Goal: Task Accomplishment & Management: Manage account settings

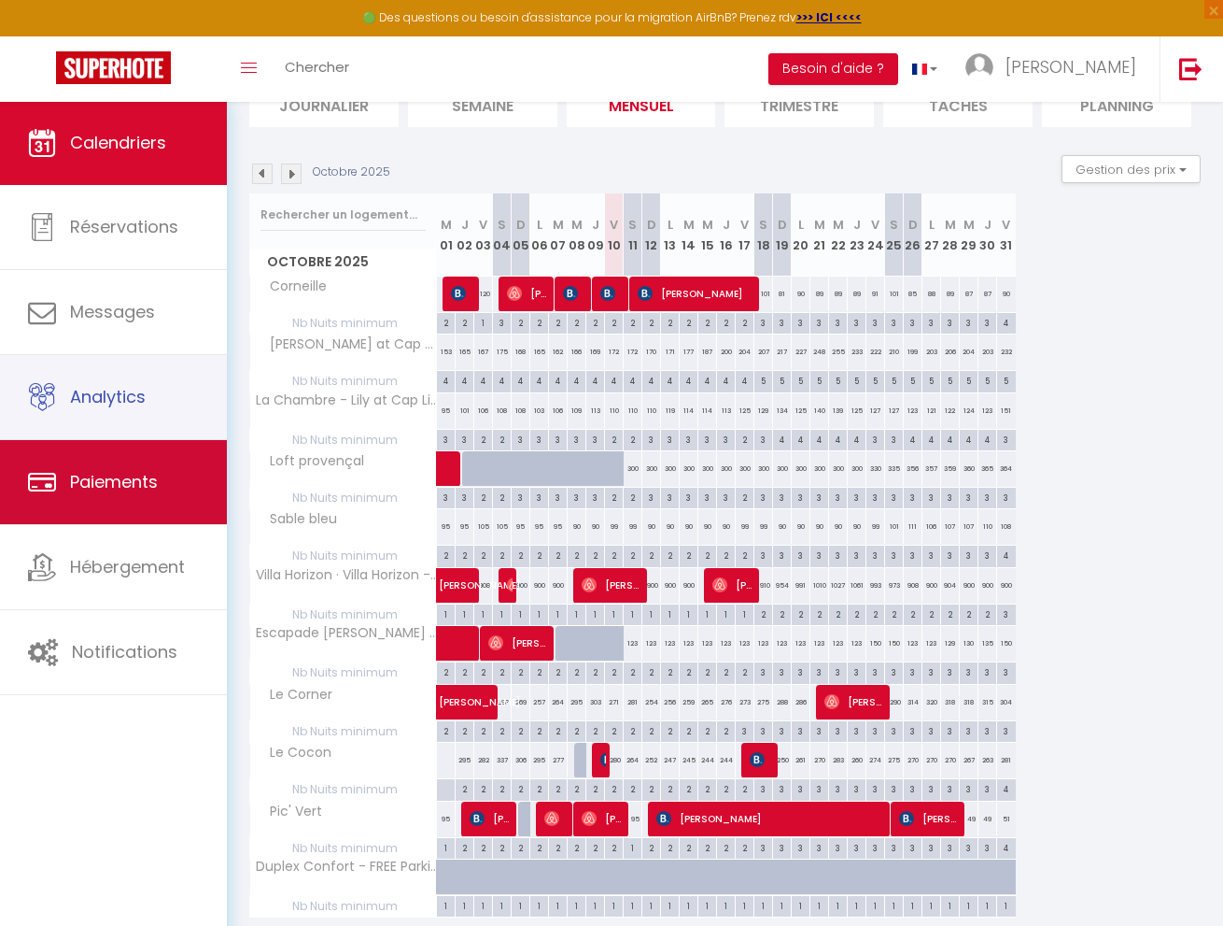
scroll to position [128, 0]
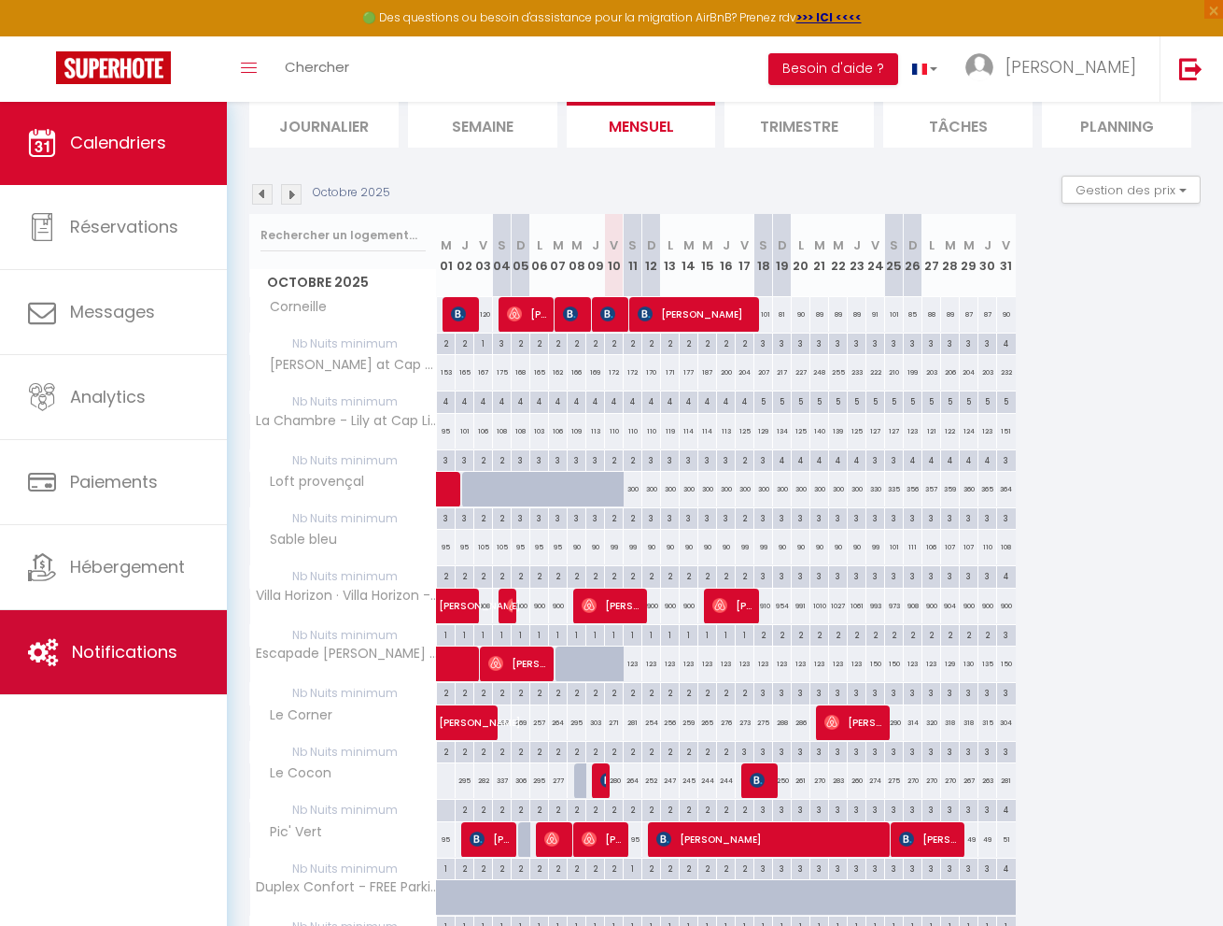
click at [134, 622] on link "Notifications" at bounding box center [113, 652] width 227 height 84
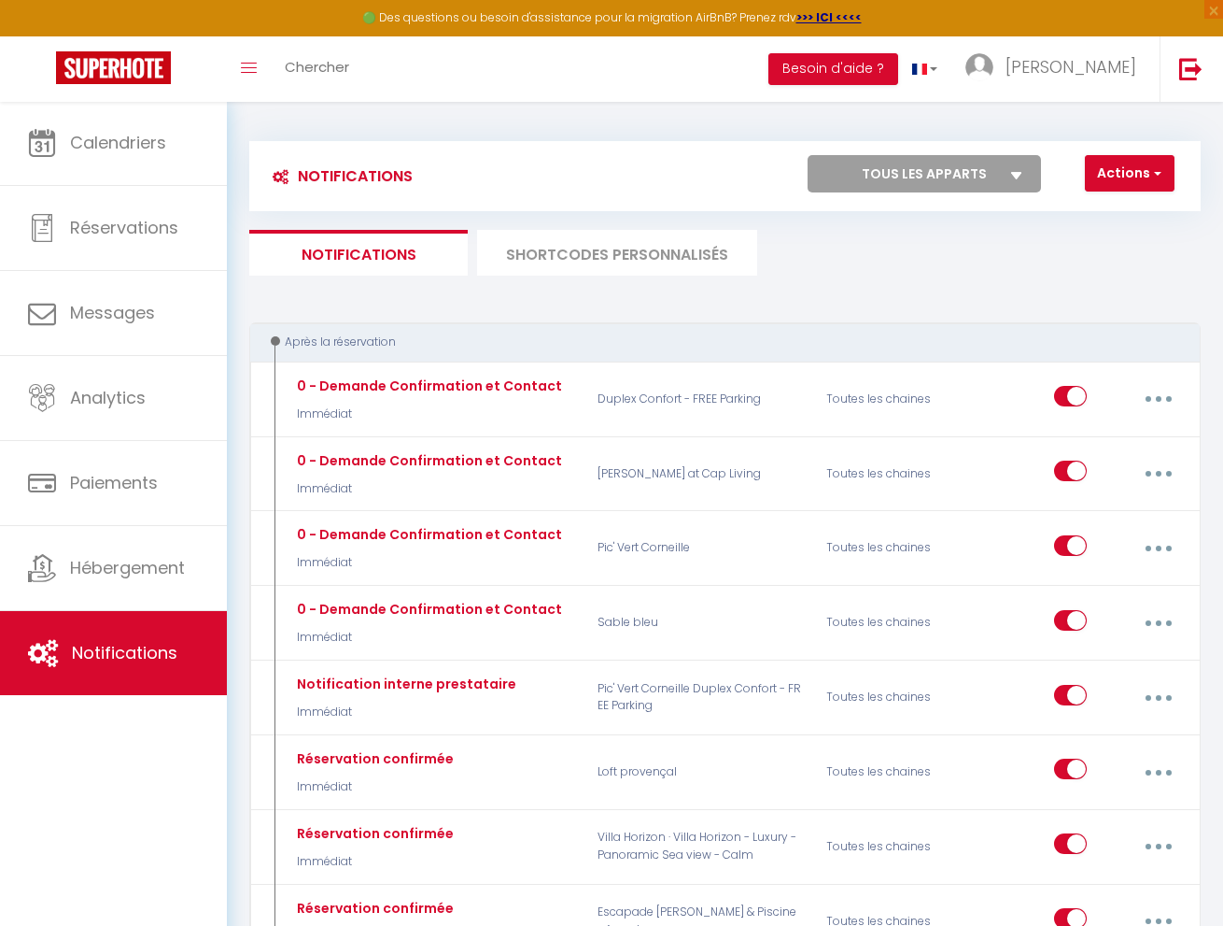
scroll to position [1, 0]
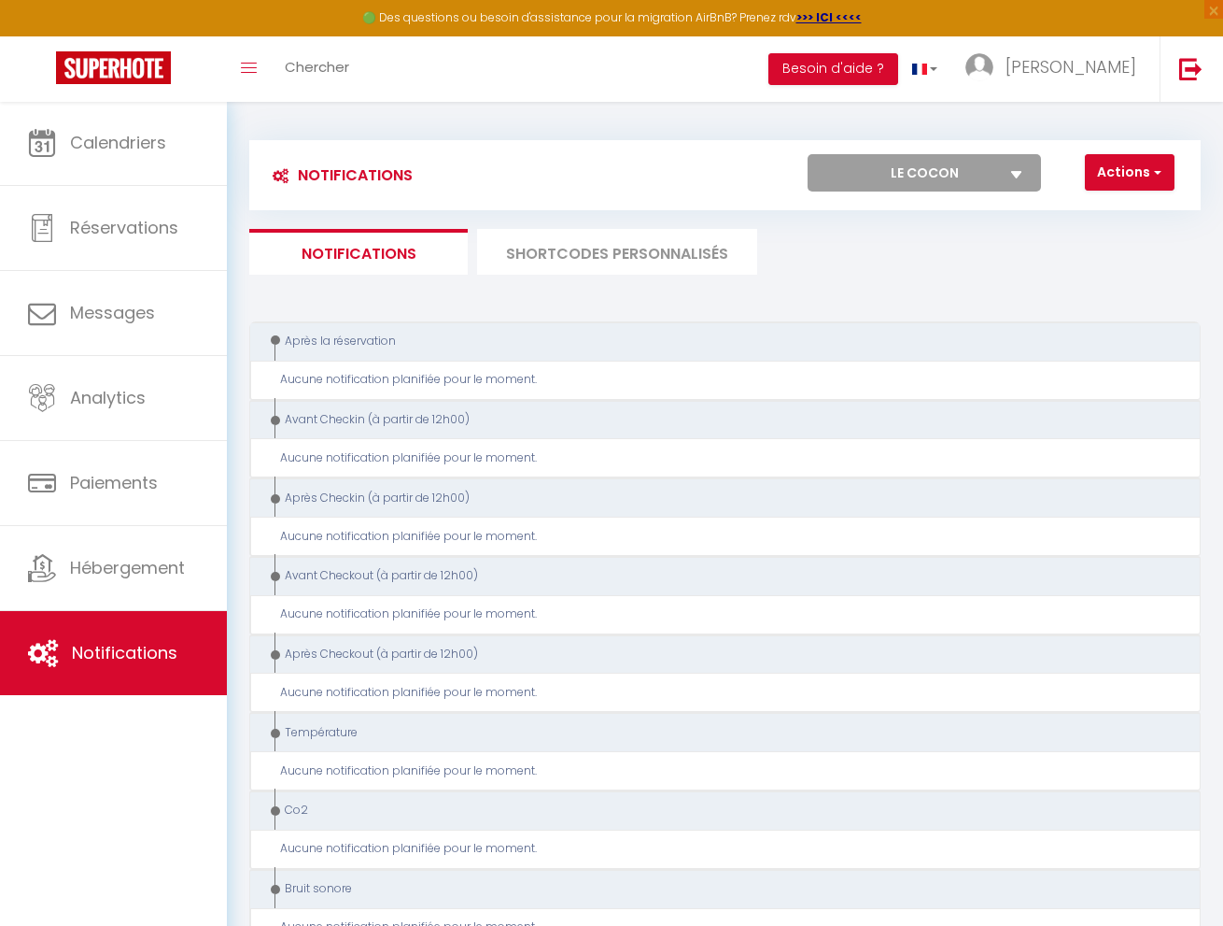
select select "75343"
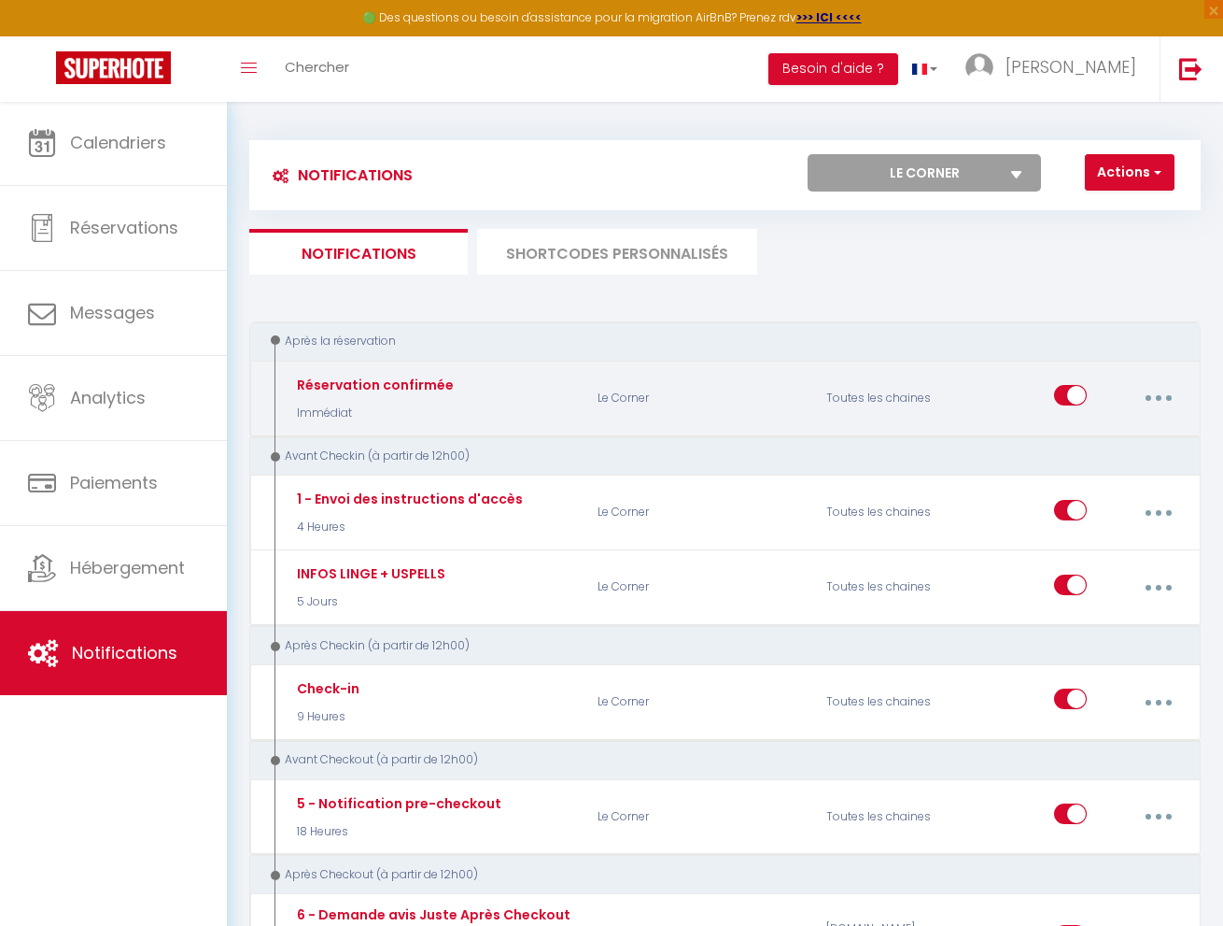
click at [1164, 395] on button "button" at bounding box center [1158, 397] width 49 height 35
click at [1112, 469] on link "Dupliquer" at bounding box center [1108, 477] width 138 height 32
select select
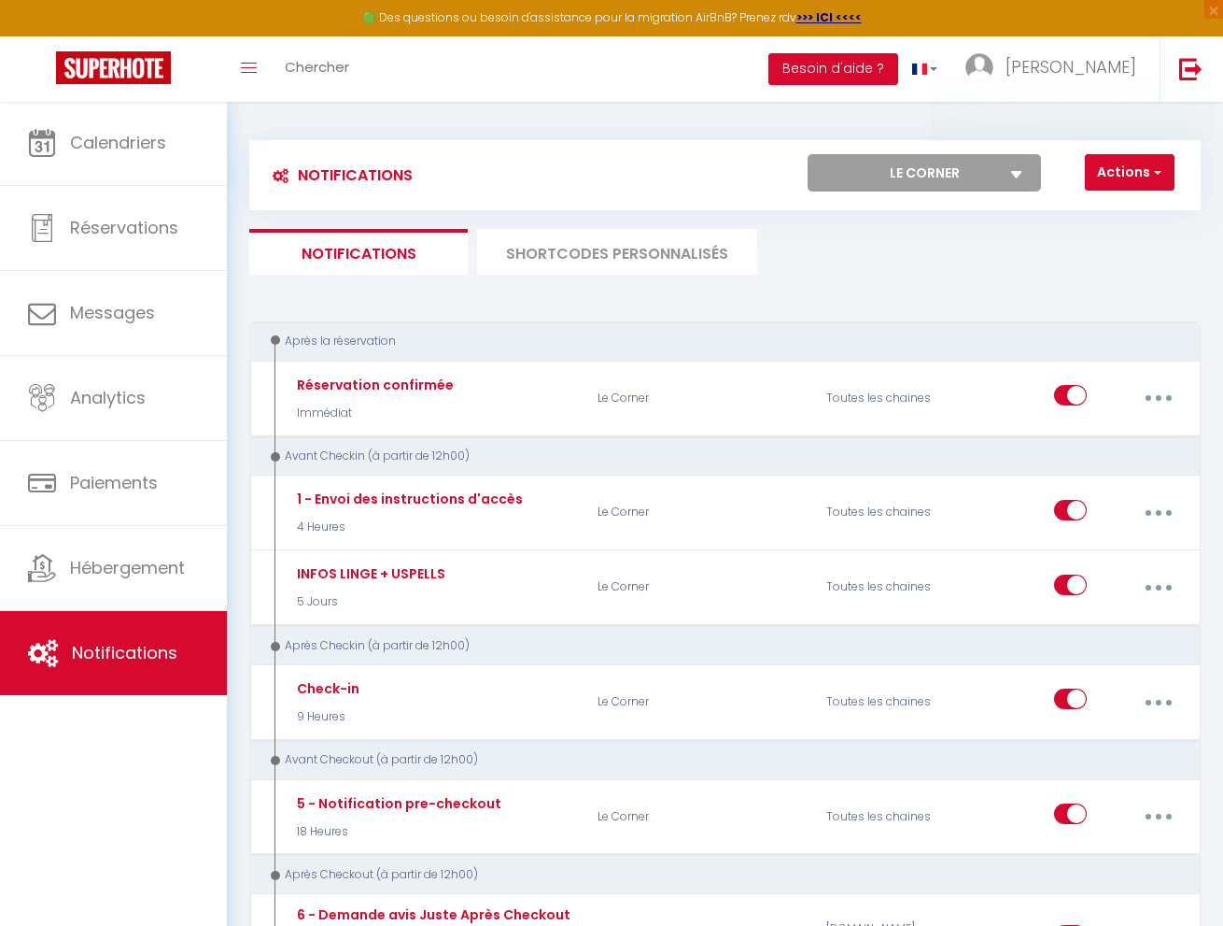
checkbox input "false"
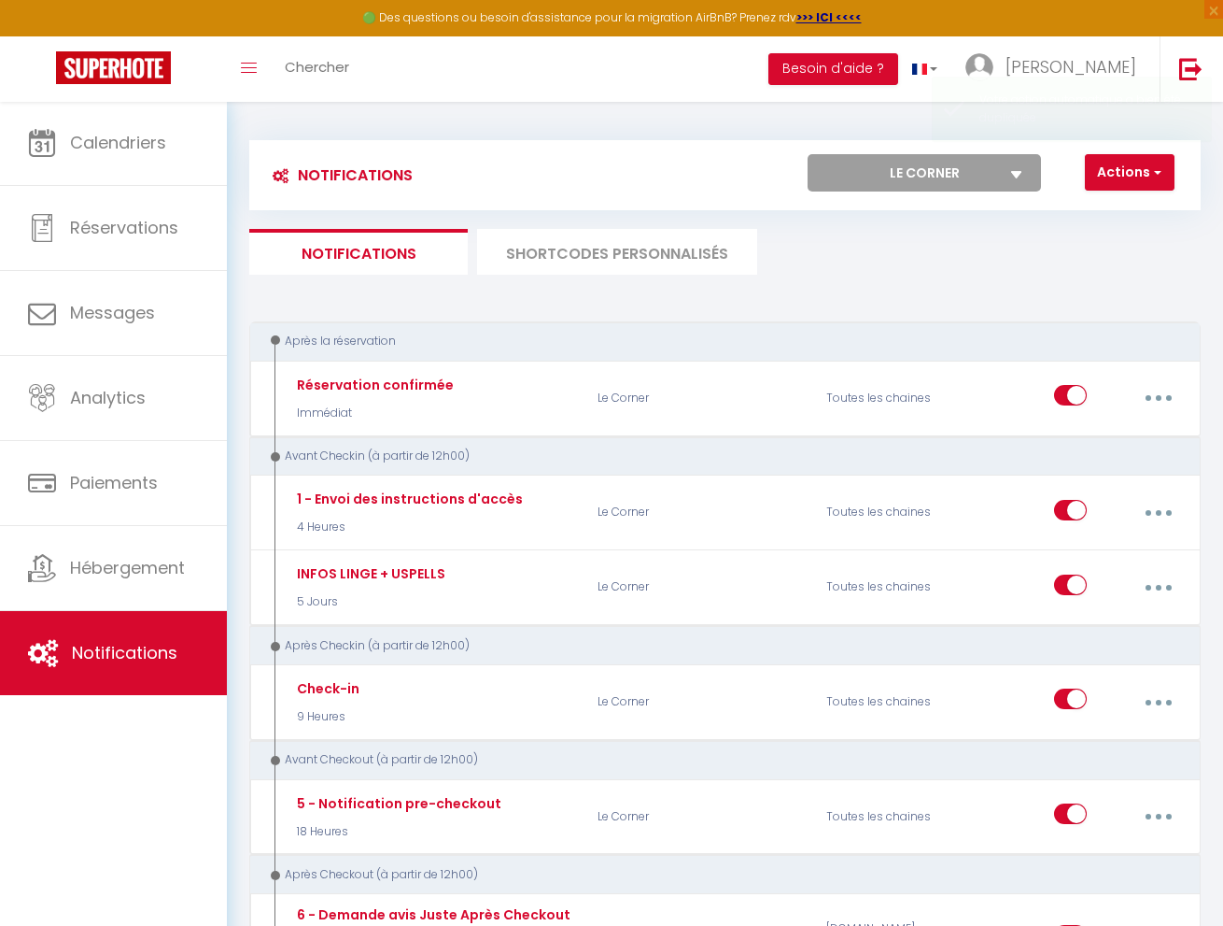
checkbox input "false"
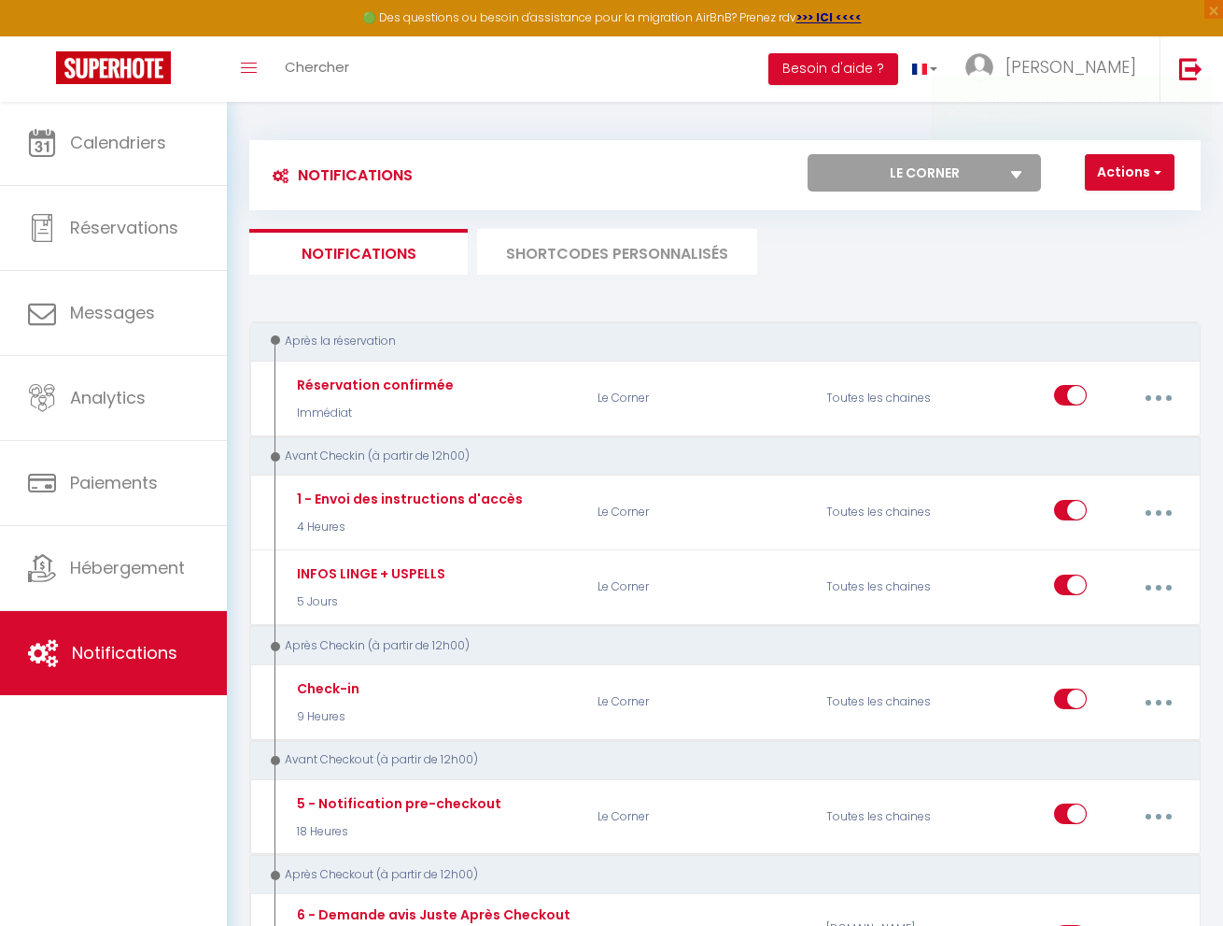
checkbox input "false"
select select
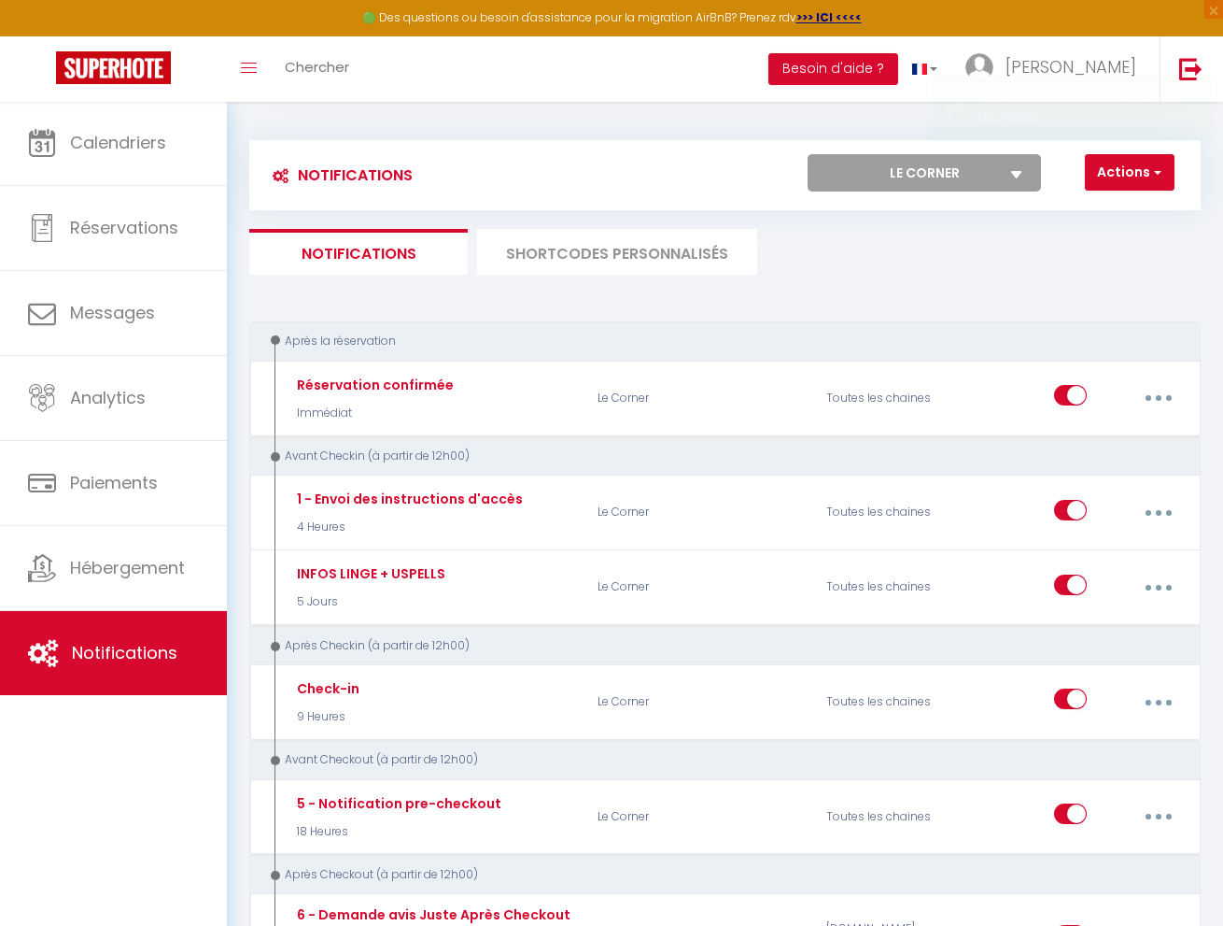
checkbox input "false"
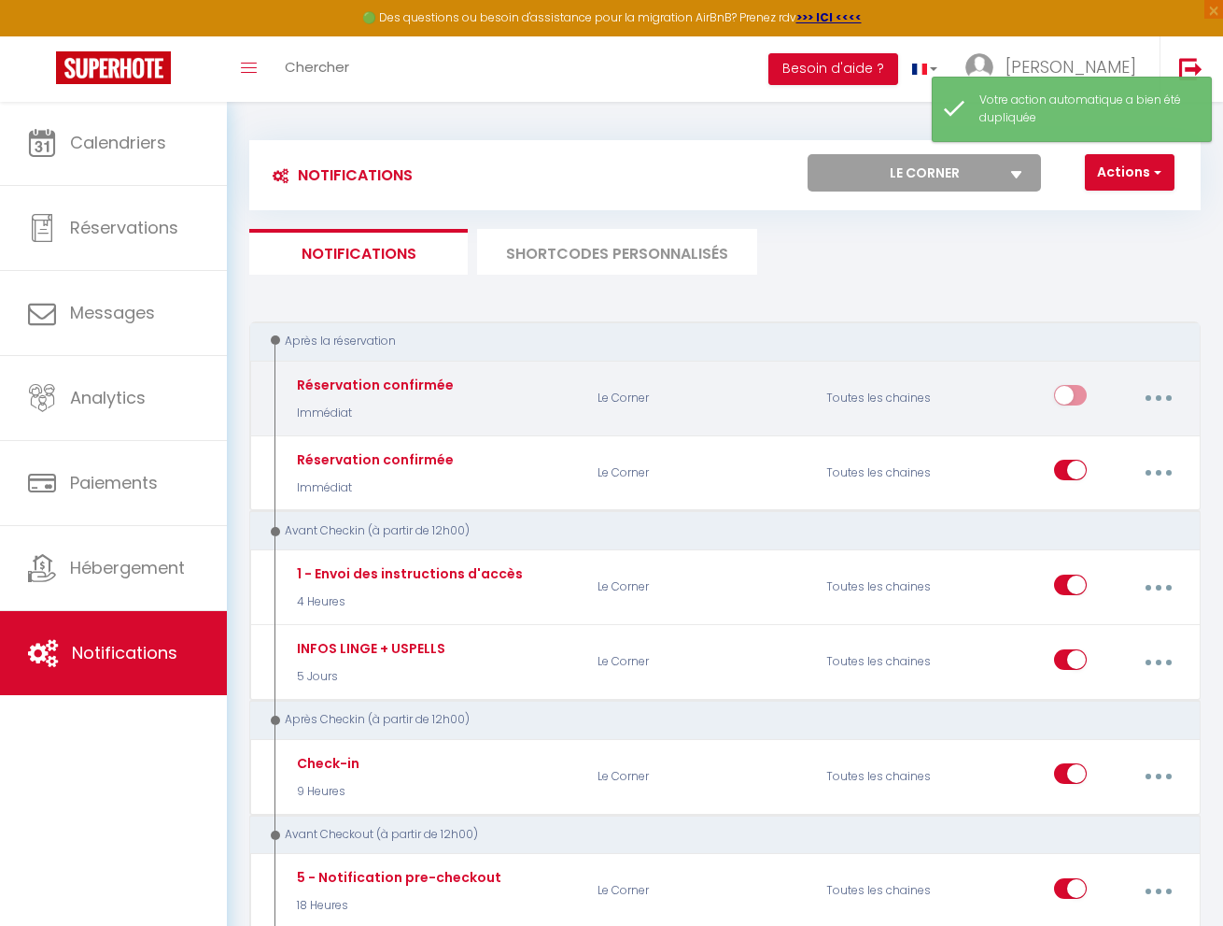
click at [1166, 392] on button "button" at bounding box center [1158, 397] width 49 height 35
click at [1095, 433] on link "Editer" at bounding box center [1108, 444] width 138 height 32
type input "Réservation confirmée"
checkbox input "false"
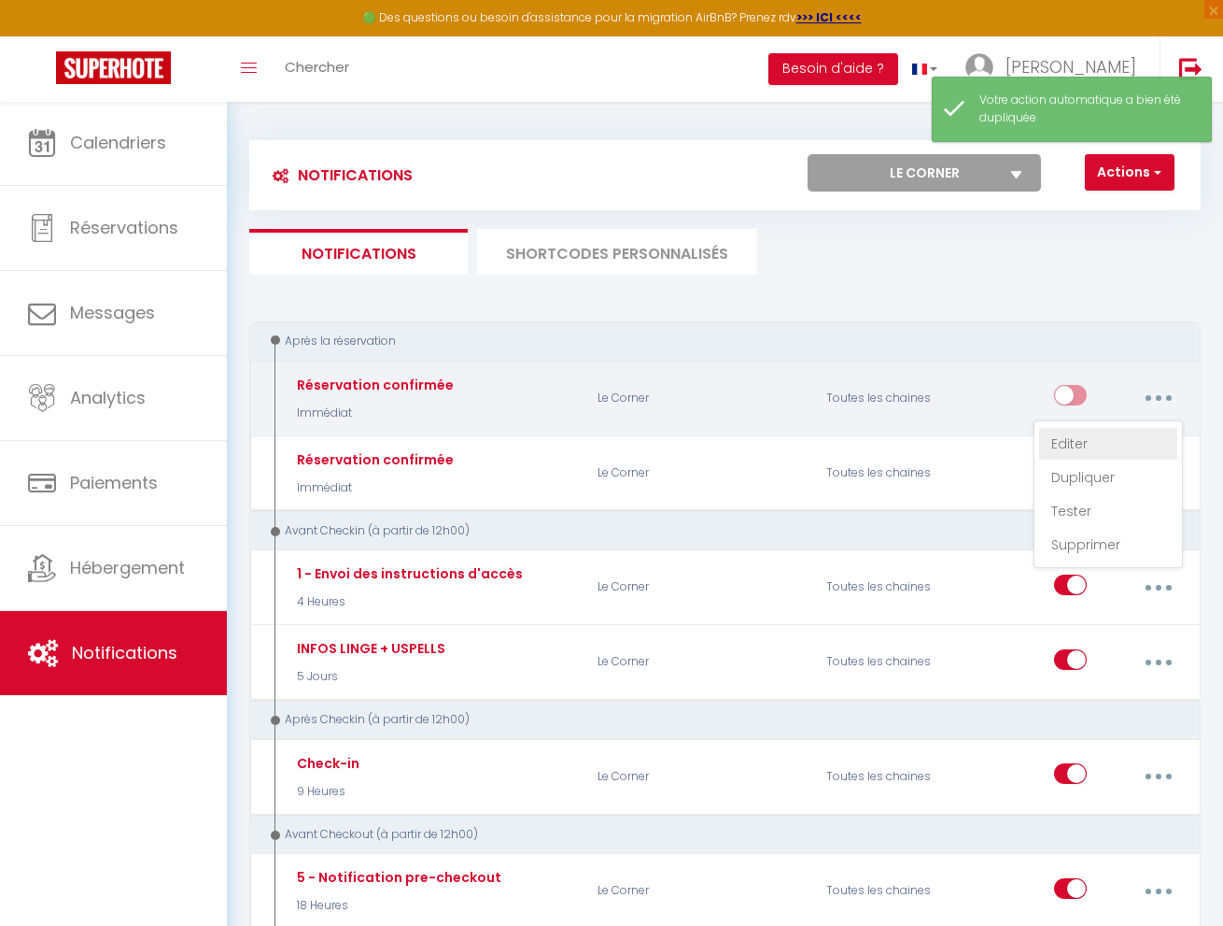
checkbox input "false"
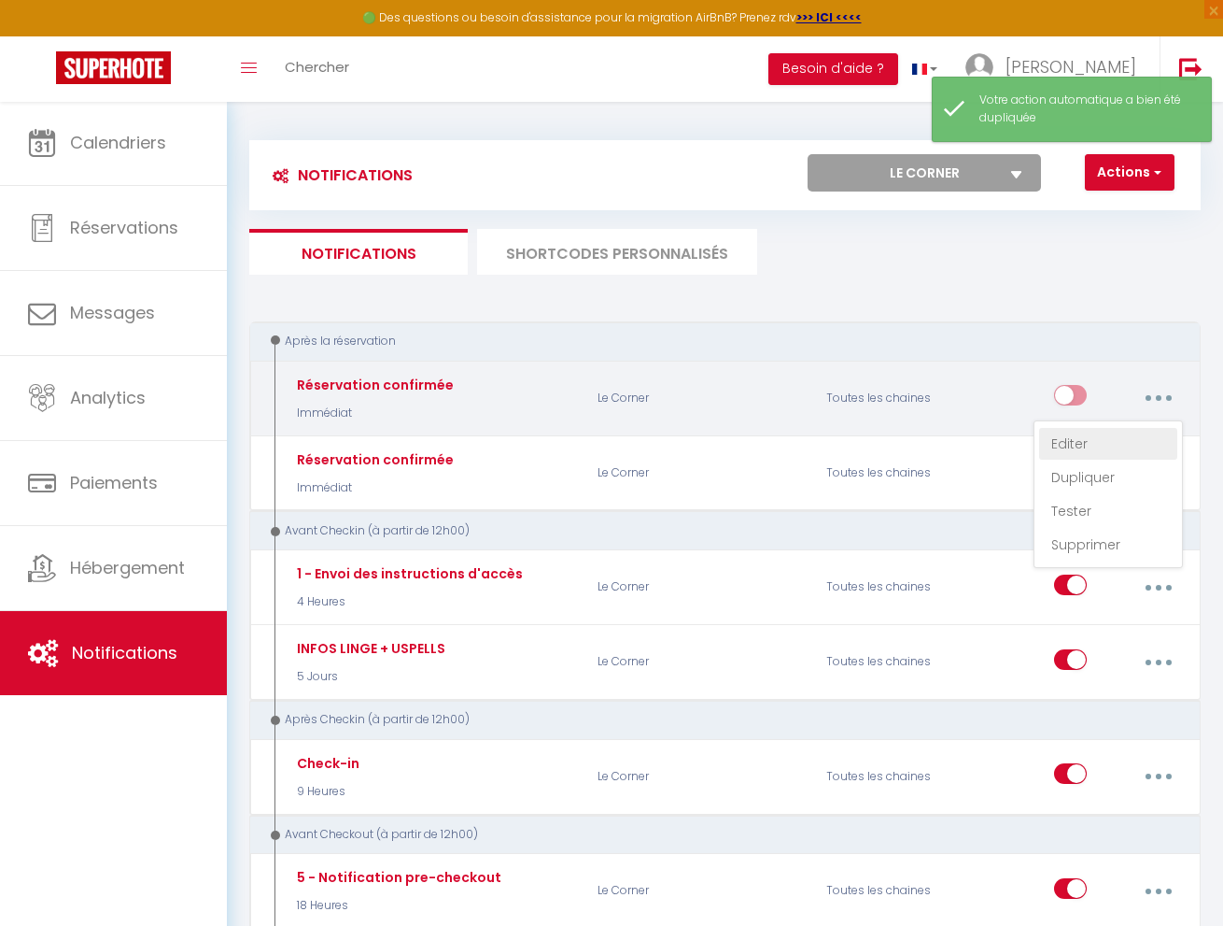
checkbox input "true"
checkbox input "false"
select select "Immédiat"
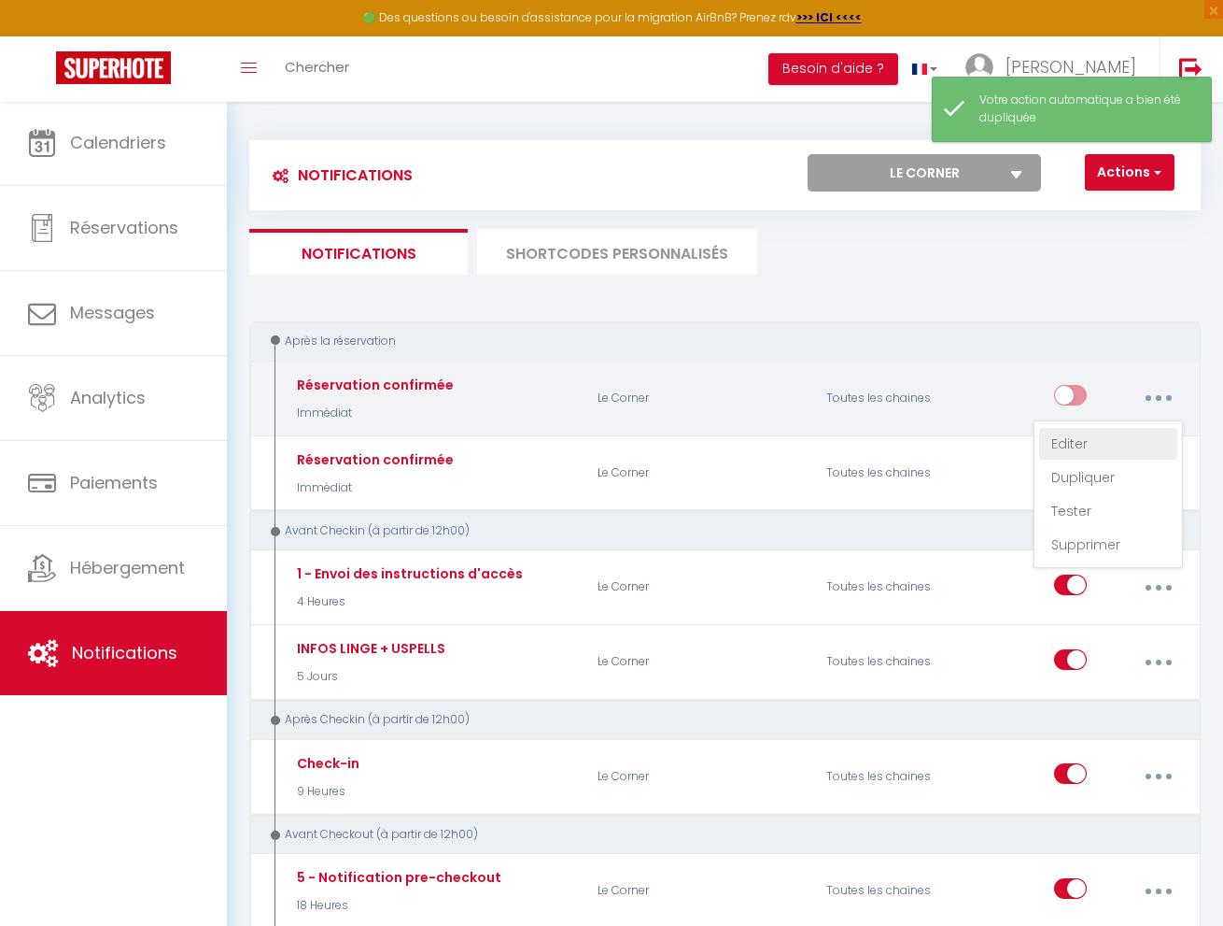
select select "if_booking_is_paid"
checkbox input "true"
checkbox input "false"
radio input "true"
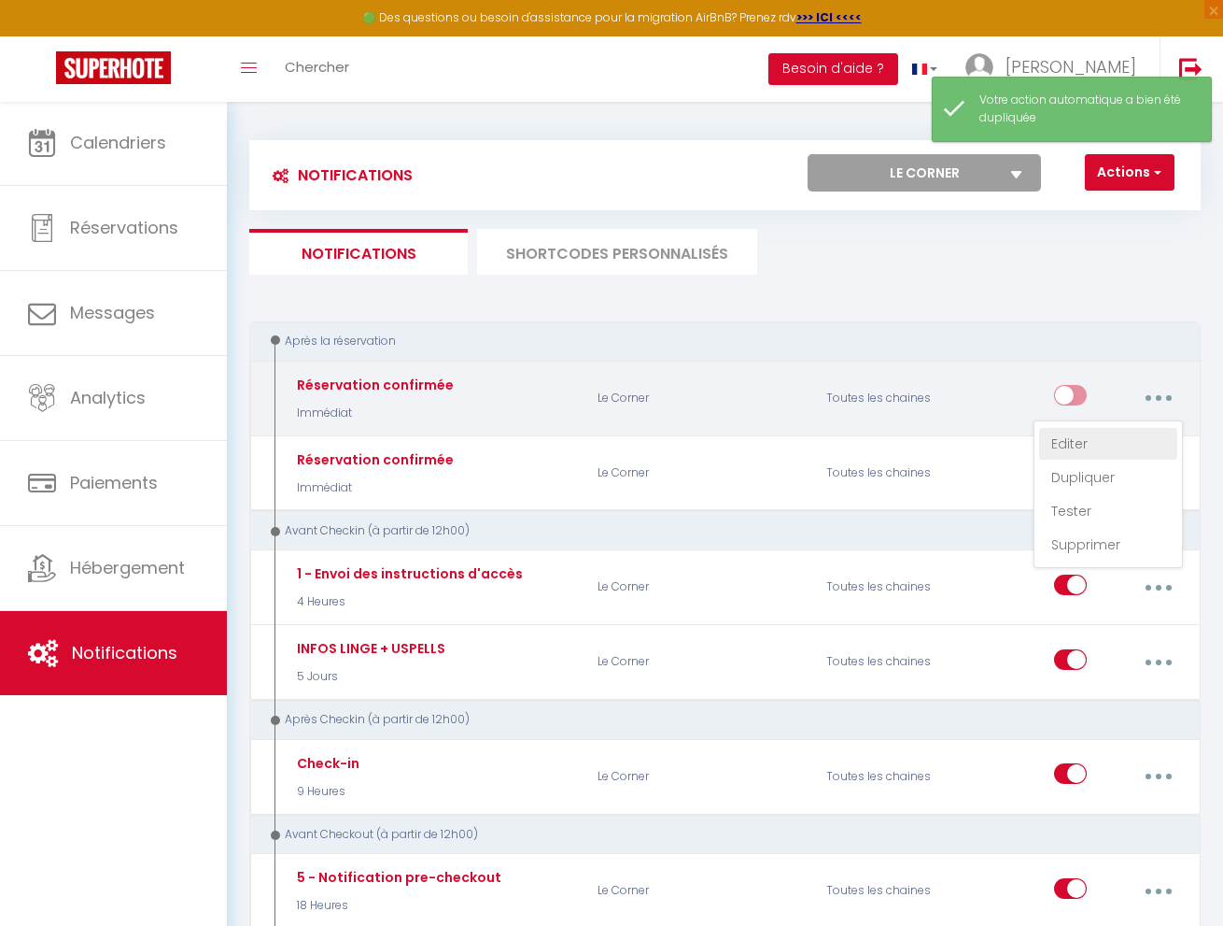
type input "[BOOKING:ID][RENTAL:NAME] - Réservation confirmée"
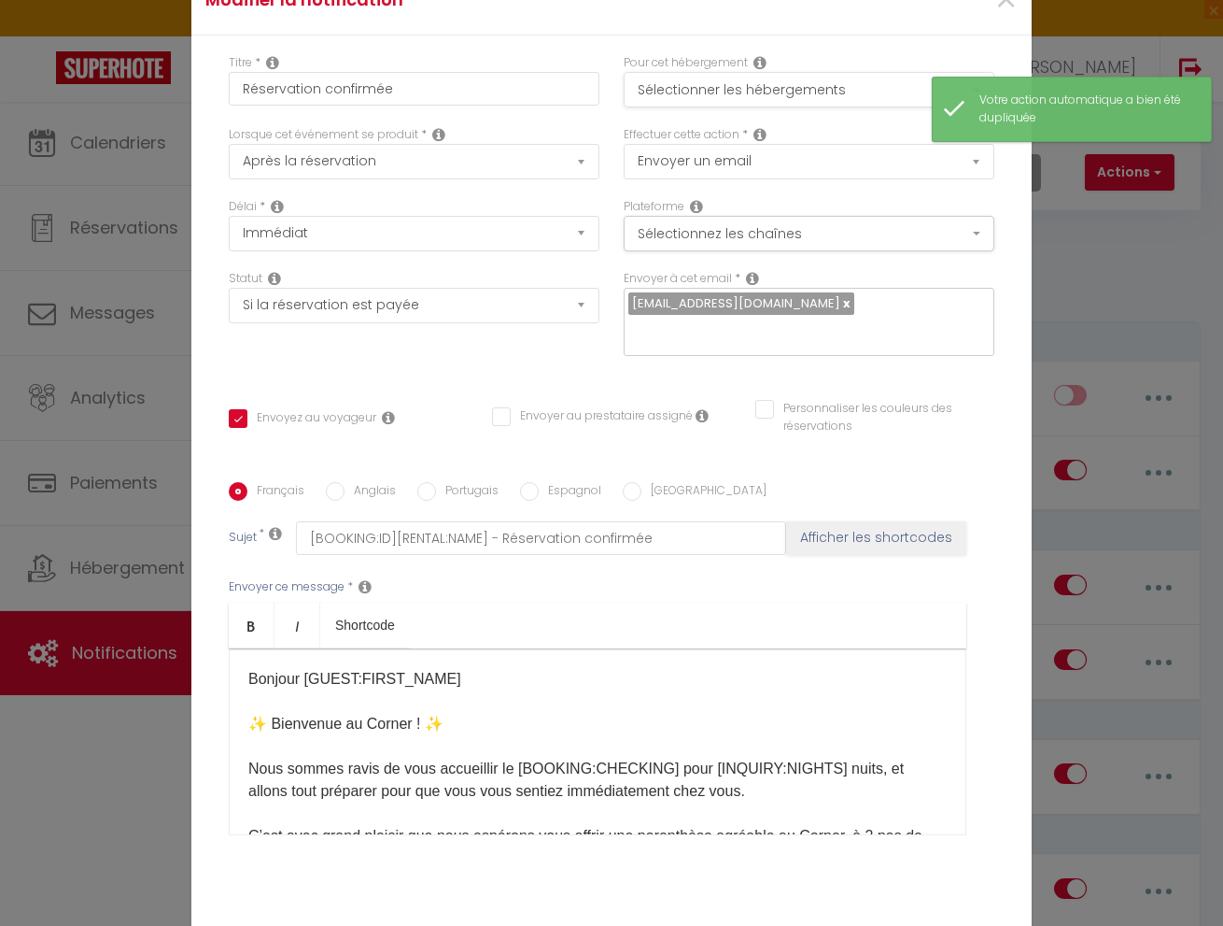
click at [749, 92] on button "Sélectionner les hébergements" at bounding box center [809, 89] width 371 height 35
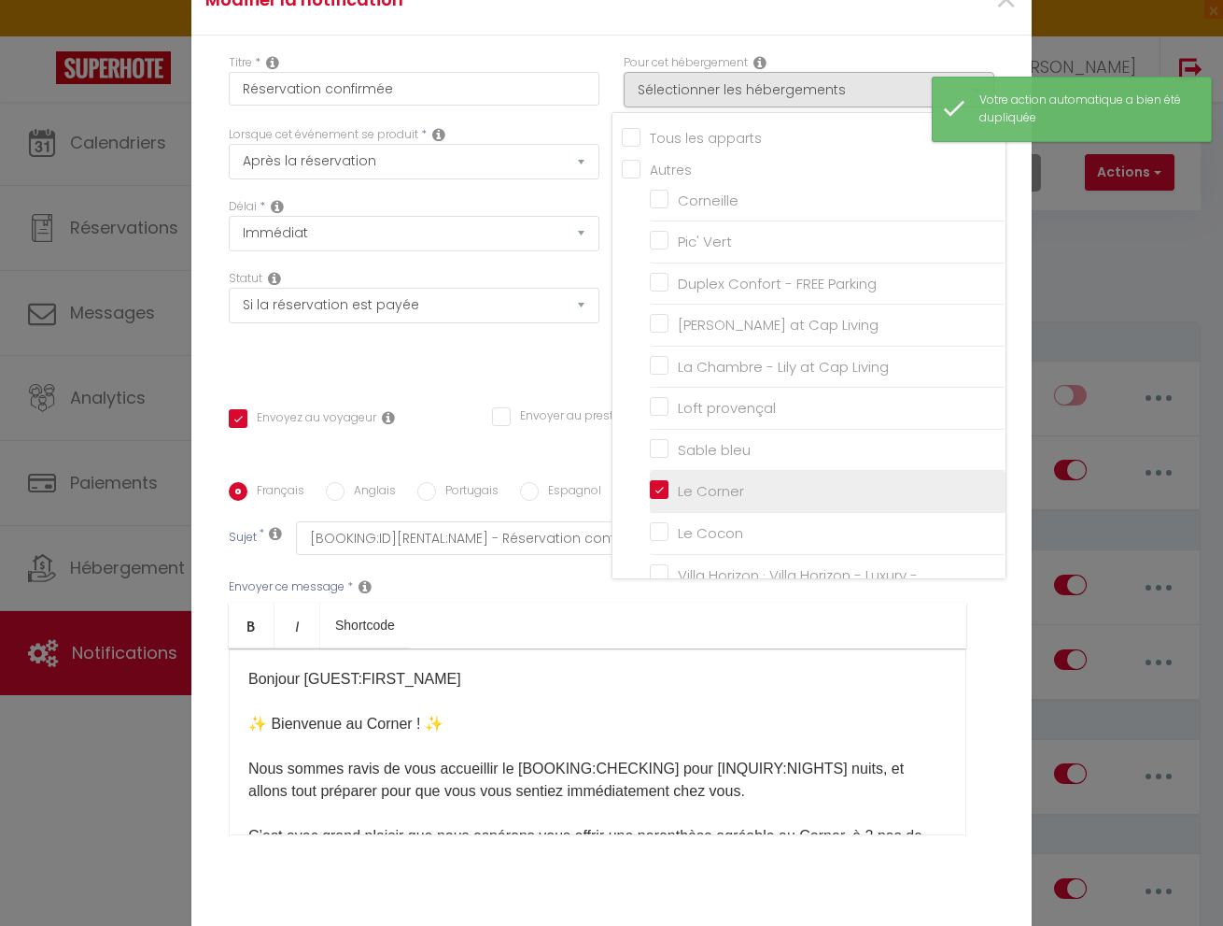
click at [665, 488] on input "Le Corner" at bounding box center [828, 491] width 356 height 19
checkbox input "false"
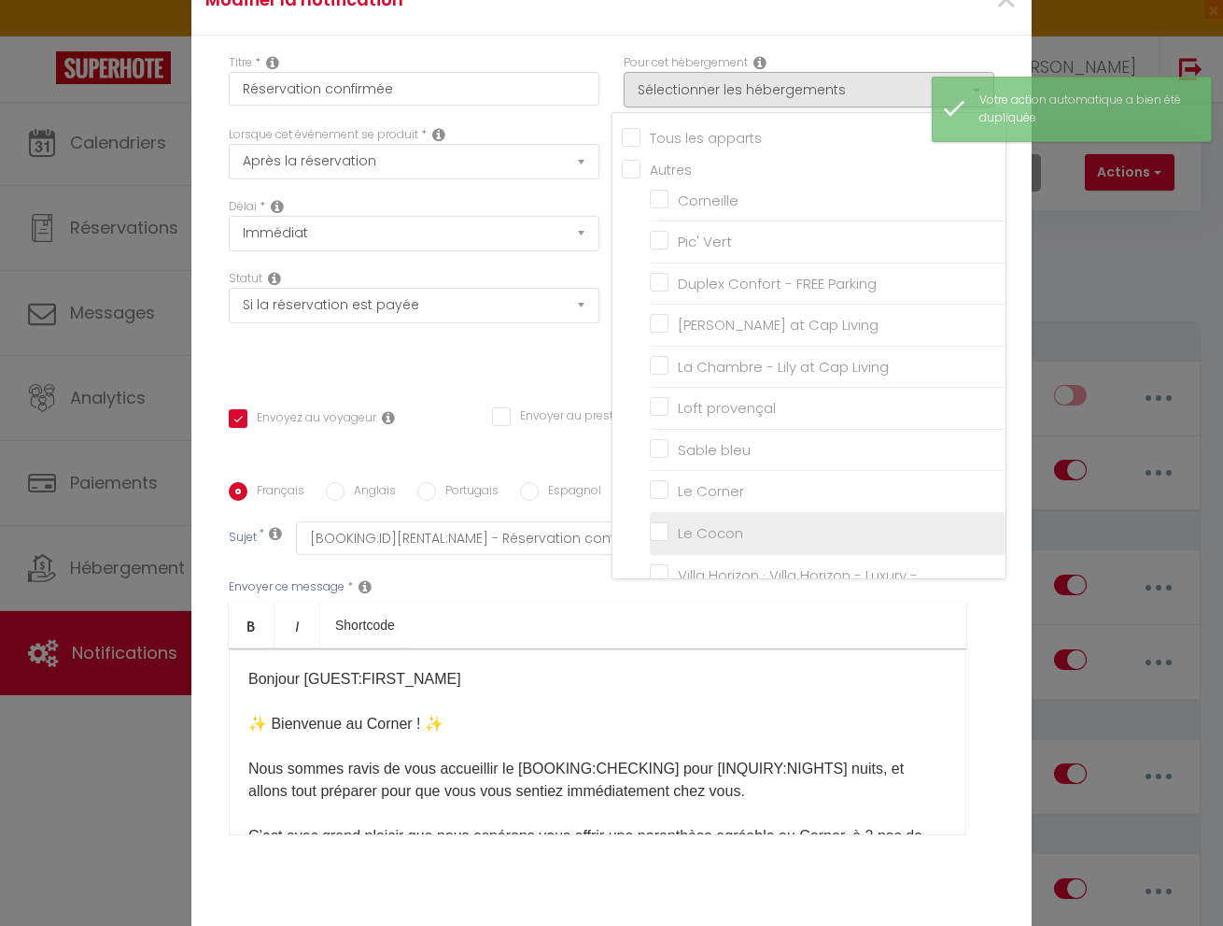
click at [663, 526] on input "Le Cocon" at bounding box center [828, 533] width 356 height 19
checkbox input "true"
checkbox input "false"
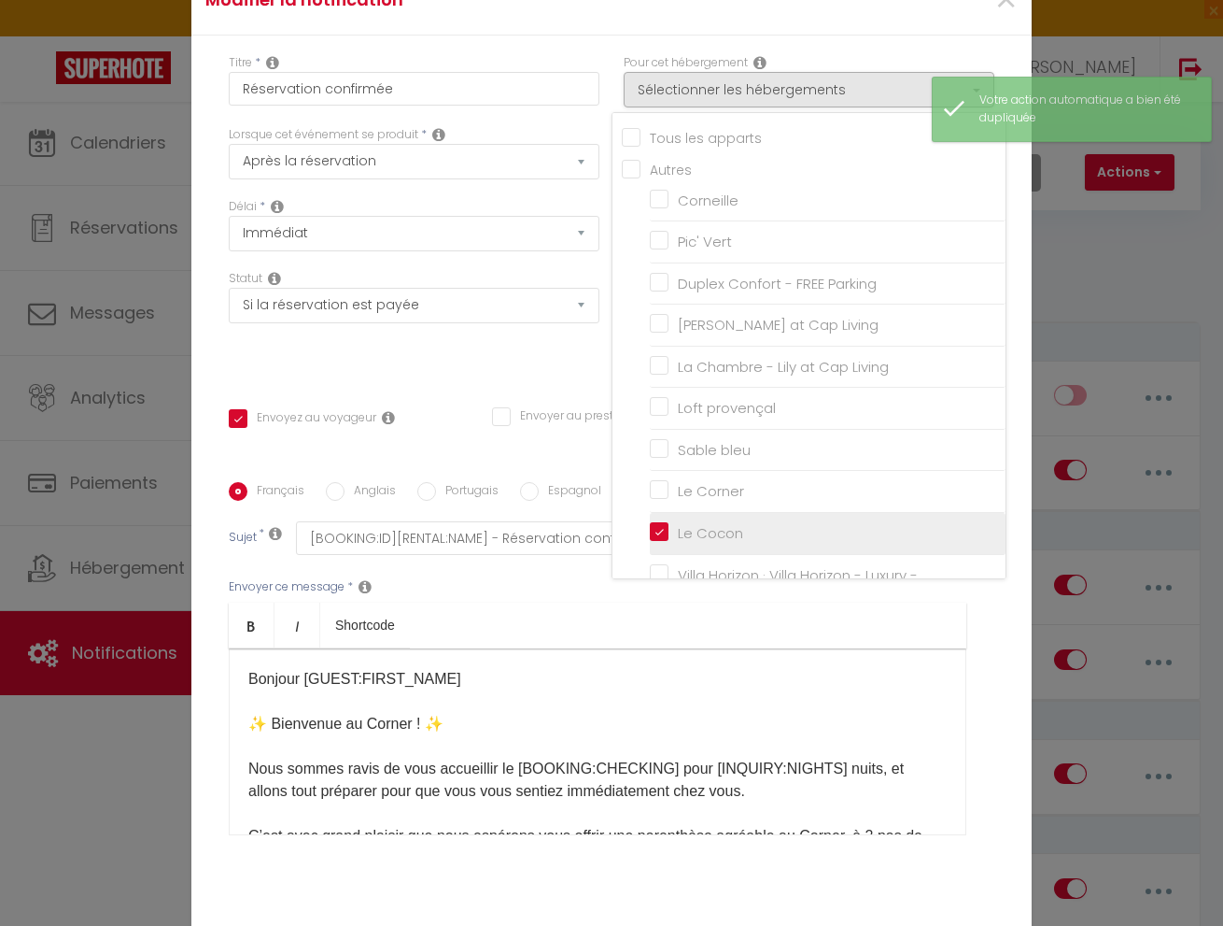
checkbox input "false"
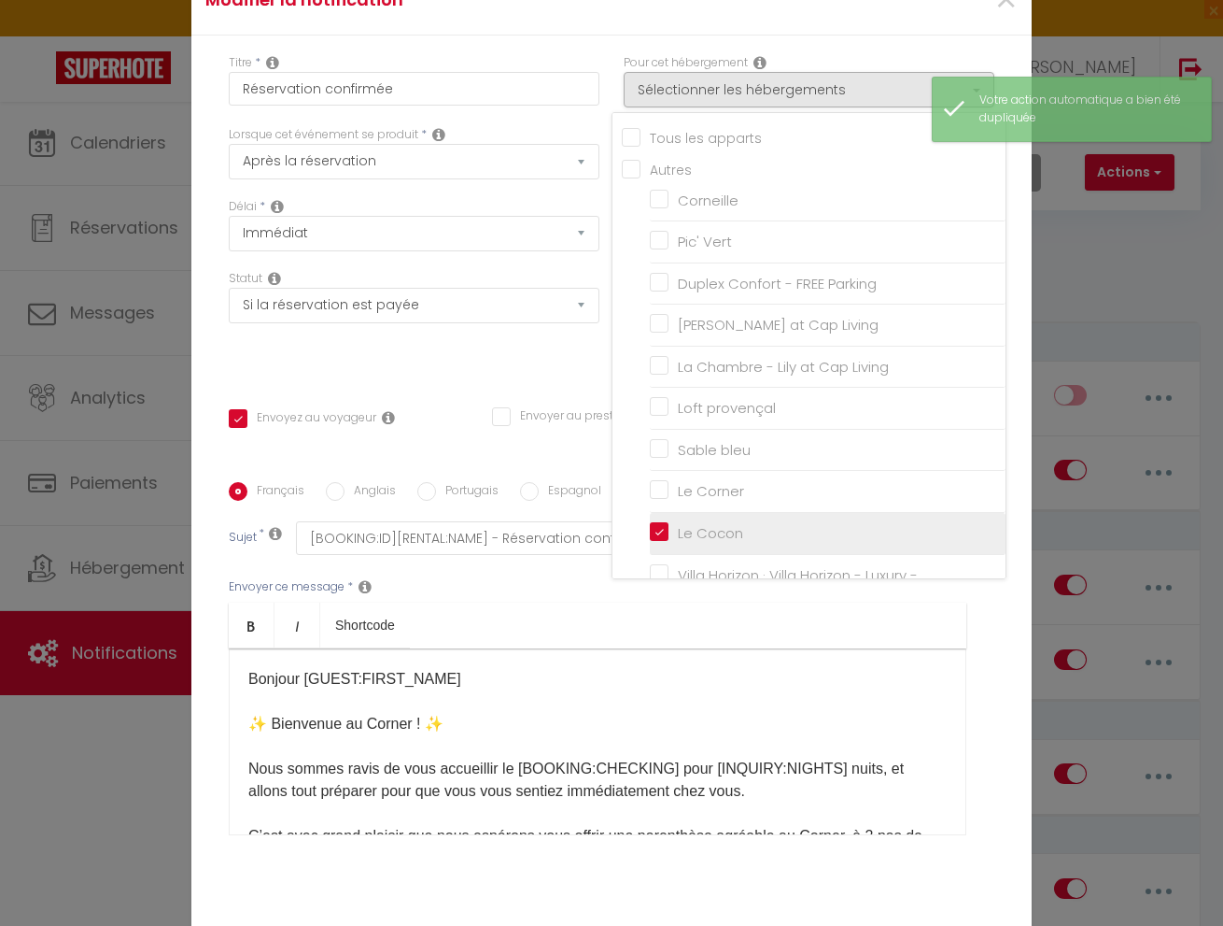
checkbox input "false"
checkbox input "true"
checkbox input "false"
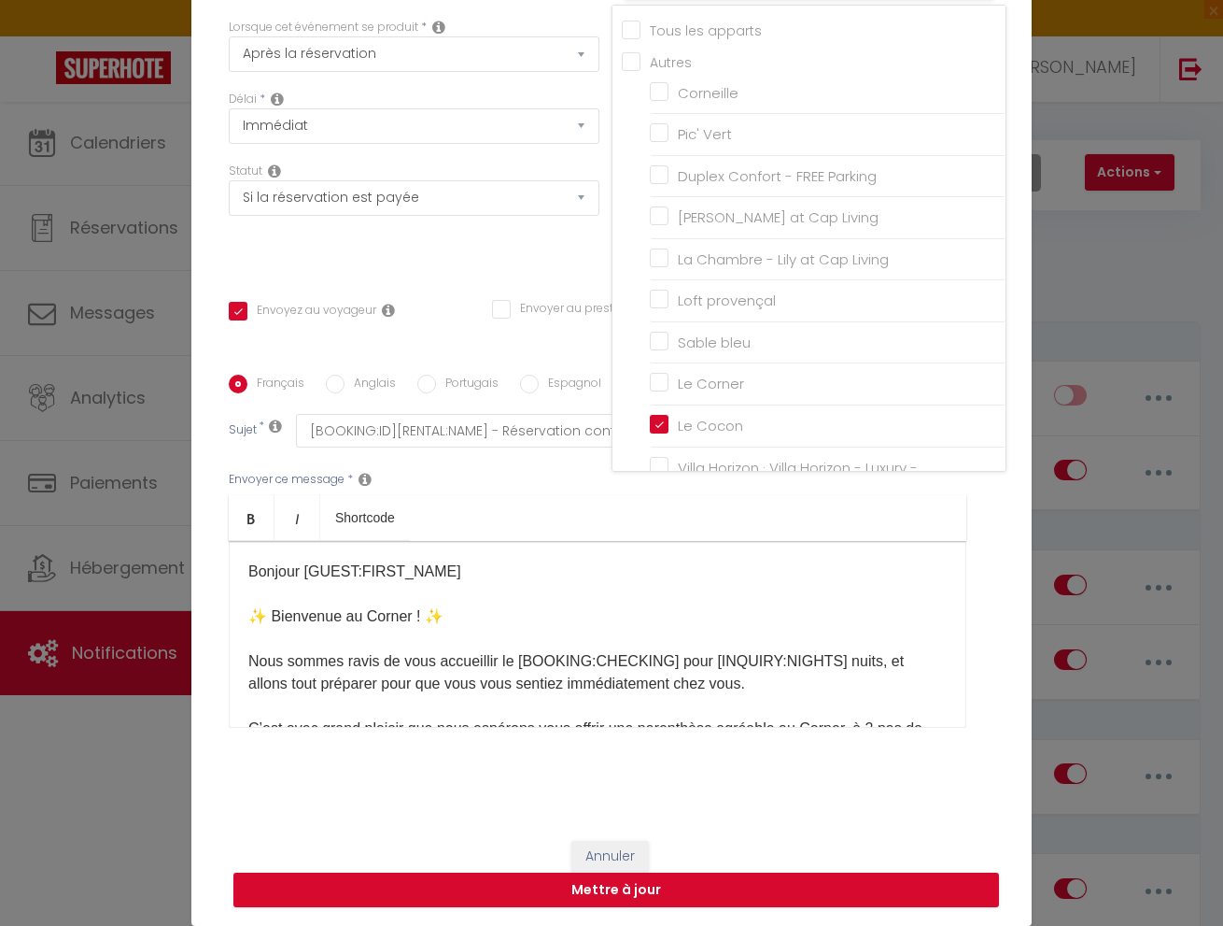
scroll to position [107, 0]
click at [699, 888] on button "Mettre à jour" at bounding box center [616, 889] width 766 height 35
checkbox input "true"
checkbox input "false"
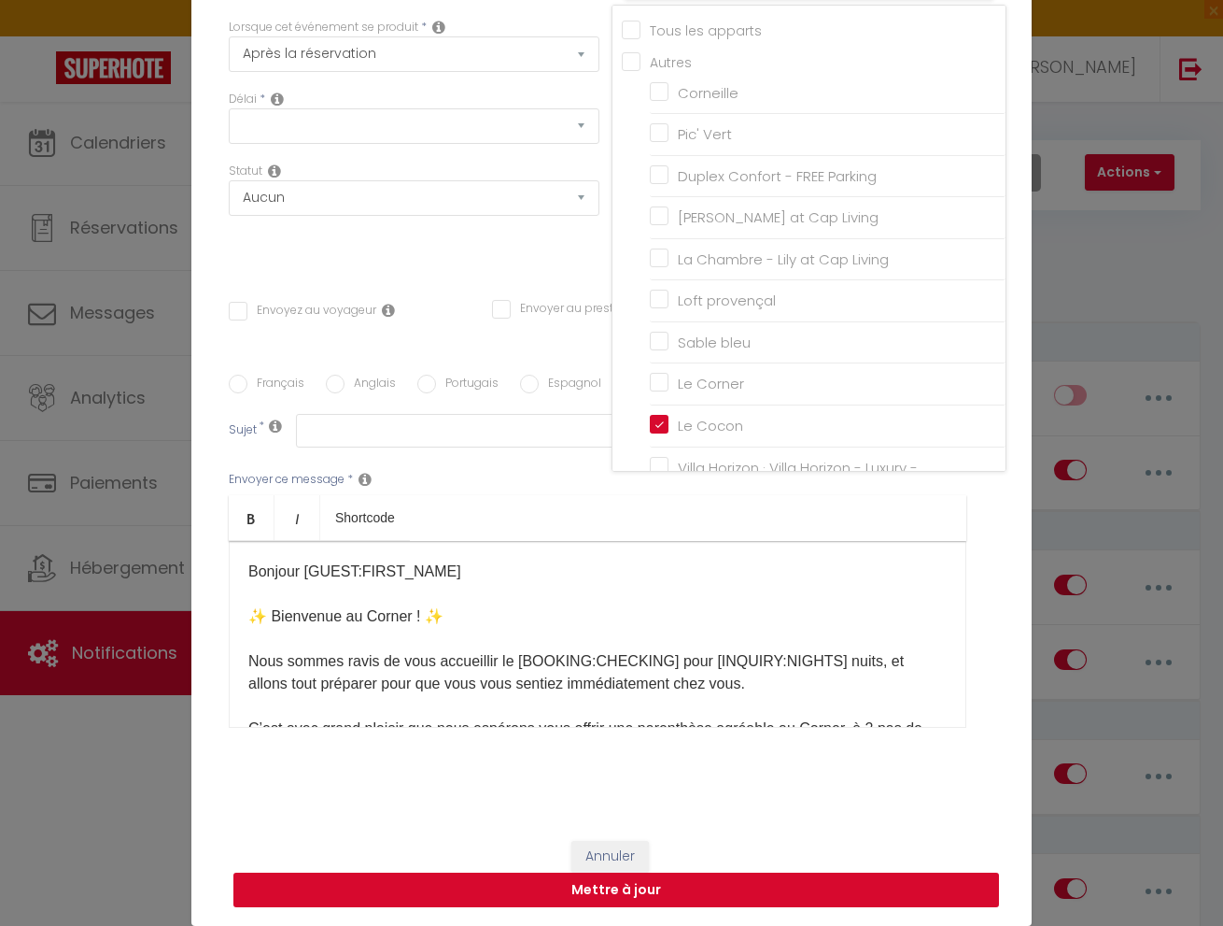
scroll to position [0, 0]
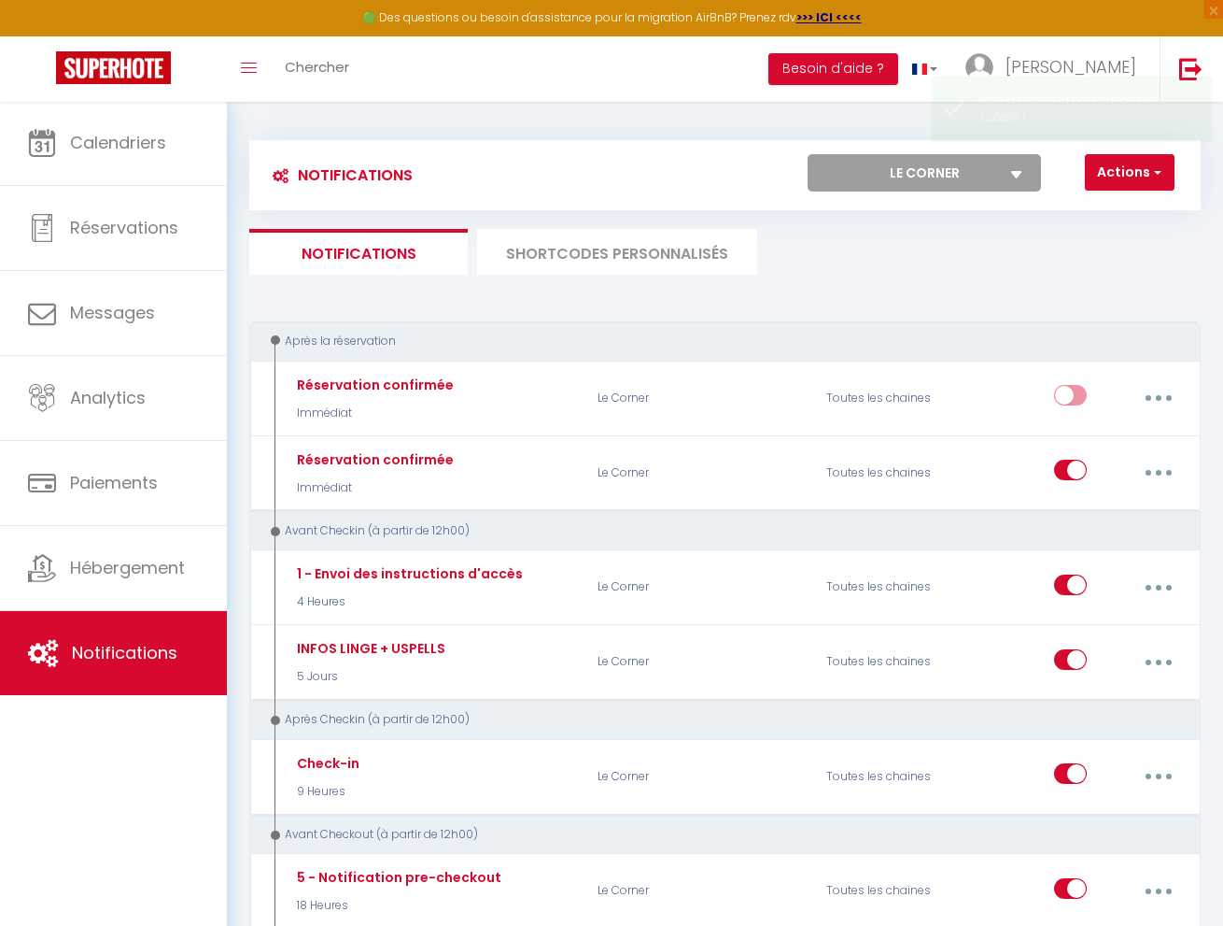
checkbox input "true"
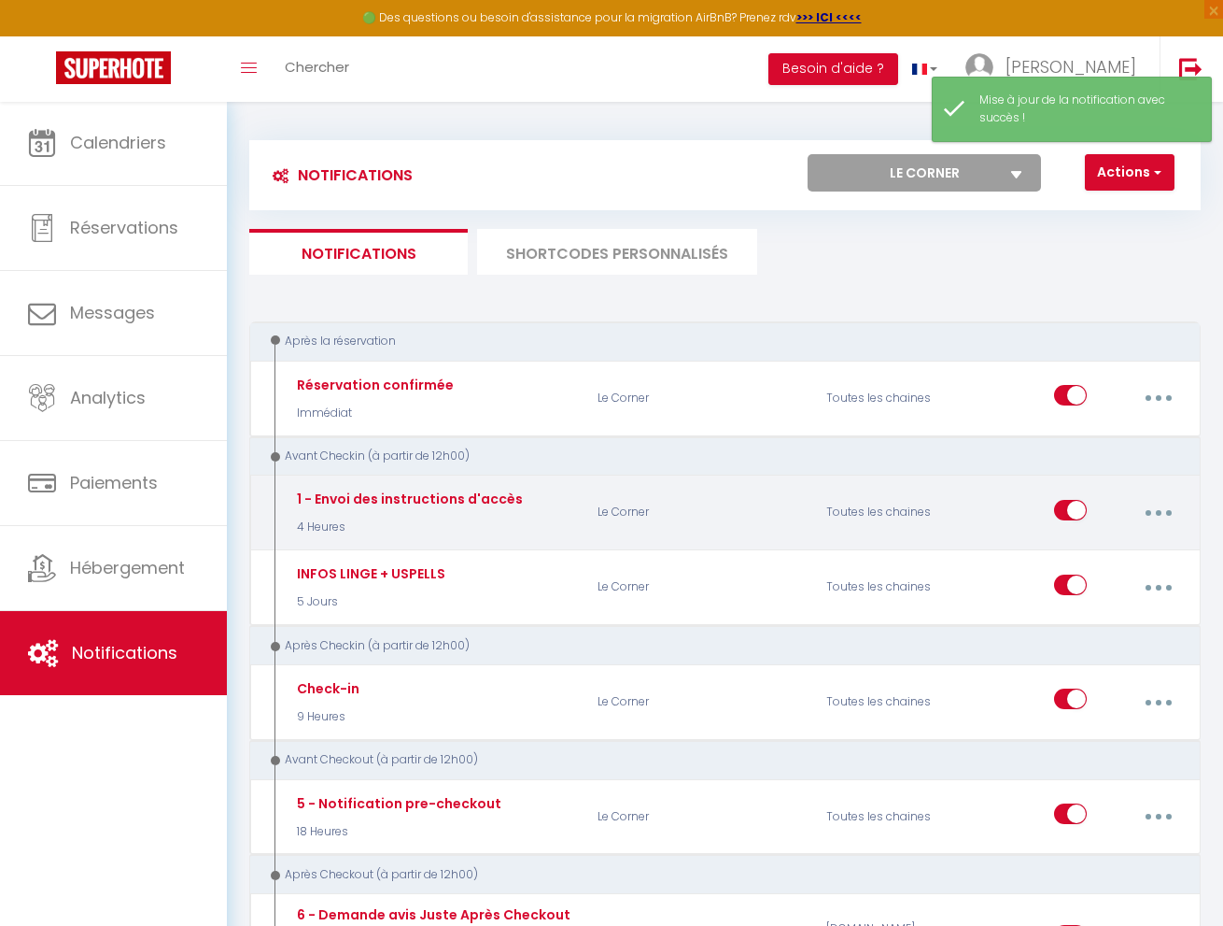
click at [1152, 509] on button "button" at bounding box center [1158, 512] width 49 height 35
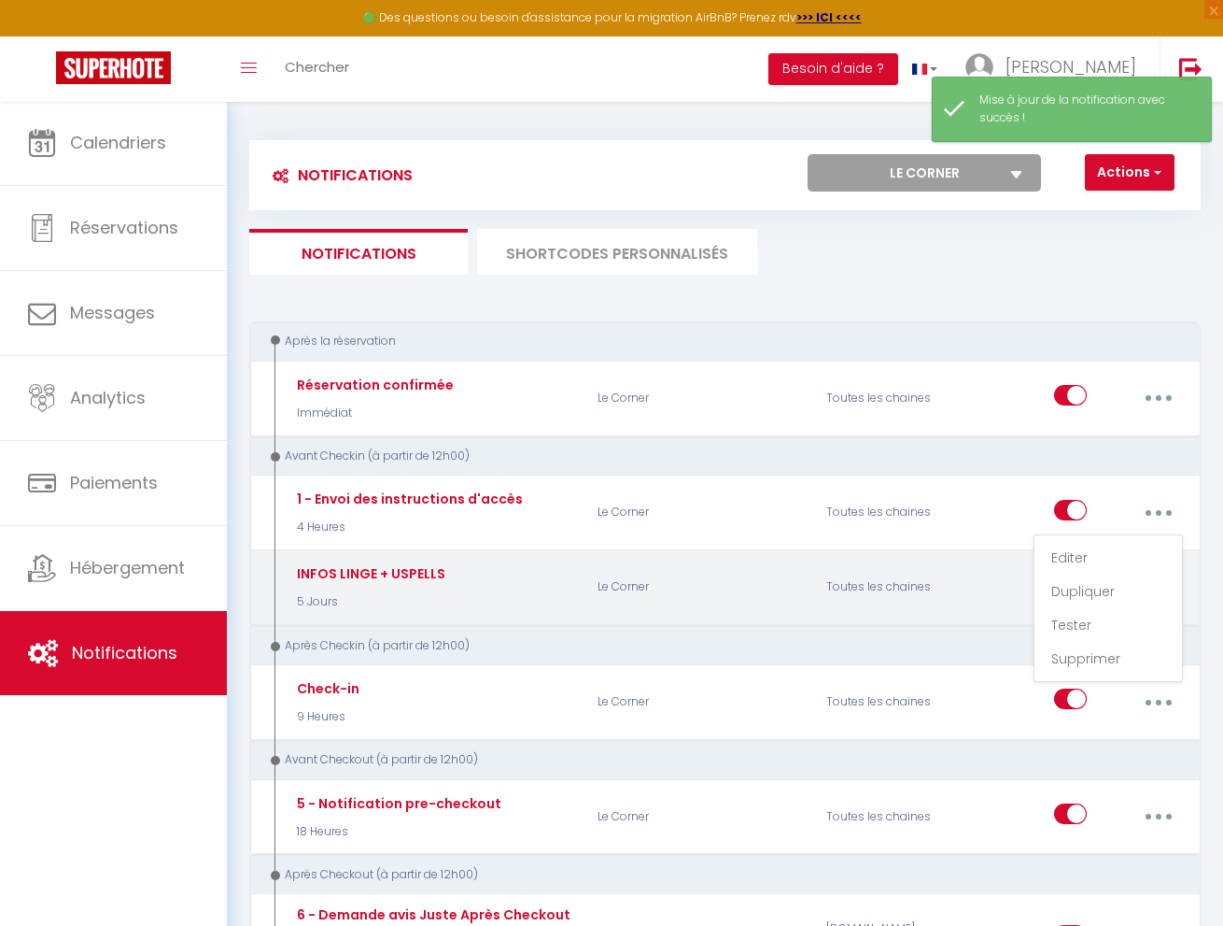
click at [1093, 588] on link "Dupliquer" at bounding box center [1108, 591] width 138 height 32
select select
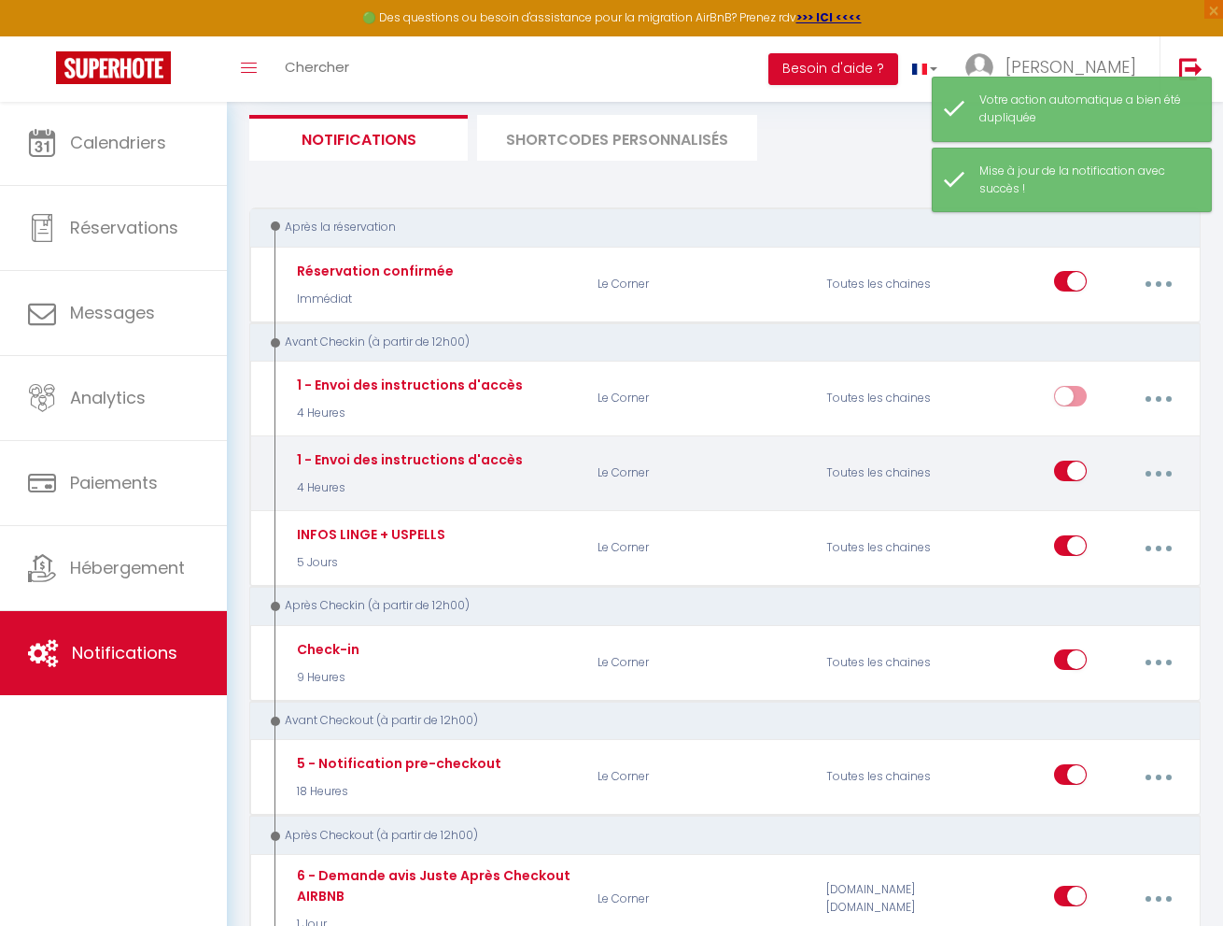
scroll to position [122, 0]
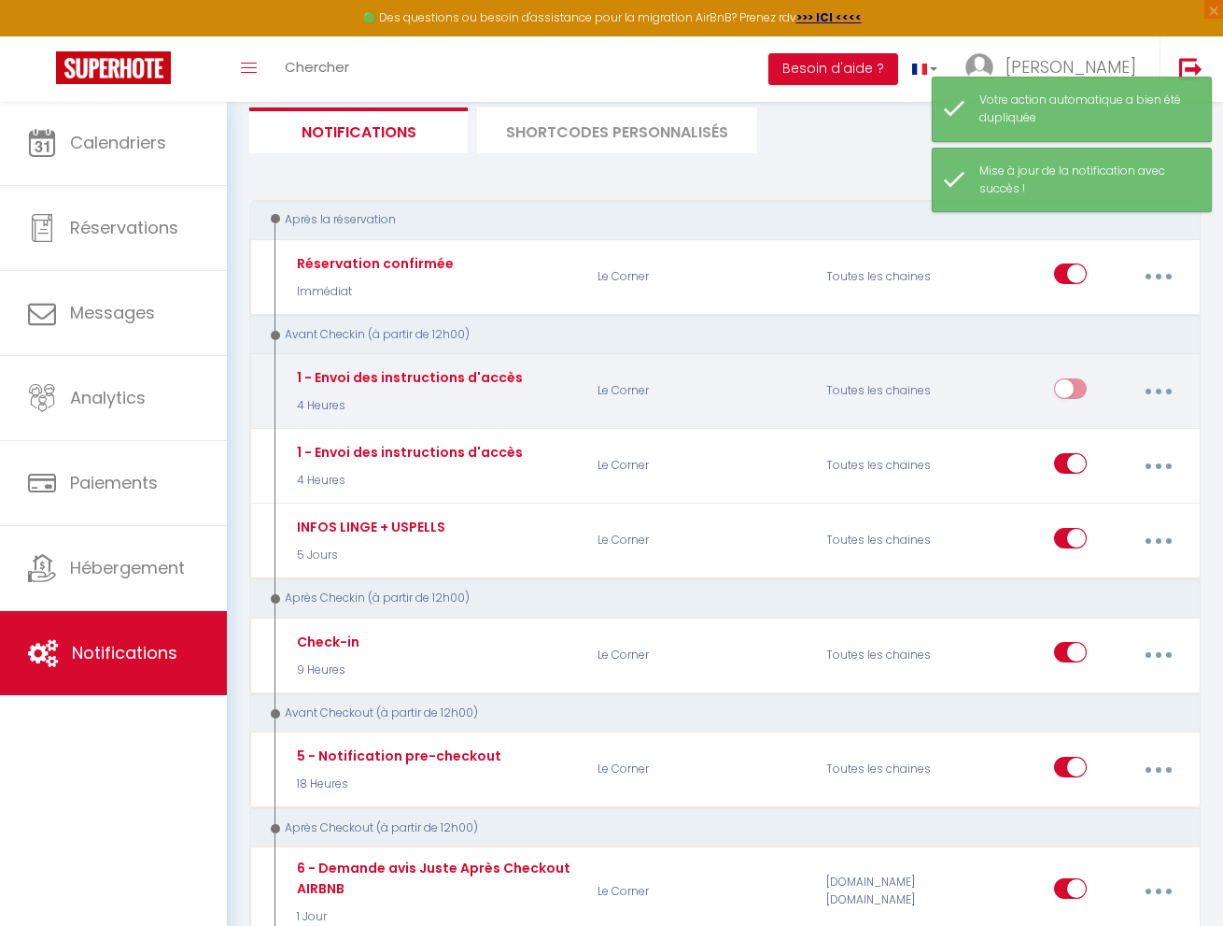
click at [1162, 386] on button "button" at bounding box center [1158, 391] width 49 height 35
click at [1093, 422] on link "Editer" at bounding box center [1108, 436] width 138 height 32
type input "1 - Envoi des instructions d'accès"
checkbox input "false"
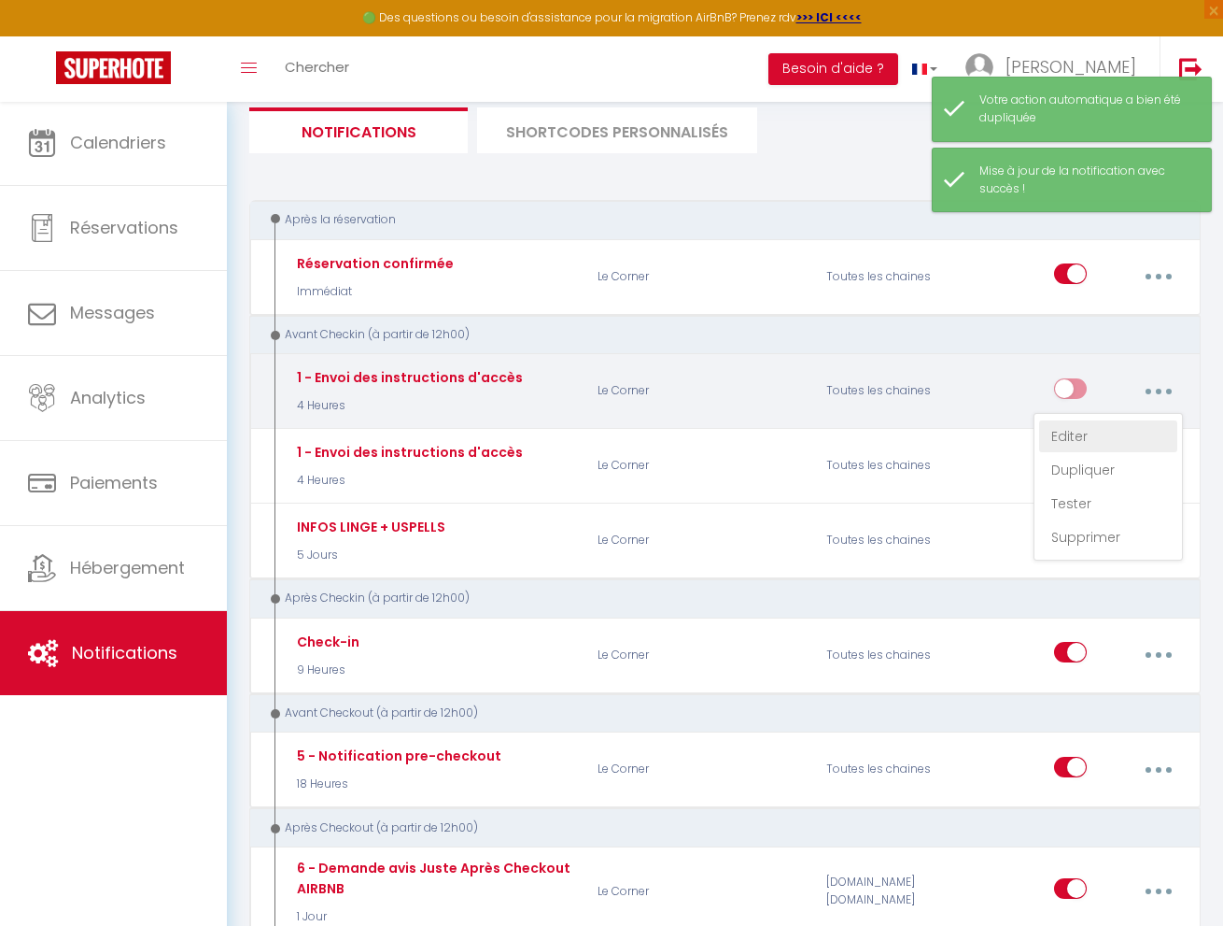
checkbox input "false"
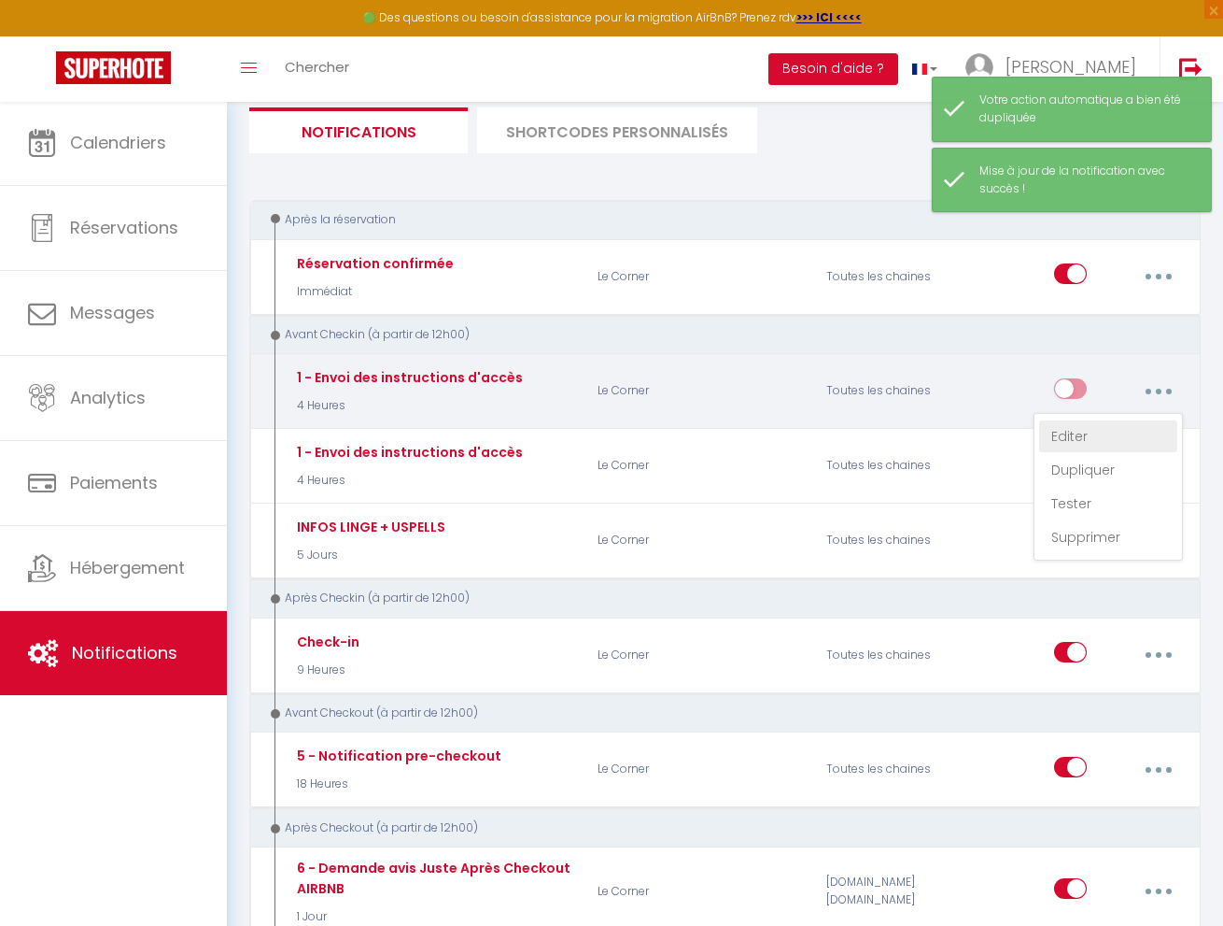
checkbox input "true"
checkbox input "false"
select select "4 Heures"
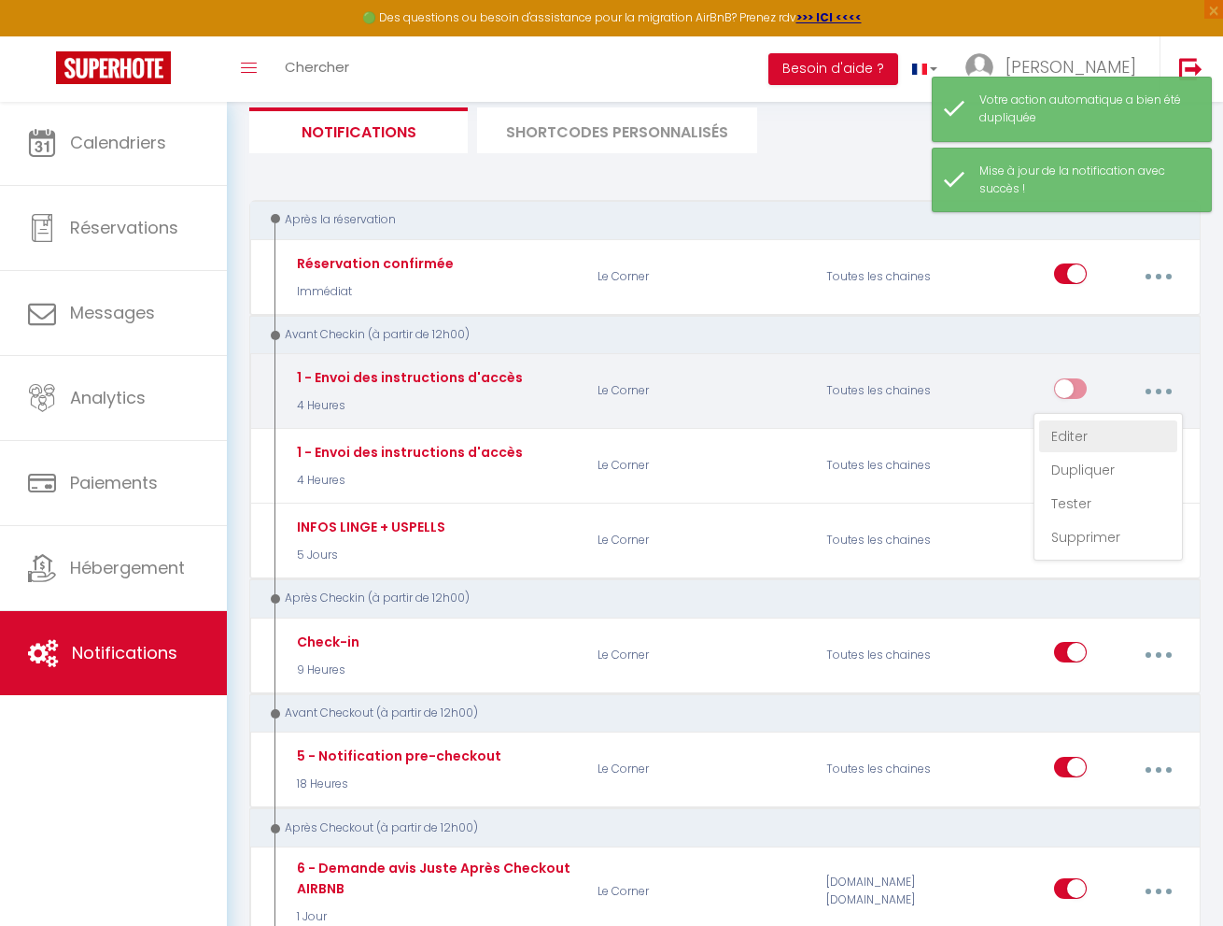
select select "if_booking_is_paid"
checkbox input "true"
checkbox input "false"
radio input "true"
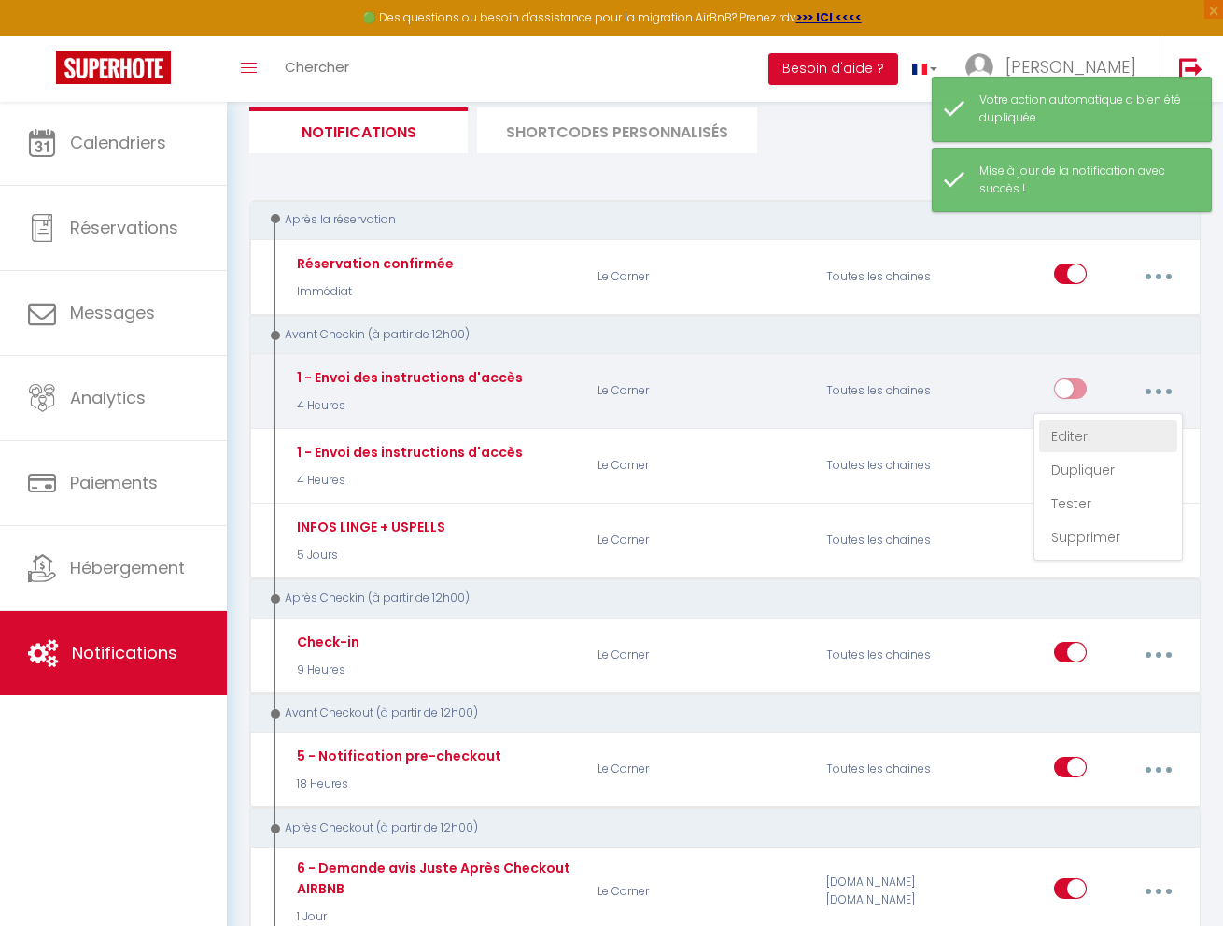
type input "Confirmation de votre réservation - [BOOKING:ID] - [GUEST:FIRST_NAME] [GUEST:LA…"
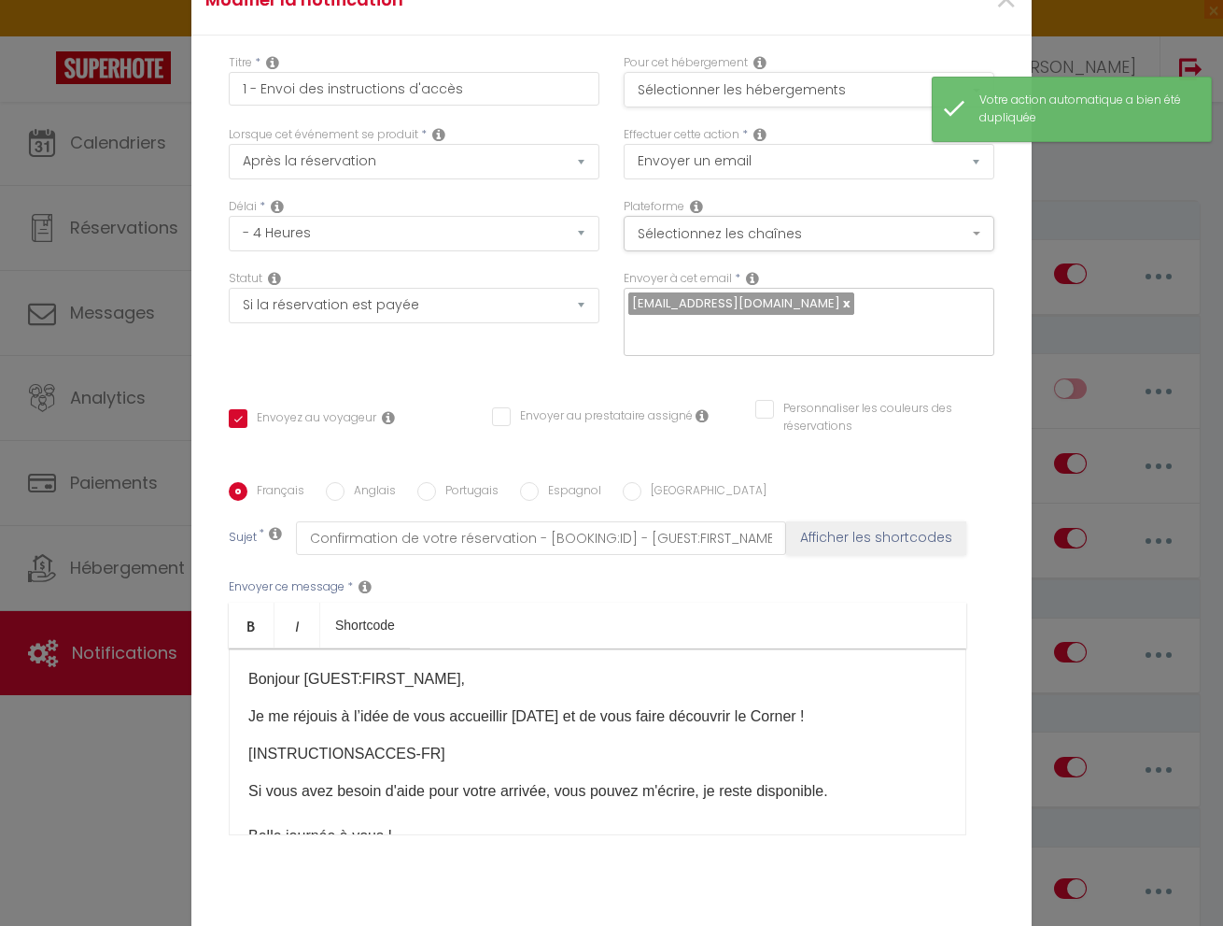
click at [707, 93] on button "Sélectionner les hébergements" at bounding box center [809, 89] width 371 height 35
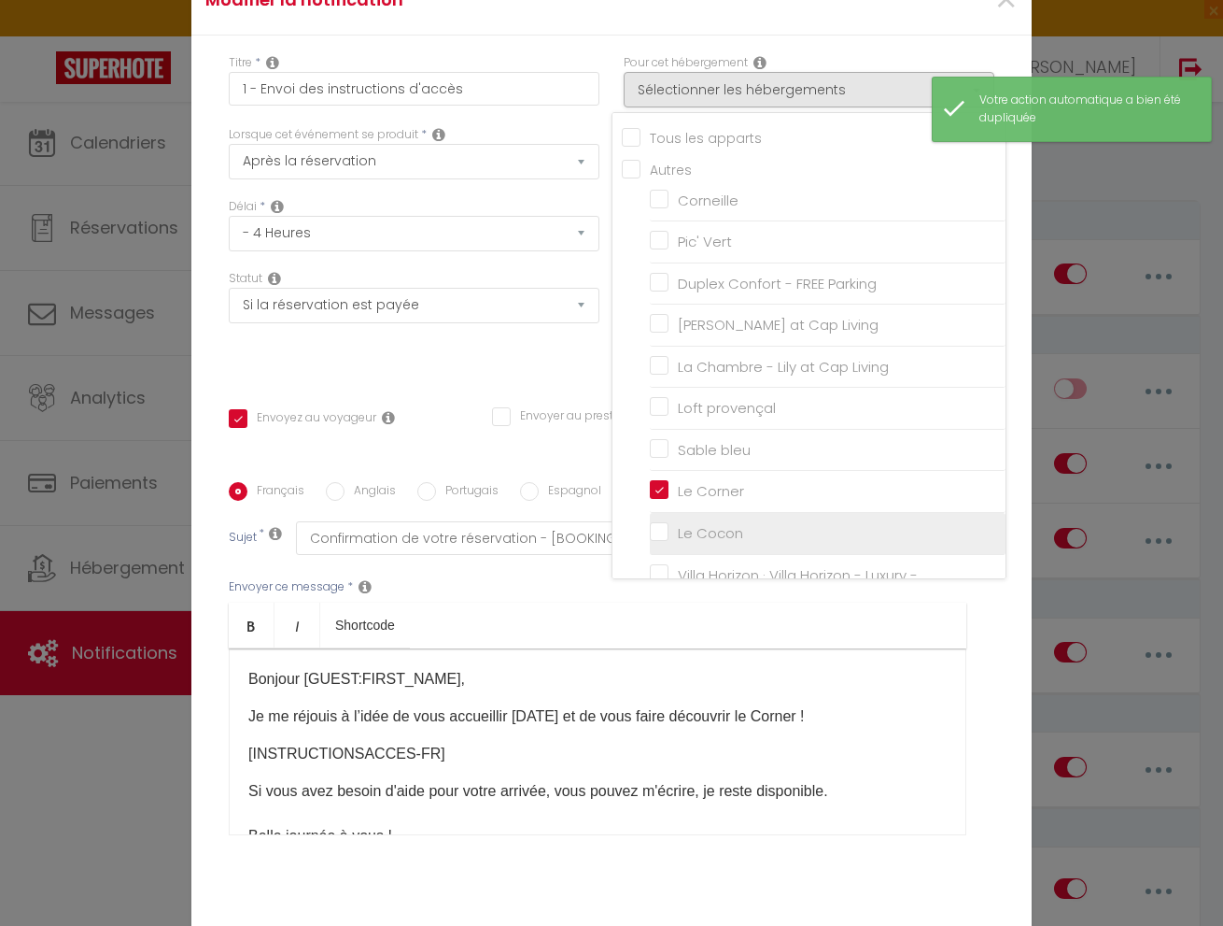
click at [661, 524] on input "Le Cocon" at bounding box center [828, 533] width 356 height 19
checkbox input "true"
checkbox input "false"
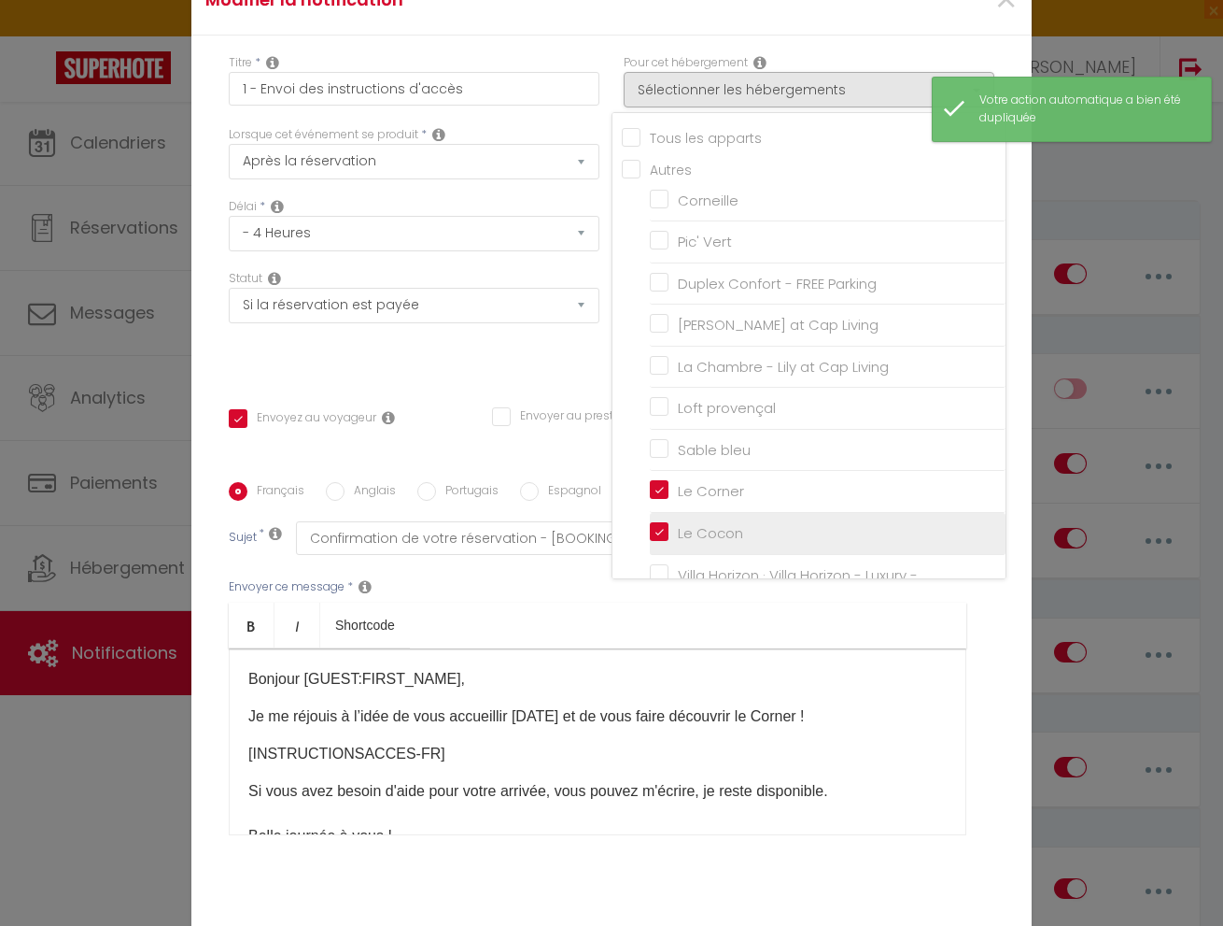
checkbox input "false"
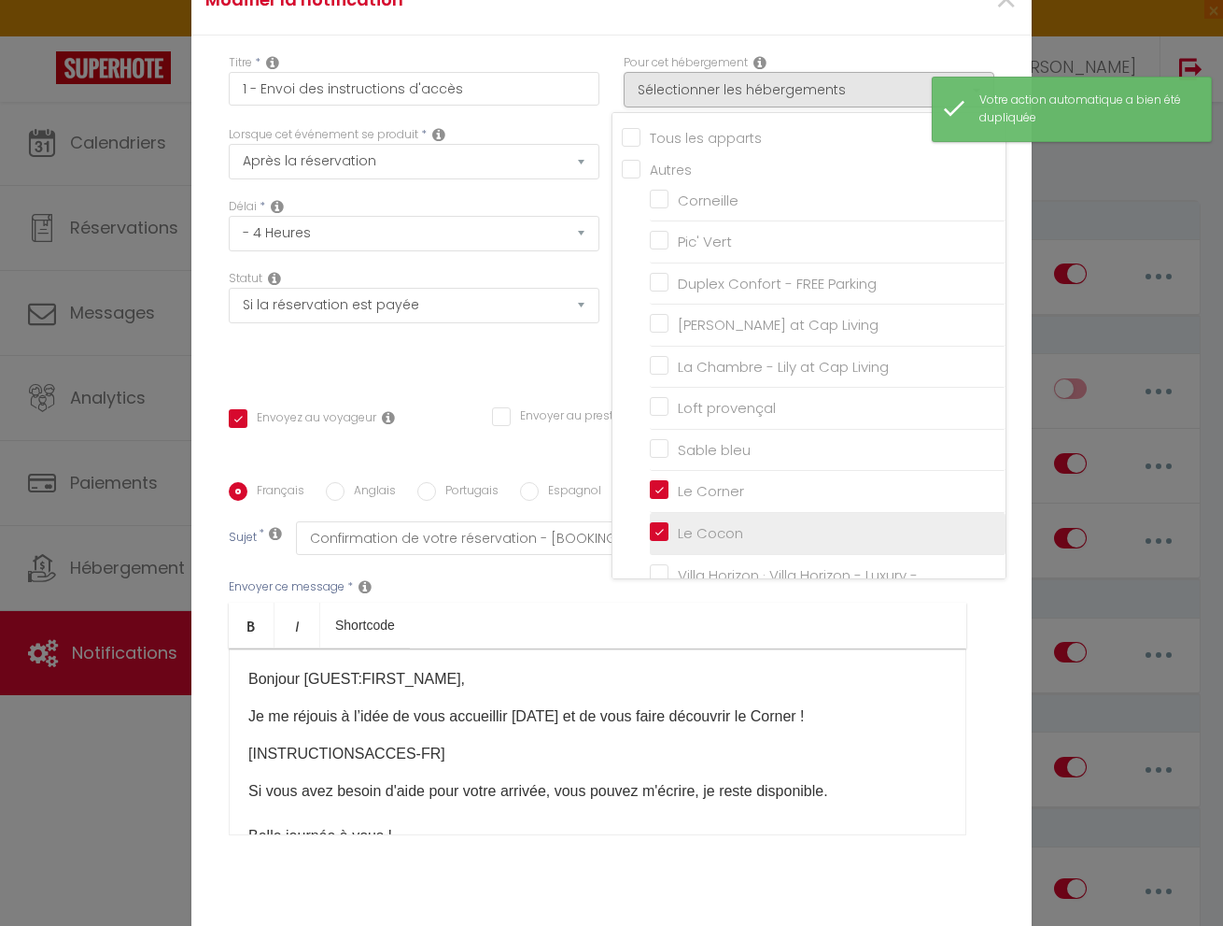
checkbox input "false"
checkbox input "true"
checkbox input "false"
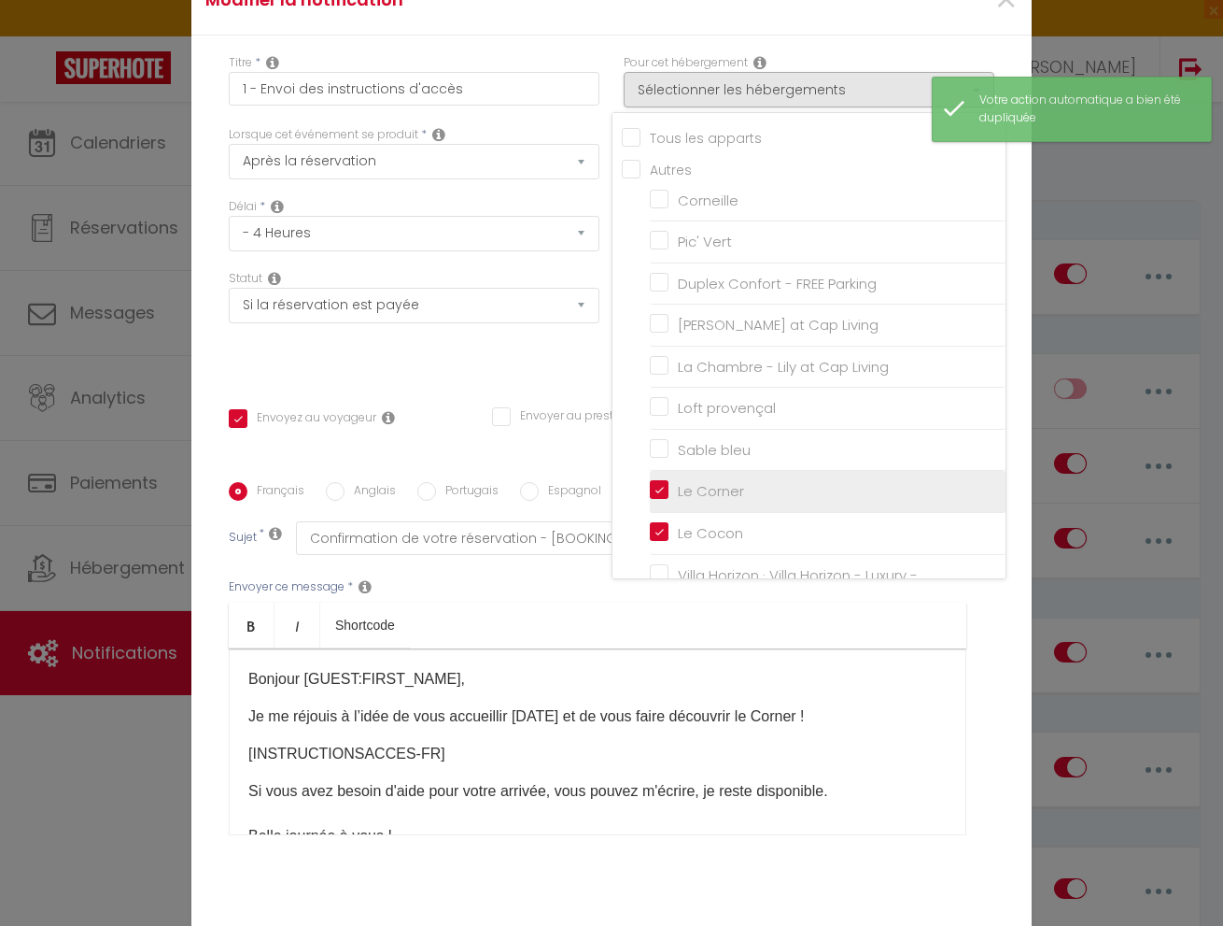
click at [664, 492] on input "Le Corner" at bounding box center [828, 491] width 356 height 19
checkbox input "false"
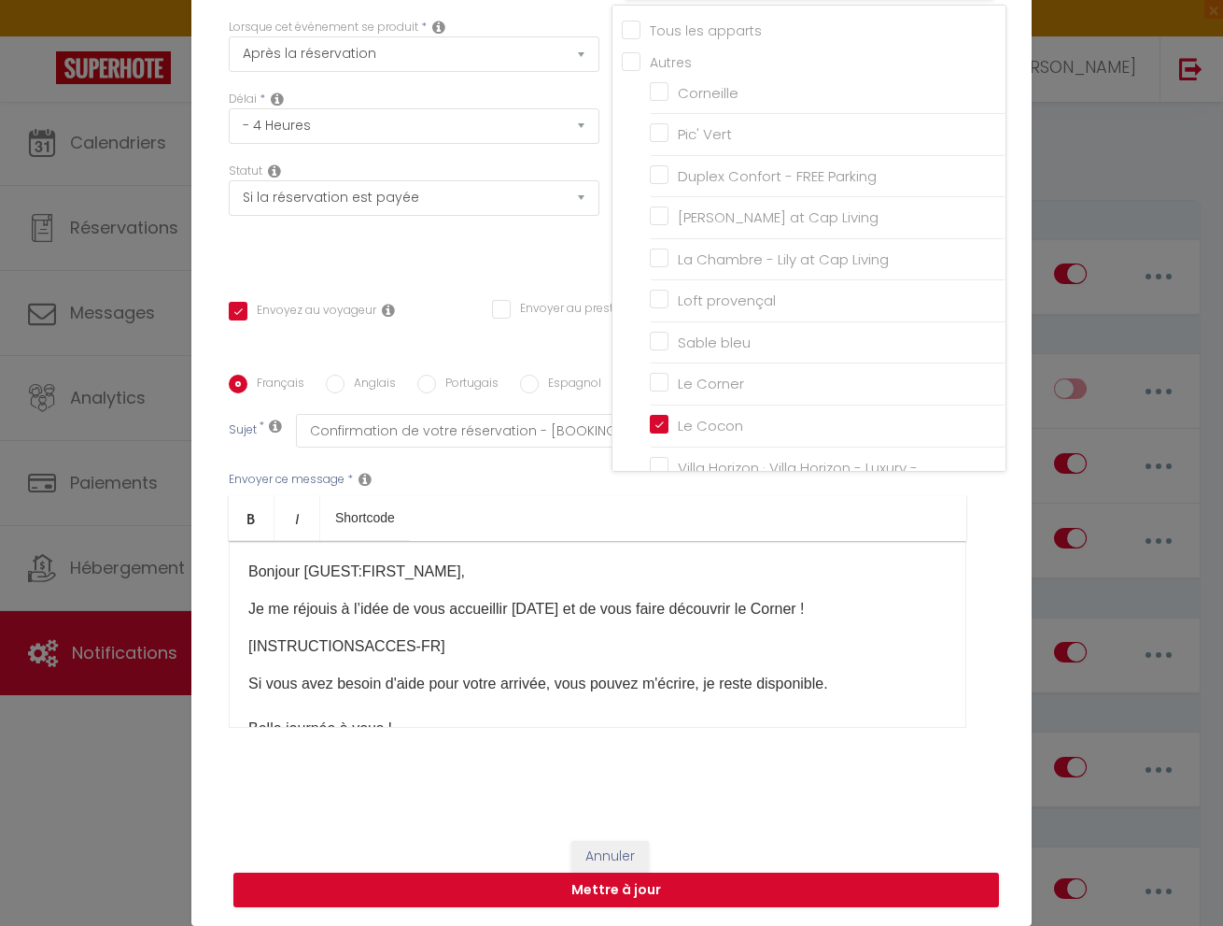
scroll to position [107, 0]
click at [728, 894] on button "Mettre à jour" at bounding box center [616, 889] width 766 height 35
checkbox input "true"
checkbox input "false"
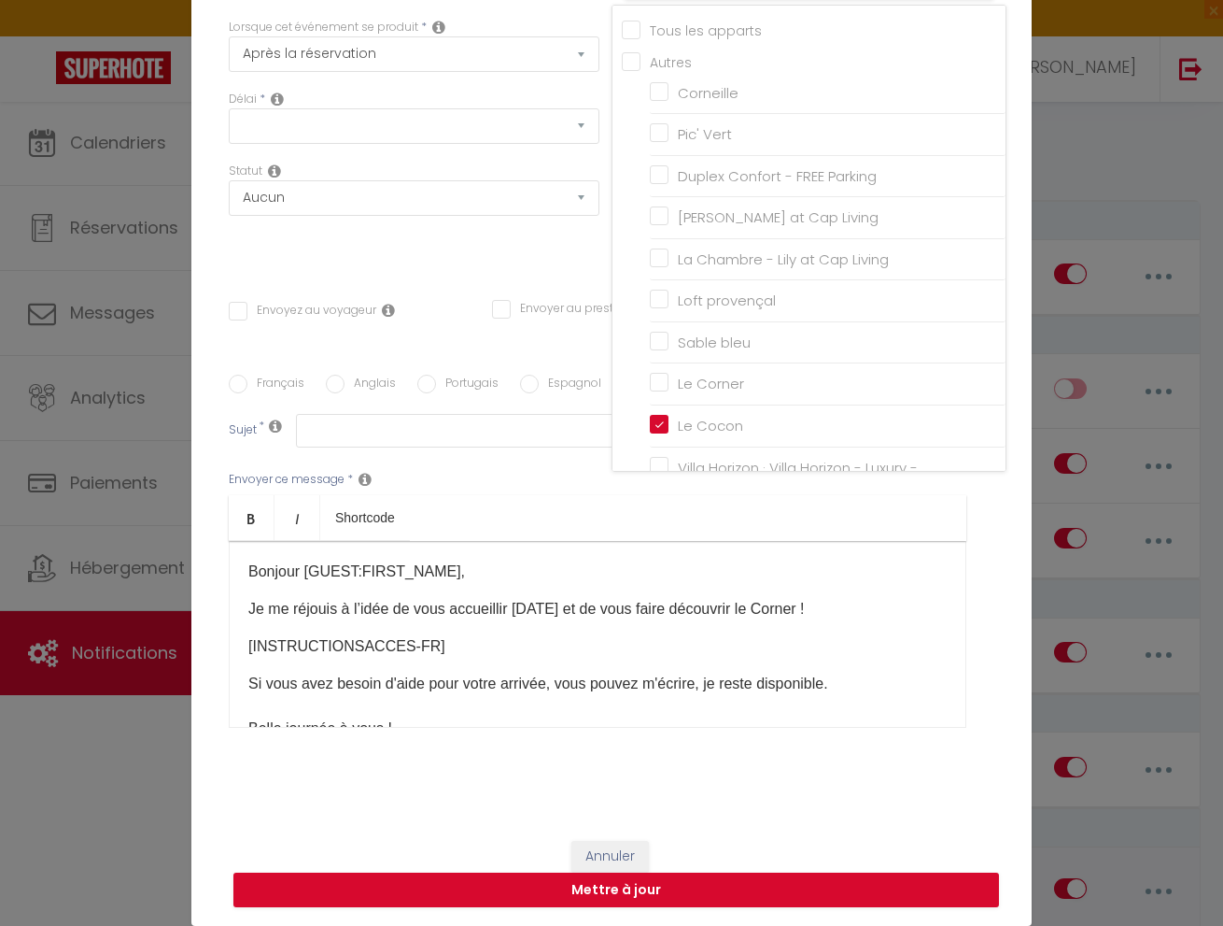
scroll to position [0, 0]
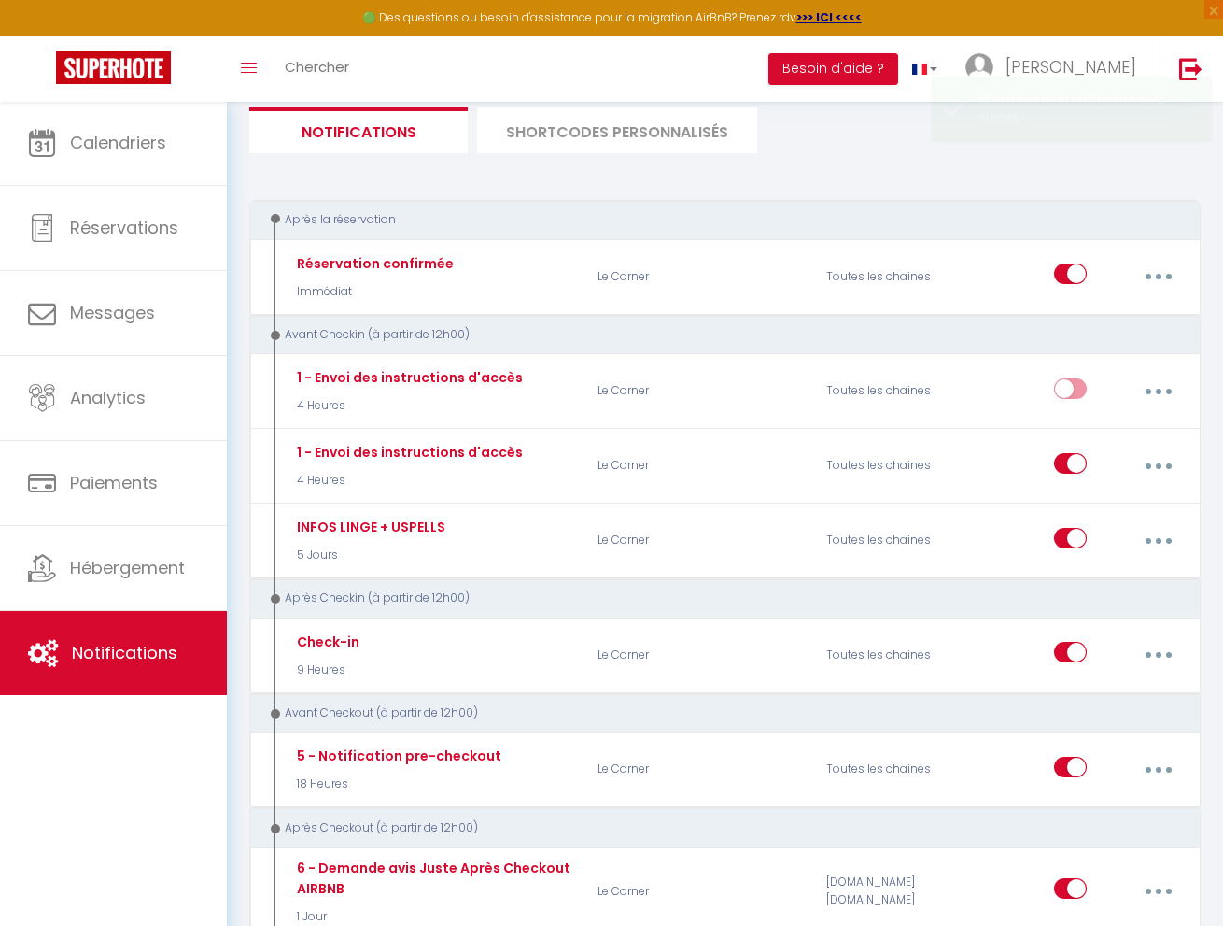
checkbox input "true"
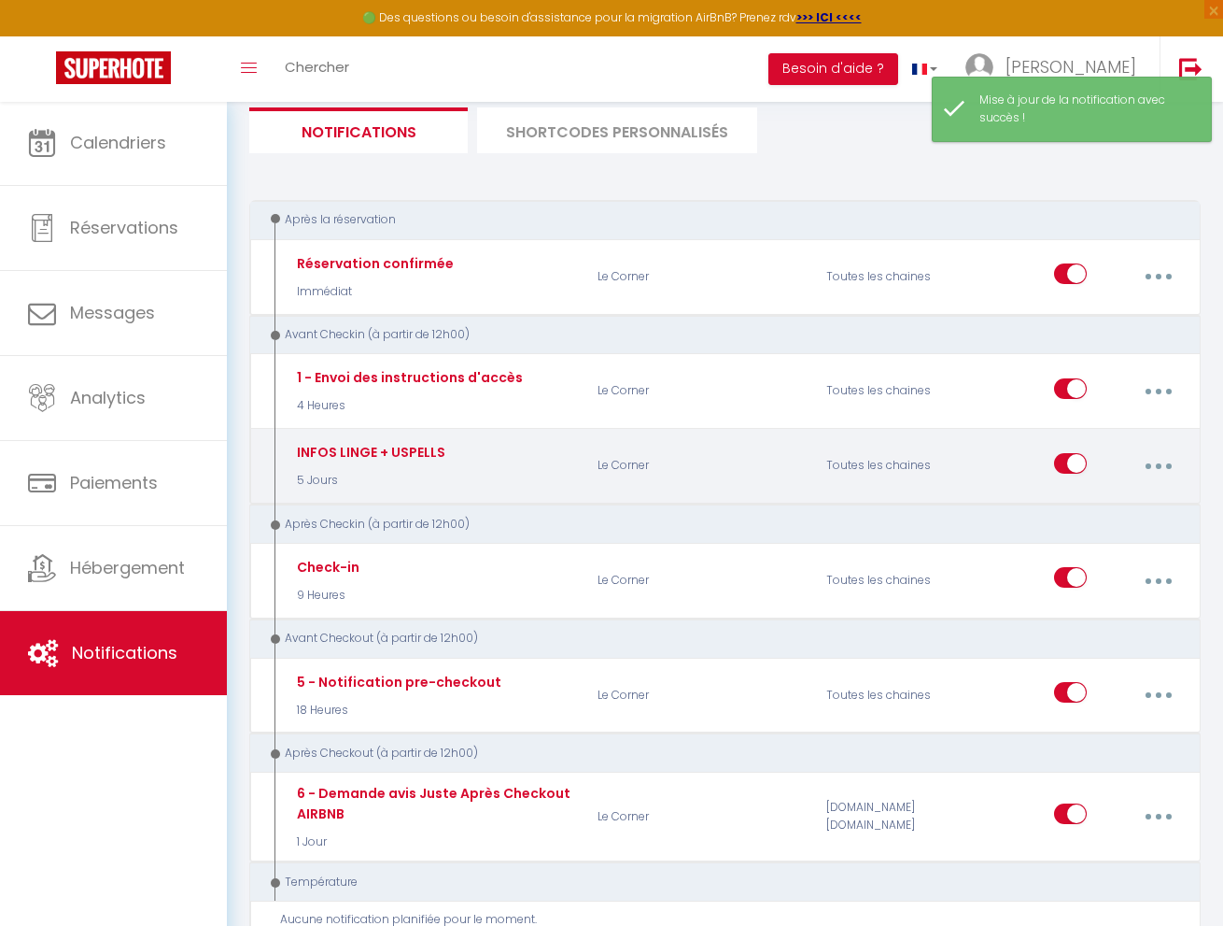
click at [1155, 467] on button "button" at bounding box center [1158, 465] width 49 height 35
click at [1116, 531] on link "Dupliquer" at bounding box center [1108, 545] width 138 height 32
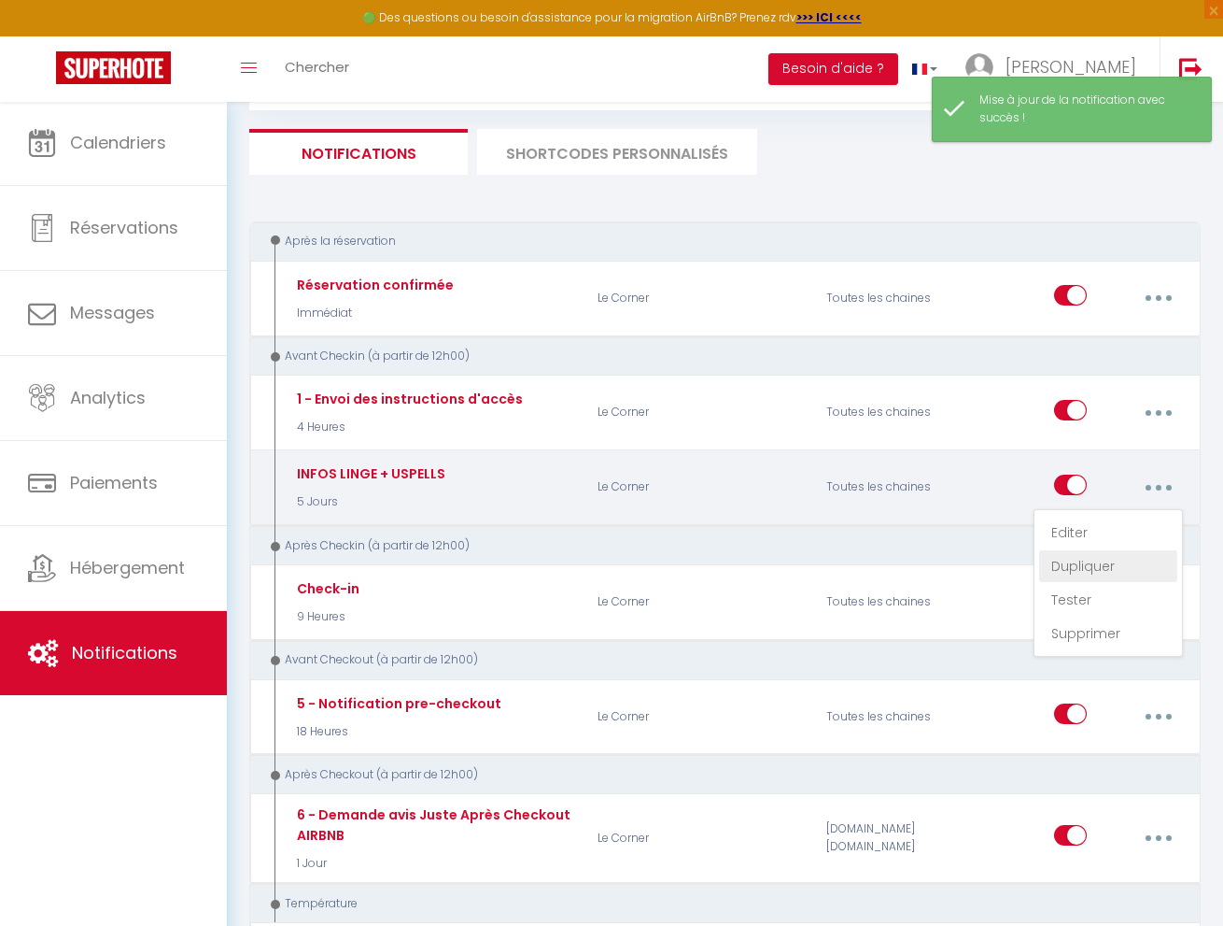
select select
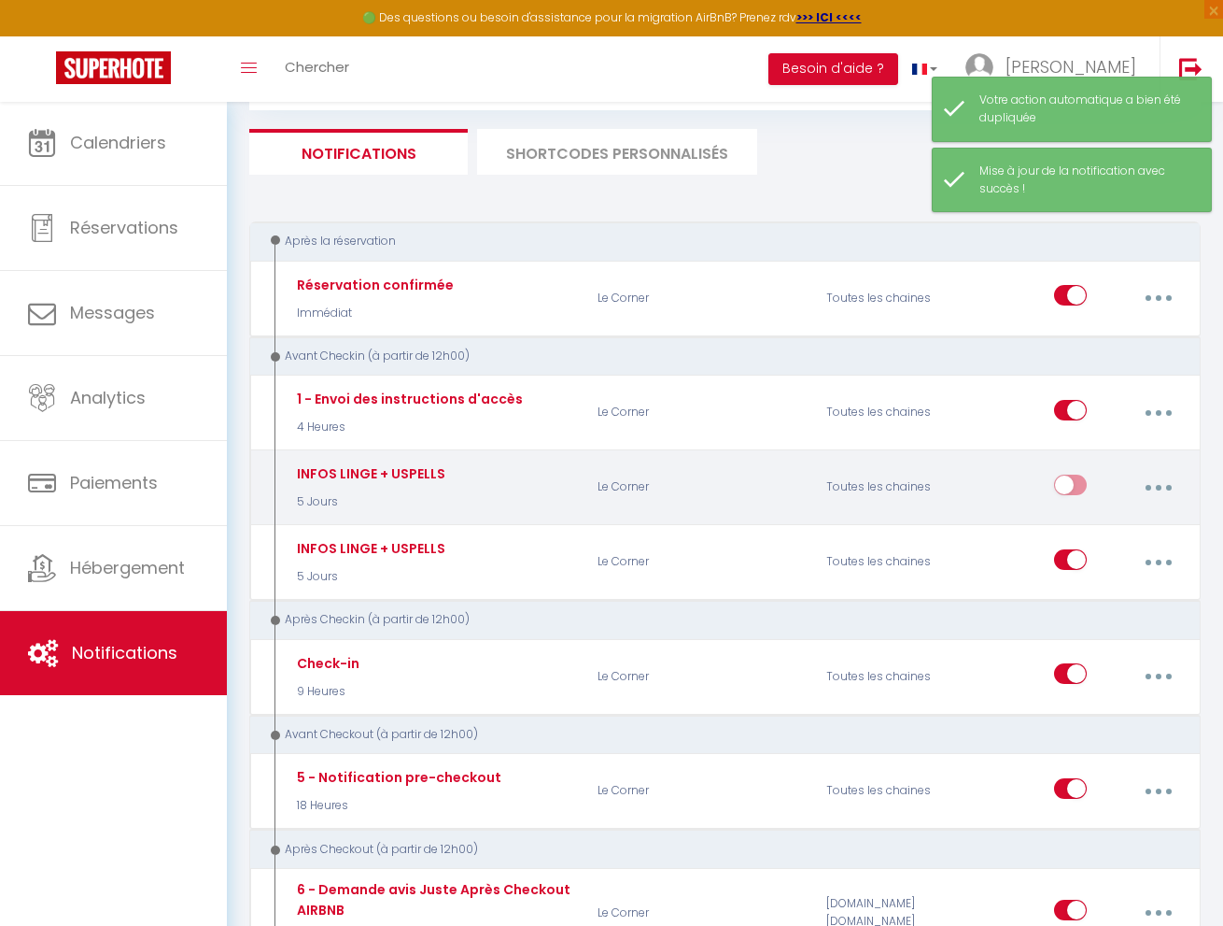
click at [1156, 479] on button "button" at bounding box center [1158, 487] width 49 height 35
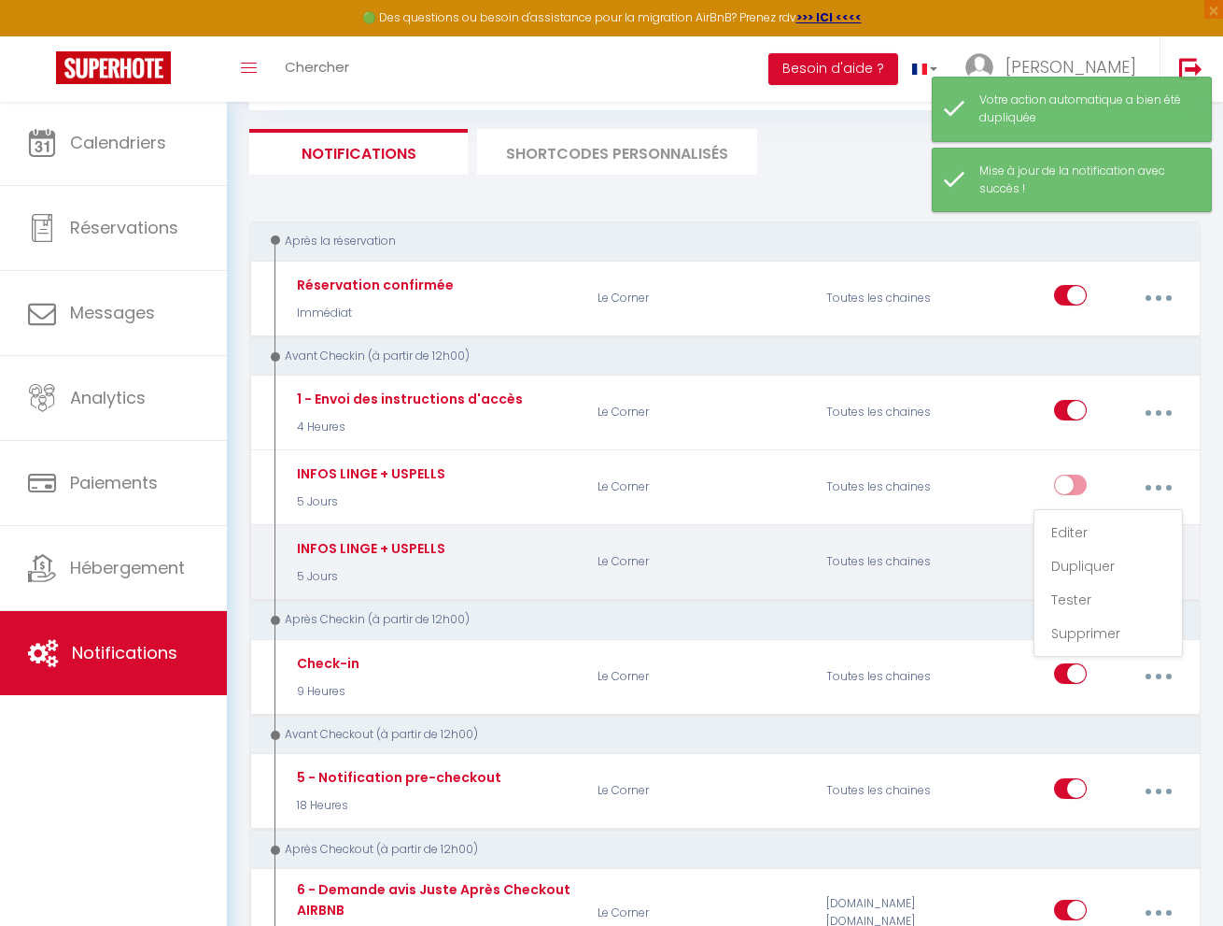
click at [1093, 530] on link "Editer" at bounding box center [1108, 532] width 138 height 32
type input "INFOS LINGE + USPELLS"
checkbox input "false"
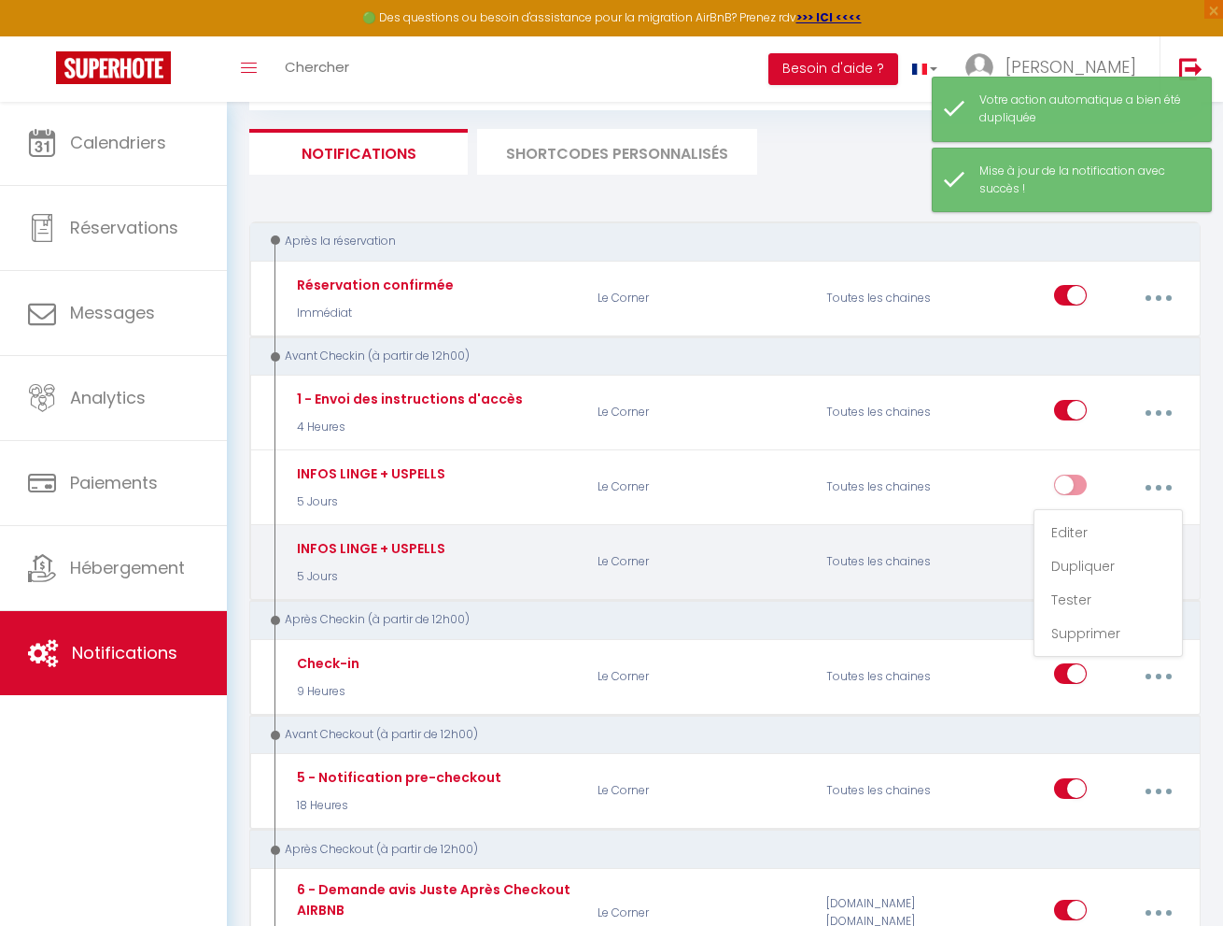
checkbox input "false"
checkbox input "true"
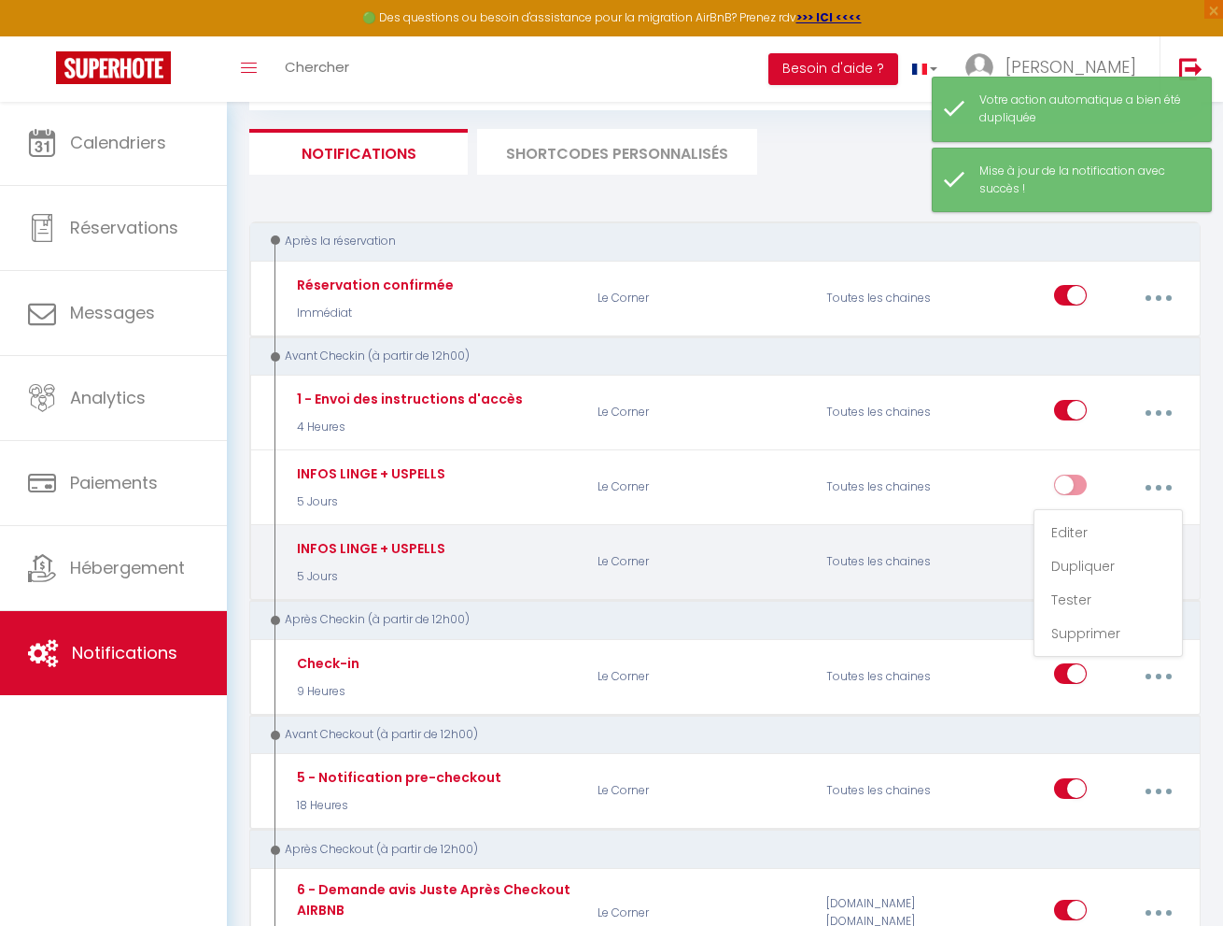
checkbox input "false"
select select "5 Jours"
select select "if_booking_is_paid"
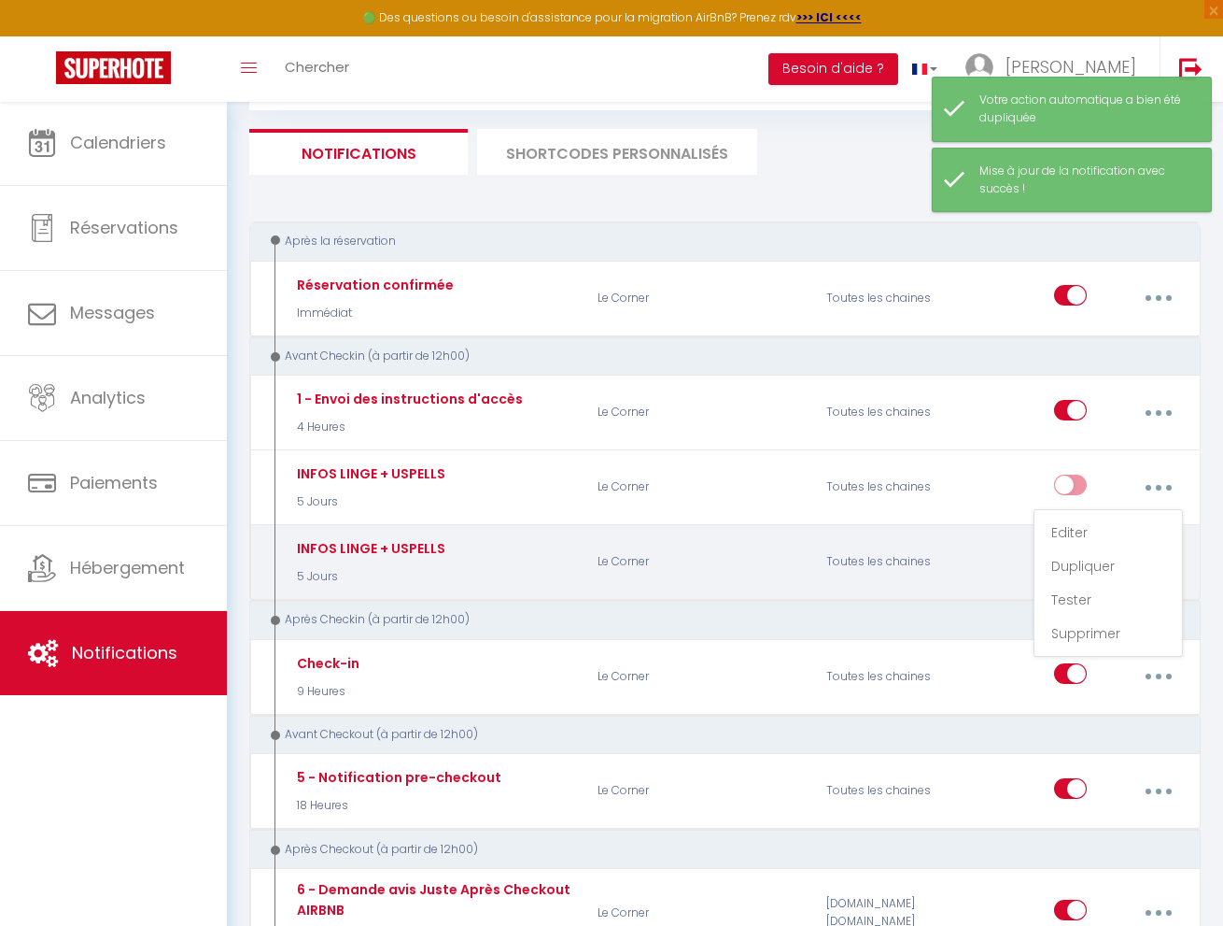
checkbox input "true"
checkbox input "false"
radio input "true"
type input "[GUEST:FIRST_NAME][GUEST:LAST_NAME][RENTAL:NAME][BOOKING:ID]"
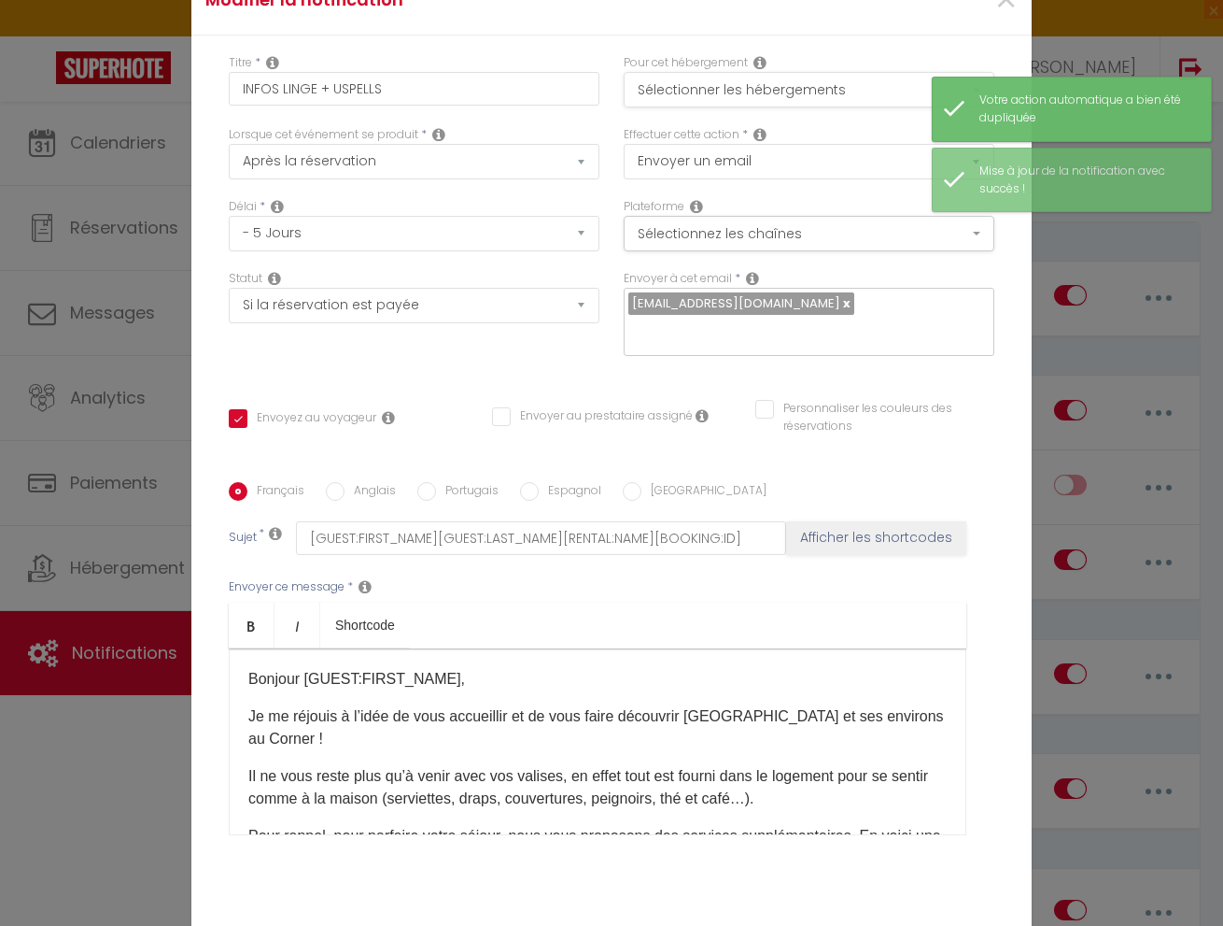
click at [709, 80] on button "Sélectionner les hébergements" at bounding box center [809, 89] width 371 height 35
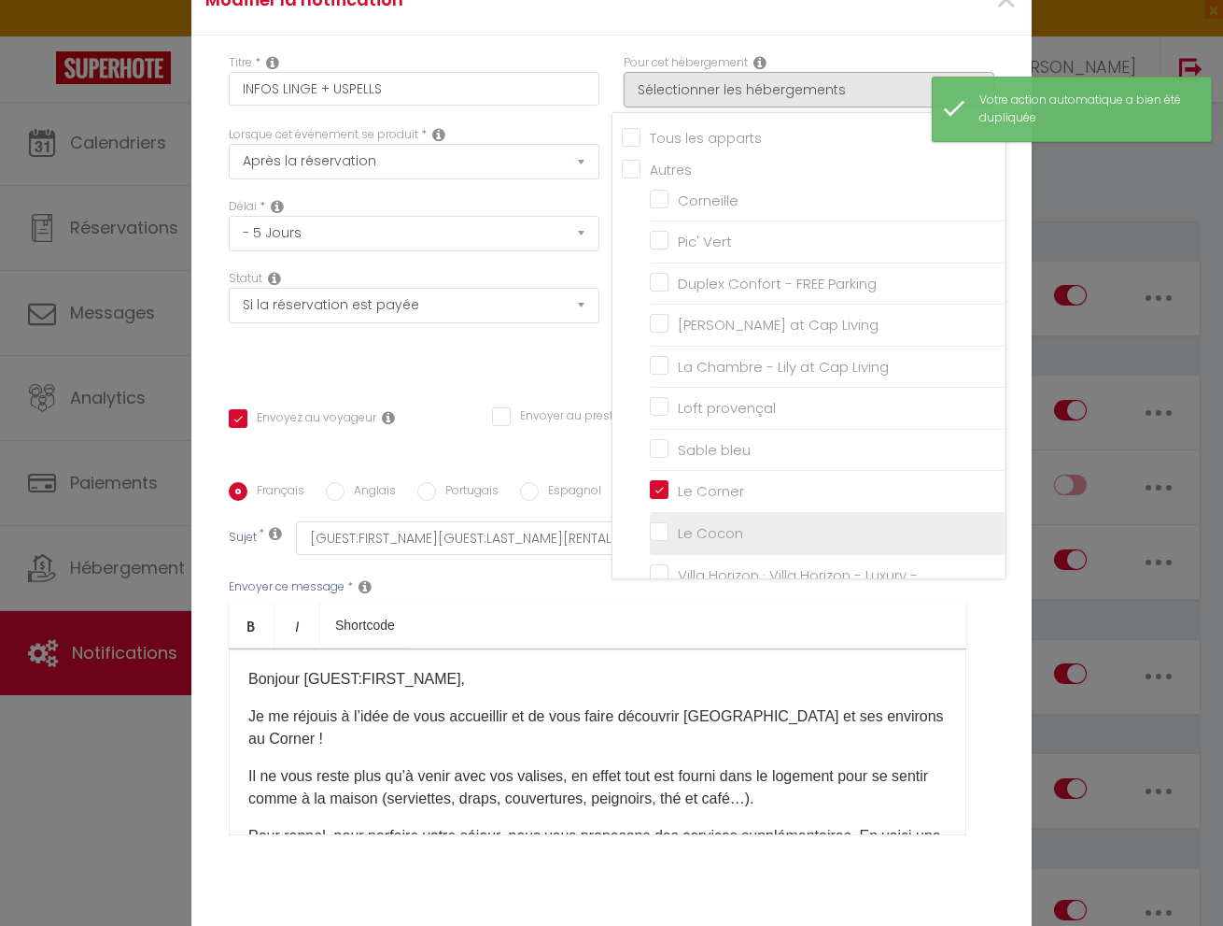
click at [664, 528] on input "Le Cocon" at bounding box center [828, 533] width 356 height 19
checkbox input "true"
checkbox input "false"
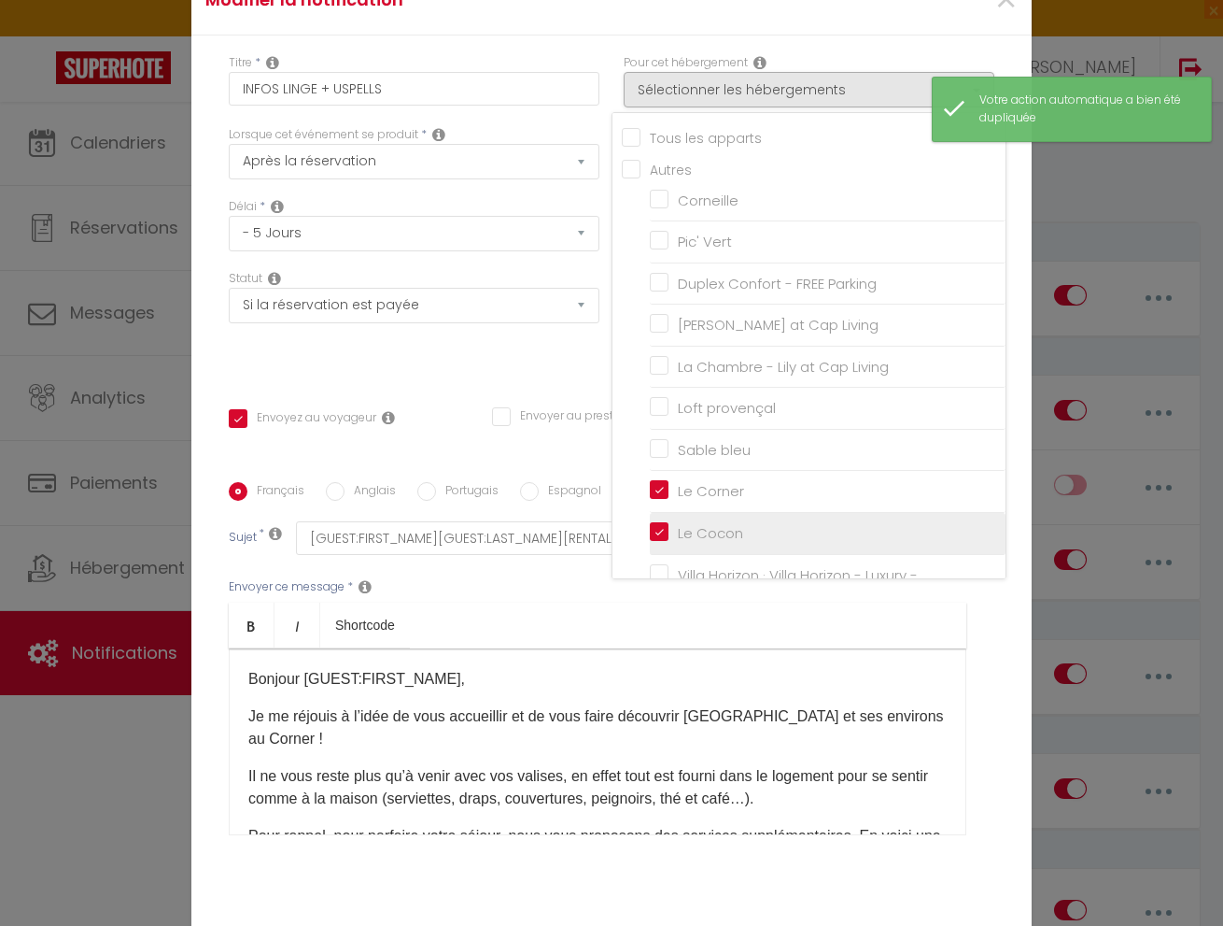
checkbox input "false"
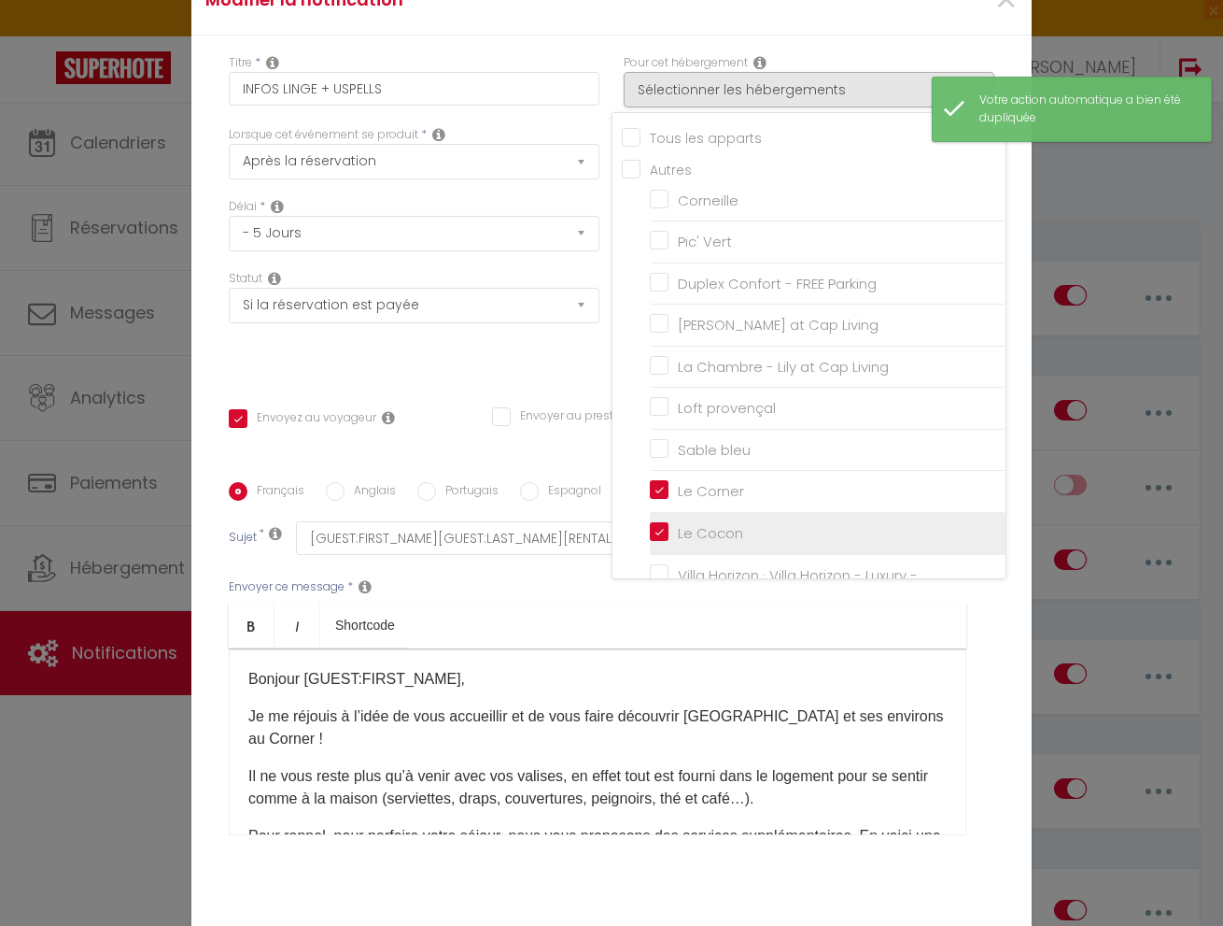
checkbox input "false"
checkbox input "true"
checkbox input "false"
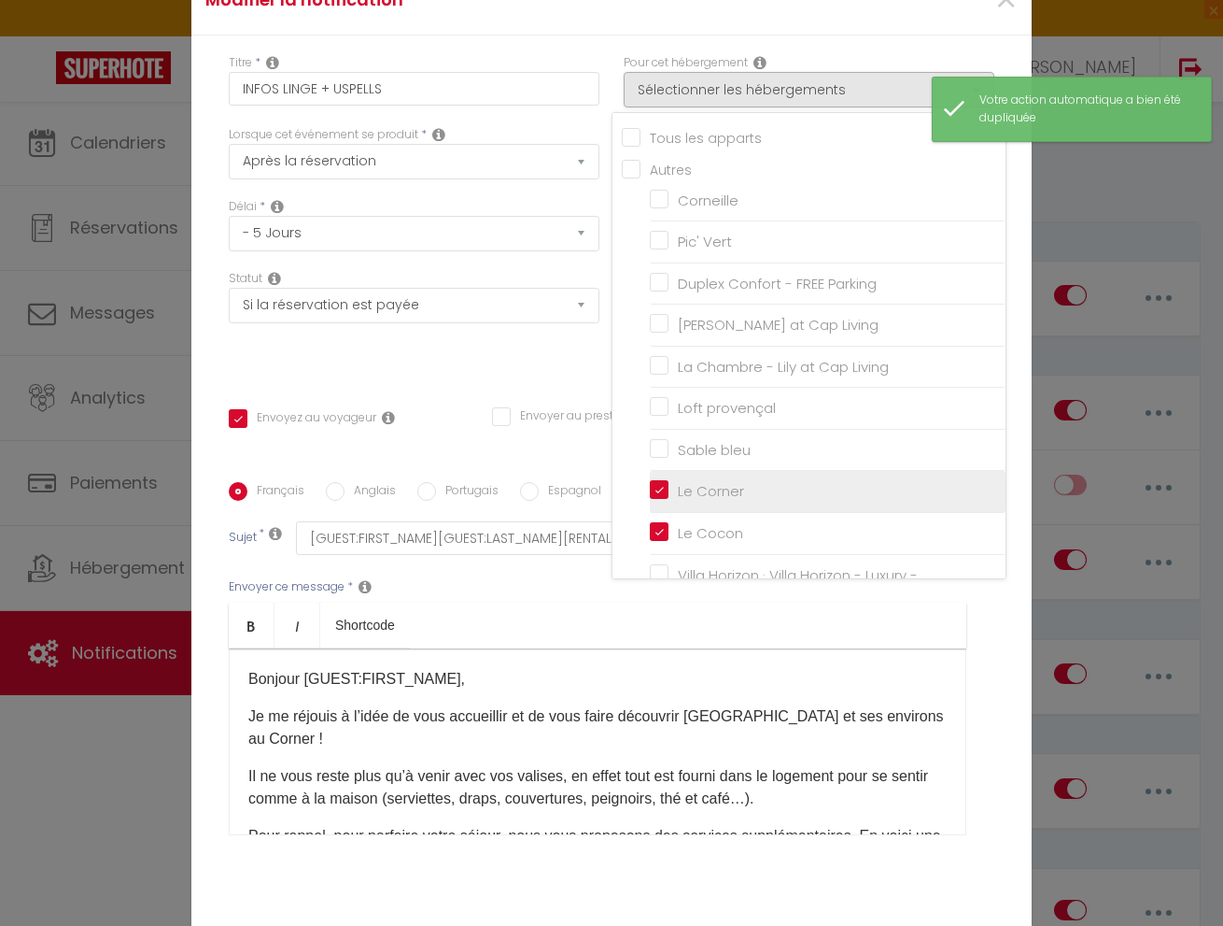
click at [663, 489] on input "Le Corner" at bounding box center [828, 491] width 356 height 19
checkbox input "false"
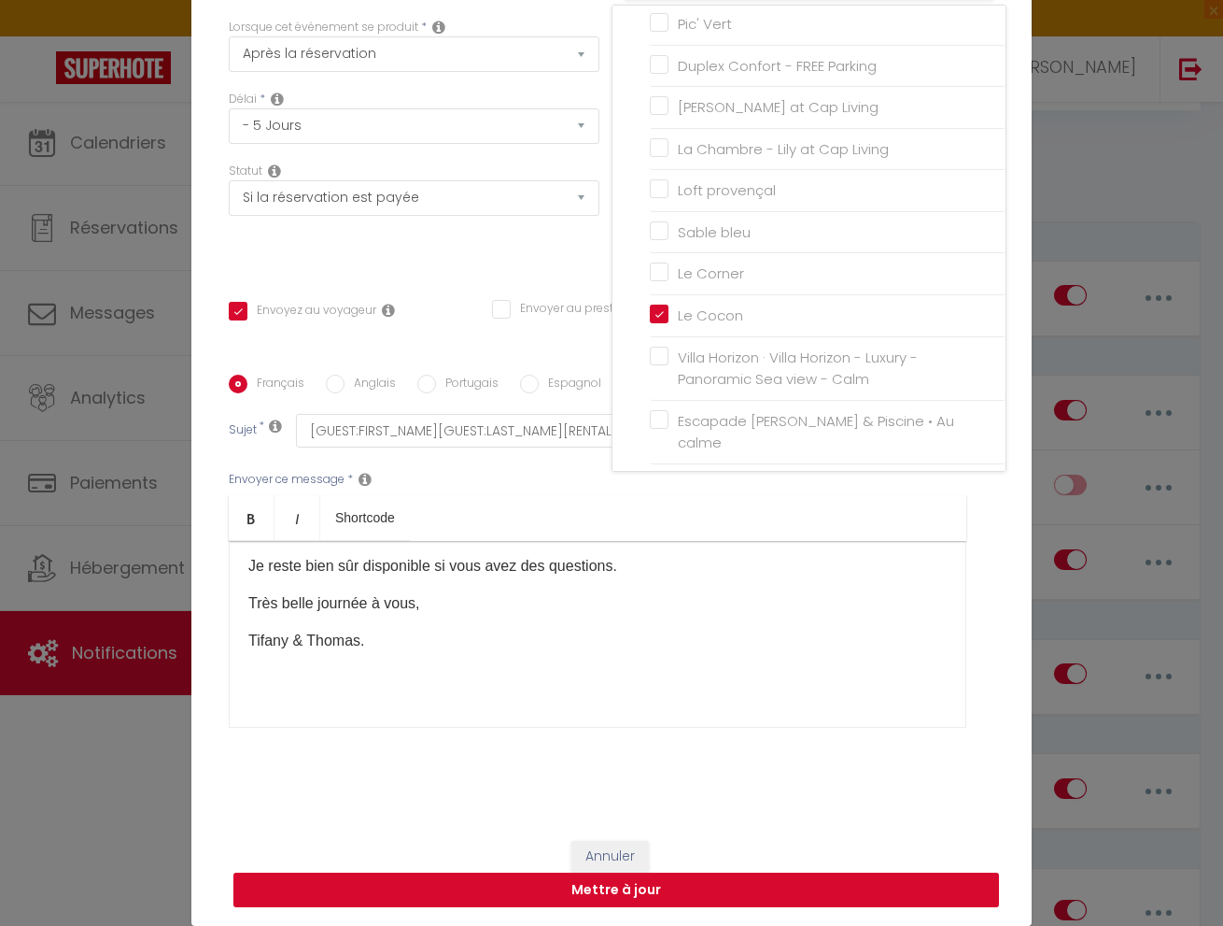
scroll to position [107, 0]
click at [694, 873] on button "Mettre à jour" at bounding box center [616, 889] width 766 height 35
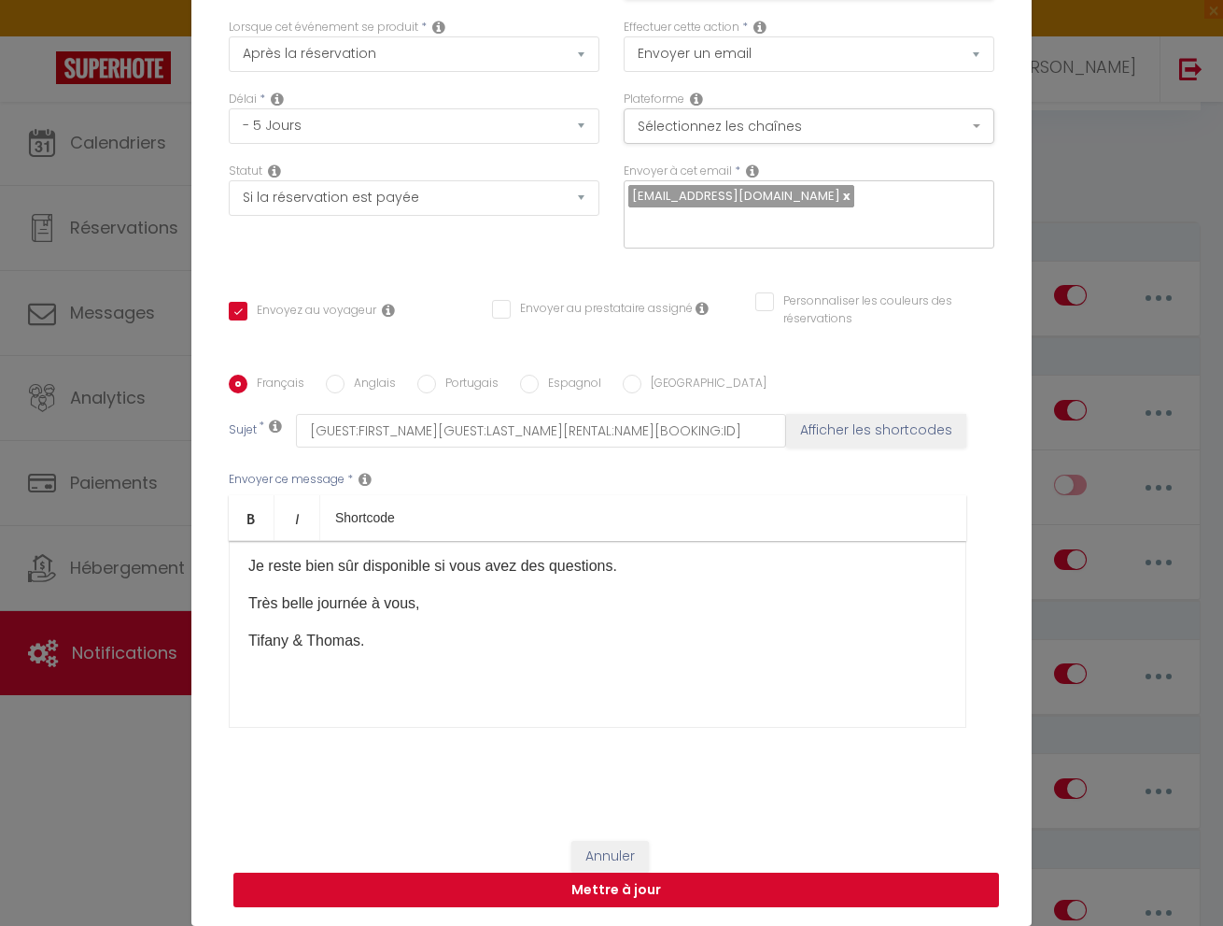
checkbox input "true"
checkbox input "false"
select select "1"
select select
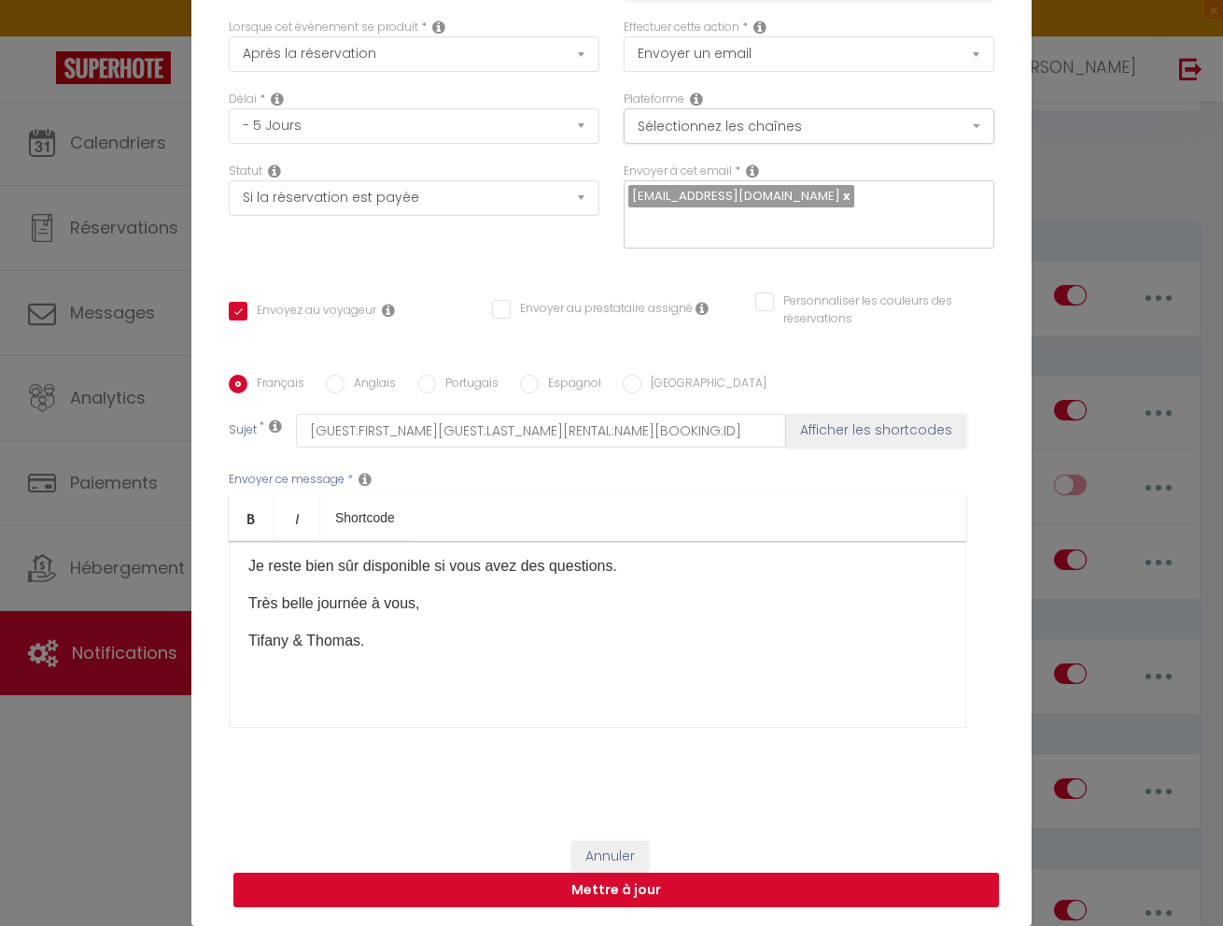
select select
checkbox input "false"
radio input "false"
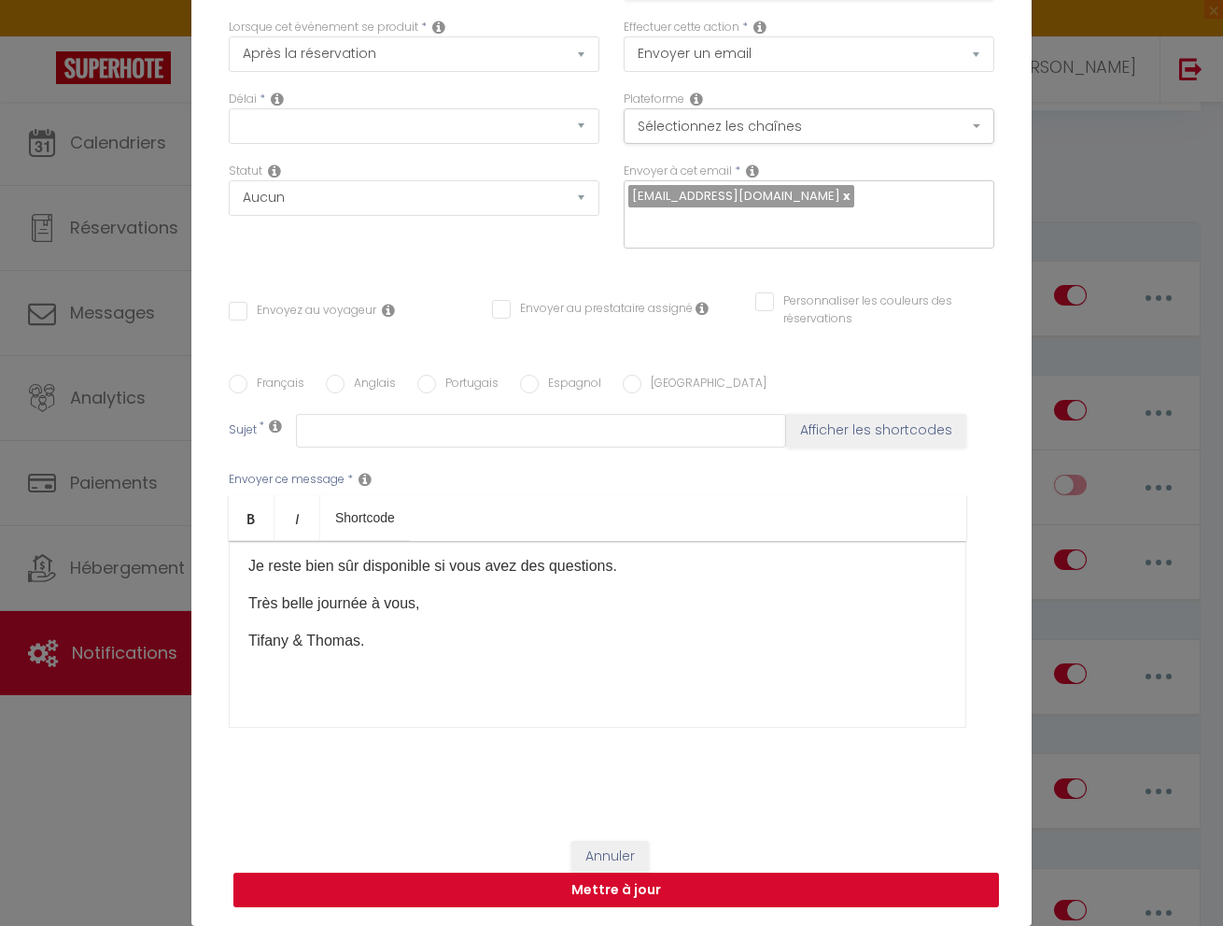
scroll to position [0, 0]
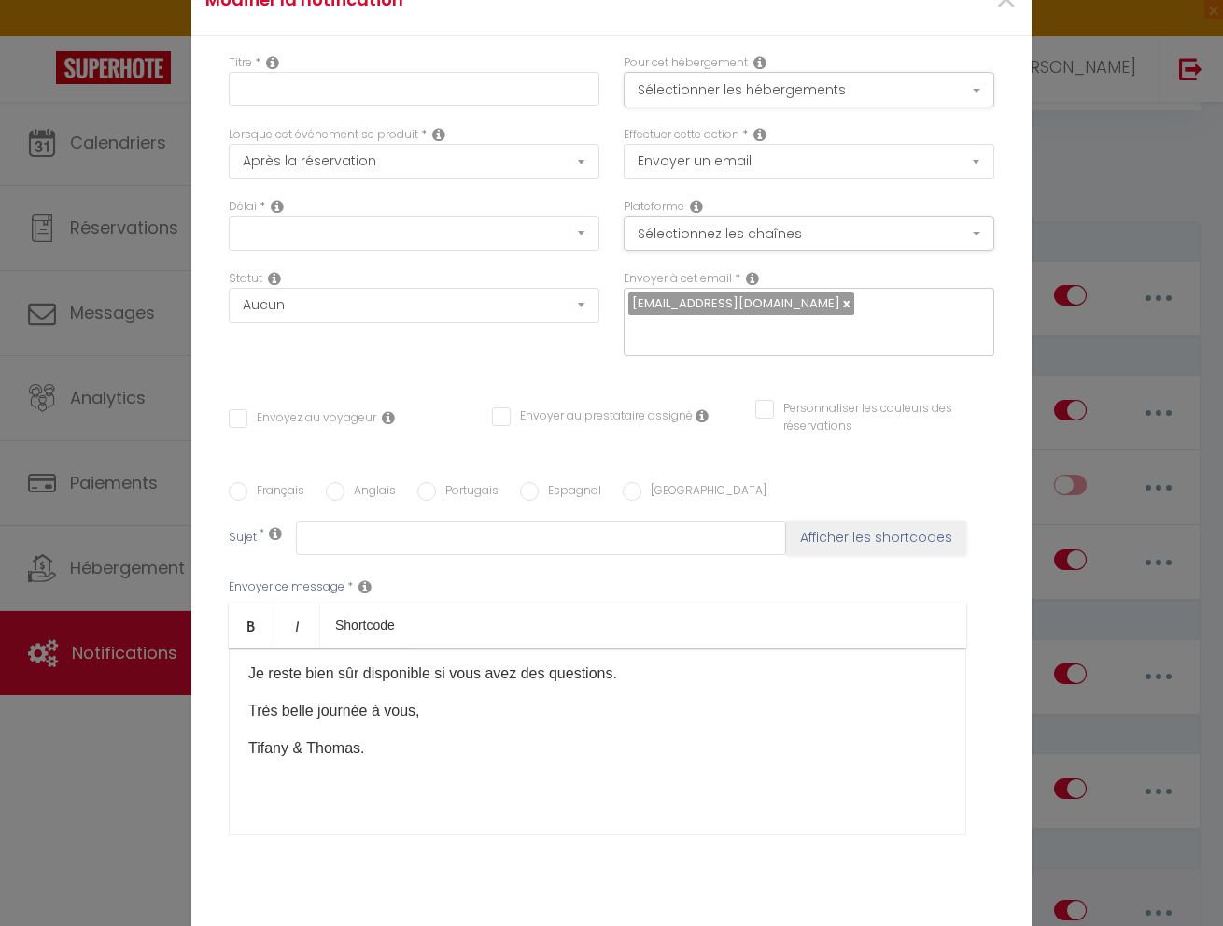
checkbox input "true"
select select
checkbox input "false"
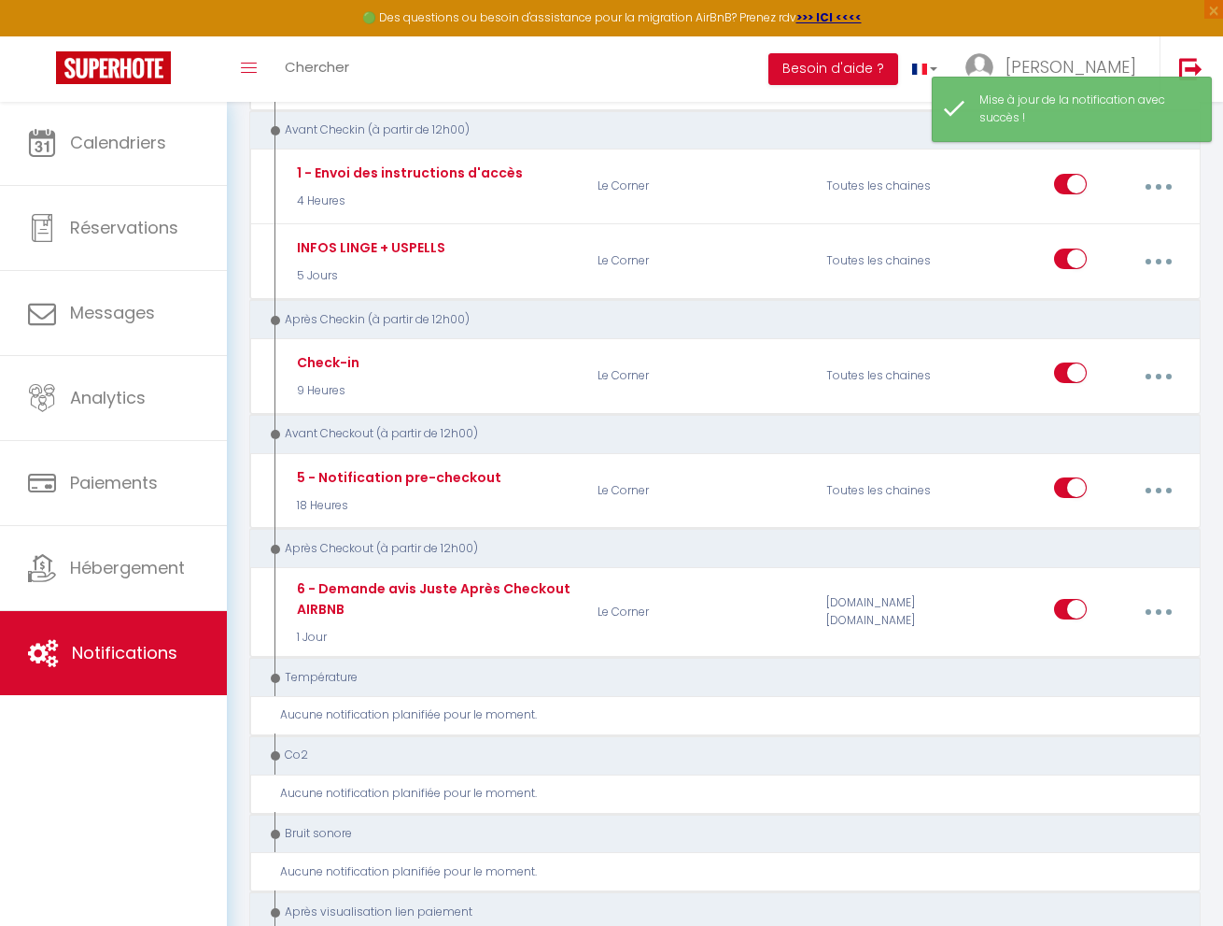
scroll to position [349, 0]
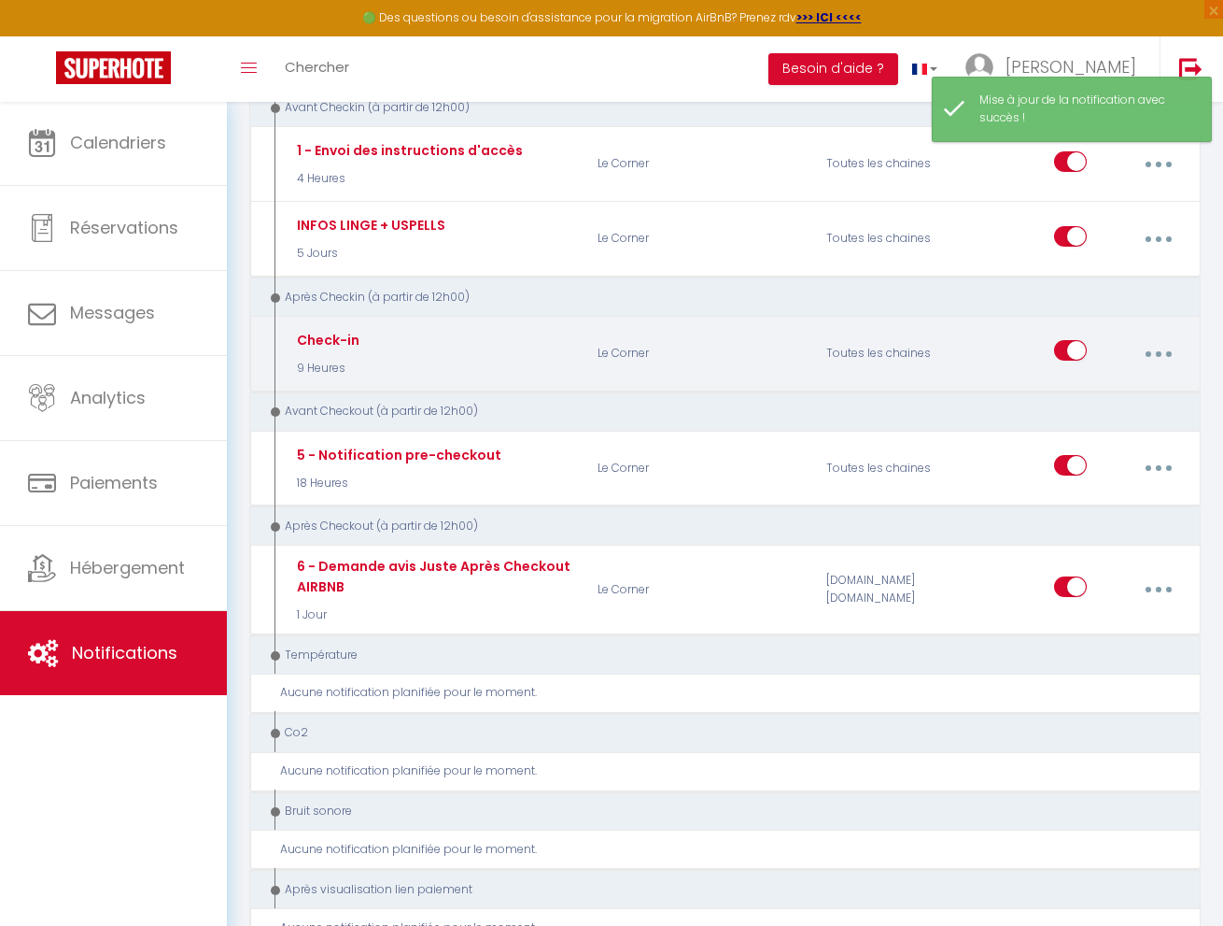
click at [1166, 338] on button "button" at bounding box center [1158, 352] width 49 height 35
click at [1115, 383] on link "Editer" at bounding box center [1108, 399] width 138 height 32
type input "Check-in"
select select "3"
select select "9 Heures"
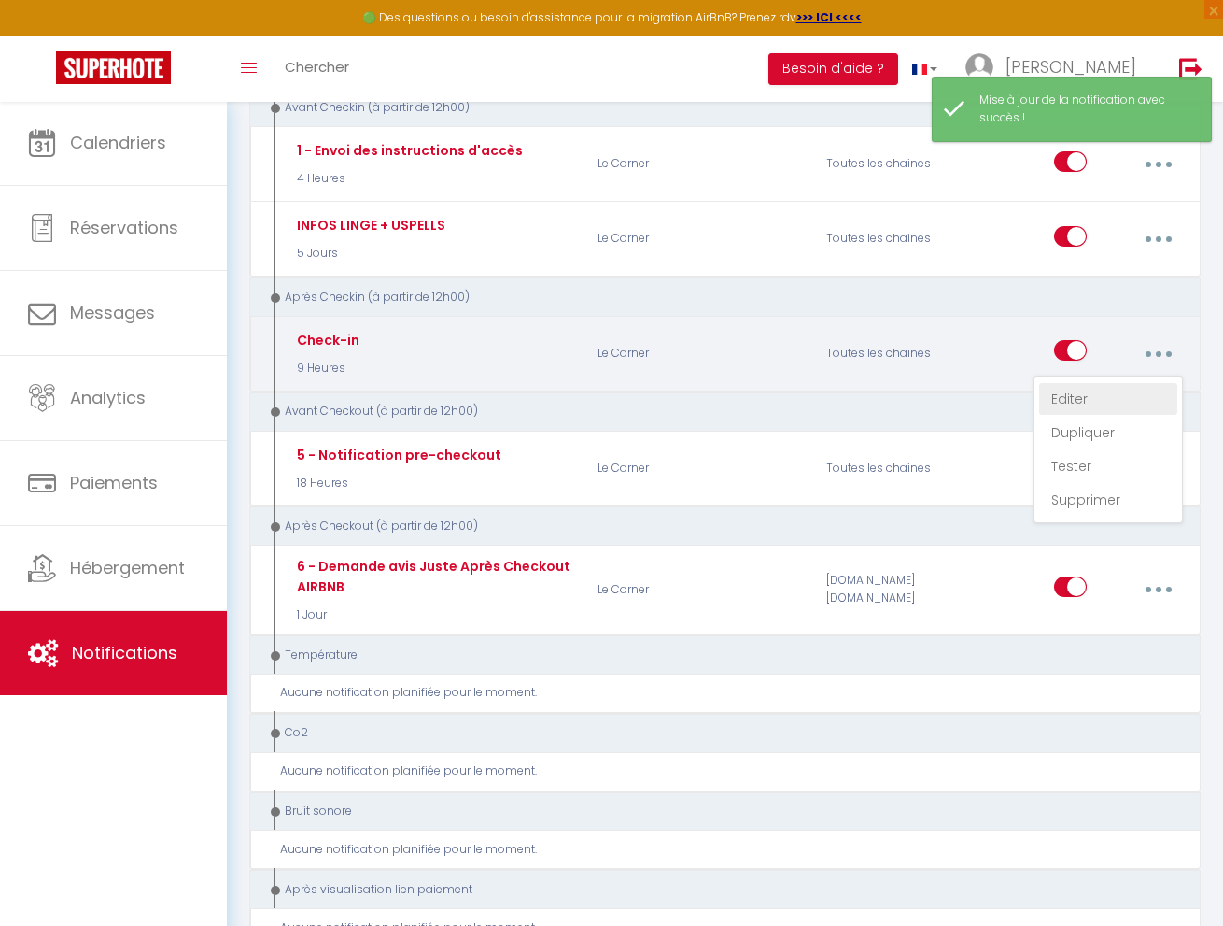
select select "if_booking_is_paid"
checkbox input "true"
checkbox input "false"
radio input "true"
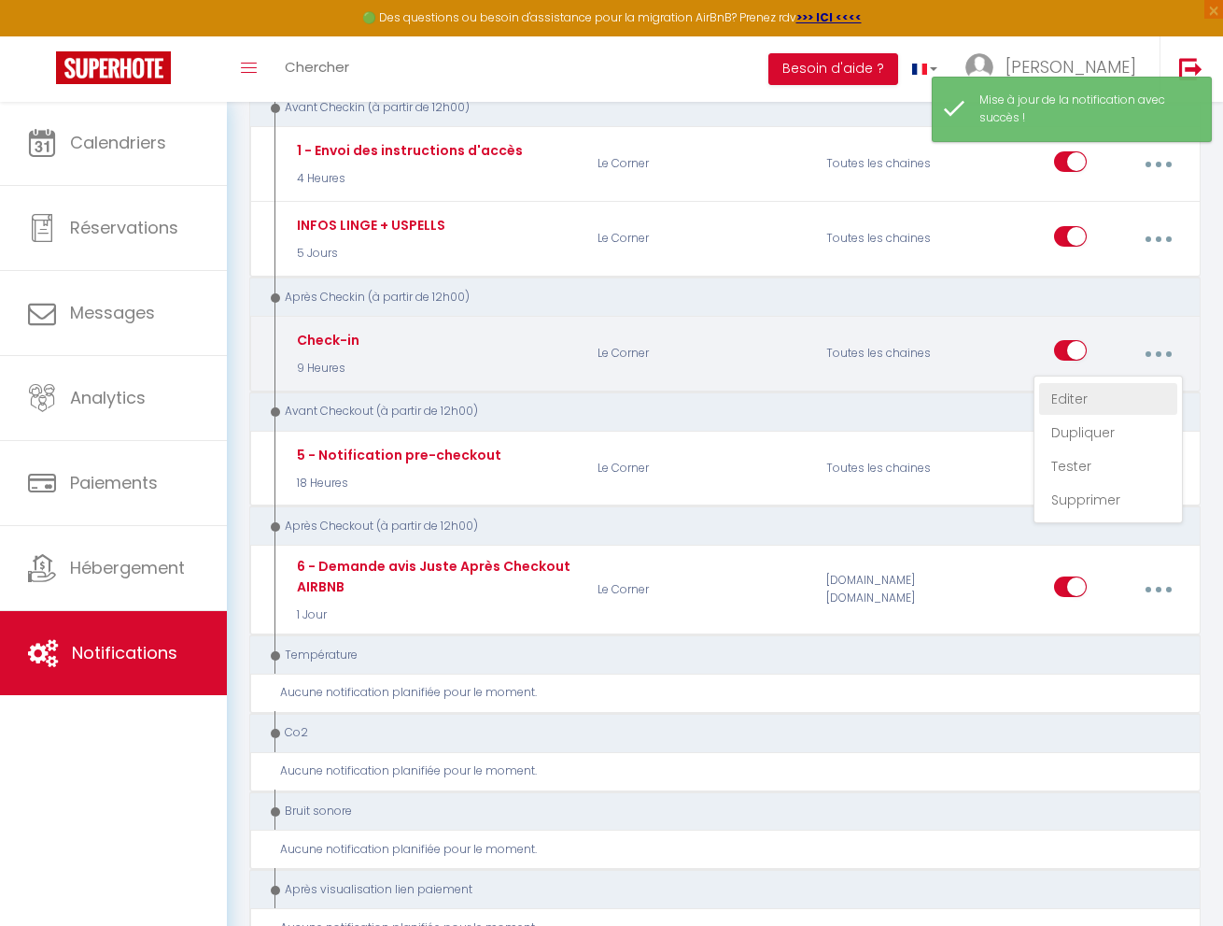
type input "Votre arrivée - [RENTAL:NAME] - [GUEST:FIRST_NAME] [GUEST:NAME]"
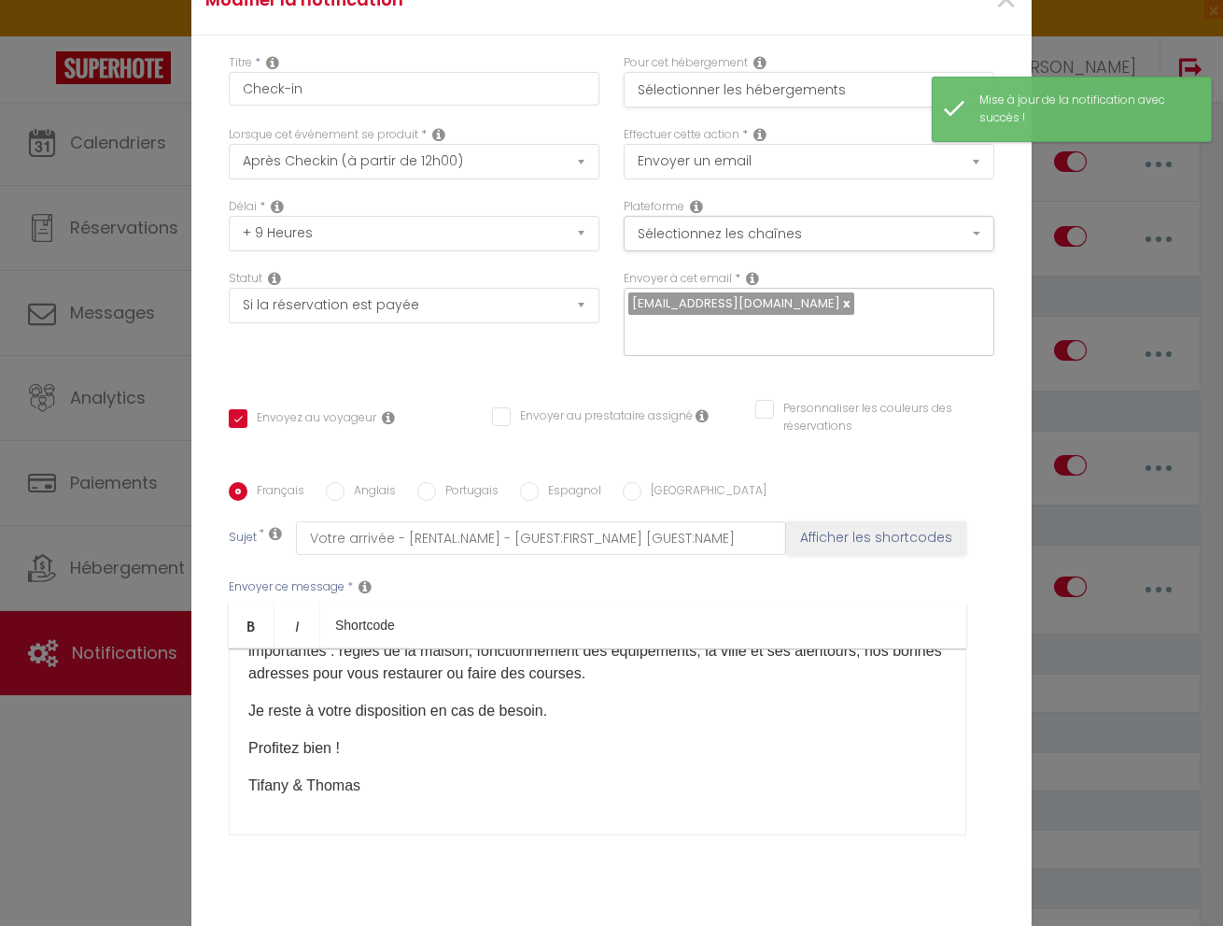
scroll to position [0, 0]
click at [755, 87] on button "Sélectionner les hébergements" at bounding box center [809, 89] width 371 height 35
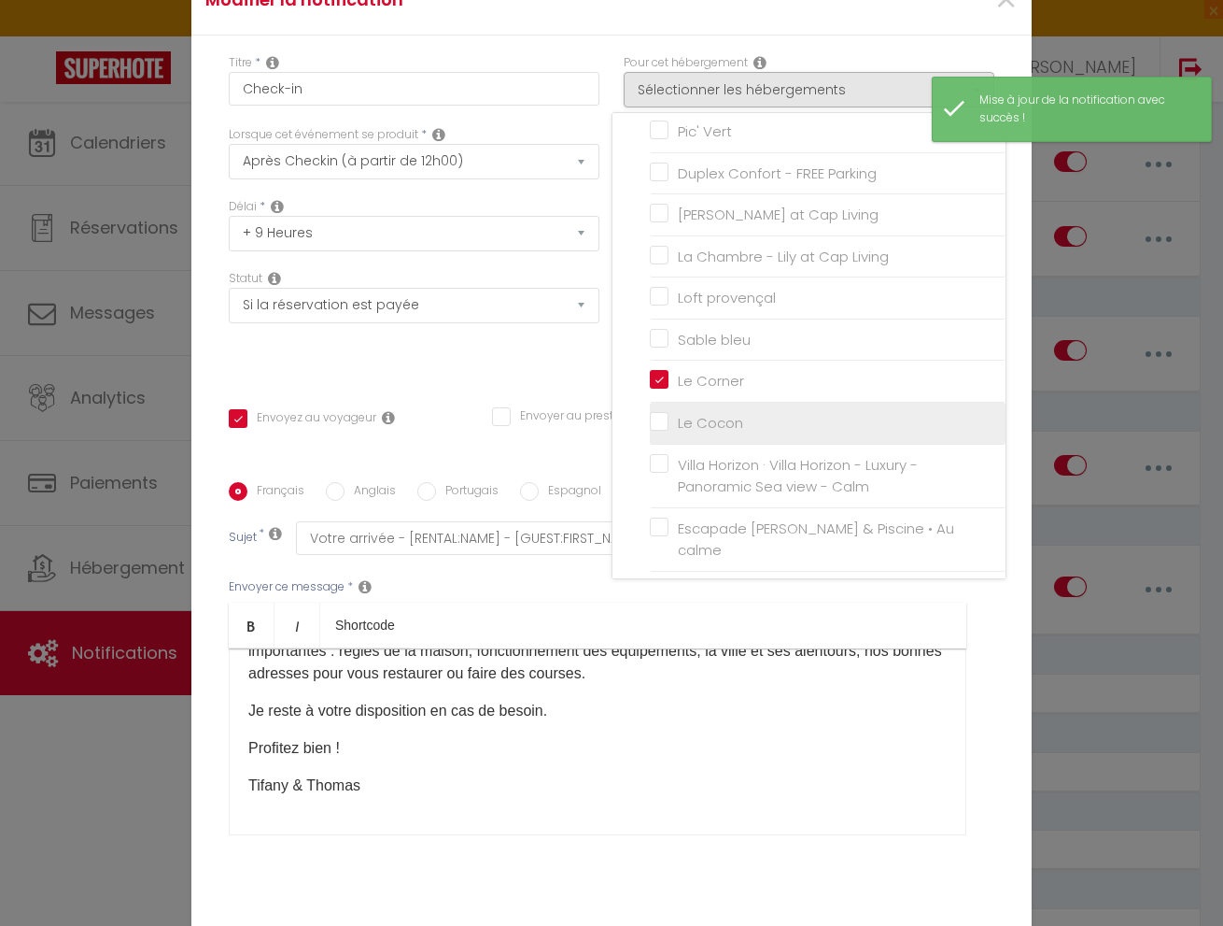
click at [668, 415] on input "Le Cocon" at bounding box center [828, 423] width 356 height 19
checkbox input "true"
checkbox input "false"
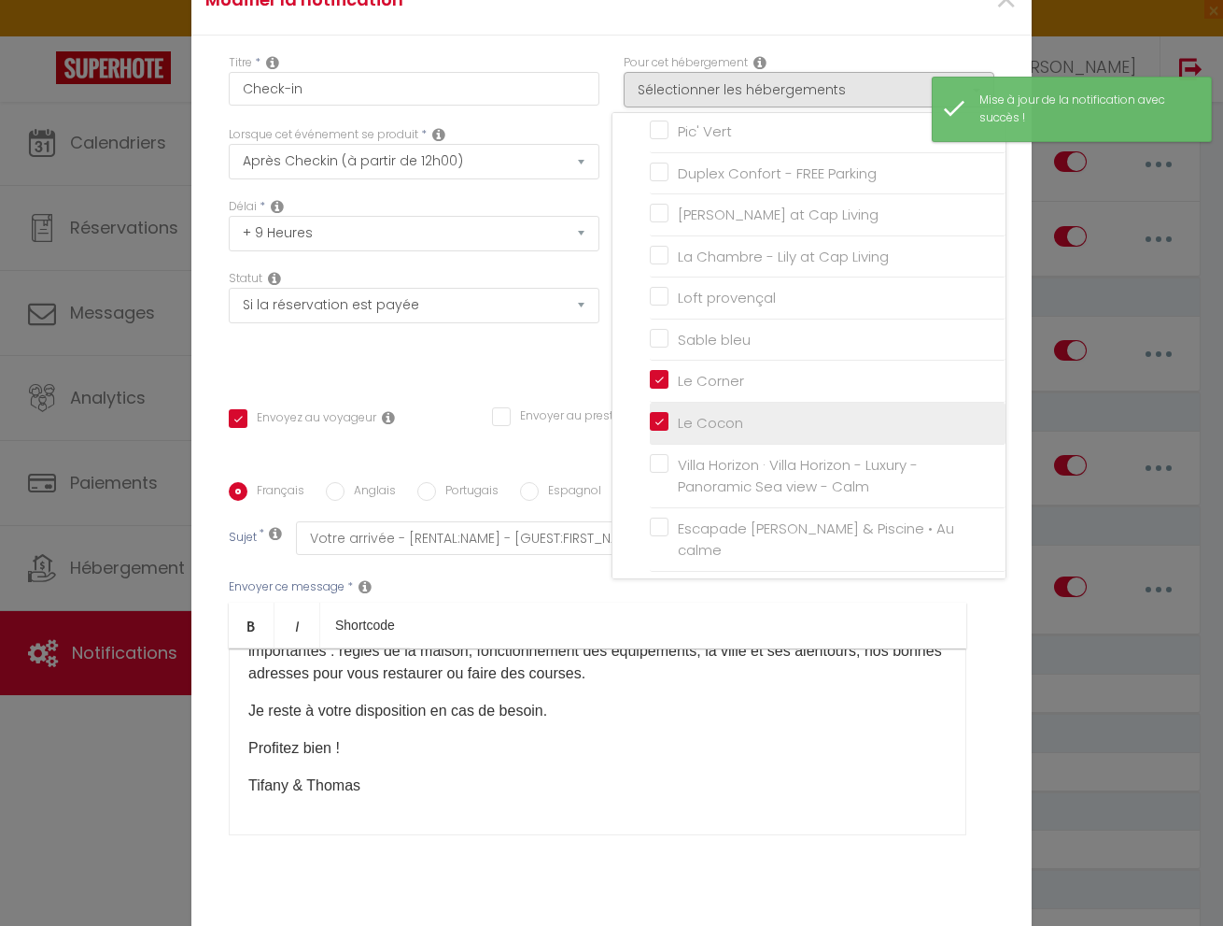
checkbox input "false"
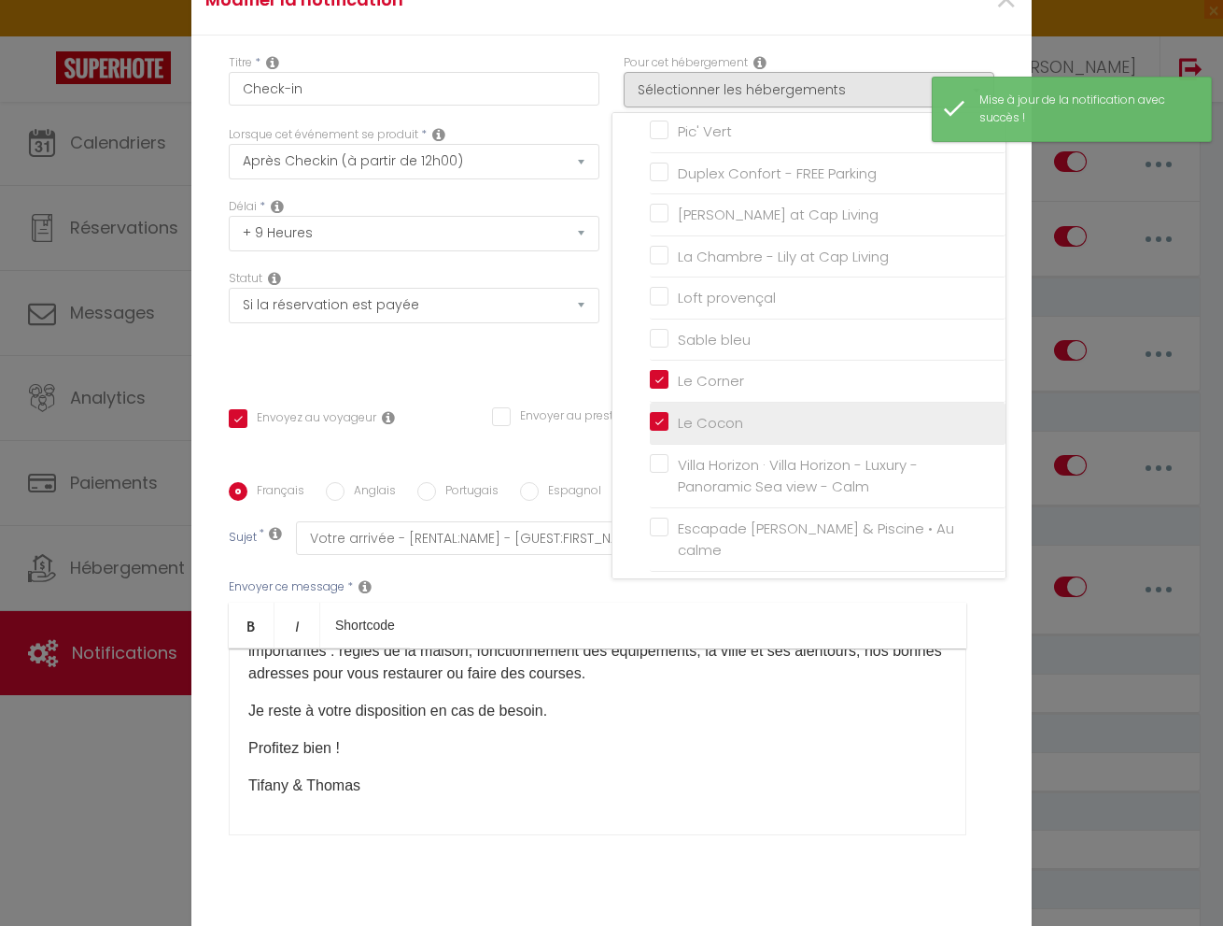
checkbox input "false"
checkbox input "true"
checkbox input "false"
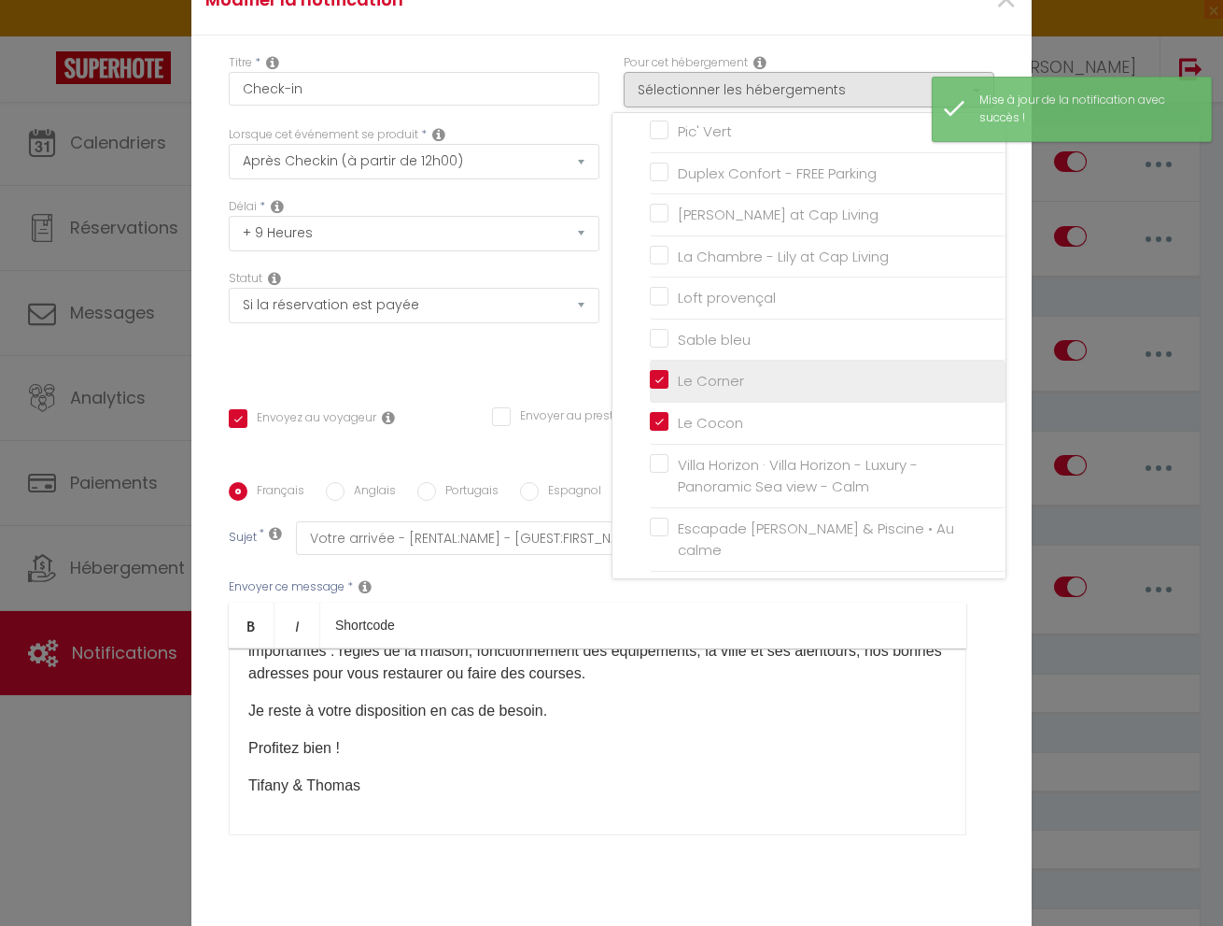
click at [662, 376] on input "Le Corner" at bounding box center [828, 381] width 356 height 19
checkbox input "false"
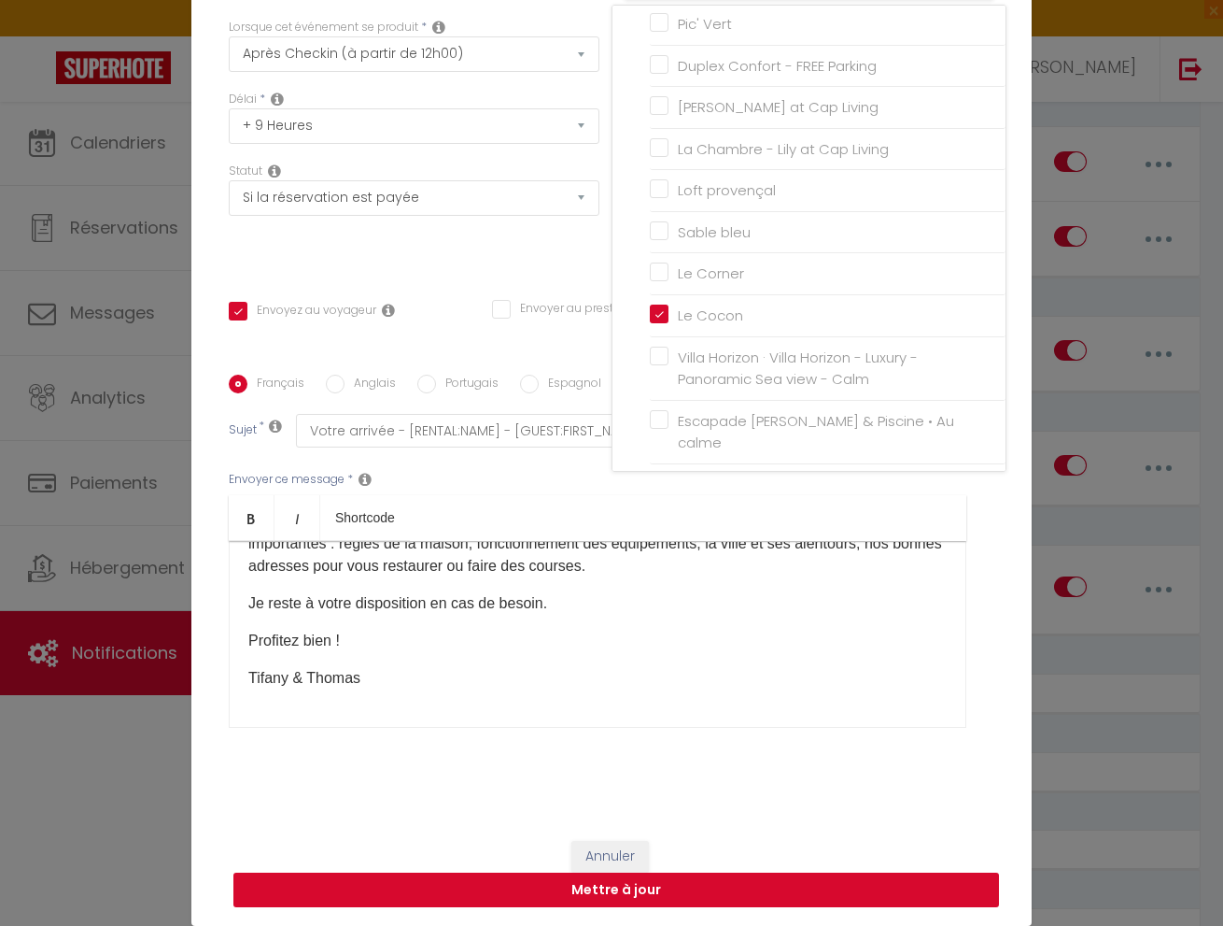
click at [837, 894] on button "Mettre à jour" at bounding box center [616, 889] width 766 height 35
checkbox input "true"
checkbox input "false"
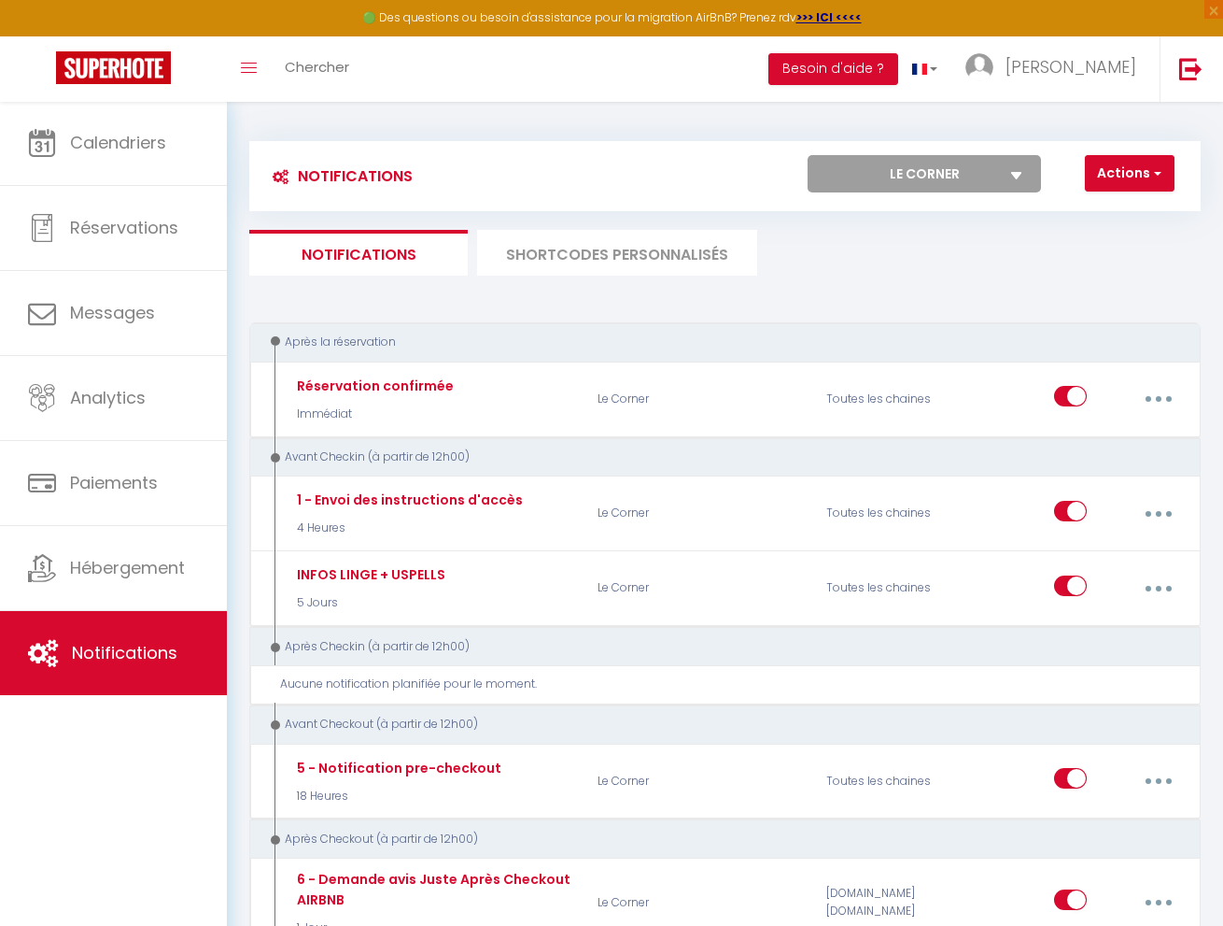
select select "78186"
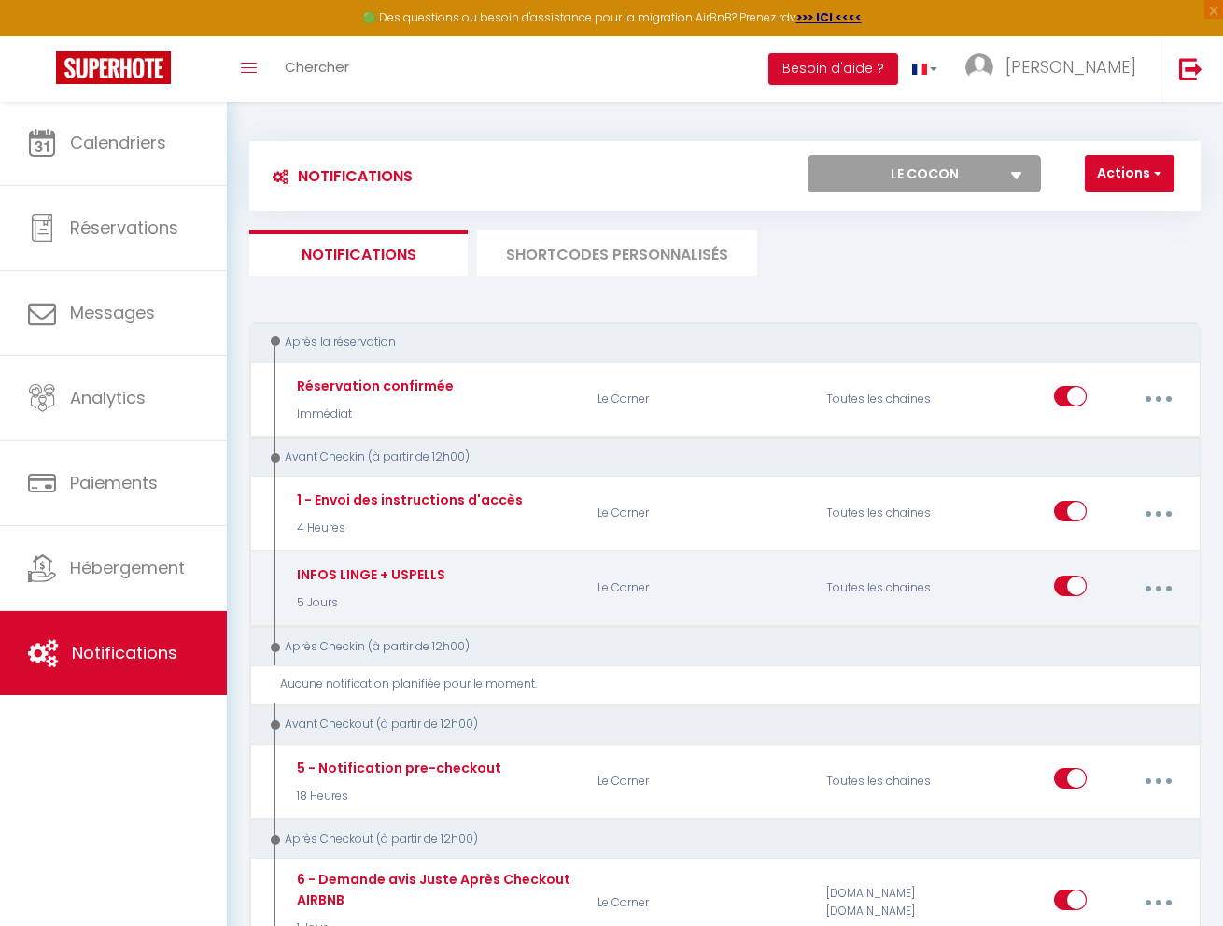
checkbox input "false"
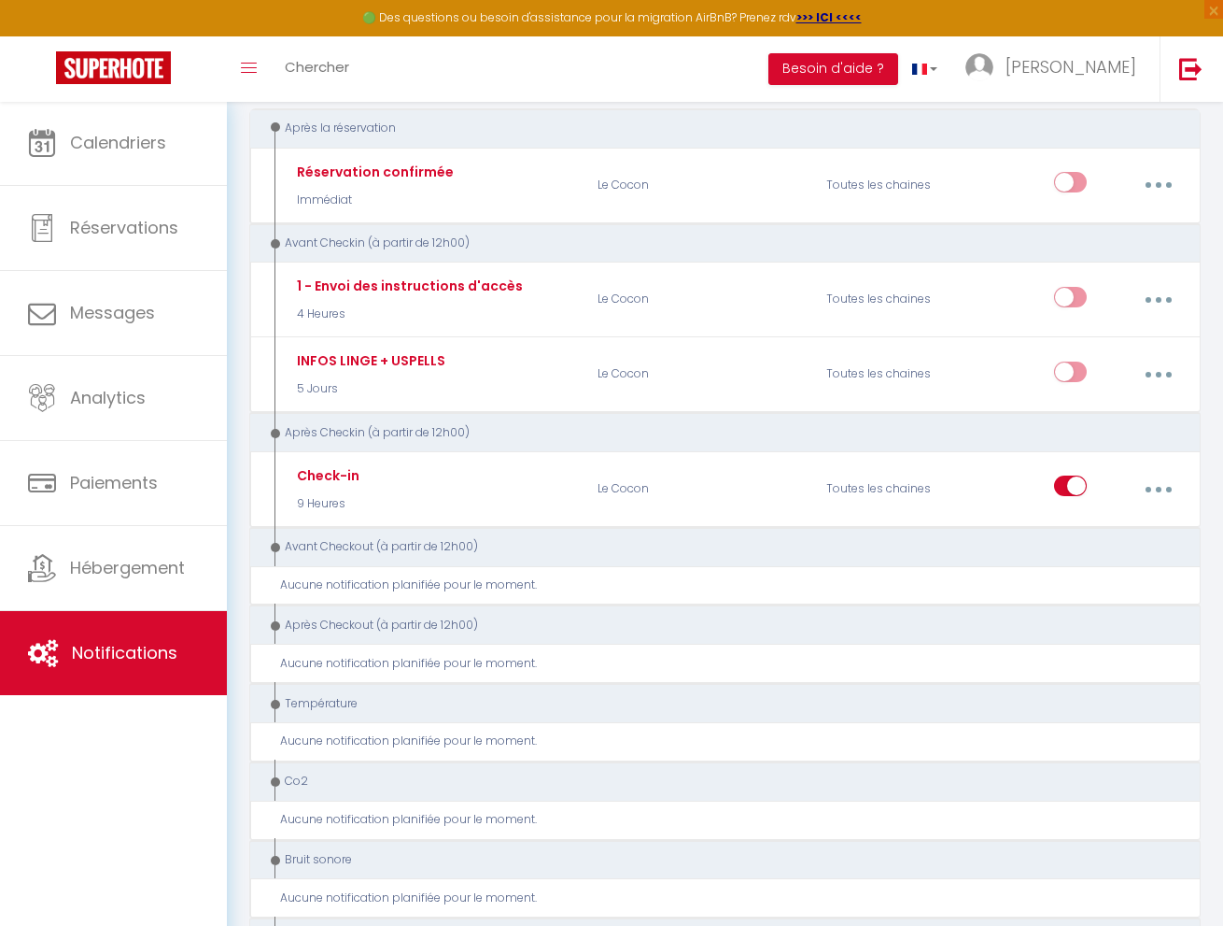
scroll to position [254, 0]
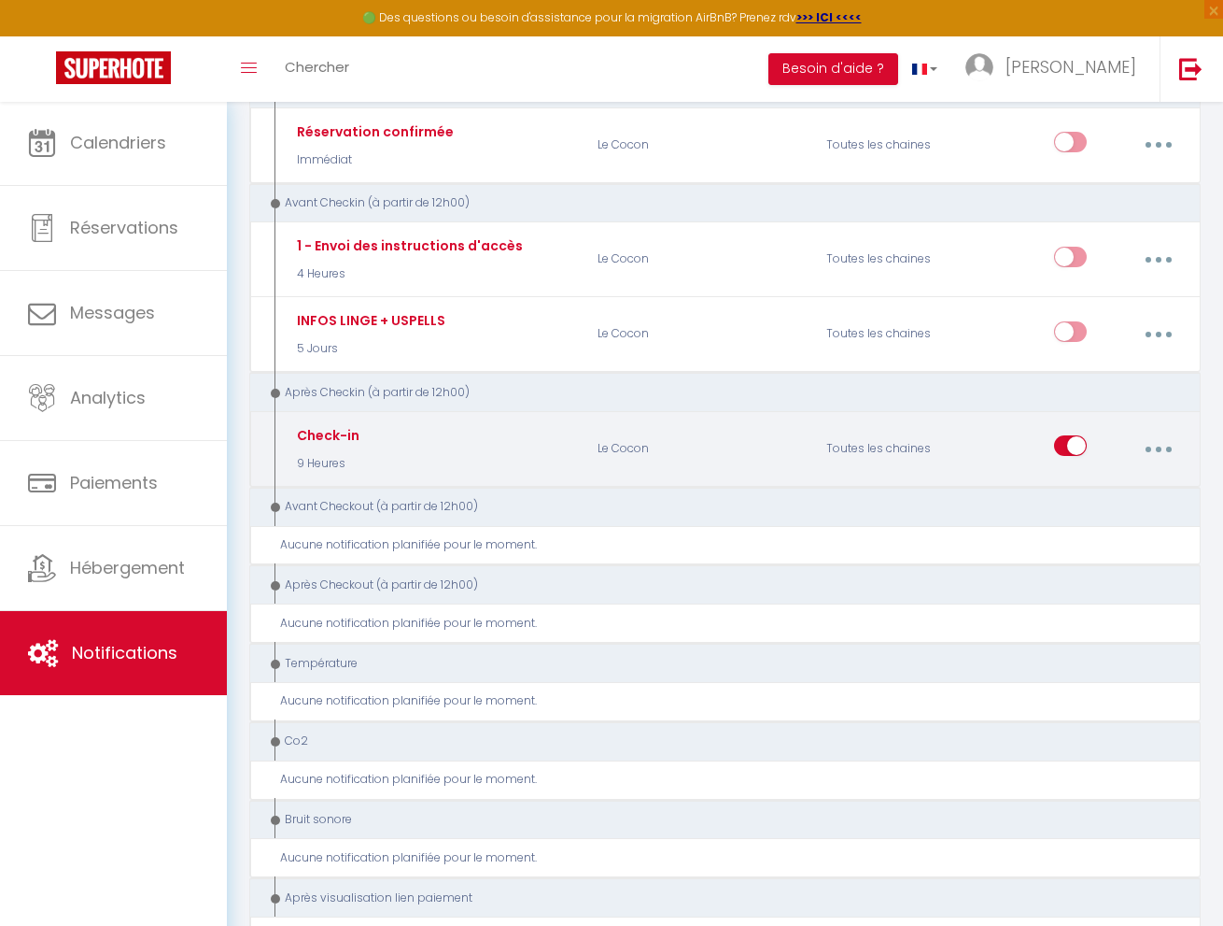
click at [1166, 435] on button "button" at bounding box center [1158, 448] width 49 height 35
click at [1066, 435] on input "checkbox" at bounding box center [1070, 449] width 33 height 28
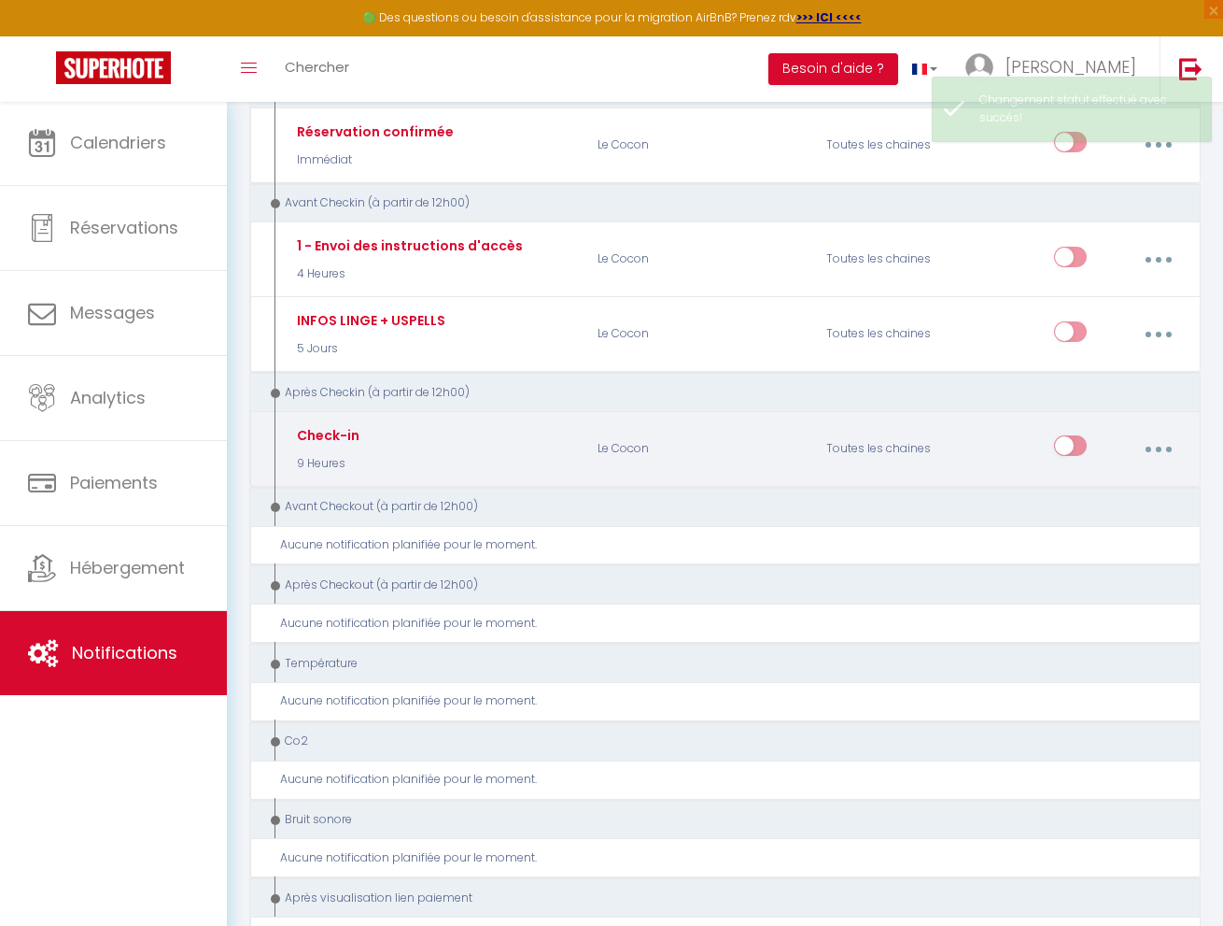
click at [1081, 440] on input "checkbox" at bounding box center [1070, 449] width 33 height 28
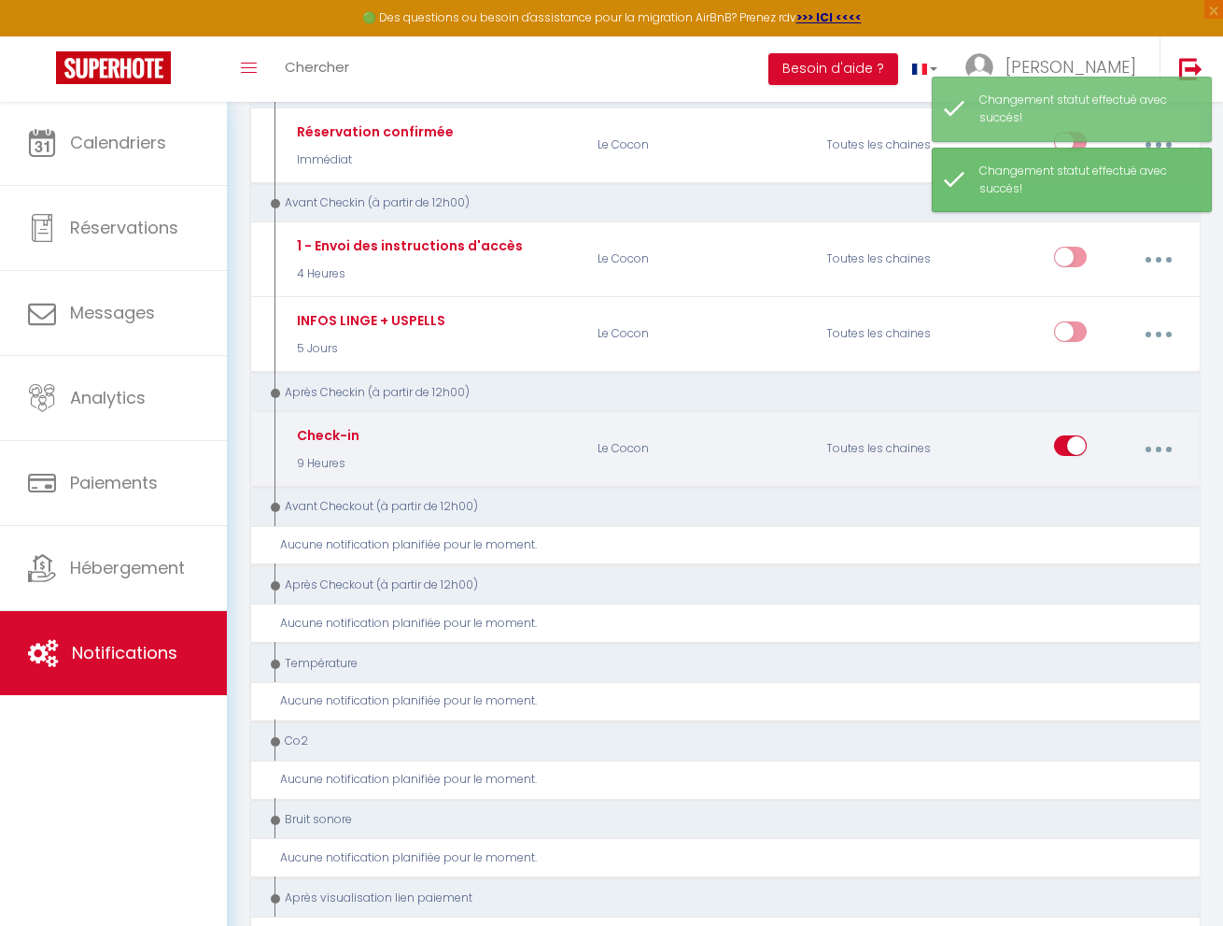
click at [1071, 443] on input "checkbox" at bounding box center [1070, 449] width 33 height 28
checkbox input "false"
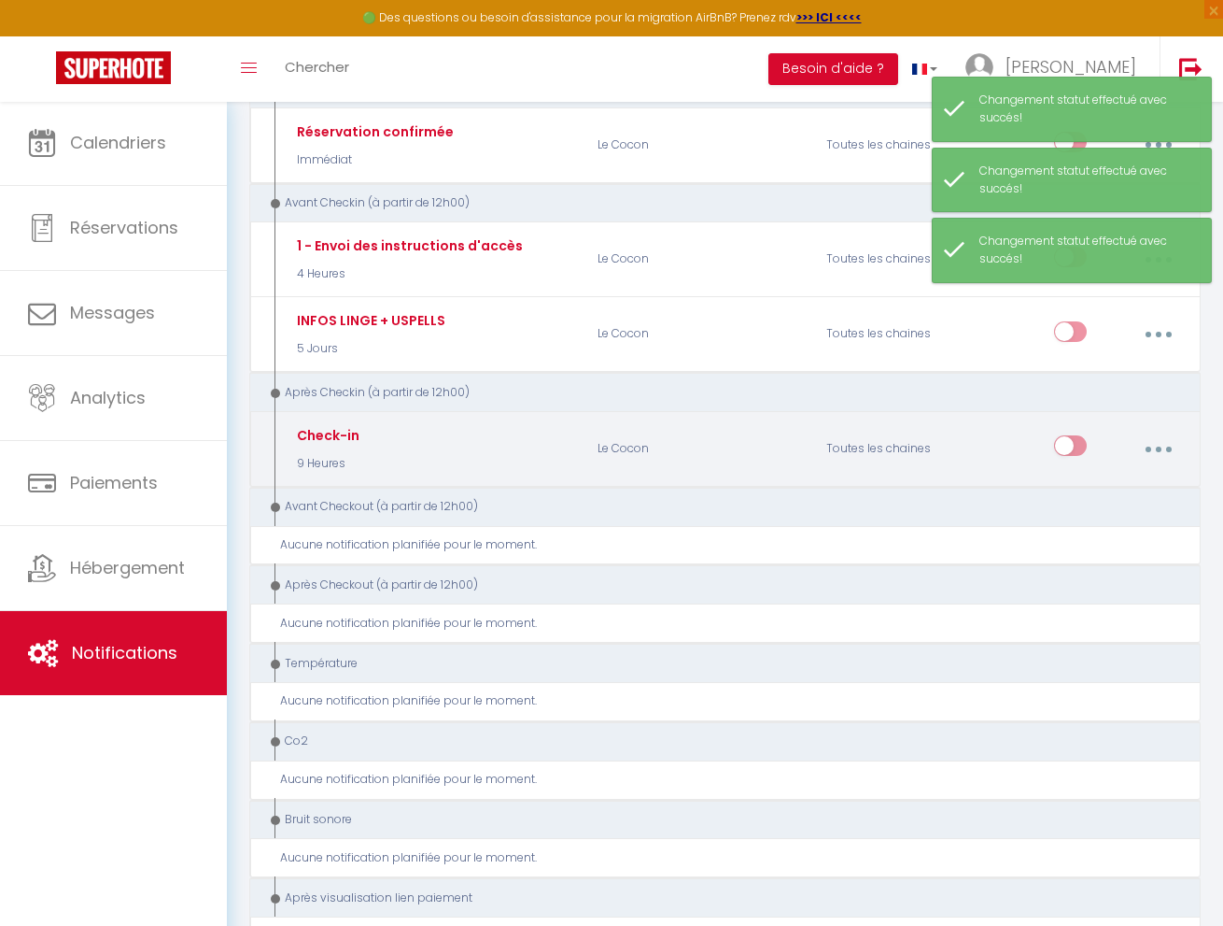
click at [1169, 440] on button "button" at bounding box center [1158, 448] width 49 height 35
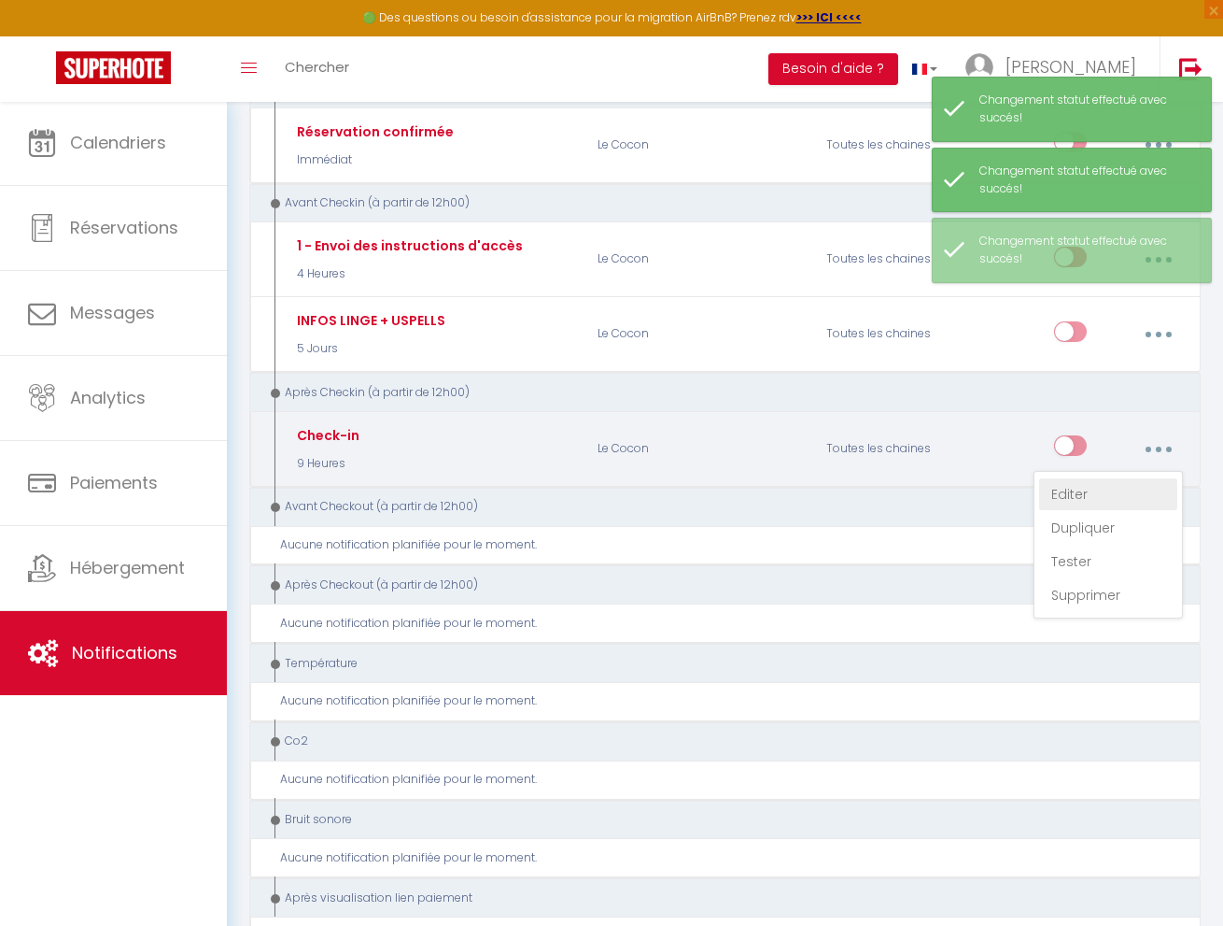
click at [1095, 491] on link "Editer" at bounding box center [1108, 494] width 138 height 32
type input "Check-in"
select select "3"
select select "9 Heures"
select select "if_booking_is_paid"
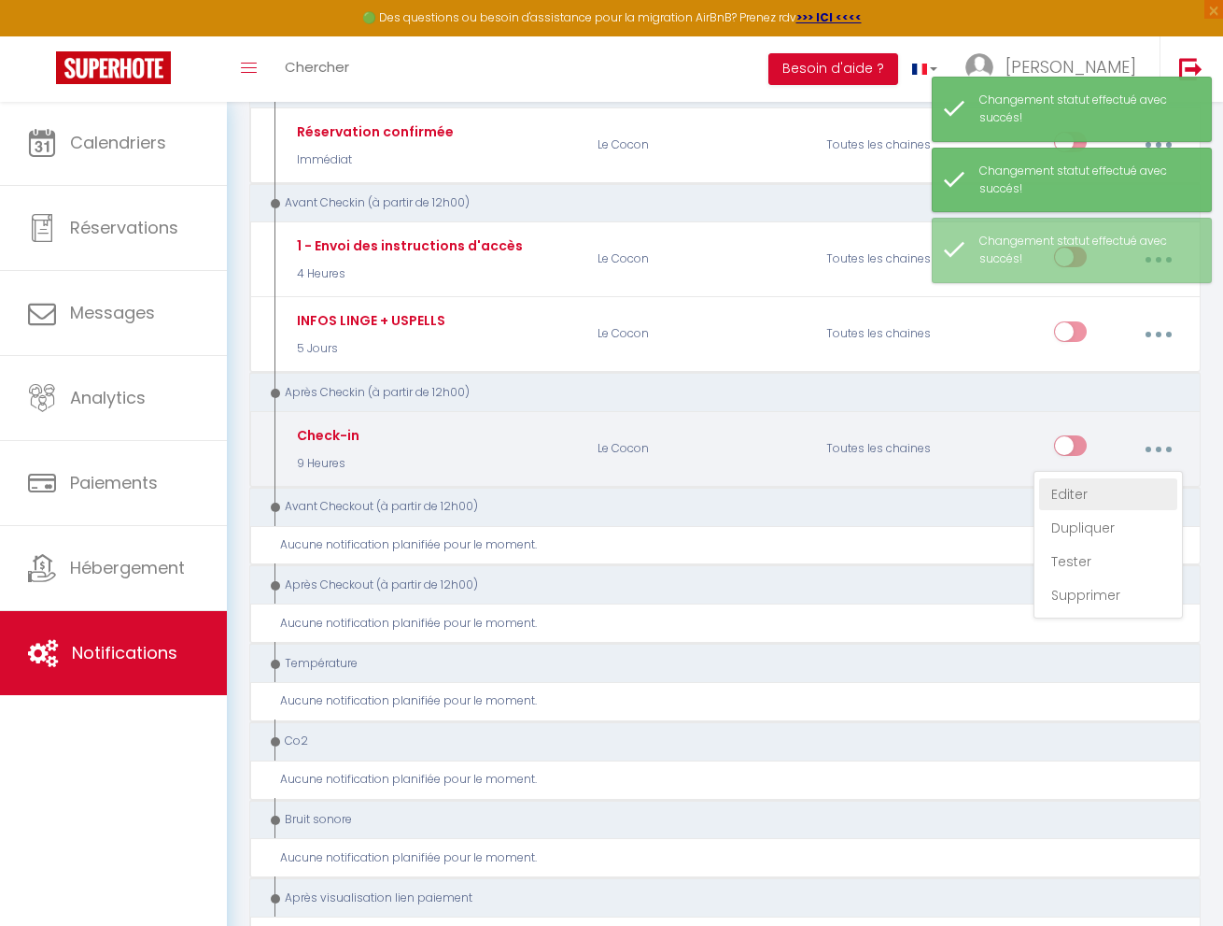
checkbox input "true"
checkbox input "false"
radio input "true"
type input "Votre arrivée - [RENTAL:NAME] - [GUEST:FIRST_NAME] [GUEST:NAME]"
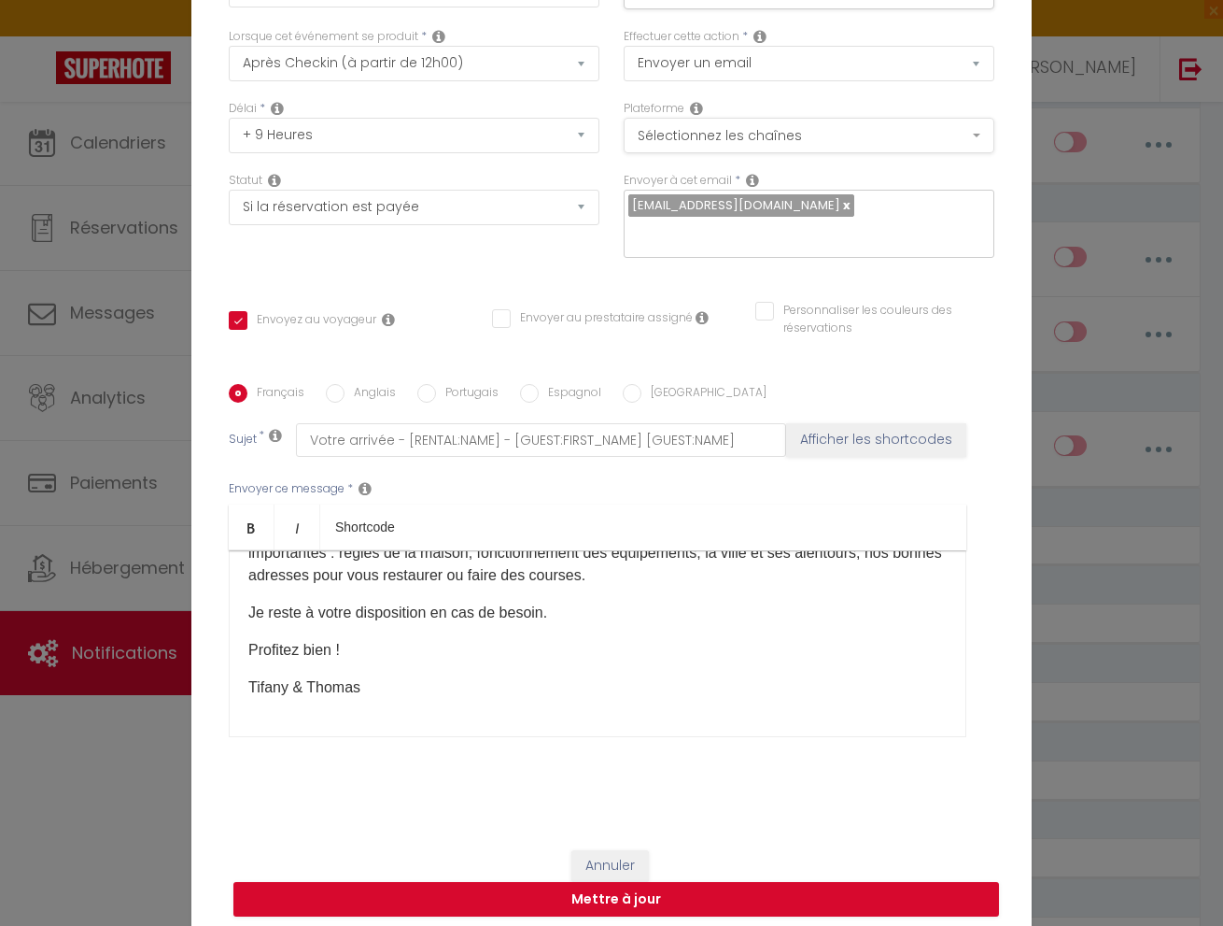
click at [789, 135] on button "Sélectionnez les chaînes" at bounding box center [809, 135] width 371 height 35
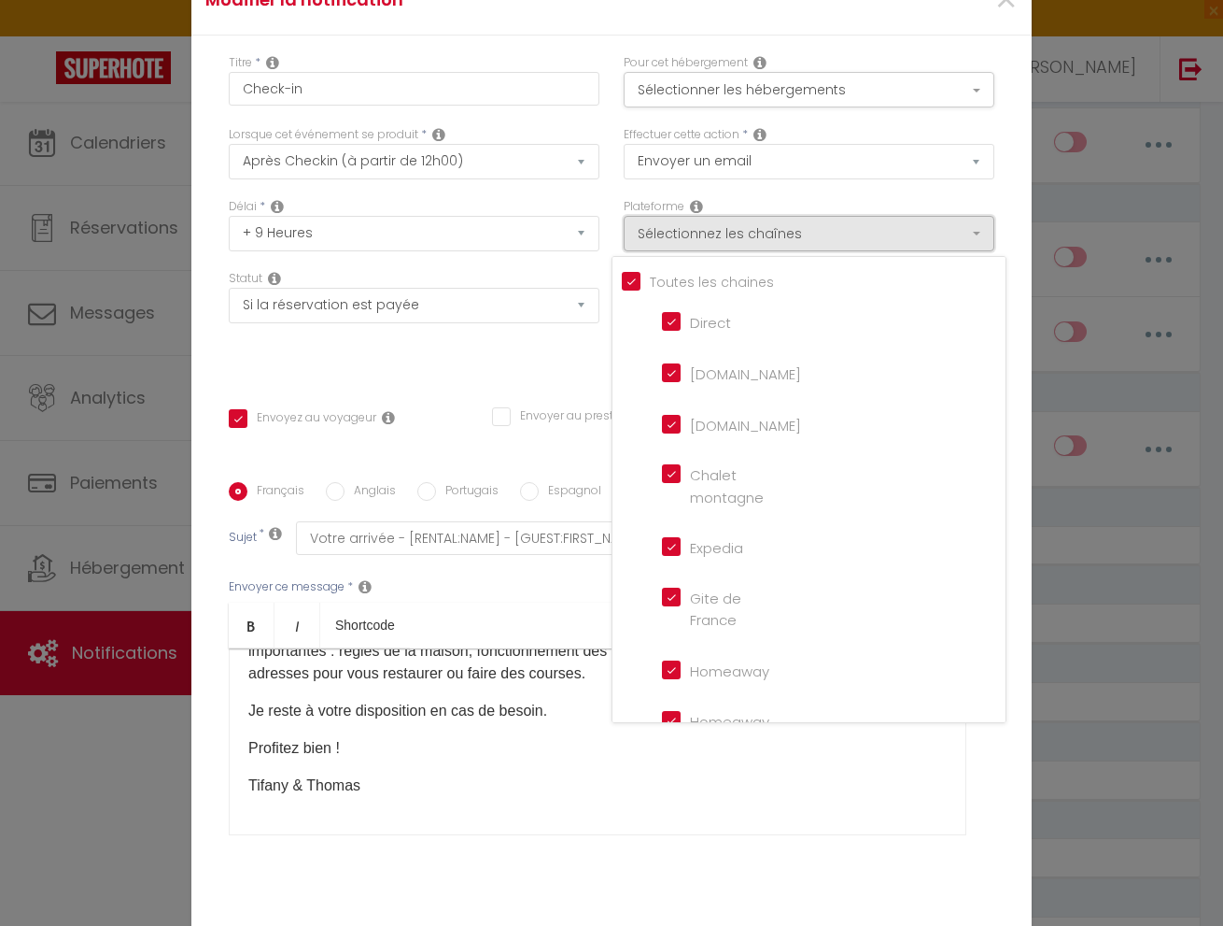
scroll to position [0, 0]
click at [782, 88] on button "Sélectionner les hébergements" at bounding box center [809, 89] width 371 height 35
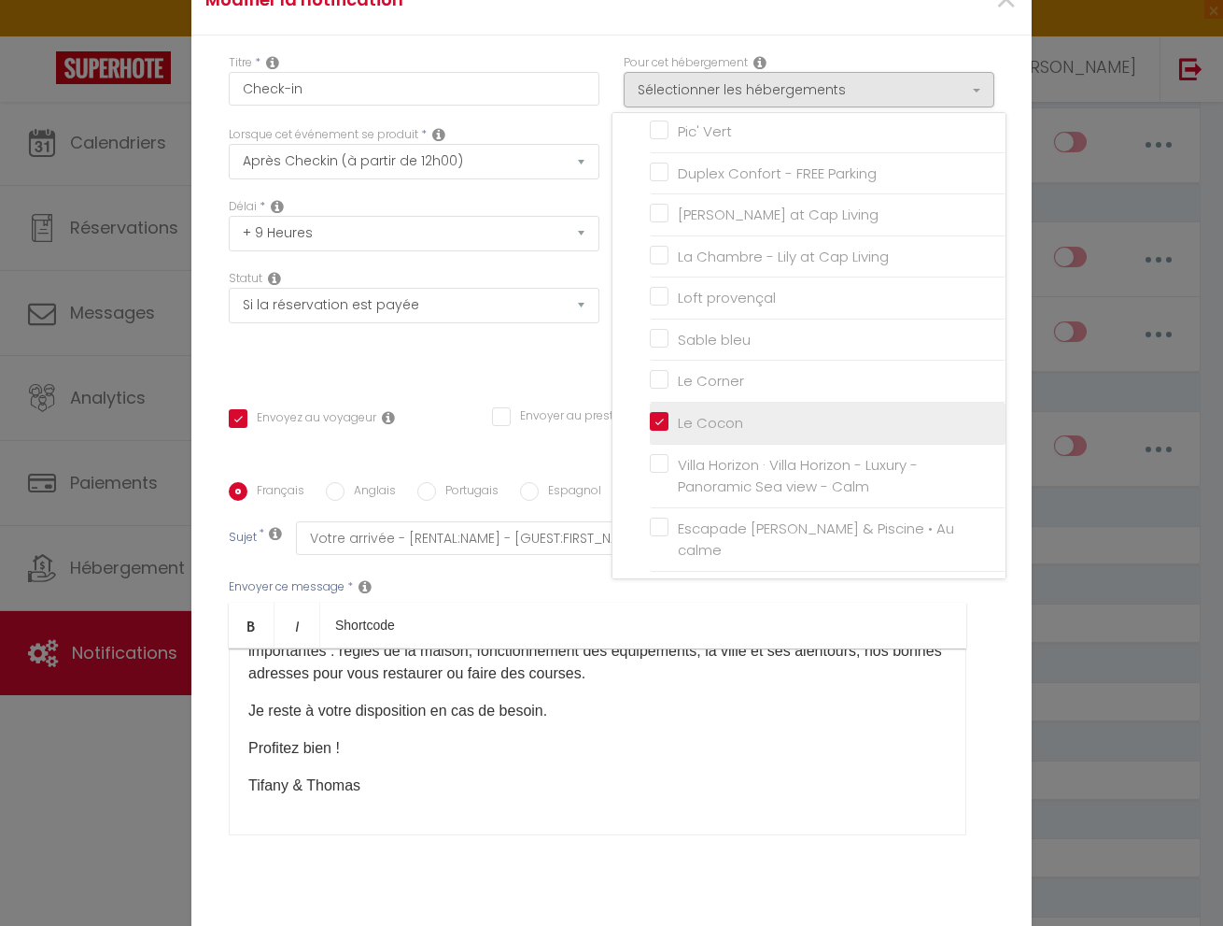
click at [673, 417] on input "Le Cocon" at bounding box center [828, 423] width 356 height 19
checkbox input "false"
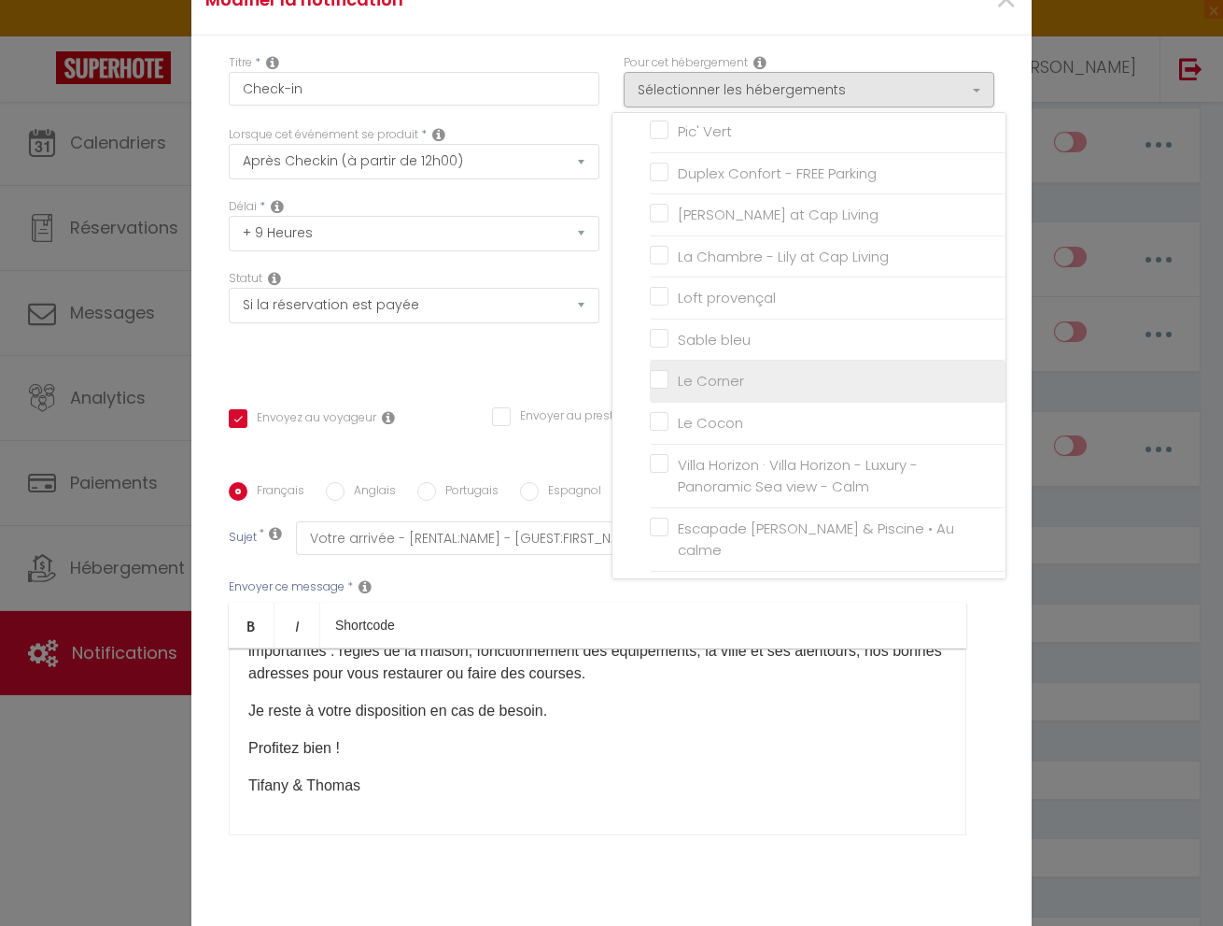
click at [676, 375] on input "Le Corner" at bounding box center [828, 381] width 356 height 19
checkbox input "true"
checkbox input "false"
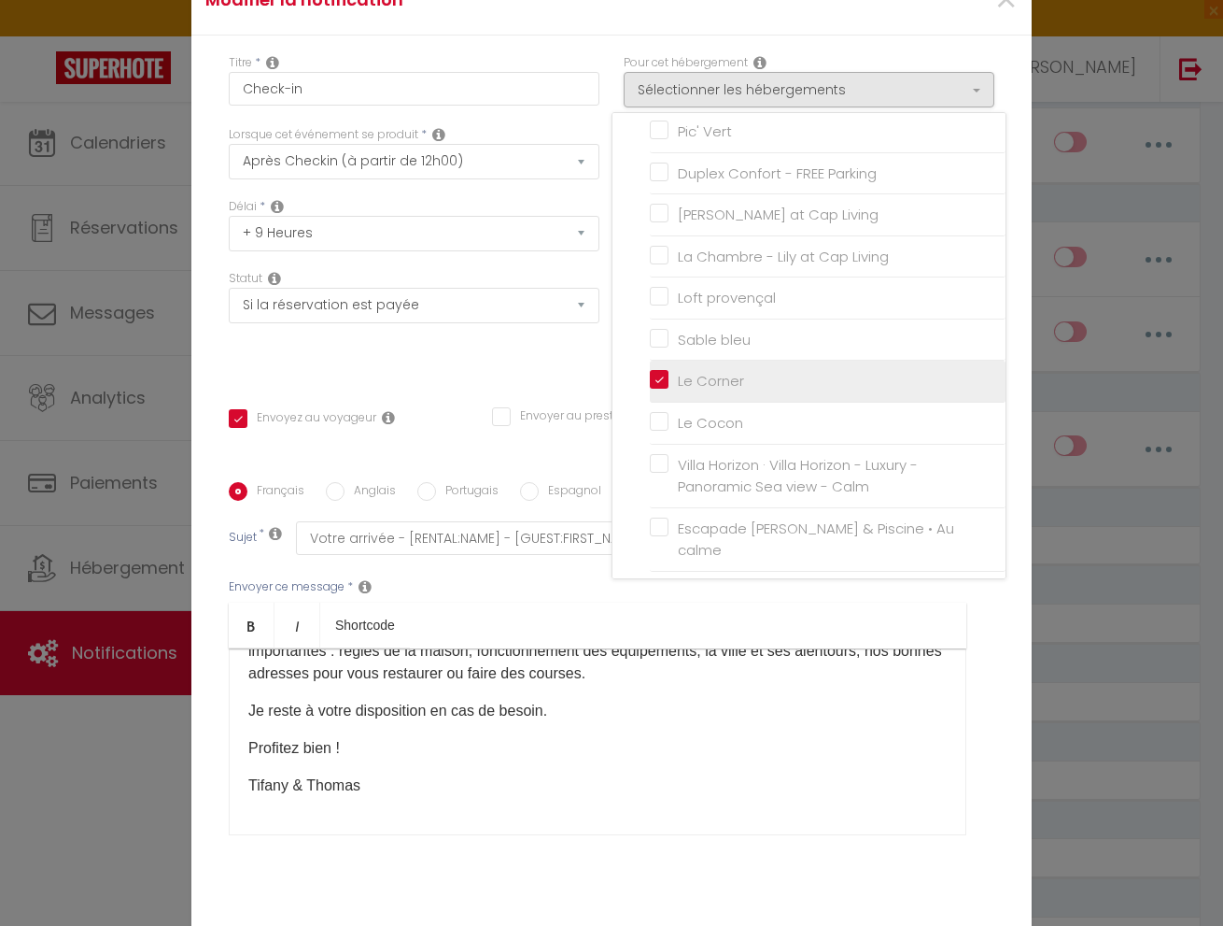
checkbox input "false"
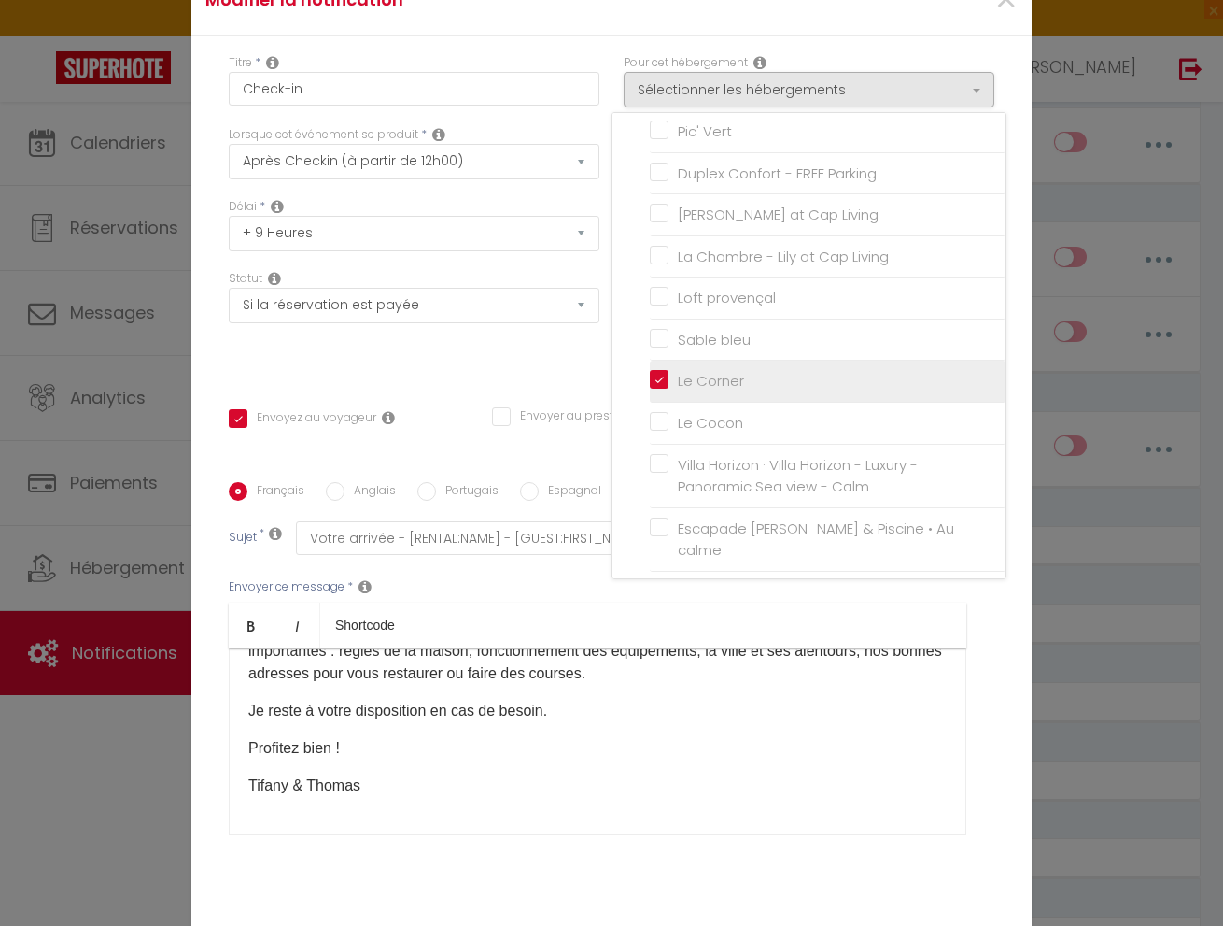
checkbox input "false"
checkbox input "true"
checkbox input "false"
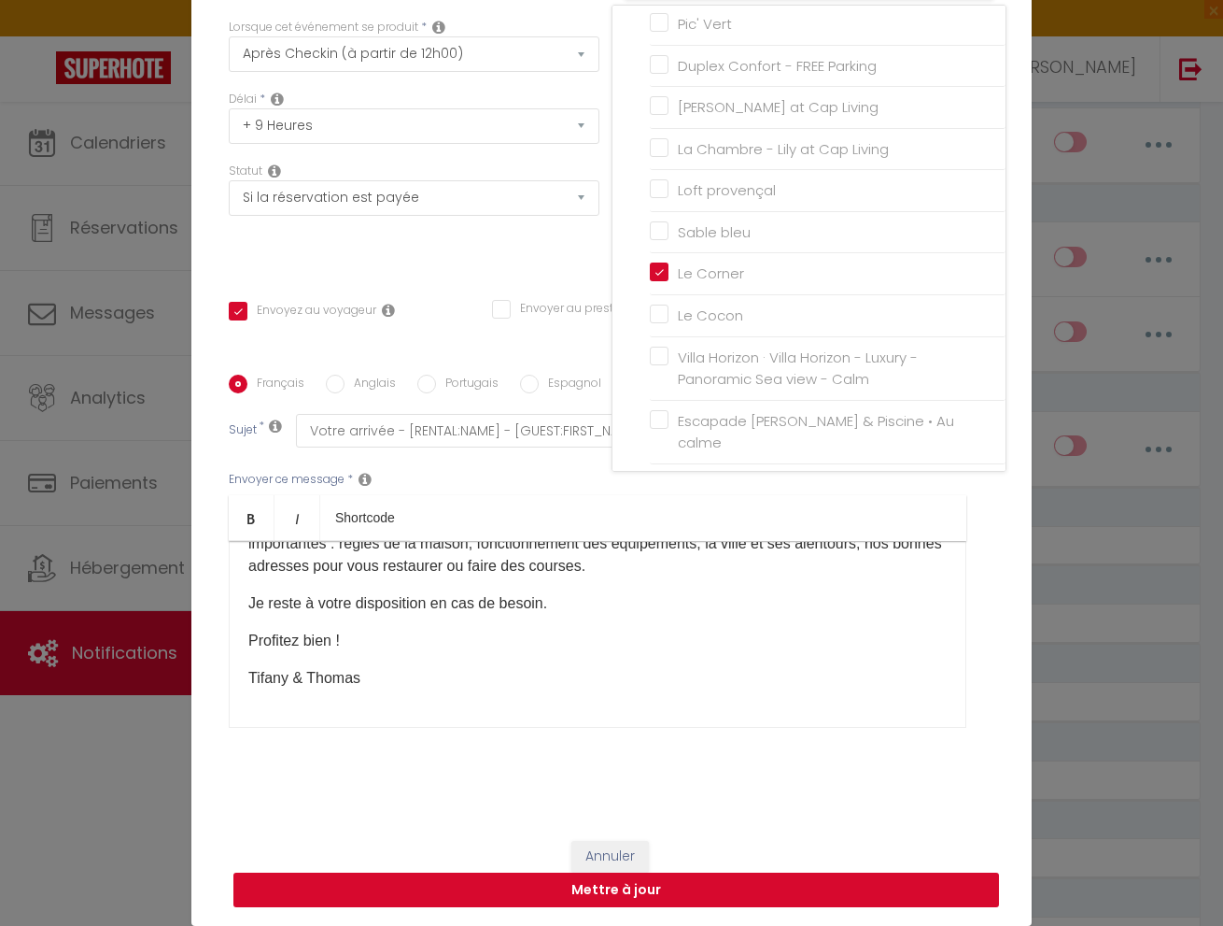
scroll to position [107, 0]
click at [671, 888] on button "Mettre à jour" at bounding box center [616, 889] width 766 height 35
checkbox input "true"
checkbox input "false"
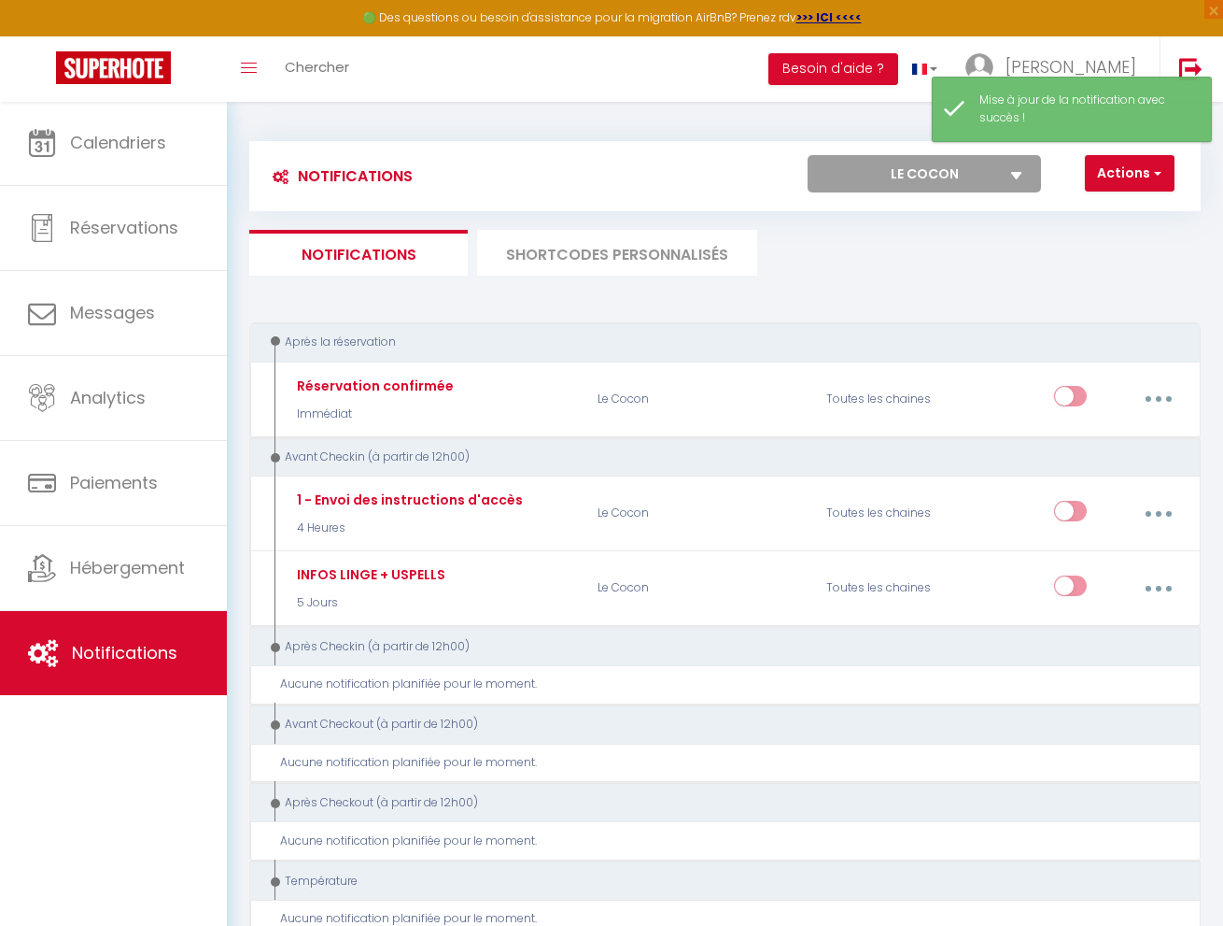
scroll to position [0, 0]
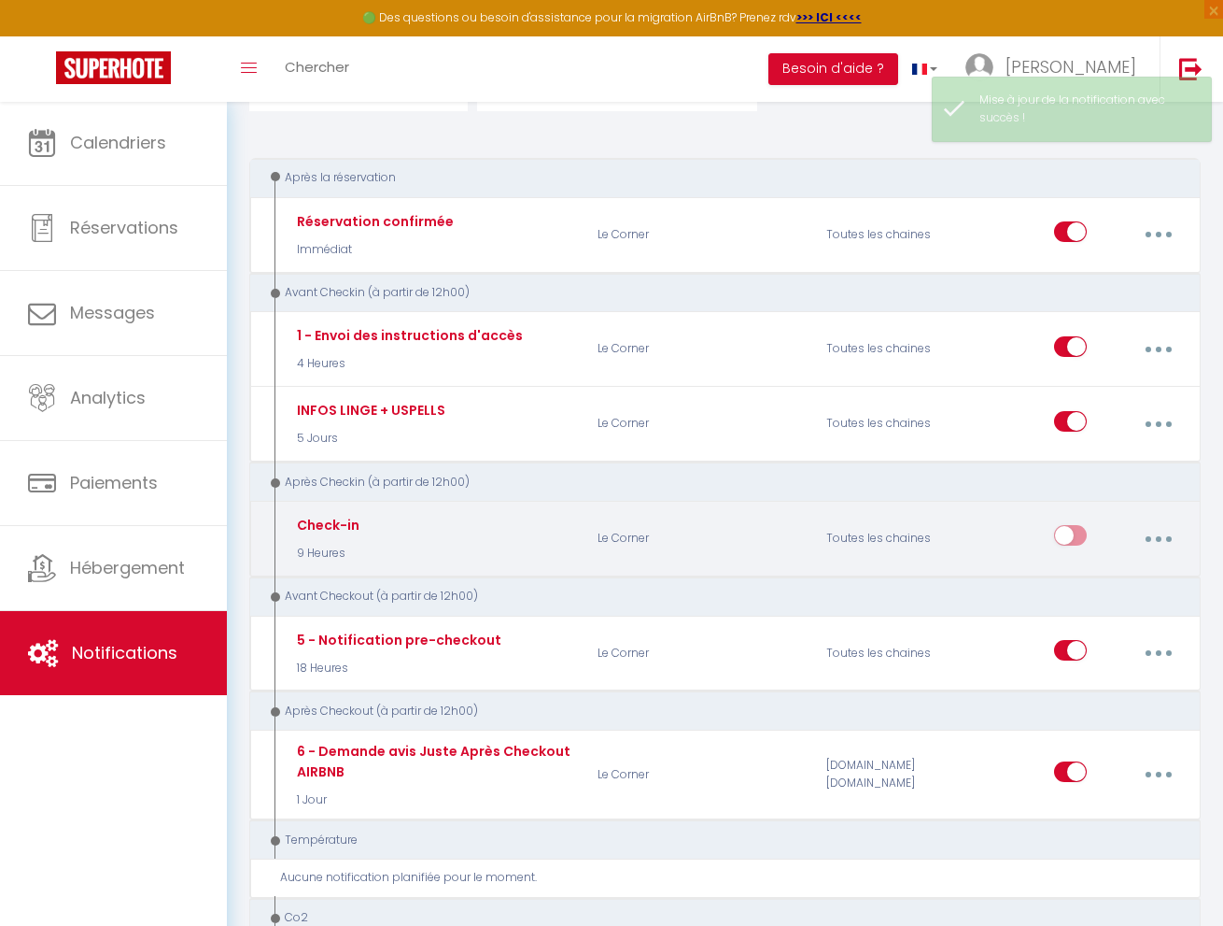
click at [1078, 526] on input "checkbox" at bounding box center [1070, 539] width 33 height 28
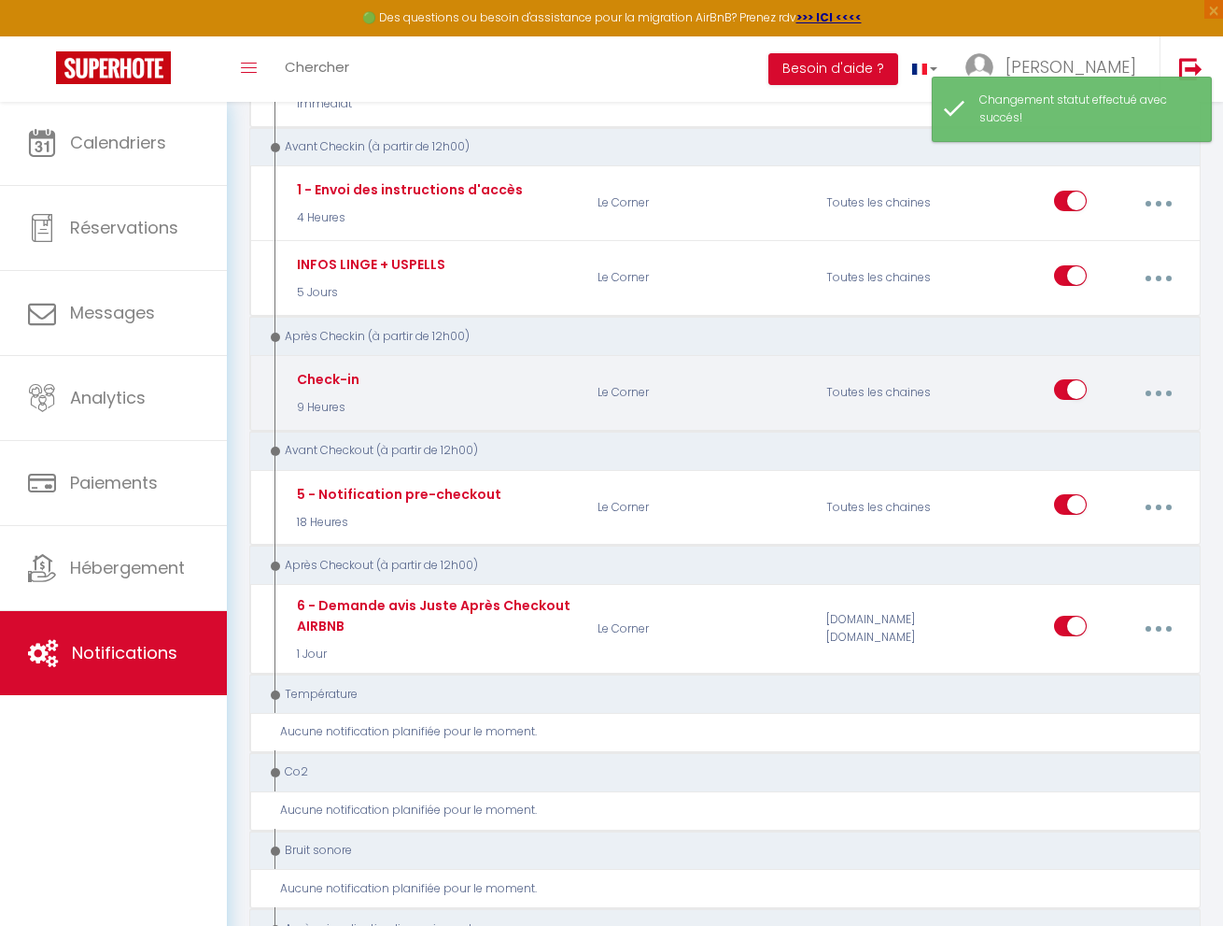
scroll to position [345, 0]
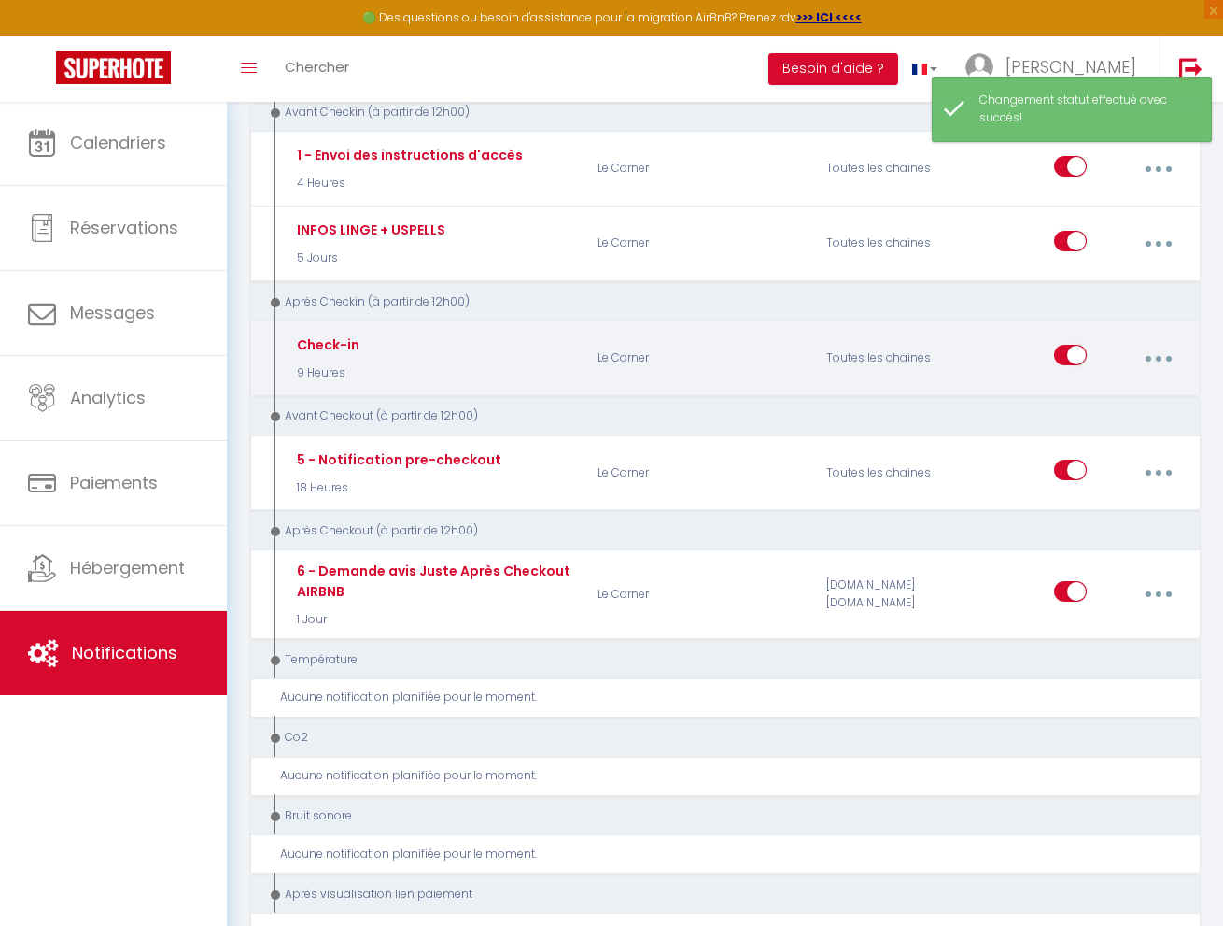
click at [1162, 345] on button "button" at bounding box center [1158, 357] width 49 height 35
click at [1123, 430] on link "Dupliquer" at bounding box center [1108, 437] width 138 height 32
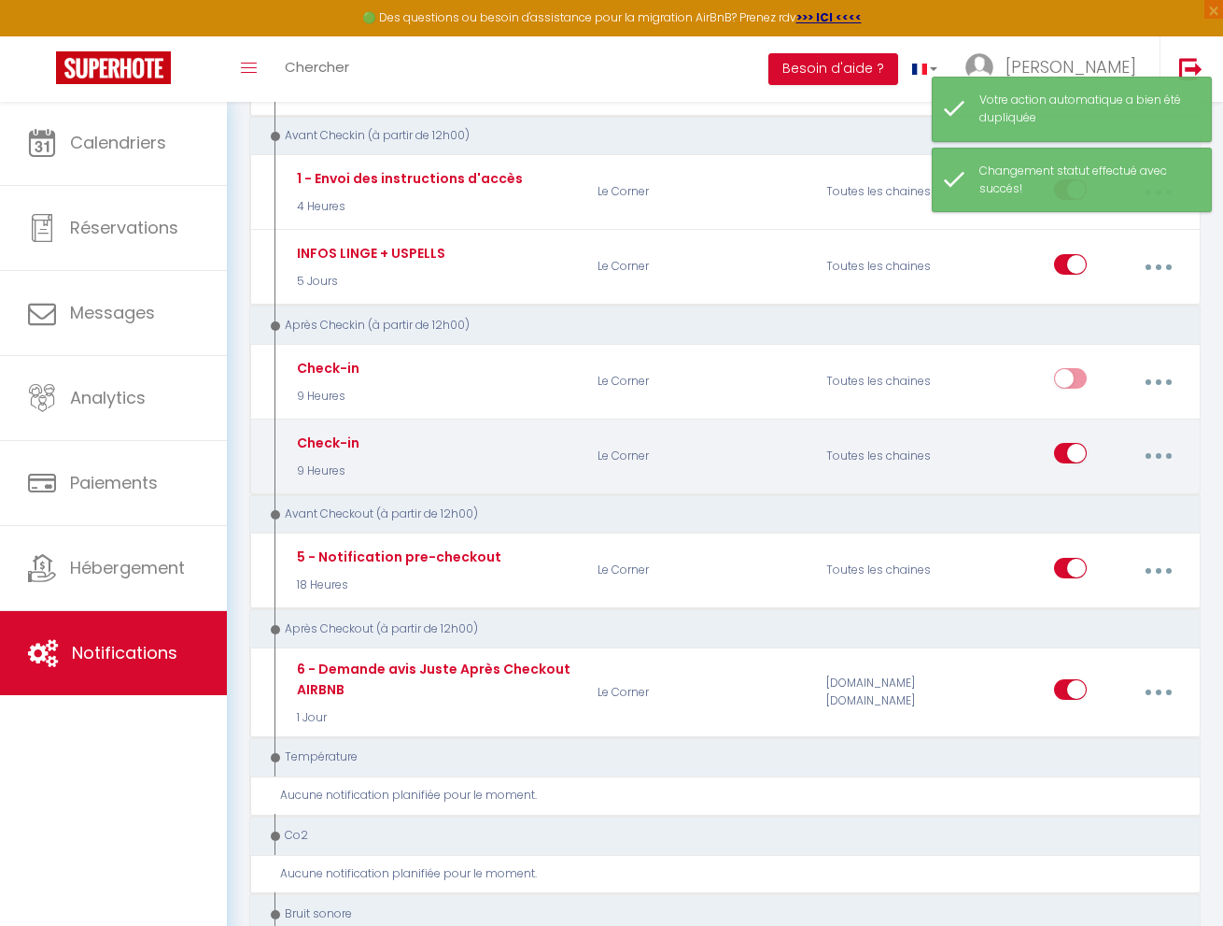
scroll to position [378, 0]
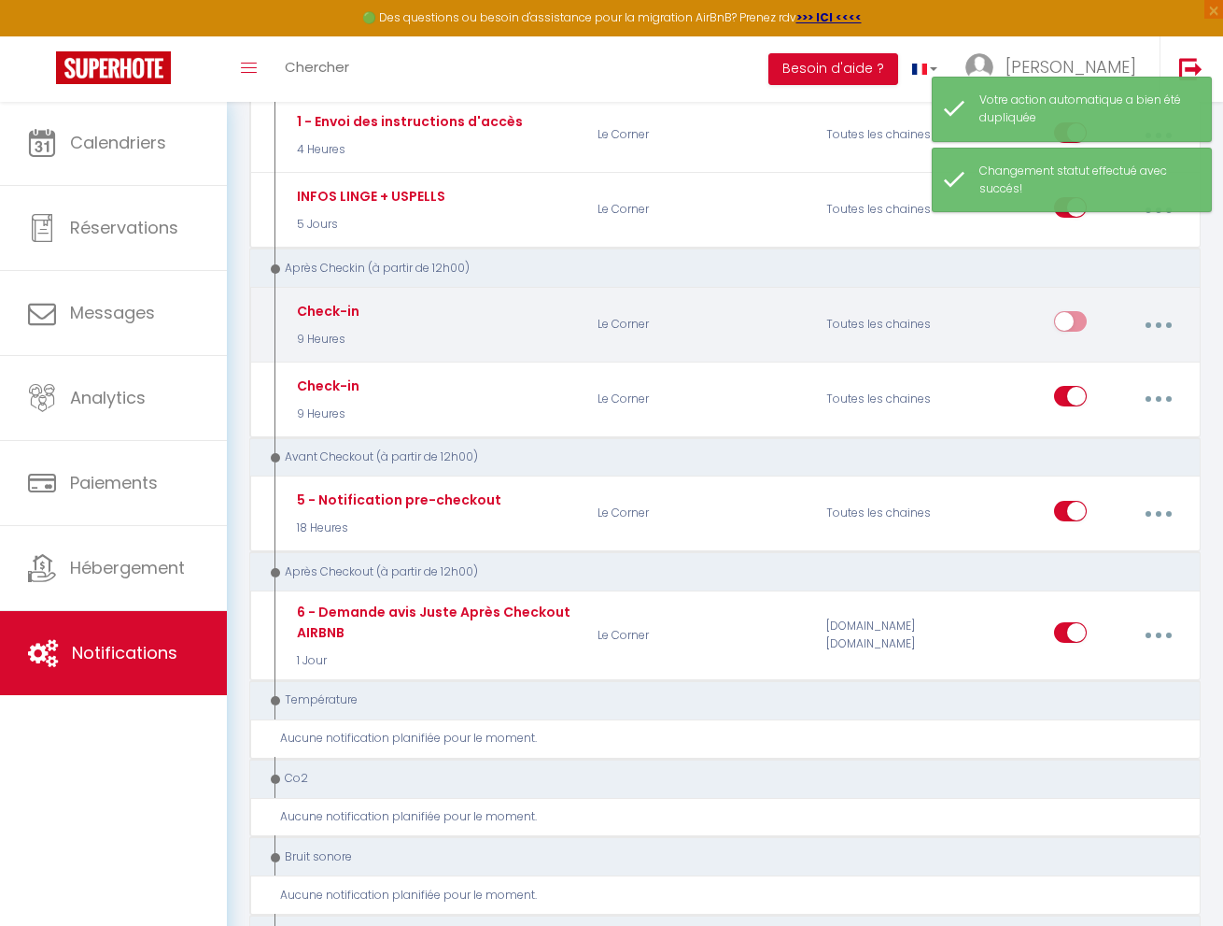
click at [1157, 322] on icon "button" at bounding box center [1159, 325] width 6 height 6
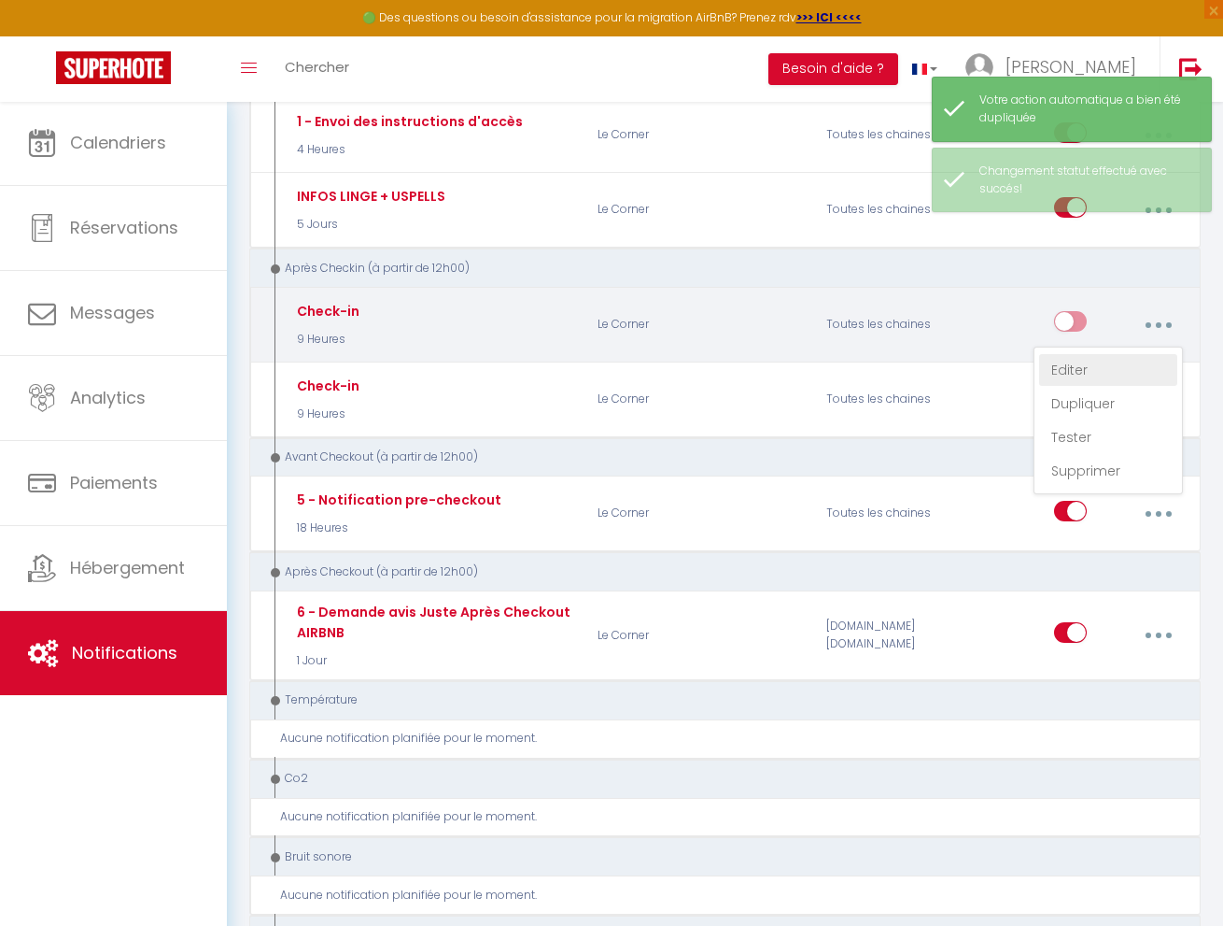
click at [1125, 359] on link "Editer" at bounding box center [1108, 370] width 138 height 32
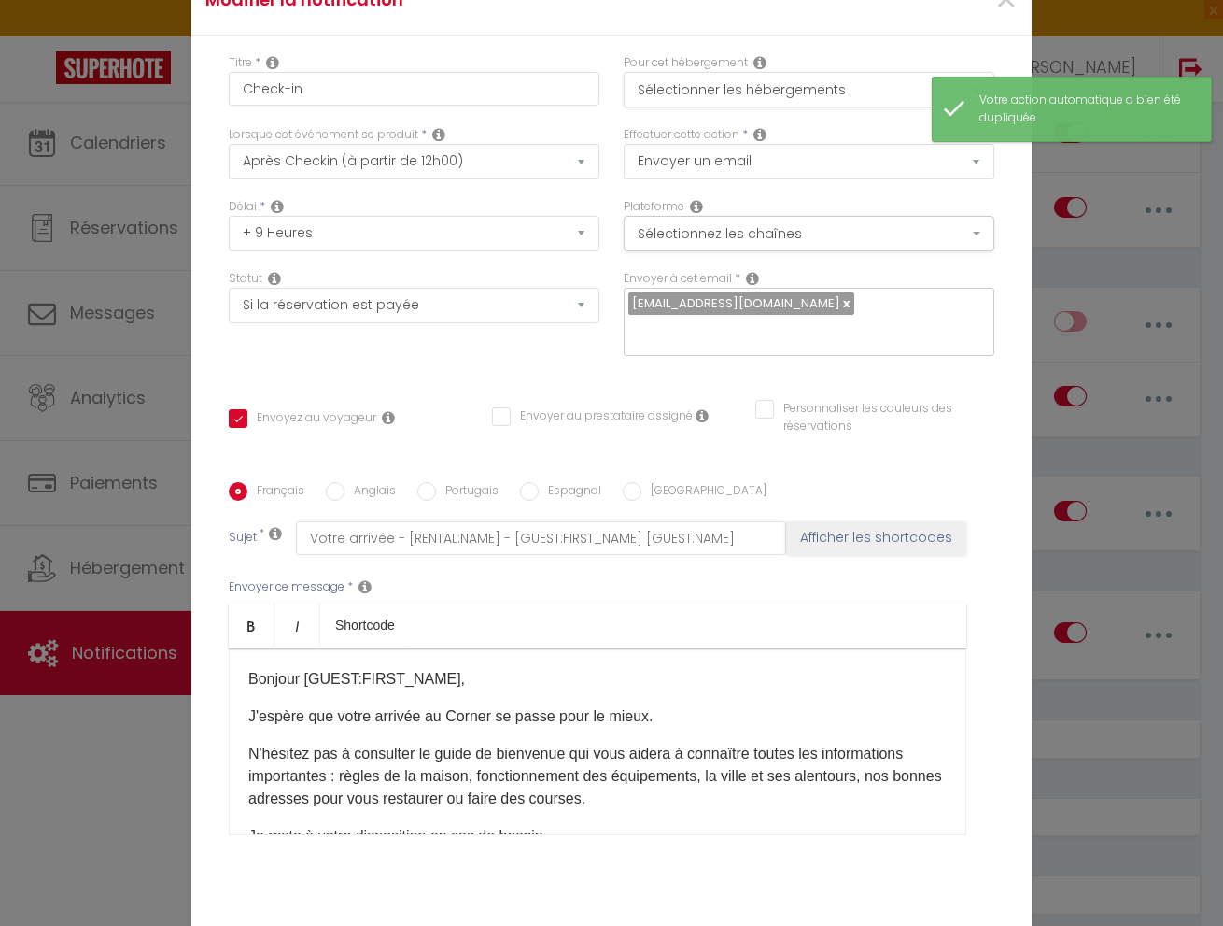
click at [766, 80] on button "Sélectionner les hébergements" at bounding box center [809, 89] width 371 height 35
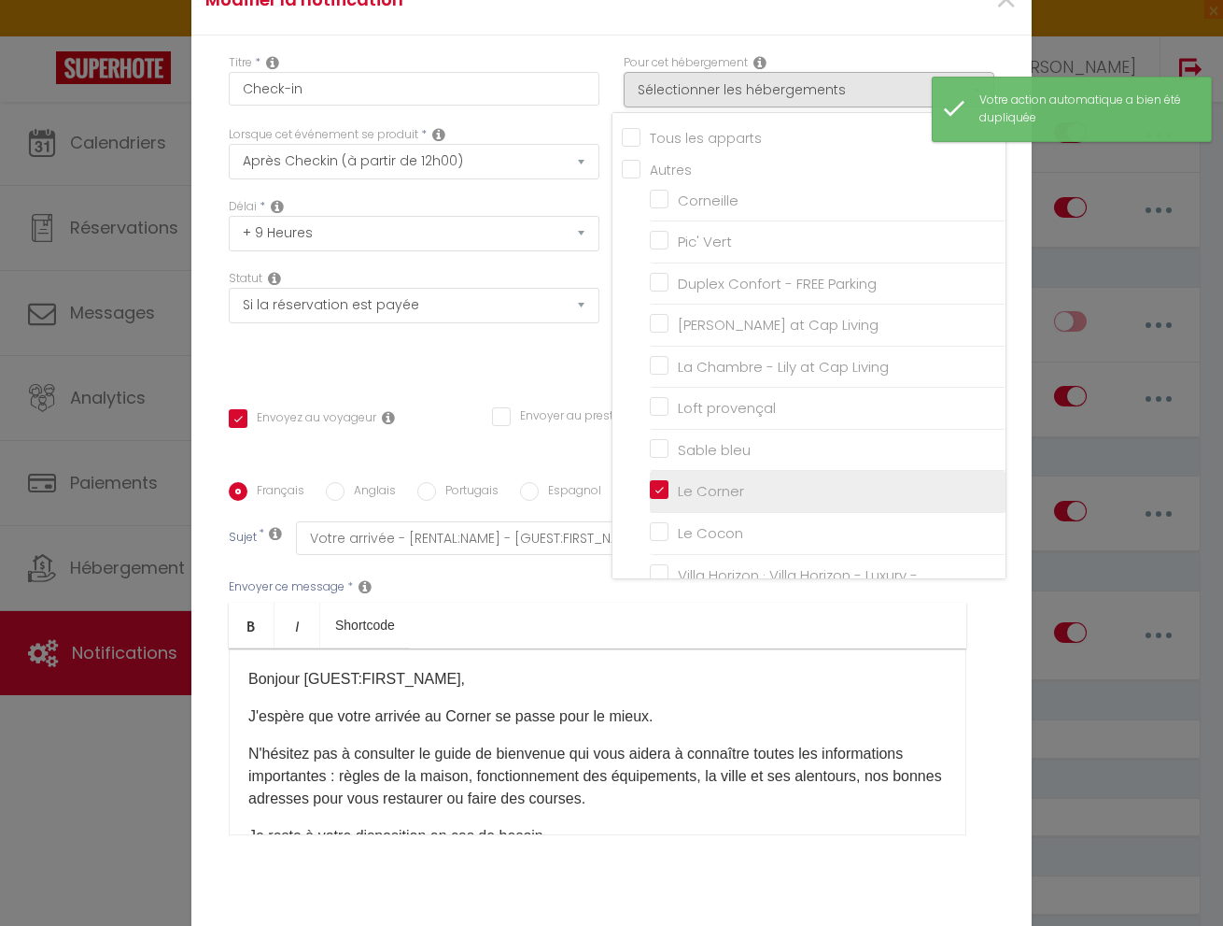
click at [654, 488] on input "Le Corner" at bounding box center [828, 491] width 356 height 19
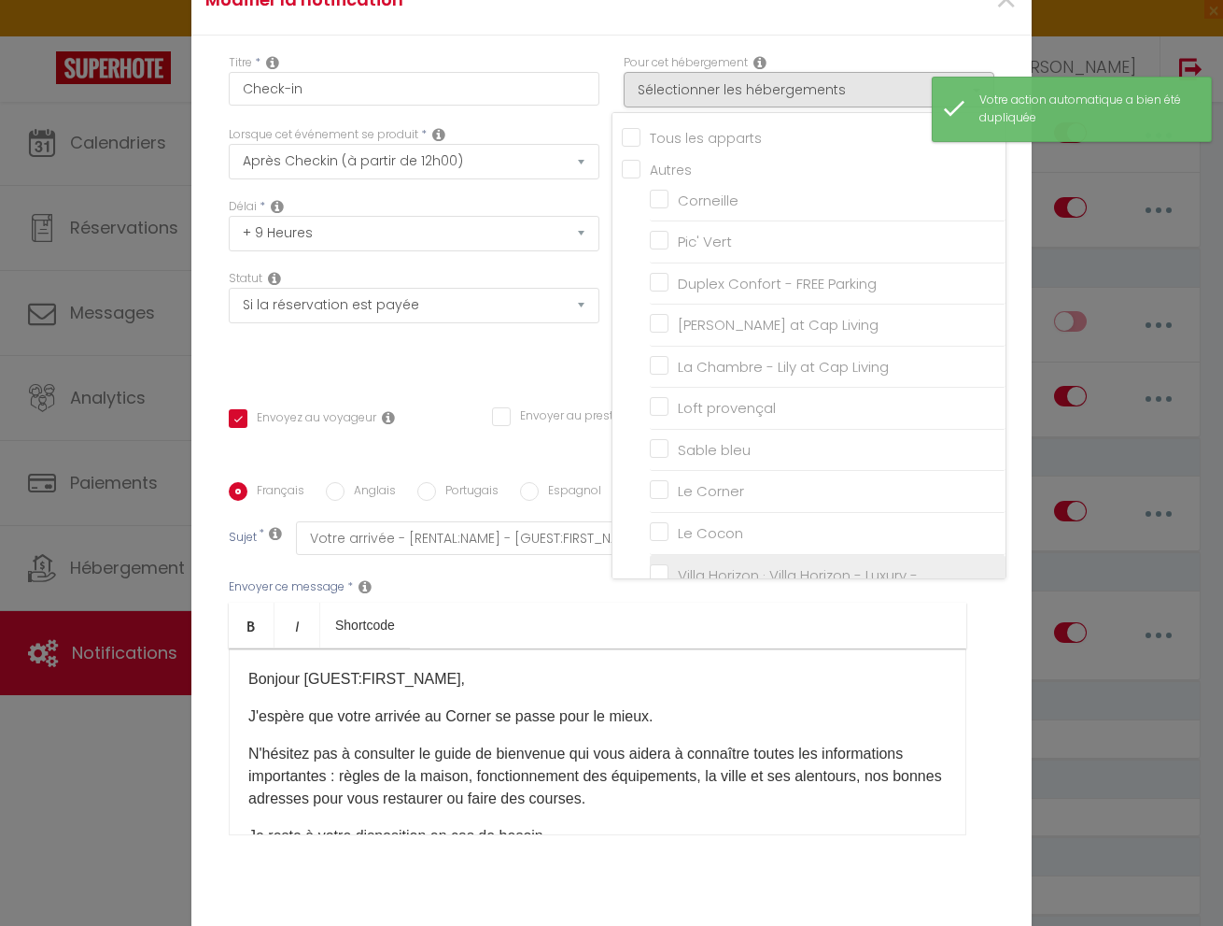
drag, startPoint x: 657, startPoint y: 531, endPoint x: 679, endPoint y: 554, distance: 31.0
click at [657, 531] on input "Le Cocon" at bounding box center [828, 533] width 356 height 19
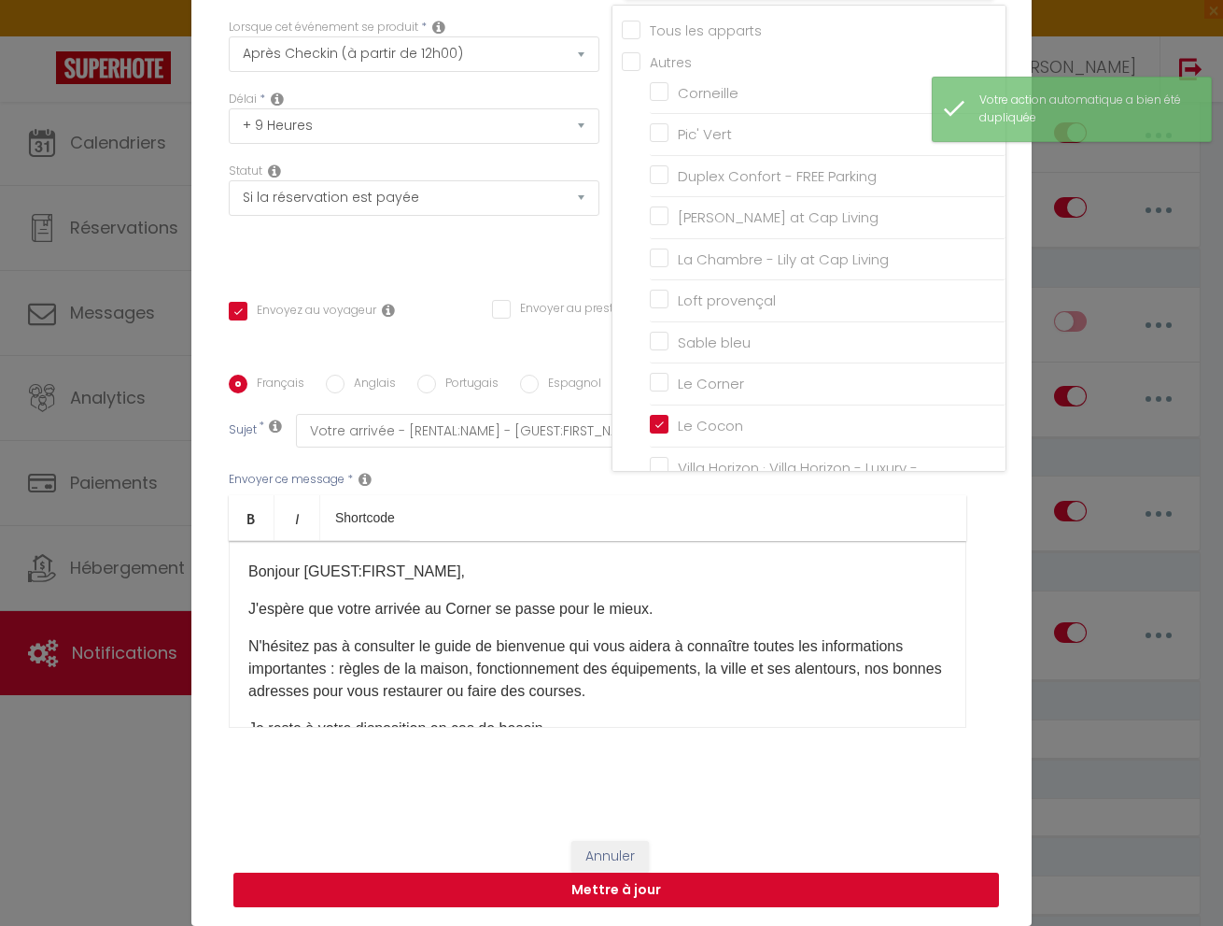
scroll to position [107, 0]
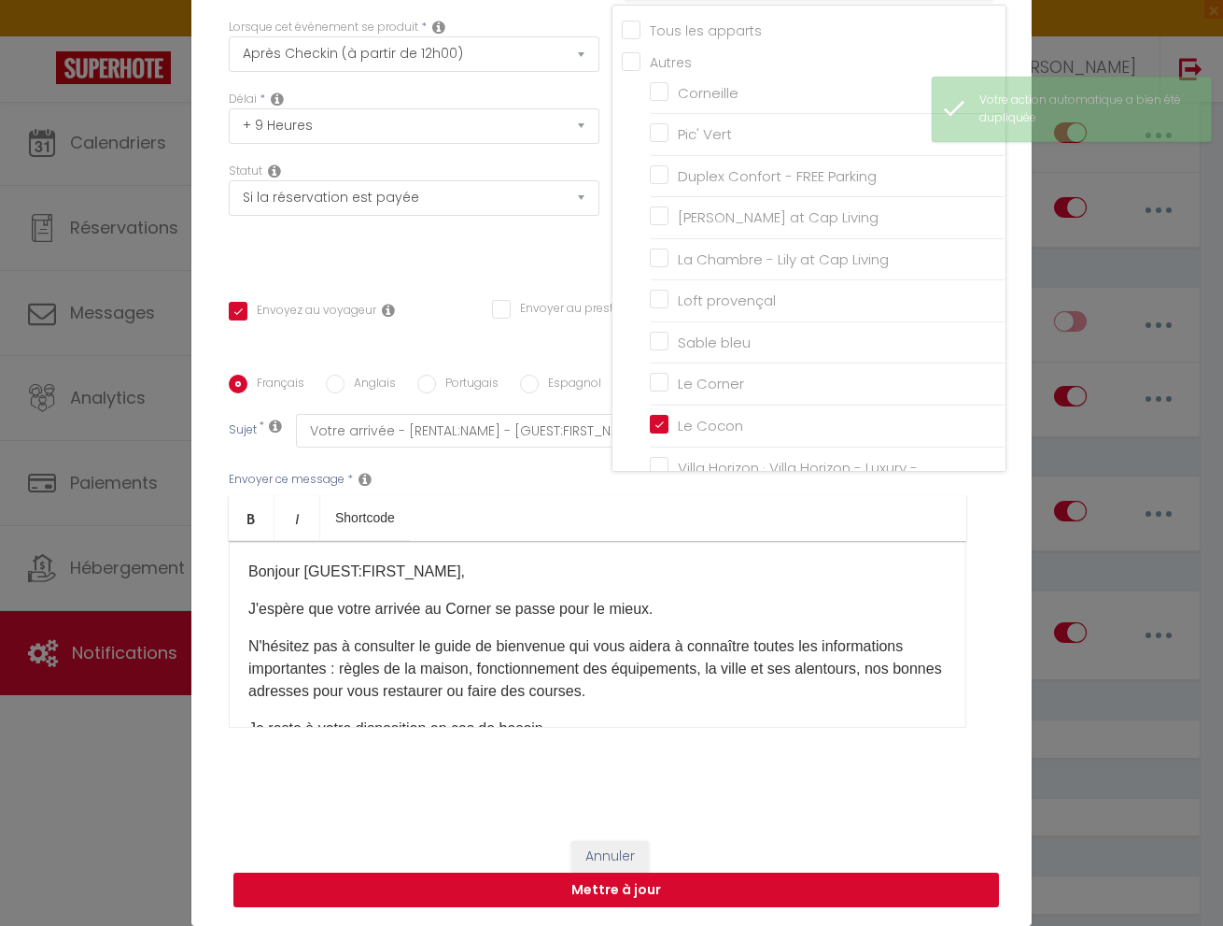
click at [730, 878] on button "Mettre à jour" at bounding box center [616, 889] width 766 height 35
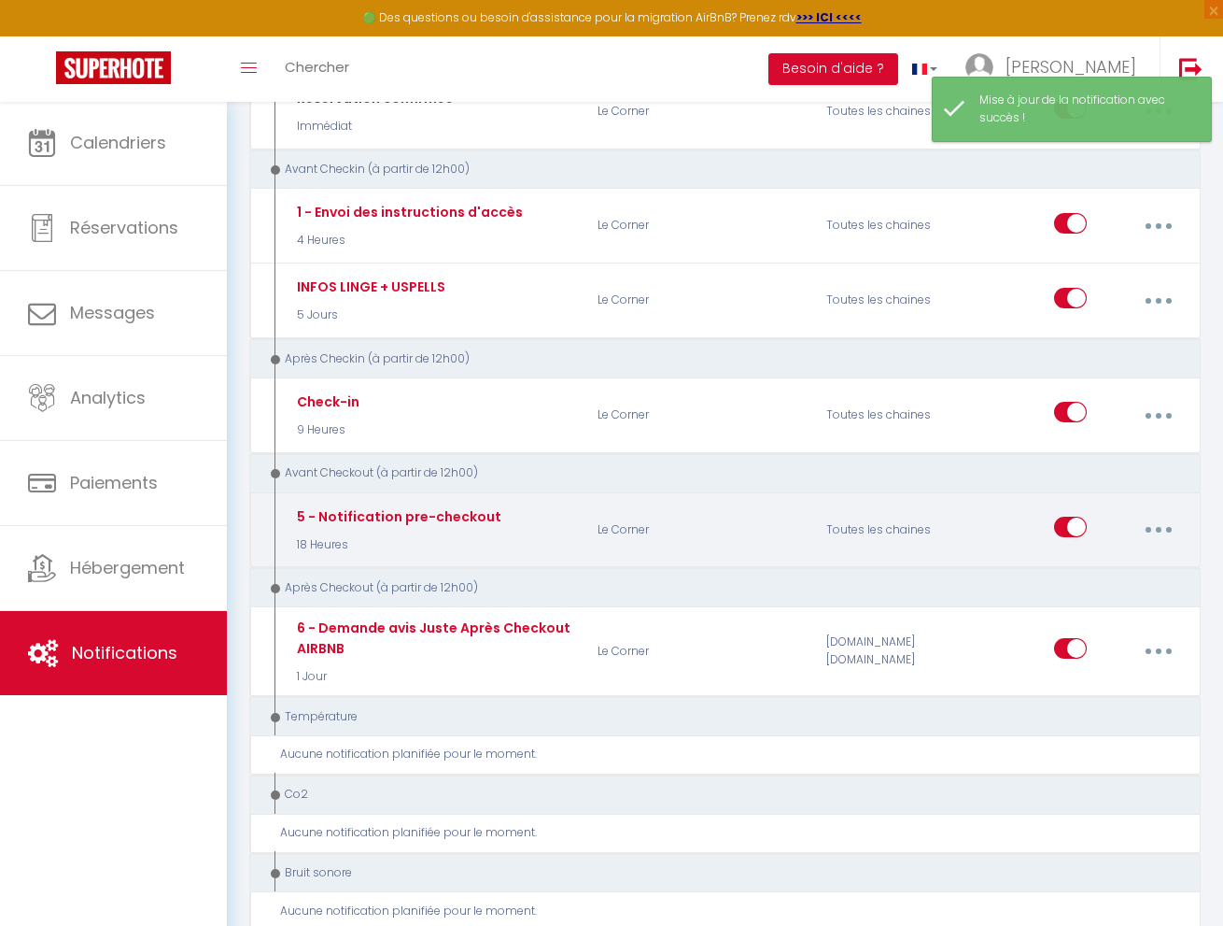
scroll to position [289, 0]
click at [1170, 521] on button "button" at bounding box center [1158, 528] width 49 height 35
click at [1122, 601] on link "Dupliquer" at bounding box center [1108, 608] width 138 height 32
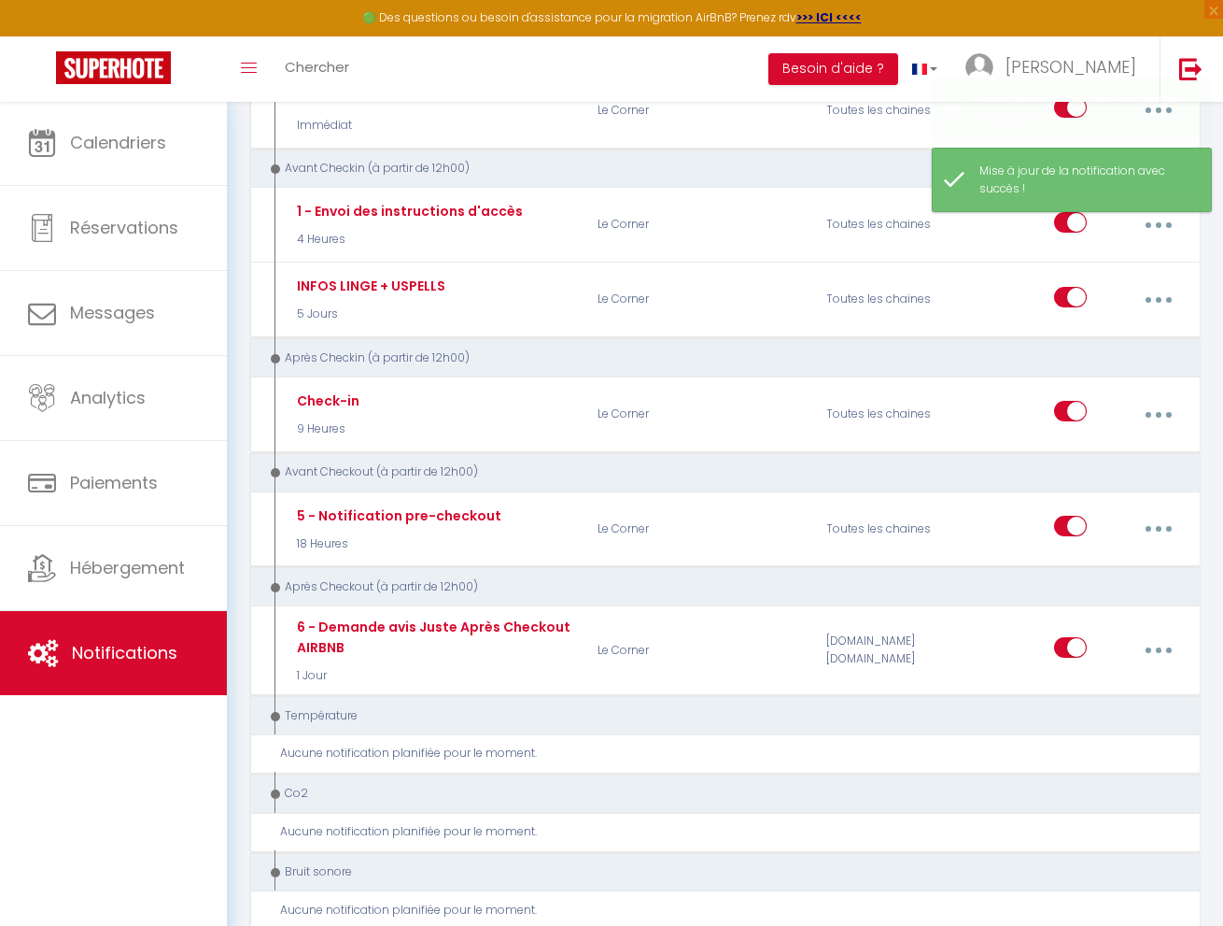
scroll to position [0, 0]
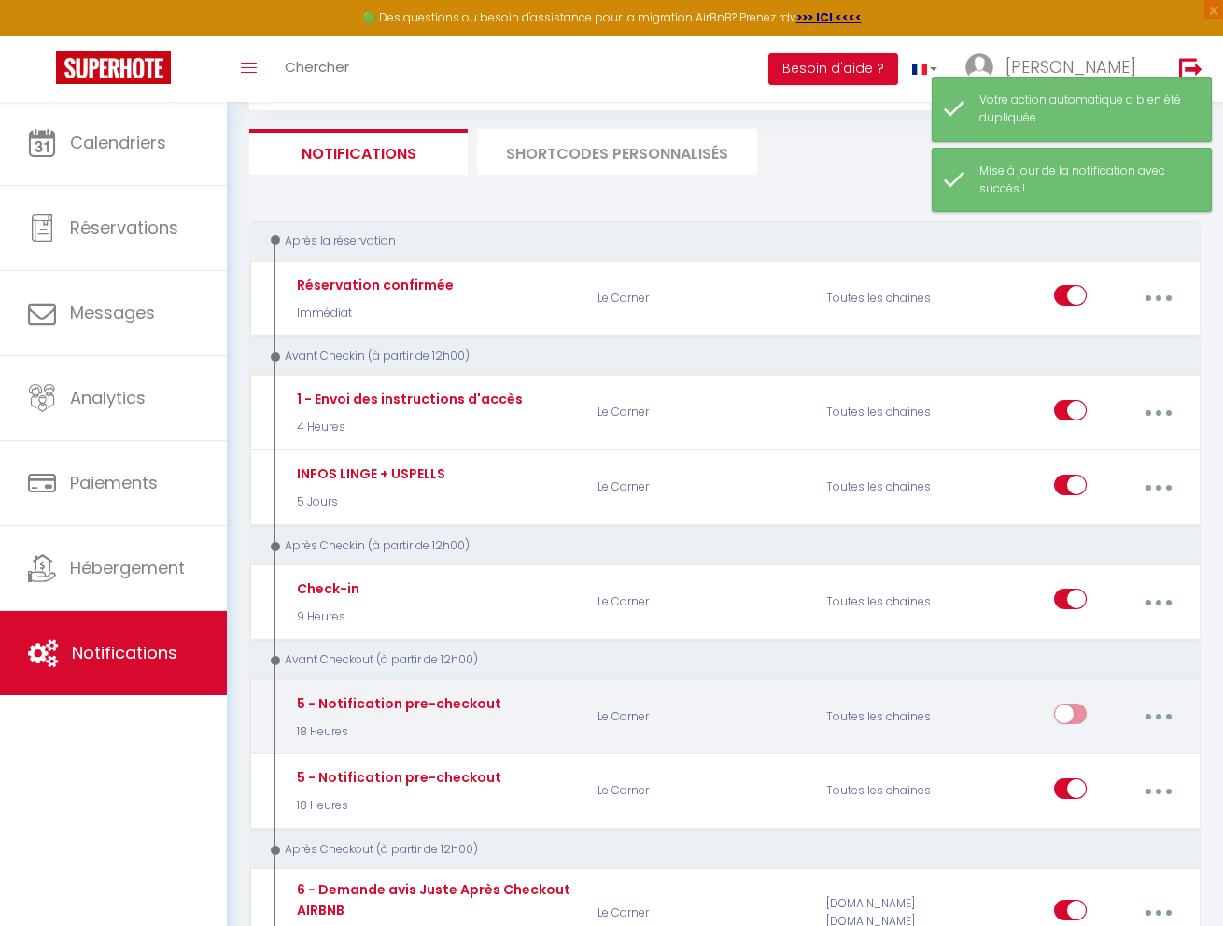
click at [1166, 704] on button "button" at bounding box center [1158, 716] width 49 height 35
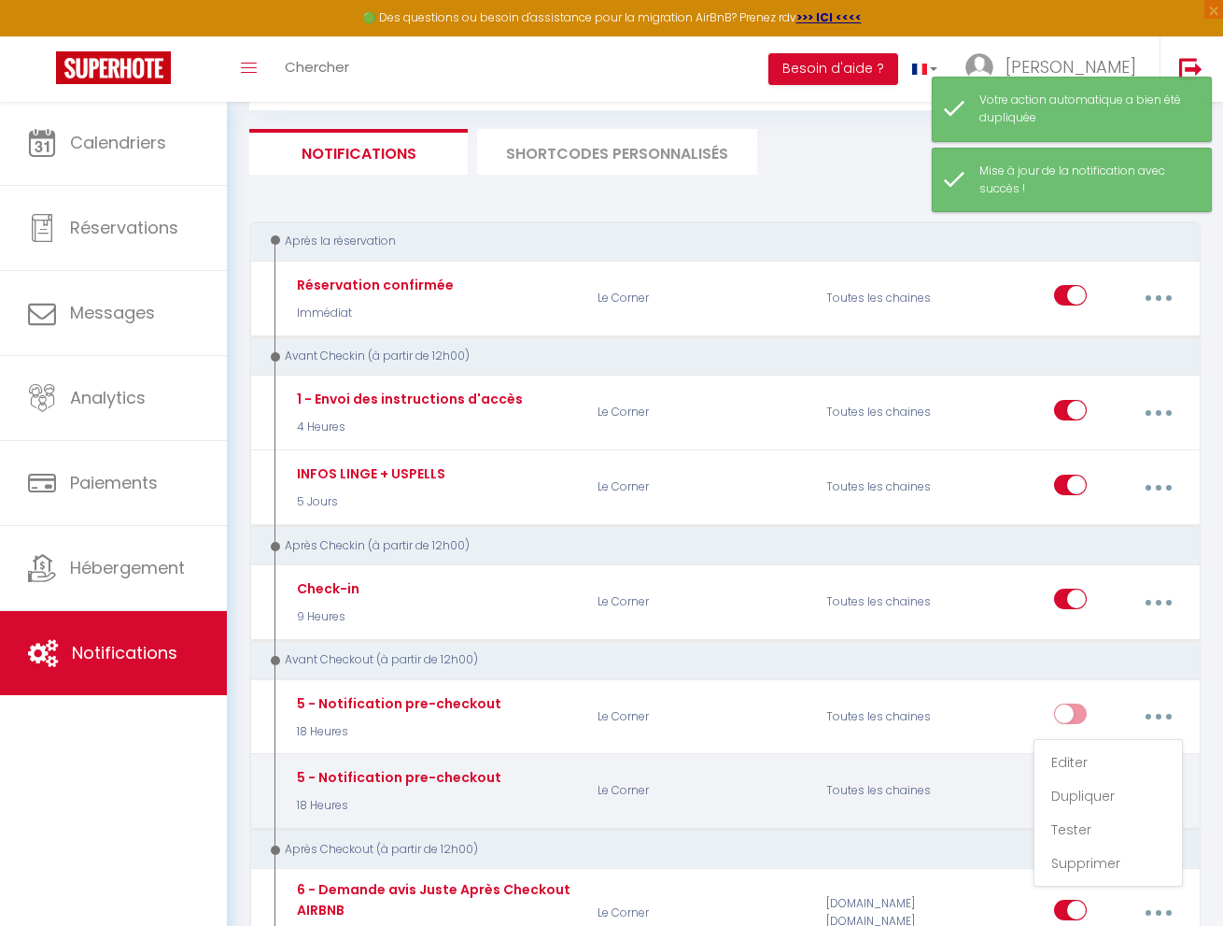
click at [1103, 753] on link "Editer" at bounding box center [1108, 762] width 138 height 32
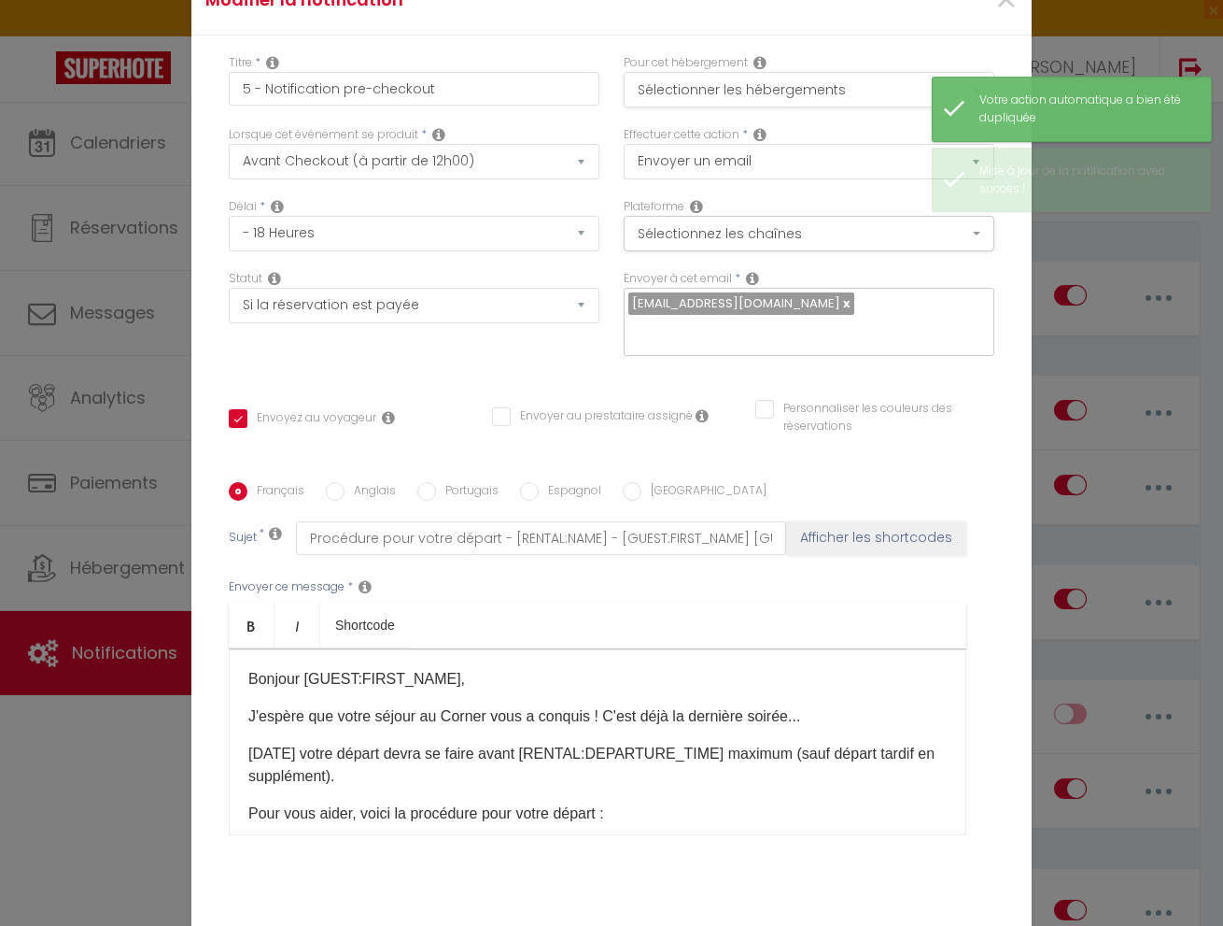
click at [790, 90] on button "Sélectionner les hébergements" at bounding box center [809, 89] width 371 height 35
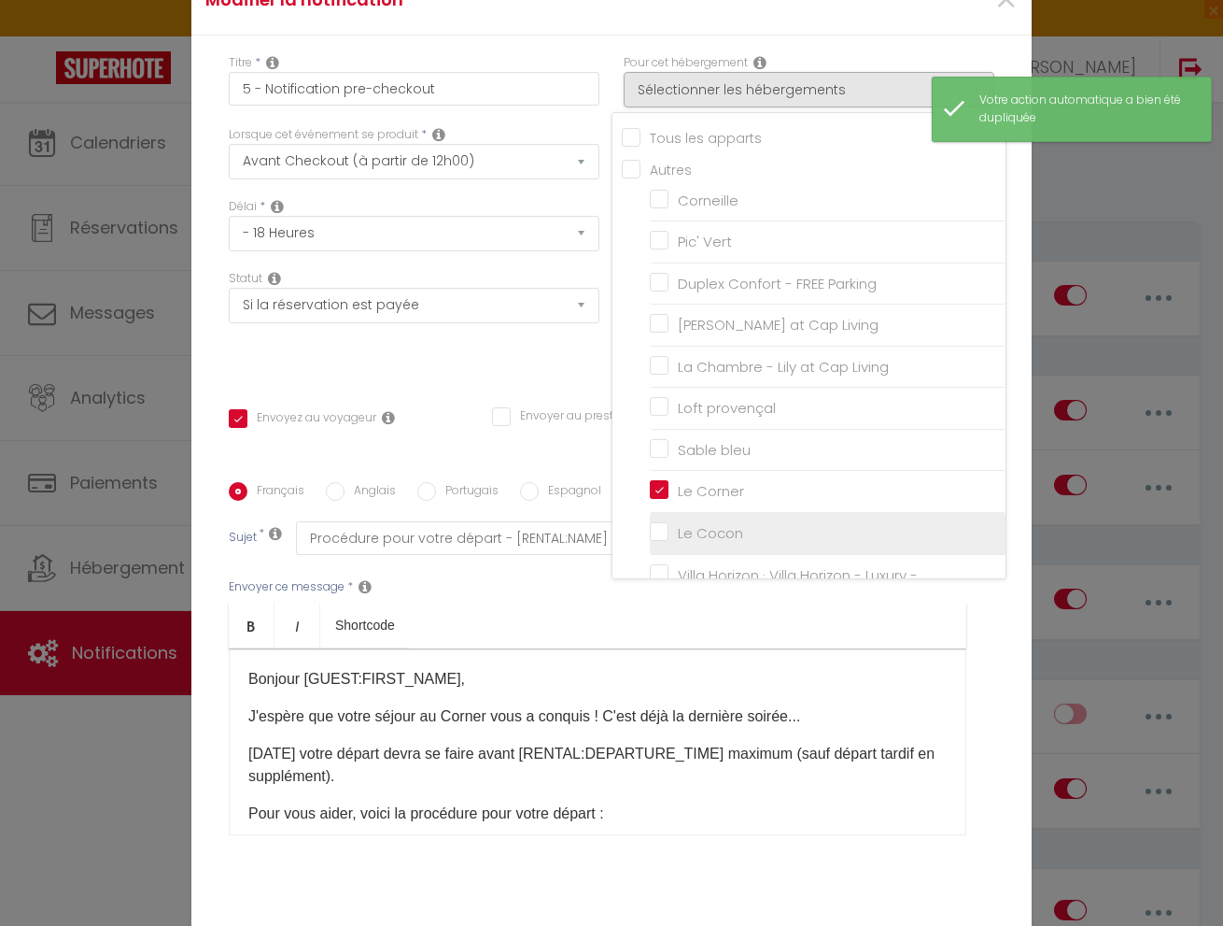
click at [662, 526] on input "Le Cocon" at bounding box center [828, 533] width 356 height 19
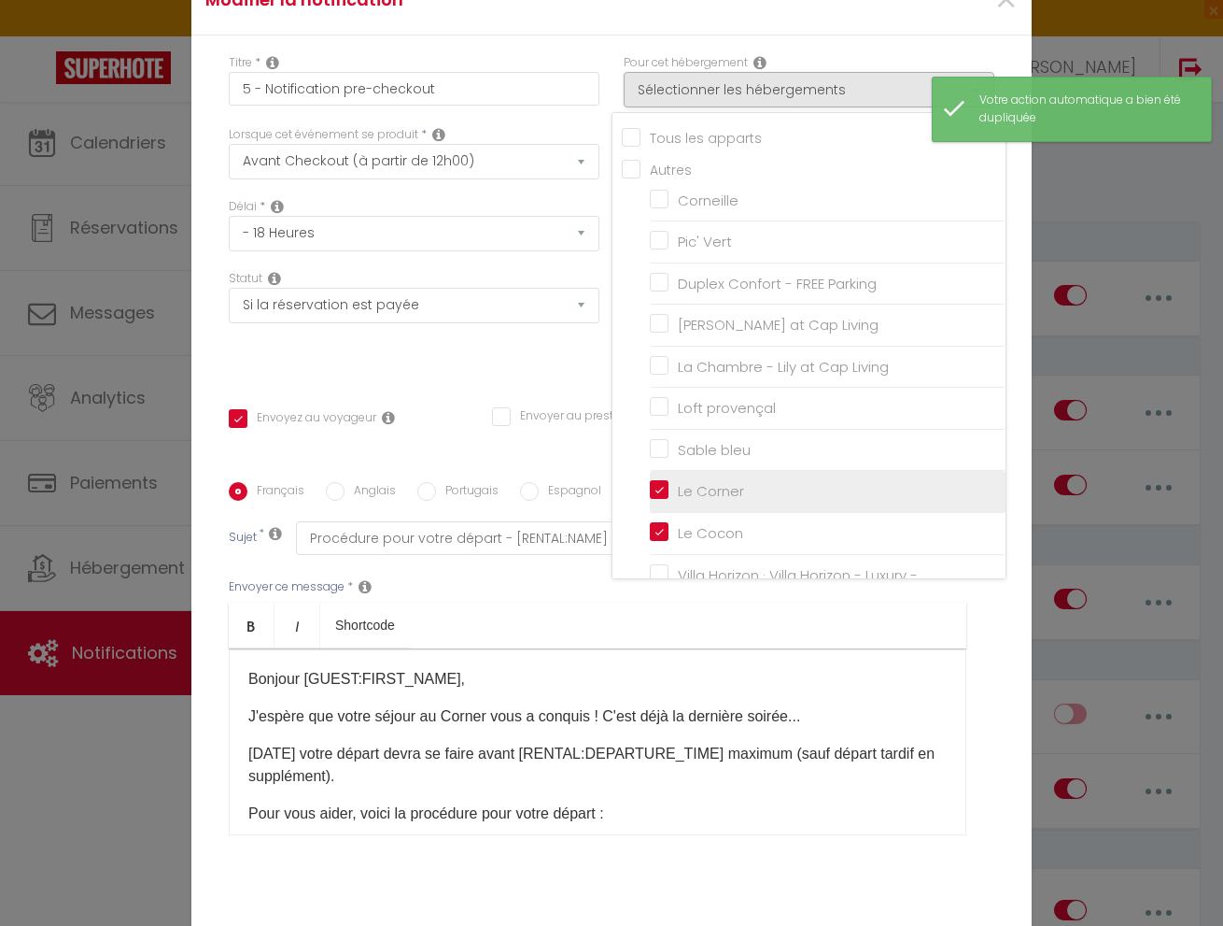
click at [661, 491] on input "Le Corner" at bounding box center [828, 491] width 356 height 19
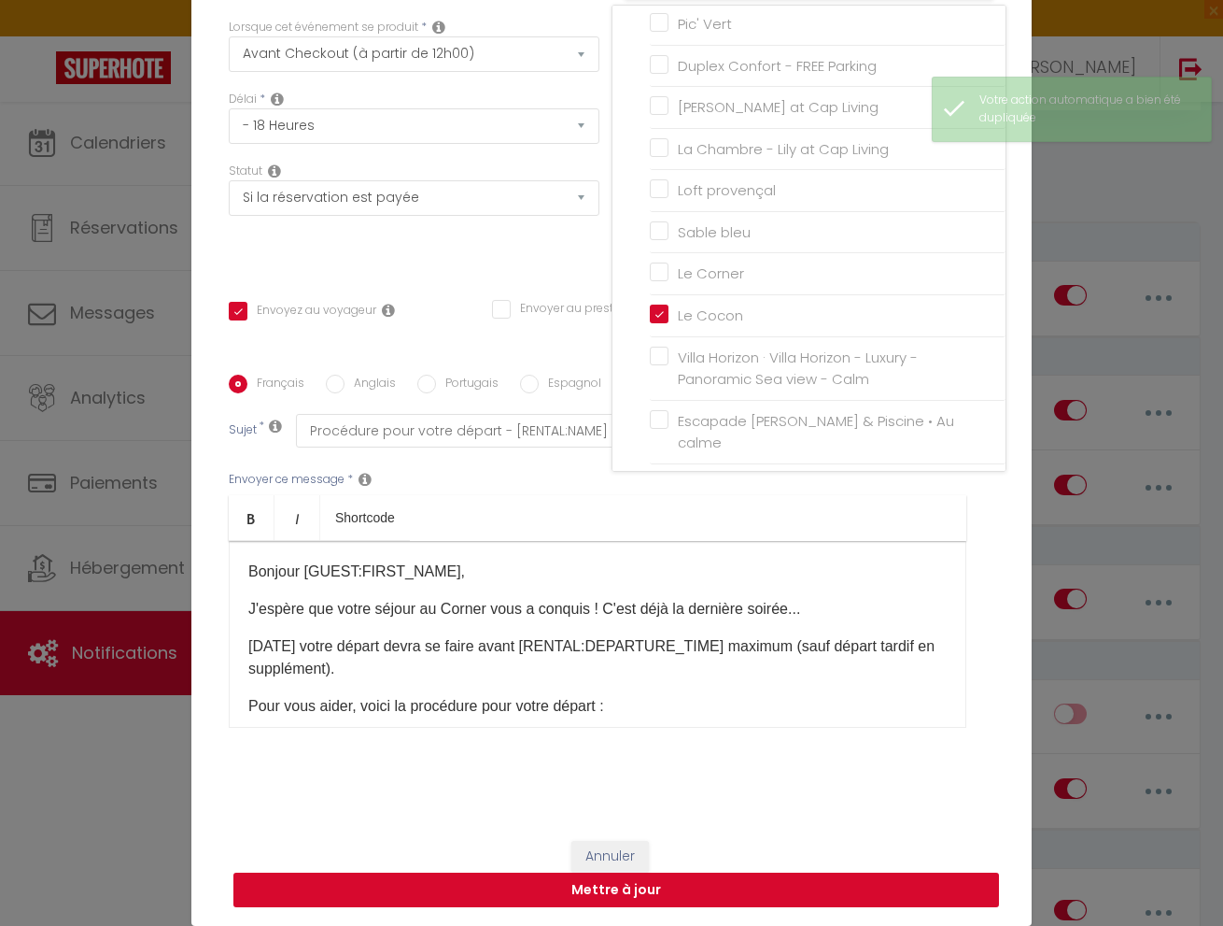
scroll to position [107, 0]
click at [820, 889] on button "Mettre à jour" at bounding box center [616, 889] width 766 height 35
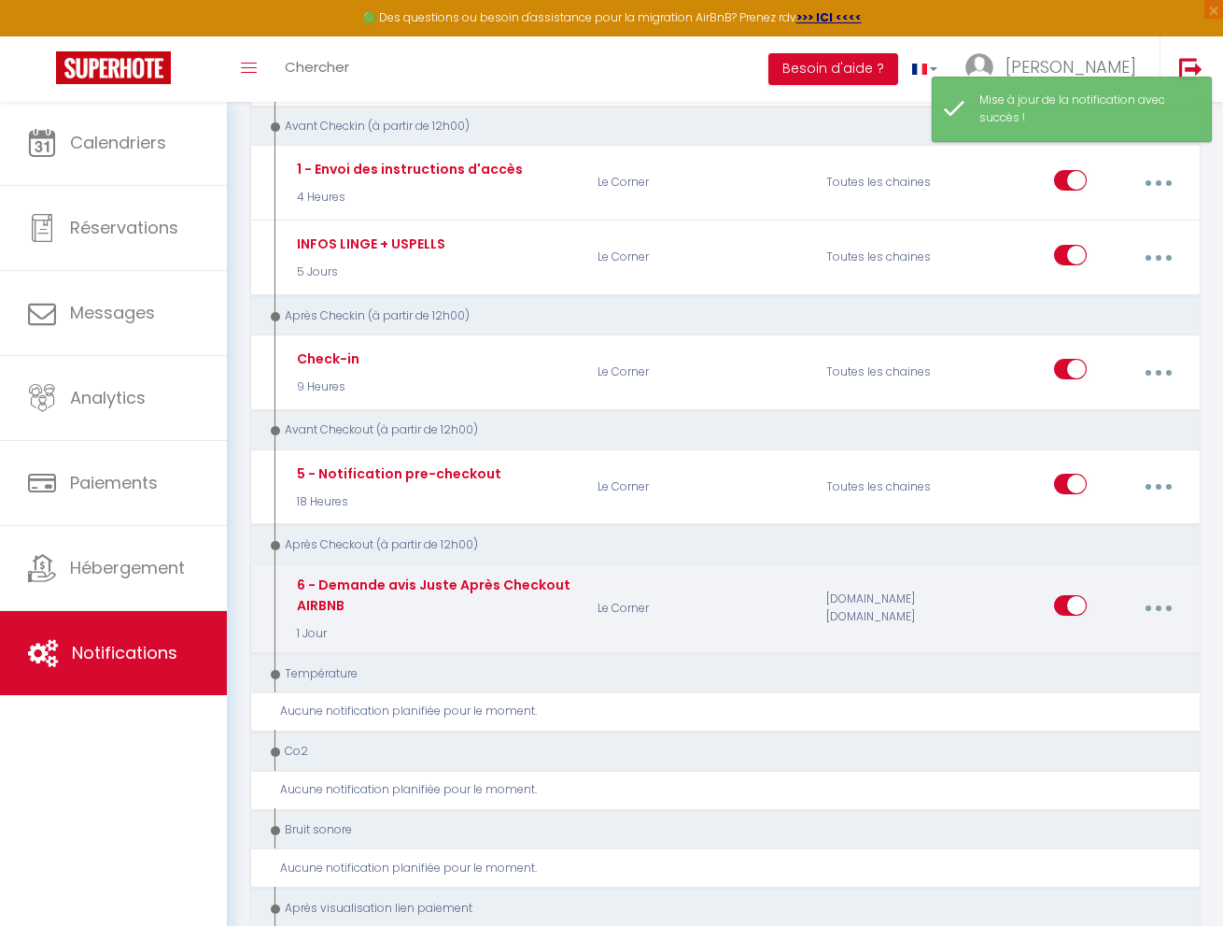
click at [1155, 594] on button "button" at bounding box center [1158, 607] width 49 height 35
click at [1100, 672] on link "Dupliquer" at bounding box center [1108, 687] width 138 height 32
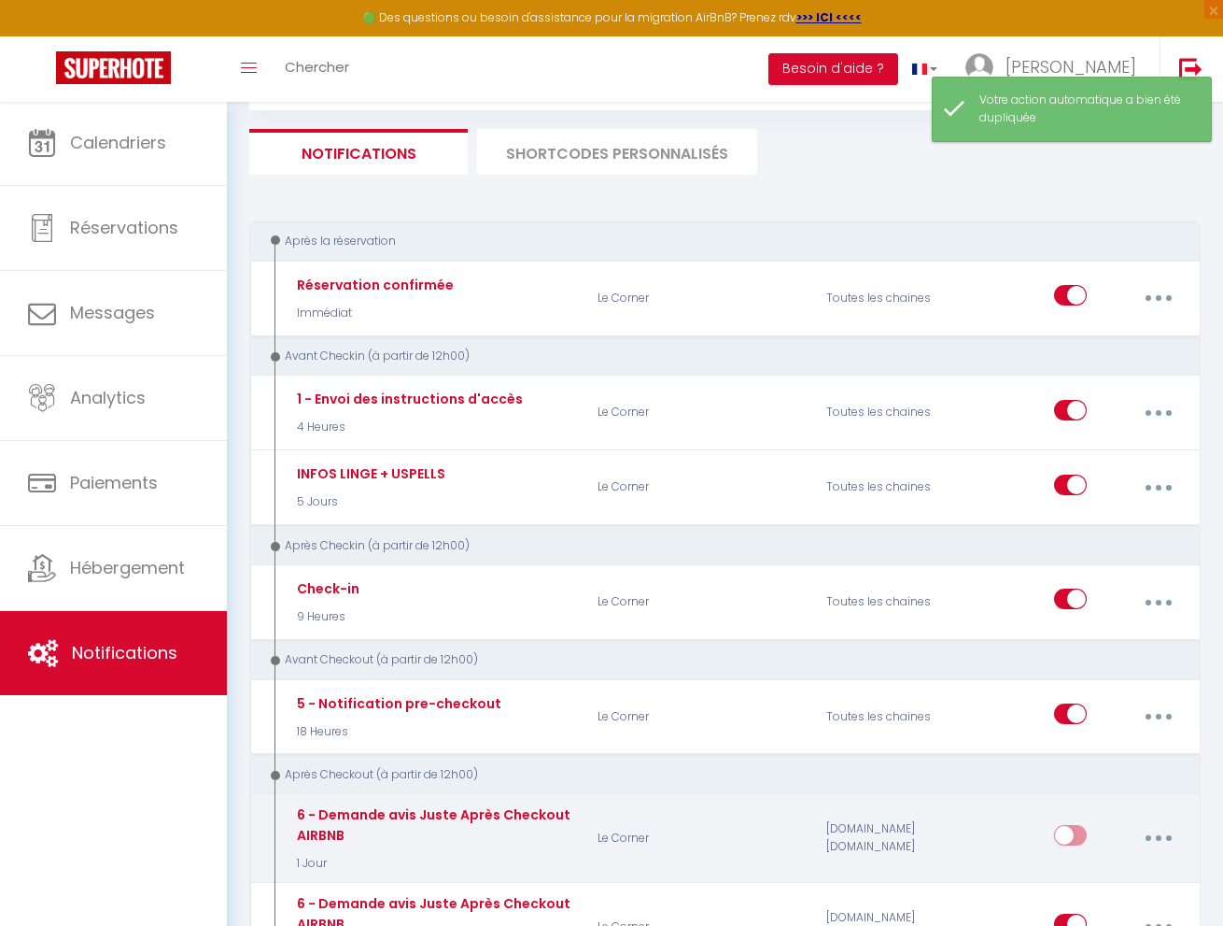
click at [1163, 827] on button "button" at bounding box center [1158, 837] width 49 height 35
click at [1124, 868] on link "Editer" at bounding box center [1108, 884] width 138 height 32
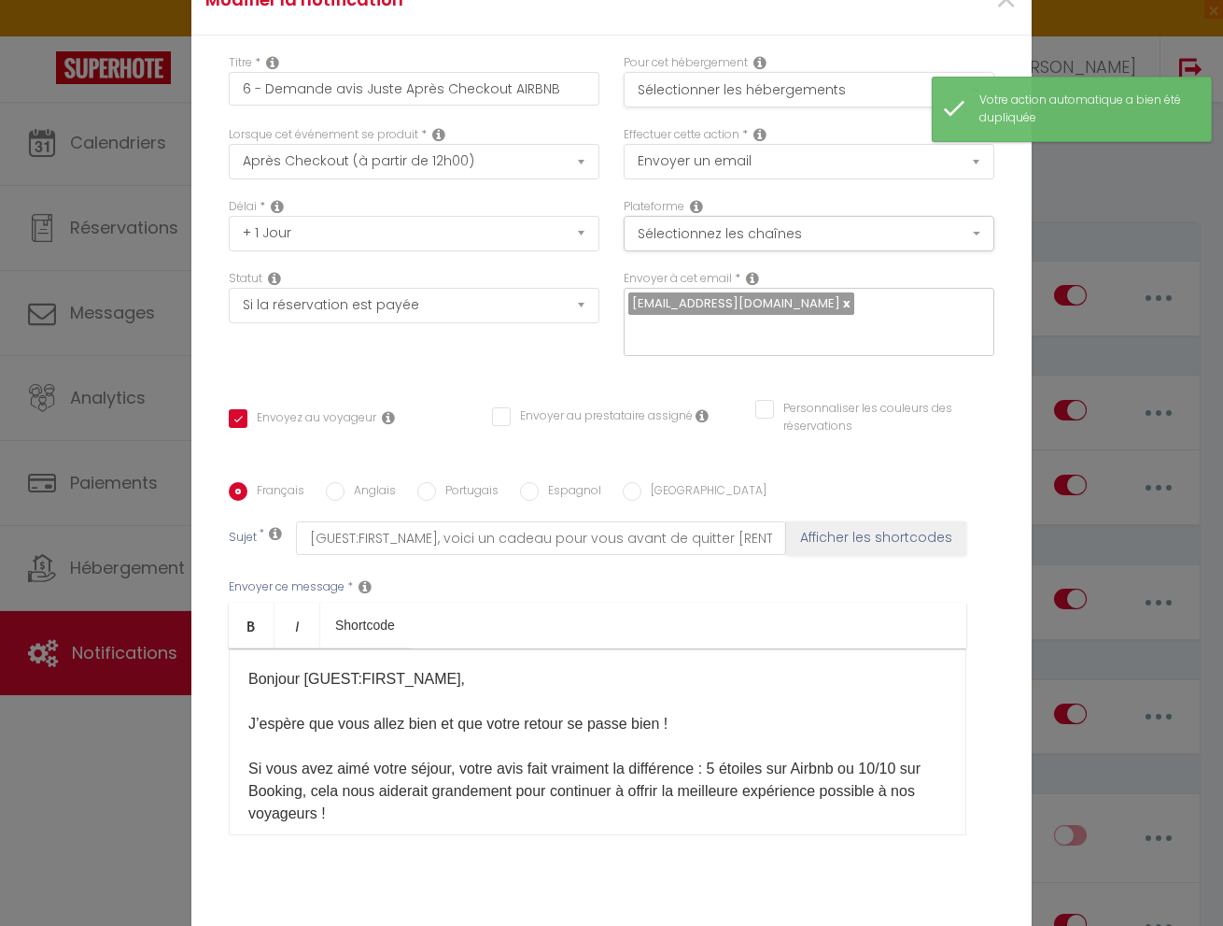
click at [733, 82] on button "Sélectionner les hébergements" at bounding box center [809, 89] width 371 height 35
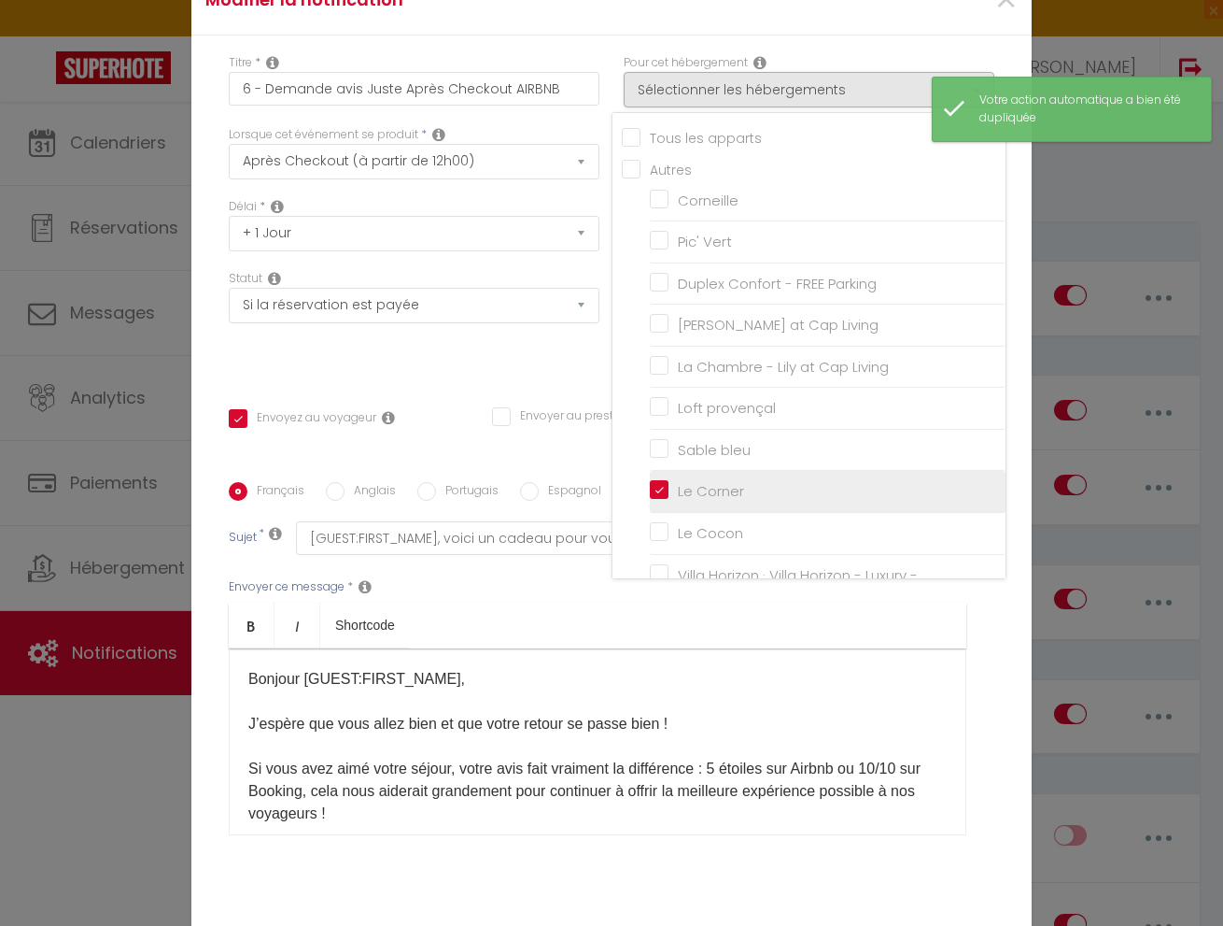
click at [666, 472] on li "Le Corner" at bounding box center [828, 492] width 356 height 42
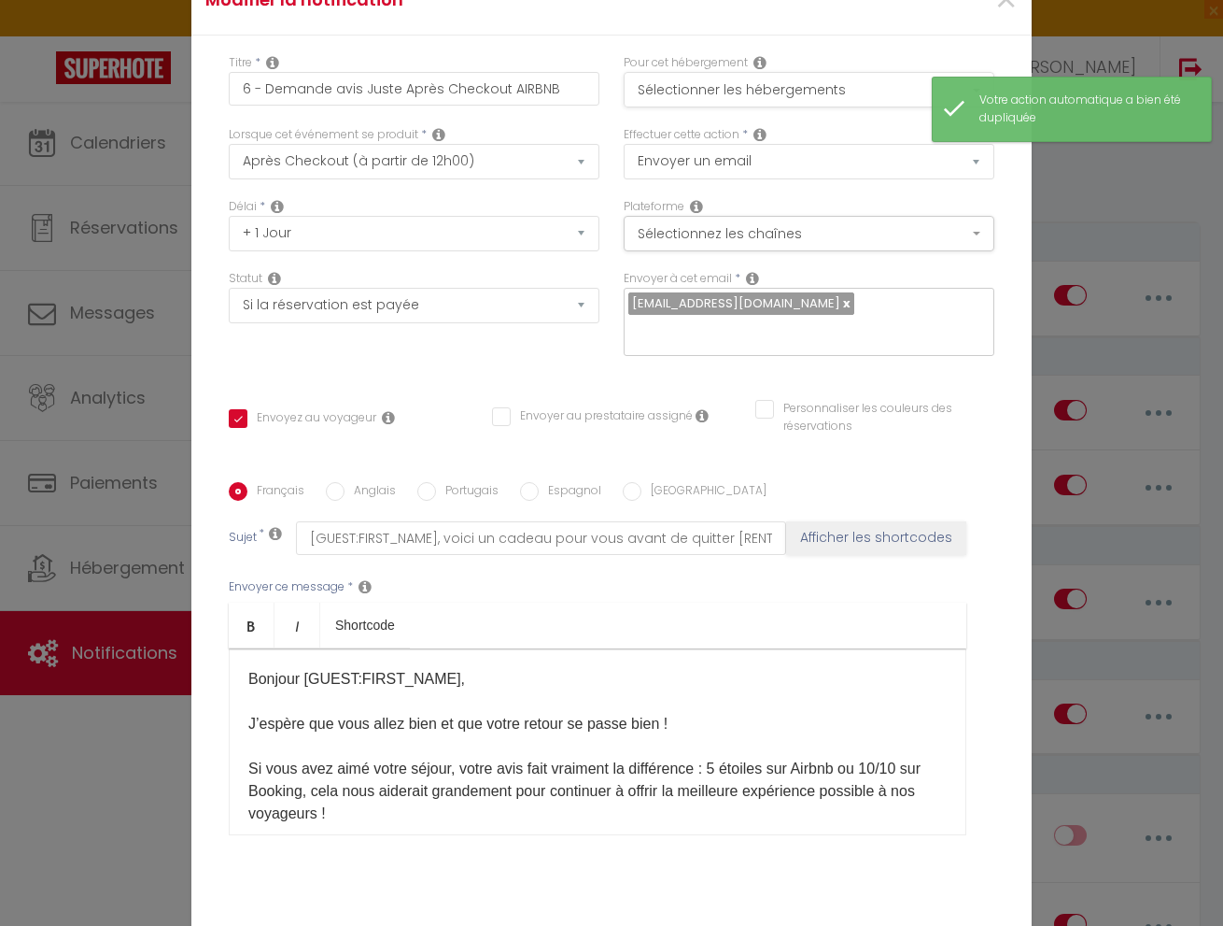
click at [714, 80] on button "Sélectionner les hébergements" at bounding box center [809, 89] width 371 height 35
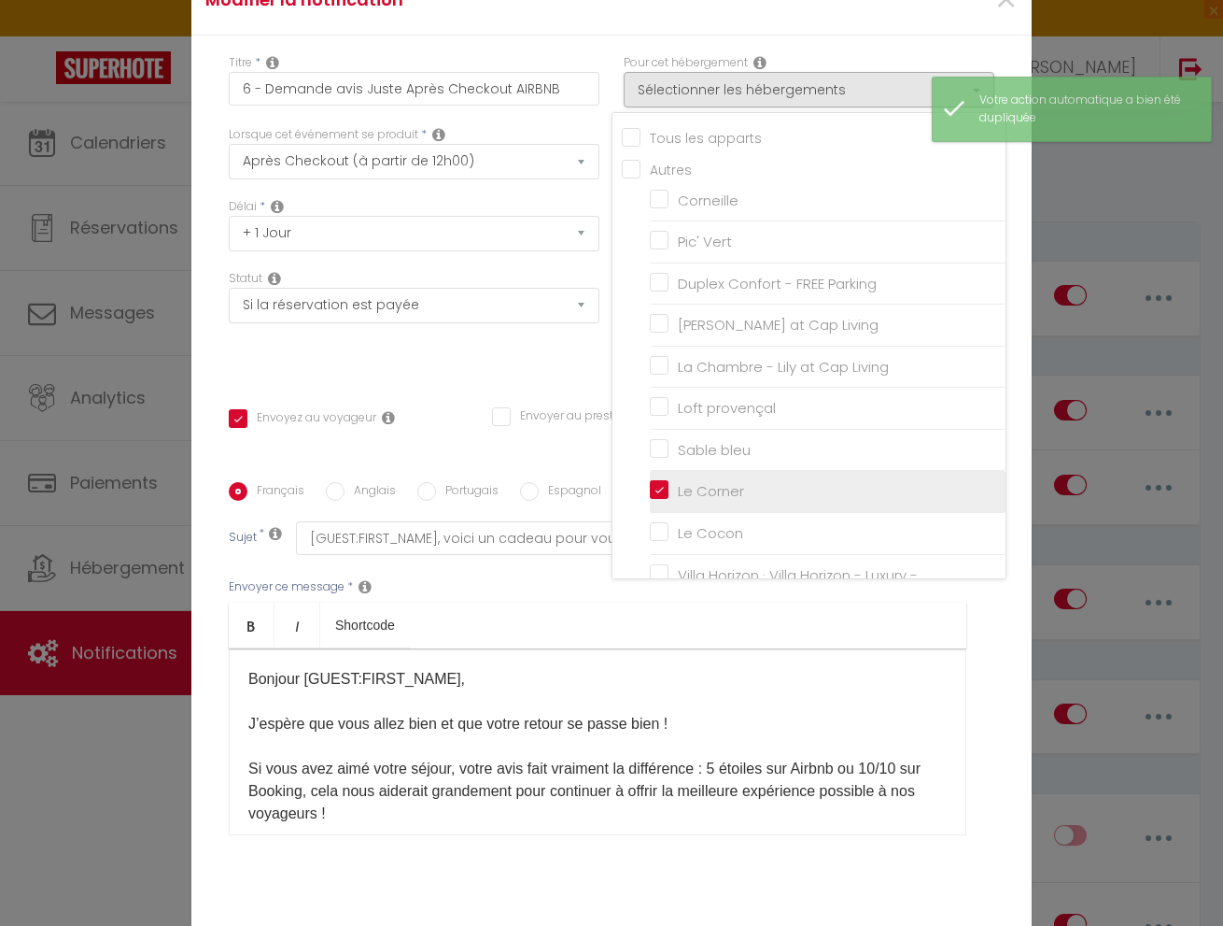
click at [672, 493] on input "Le Corner" at bounding box center [828, 491] width 356 height 19
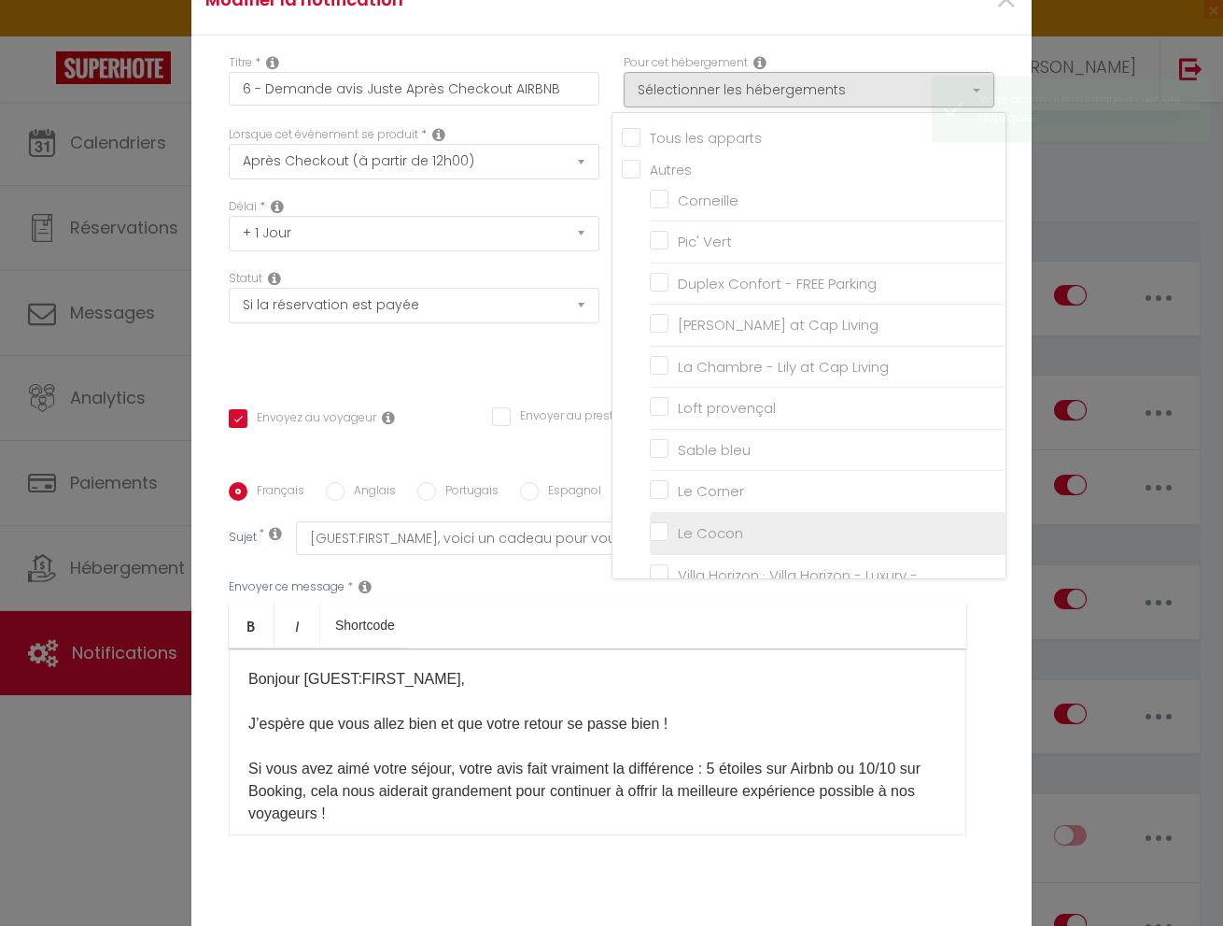
drag, startPoint x: 656, startPoint y: 534, endPoint x: 666, endPoint y: 538, distance: 10.9
click at [657, 531] on input "Le Cocon" at bounding box center [828, 533] width 356 height 19
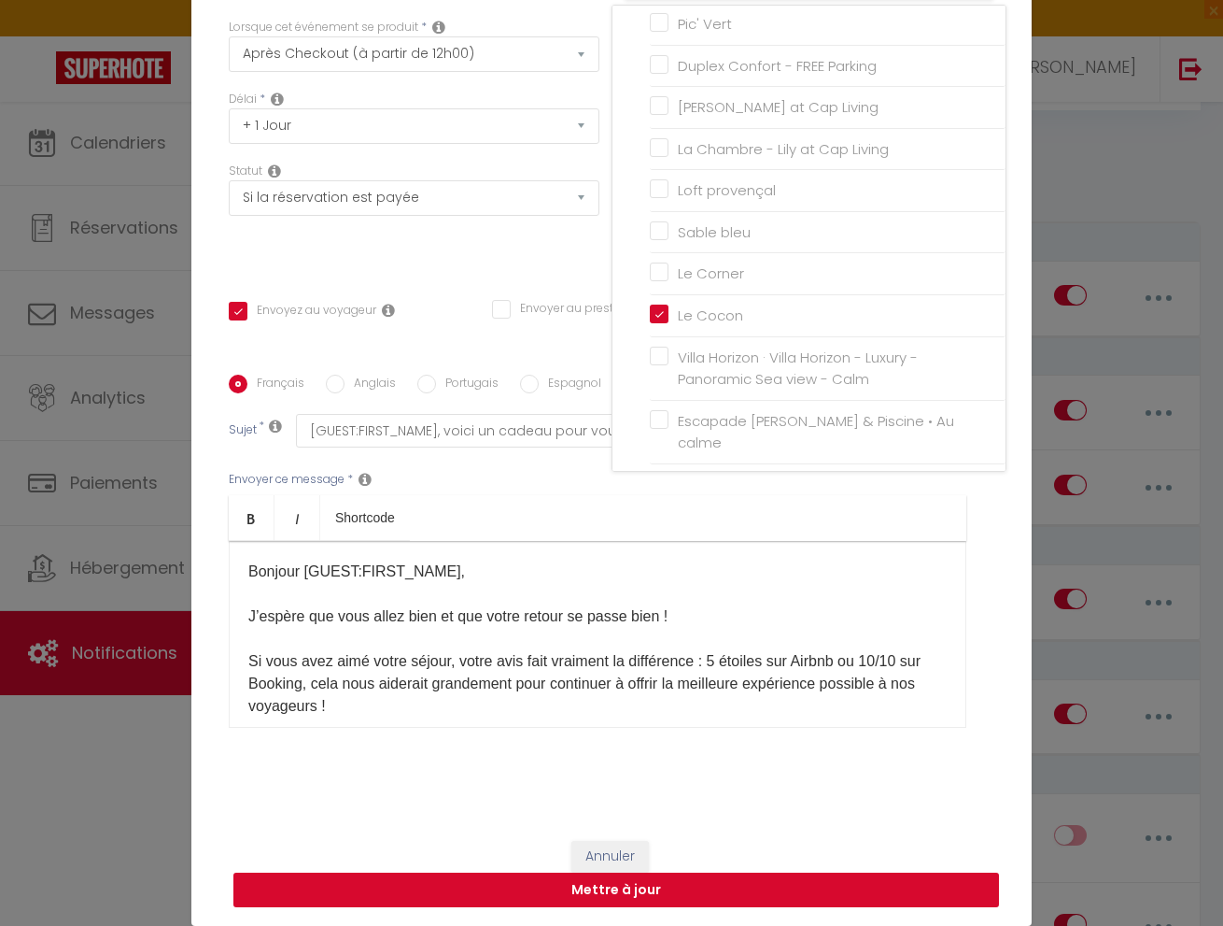
scroll to position [107, 0]
click at [671, 889] on button "Mettre à jour" at bounding box center [616, 889] width 766 height 35
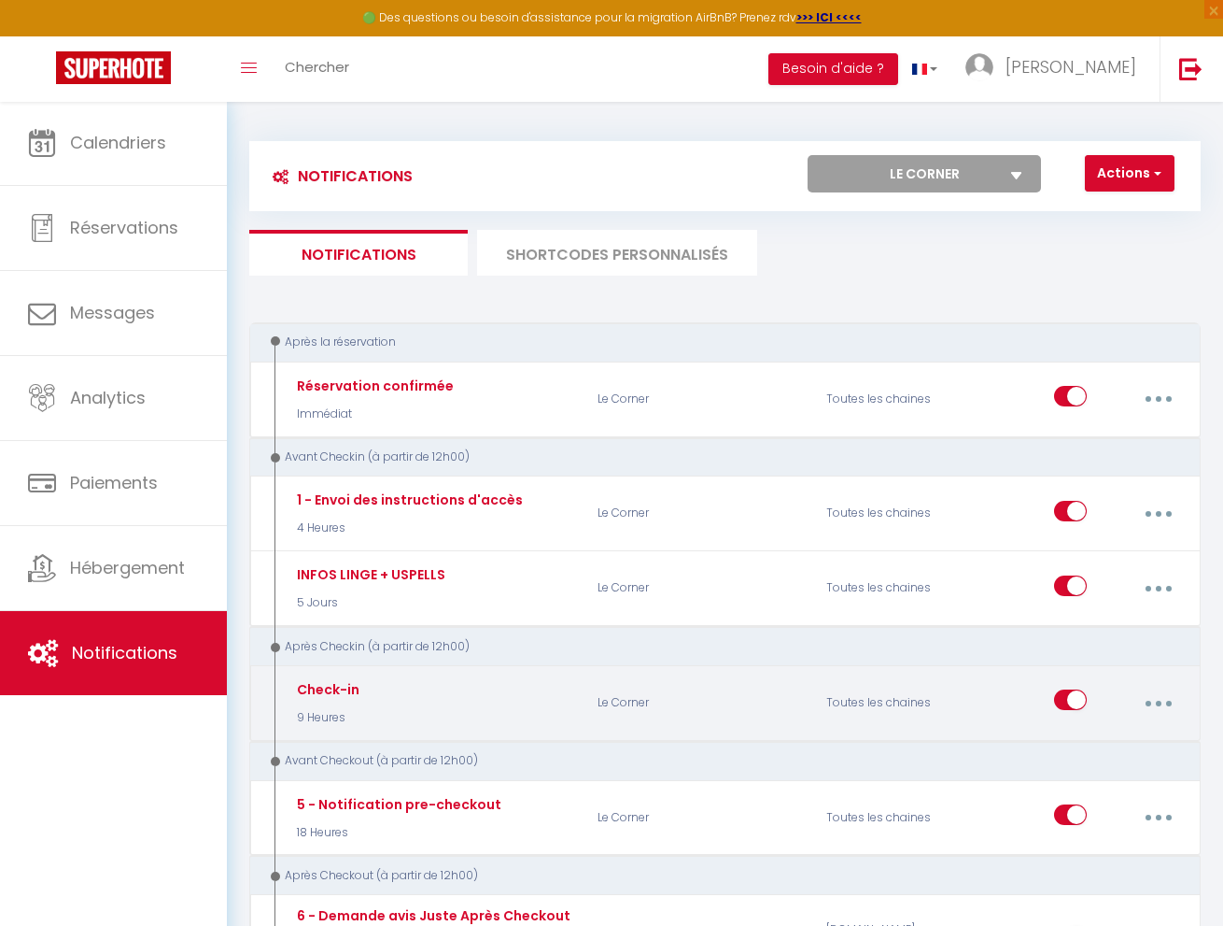
scroll to position [0, 0]
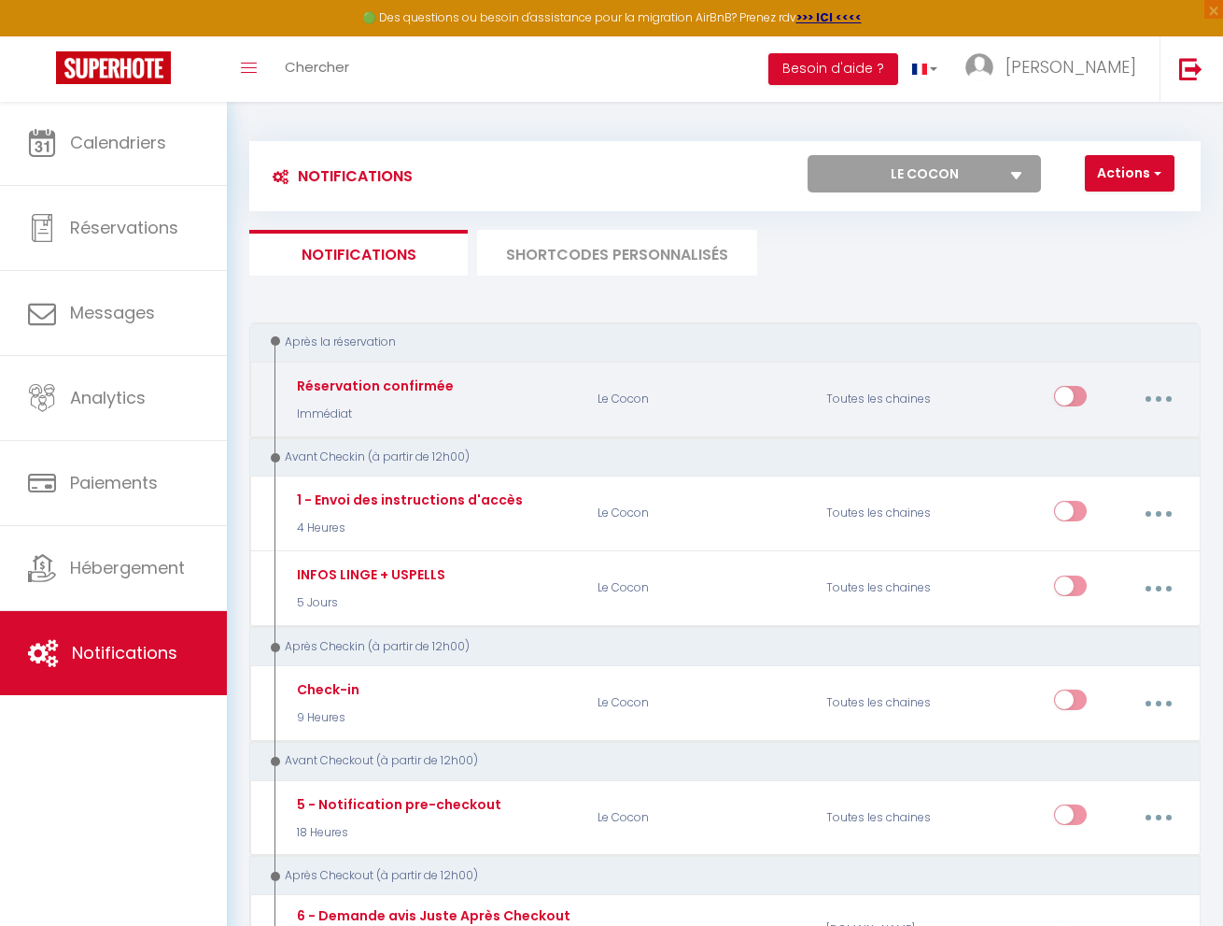
click at [1141, 390] on button "button" at bounding box center [1158, 398] width 49 height 35
click at [1116, 436] on link "Editer" at bounding box center [1108, 445] width 138 height 32
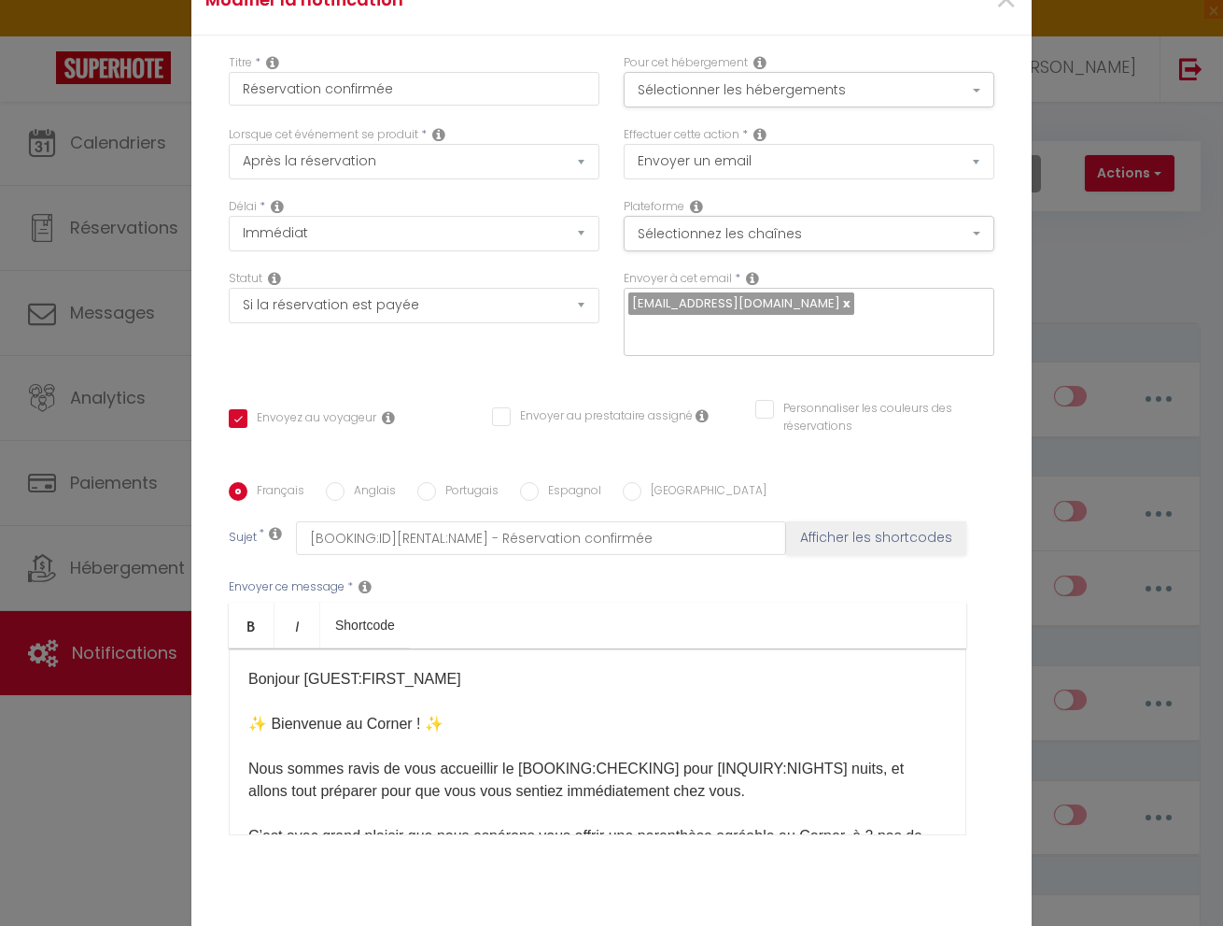
click at [409, 668] on p "Bonjour [GUEST:FIRST_NAME]​ ✨ Bienvenue au Corner ! ✨ Nous sommes ravis de vous…" at bounding box center [597, 847] width 699 height 359
click at [377, 668] on p "Bonjour [GUEST:FIRST_NAME]​ ✨ Bienvenue au Corner ! ✨ Nous sommes ravis de vous…" at bounding box center [597, 847] width 699 height 359
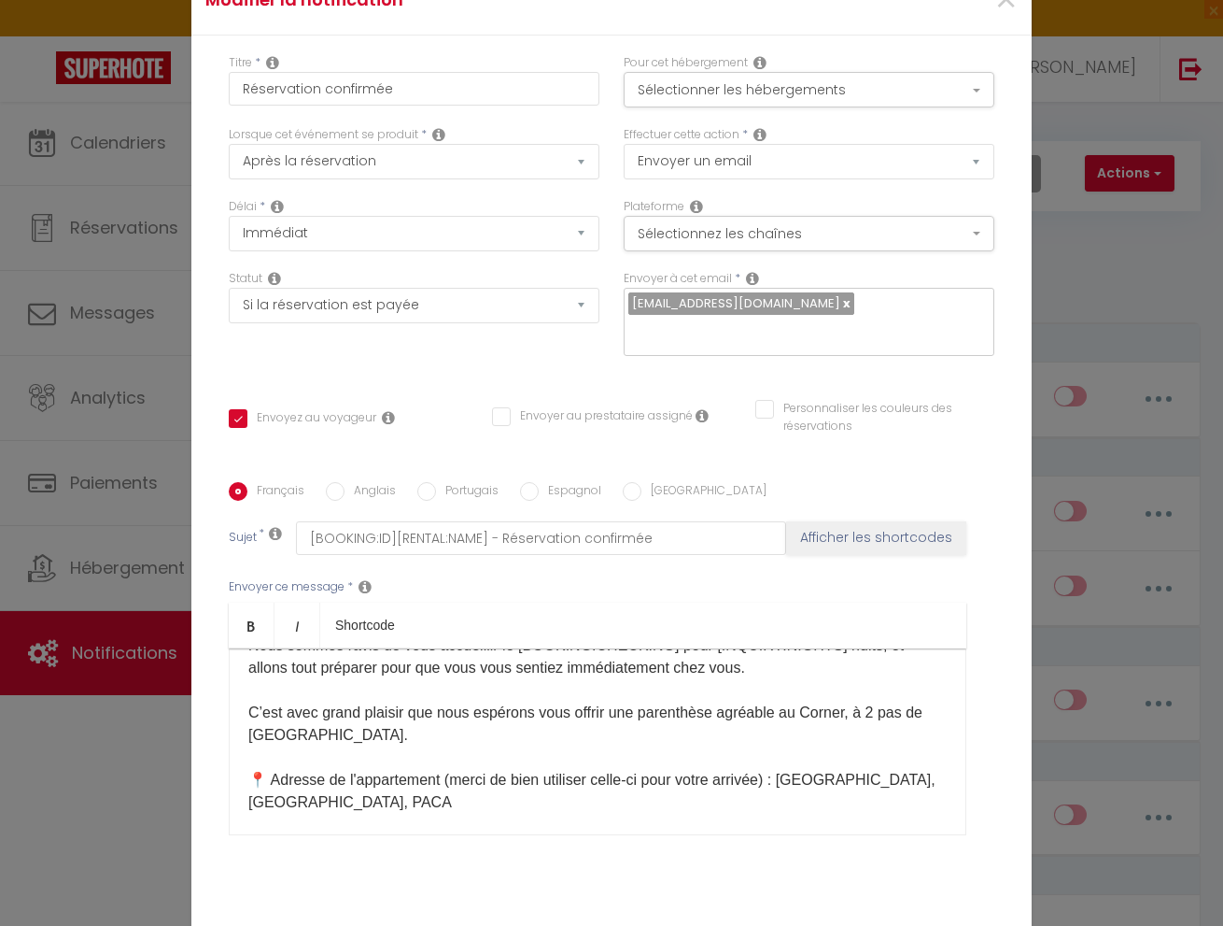
scroll to position [126, 0]
click at [814, 606] on p "Bonjour [GUEST:FIRST_NAME]​ ✨ Bienvenue au Cocon ! ✨ Nous sommes ravis de vous …" at bounding box center [597, 721] width 699 height 359
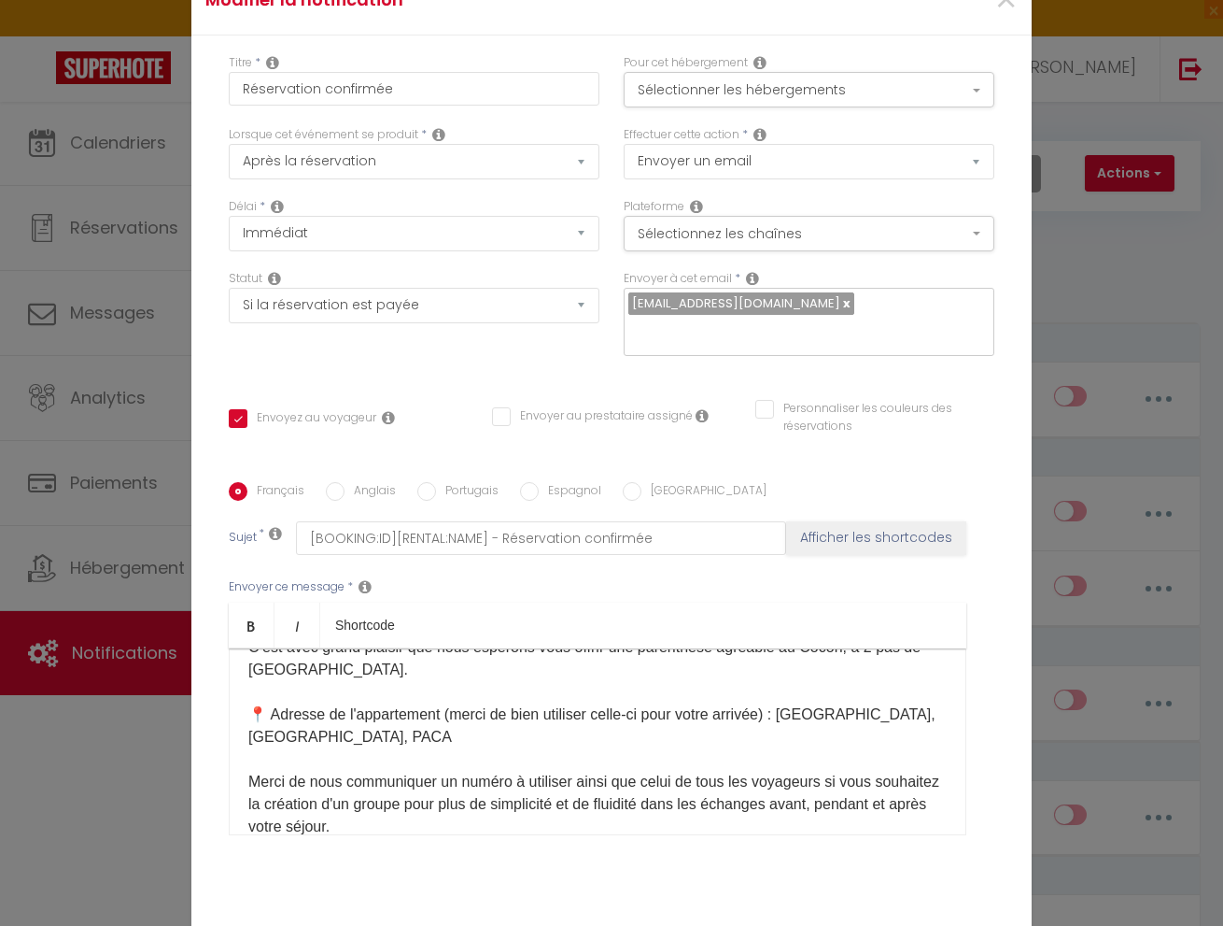
scroll to position [190, 0]
drag, startPoint x: 906, startPoint y: 615, endPoint x: 798, endPoint y: 619, distance: 107.5
click at [798, 619] on p "Bonjour [GUEST:FIRST_NAME]​ ✨ Bienvenue au Cocon ! ✨ Nous sommes ravis de vous …" at bounding box center [597, 657] width 699 height 359
drag, startPoint x: 3, startPoint y: 157, endPoint x: 869, endPoint y: 615, distance: 979.7
click at [846, 615] on p "Bonjour [GUEST:FIRST_NAME]​ ✨ Bienvenue au Cocon ! ✨ Nous sommes ravis de vous …" at bounding box center [597, 657] width 699 height 359
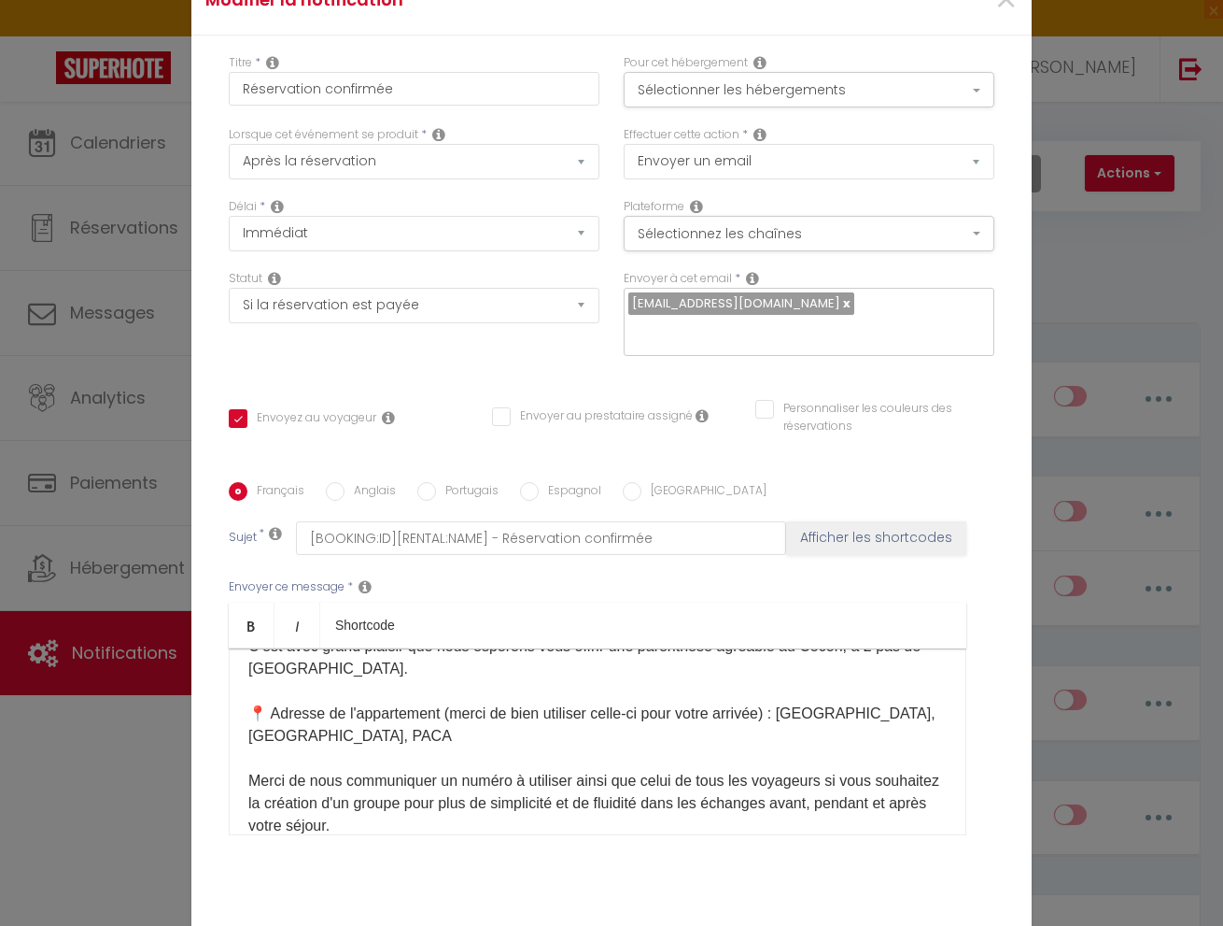
click at [879, 611] on p "Bonjour [GUEST:FIRST_NAME]​ ✨ Bienvenue au Cocon ! ✨ Nous sommes ravis de vous …" at bounding box center [597, 657] width 699 height 359
drag, startPoint x: 428, startPoint y: 640, endPoint x: 270, endPoint y: 640, distance: 157.8
click at [270, 640] on p "Bonjour [GUEST:FIRST_NAME]​ ✨ Bienvenue au Cocon ! ✨ Nous sommes ravis de vous …" at bounding box center [597, 657] width 699 height 359
drag, startPoint x: 508, startPoint y: 637, endPoint x: 274, endPoint y: 632, distance: 234.5
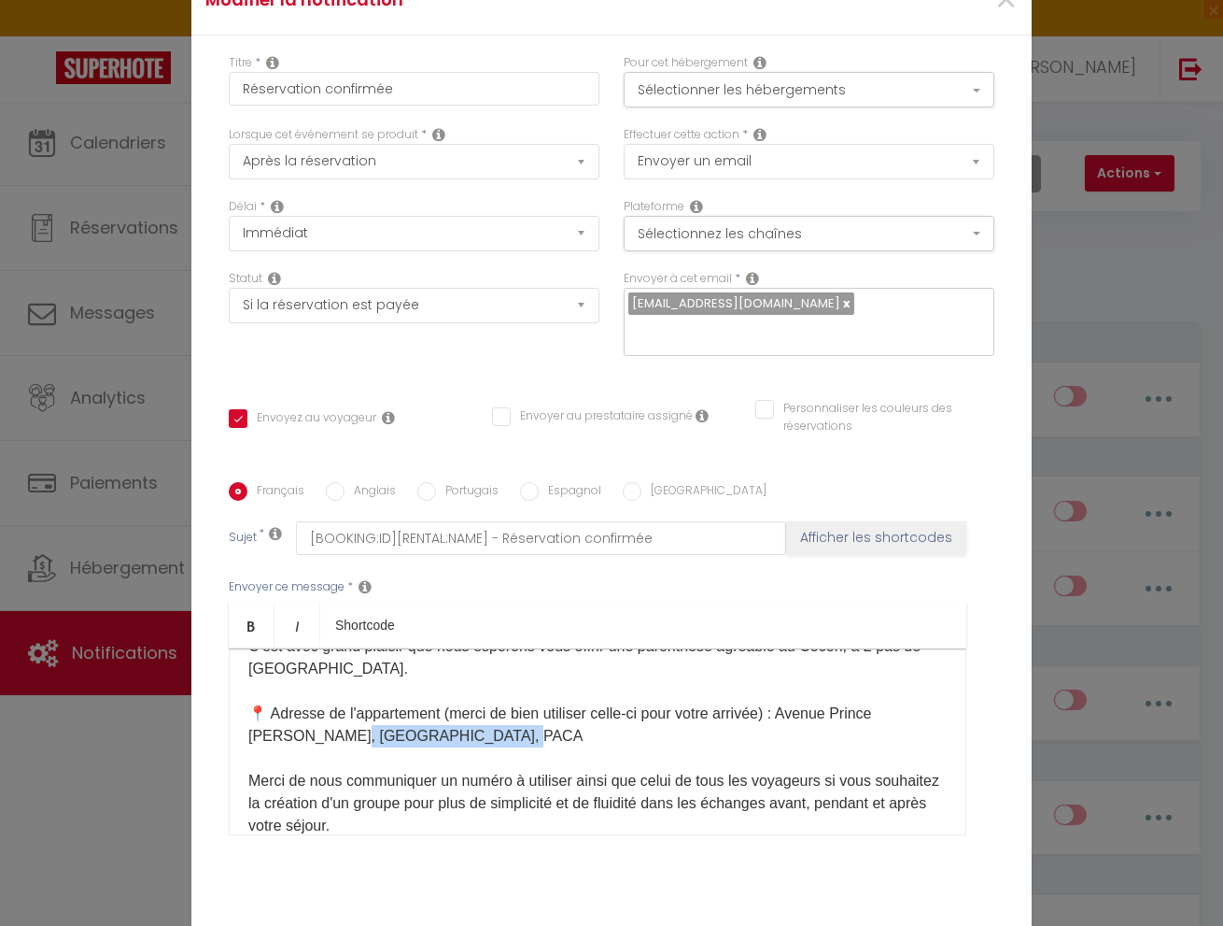
click at [274, 632] on p "Bonjour [GUEST:FIRST_NAME]​ ✨ Bienvenue au Cocon ! ✨ Nous sommes ravis de vous …" at bounding box center [597, 657] width 699 height 359
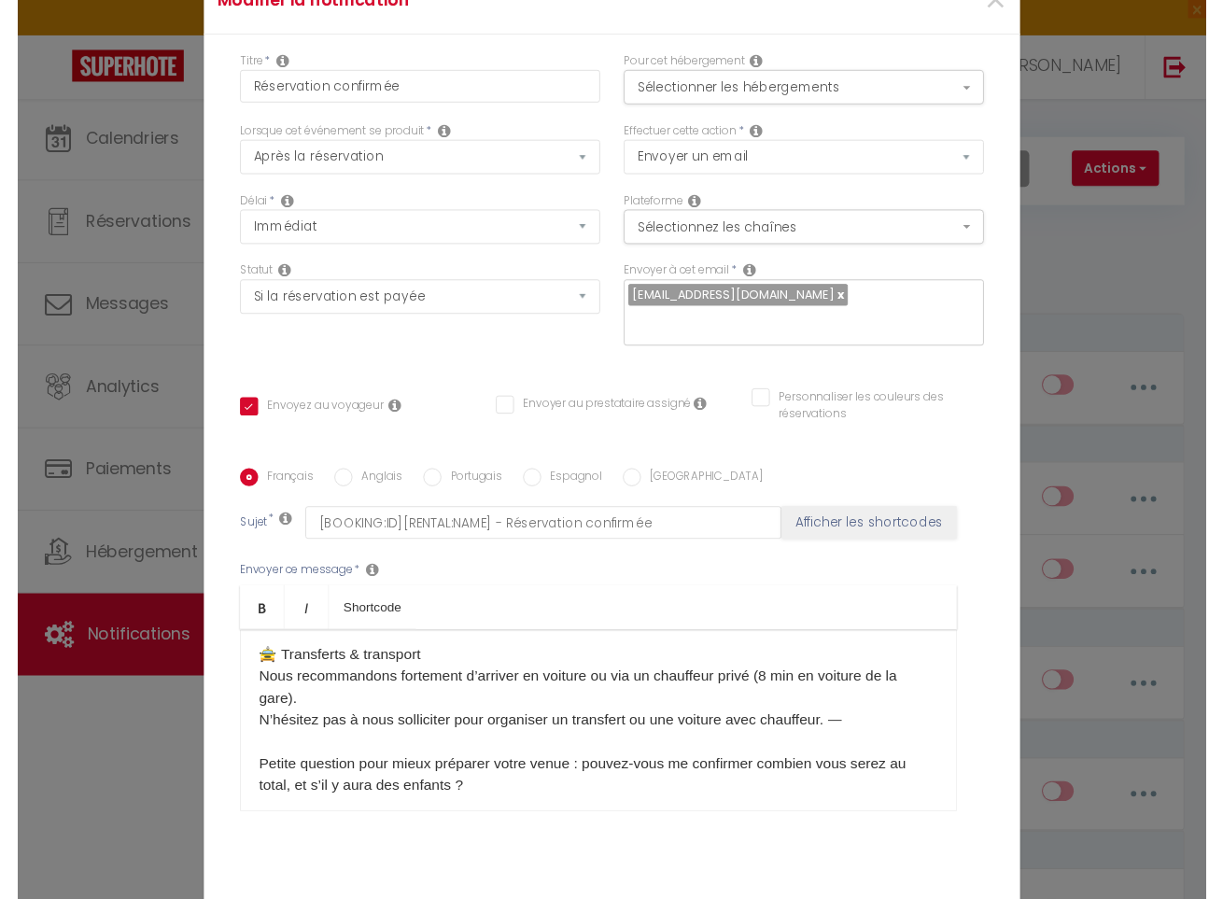
scroll to position [906, 0]
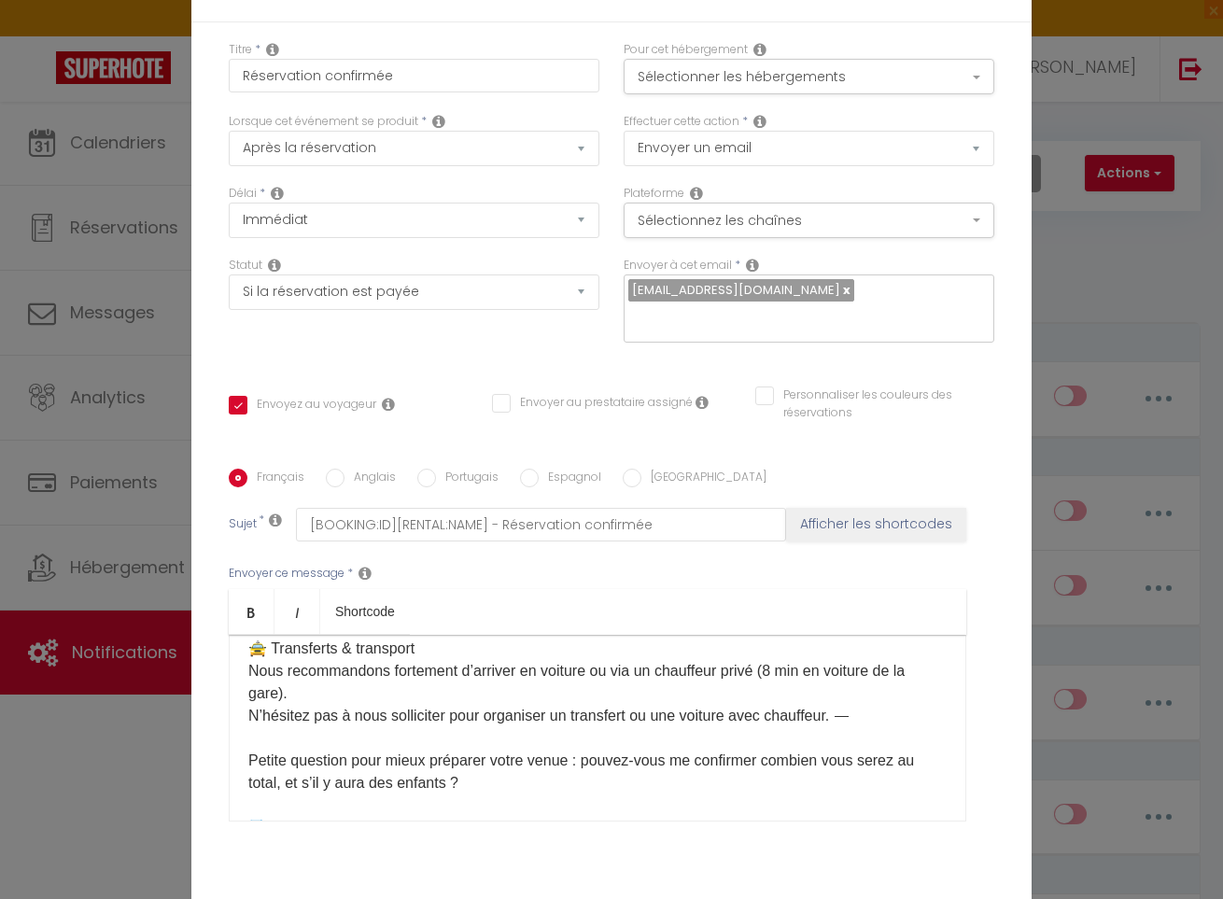
click at [787, 572] on p "🗝️ Infos d’arrivée : pour plus de simplicité, une serrure connectée est désorma…" at bounding box center [597, 492] width 699 height 740
click at [881, 574] on p "🗝️ Infos d’arrivée : pour plus de simplicité, une serrure connectée est désorma…" at bounding box center [597, 492] width 699 height 740
click at [880, 576] on p "🗝️ Infos d’arrivée : pour plus de simplicité, une serrure connectée est désorma…" at bounding box center [597, 492] width 699 height 740
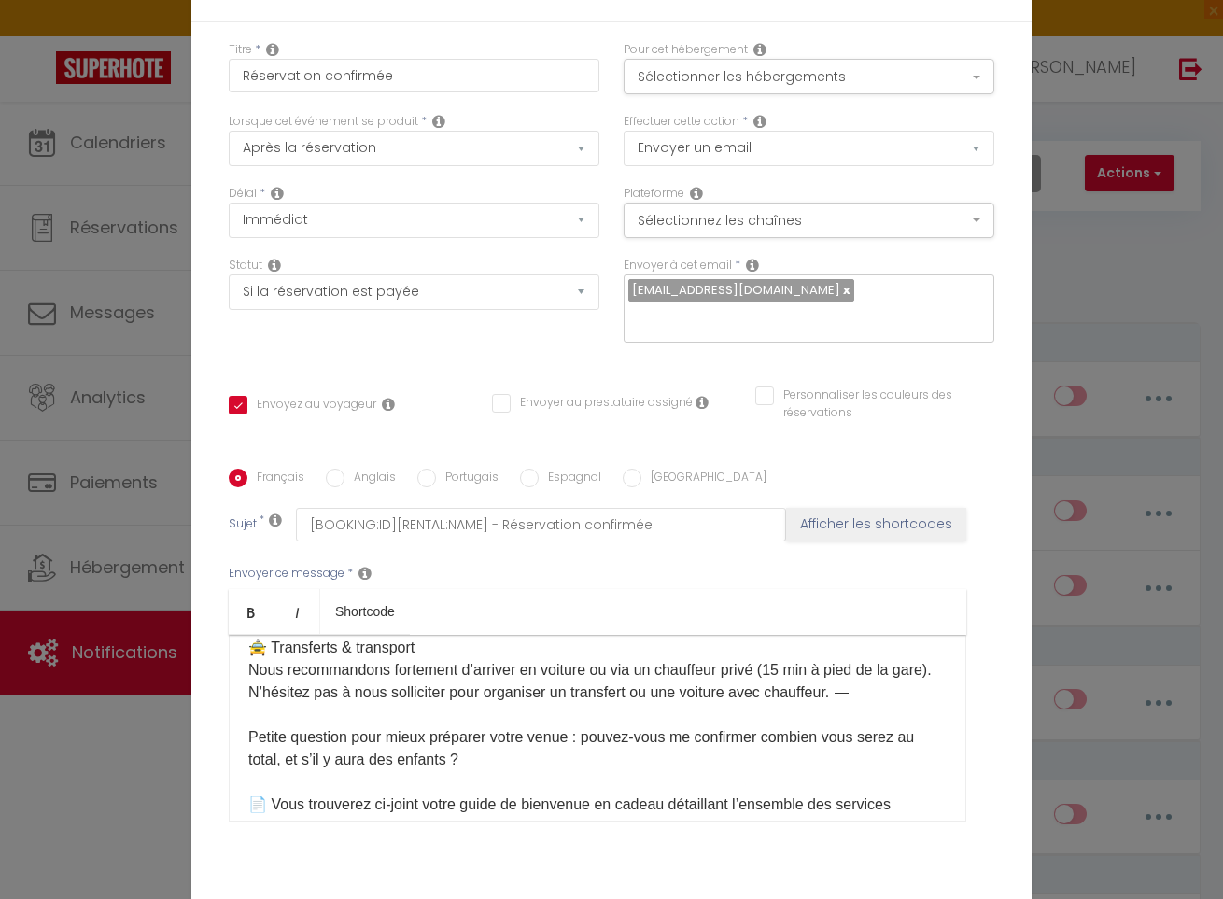
scroll to position [882, 0]
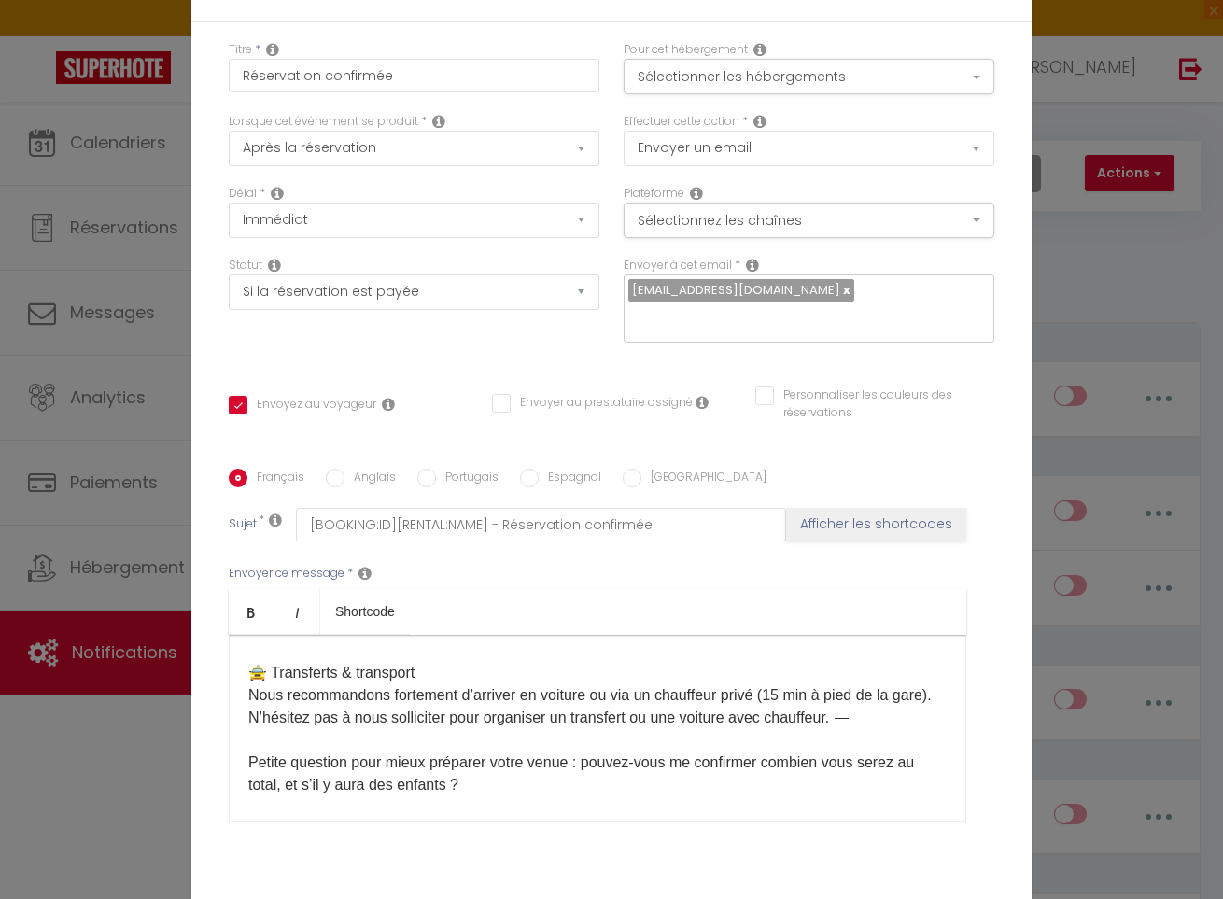
click at [783, 601] on p "🗝️ Infos d’arrivée : pour plus de simplicité, une serrure connectée est désorma…" at bounding box center [597, 505] width 699 height 717
click at [431, 593] on p "🗝️ Infos d’arrivée : pour plus de simplicité, une serrure connectée est désorma…" at bounding box center [597, 505] width 699 height 717
click at [441, 597] on p "🗝️ Infos d’arrivée : pour plus de simplicité, une serrure connectée est désorma…" at bounding box center [597, 505] width 699 height 717
drag, startPoint x: 473, startPoint y: 599, endPoint x: 230, endPoint y: 596, distance: 243.8
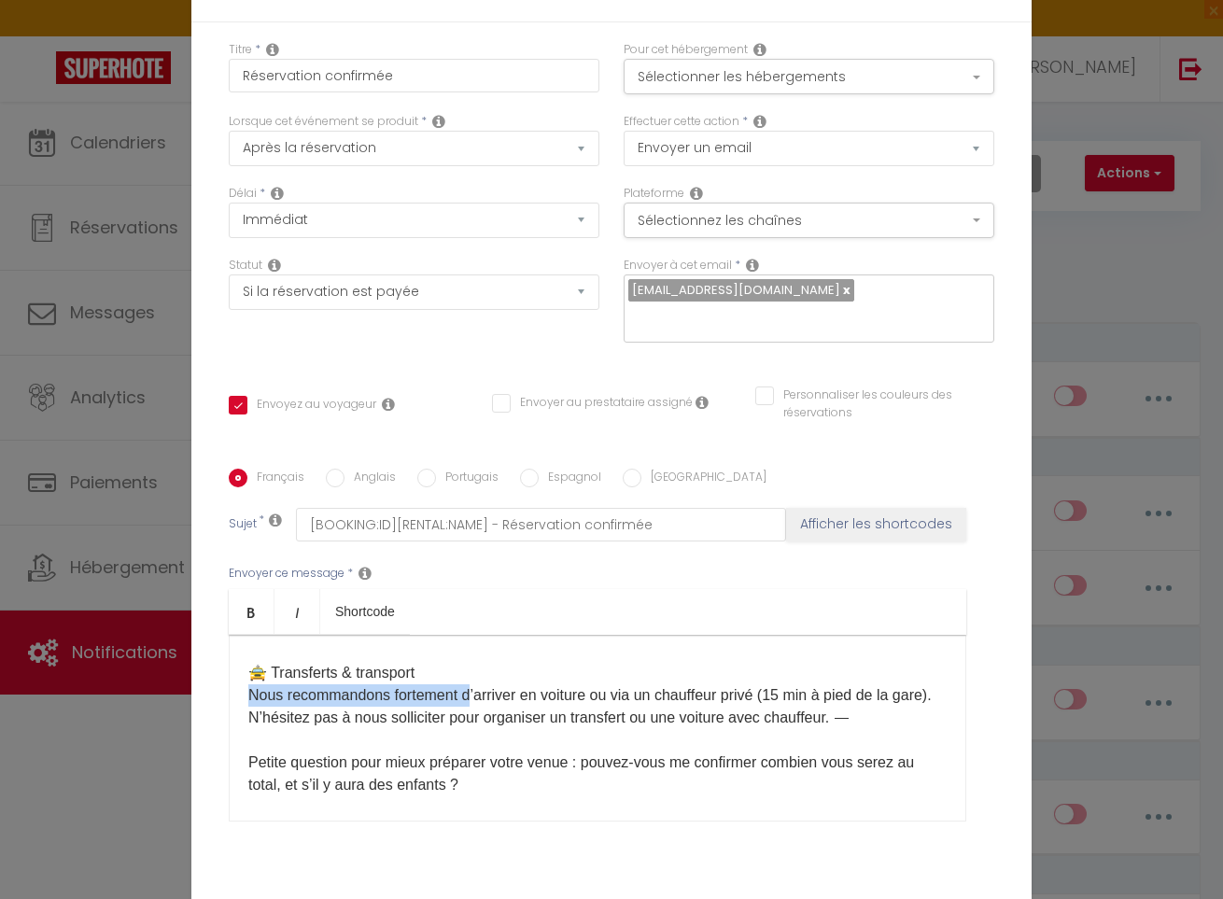
click at [230, 635] on div "Bonjour [GUEST:FIRST_NAME]​ ✨ Bienvenue au Cocon ! ✨ Nous sommes ravis de vous …" at bounding box center [598, 728] width 738 height 187
click at [478, 600] on p "🗝️ Infos d’arrivée : pour plus de simplicité, une serrure connectée est désorma…" at bounding box center [597, 505] width 699 height 717
click at [625, 601] on p "🗝️ Infos d’arrivée : pour plus de simplicité, une serrure connectée est désorma…" at bounding box center [597, 505] width 699 height 717
click at [615, 602] on p "🗝️ Infos d’arrivée : pour plus de simplicité, une serrure connectée est désorma…" at bounding box center [597, 505] width 699 height 717
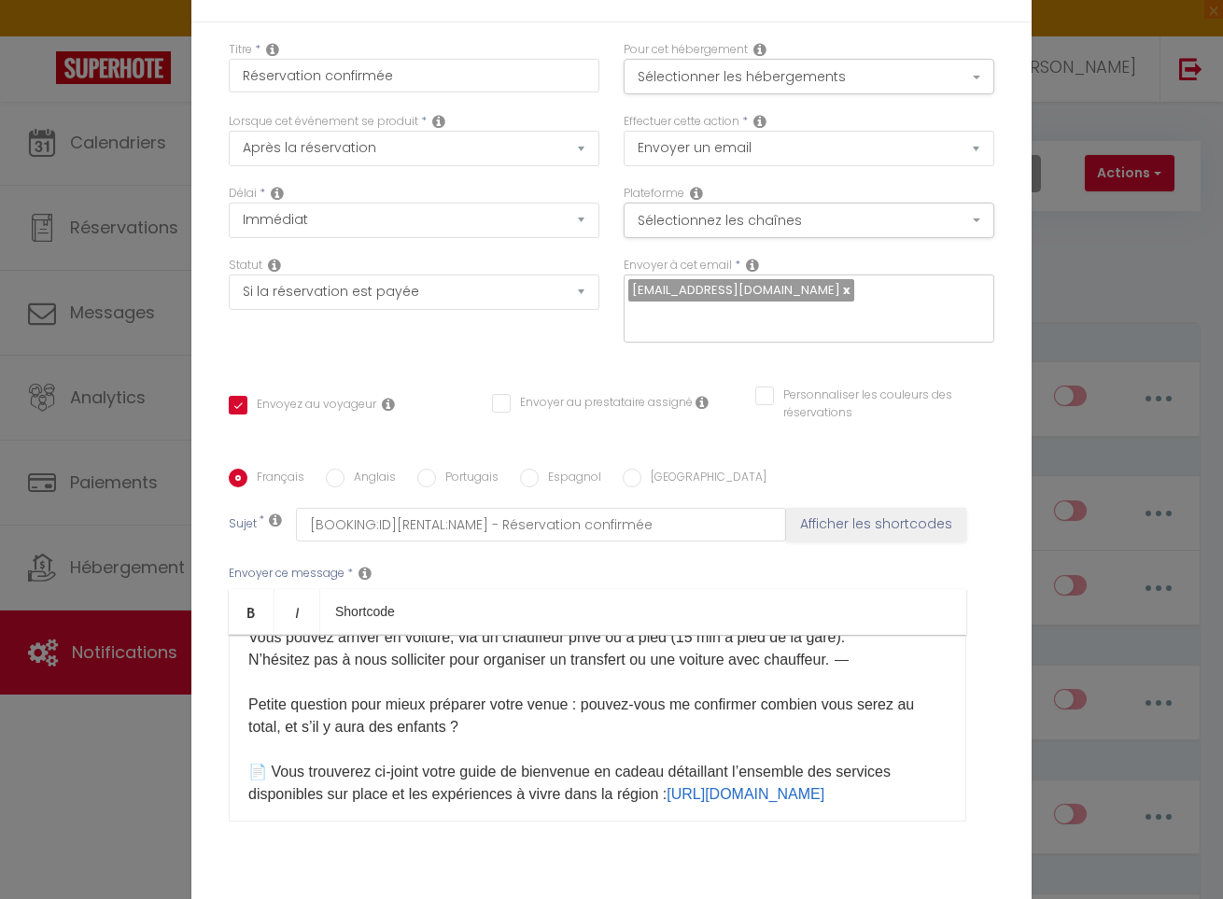
scroll to position [940, 0]
click at [694, 601] on p "🗝️ Infos d’arrivée : pour plus de simplicité, une serrure connectée est désorma…" at bounding box center [597, 446] width 699 height 717
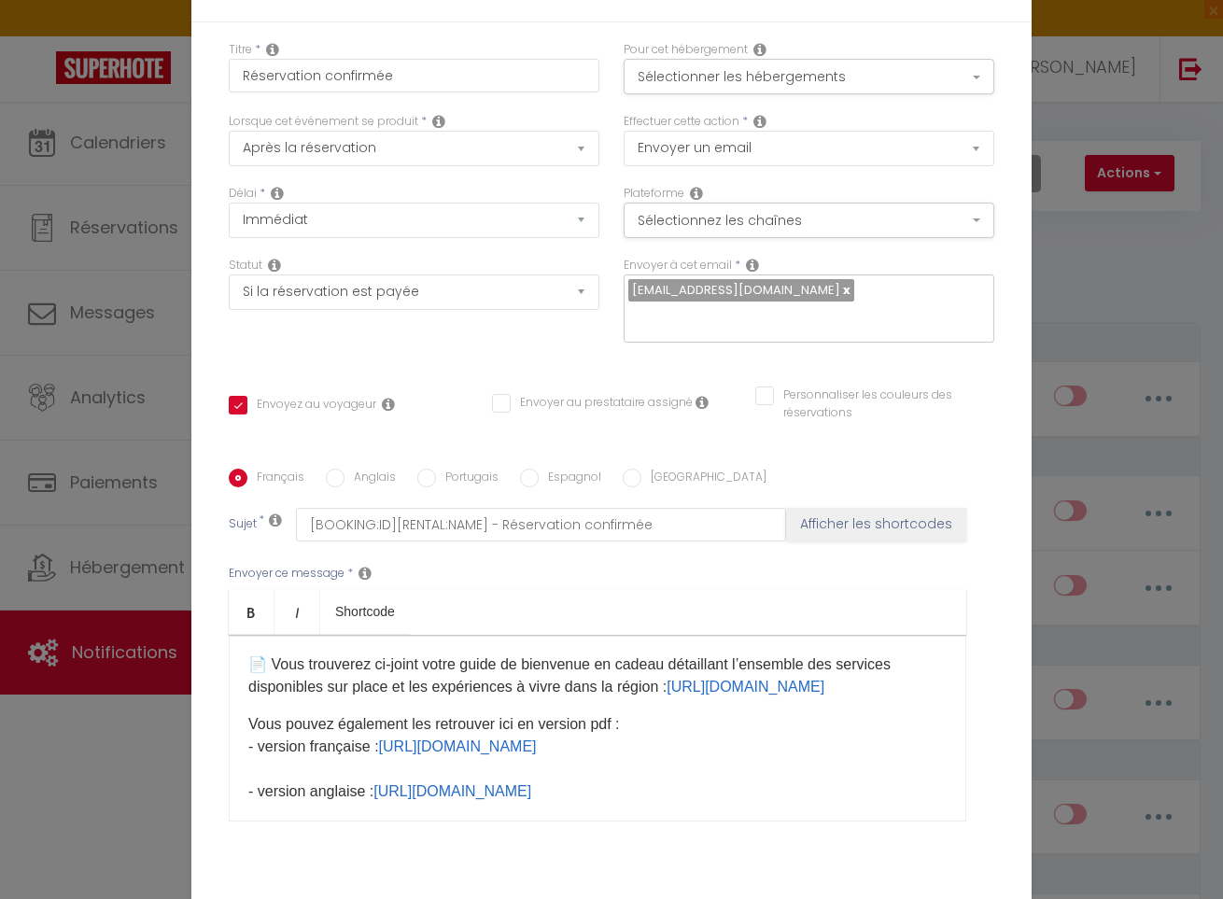
scroll to position [1051, 0]
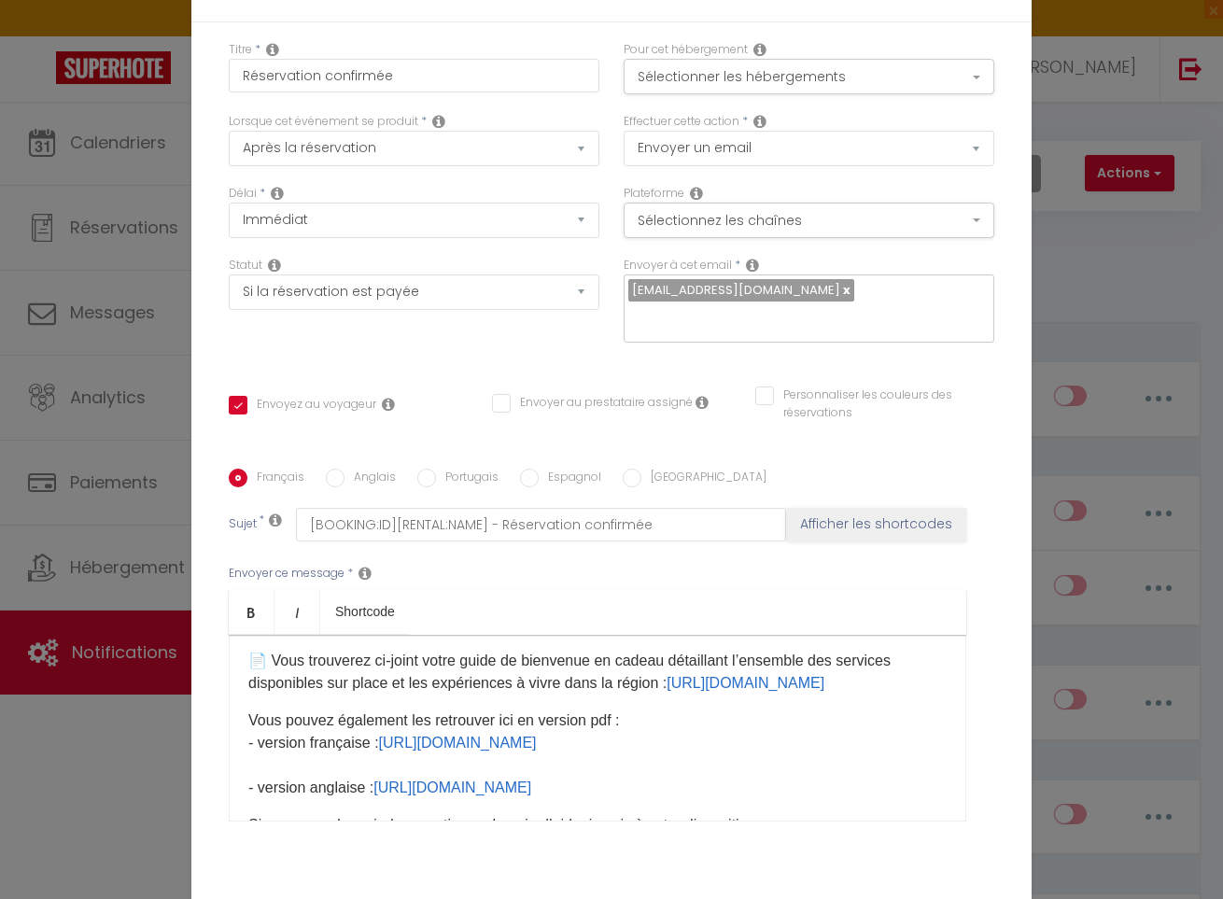
click at [674, 586] on p "🗝️ Infos d’arrivée : pour plus de simplicité, une serrure connectée est désorma…" at bounding box center [597, 336] width 699 height 717
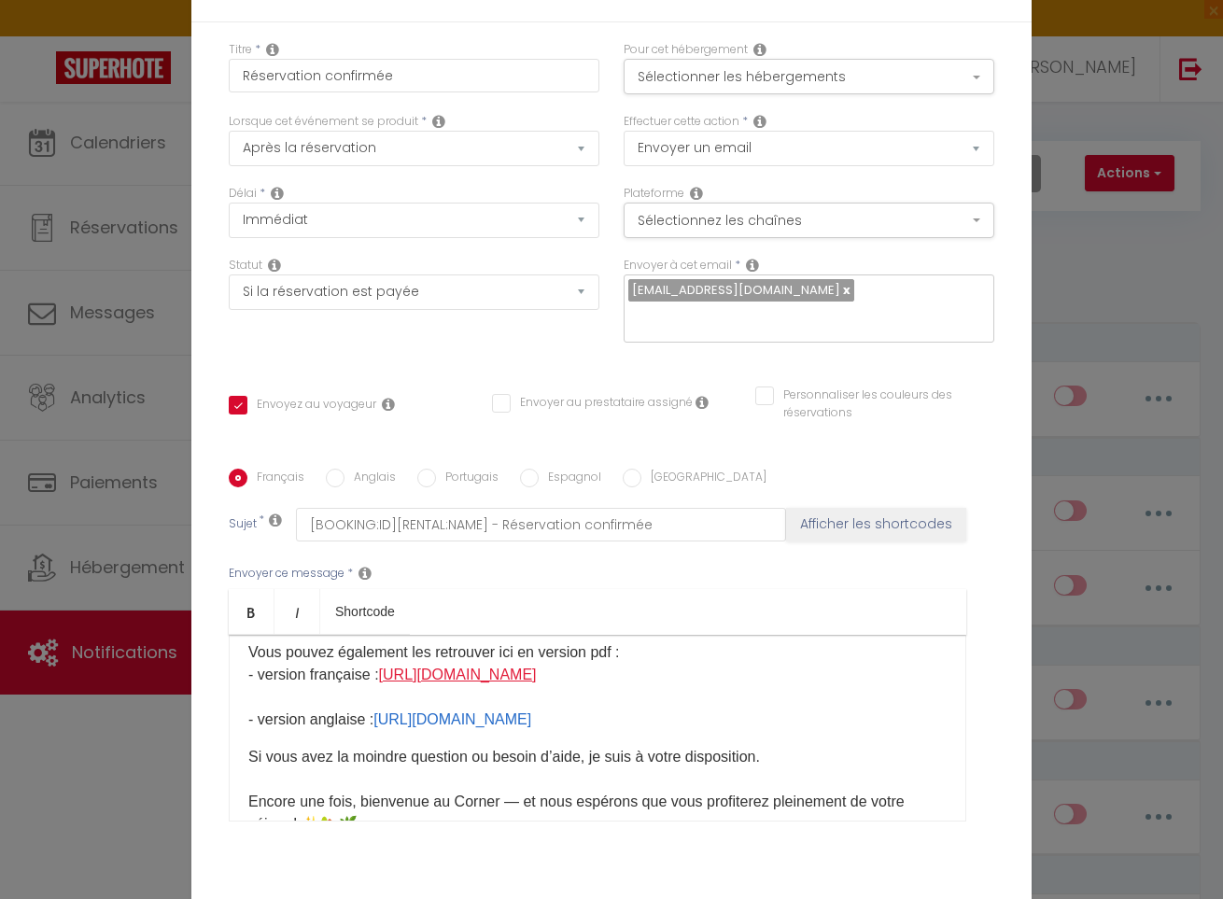
scroll to position [1122, 0]
drag, startPoint x: 943, startPoint y: 602, endPoint x: 387, endPoint y: 573, distance: 557.4
click at [387, 639] on p "​Vous pouvez également les retrouver ici en version pdf : - version française :…" at bounding box center [597, 684] width 699 height 90
drag, startPoint x: 948, startPoint y: 643, endPoint x: 382, endPoint y: 614, distance: 566.7
click at [382, 635] on div "Bonjour [GUEST:FIRST_NAME]​ ✨ Bienvenue au Cocon ! ✨ Nous sommes ravis de vous …" at bounding box center [598, 728] width 738 height 187
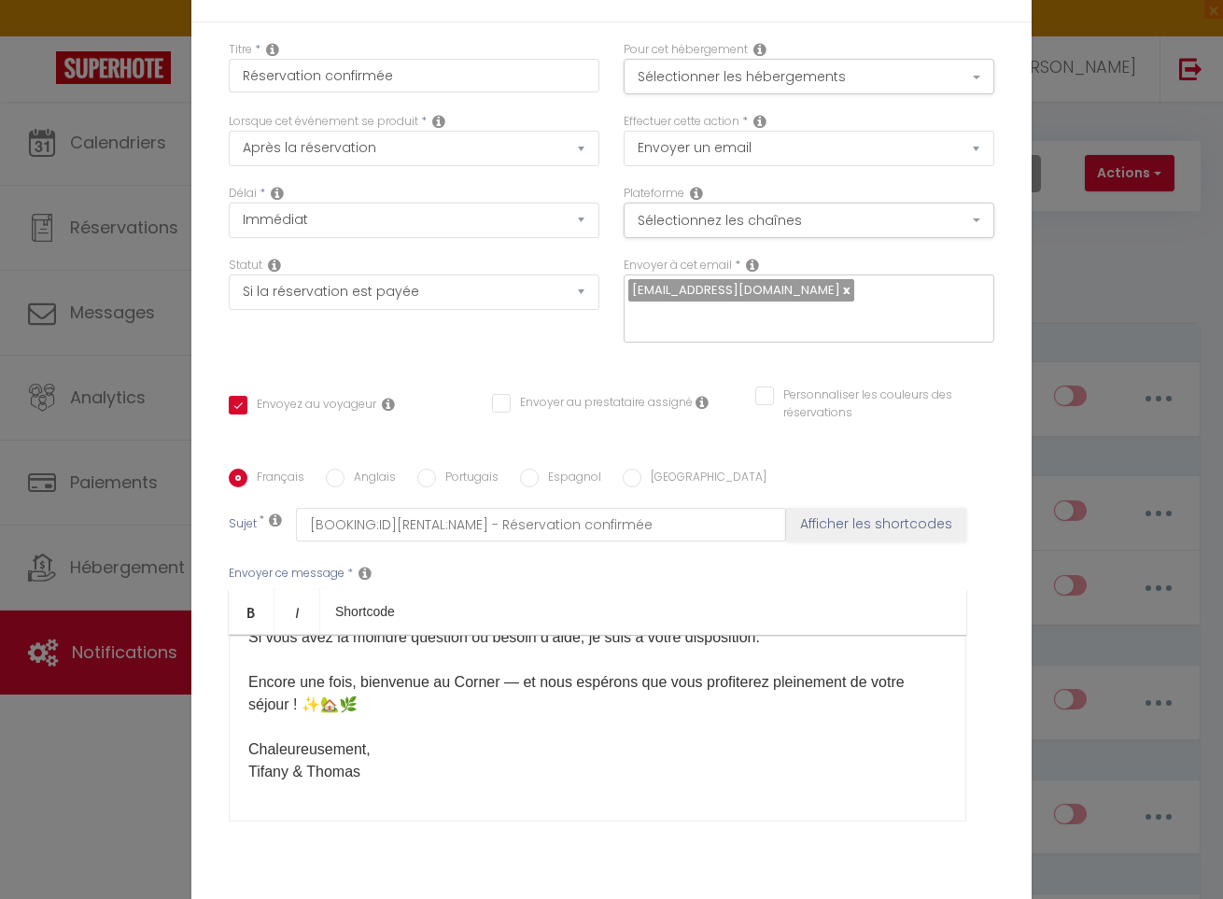
scroll to position [1238, 0]
click at [477, 627] on p "Si vous avez la moindre question ou besoin d’aide, je suis à votre disposition.…" at bounding box center [597, 705] width 699 height 157
click at [480, 627] on p "Si vous avez la moindre question ou besoin d’aide, je suis à votre disposition.…" at bounding box center [597, 705] width 699 height 157
drag, startPoint x: 312, startPoint y: 677, endPoint x: 244, endPoint y: 676, distance: 68.2
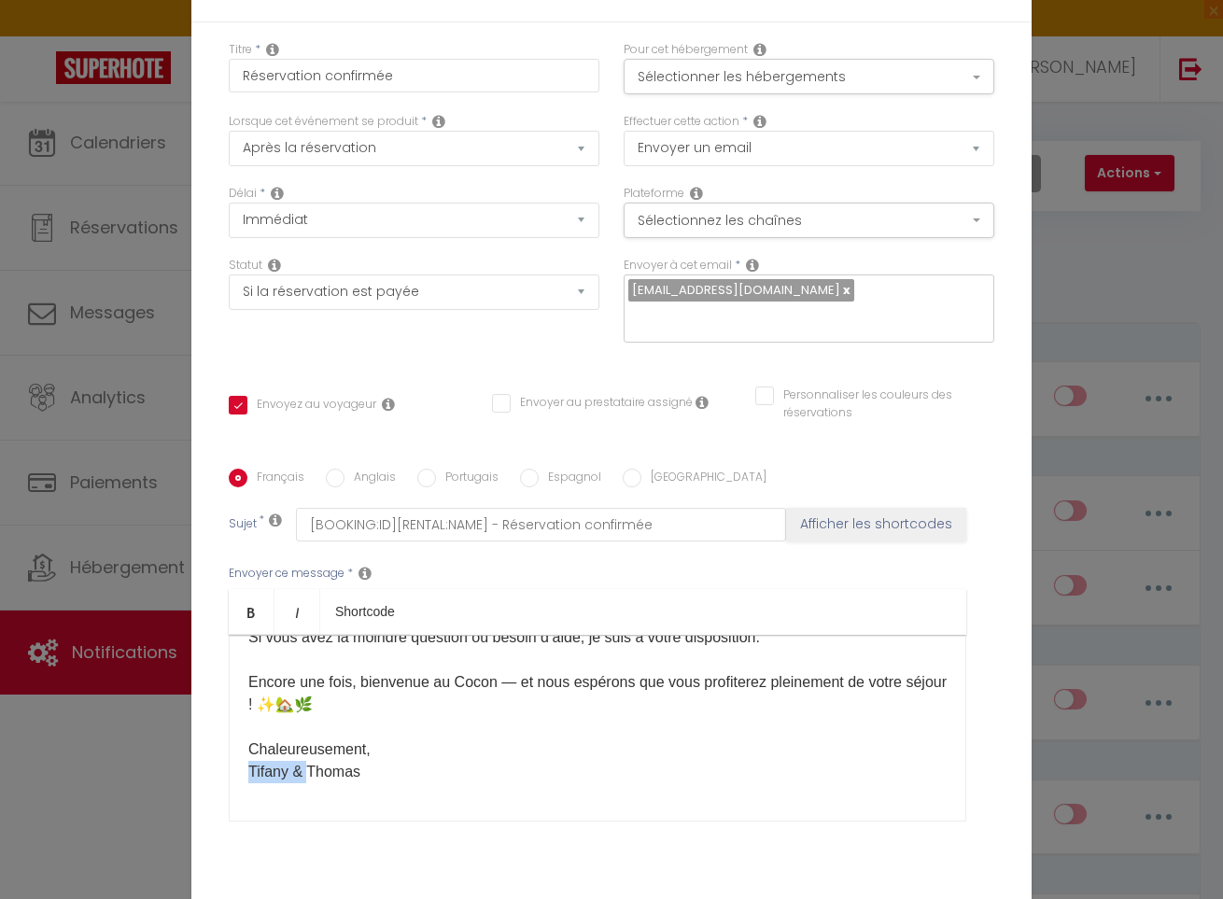
click at [244, 676] on div "Bonjour [GUEST:FIRST_NAME]​ ✨ Bienvenue au Cocon ! ✨ Nous sommes ravis de vous …" at bounding box center [598, 728] width 738 height 187
click at [398, 682] on p "Si vous avez la moindre question ou besoin d’aide, je suis à votre disposition.…" at bounding box center [597, 705] width 699 height 157
drag, startPoint x: 309, startPoint y: 676, endPoint x: 247, endPoint y: 676, distance: 62.6
click at [247, 676] on div "Bonjour [GUEST:FIRST_NAME]​ ✨ Bienvenue au Cocon ! ✨ Nous sommes ravis de vous …" at bounding box center [598, 728] width 738 height 187
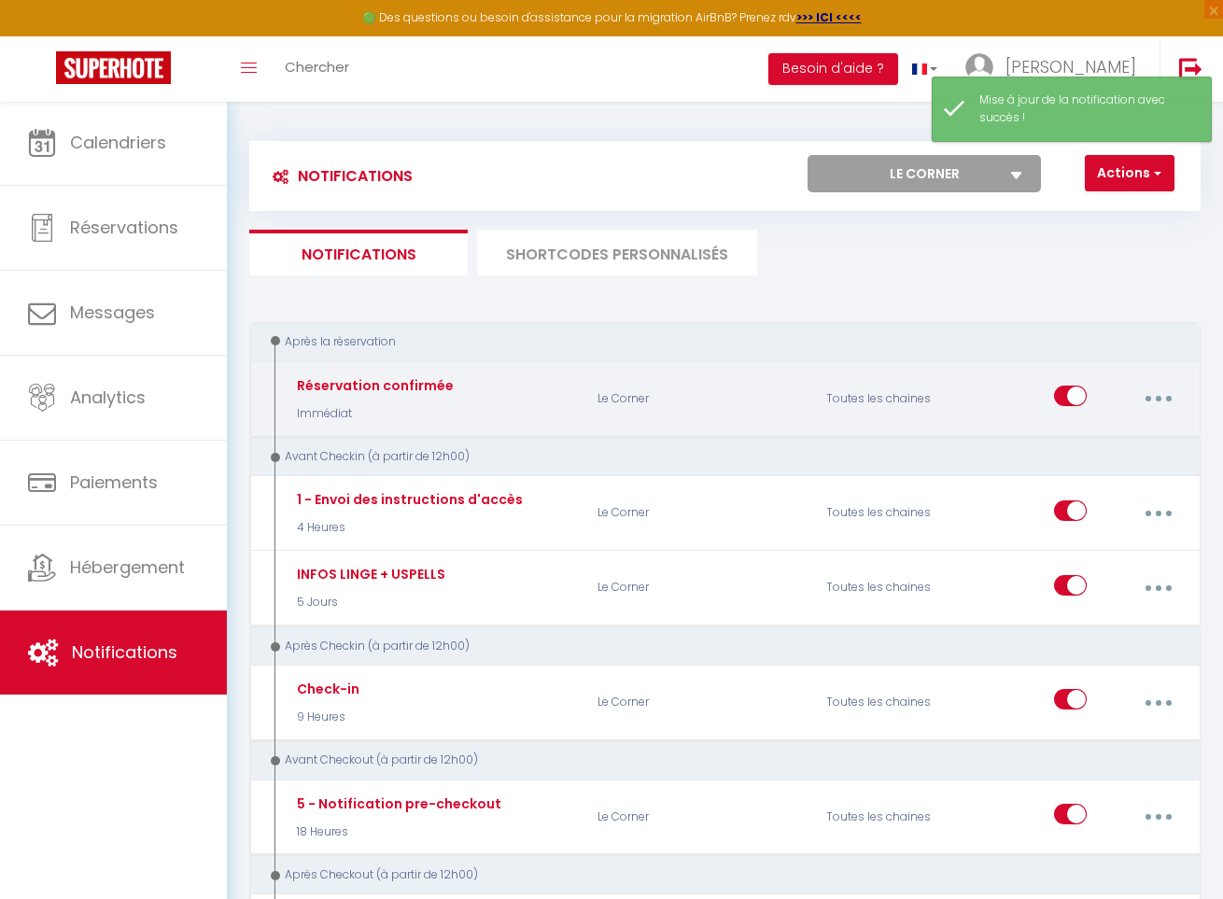
click at [1159, 399] on icon "button" at bounding box center [1159, 399] width 6 height 6
click at [1100, 432] on link "Editer" at bounding box center [1108, 445] width 138 height 32
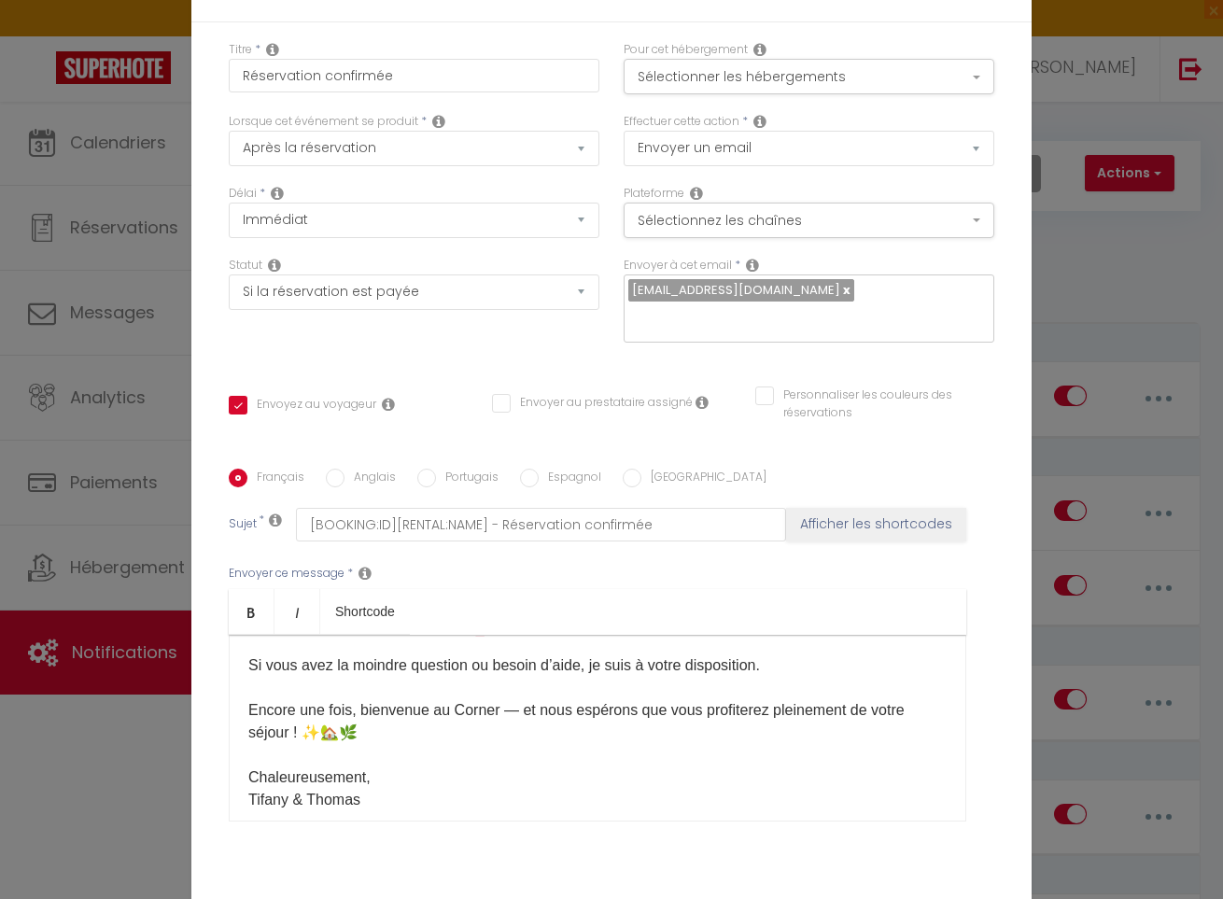
click at [487, 620] on link "[URL][DOMAIN_NAME]" at bounding box center [453, 628] width 158 height 16
click at [490, 620] on link "[URL][DOMAIN_NAME]" at bounding box center [453, 628] width 158 height 16
drag, startPoint x: 950, startPoint y: 601, endPoint x: 379, endPoint y: 572, distance: 571.4
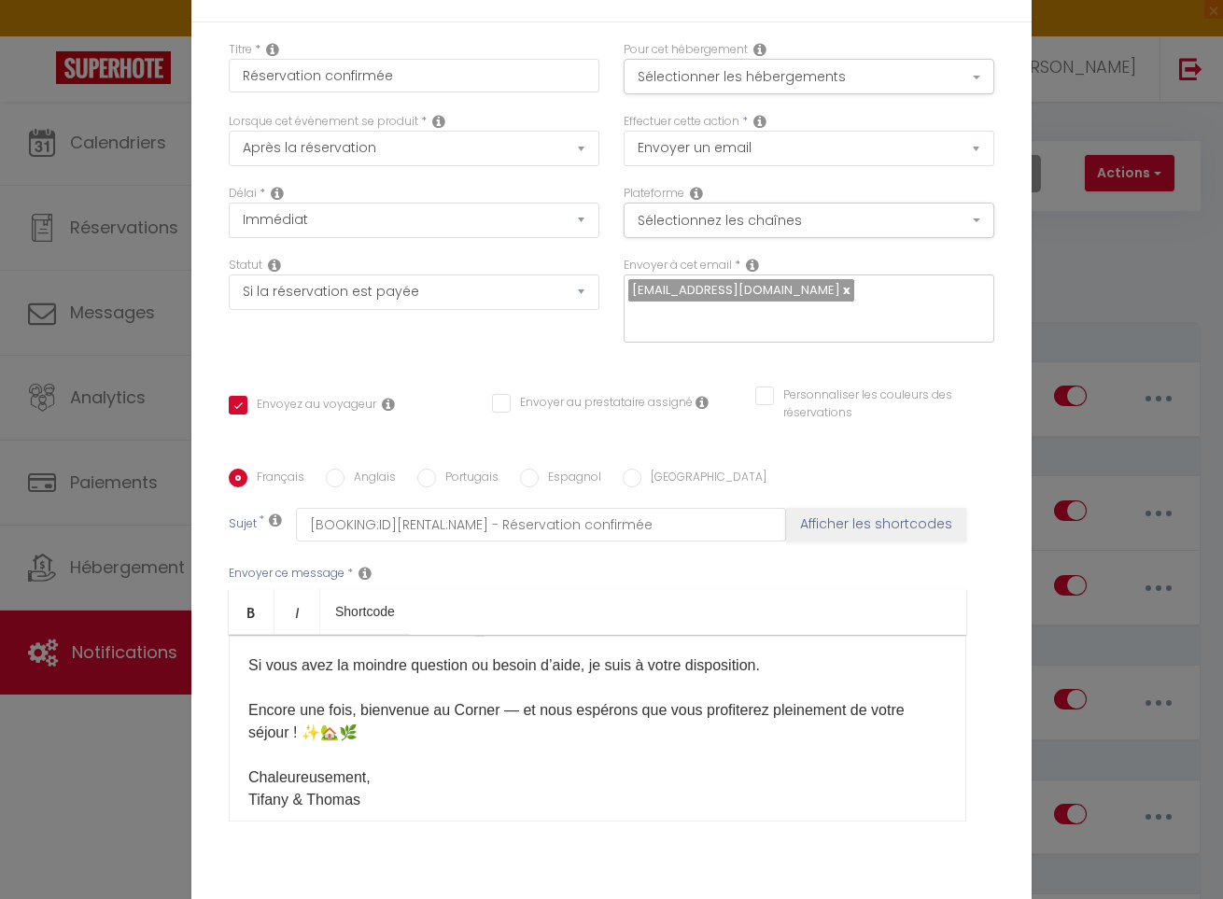
click at [379, 635] on div "Bonjour [GUEST:FIRST_NAME]​ ✨ Bienvenue au Corner ! ✨ Nous sommes ravis de vous…" at bounding box center [598, 728] width 738 height 187
click at [898, 655] on p "Si vous avez la moindre question ou besoin d’aide, je suis à votre disposition.…" at bounding box center [597, 733] width 699 height 157
drag, startPoint x: 940, startPoint y: 598, endPoint x: 378, endPoint y: 572, distance: 561.8
click at [378, 635] on div "Bonjour [GUEST:FIRST_NAME]​ ✨ Bienvenue au Corner ! ✨ Nous sommes ravis de vous…" at bounding box center [598, 728] width 738 height 187
copy p "- version anglaise : [URL][DOMAIN_NAME] ​"
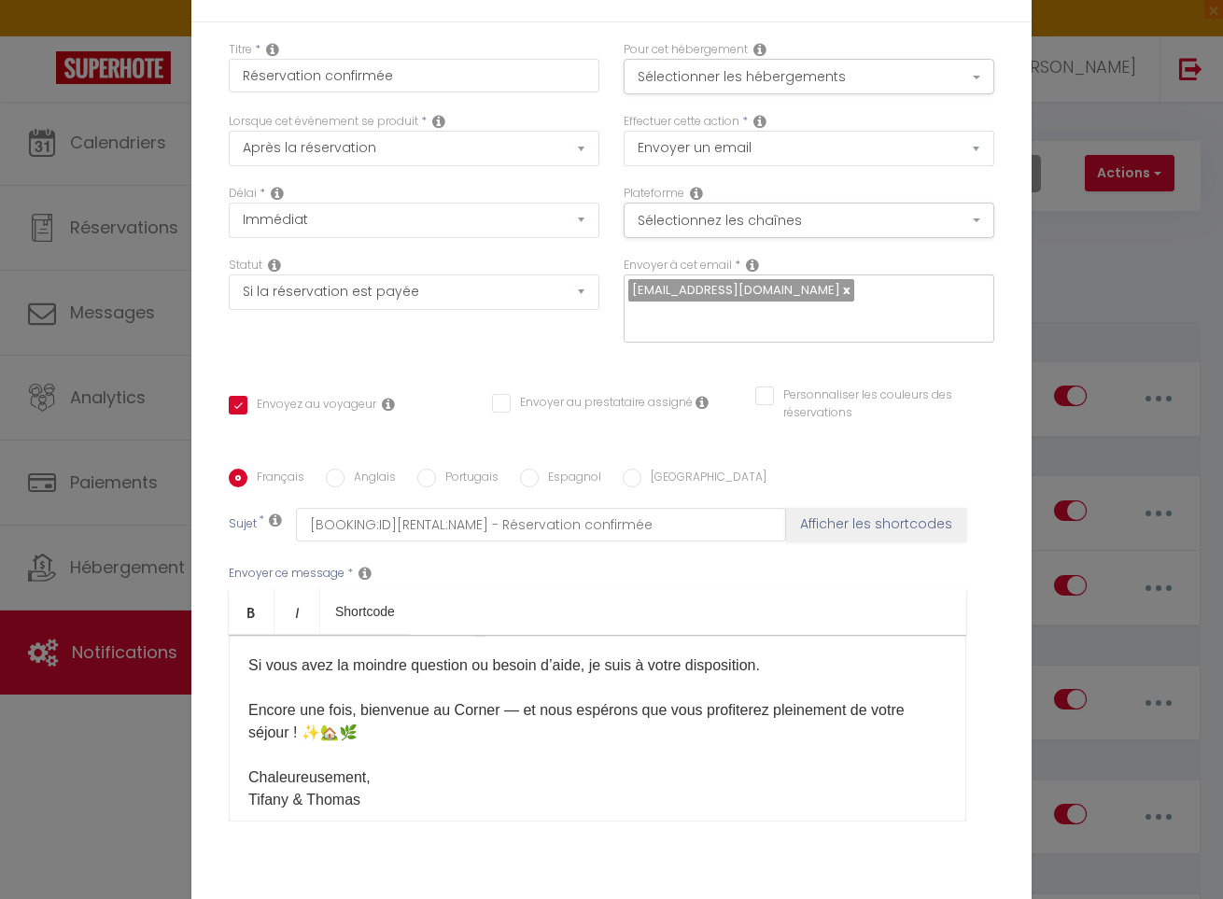
click at [546, 609] on p "​Vous pouvez également les retrouver ici en version pdf : - version française :…" at bounding box center [597, 595] width 699 height 90
click at [1134, 302] on div "Modifier la notification × Titre * Réservation confirmée Pour cet hébergement S…" at bounding box center [611, 449] width 1223 height 899
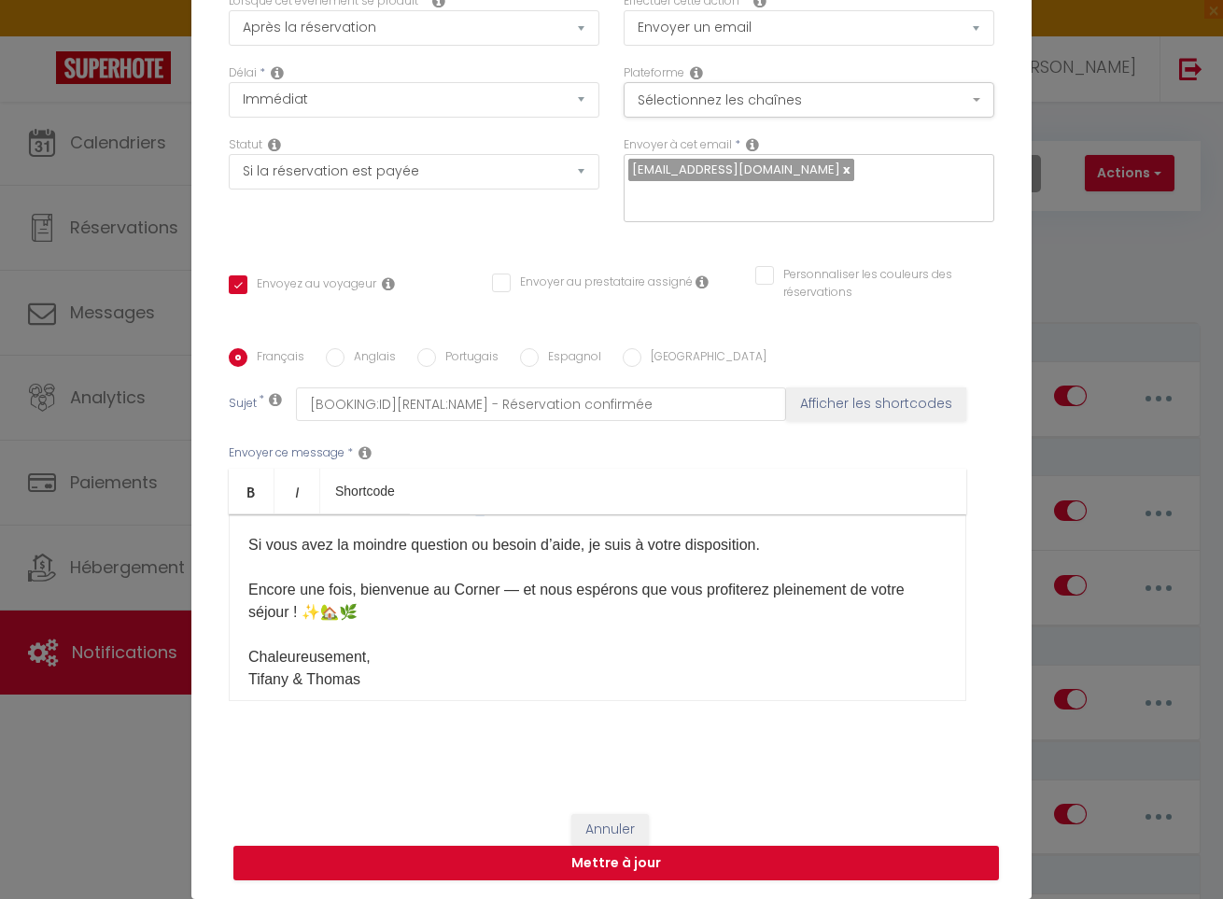
scroll to position [120, 0]
click at [645, 825] on button "Annuler" at bounding box center [611, 830] width 78 height 32
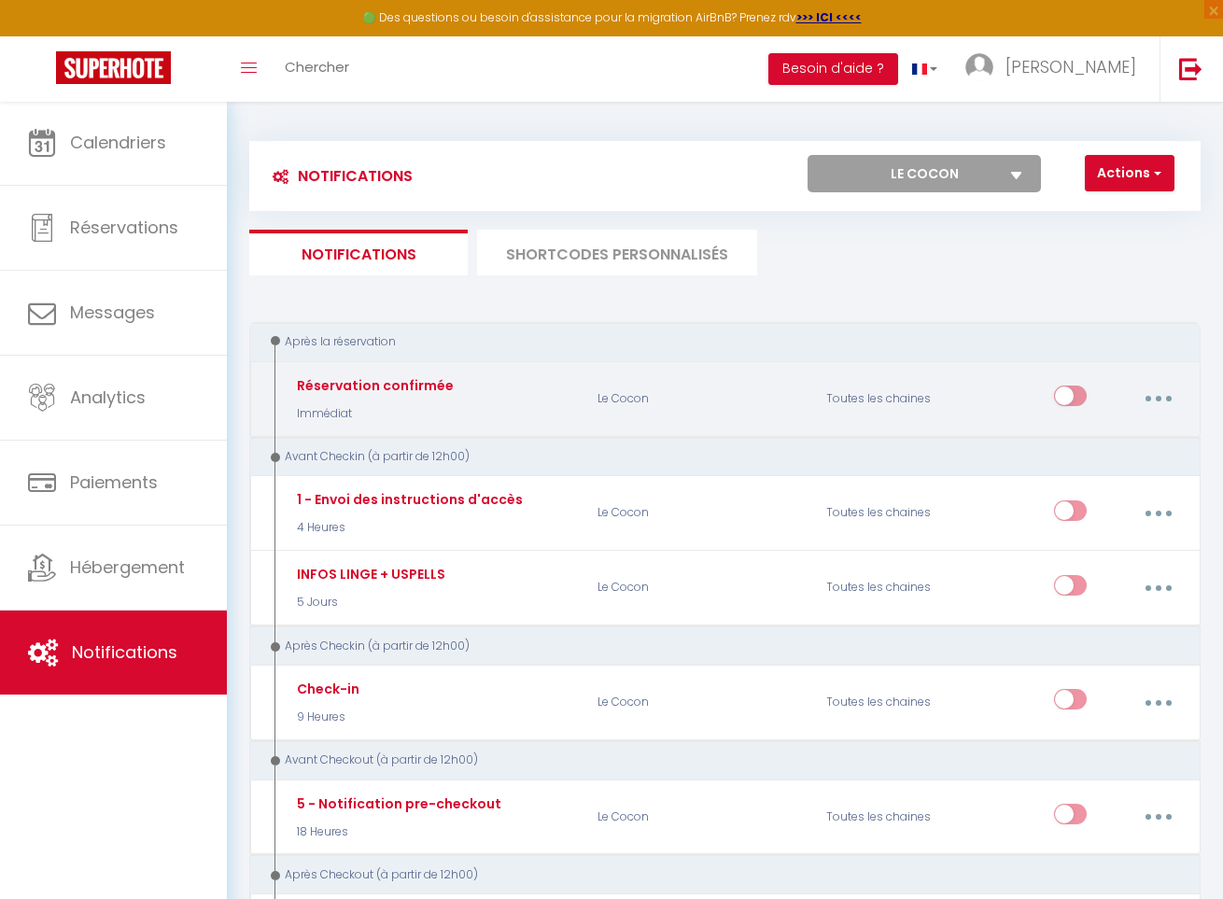
click at [1166, 396] on button "button" at bounding box center [1158, 398] width 49 height 35
click at [1115, 438] on link "Editer" at bounding box center [1108, 445] width 138 height 32
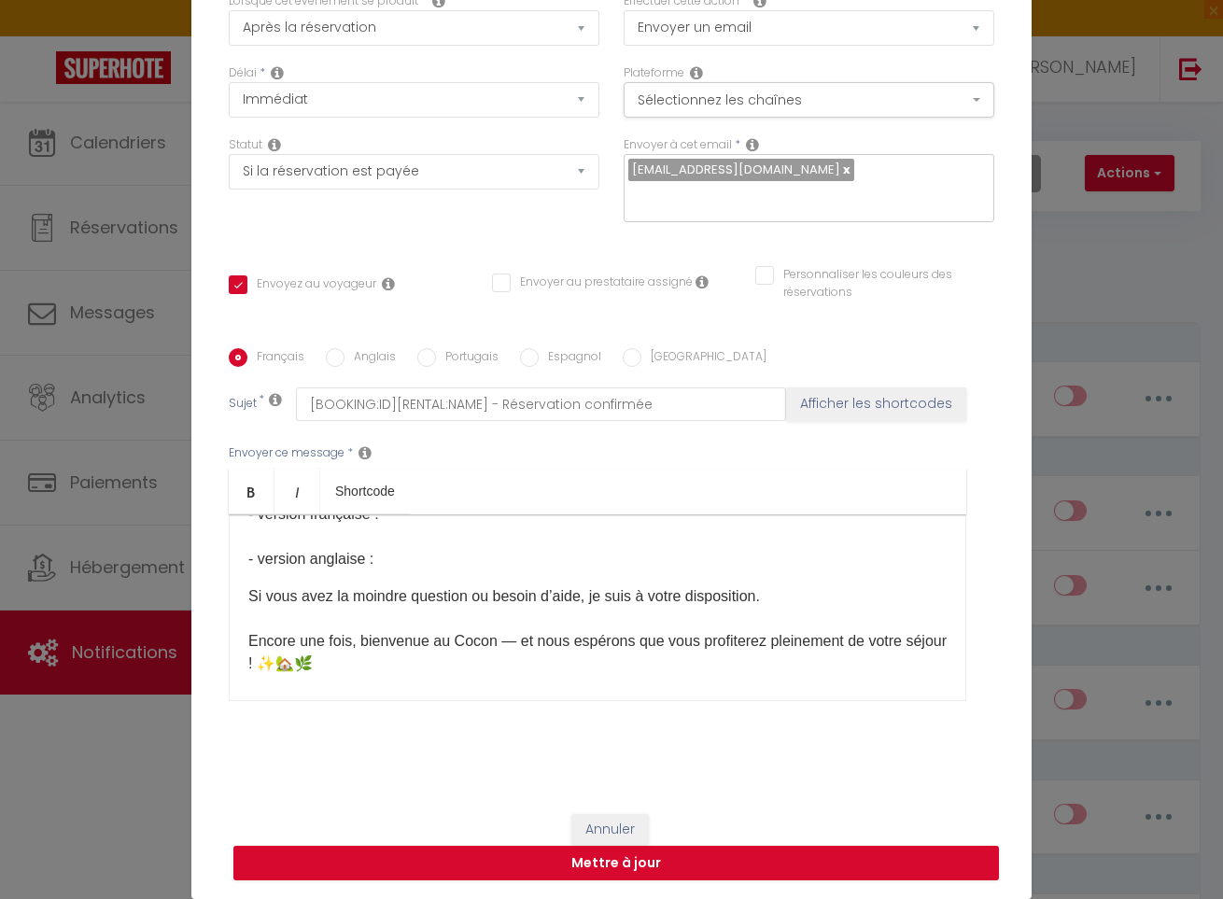
scroll to position [1153, 0]
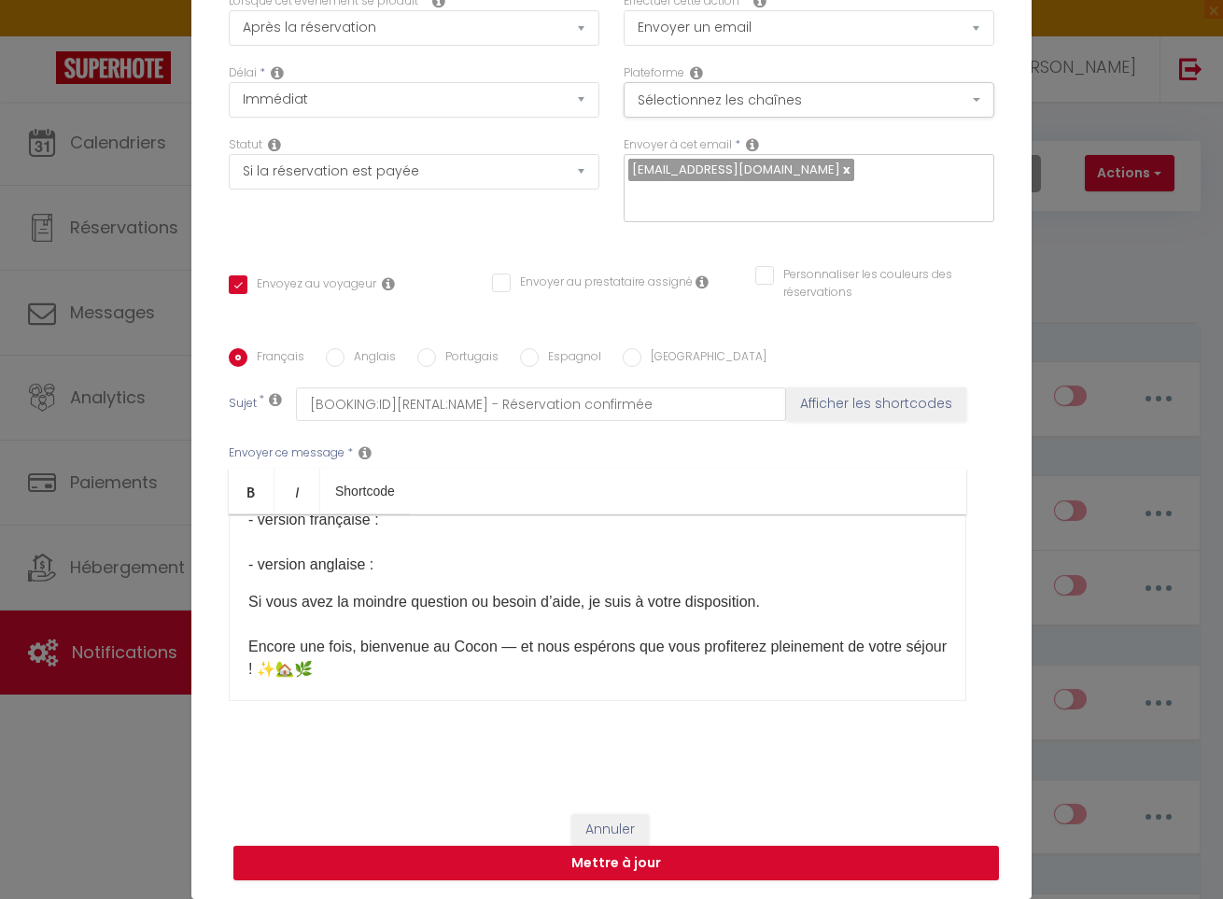
click at [516, 527] on p "​Vous pouvez également les retrouver ici en version pdf : - version française :…" at bounding box center [597, 532] width 699 height 90
click at [1046, 0] on div "Modifier la notification × Titre * Réservation confirmée Pour cet hébergement S…" at bounding box center [611, 449] width 1223 height 899
click at [489, 599] on div "Bonjour [GUEST:FIRST_NAME]​ ✨ Bienvenue au Cocon ! ✨ Nous sommes ravis de vous …" at bounding box center [598, 608] width 738 height 187
drag, startPoint x: 476, startPoint y: 589, endPoint x: 446, endPoint y: 583, distance: 30.6
click at [476, 576] on p "​Vous pouvez également les retrouver ici en version pdf : - version française :…" at bounding box center [597, 532] width 699 height 90
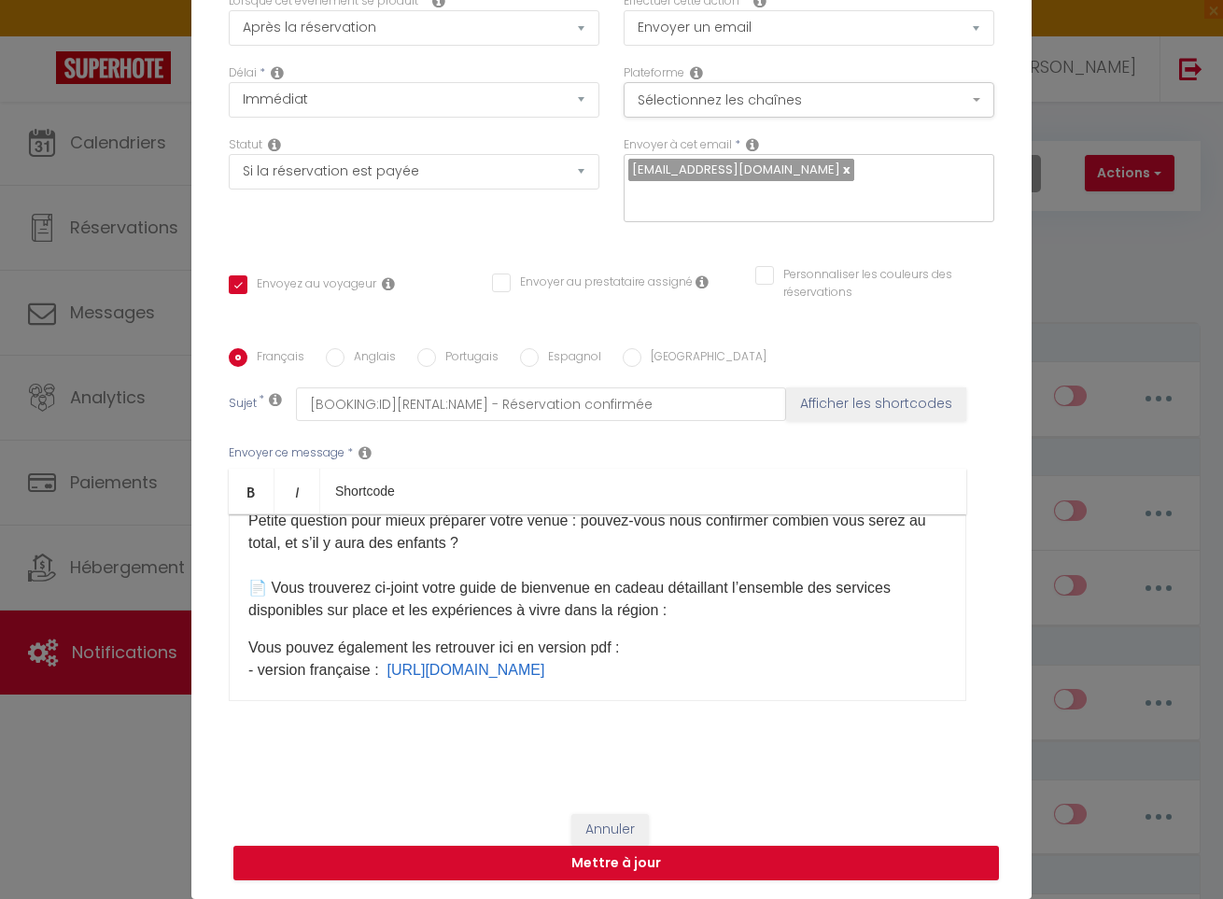
scroll to position [1004, 0]
click at [686, 609] on p "🗝️ Infos d’arrivée : pour plus de simplicité, une serrure connectée est désorma…" at bounding box center [597, 262] width 699 height 717
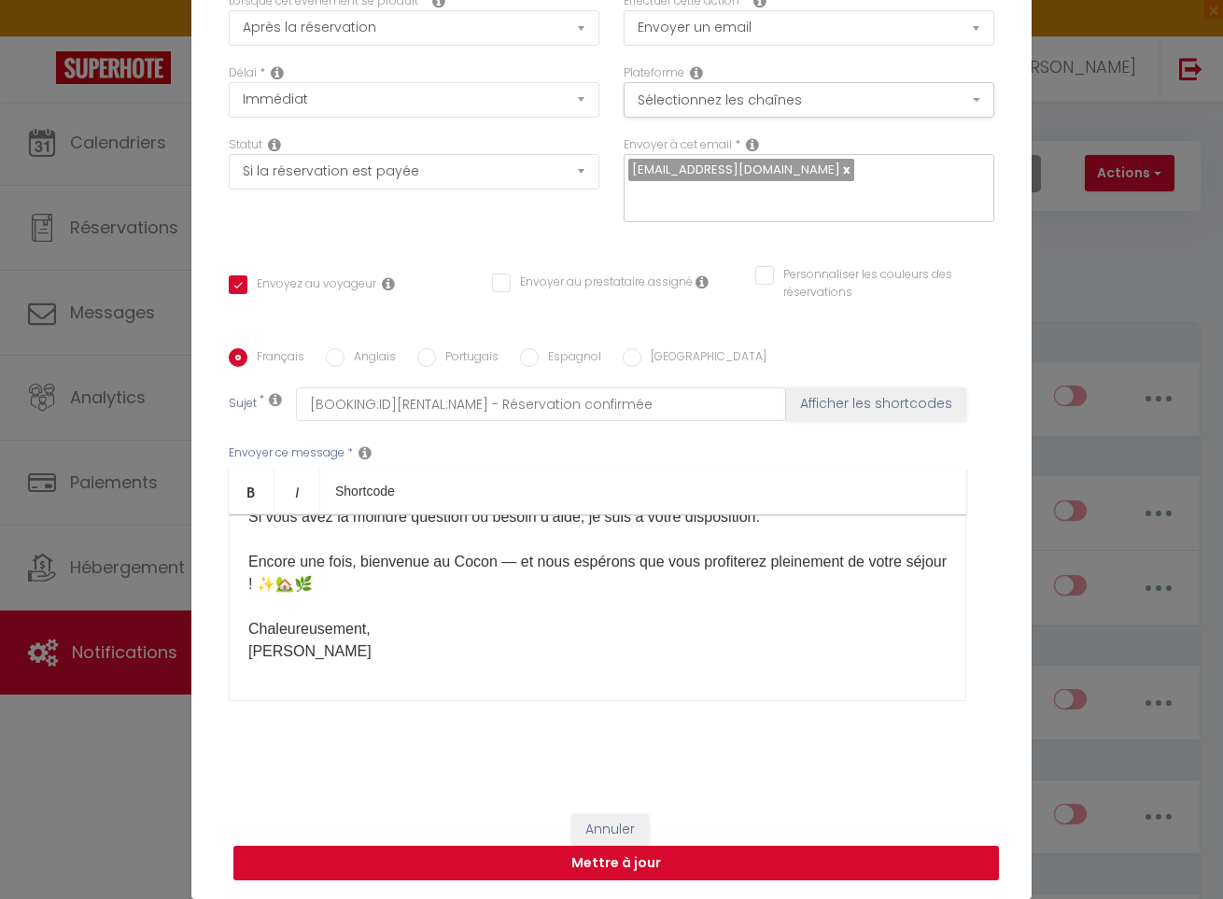
scroll to position [1328, 0]
click at [705, 686] on div "Bonjour [GUEST:FIRST_NAME]​ ✨ Bienvenue au Cocon ! ✨ Nous sommes ravis de vous …" at bounding box center [598, 608] width 738 height 187
click at [360, 354] on label "Anglais" at bounding box center [370, 358] width 51 height 21
click at [345, 354] on input "Anglais" at bounding box center [335, 357] width 19 height 19
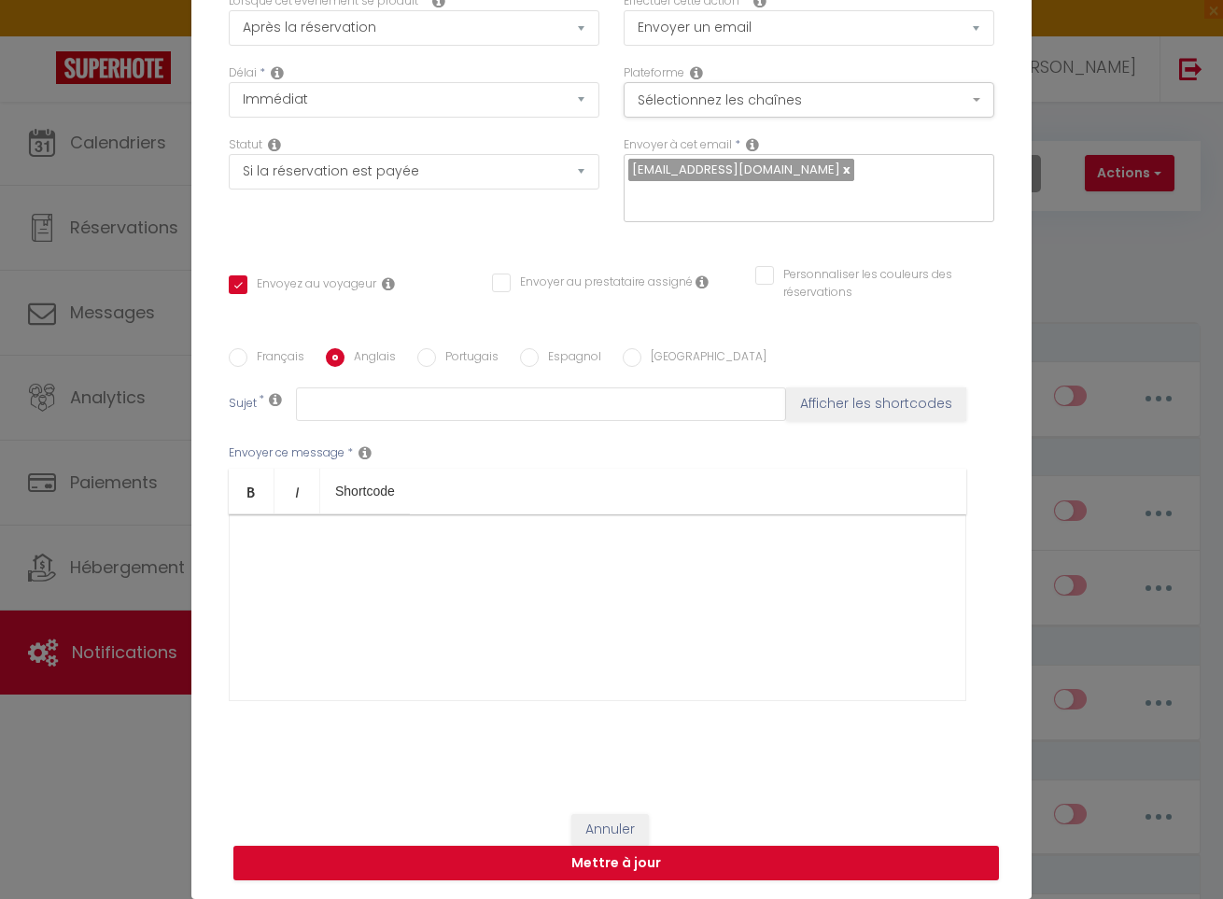
scroll to position [0, 0]
click at [284, 360] on label "Français" at bounding box center [275, 358] width 57 height 21
click at [247, 360] on input "Français" at bounding box center [238, 357] width 19 height 19
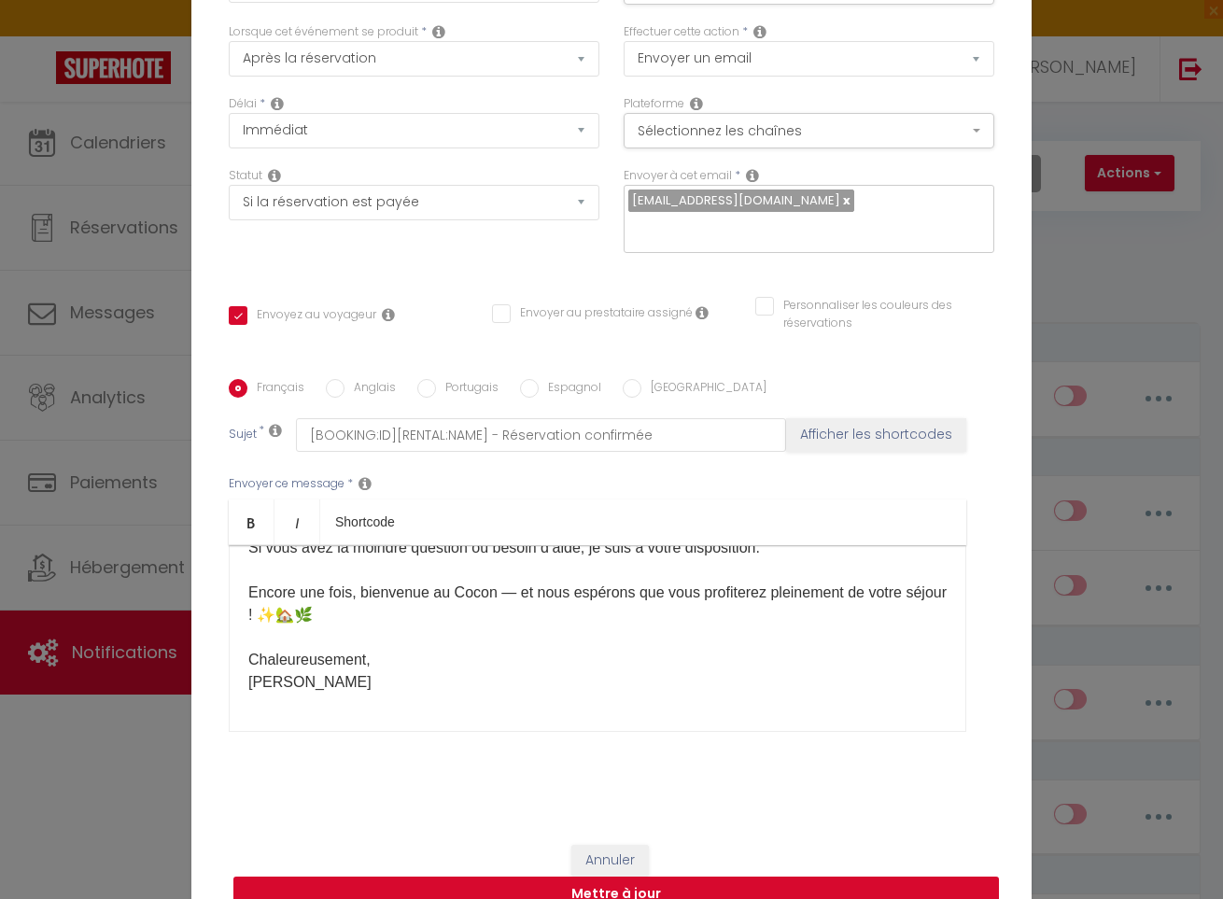
scroll to position [1300, 0]
click at [653, 890] on button "Mettre à jour" at bounding box center [616, 894] width 766 height 35
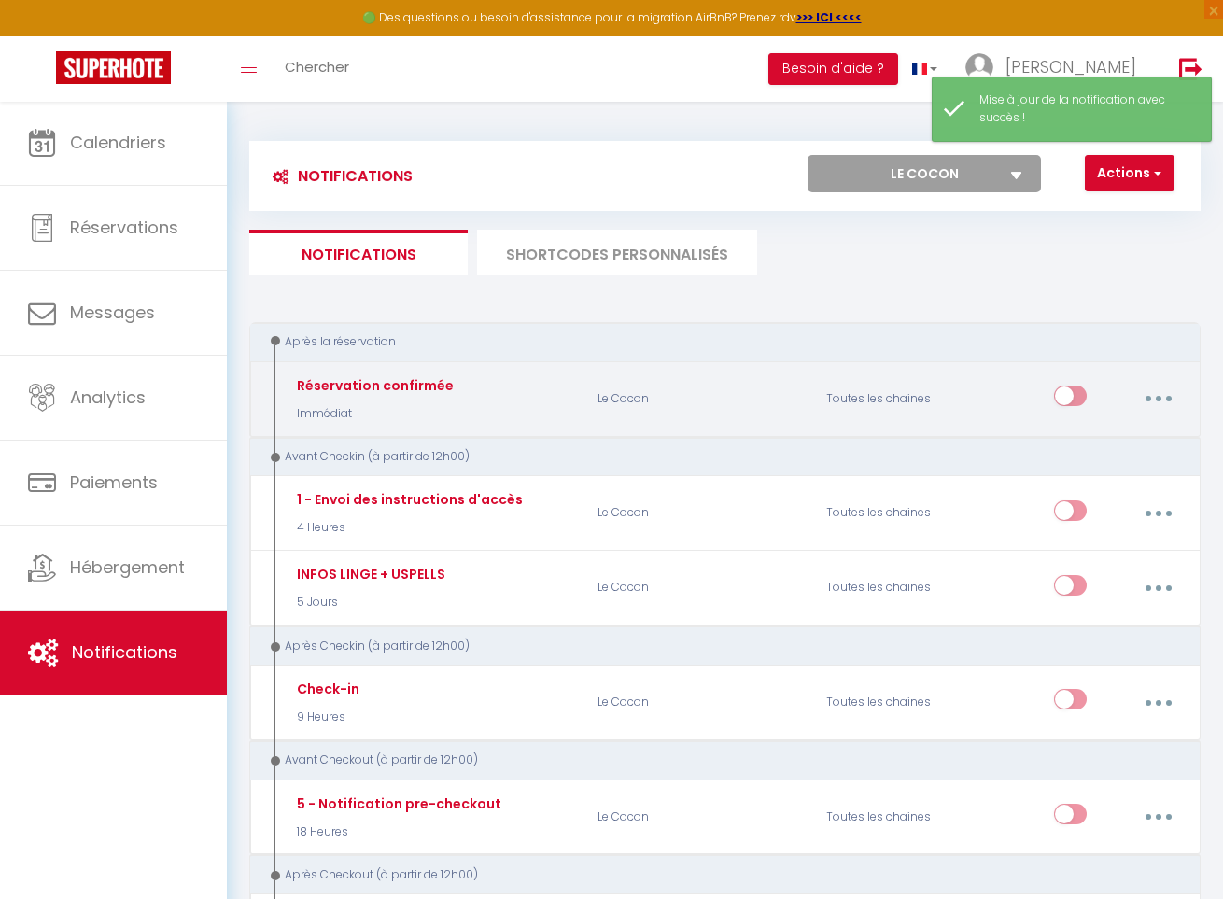
click at [1164, 388] on button "button" at bounding box center [1158, 398] width 49 height 35
click at [1082, 443] on link "Editer" at bounding box center [1108, 445] width 138 height 32
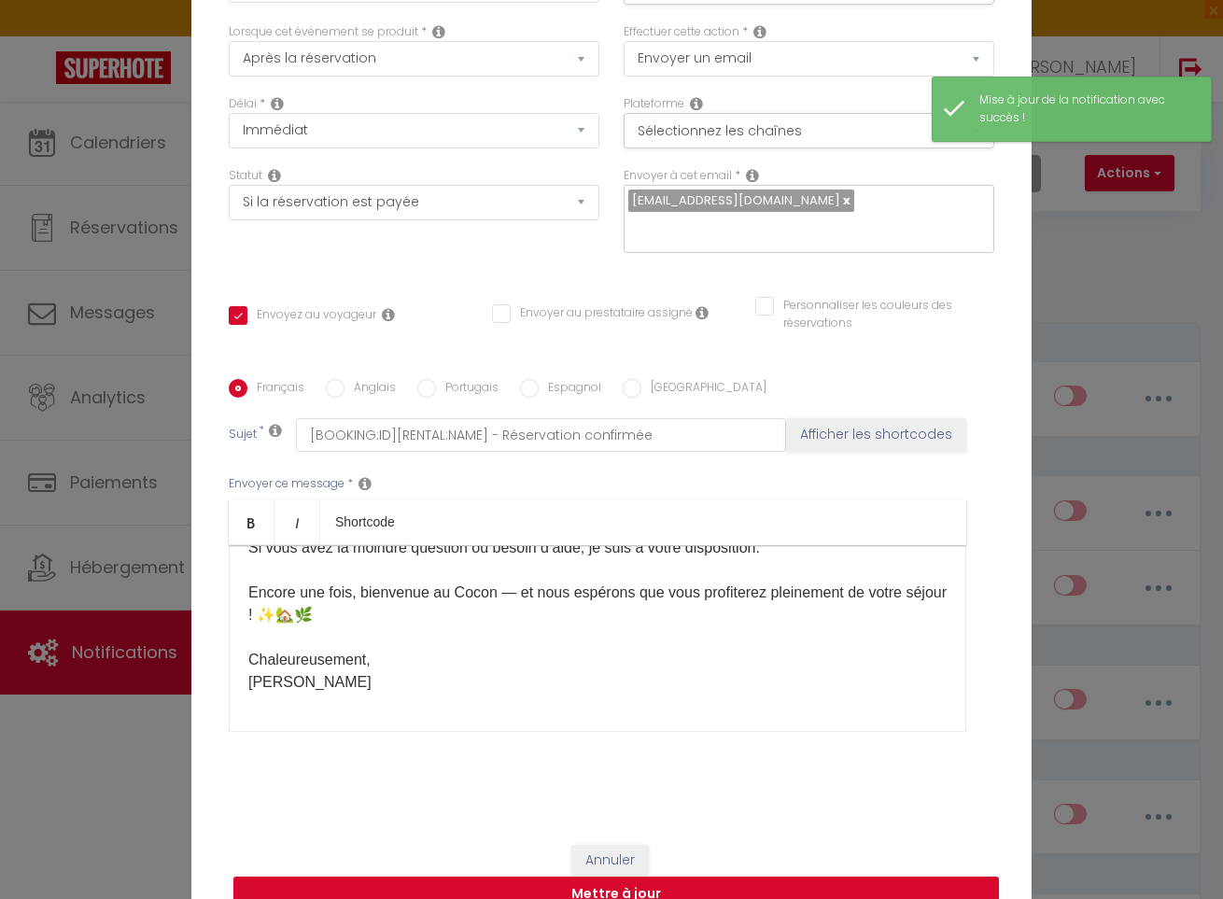
scroll to position [1328, 0]
click at [602, 850] on button "Annuler" at bounding box center [611, 861] width 78 height 32
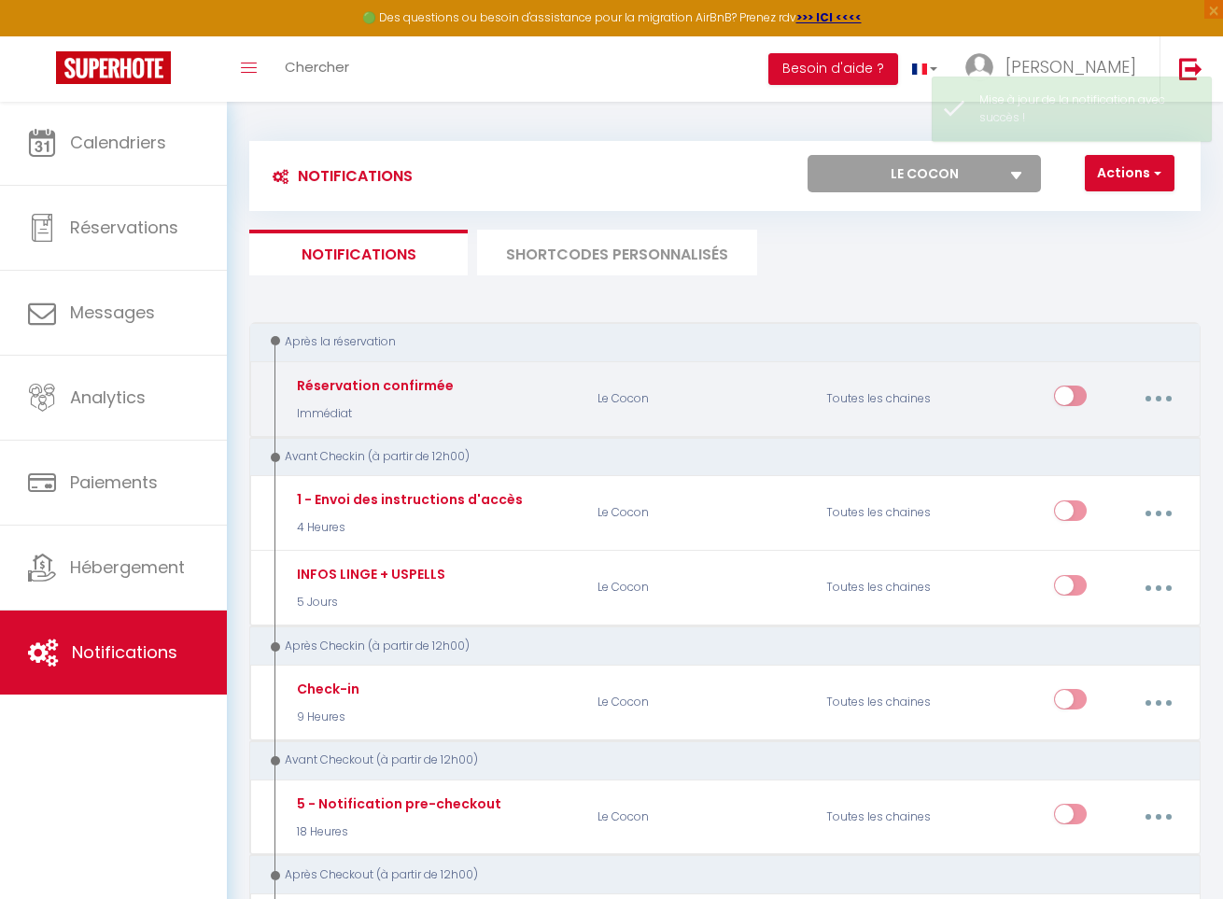
click at [1066, 412] on input "checkbox" at bounding box center [1070, 400] width 33 height 28
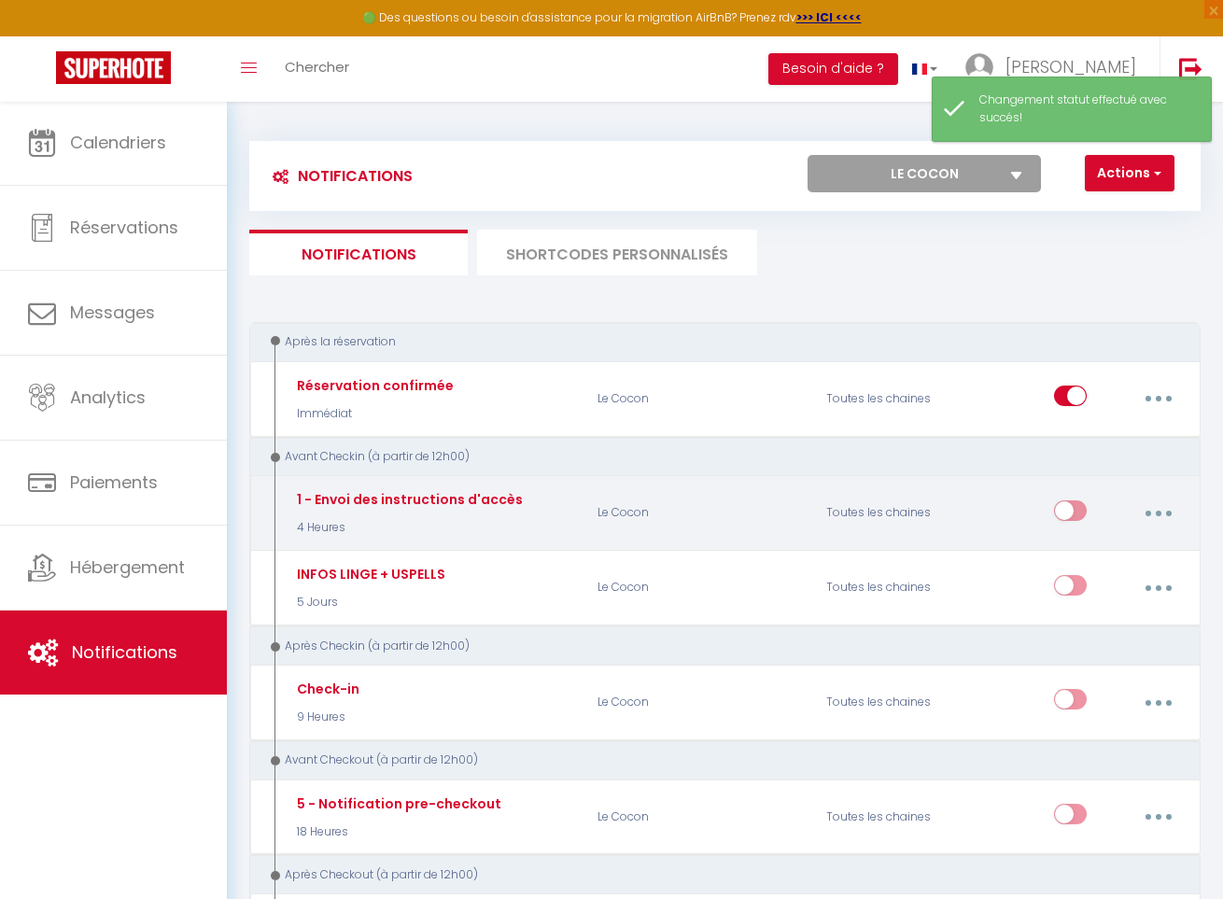
click at [1152, 504] on button "button" at bounding box center [1158, 513] width 49 height 35
click at [1091, 550] on link "Editer" at bounding box center [1108, 559] width 138 height 32
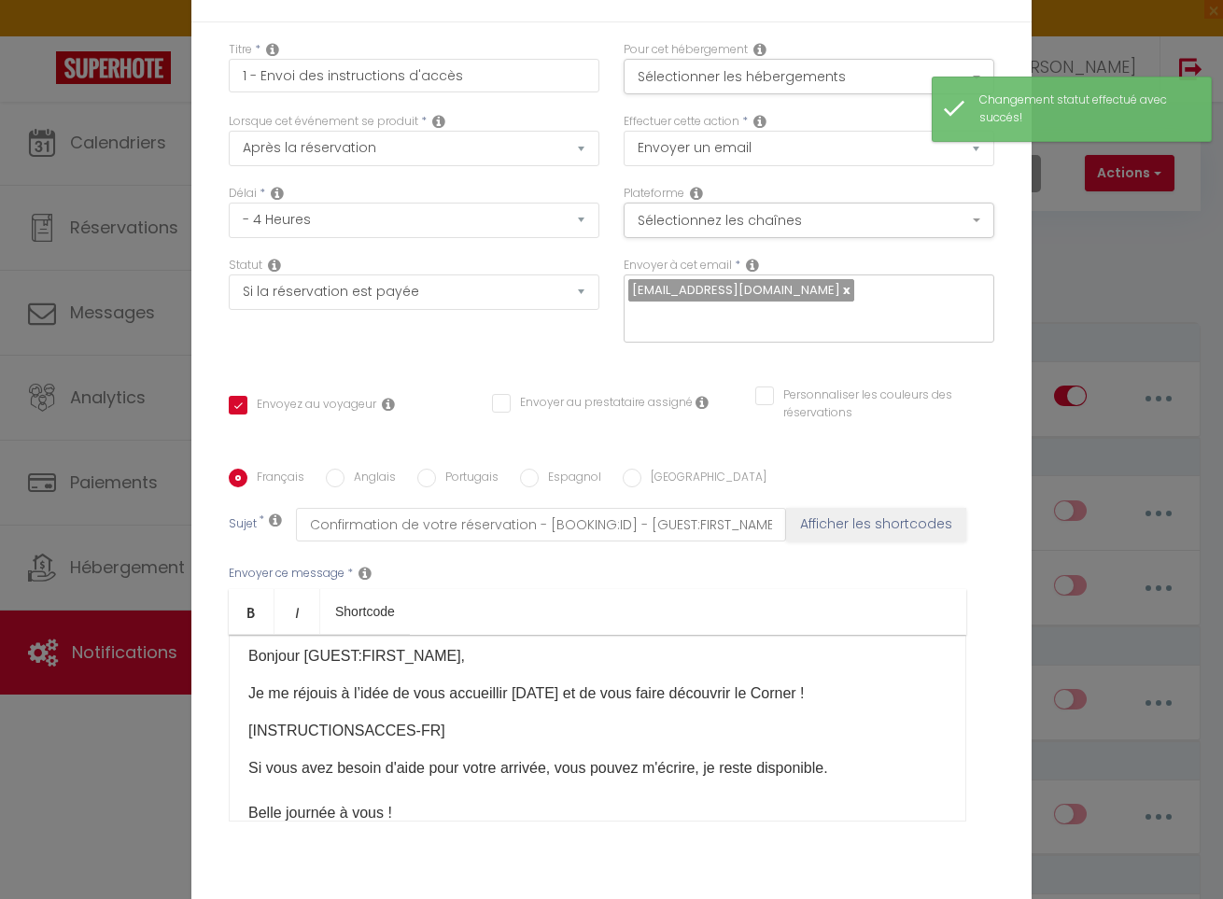
scroll to position [10, 0]
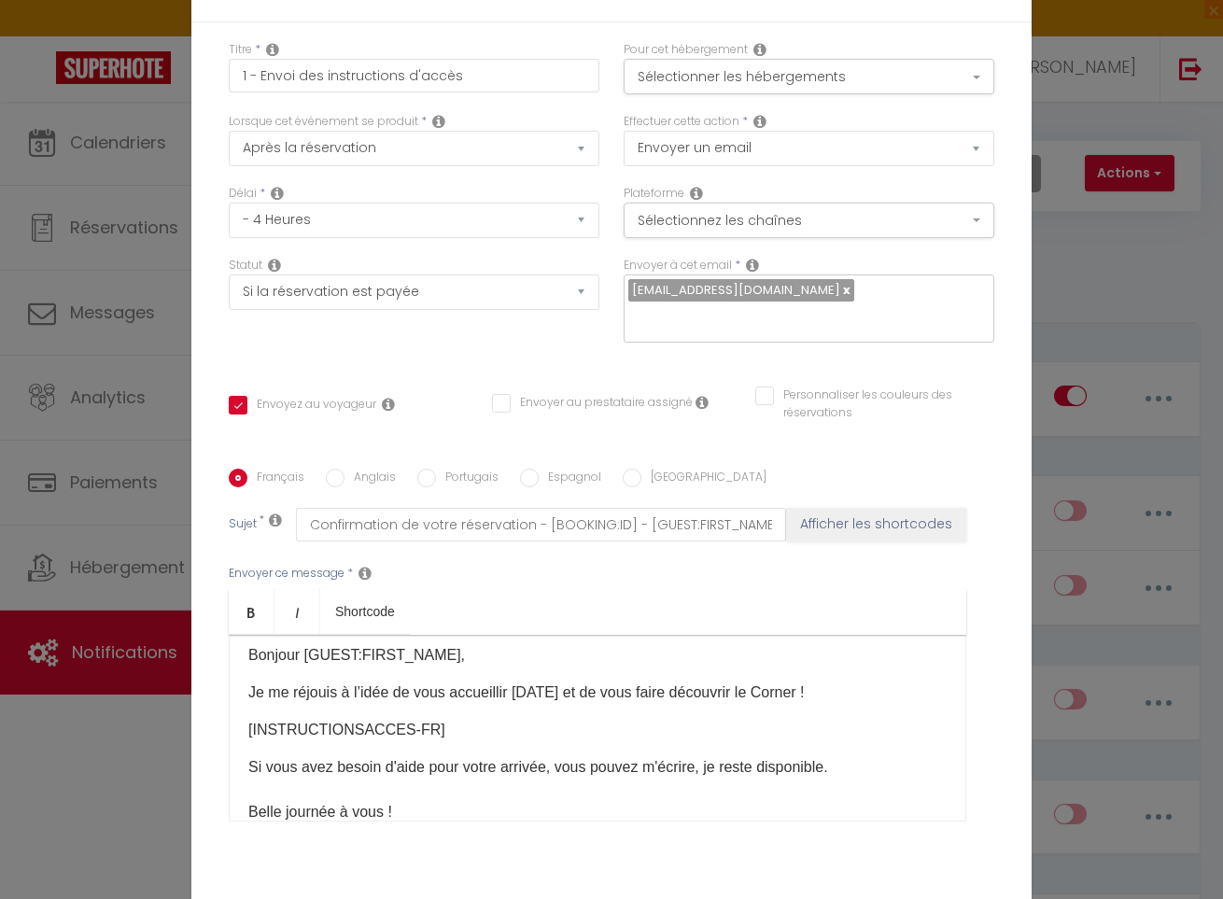
click at [819, 685] on p "Je me réjouis à l’idée de vous accueillir [DATE] et de vous faire découvrir le …" at bounding box center [597, 693] width 699 height 22
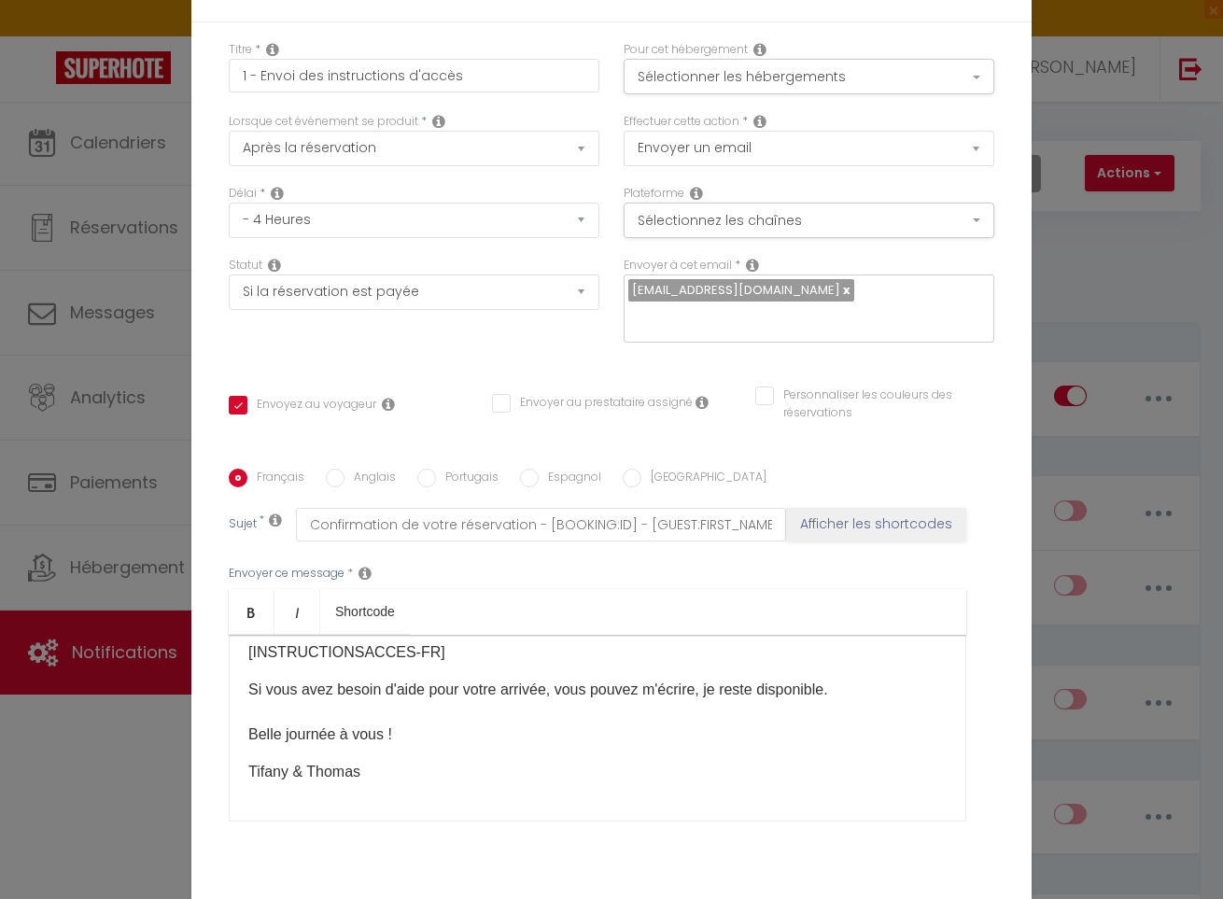
scroll to position [88, 0]
click at [320, 775] on p "Tifany & Thomas" at bounding box center [597, 772] width 699 height 22
click at [310, 774] on p "Tifany & Thomas" at bounding box center [597, 772] width 699 height 22
drag, startPoint x: 310, startPoint y: 774, endPoint x: 245, endPoint y: 772, distance: 65.4
click at [245, 772] on div "Bonjour [GUEST:FIRST_NAME], Je me réjouis à l’idée de vous accueillir [DATE] et…" at bounding box center [598, 728] width 738 height 187
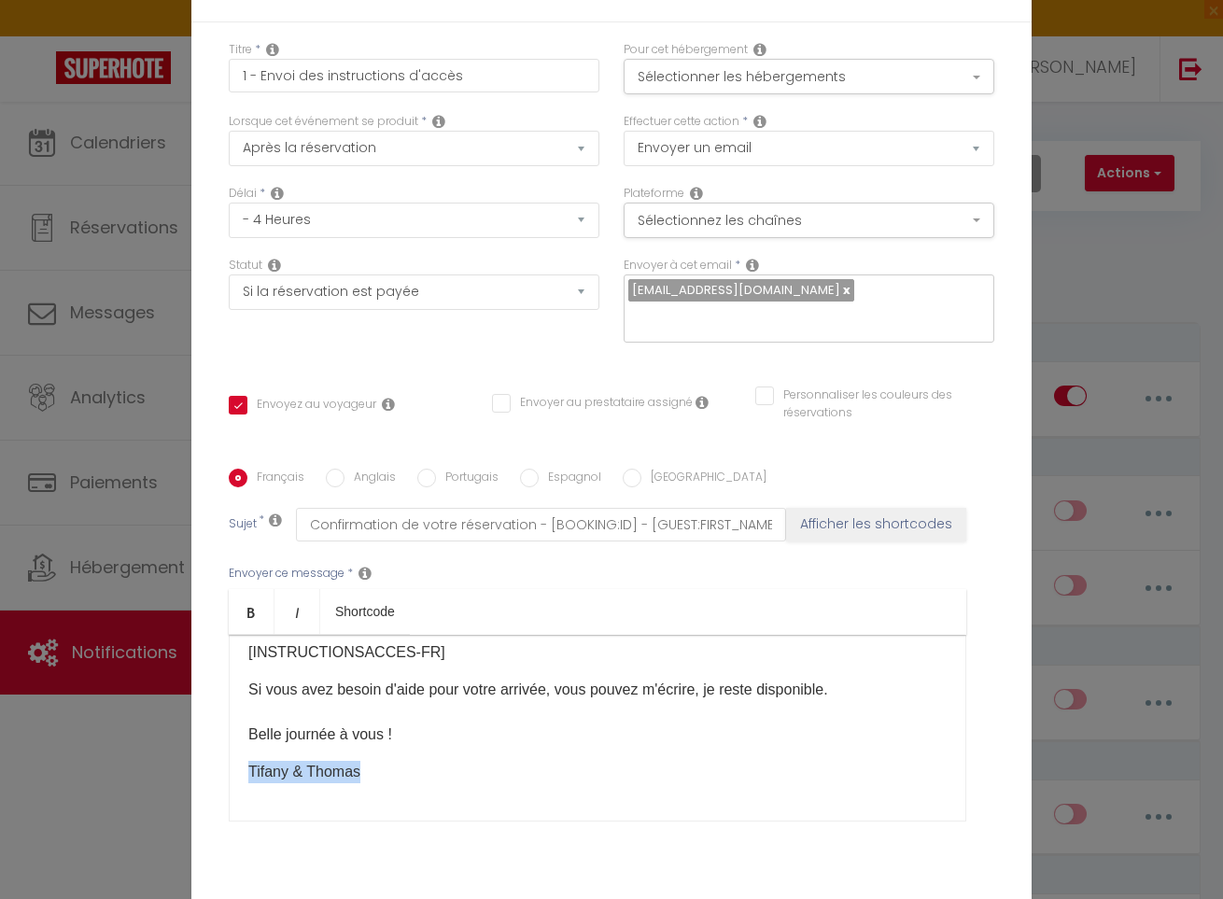
click at [245, 772] on div "Bonjour [GUEST:FIRST_NAME], Je me réjouis à l’idée de vous accueillir [DATE] et…" at bounding box center [598, 728] width 738 height 187
drag, startPoint x: 309, startPoint y: 770, endPoint x: 246, endPoint y: 770, distance: 63.5
click at [246, 770] on div "Bonjour [GUEST:FIRST_NAME], Je me réjouis à l’idée de vous accueillir [DATE] et…" at bounding box center [598, 728] width 738 height 187
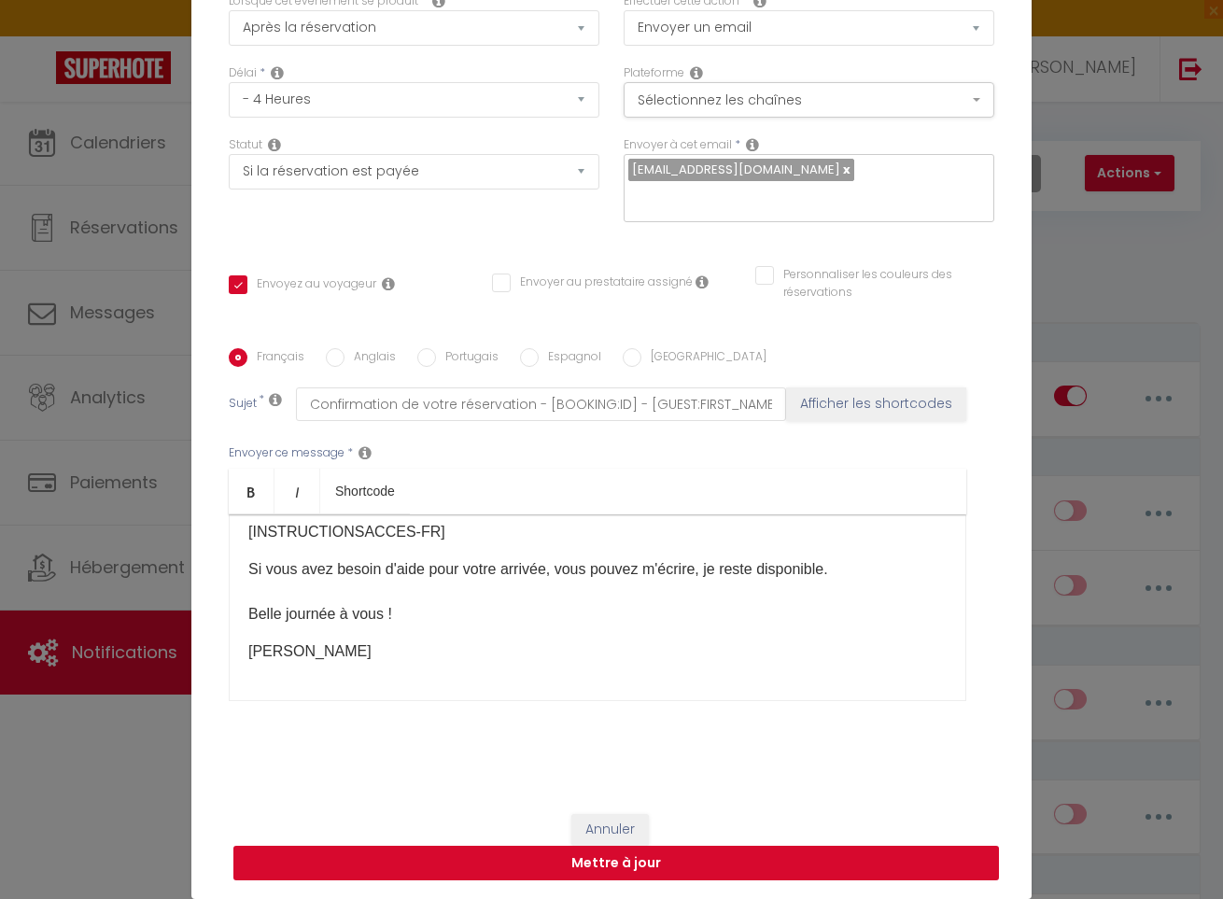
scroll to position [120, 0]
click at [636, 866] on button "Mettre à jour" at bounding box center [616, 863] width 766 height 35
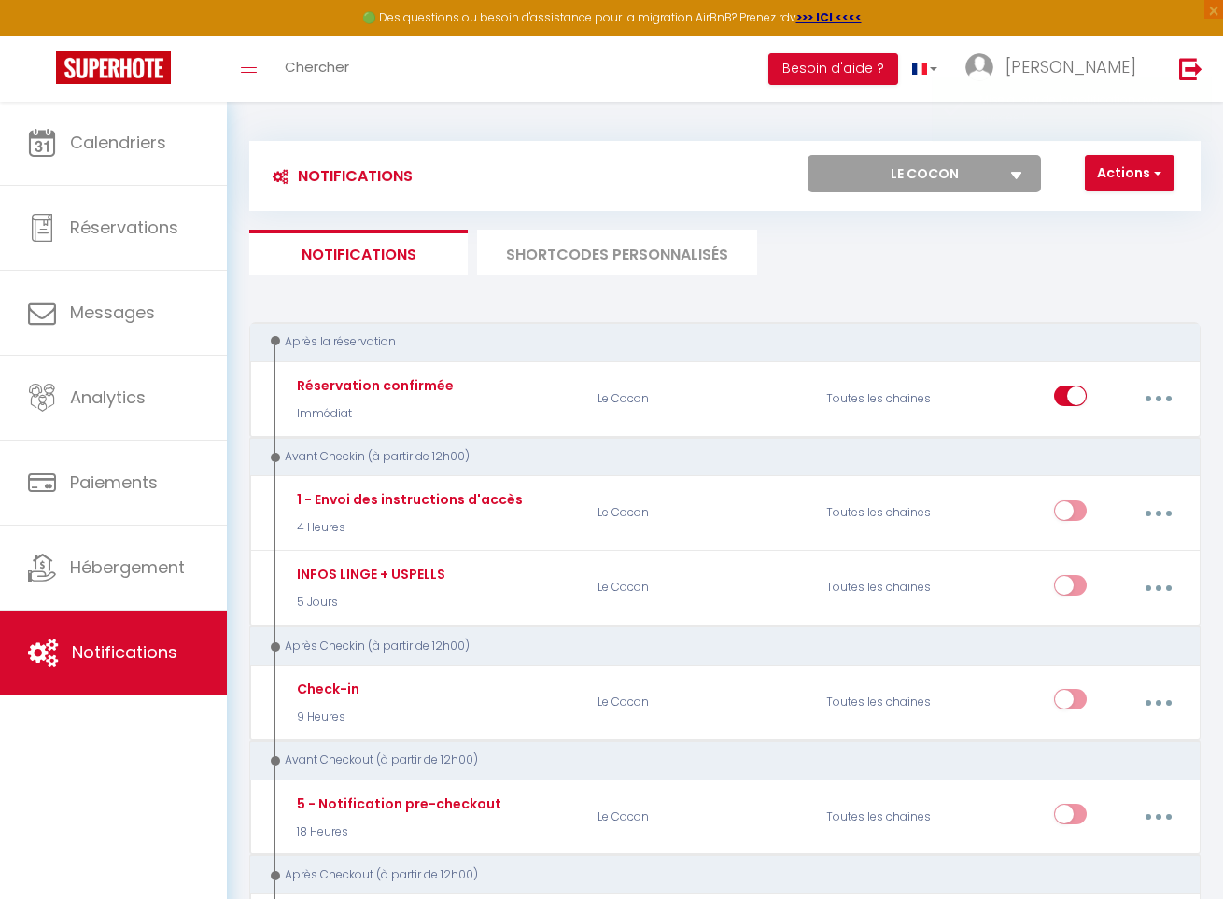
scroll to position [0, 0]
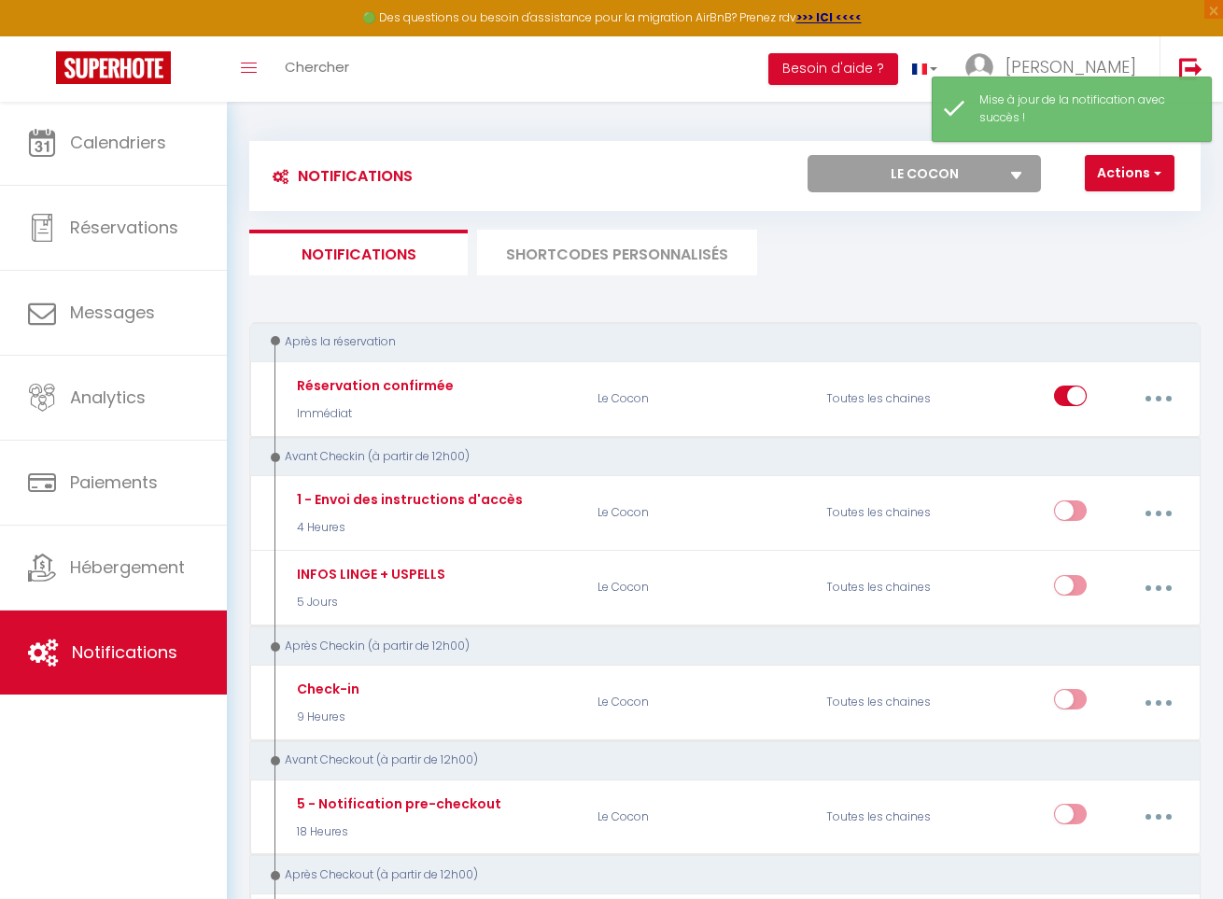
click at [613, 237] on li "SHORTCODES PERSONNALISÉS" at bounding box center [617, 253] width 280 height 46
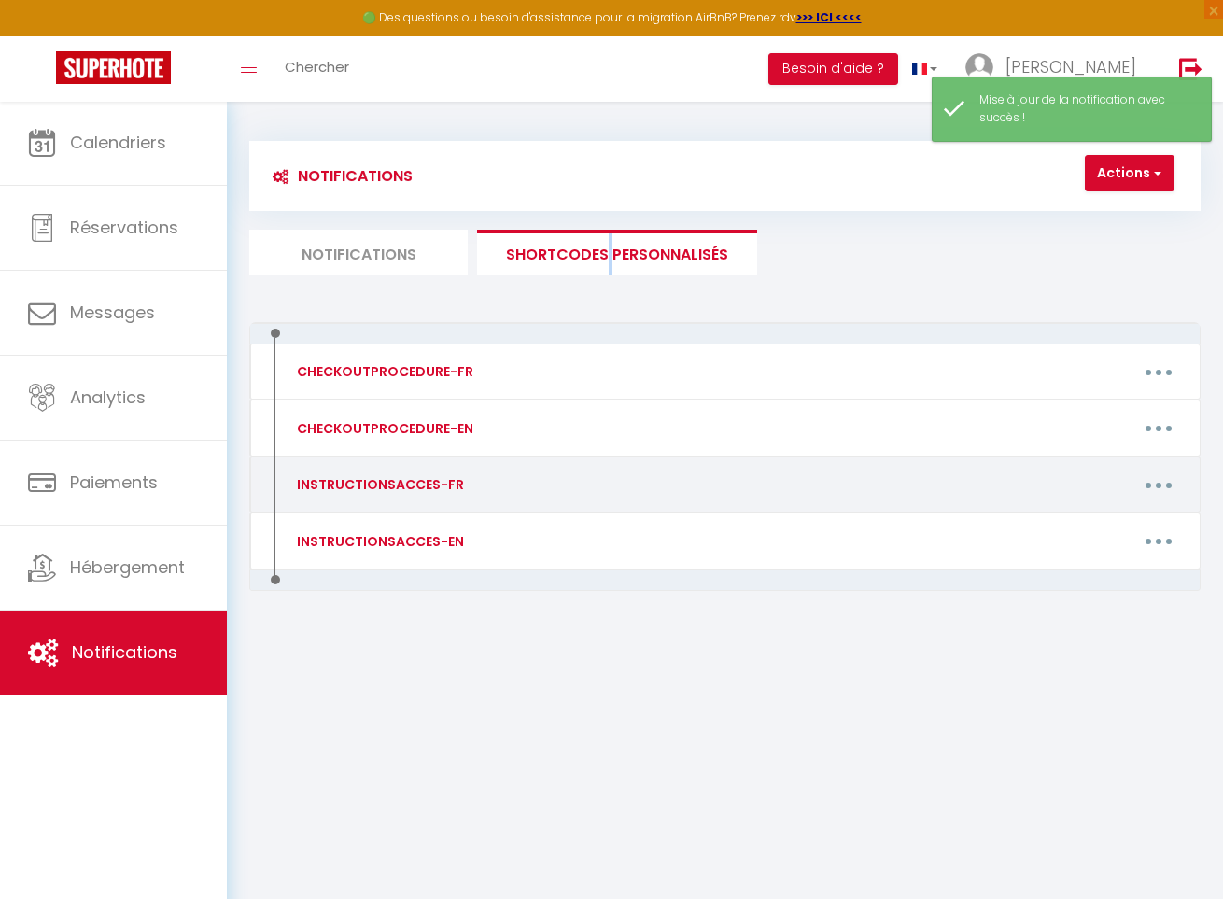
click at [1153, 485] on button "button" at bounding box center [1159, 484] width 49 height 35
click at [1061, 527] on link "Editer" at bounding box center [1109, 531] width 138 height 32
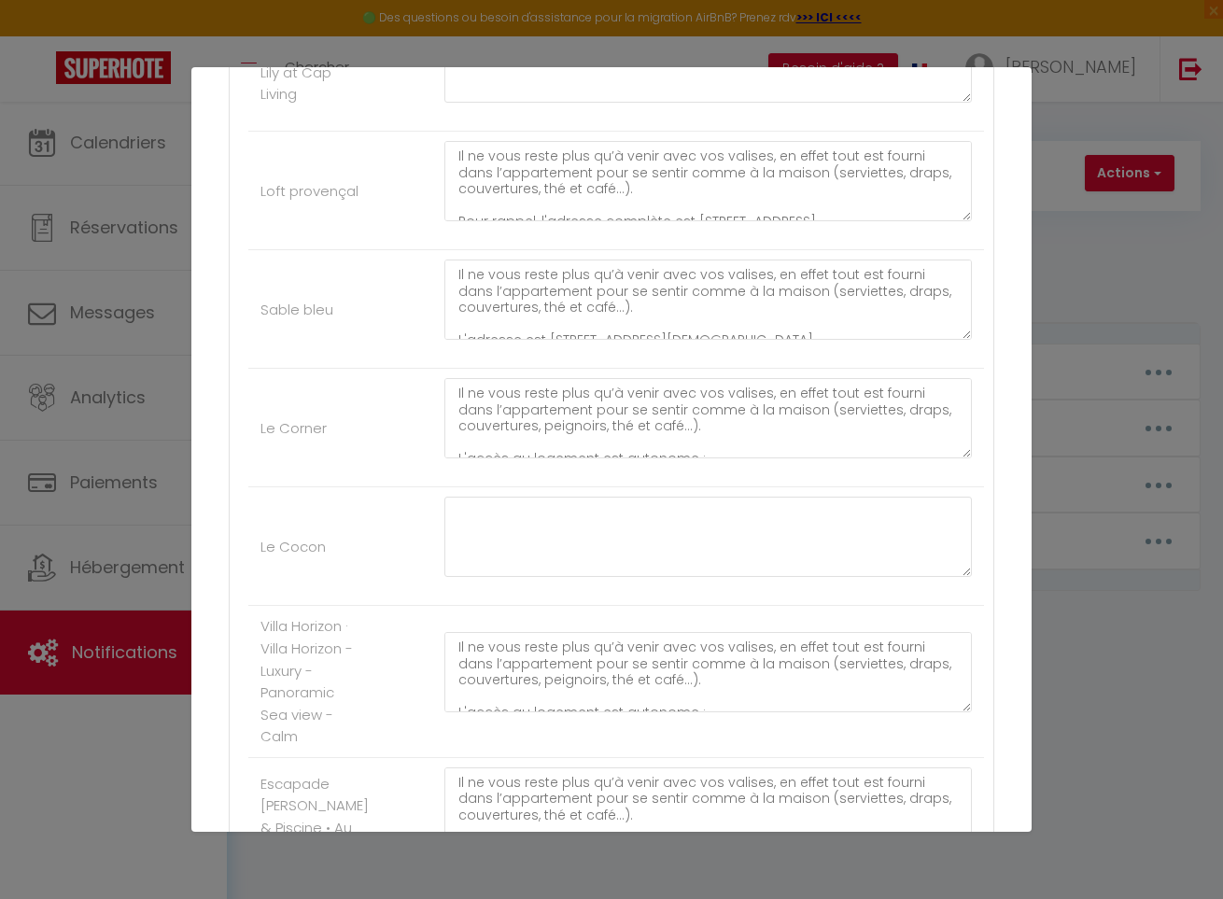
scroll to position [938, 0]
click at [557, 417] on textarea "Il ne vous reste plus qu’à venir avec vos valises, en effet tout est fourni dan…" at bounding box center [709, 421] width 528 height 80
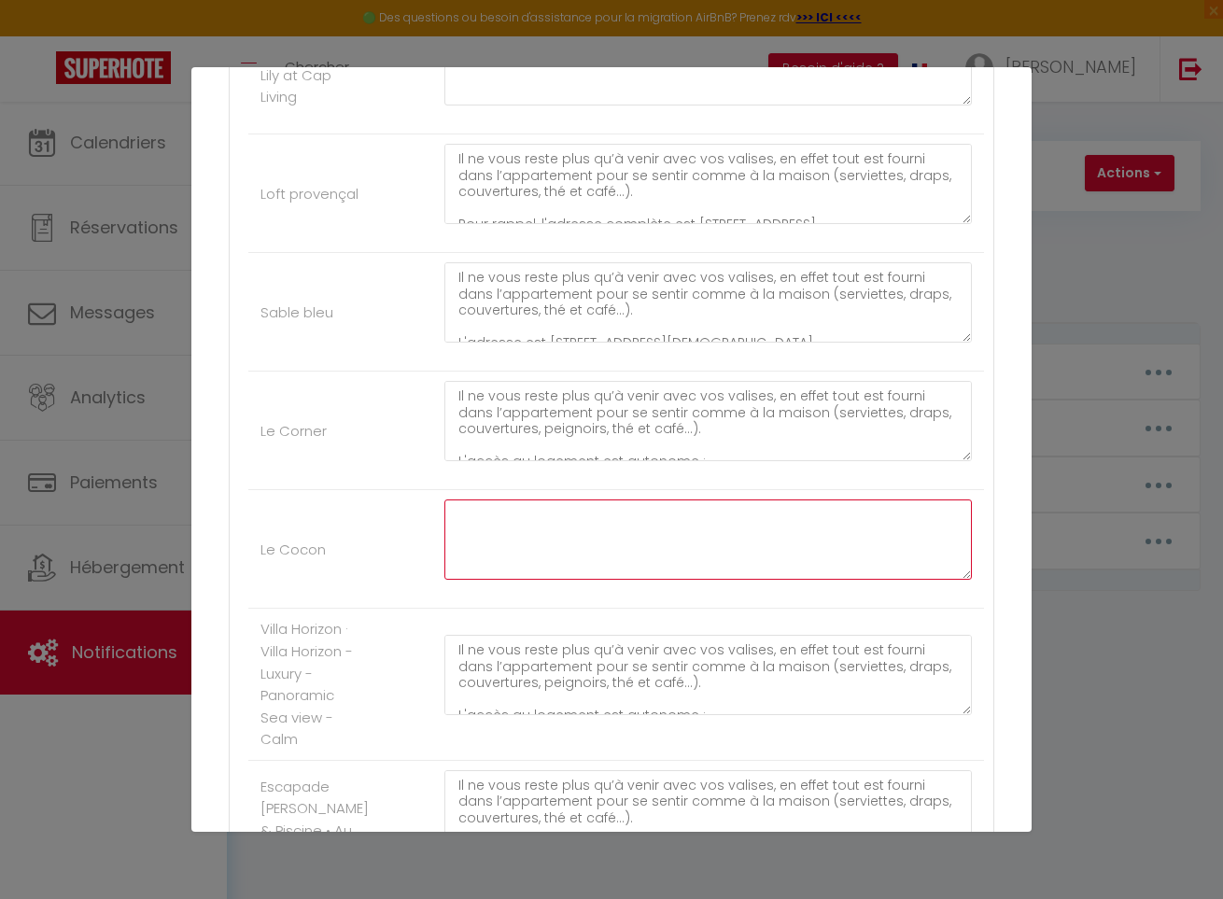
click at [547, 520] on textarea at bounding box center [709, 540] width 528 height 80
paste textarea "Il ne vous reste plus qu’à venir avec vos valises, en effet tout est fourni dan…"
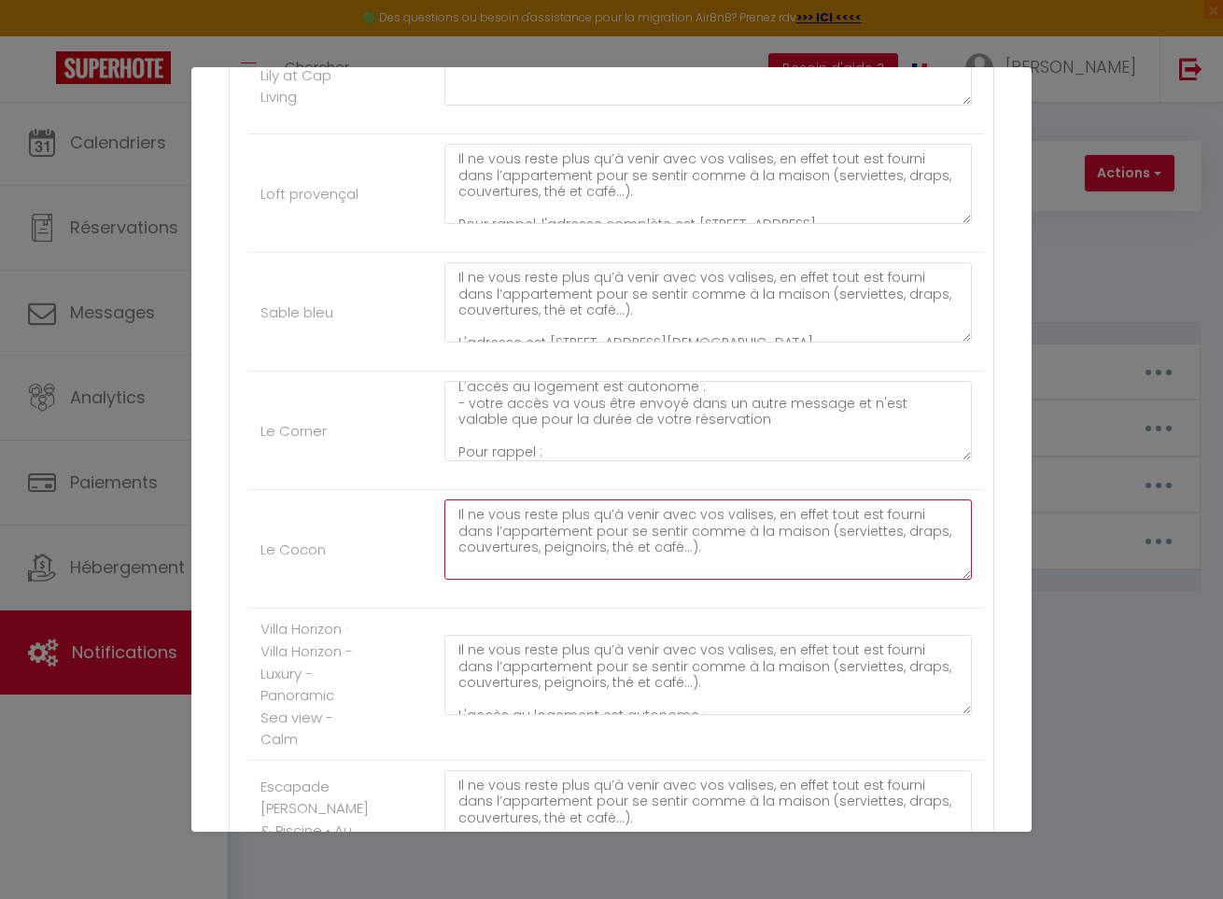
scroll to position [77, 0]
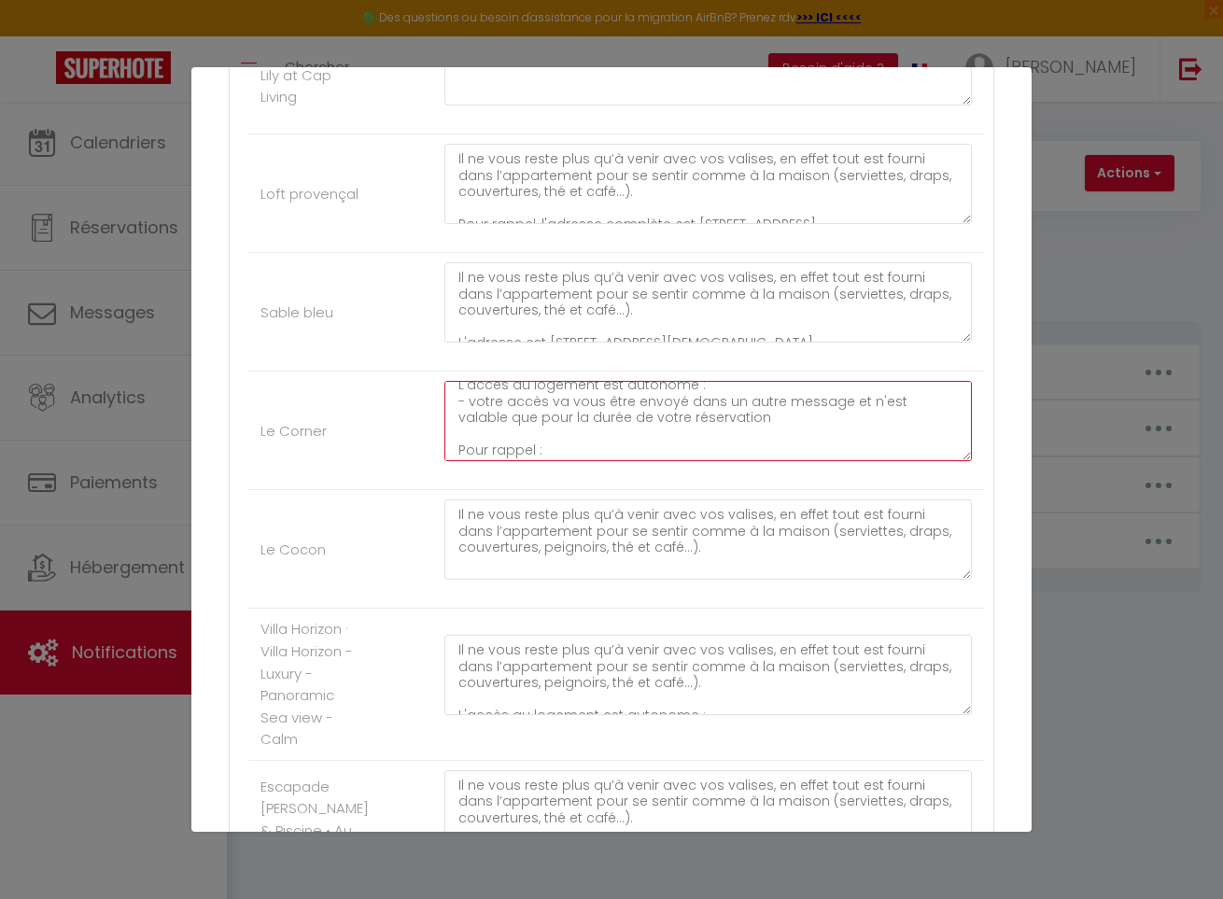
click at [635, 394] on textarea "Il ne vous reste plus qu’à venir avec vos valises, en effet tout est fourni dan…" at bounding box center [709, 421] width 528 height 80
drag, startPoint x: 697, startPoint y: 419, endPoint x: 723, endPoint y: 420, distance: 26.2
click at [699, 419] on textarea "Il ne vous reste plus qu’à venir avec vos valises, en effet tout est fourni dan…" at bounding box center [709, 421] width 528 height 80
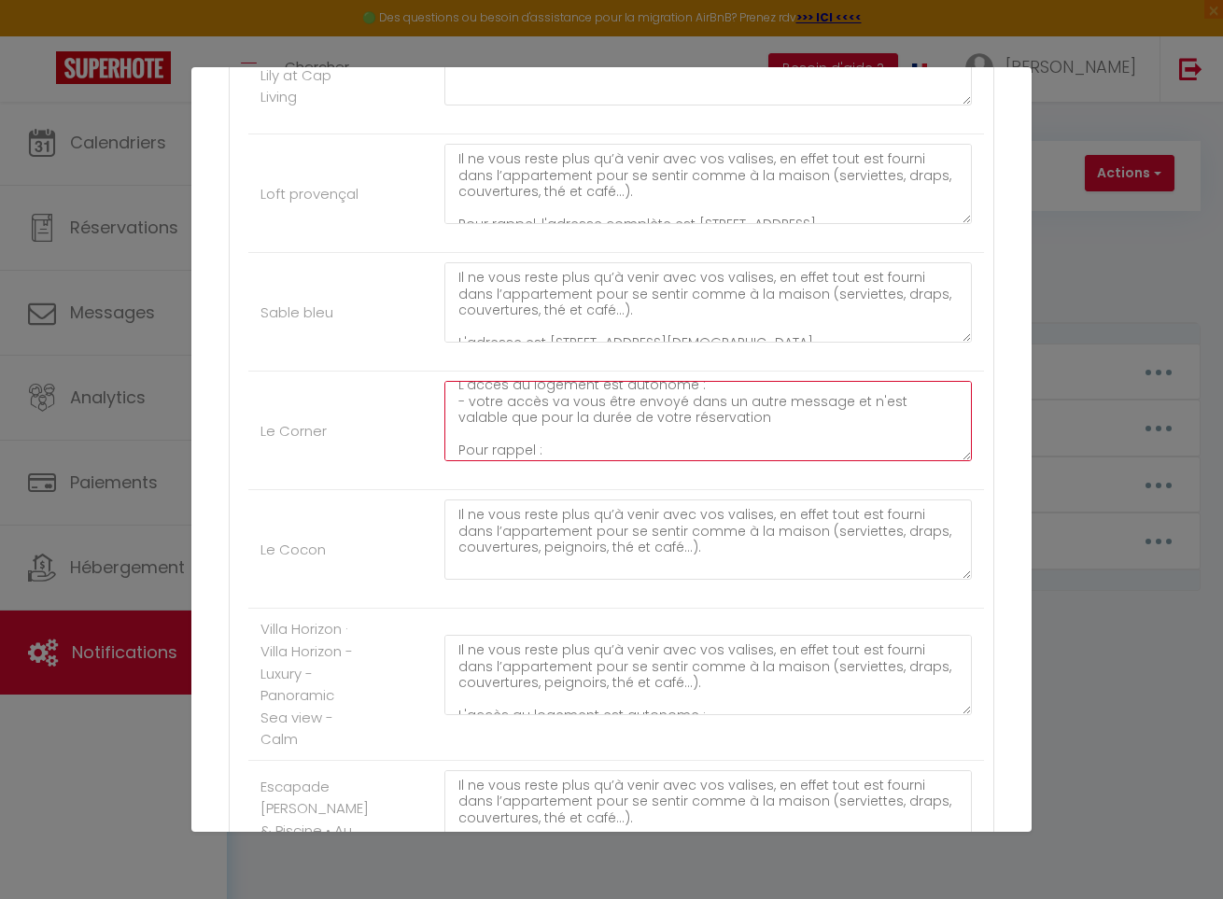
click at [733, 419] on textarea "Il ne vous reste plus qu’à venir avec vos valises, en effet tout est fourni dan…" at bounding box center [709, 421] width 528 height 80
click at [574, 417] on textarea "Il ne vous reste plus qu’à venir avec vos valises, en effet tout est fourni dan…" at bounding box center [709, 421] width 528 height 80
click at [588, 397] on textarea "Il ne vous reste plus qu’à venir avec vos valises, en effet tout est fourni dan…" at bounding box center [709, 421] width 528 height 80
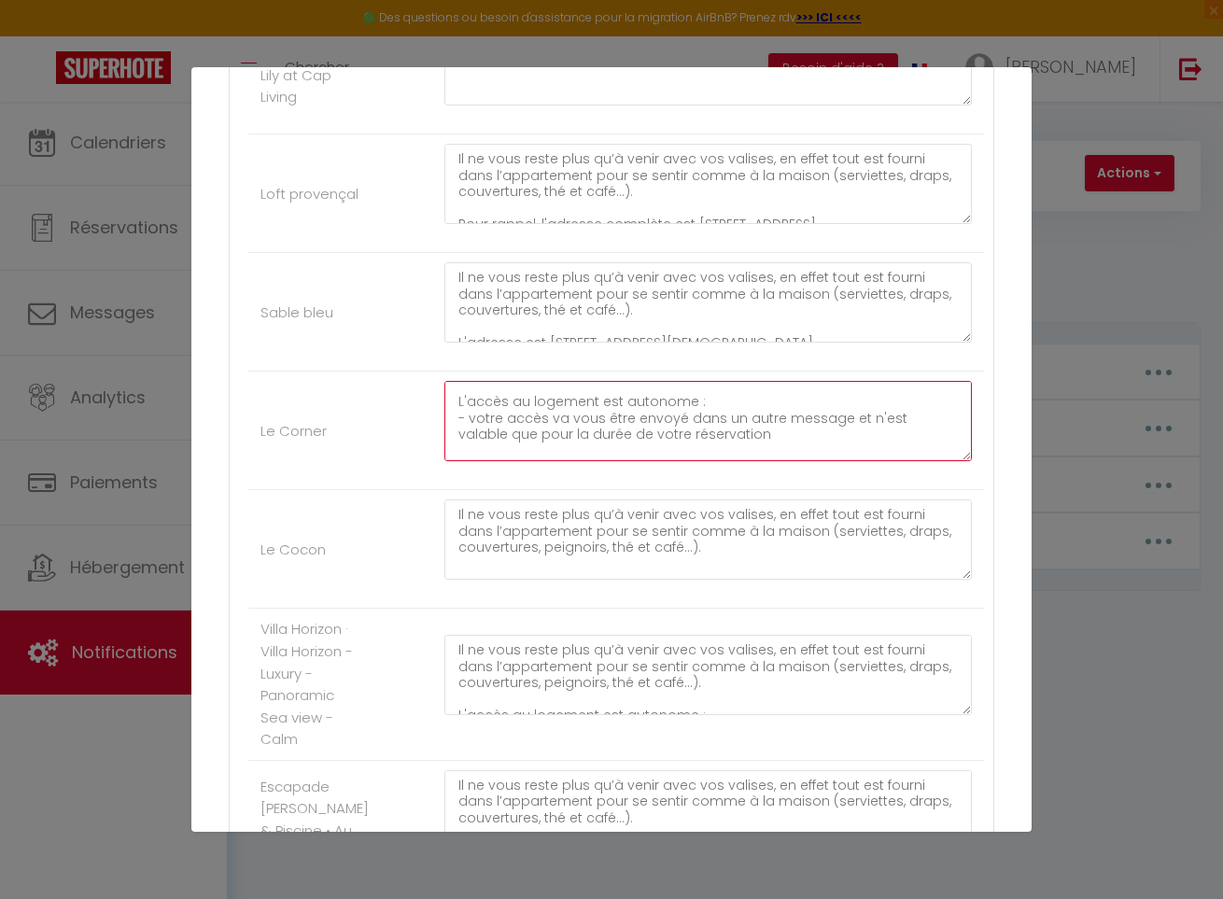
click at [588, 397] on textarea "Il ne vous reste plus qu’à venir avec vos valises, en effet tout est fourni dan…" at bounding box center [709, 421] width 528 height 80
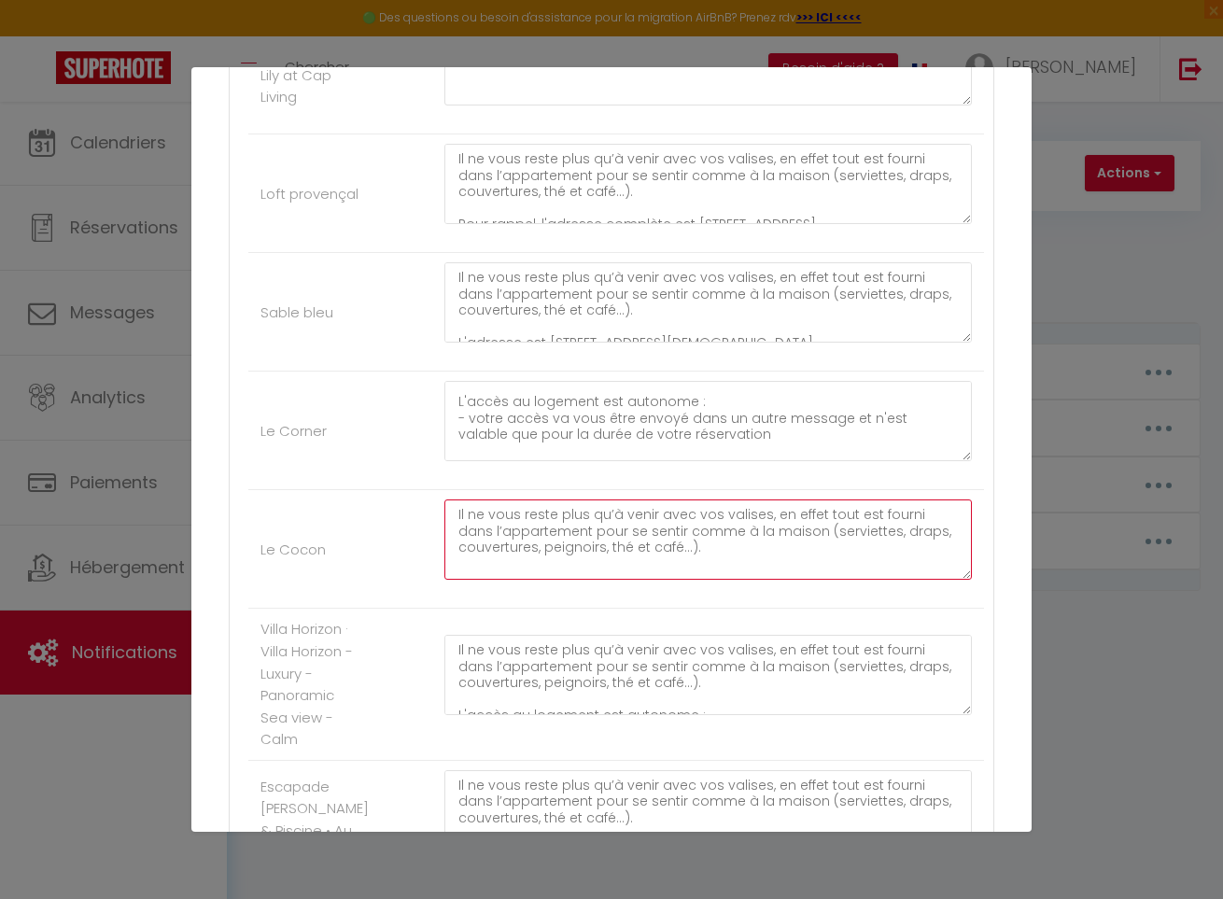
click at [591, 563] on textarea "Il ne vous reste plus qu’à venir avec vos valises, en effet tout est fourni dan…" at bounding box center [709, 540] width 528 height 80
paste textarea "L'accès au logement est autonome :"
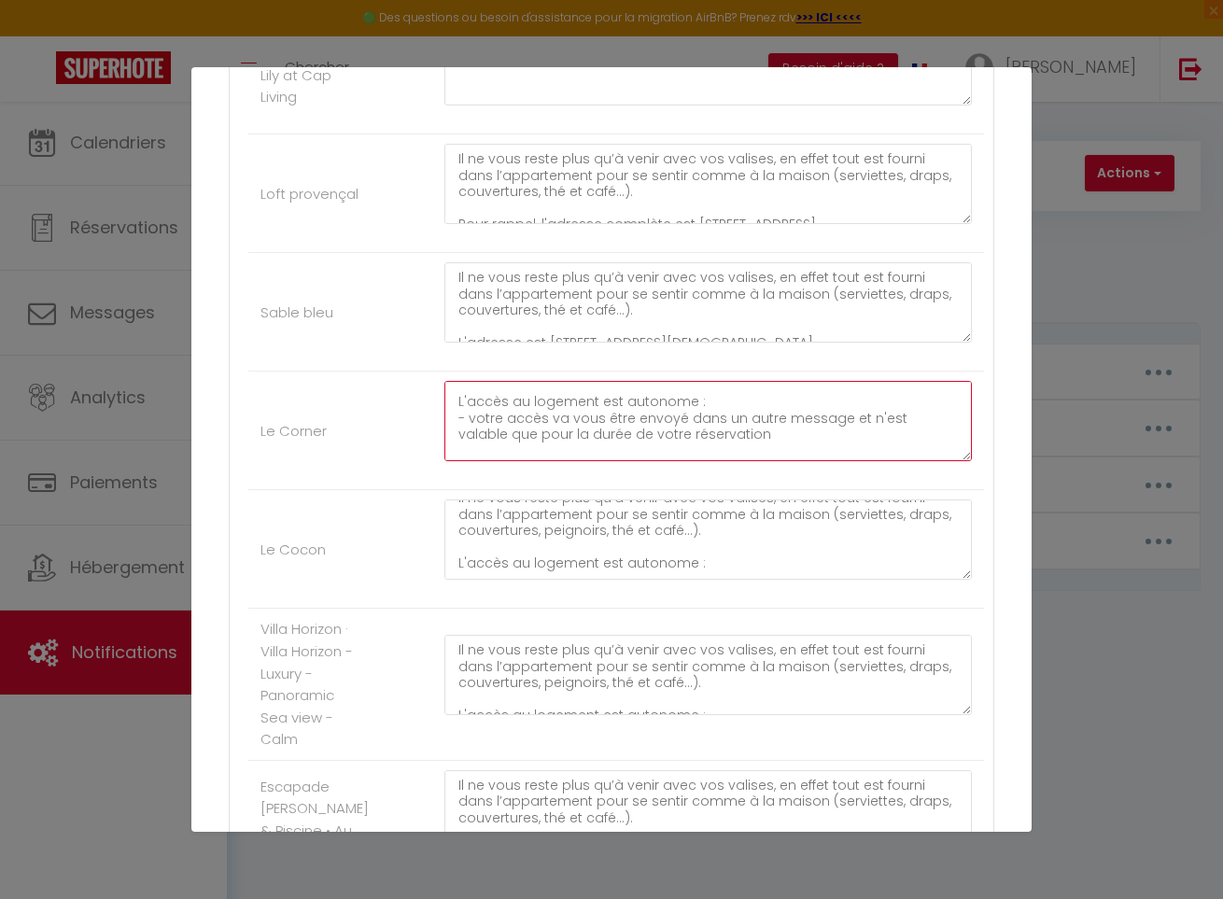
click at [618, 425] on textarea "Il ne vous reste plus qu’à venir avec vos valises, en effet tout est fourni dan…" at bounding box center [709, 421] width 528 height 80
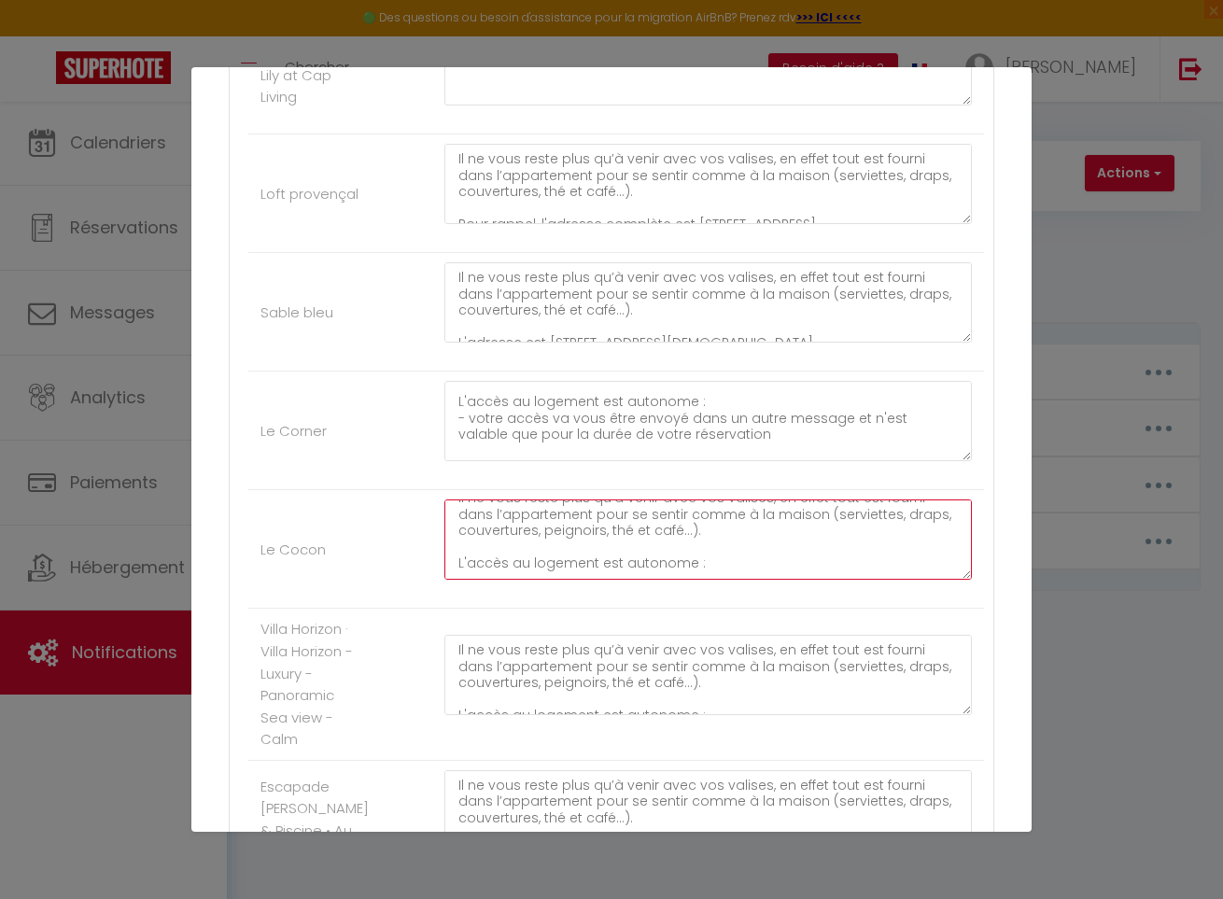
click at [620, 565] on textarea "Il ne vous reste plus qu’à venir avec vos valises, en effet tout est fourni dan…" at bounding box center [709, 540] width 528 height 80
paste textarea "- votre accès va vous être envoyé dans un autre message et n'est valable que po…"
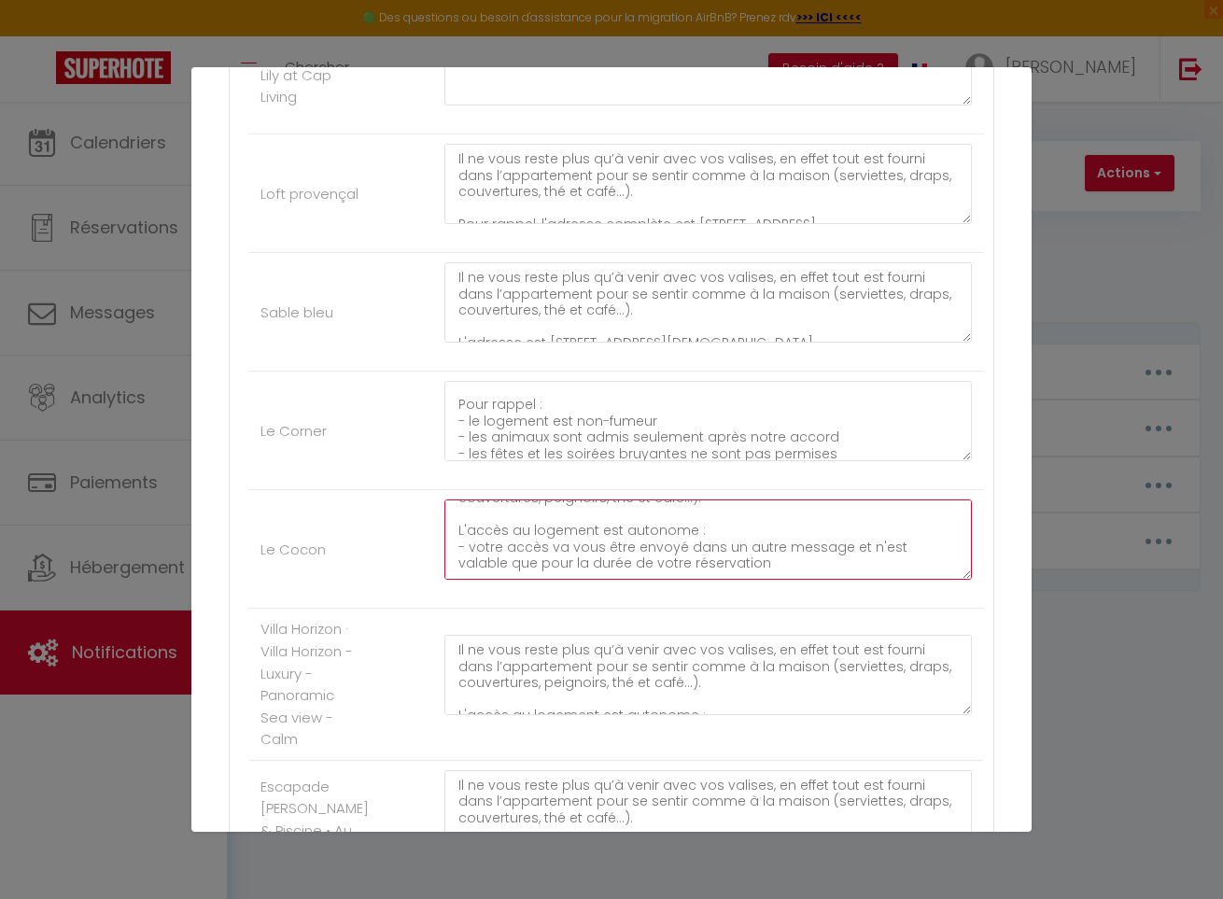
scroll to position [128, 0]
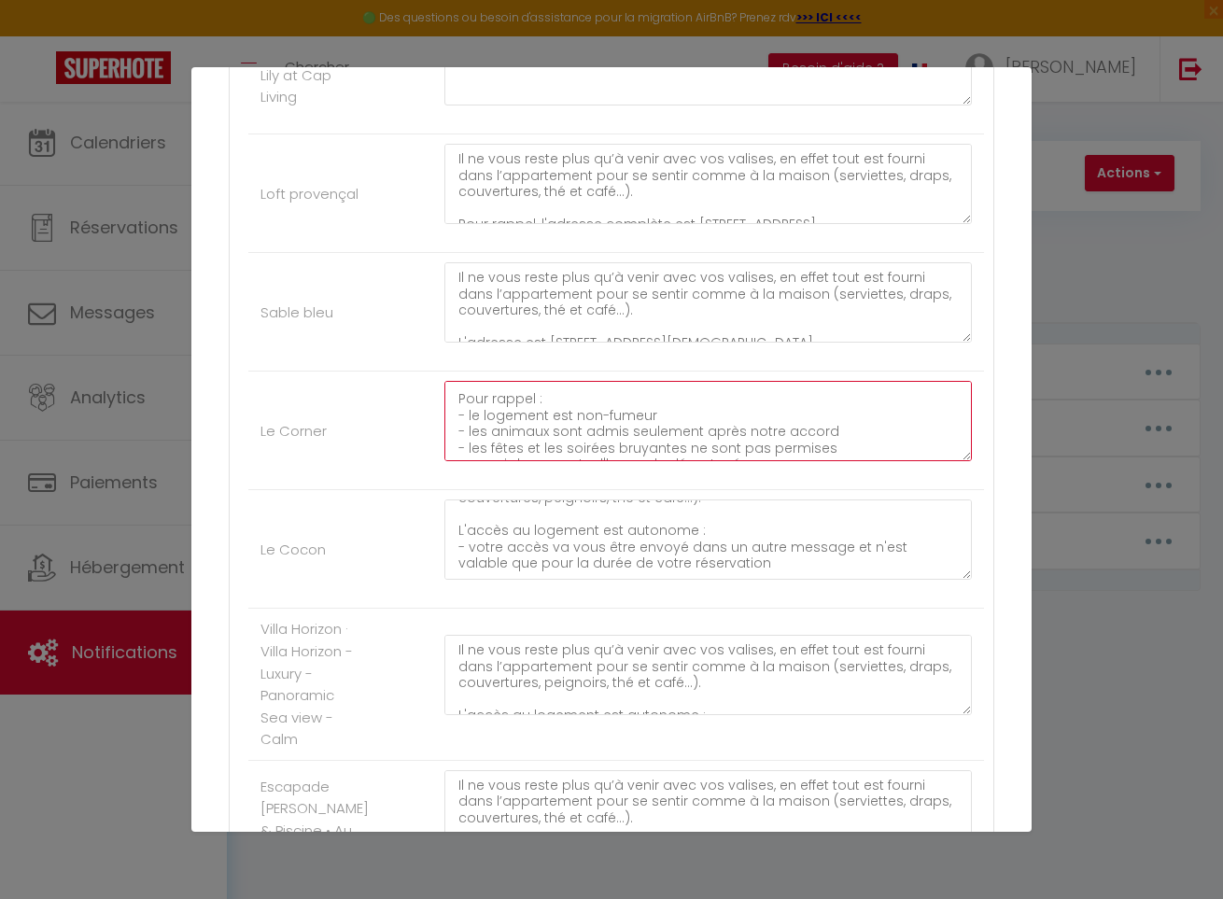
click at [560, 417] on textarea "Il ne vous reste plus qu’à venir avec vos valises, en effet tout est fourni dan…" at bounding box center [709, 421] width 528 height 80
click at [522, 401] on textarea "Il ne vous reste plus qu’à venir avec vos valises, en effet tout est fourni dan…" at bounding box center [709, 421] width 528 height 80
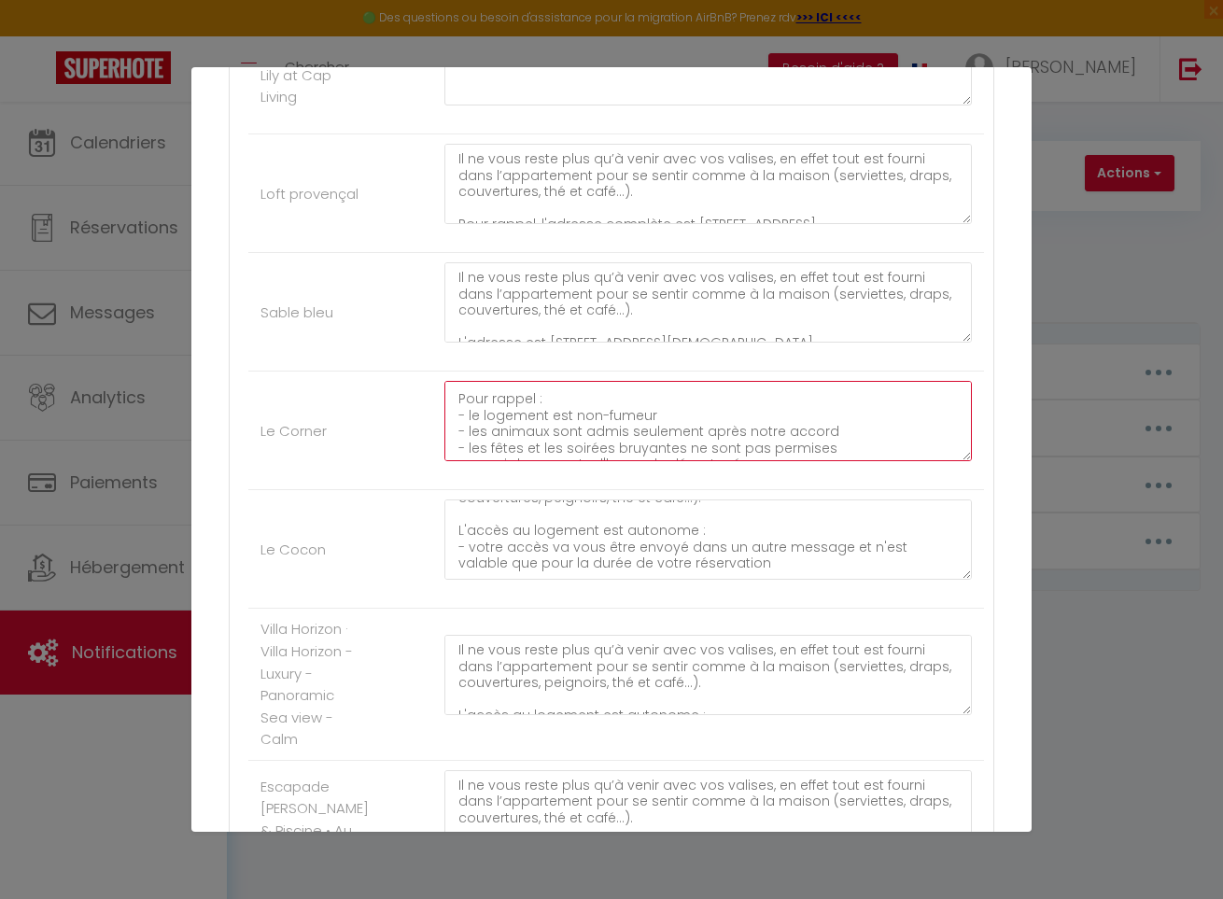
click at [522, 401] on textarea "Il ne vous reste plus qu’à venir avec vos valises, en effet tout est fourni dan…" at bounding box center [709, 421] width 528 height 80
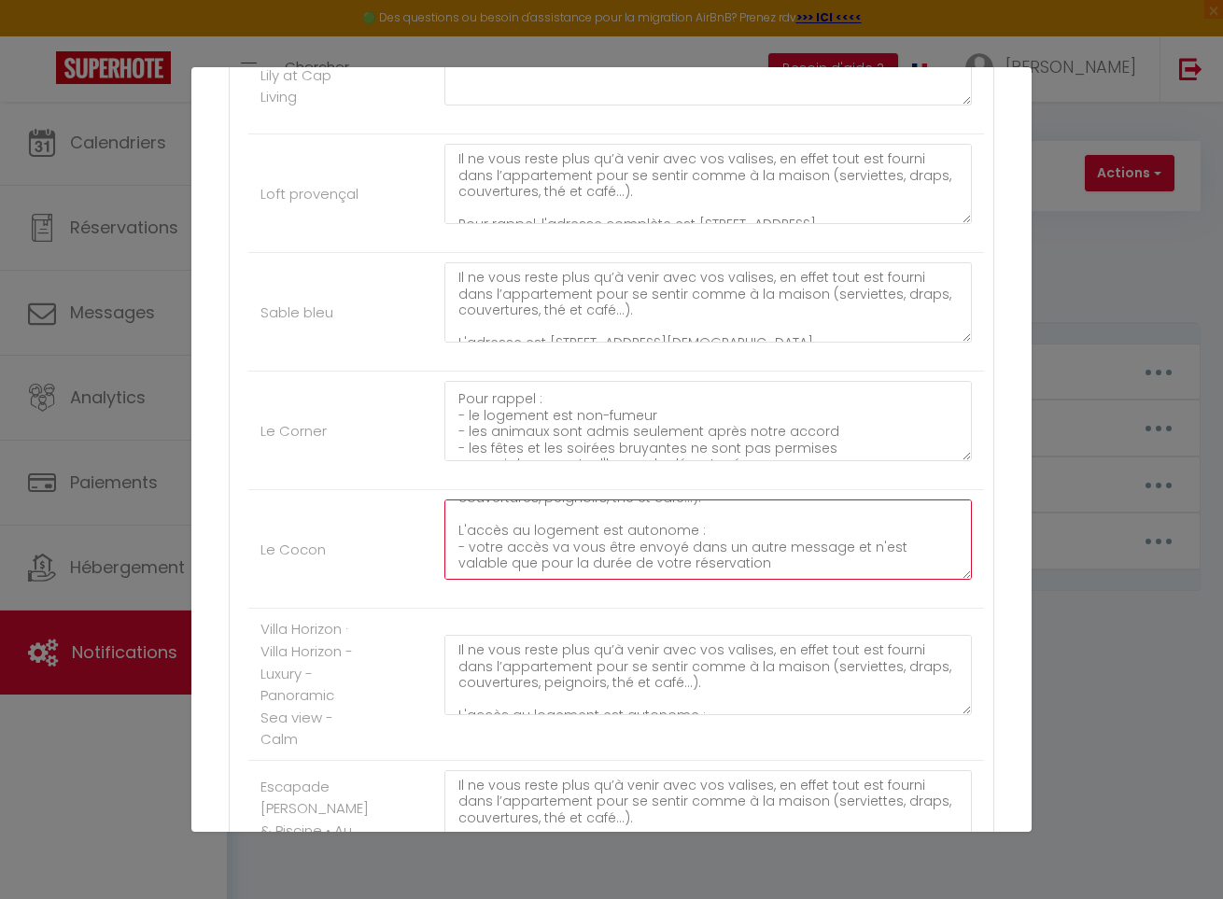
click at [586, 568] on textarea "Il ne vous reste plus qu’à venir avec vos valises, en effet tout est fourni dan…" at bounding box center [709, 540] width 528 height 80
paste textarea "Pour rappel :"
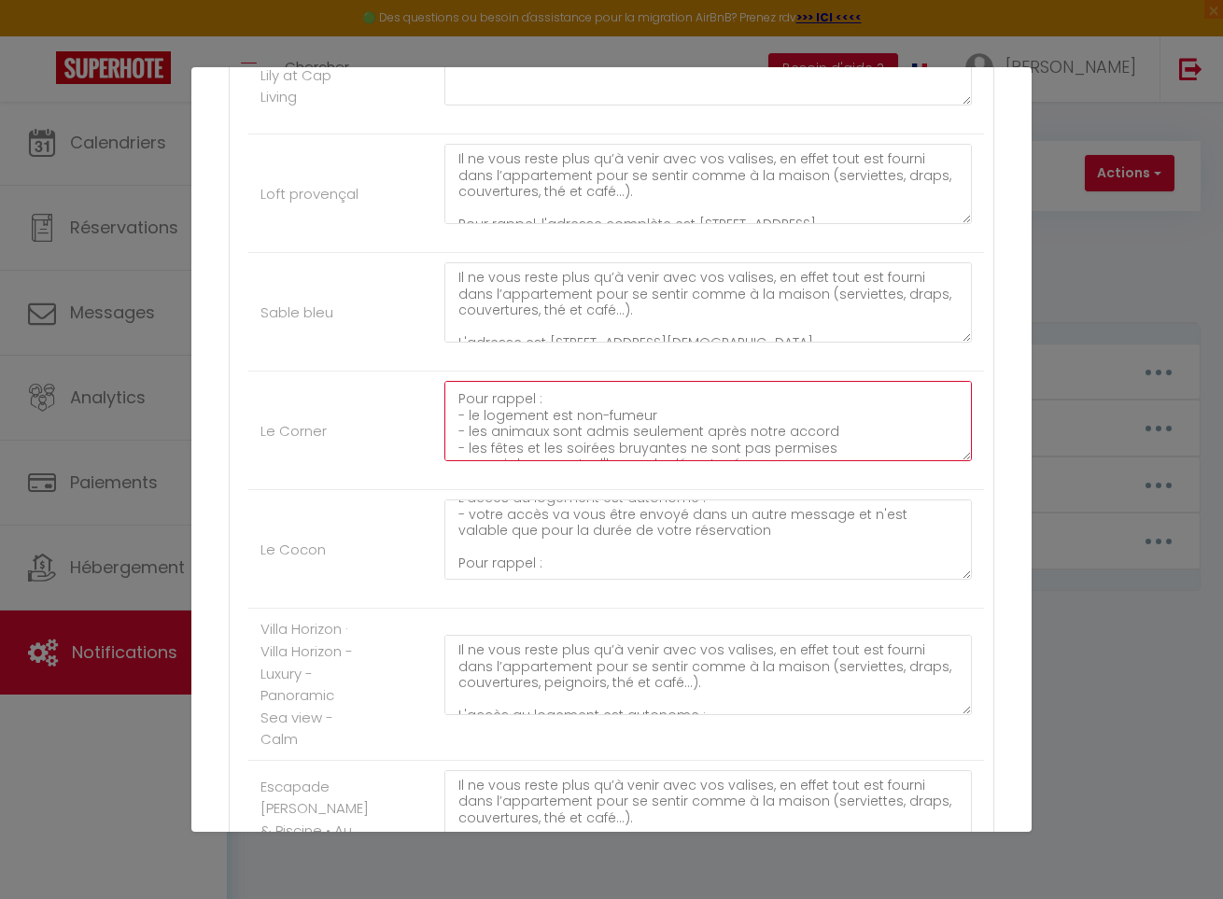
click at [561, 410] on textarea "Il ne vous reste plus qu’à venir avec vos valises, en effet tout est fourni dan…" at bounding box center [709, 421] width 528 height 80
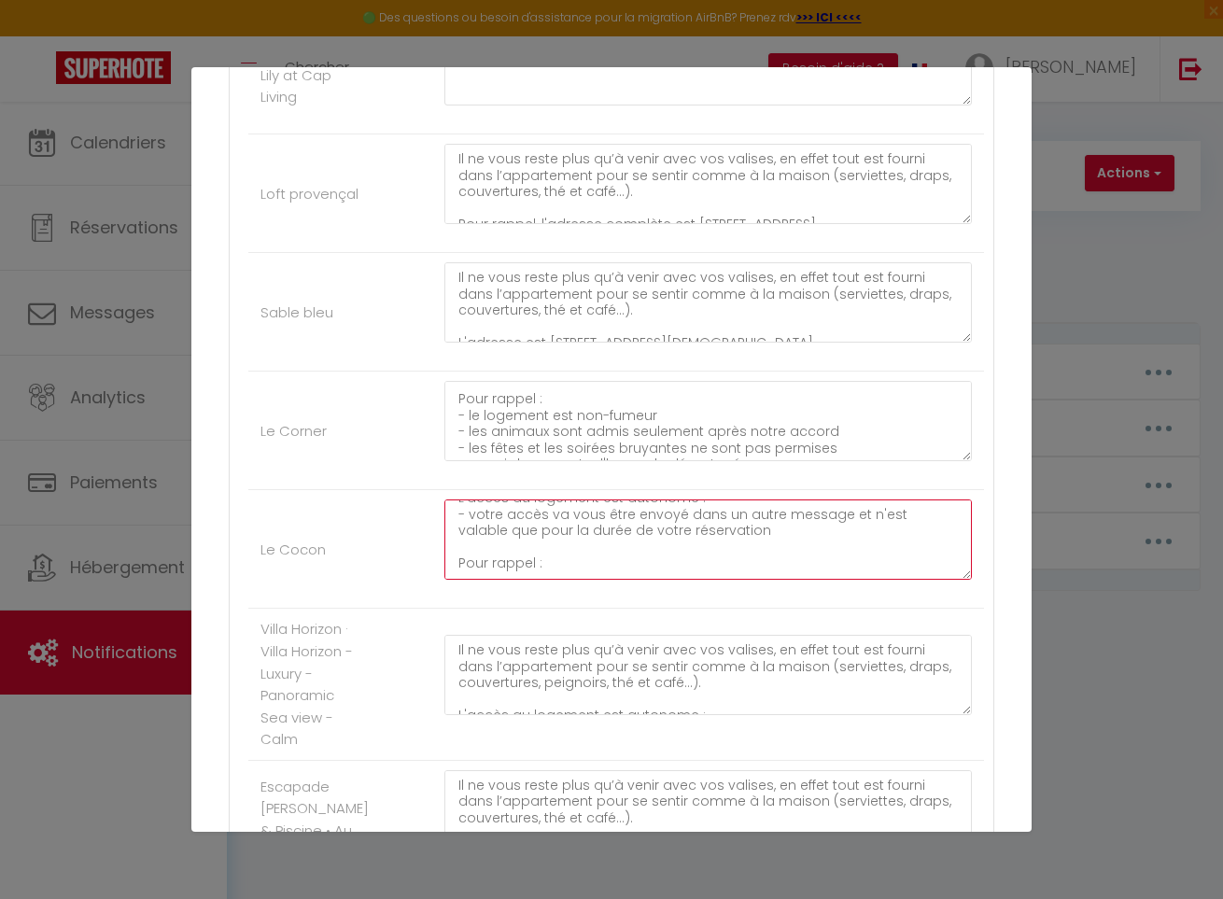
click at [537, 566] on textarea "Il ne vous reste plus qu’à venir avec vos valises, en effet tout est fourni dan…" at bounding box center [709, 540] width 528 height 80
paste textarea "- le logement est non-fumeur"
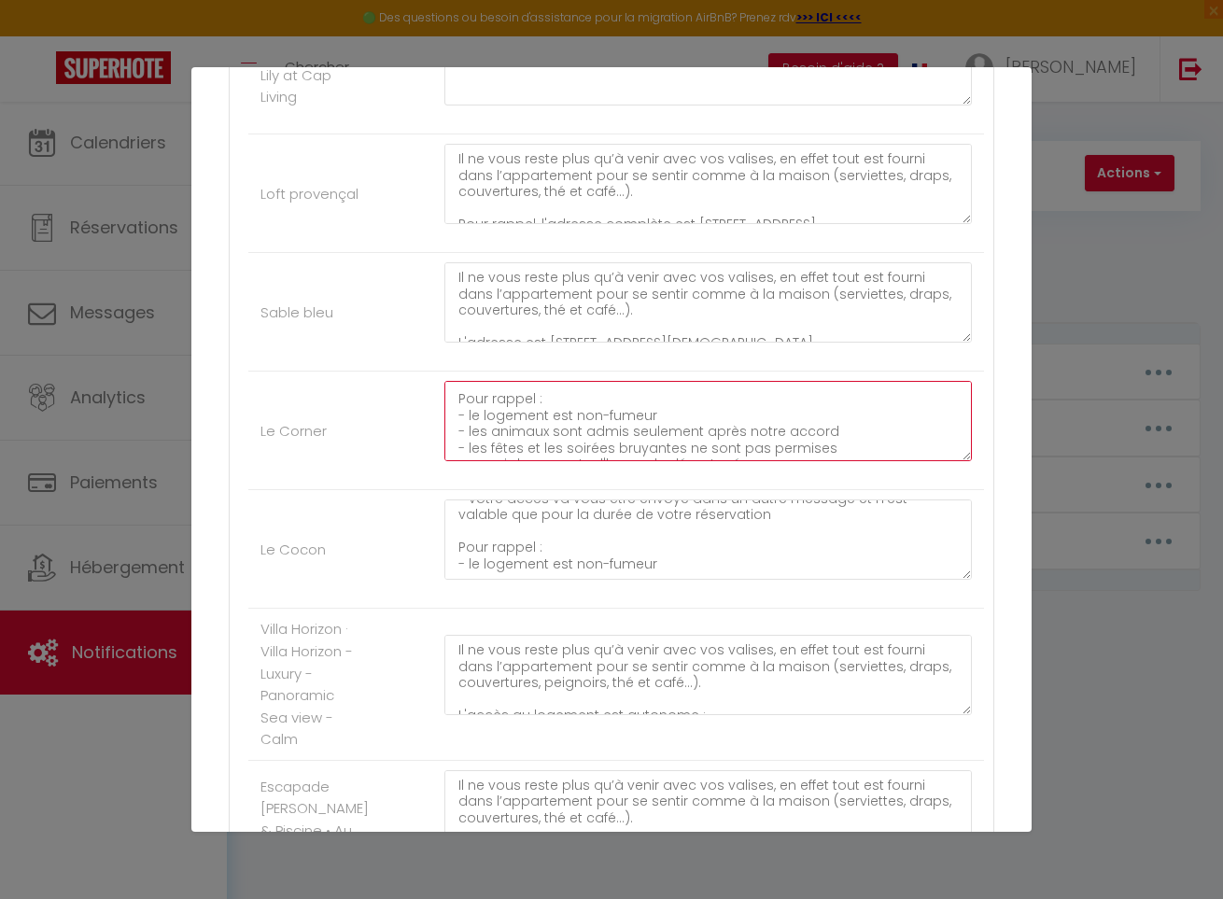
click at [669, 426] on textarea "Il ne vous reste plus qu’à venir avec vos valises, en effet tout est fourni dan…" at bounding box center [709, 421] width 528 height 80
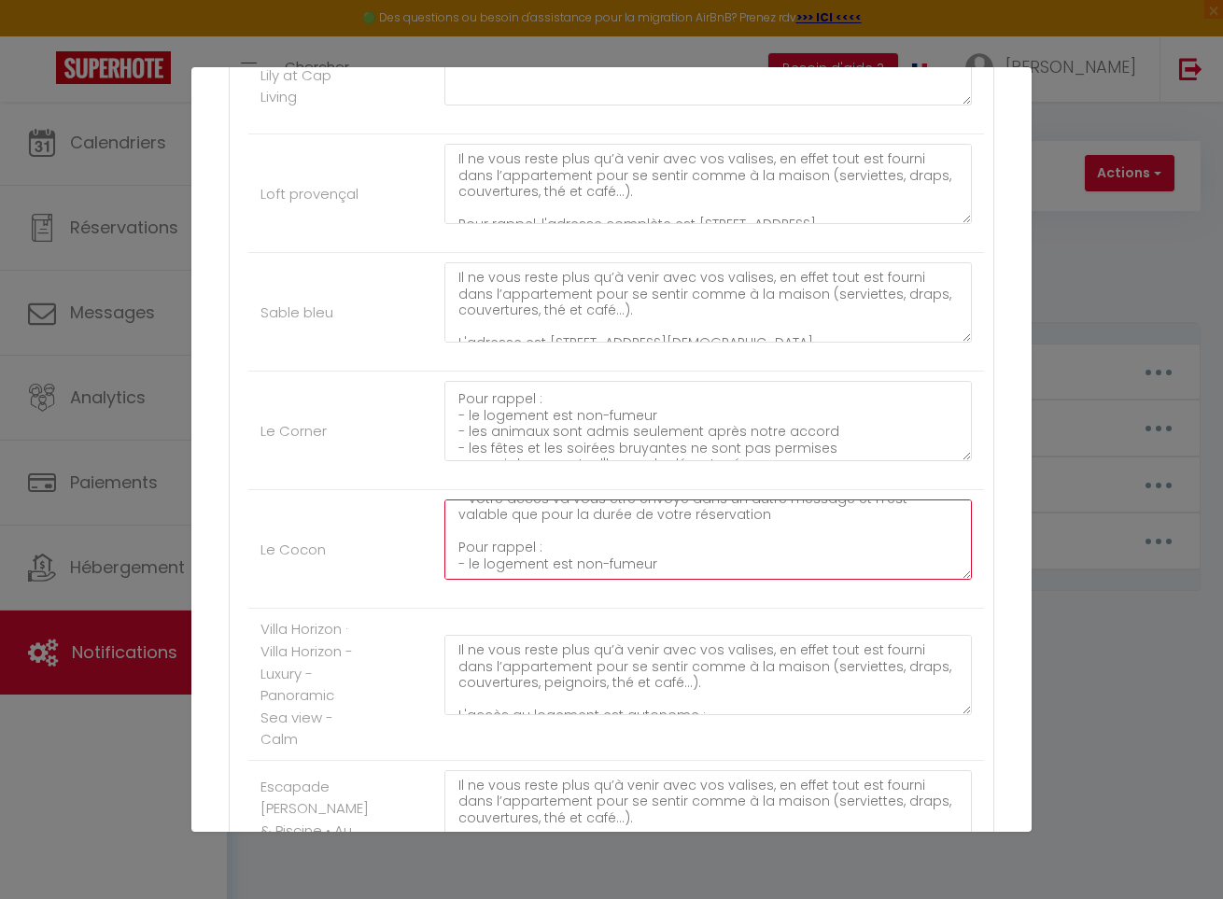
click at [586, 570] on textarea "Il ne vous reste plus qu’à venir avec vos valises, en effet tout est fourni dan…" at bounding box center [709, 540] width 528 height 80
paste textarea "- les animaux sont admis seulement après notre accord"
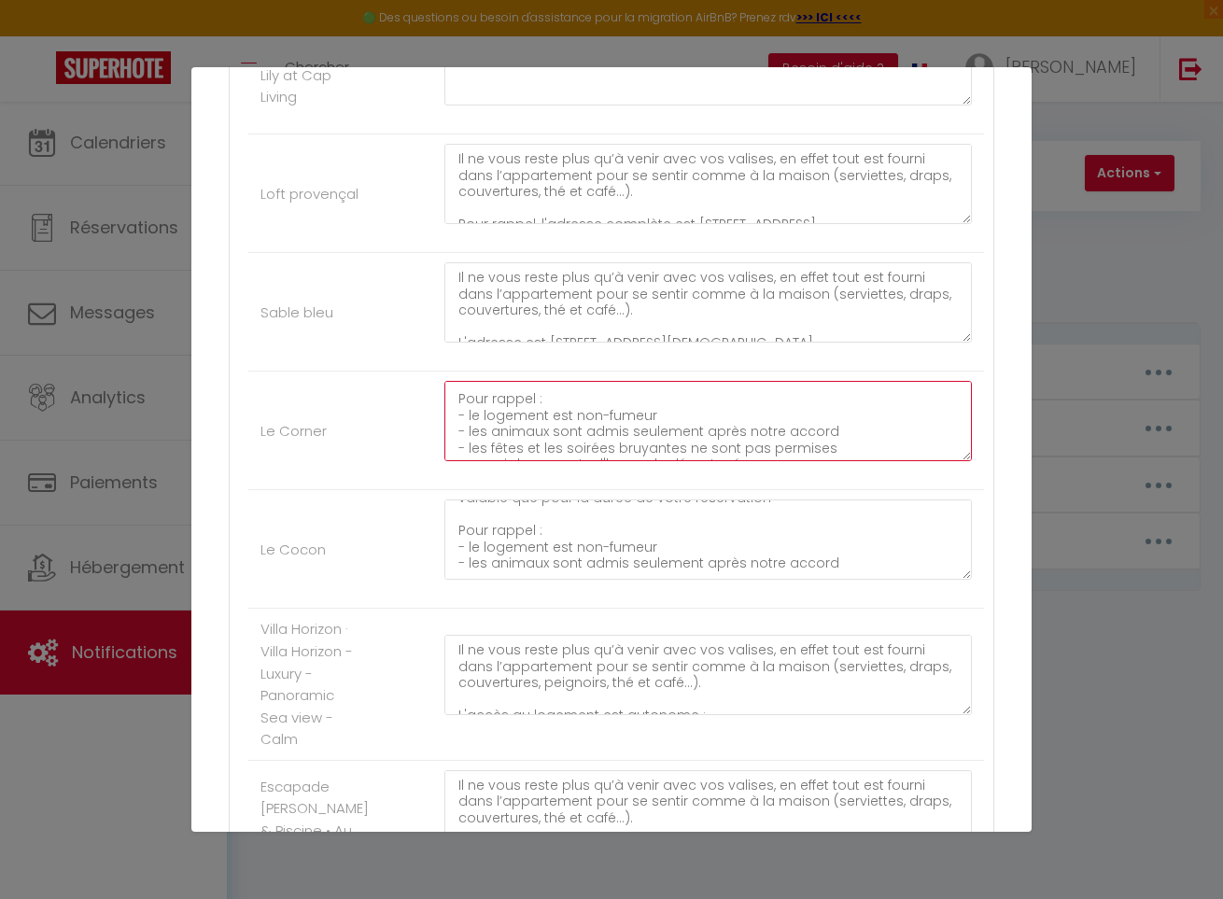
click at [623, 439] on textarea "Il ne vous reste plus qu’à venir avec vos valises, en effet tout est fourni dan…" at bounding box center [709, 421] width 528 height 80
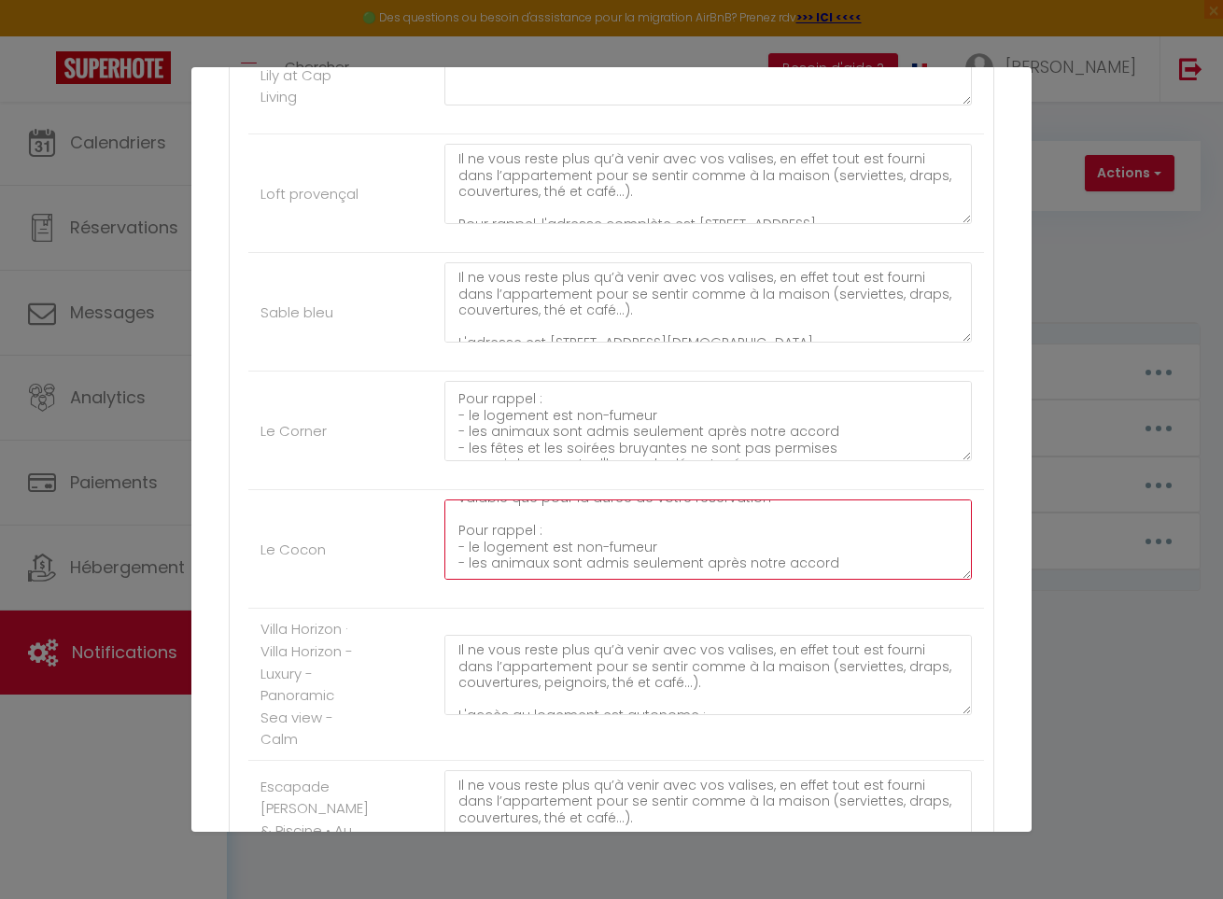
click at [538, 566] on textarea "Il ne vous reste plus qu’à venir avec vos valises, en effet tout est fourni dan…" at bounding box center [709, 540] width 528 height 80
paste textarea "- les fêtes et les soirées bruyantes ne sont pas permises"
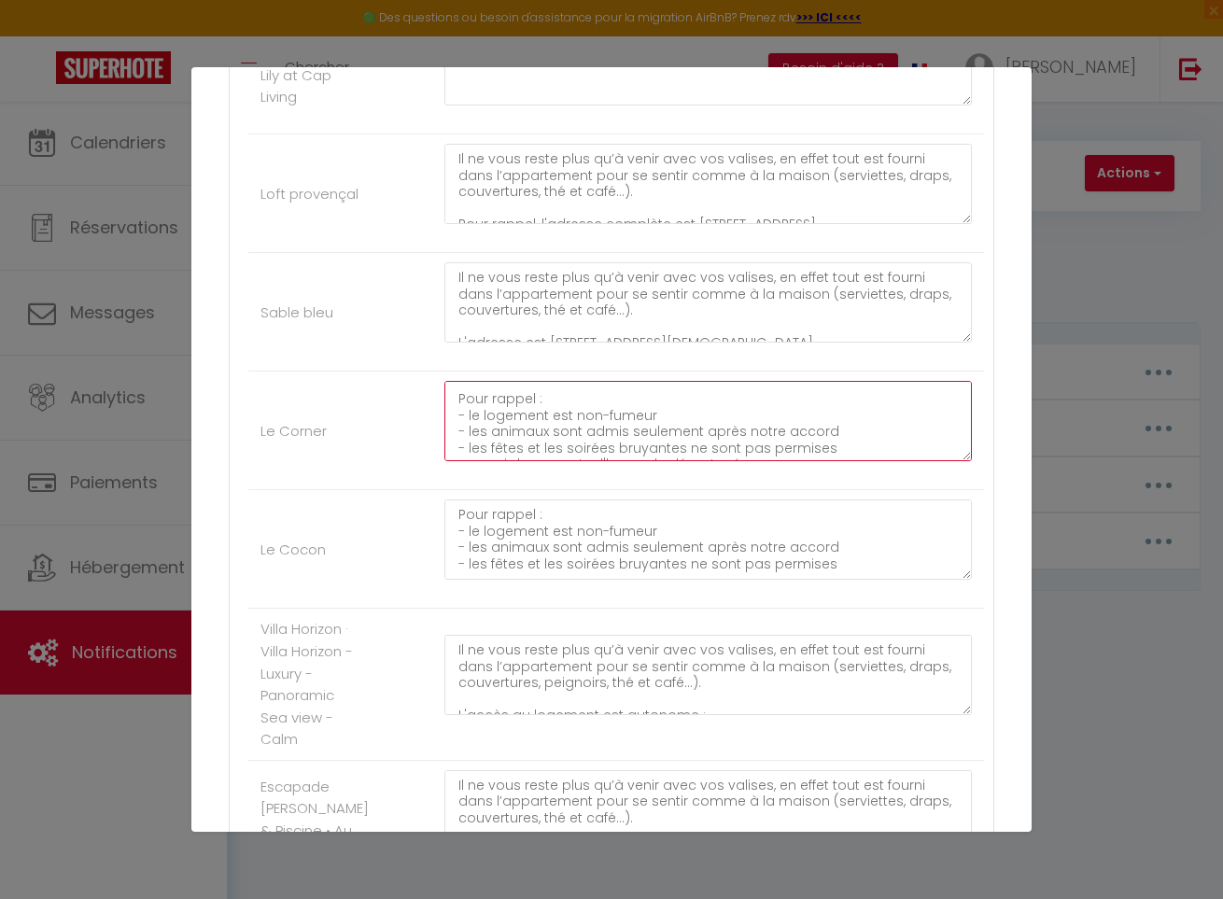
click at [586, 452] on textarea "Il ne vous reste plus qu’à venir avec vos valises, en effet tout est fourni dan…" at bounding box center [709, 421] width 528 height 80
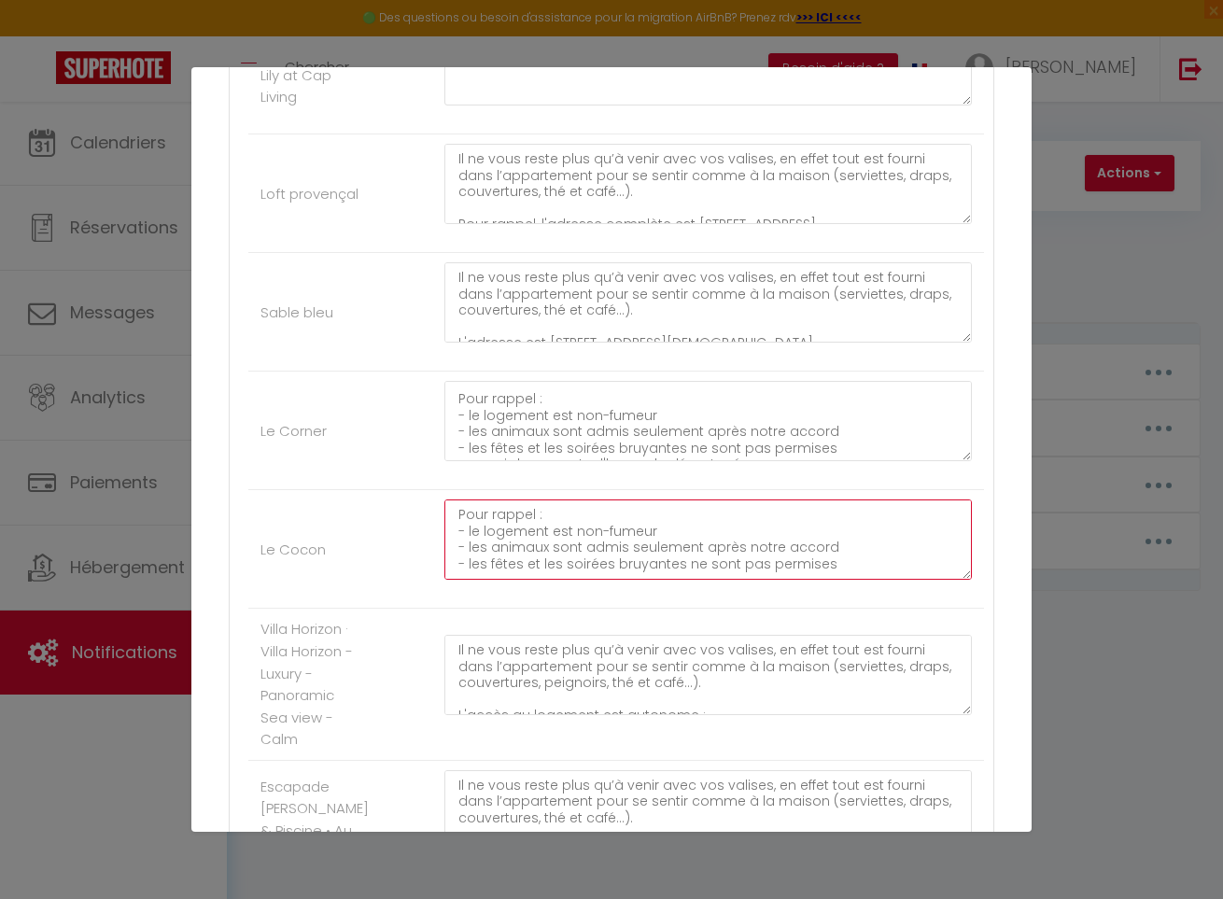
click at [532, 565] on textarea "Il ne vous reste plus qu’à venir avec vos valises, en effet tout est fourni dan…" at bounding box center [709, 540] width 528 height 80
paste textarea "- merci de respecter l'heure de départ prévue"
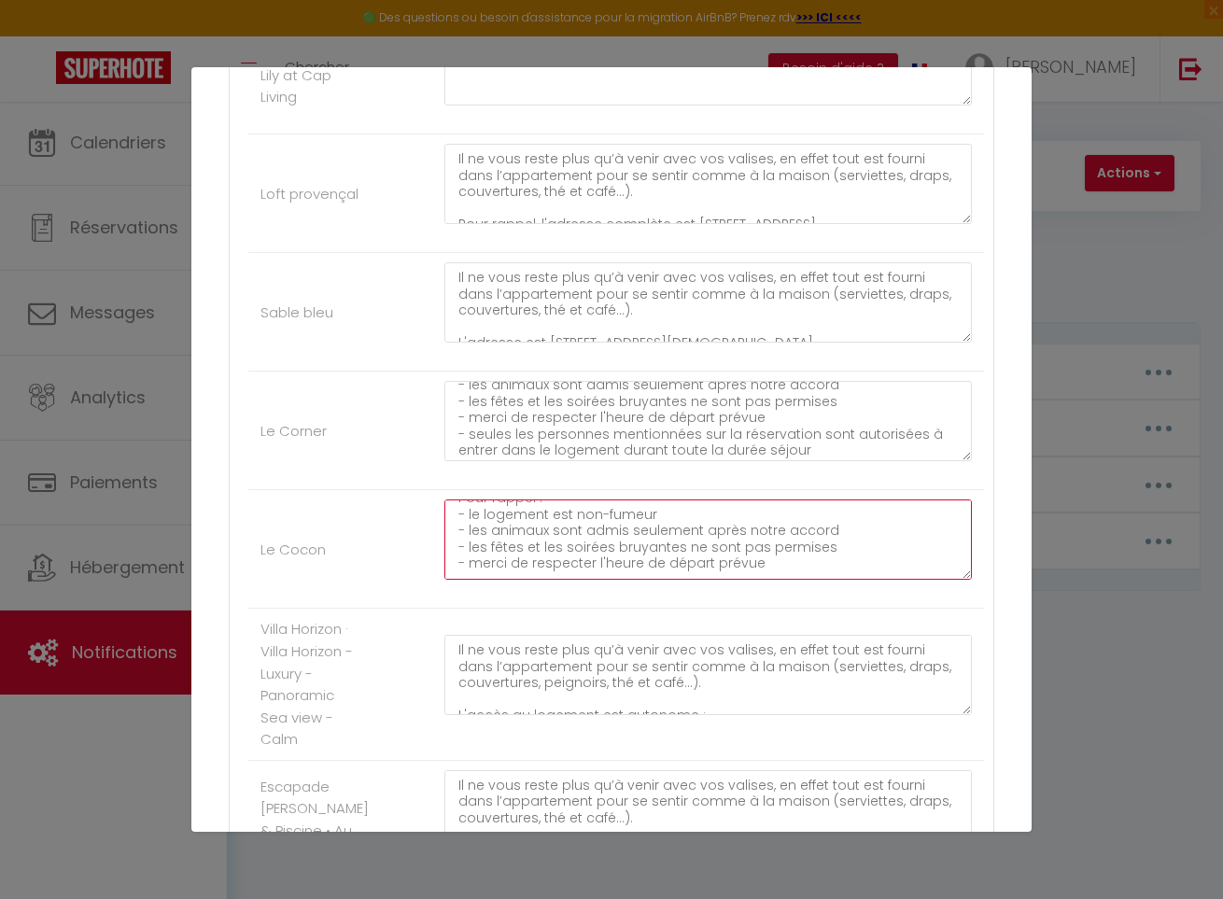
scroll to position [173, 0]
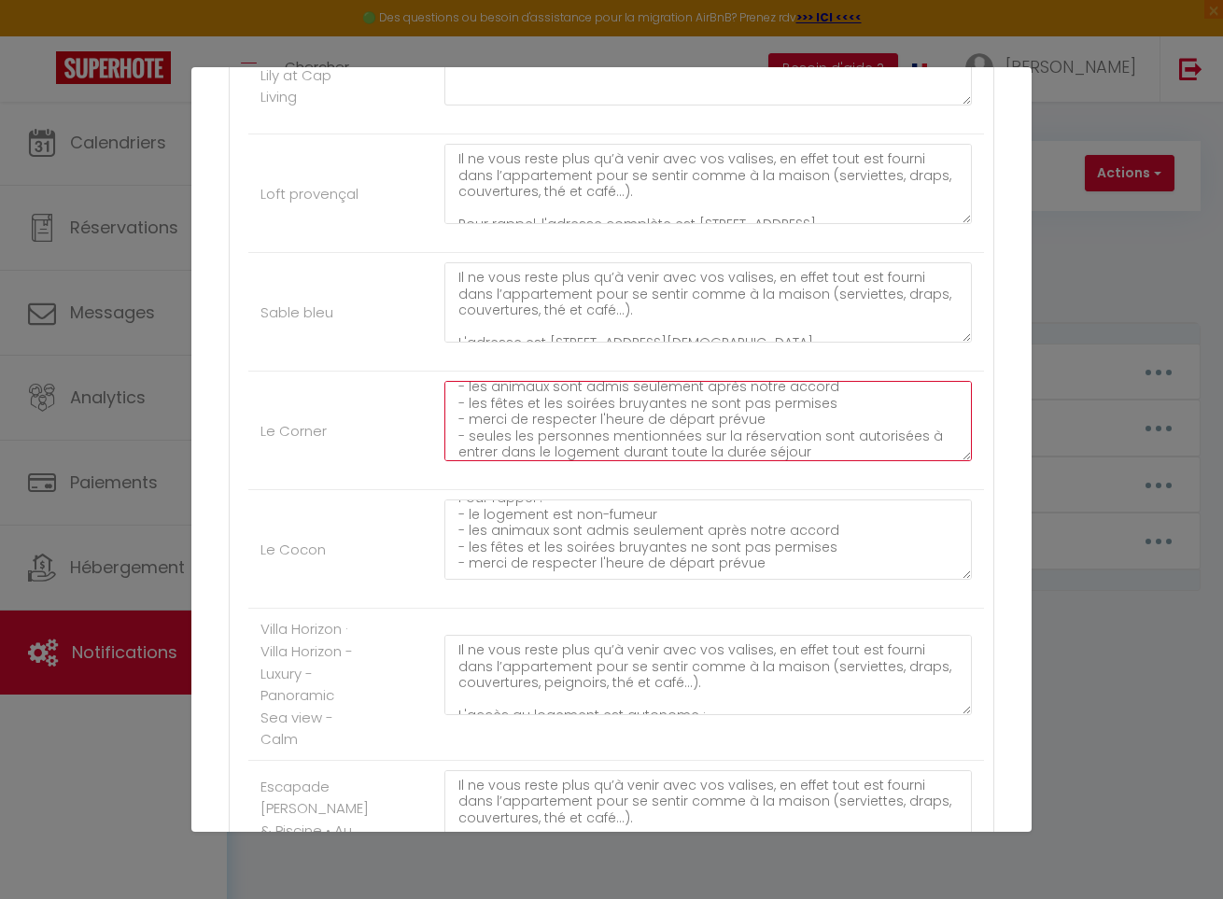
click at [625, 440] on textarea "Il ne vous reste plus qu’à venir avec vos valises, en effet tout est fourni dan…" at bounding box center [709, 421] width 528 height 80
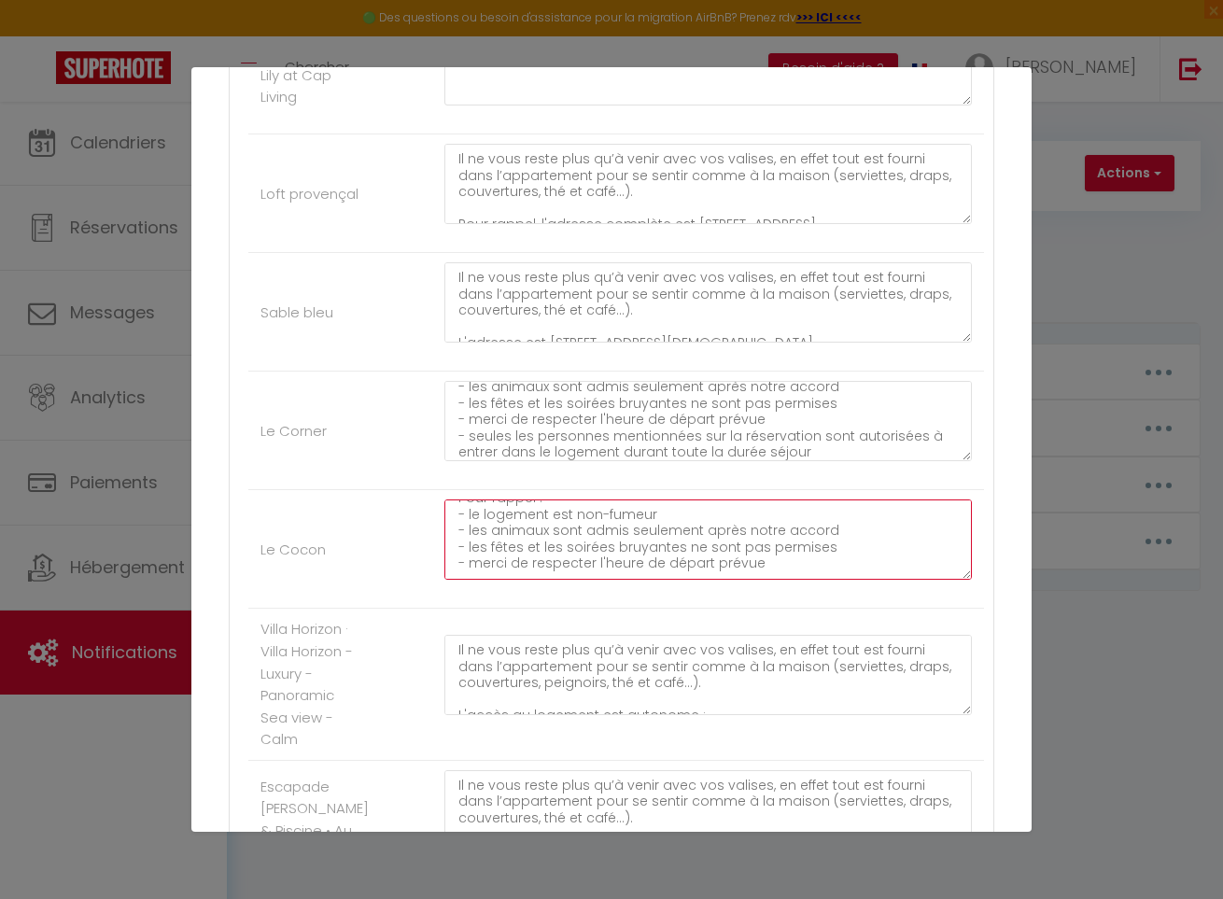
click at [616, 562] on textarea "Il ne vous reste plus qu’à venir avec vos valises, en effet tout est fourni dan…" at bounding box center [709, 540] width 528 height 80
paste textarea "- seules les personnes mentionnées sur la réservation sont autorisées à entrer …"
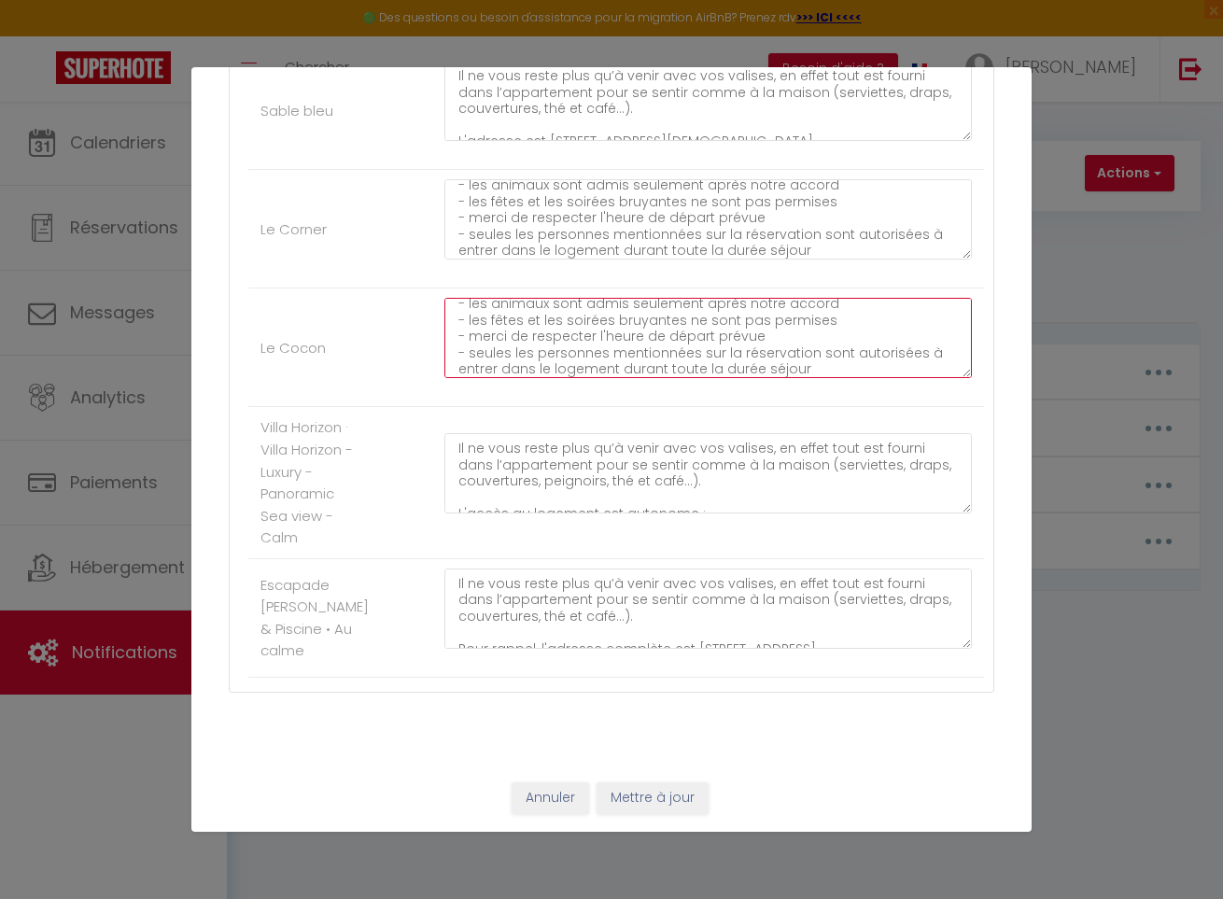
scroll to position [1144, 0]
click at [656, 799] on button "Mettre à jour" at bounding box center [653, 799] width 112 height 32
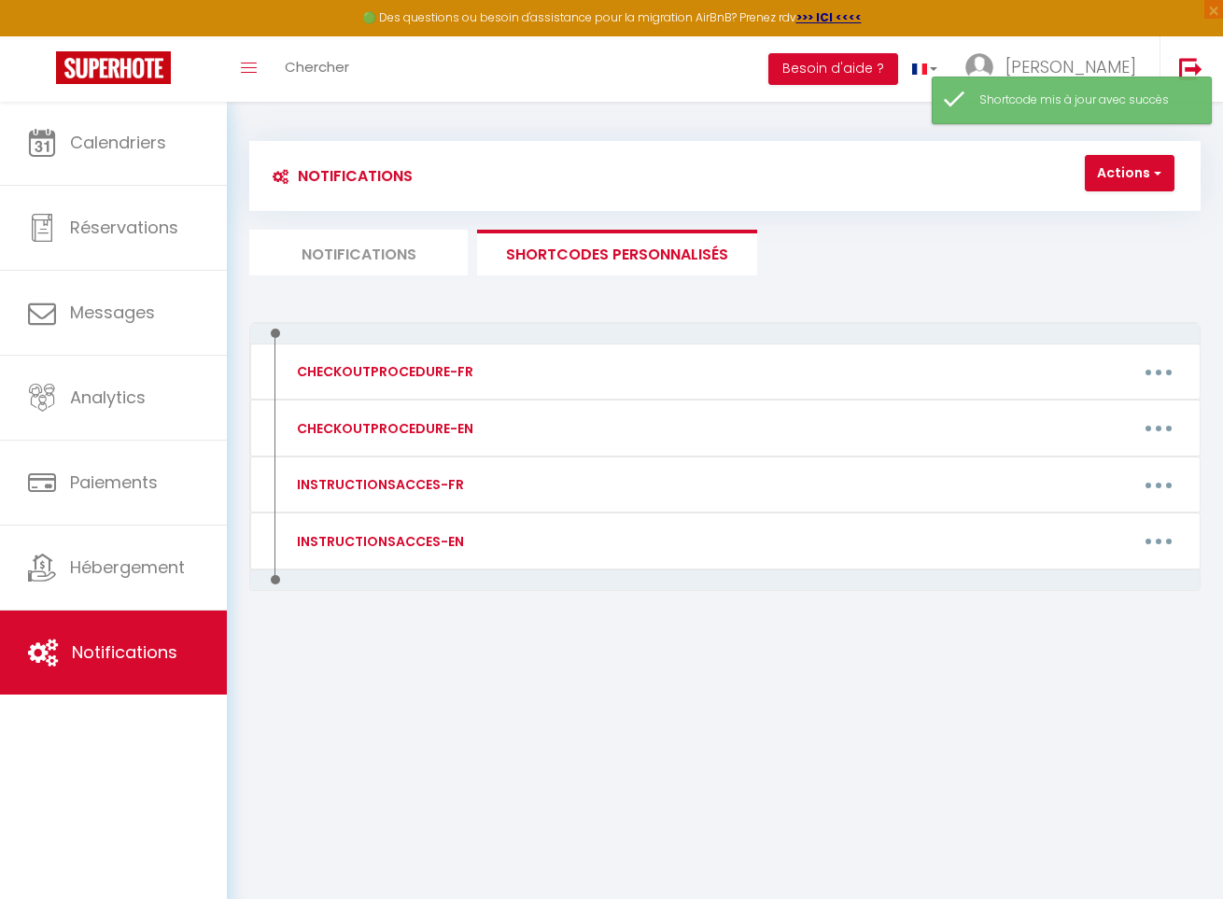
click at [428, 255] on li "Notifications" at bounding box center [358, 253] width 219 height 46
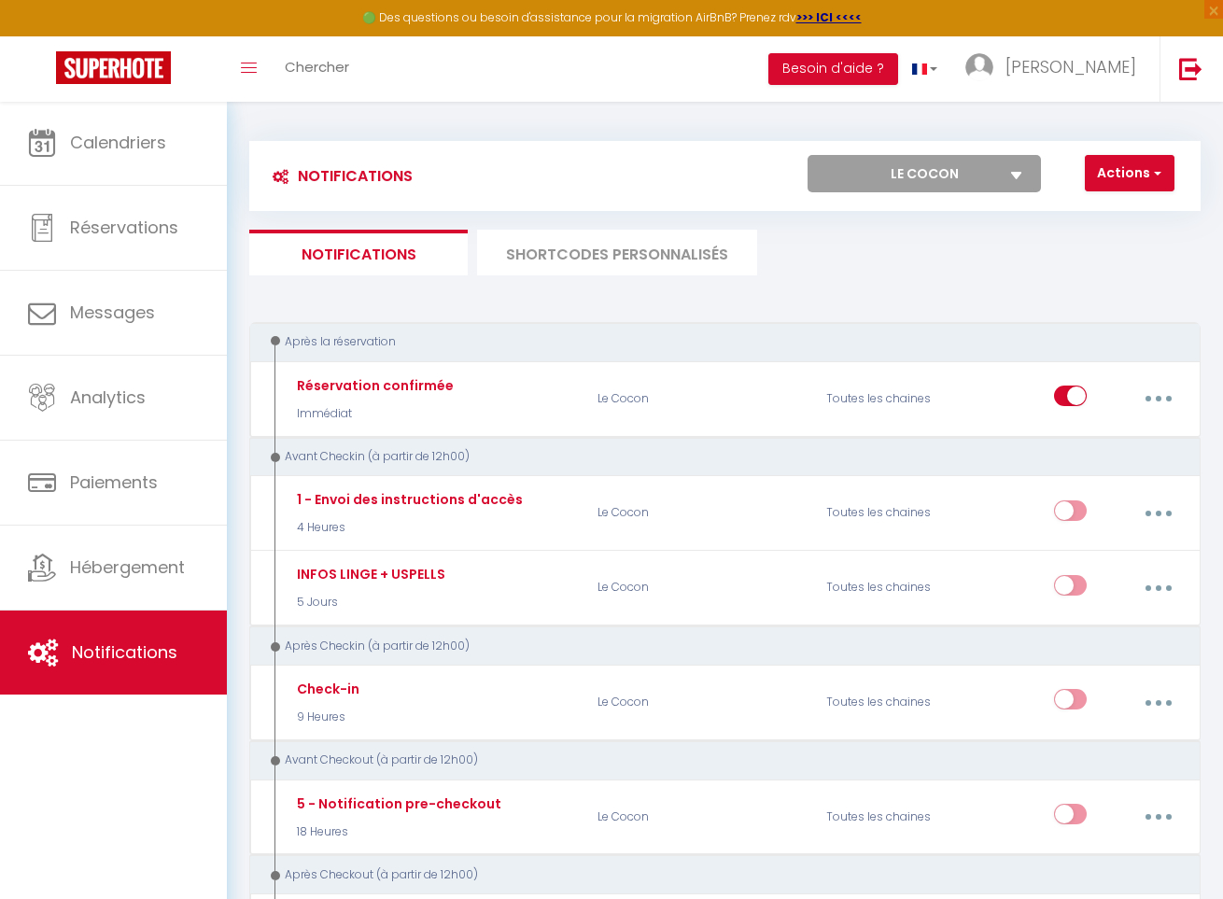
click at [626, 257] on li "SHORTCODES PERSONNALISÉS" at bounding box center [617, 253] width 280 height 46
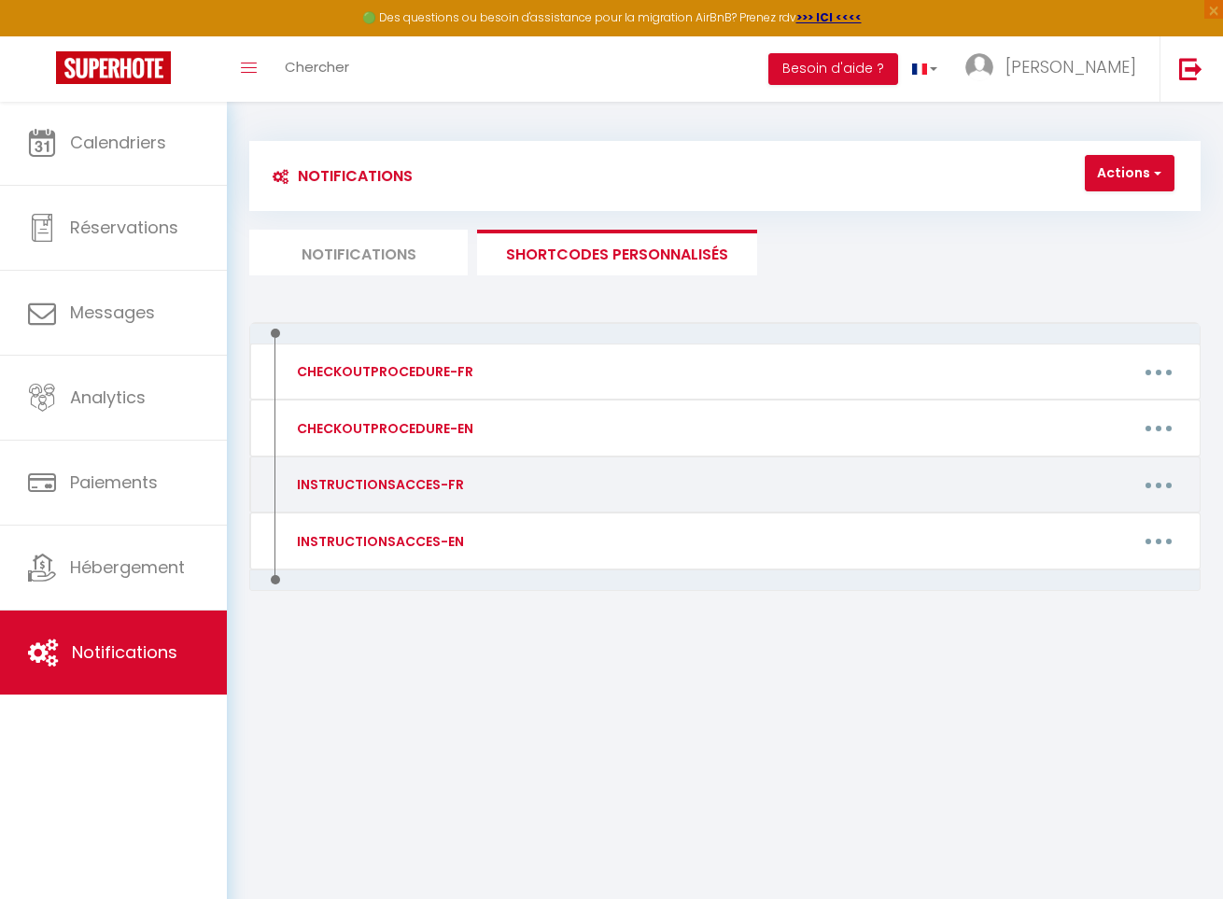
click at [1150, 483] on button "button" at bounding box center [1159, 484] width 49 height 35
click at [1059, 530] on link "Editer" at bounding box center [1109, 531] width 138 height 32
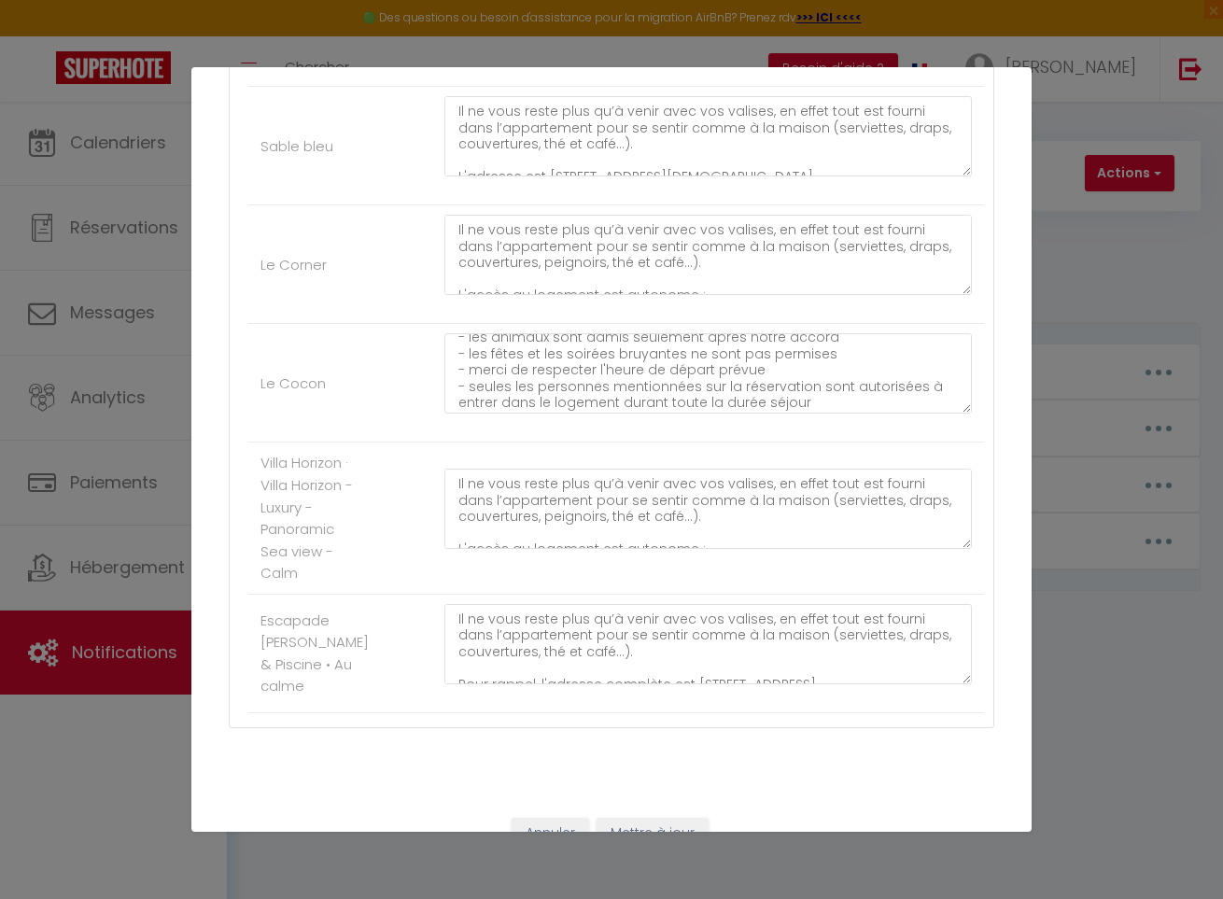
scroll to position [173, 0]
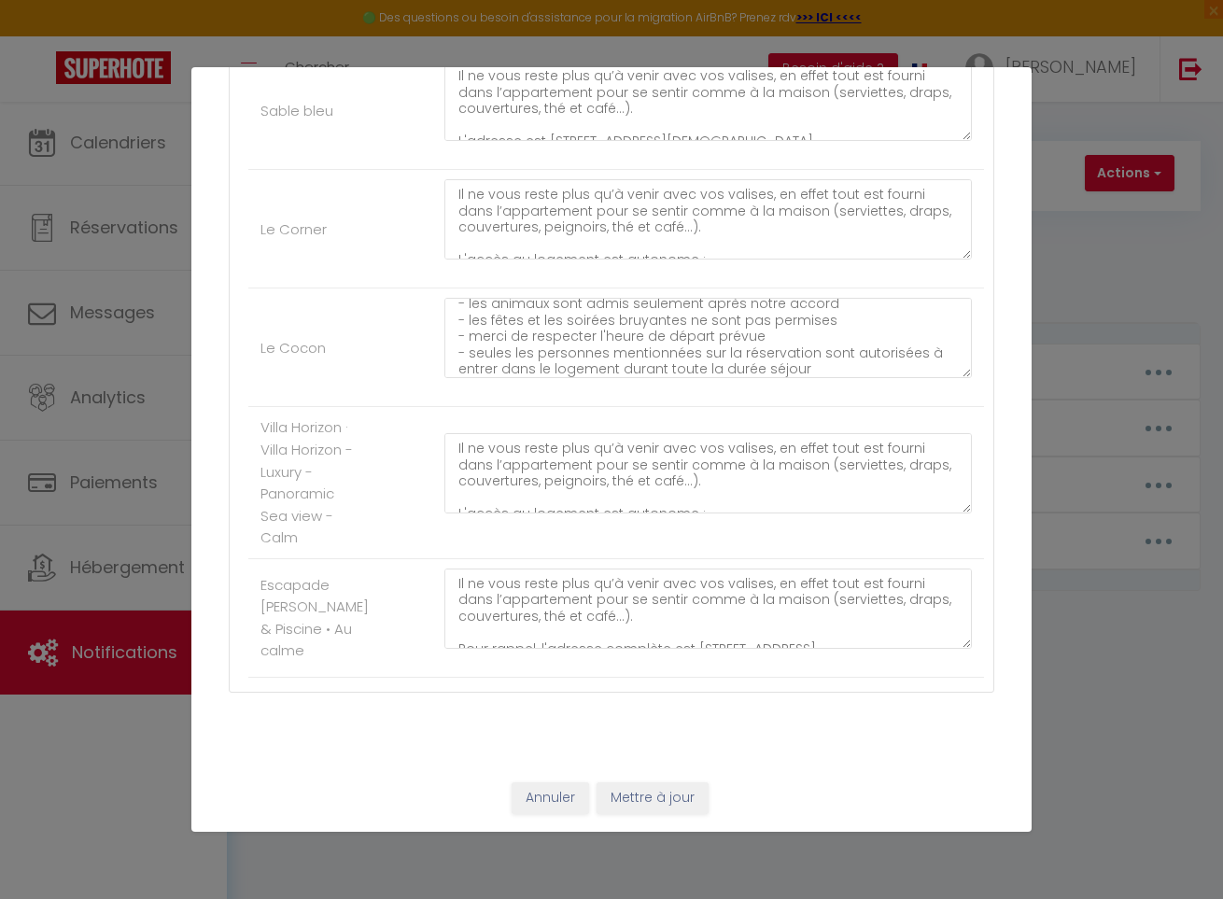
click at [1033, 435] on div "Mettre à jour le code court personnalisé × Nom * INSTRUCTIONSACCES-FR Contenu *…" at bounding box center [611, 449] width 1223 height 899
click at [1094, 413] on div "Mettre à jour le code court personnalisé × Nom * INSTRUCTIONSACCES-FR Contenu *…" at bounding box center [611, 449] width 1223 height 899
click at [553, 796] on button "Annuler" at bounding box center [551, 799] width 78 height 32
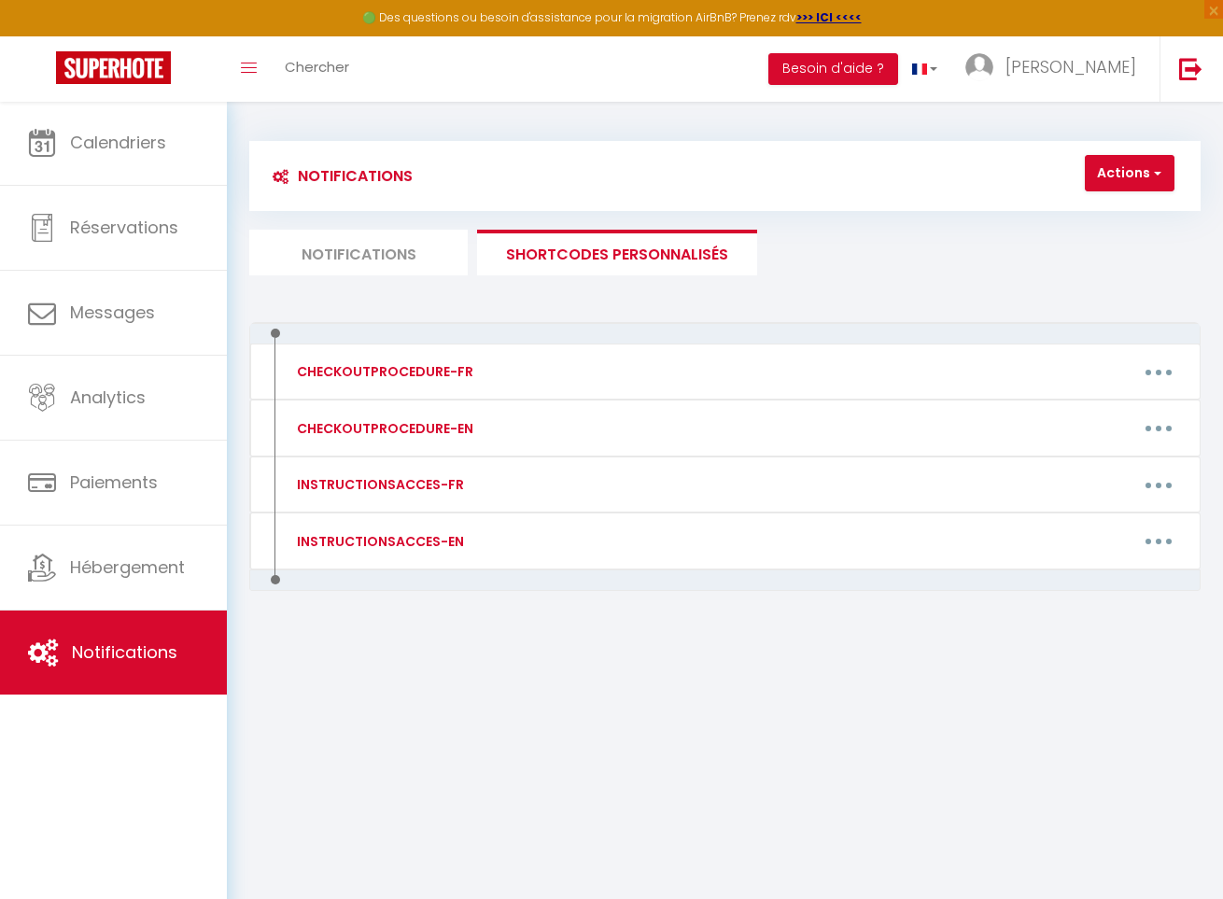
click at [427, 261] on li "Notifications" at bounding box center [358, 253] width 219 height 46
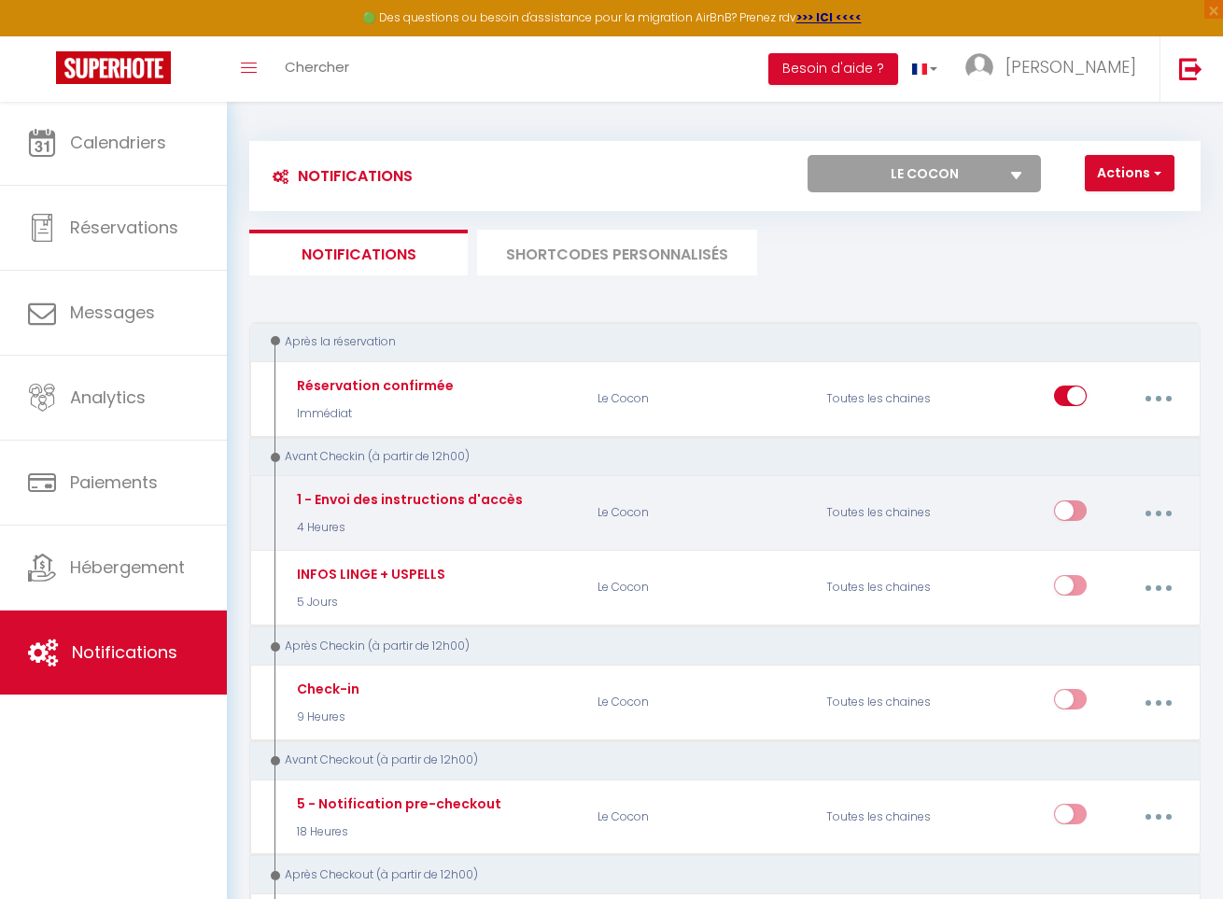
click at [1067, 510] on input "checkbox" at bounding box center [1070, 515] width 33 height 28
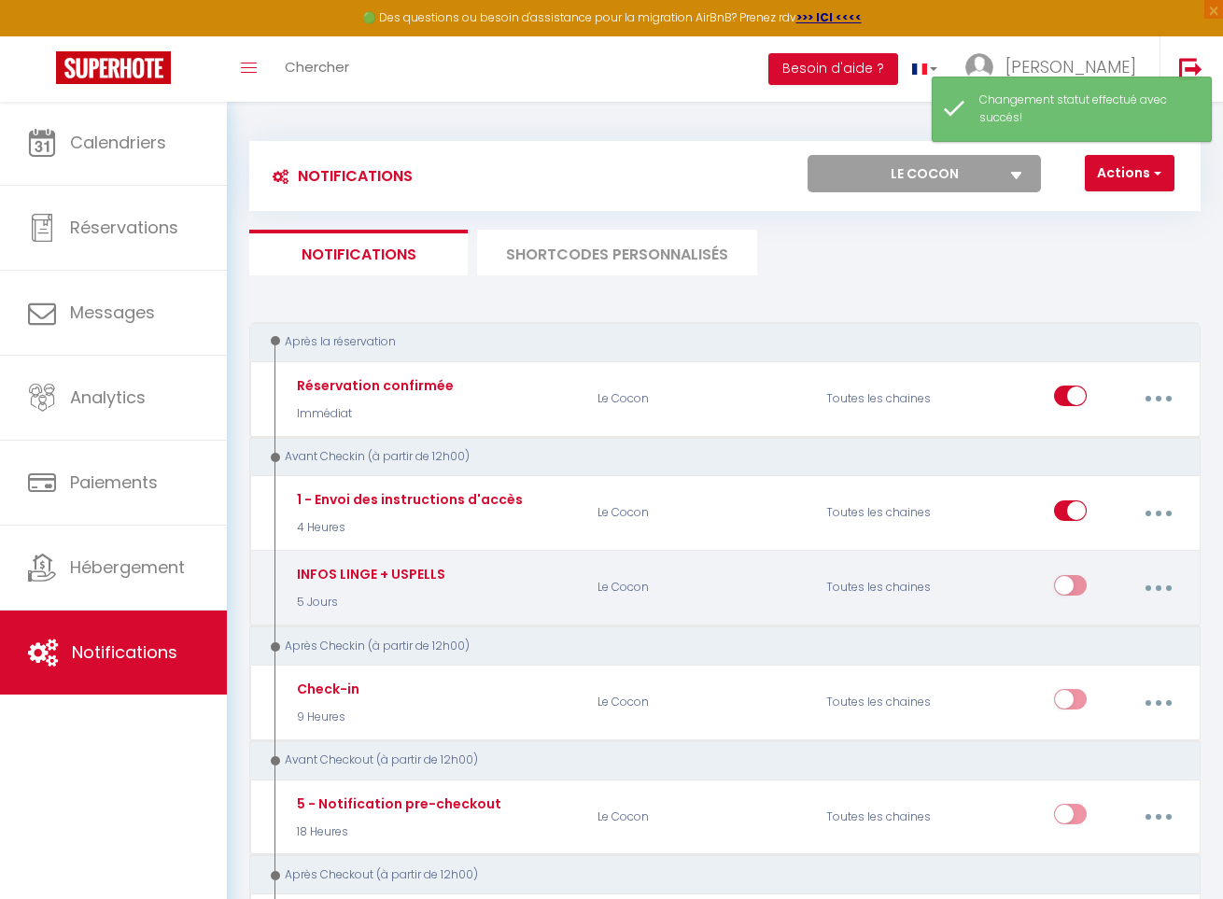
click at [1162, 584] on button "button" at bounding box center [1158, 588] width 49 height 35
click at [1102, 625] on link "Editer" at bounding box center [1108, 633] width 138 height 32
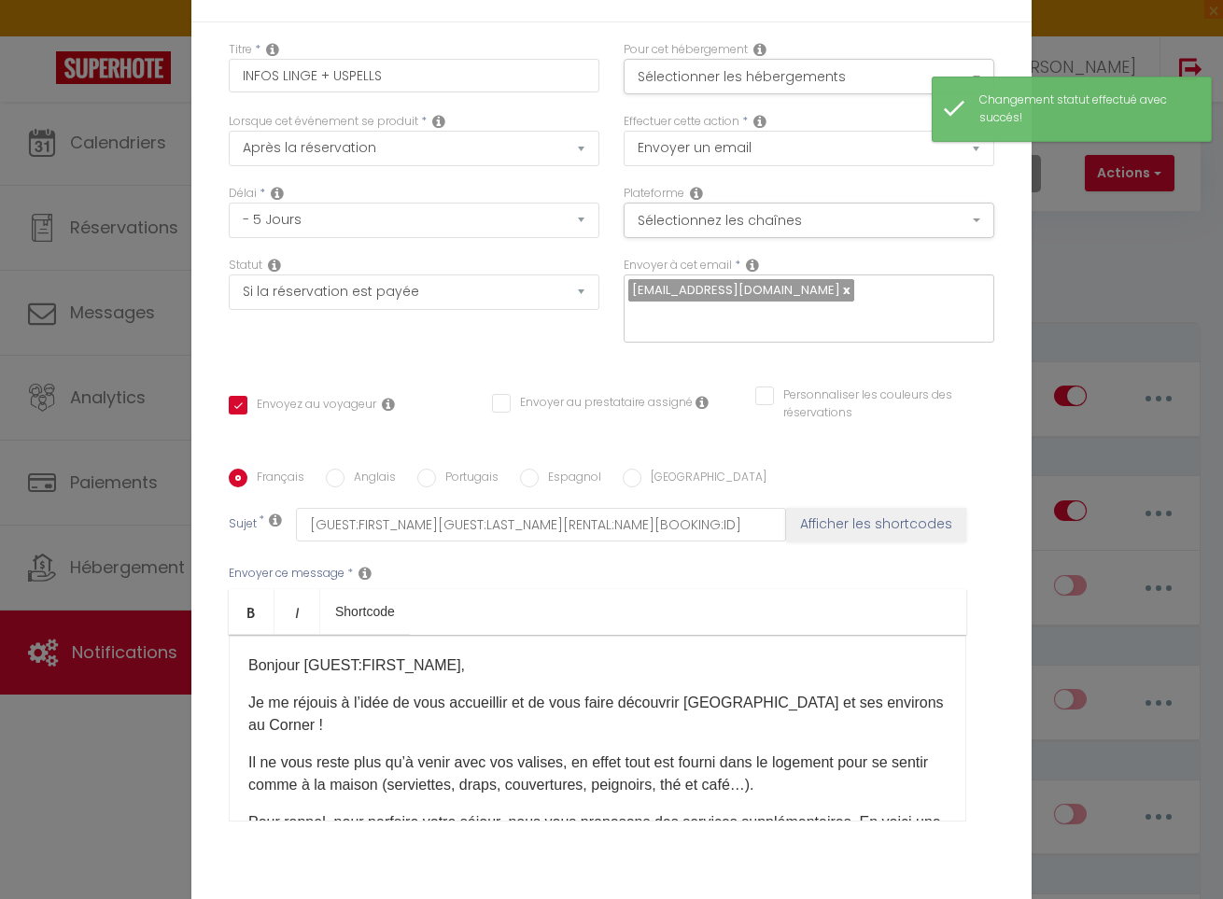
scroll to position [10, 0]
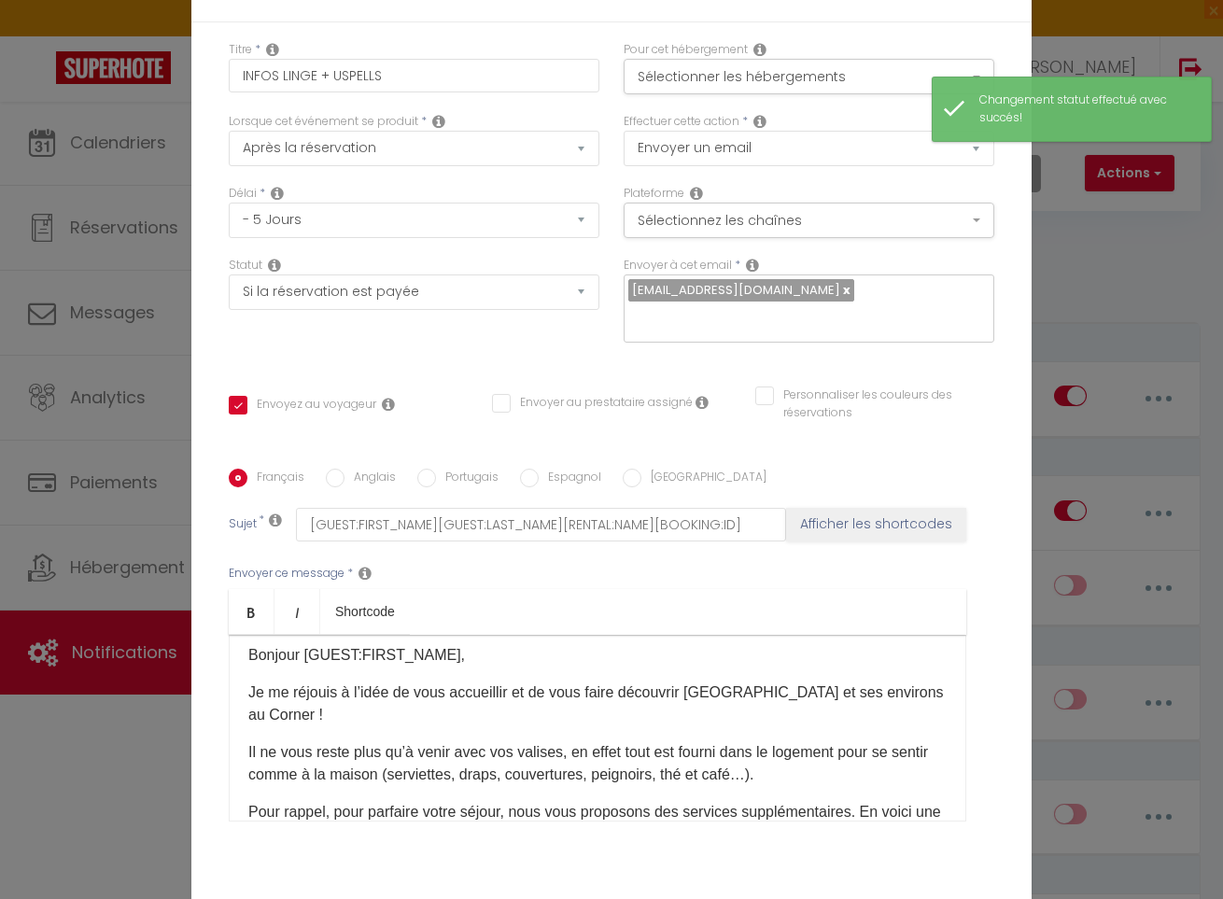
click at [898, 691] on span "Je me réjouis à l’idée de vous accueillir et de vous faire découvrir [GEOGRAPHI…" at bounding box center [596, 704] width 696 height 38
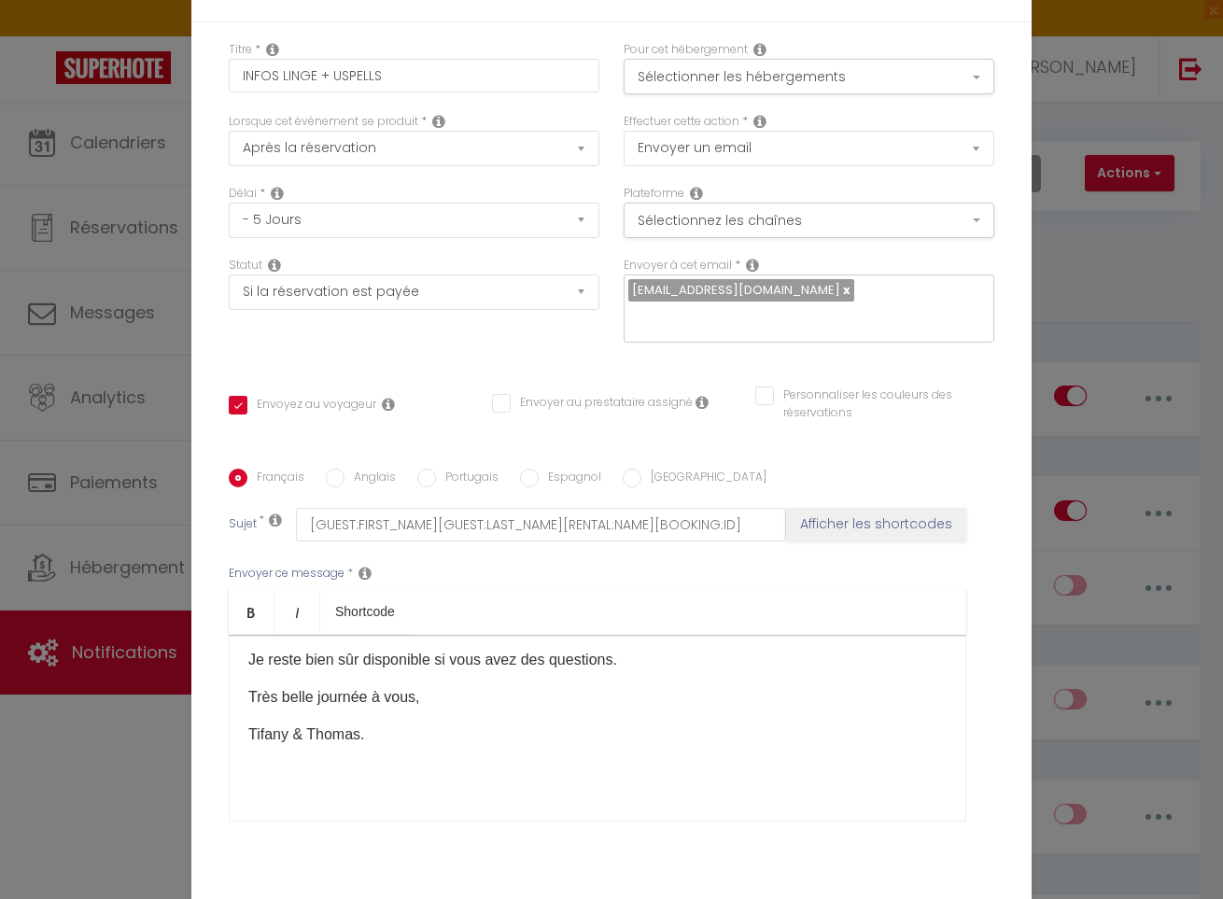
scroll to position [290, 0]
click at [309, 733] on p "Tifany & Thomas." at bounding box center [597, 735] width 699 height 22
drag, startPoint x: 309, startPoint y: 735, endPoint x: 228, endPoint y: 734, distance: 81.3
click at [228, 734] on div "Français Anglais Portugais Espagnol Italien Sujet * [GUEST:FIRST_NAME][GUEST:LA…" at bounding box center [611, 657] width 775 height 376
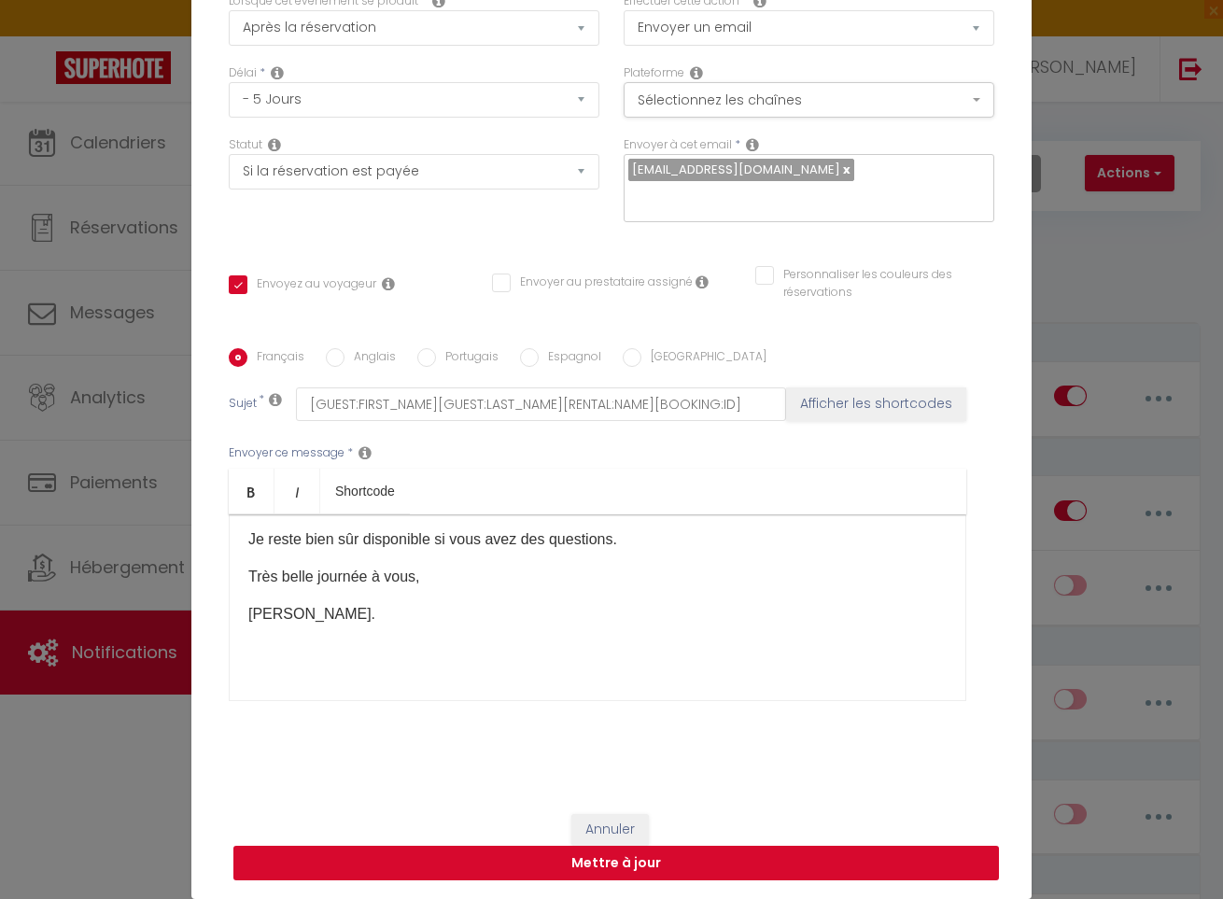
scroll to position [120, 0]
click at [637, 869] on button "Mettre à jour" at bounding box center [616, 863] width 766 height 35
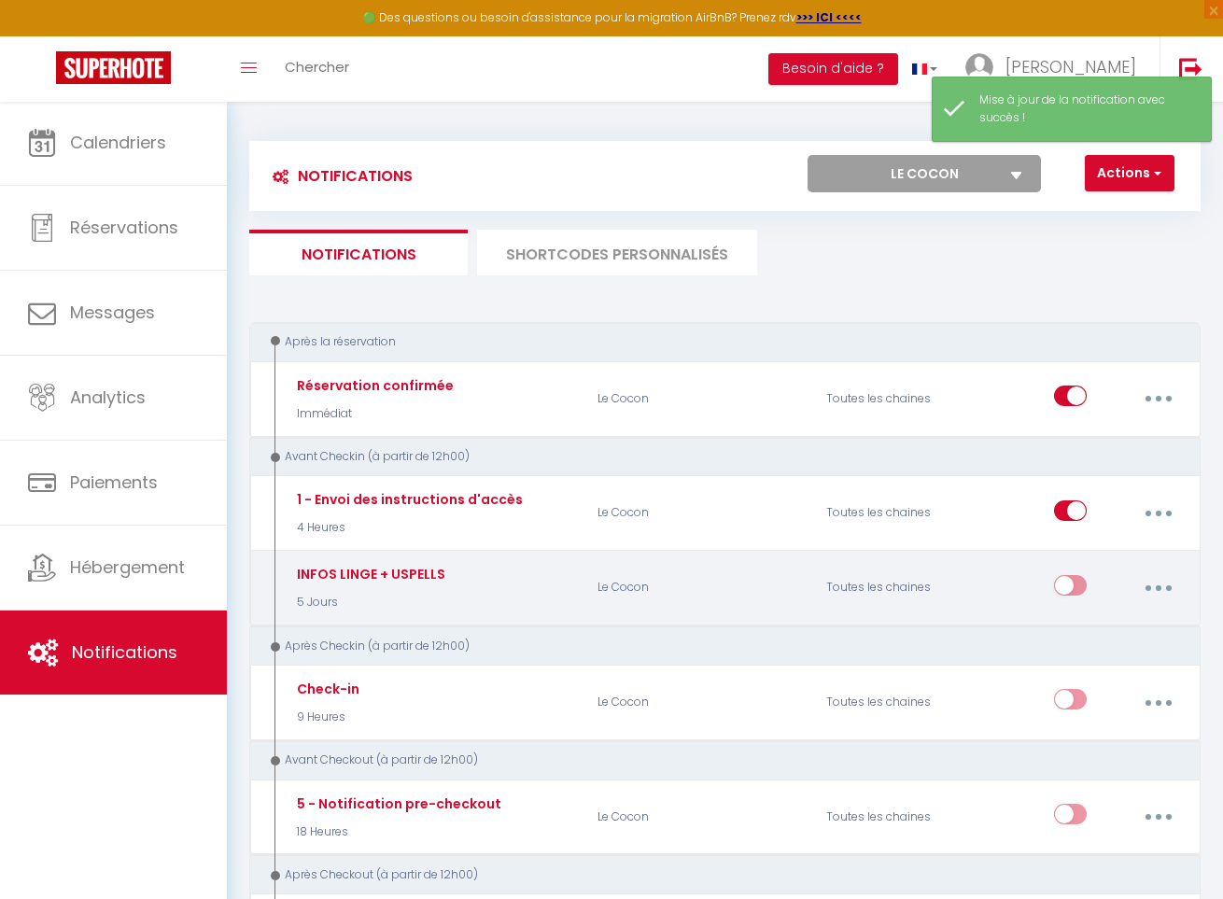
click at [1072, 581] on input "checkbox" at bounding box center [1070, 589] width 33 height 28
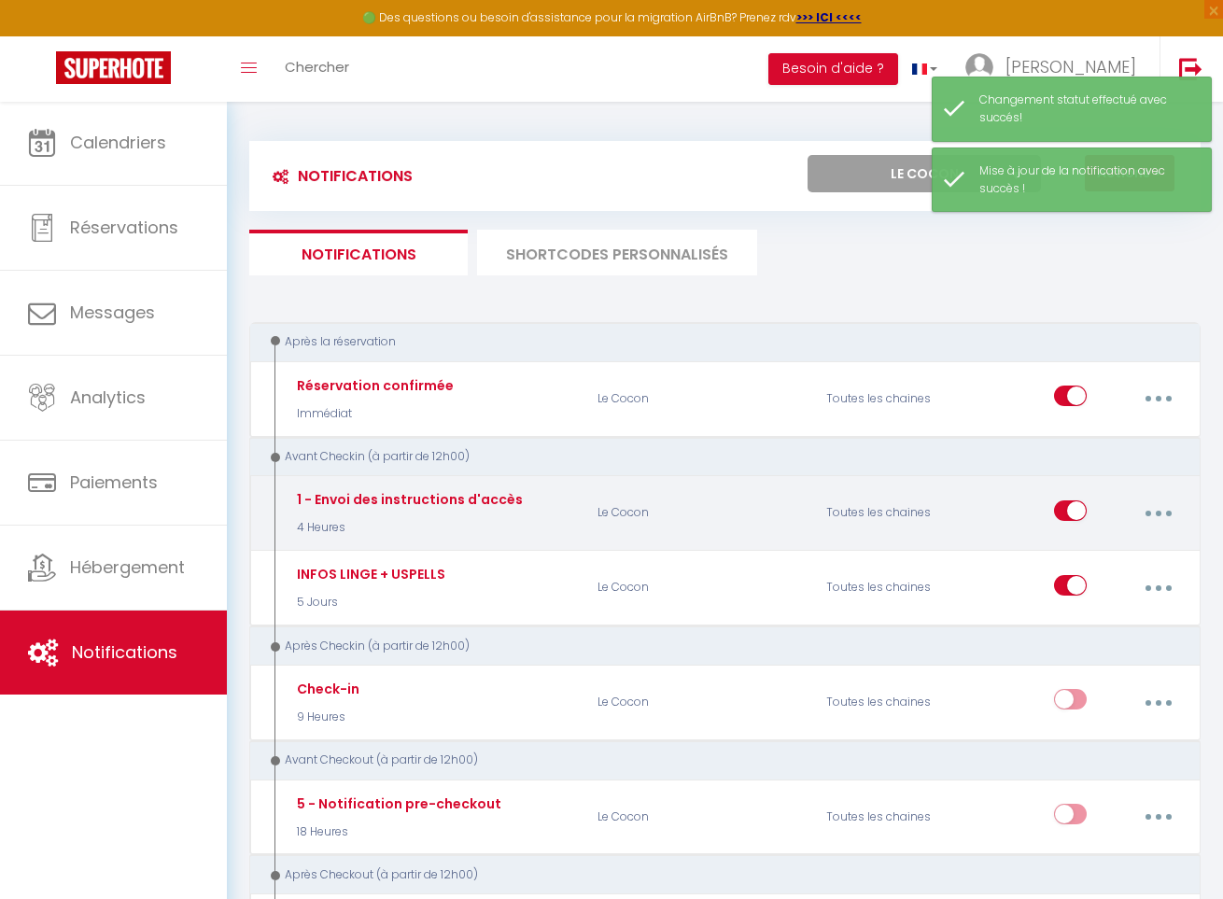
click at [1165, 508] on button "button" at bounding box center [1158, 513] width 49 height 35
click at [1118, 543] on link "Editer" at bounding box center [1108, 559] width 138 height 32
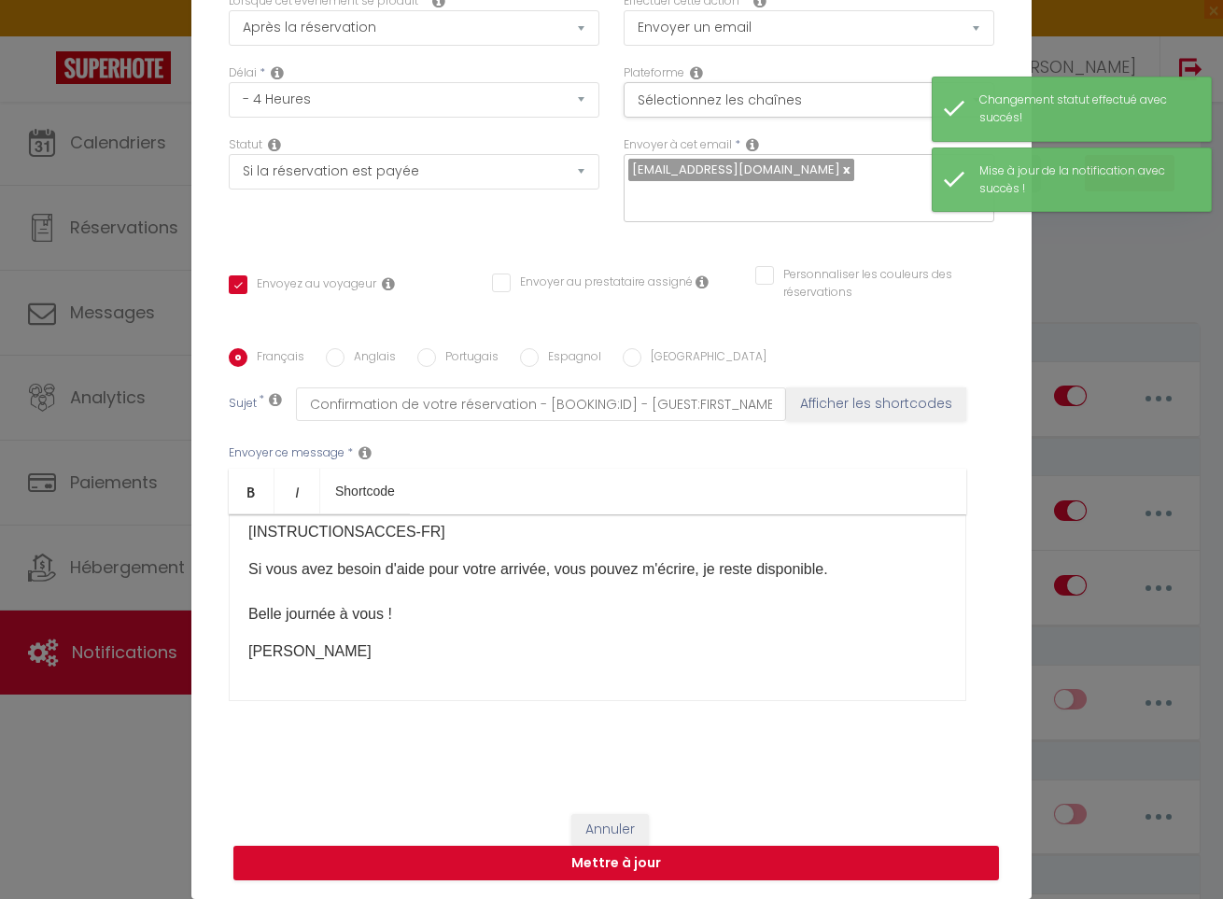
scroll to position [120, 0]
click at [623, 827] on button "Annuler" at bounding box center [611, 830] width 78 height 32
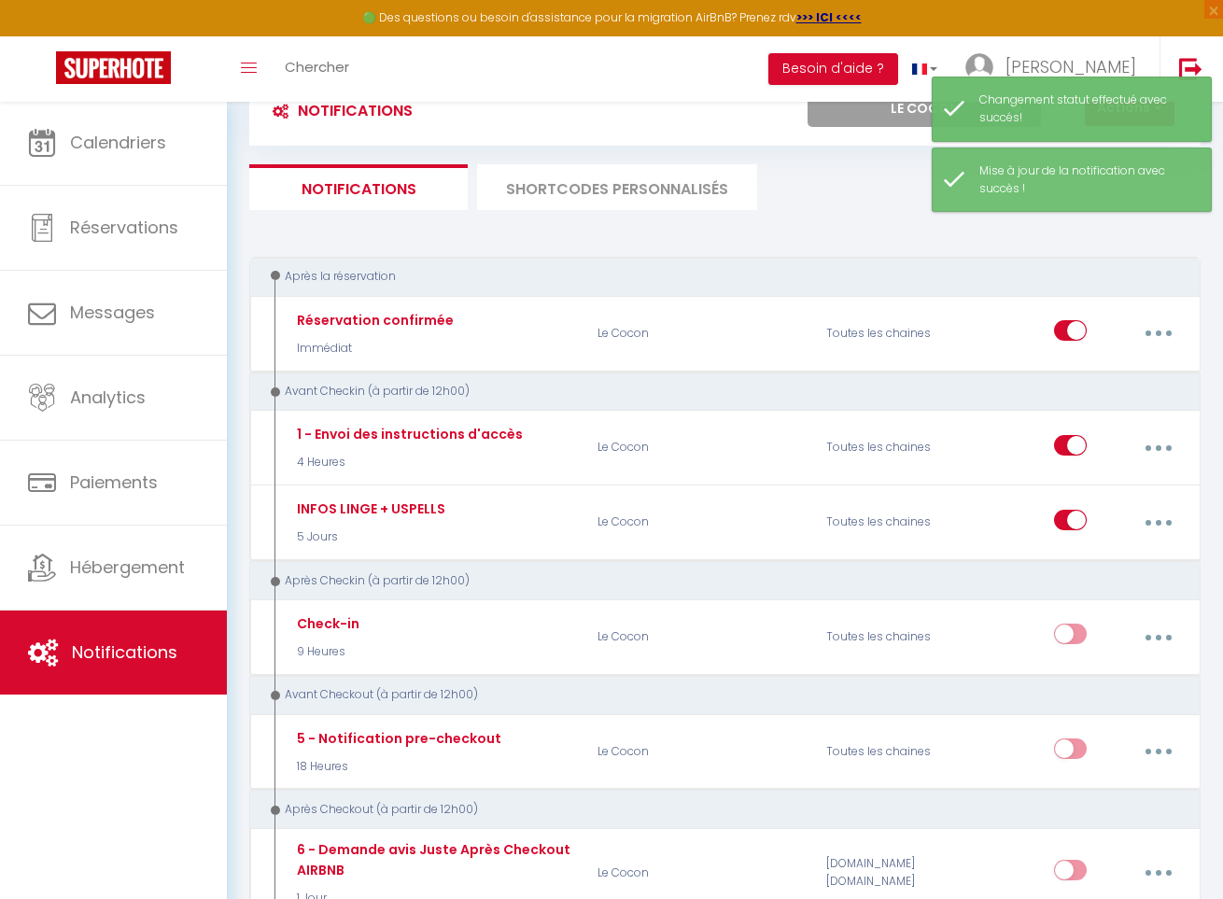
scroll to position [110, 0]
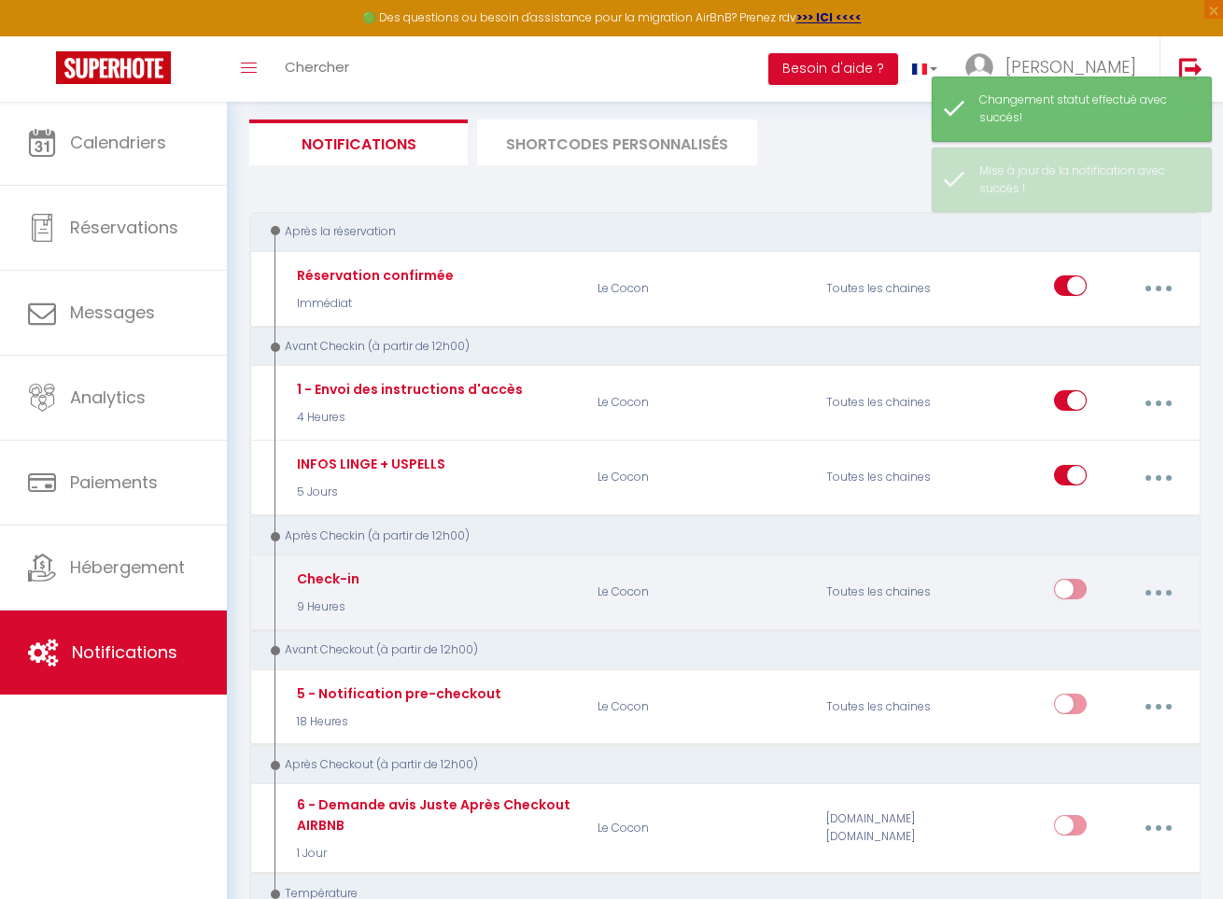
click at [1162, 584] on button "button" at bounding box center [1158, 591] width 49 height 35
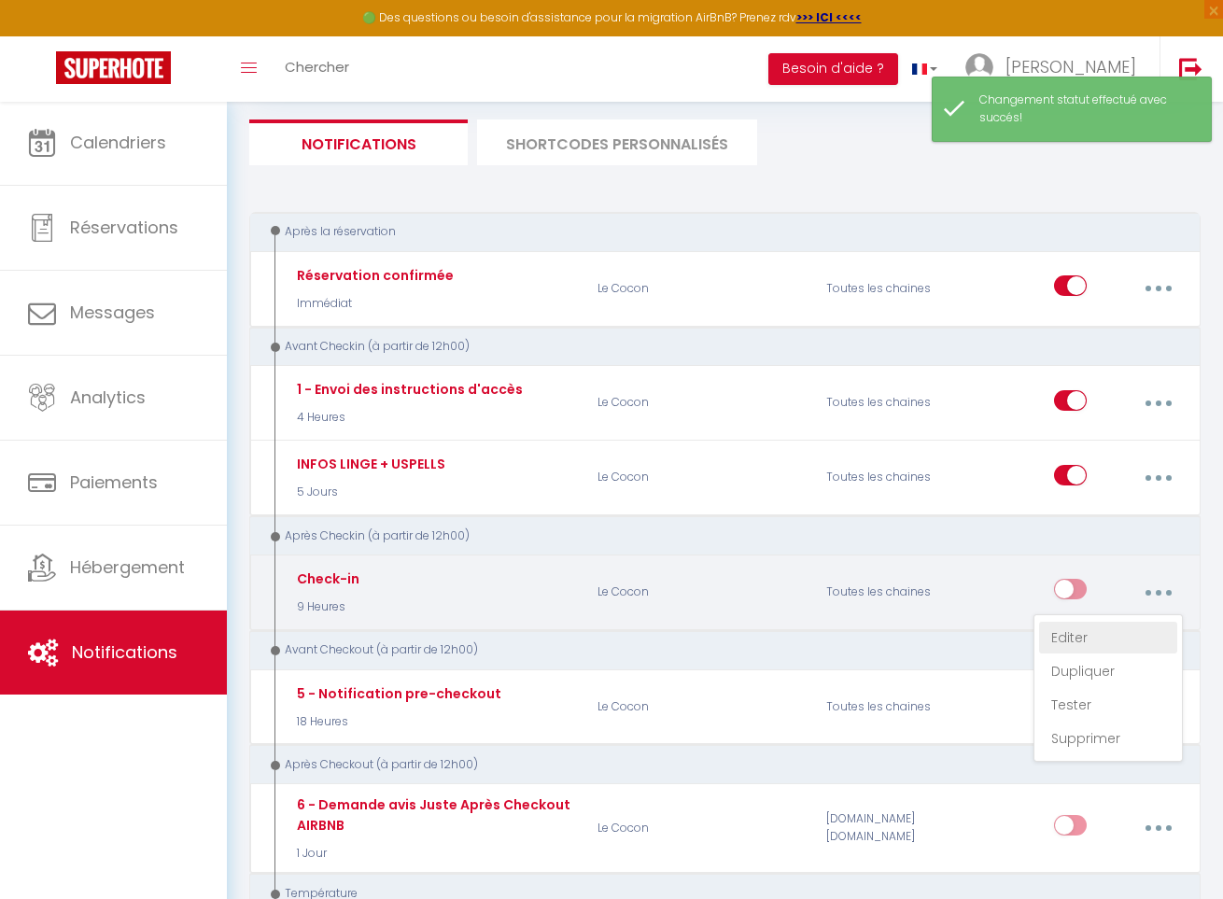
click at [1102, 627] on link "Editer" at bounding box center [1108, 638] width 138 height 32
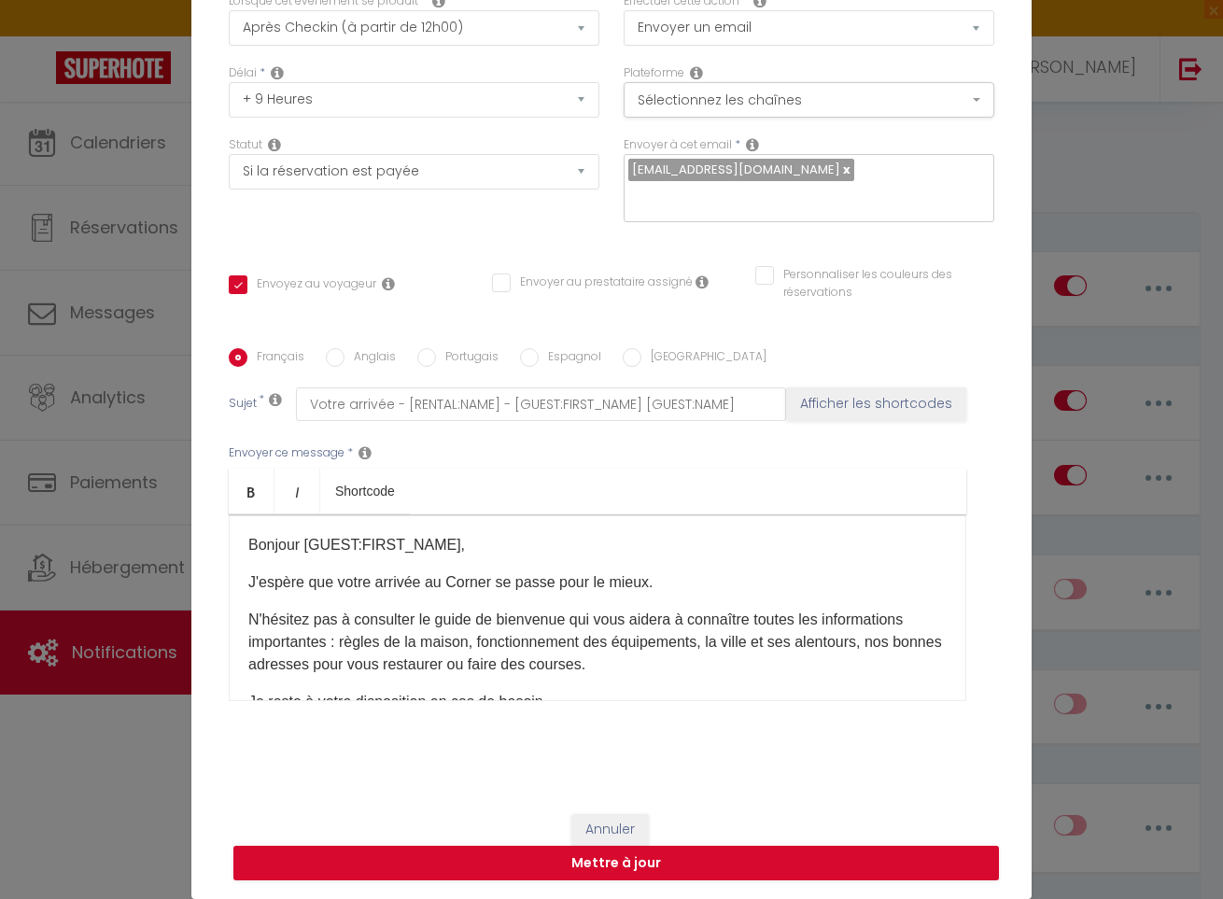
scroll to position [0, 0]
click at [468, 584] on p "J'espère que votre arrivée au Corner se passe pour le mieux." at bounding box center [597, 583] width 699 height 22
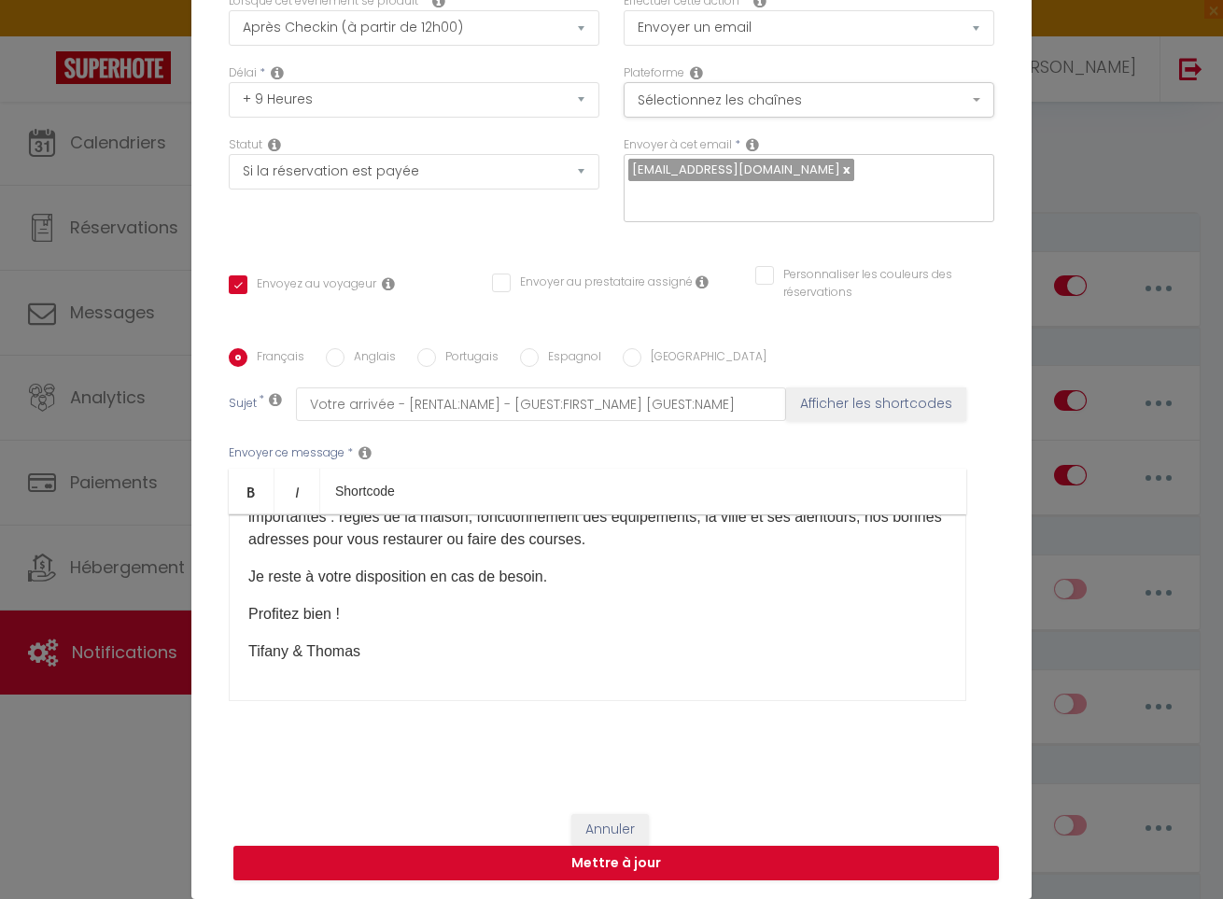
scroll to position [125, 0]
click at [308, 654] on p "Tifany & Thomas" at bounding box center [597, 652] width 699 height 22
drag, startPoint x: 303, startPoint y: 653, endPoint x: 202, endPoint y: 657, distance: 100.9
click at [202, 657] on div "Titre * Check-in Pour cet hébergement Sélectionner les hébergements Tous les ap…" at bounding box center [611, 349] width 841 height 894
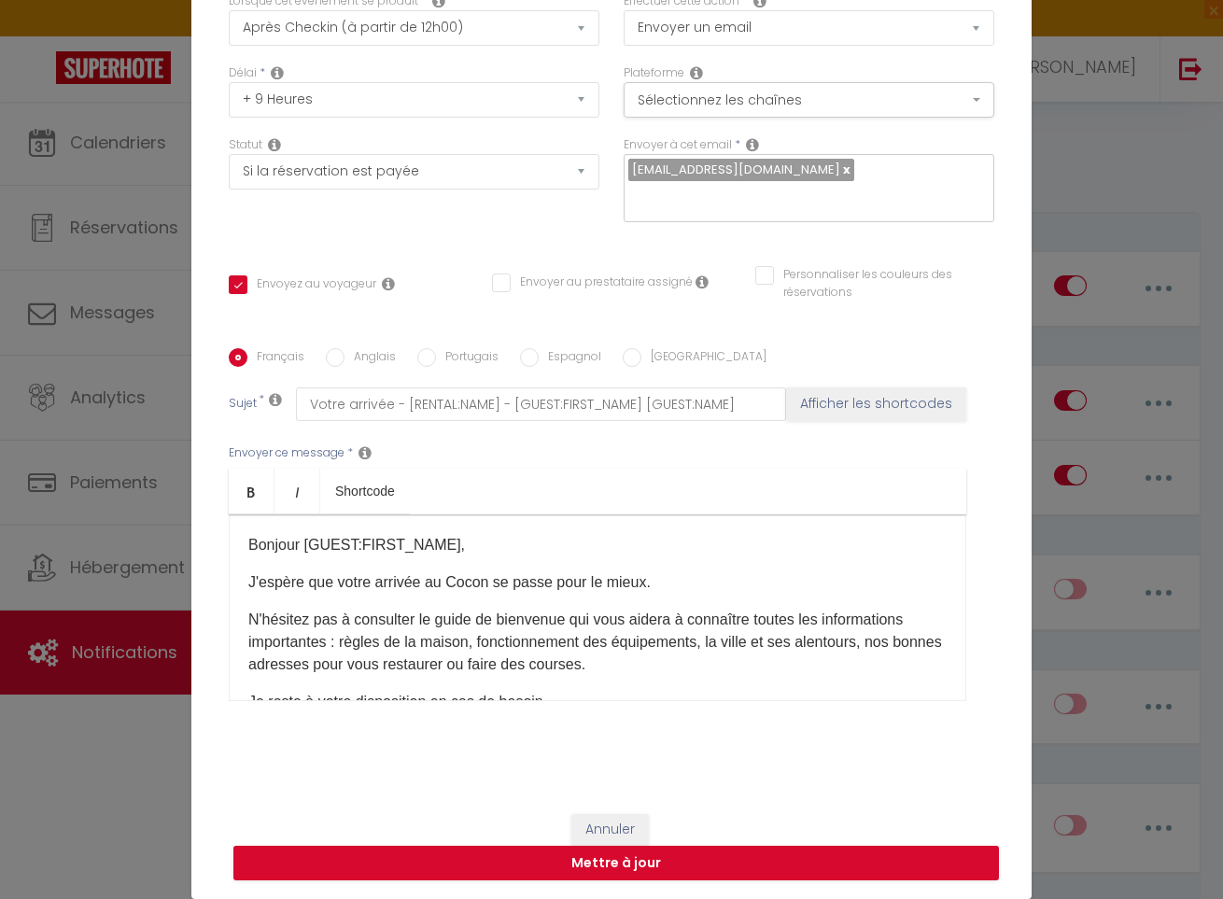
scroll to position [0, 0]
click at [664, 861] on button "Mettre à jour" at bounding box center [616, 863] width 766 height 35
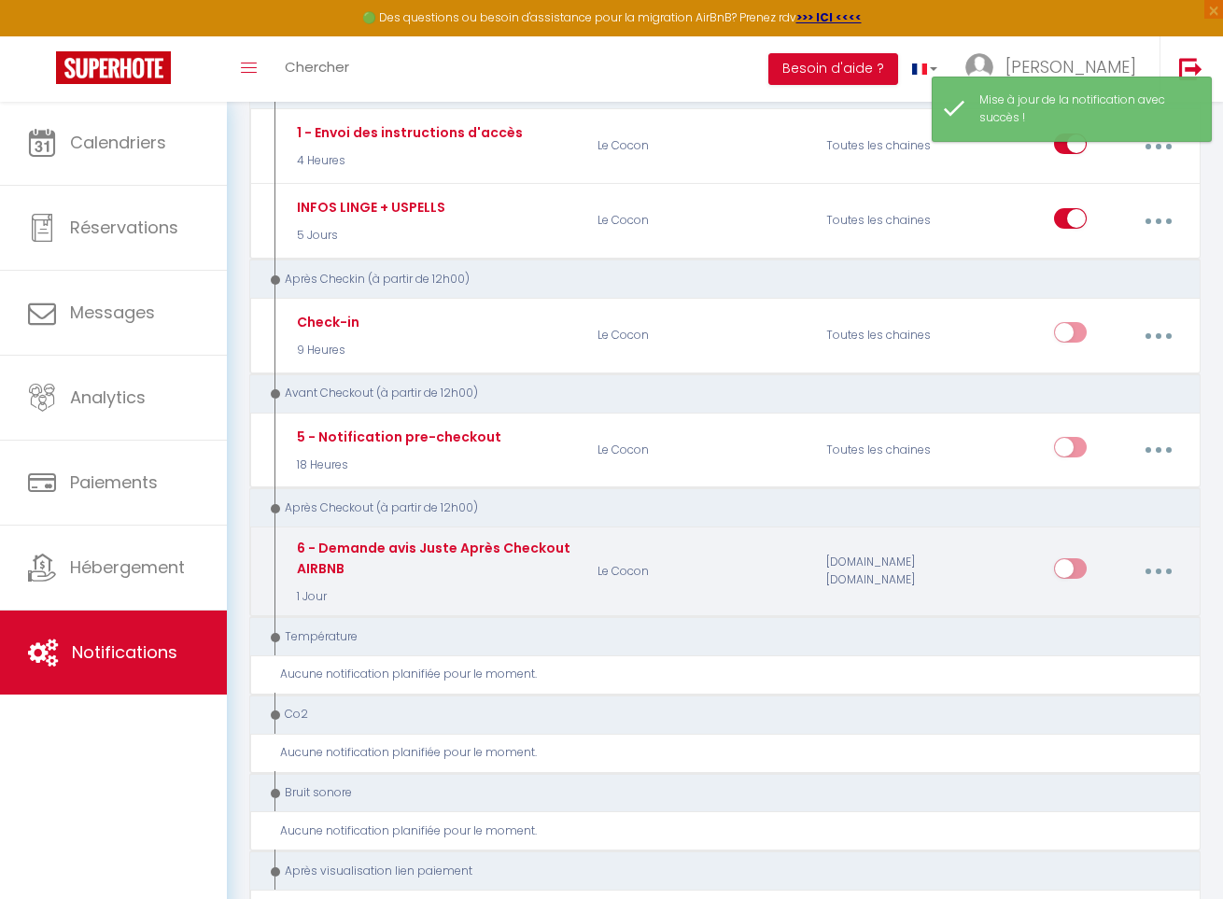
scroll to position [476, 0]
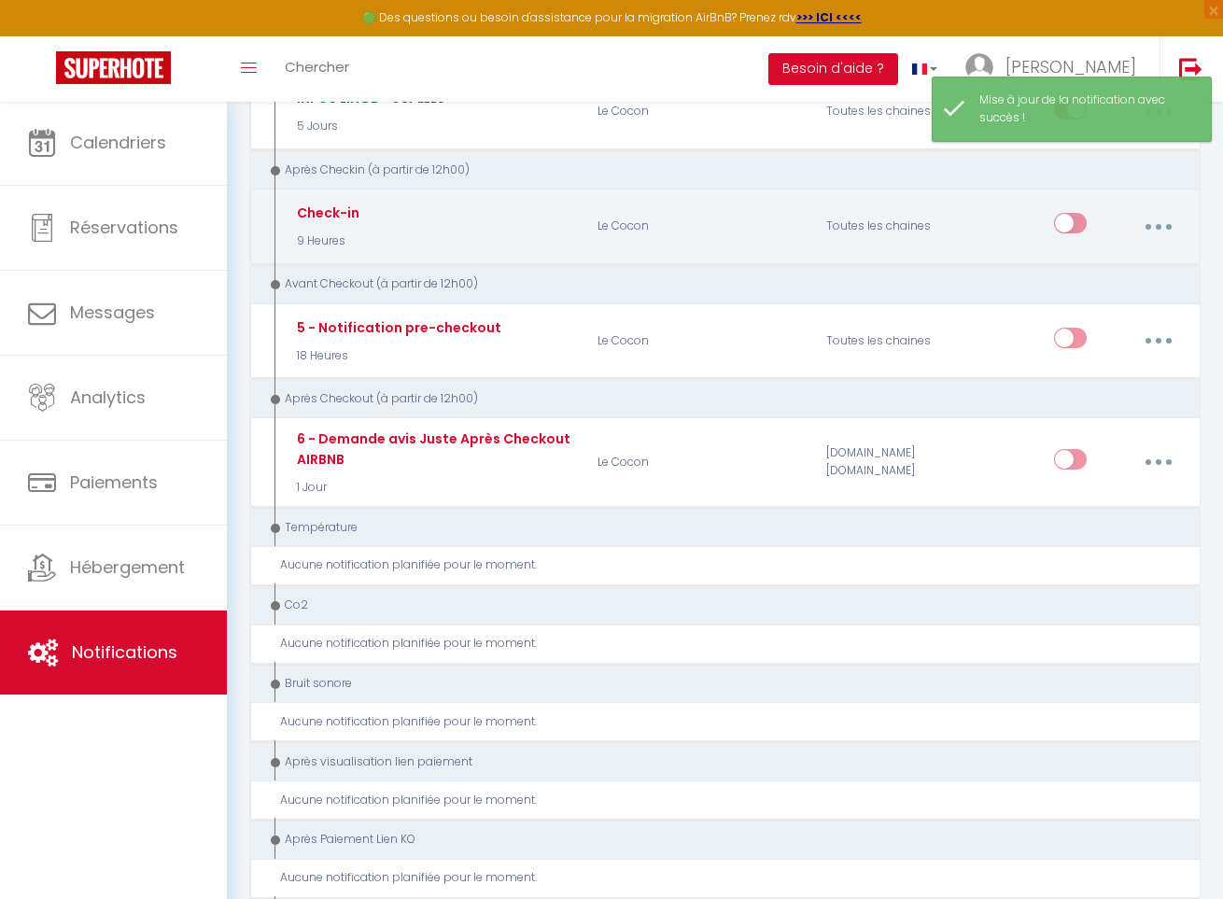
click at [1078, 216] on input "checkbox" at bounding box center [1070, 227] width 33 height 28
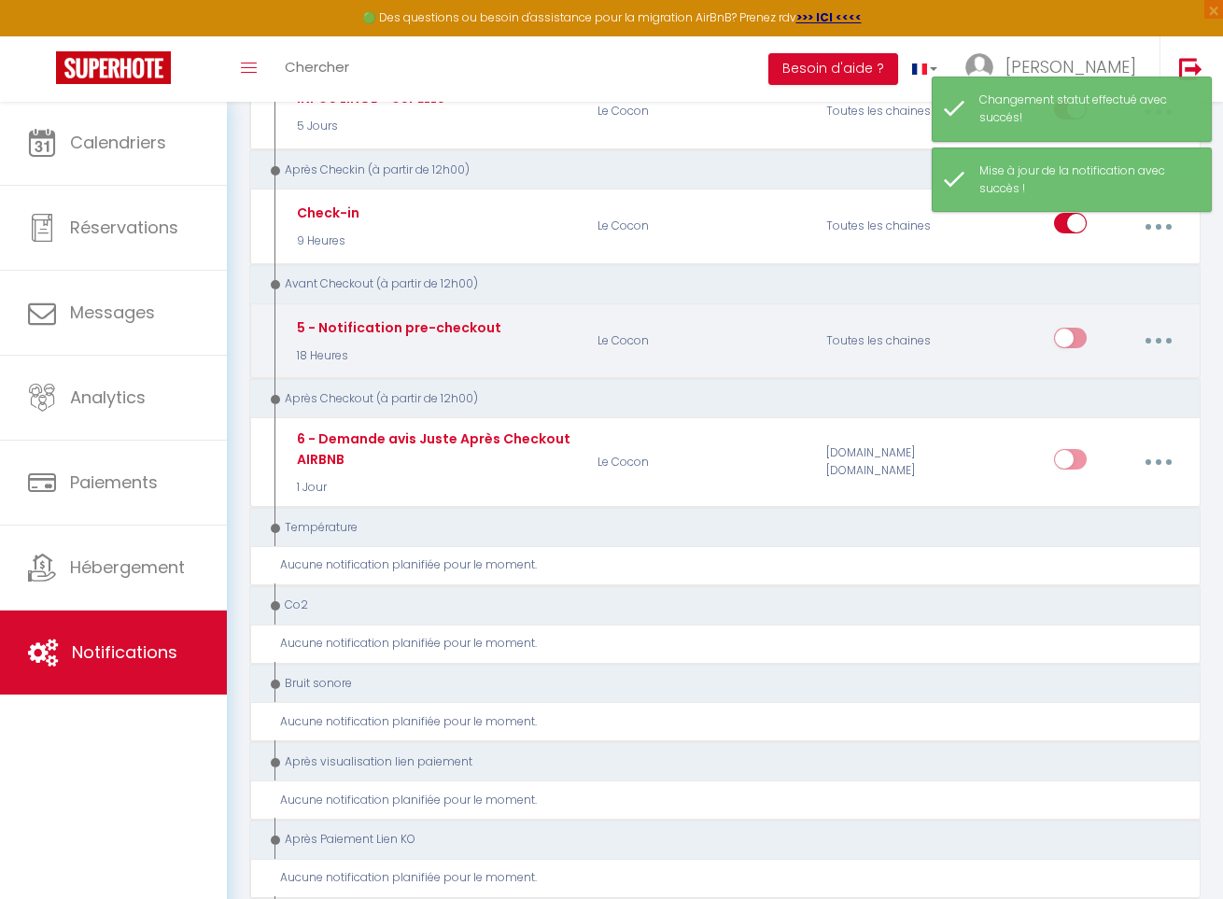
click at [1163, 338] on button "button" at bounding box center [1158, 340] width 49 height 35
click at [1066, 375] on link "Editer" at bounding box center [1108, 387] width 138 height 32
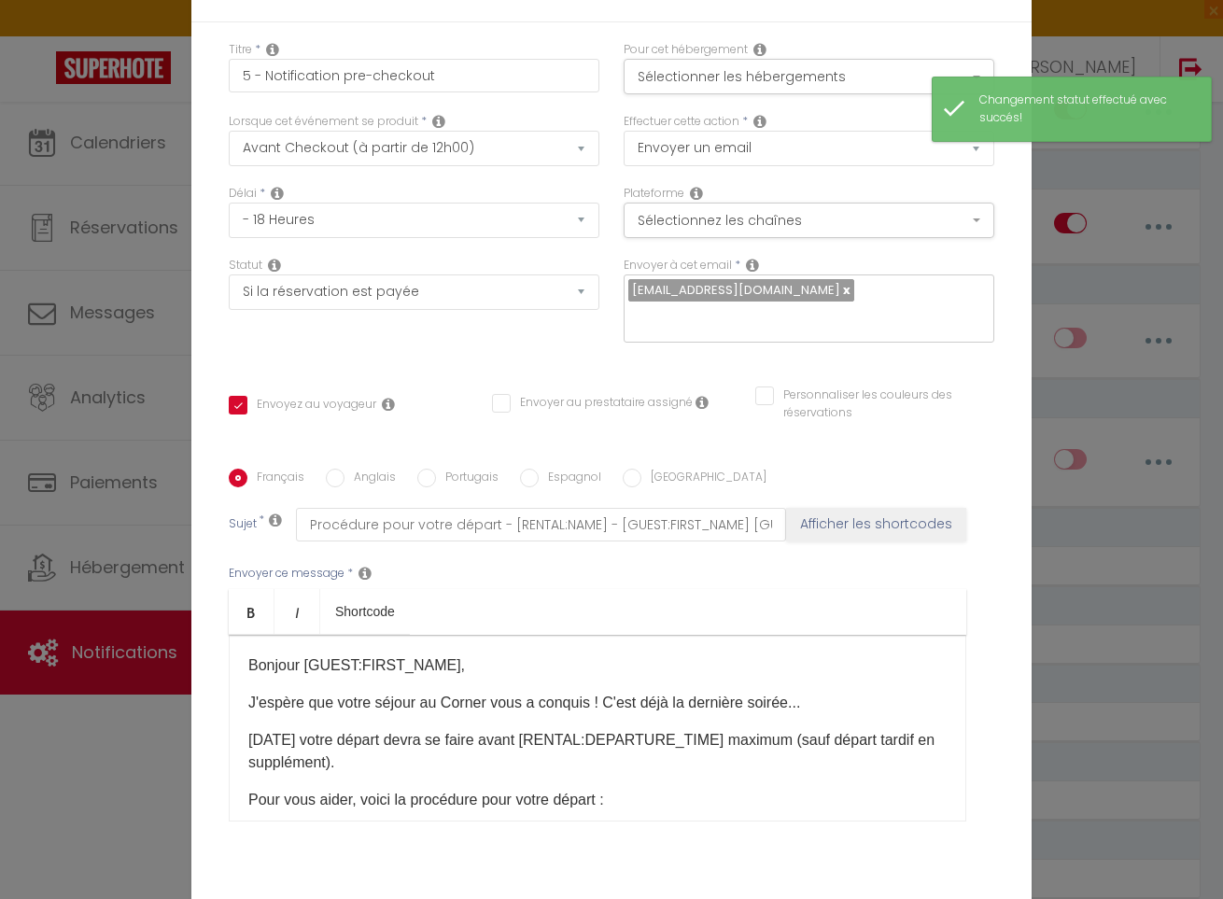
click at [470, 692] on p "J'espère que votre séjour au Corner vous a conquis ! C'est déjà la dernière soi…" at bounding box center [597, 703] width 699 height 22
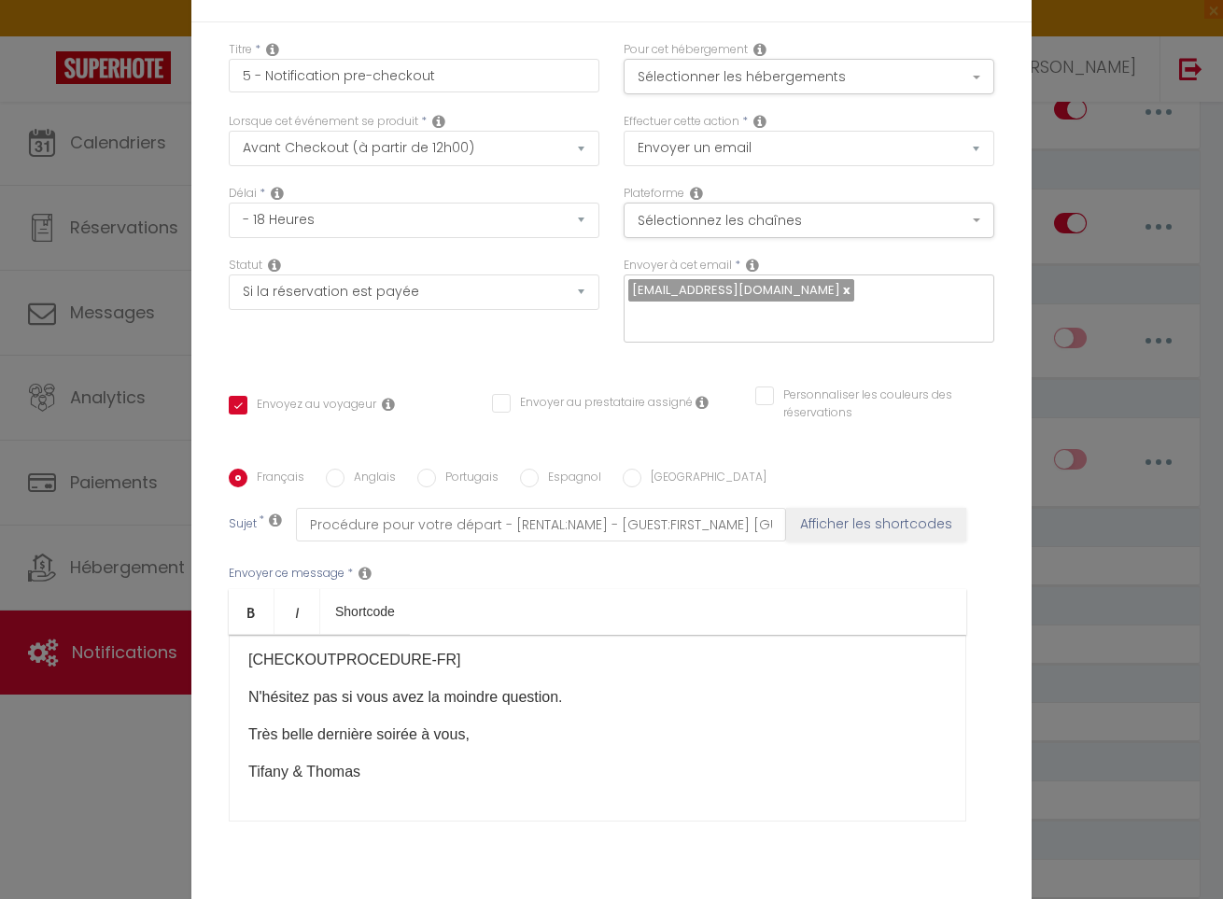
scroll to position [177, 0]
click at [312, 761] on p "Tifany & Thomas" at bounding box center [597, 772] width 699 height 22
drag, startPoint x: 309, startPoint y: 662, endPoint x: 216, endPoint y: 656, distance: 93.6
click at [216, 656] on div "Titre * 5 - Notification pre-checkout Pour cet hébergement Sélectionner les héb…" at bounding box center [611, 469] width 841 height 894
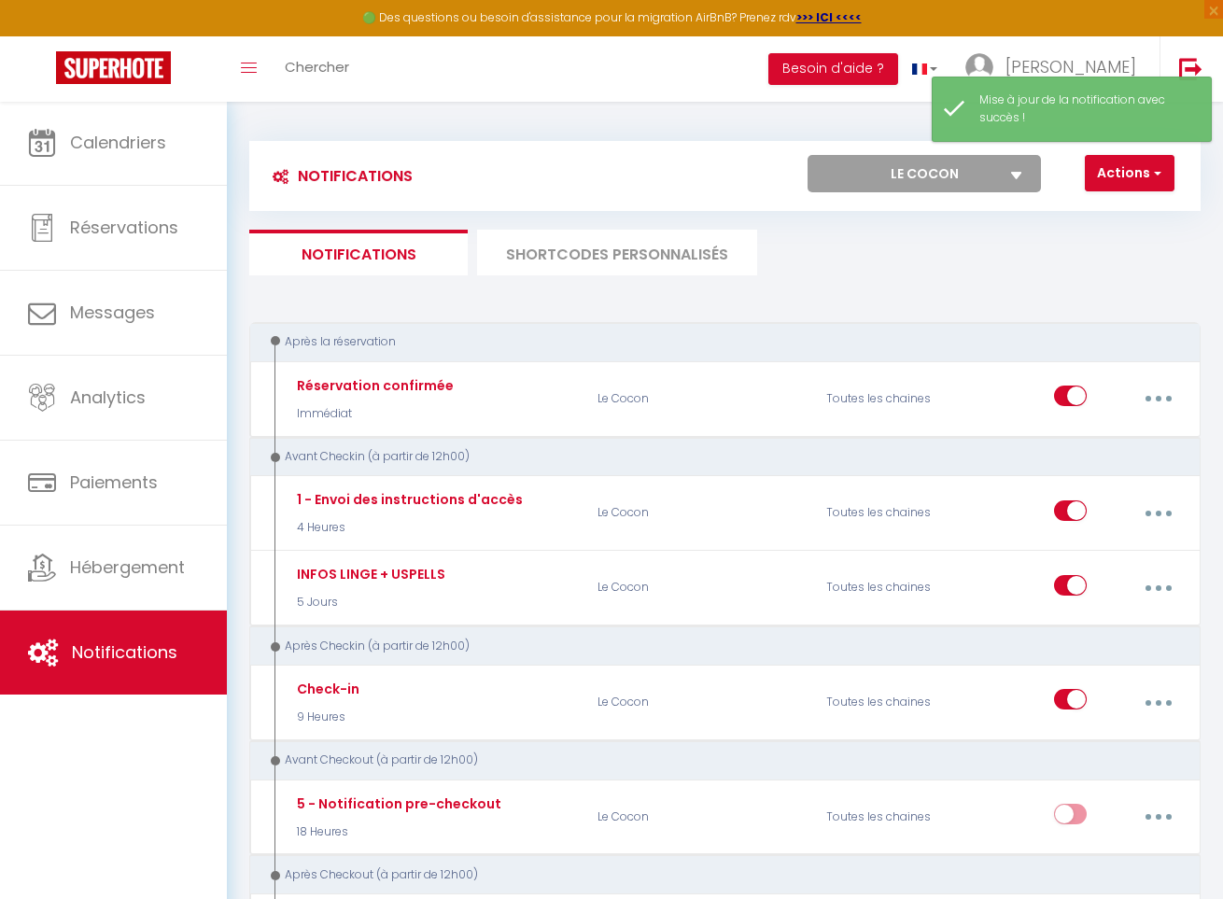
scroll to position [-1, 0]
click at [568, 264] on li "SHORTCODES PERSONNALISÉS" at bounding box center [617, 253] width 280 height 46
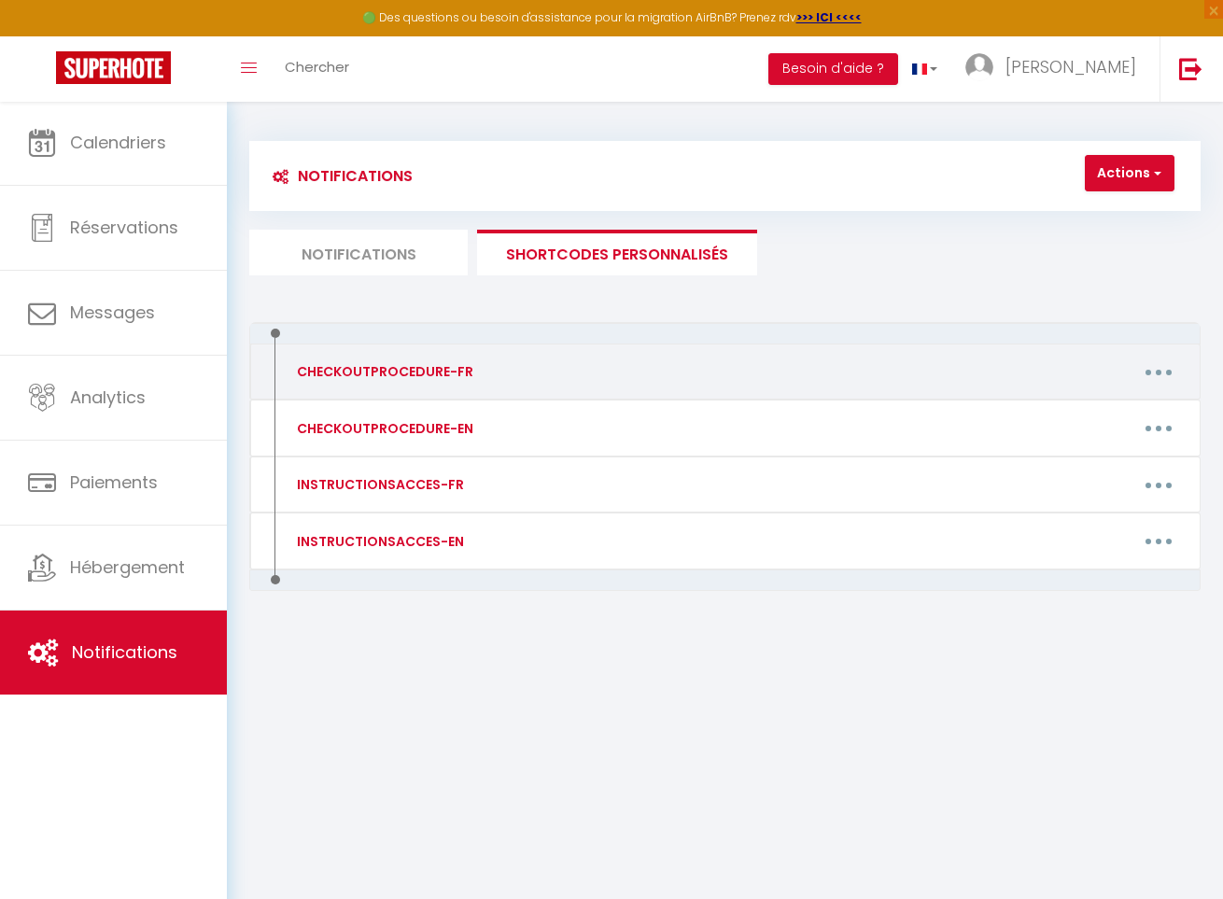
click at [1171, 374] on button "button" at bounding box center [1159, 371] width 49 height 35
click at [1109, 416] on link "Editer" at bounding box center [1109, 418] width 138 height 32
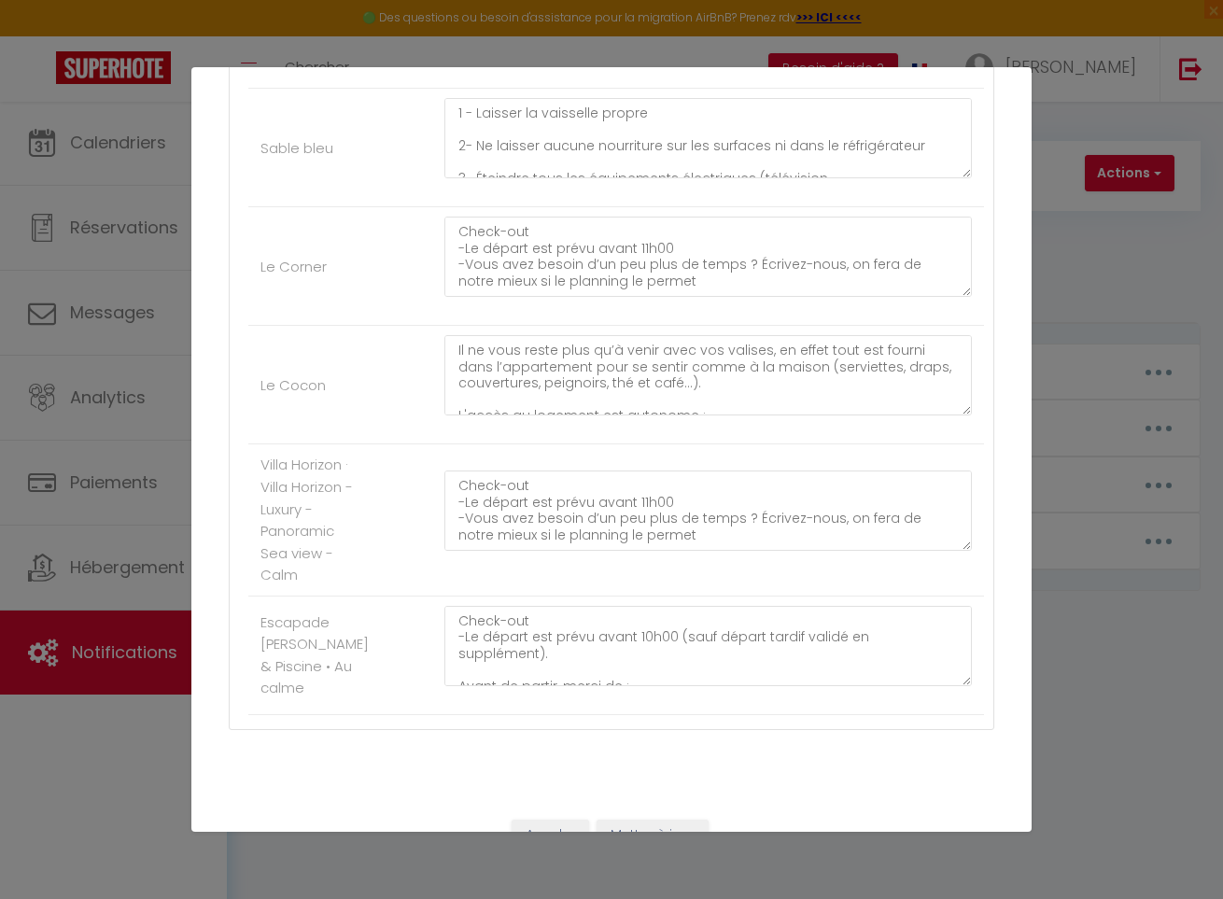
scroll to position [1113, 0]
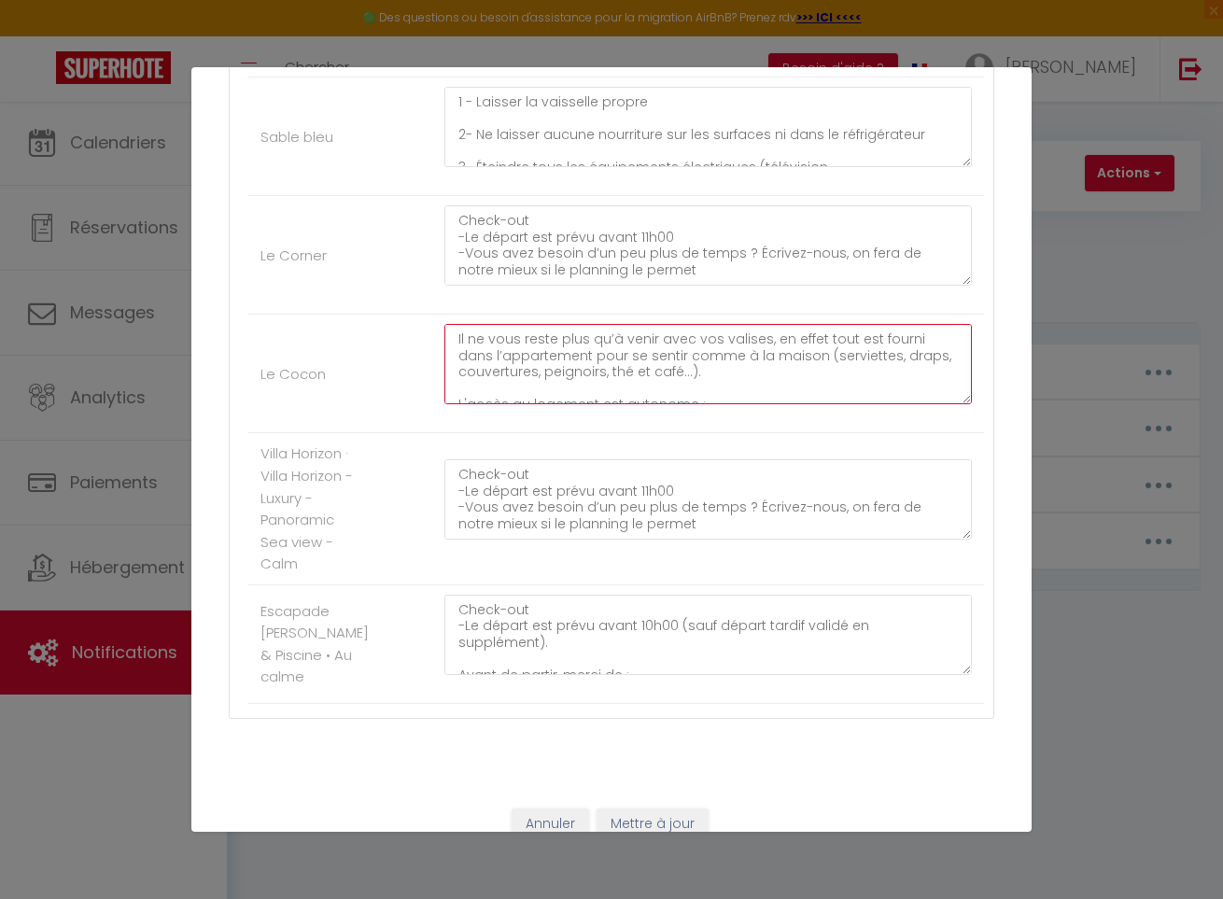
click at [544, 346] on textarea "Il ne vous reste plus qu’à venir avec vos valises, en effet tout est fourni dan…" at bounding box center [709, 364] width 528 height 80
click at [698, 372] on textarea "Il ne vous reste plus qu’à venir avec vos valises, en effet tout est fourni dan…" at bounding box center [709, 364] width 528 height 80
click at [545, 822] on button "Annuler" at bounding box center [551, 825] width 78 height 32
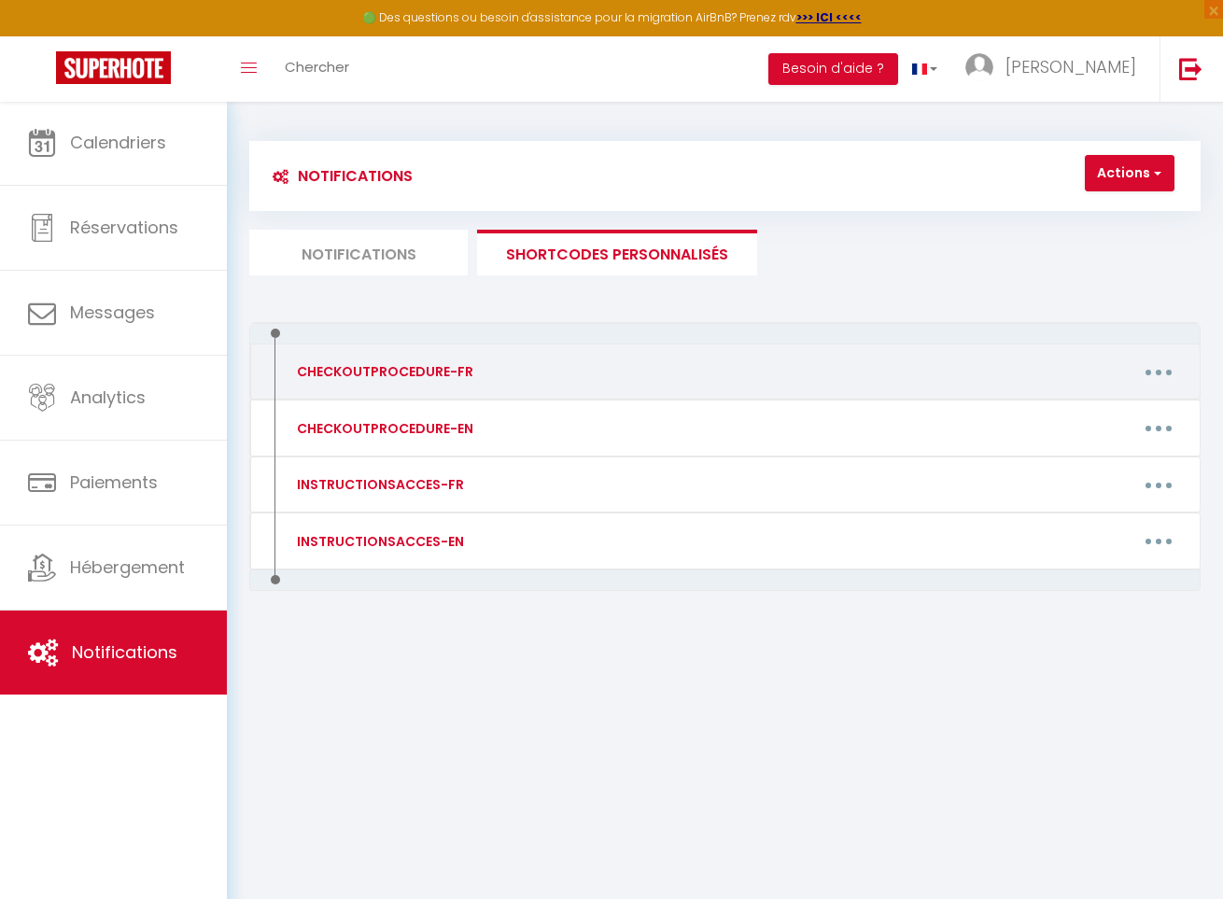
click at [1152, 382] on button "button" at bounding box center [1159, 371] width 49 height 35
click at [1102, 408] on link "Editer" at bounding box center [1109, 418] width 138 height 32
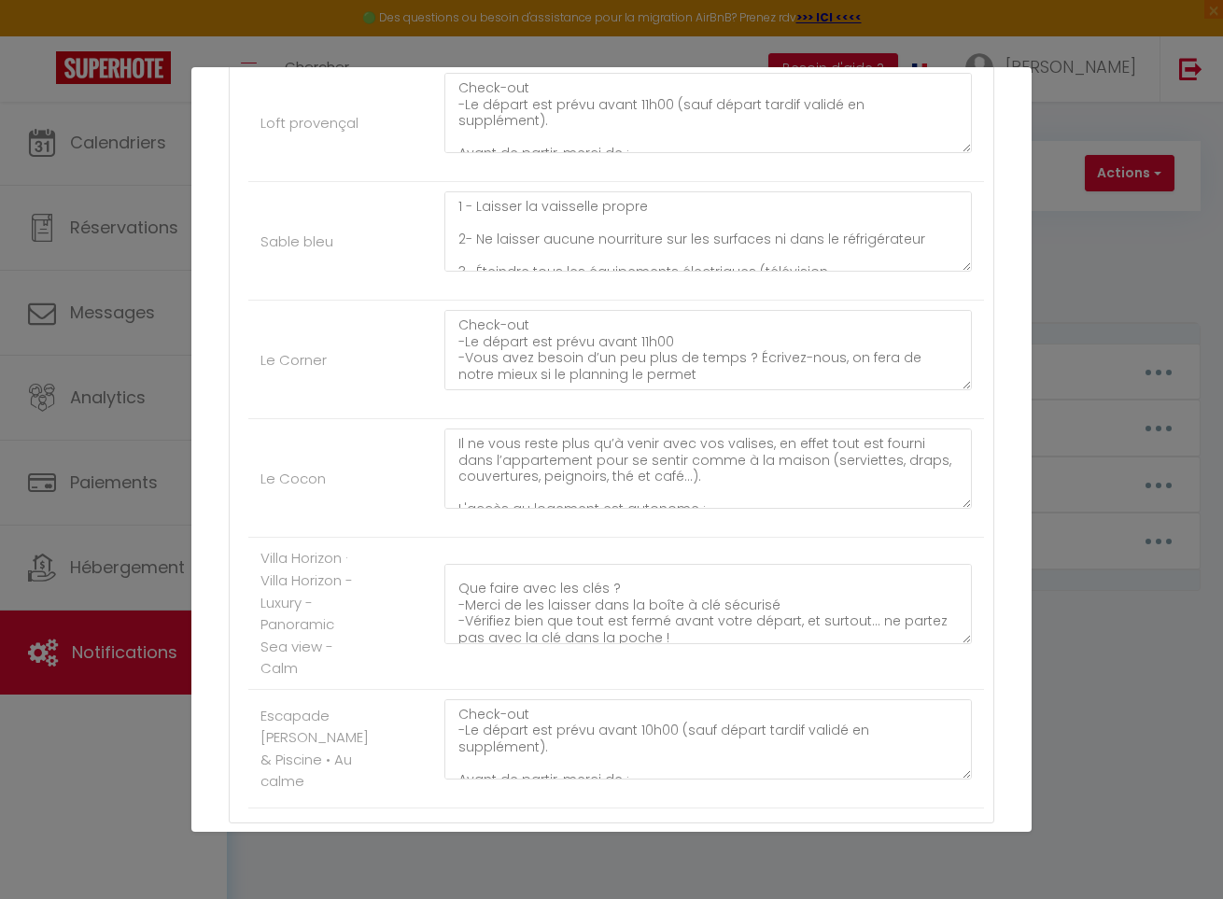
scroll to position [1144, 0]
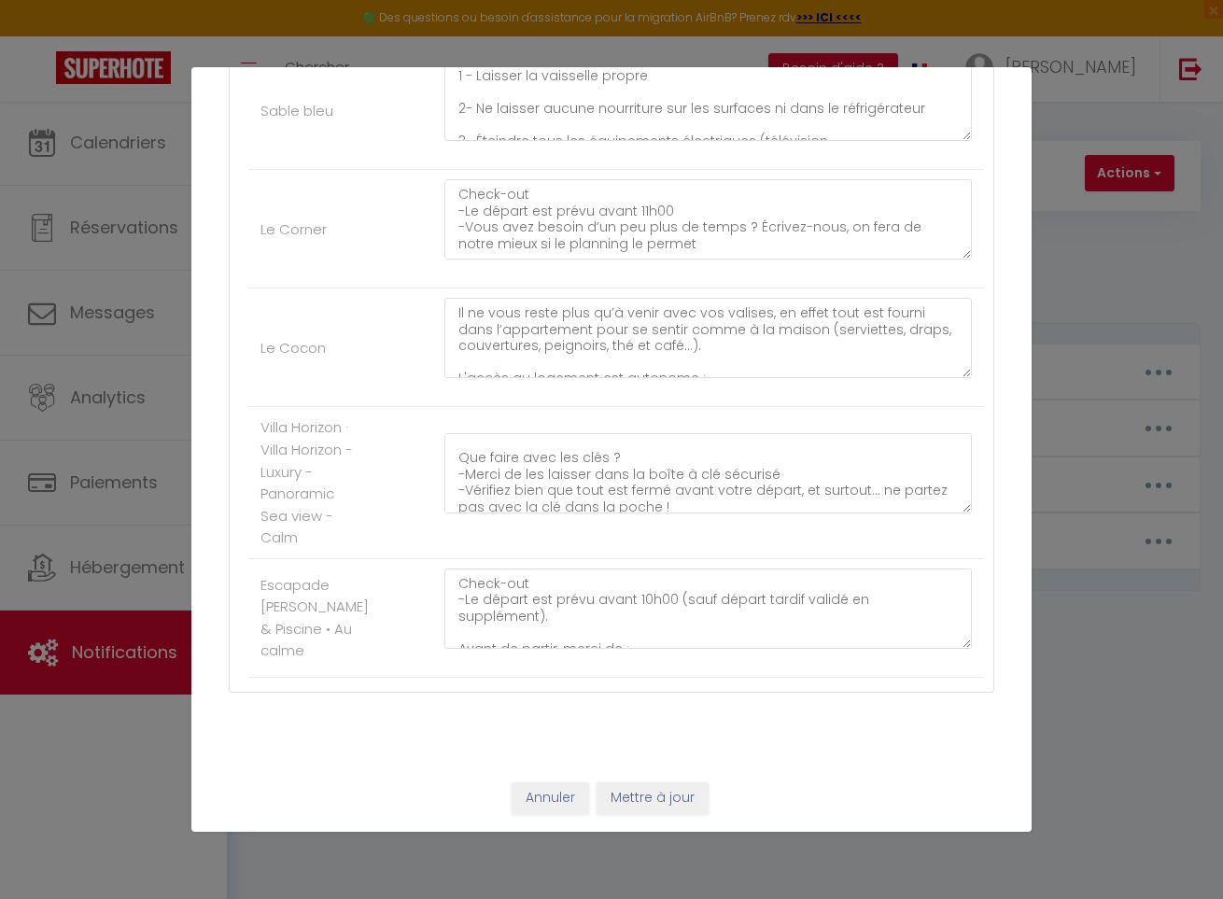
click at [539, 803] on button "Annuler" at bounding box center [551, 799] width 78 height 32
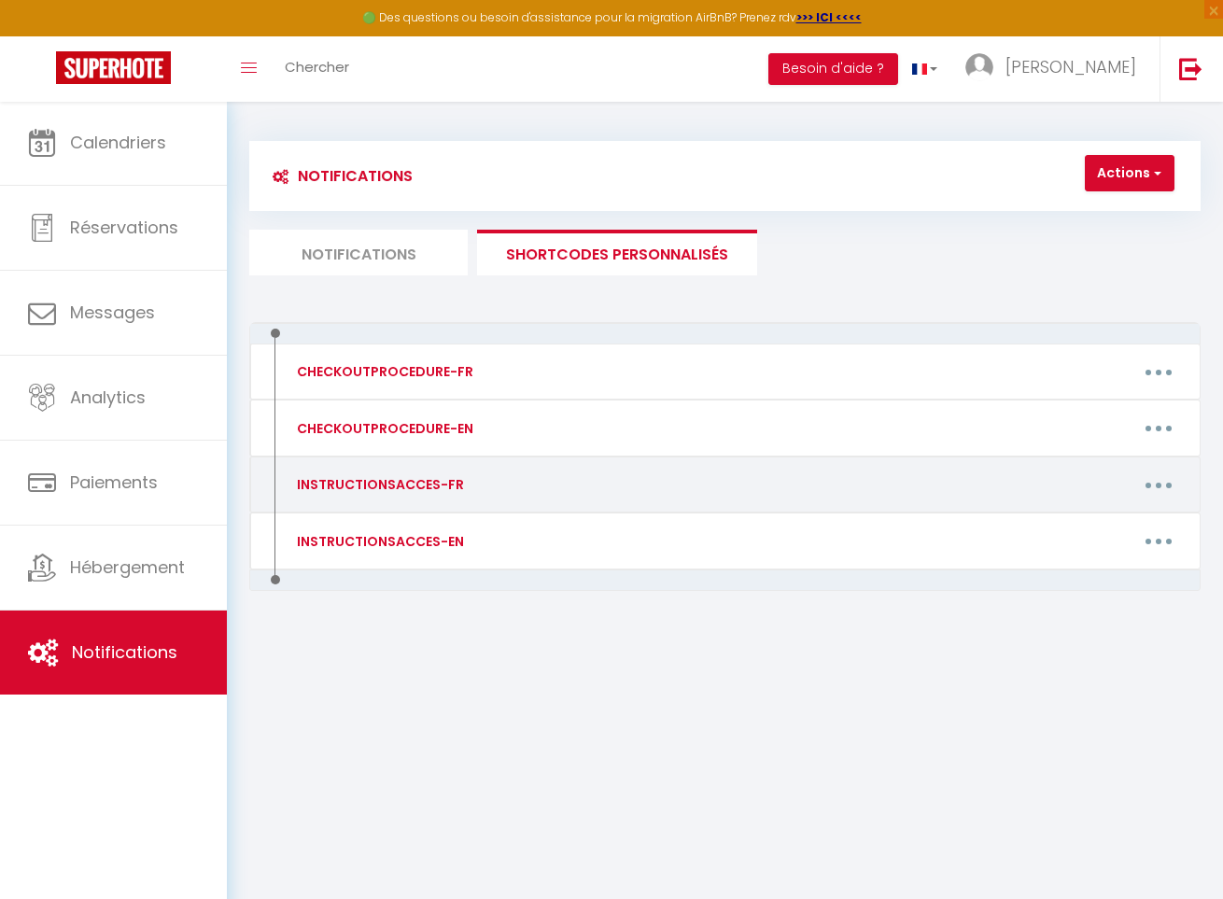
click at [1152, 477] on button "button" at bounding box center [1159, 484] width 49 height 35
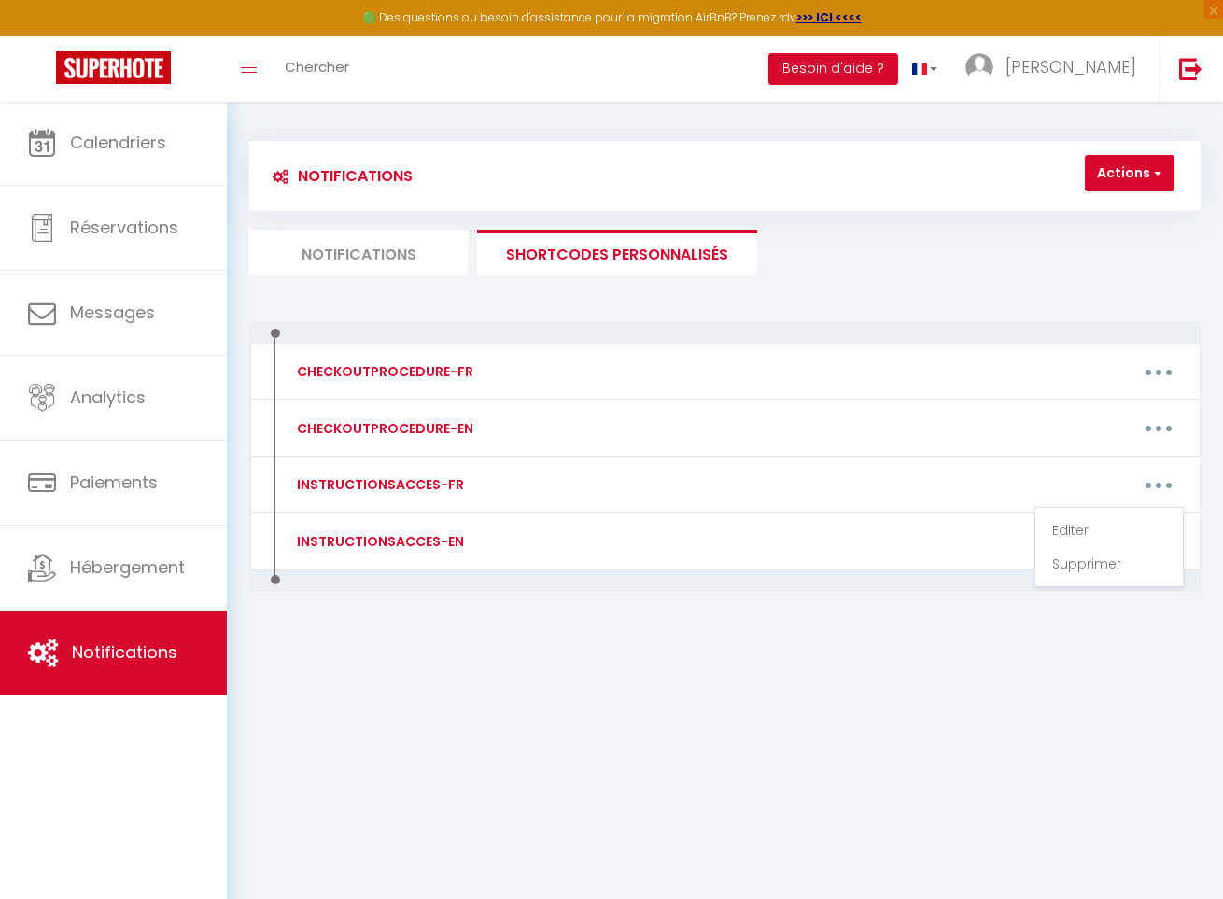
click at [1110, 523] on link "Editer" at bounding box center [1109, 531] width 138 height 32
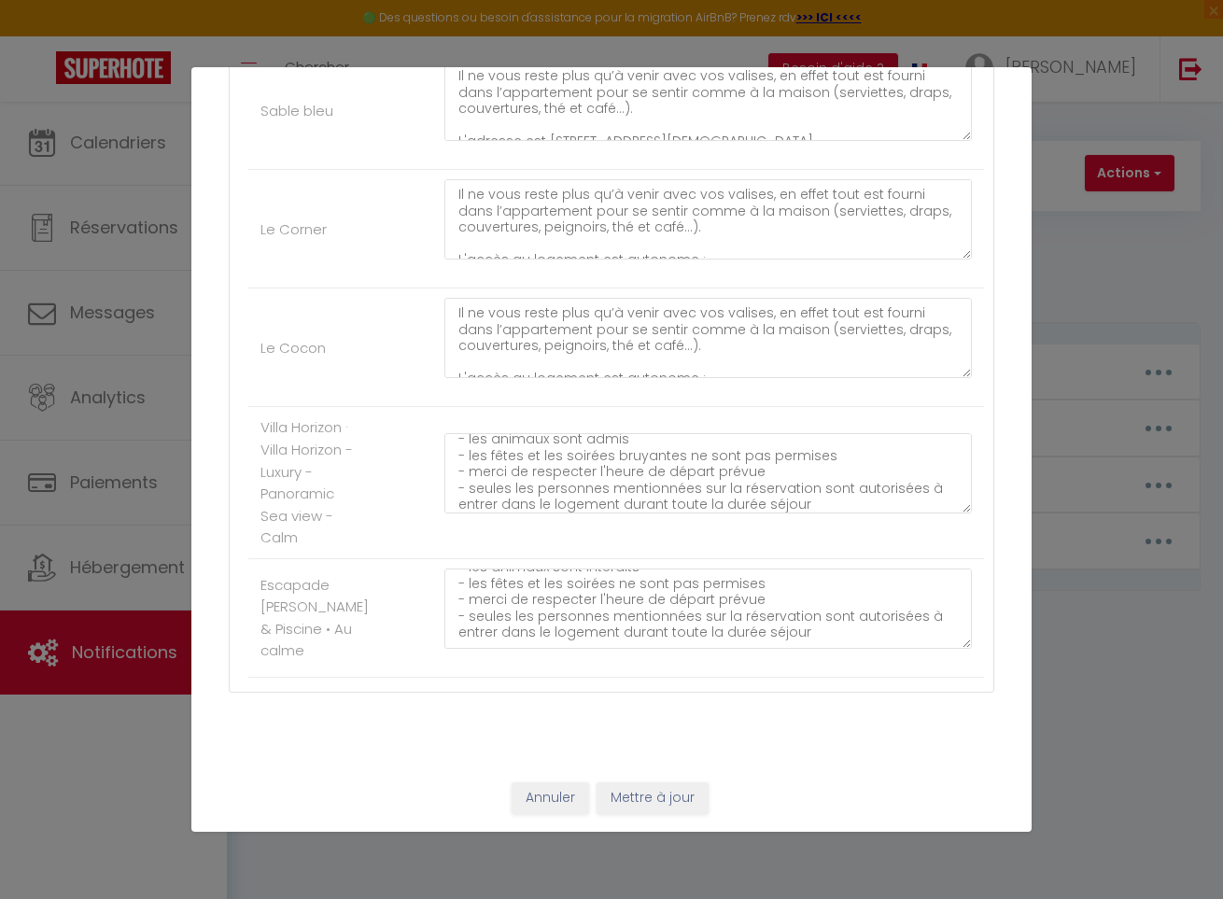
scroll to position [268, 0]
click at [546, 793] on button "Annuler" at bounding box center [551, 799] width 78 height 32
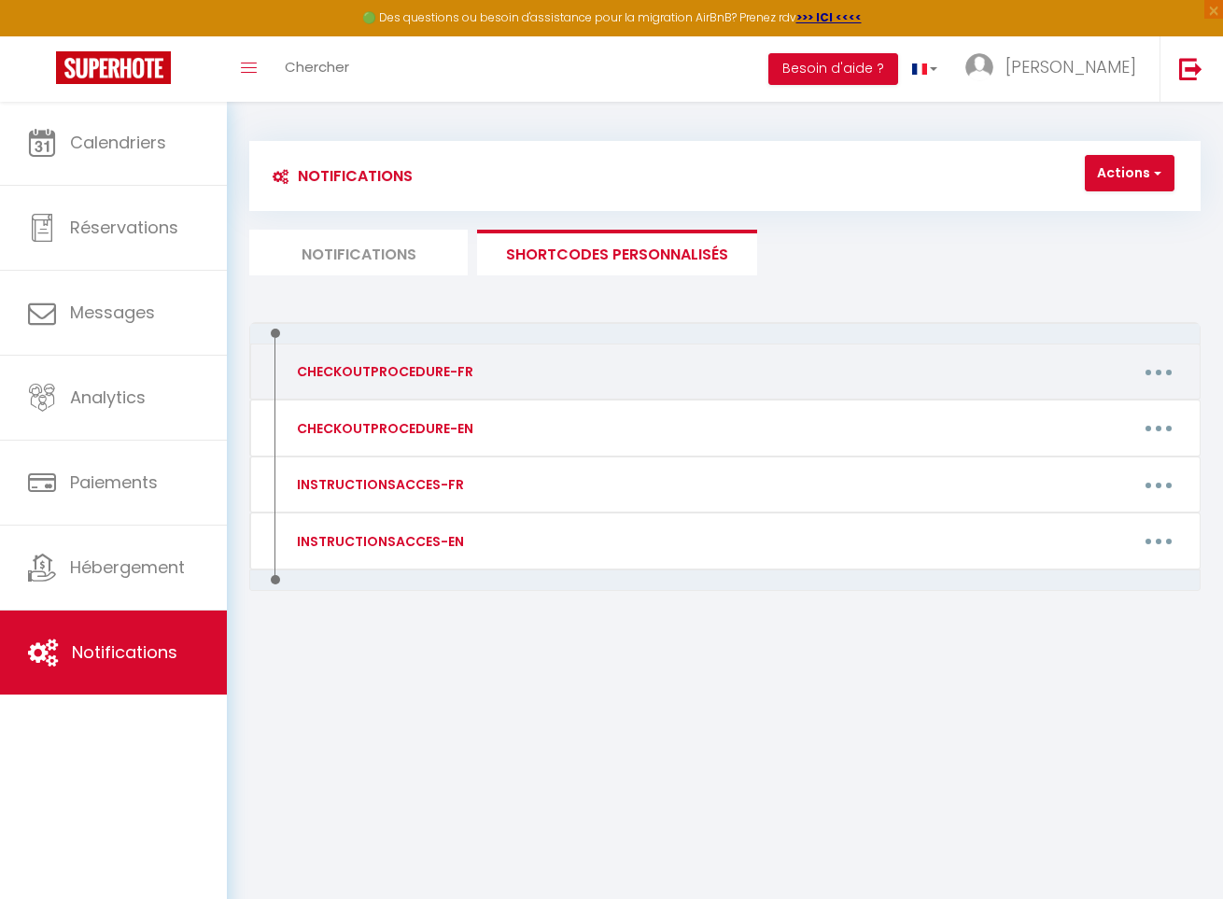
click at [1168, 364] on button "button" at bounding box center [1159, 371] width 49 height 35
click at [1104, 412] on link "Editer" at bounding box center [1109, 418] width 138 height 32
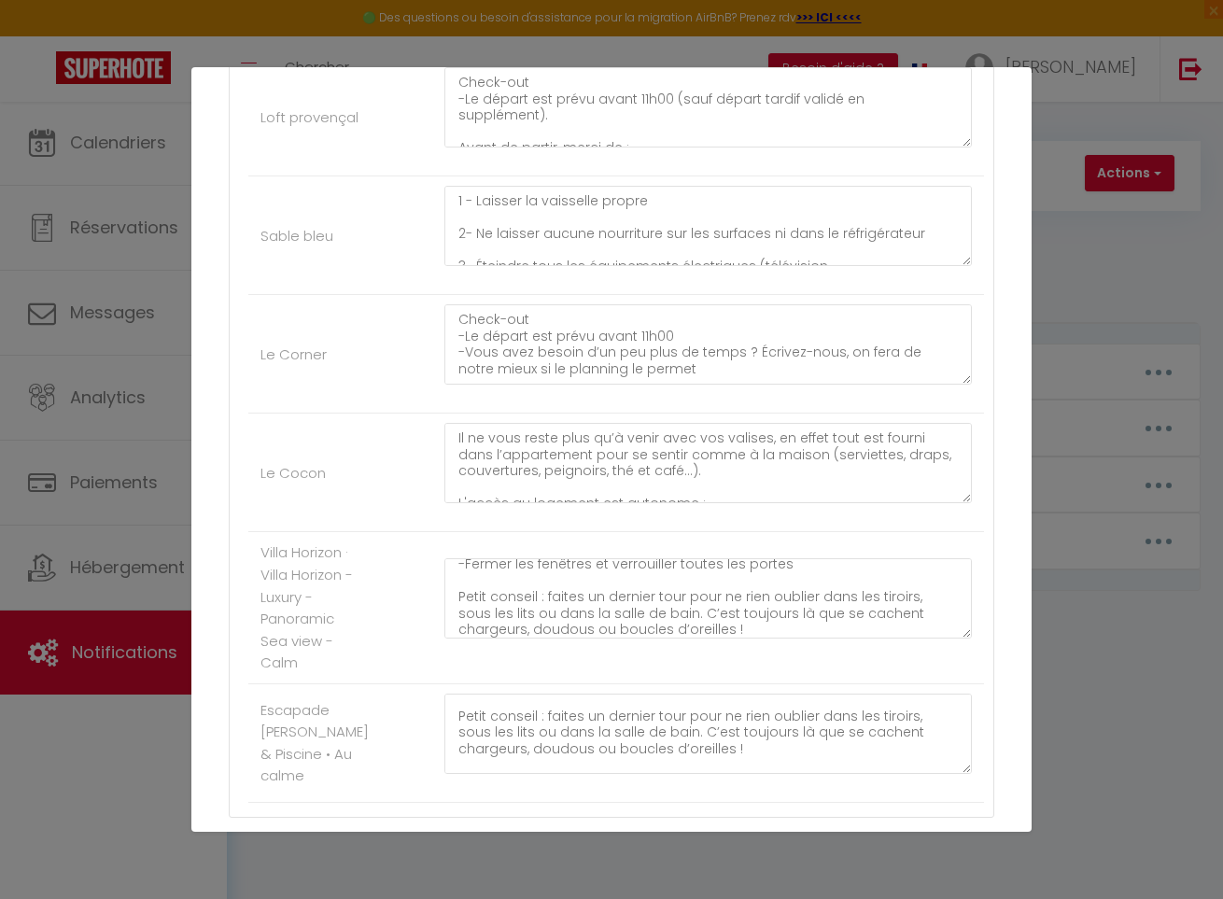
scroll to position [0, 0]
click at [503, 319] on textarea "Check-out -Le départ est prévu avant 11h00 -Vous avez besoin d’un peu plus de t…" at bounding box center [709, 344] width 528 height 80
click at [528, 432] on textarea "Il ne vous reste plus qu’à venir avec vos valises, en effet tout est fourni dan…" at bounding box center [709, 463] width 528 height 80
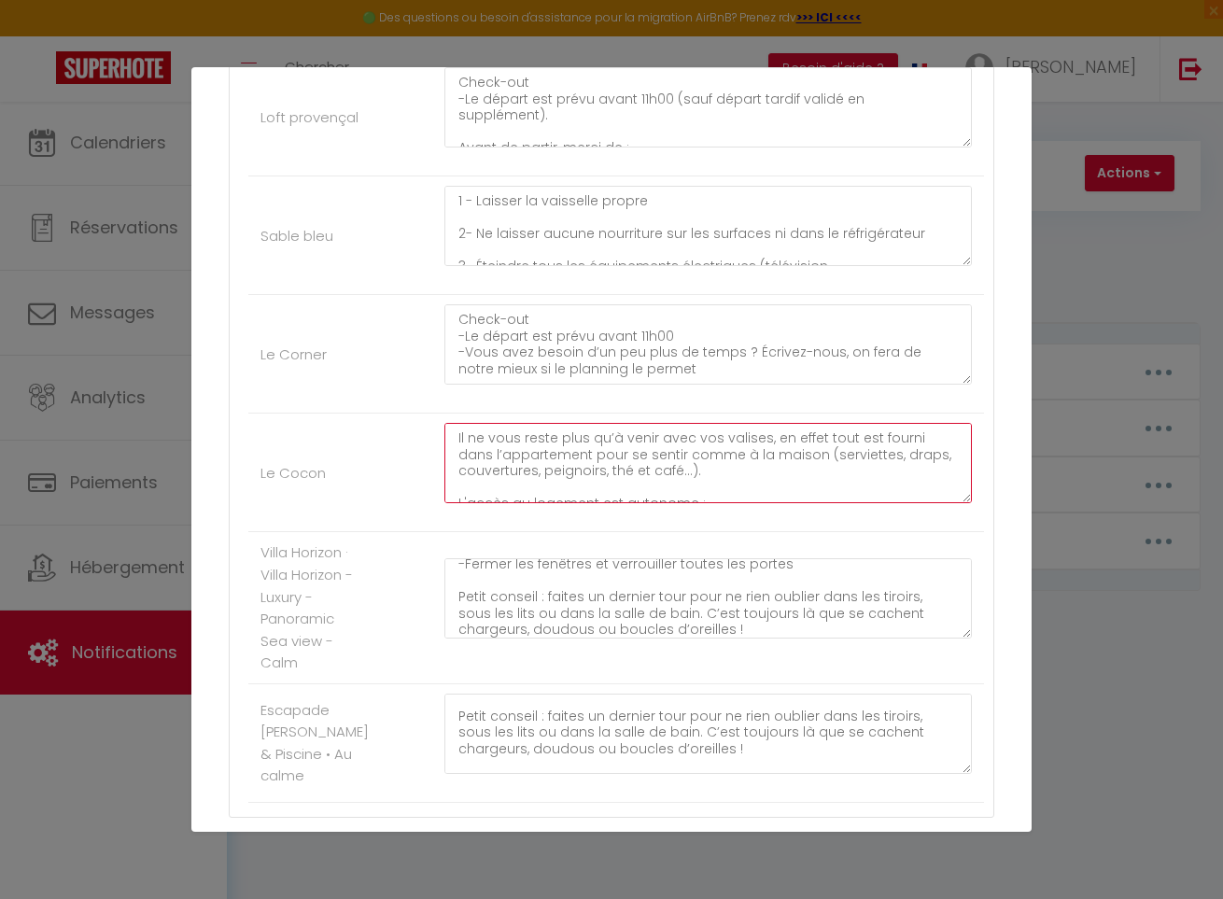
click at [532, 449] on textarea "Il ne vous reste plus qu’à venir avec vos valises, en effet tout est fourni dan…" at bounding box center [709, 463] width 528 height 80
paste textarea "Check-out"
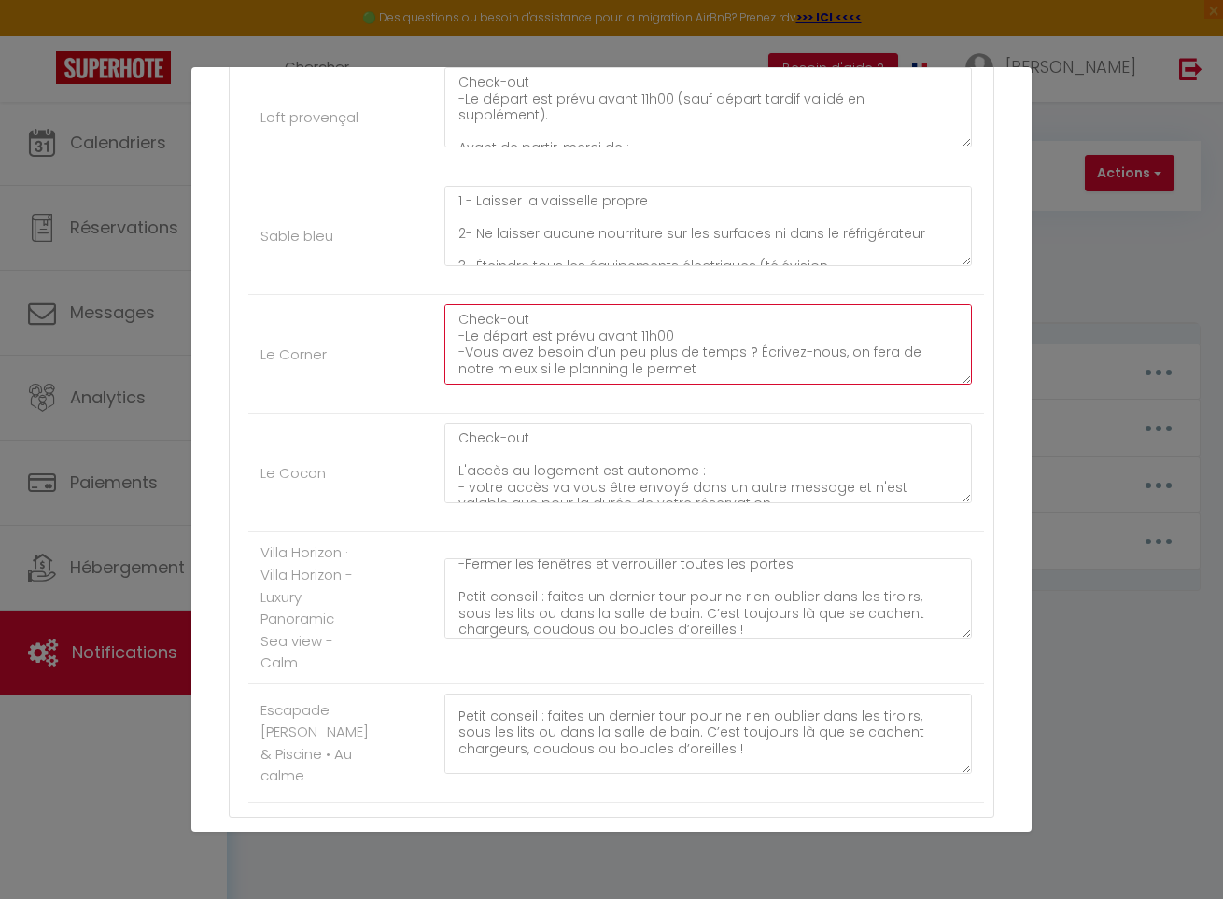
click at [526, 344] on textarea "Check-out -Le départ est prévu avant 11h00 -Vous avez besoin d’un peu plus de t…" at bounding box center [709, 344] width 528 height 80
click at [533, 333] on textarea "Check-out -Le départ est prévu avant 11h00 -Vous avez besoin d’un peu plus de t…" at bounding box center [709, 344] width 528 height 80
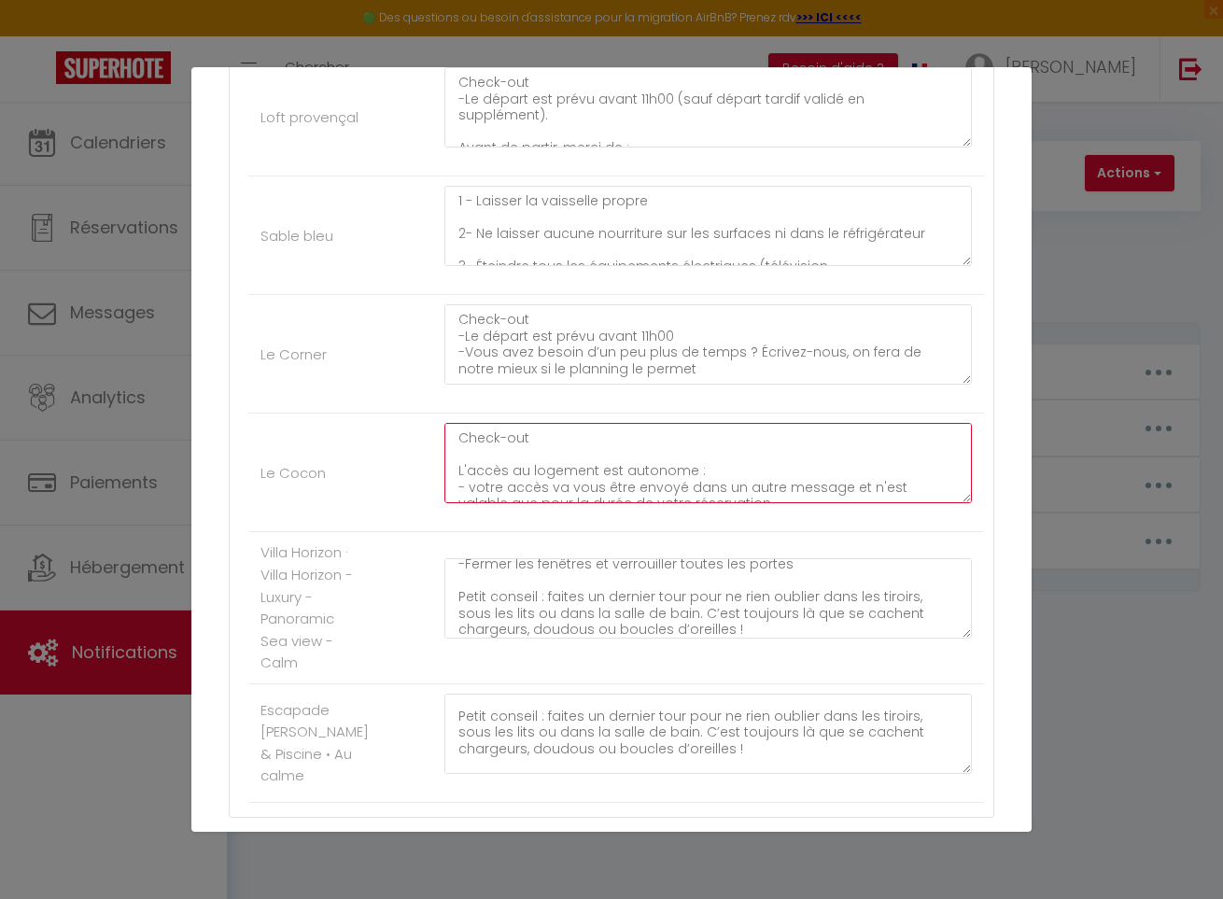
click at [566, 467] on textarea "Check-out L'accès au logement est autonome : - votre accès va vous être envoyé …" at bounding box center [709, 463] width 528 height 80
paste textarea "-Le départ est prévu avant 11h00"
click at [560, 456] on textarea "Check-out -Le départ est prévu avant 11h00 - votre accès va vous être envoyé da…" at bounding box center [709, 463] width 528 height 80
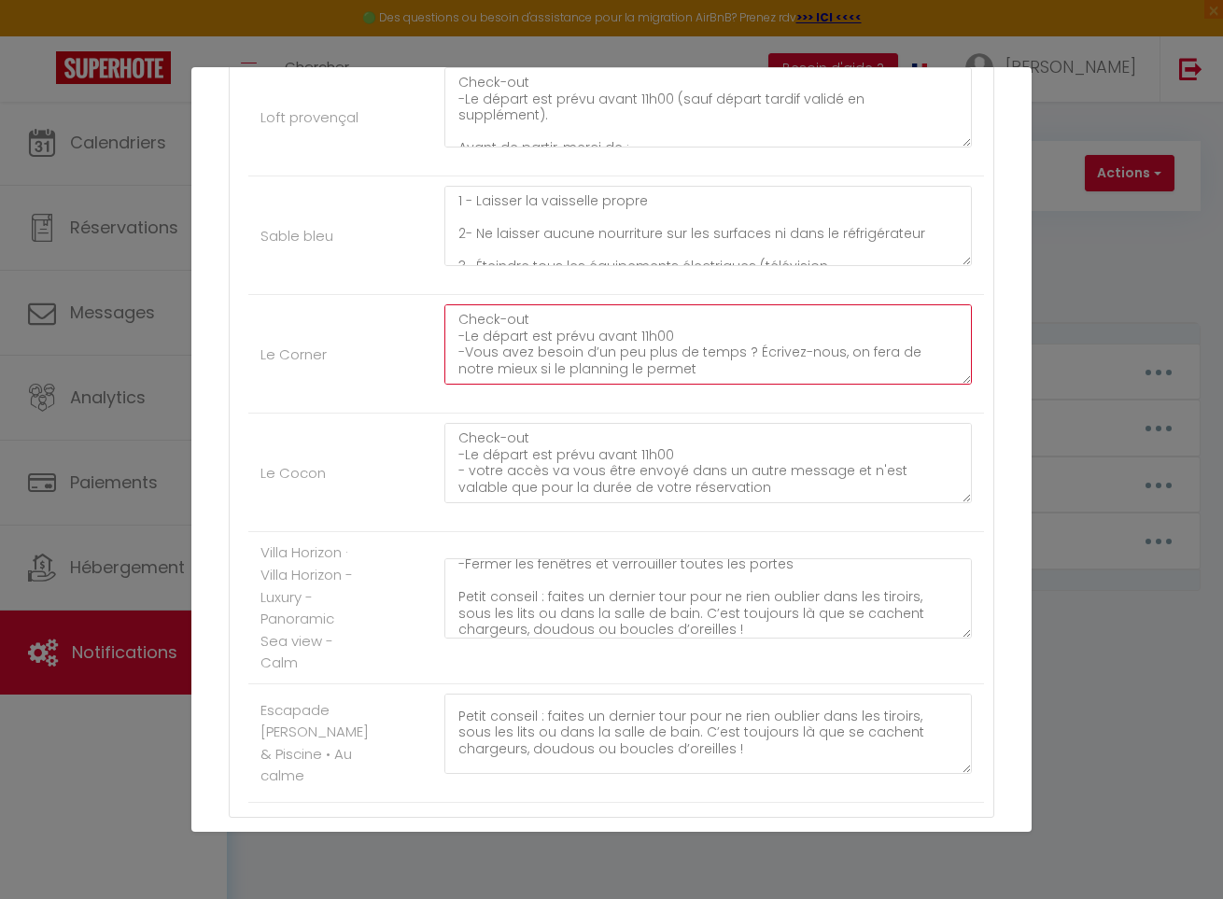
click at [563, 356] on textarea "Check-out -Le départ est prévu avant 11h00 -Vous avez besoin d’un peu plus de t…" at bounding box center [709, 344] width 528 height 80
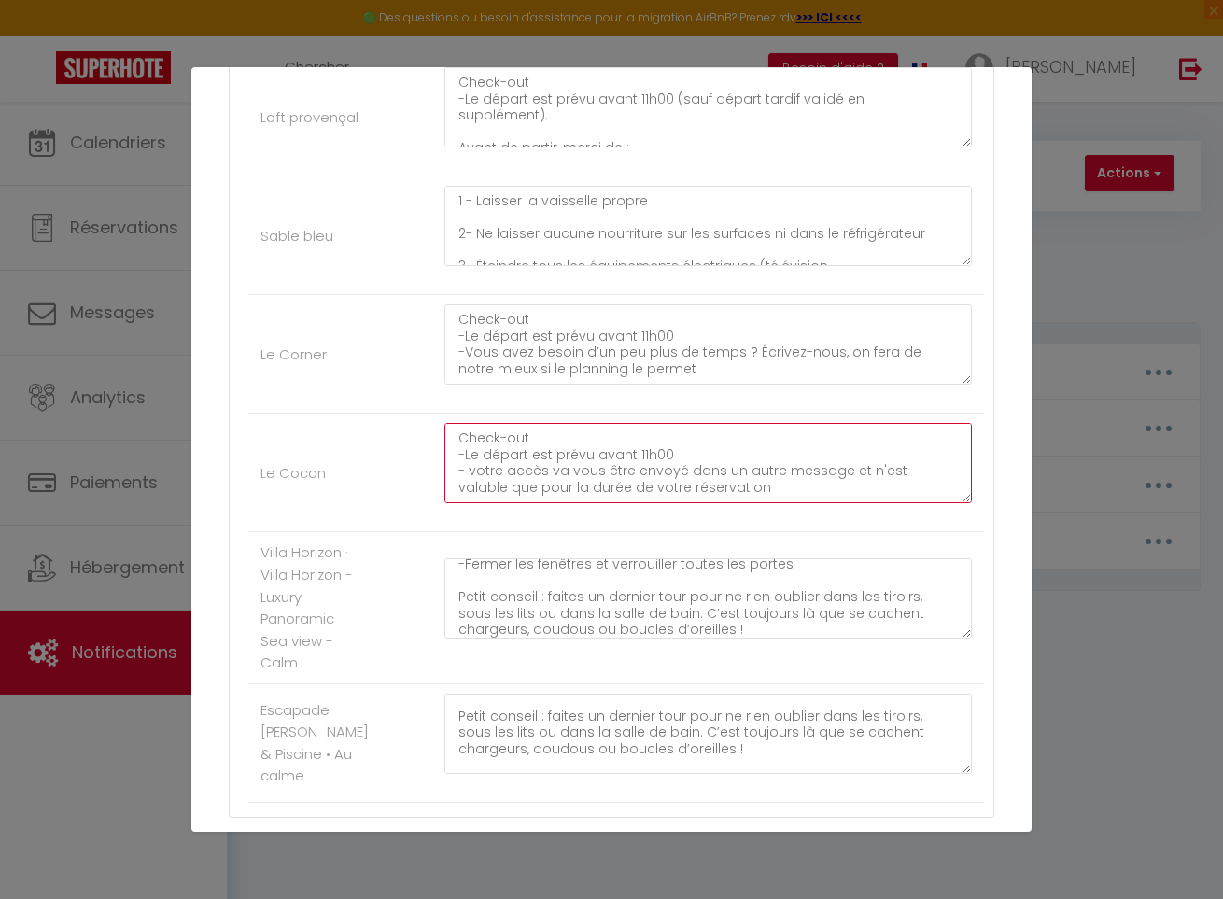
click at [551, 479] on textarea "Check-out -Le départ est prévu avant 11h00 - votre accès va vous être envoyé da…" at bounding box center [709, 463] width 528 height 80
paste textarea "Vous avez besoin d’un peu plus de temps ? Écrivez-nous, on fera de notre mieux …"
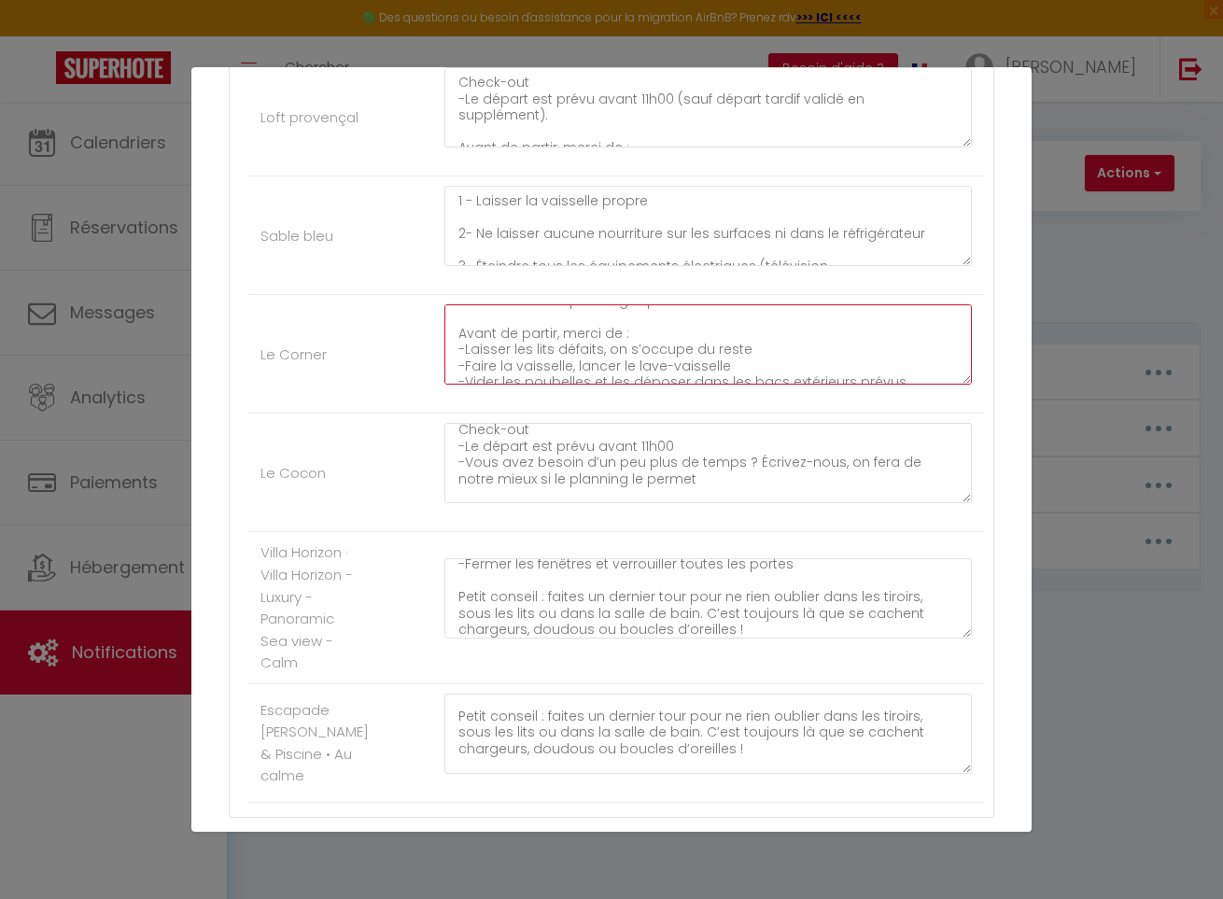
click at [516, 325] on textarea "Check-out -Le départ est prévu avant 11h00 -Vous avez besoin d’un peu plus de t…" at bounding box center [709, 344] width 528 height 80
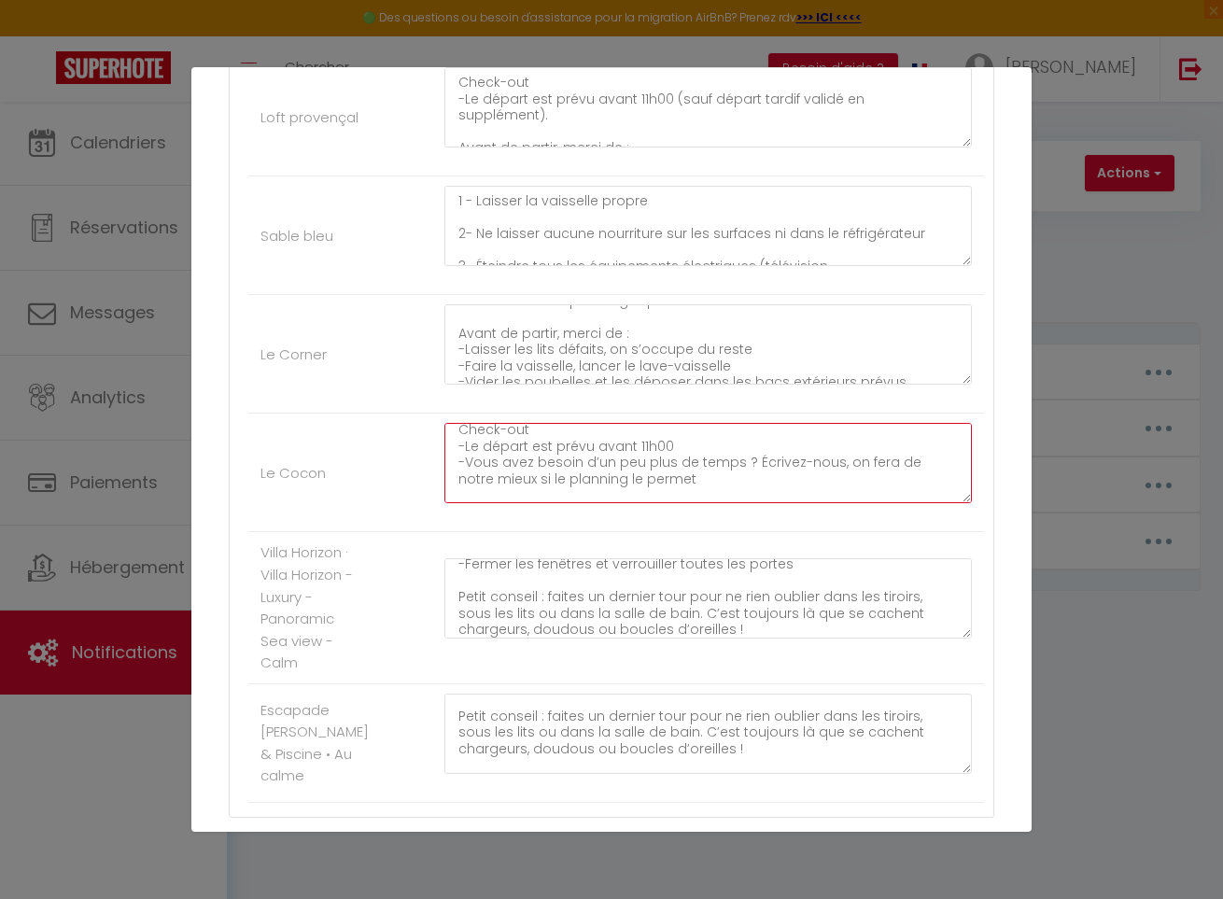
click at [581, 491] on textarea "Check-out -Le départ est prévu avant 11h00 -Vous avez besoin d’un peu plus de t…" at bounding box center [709, 463] width 528 height 80
click at [527, 436] on textarea "Check-out -Le départ est prévu avant 11h00 -Vous avez besoin d’un peu plus de t…" at bounding box center [709, 463] width 528 height 80
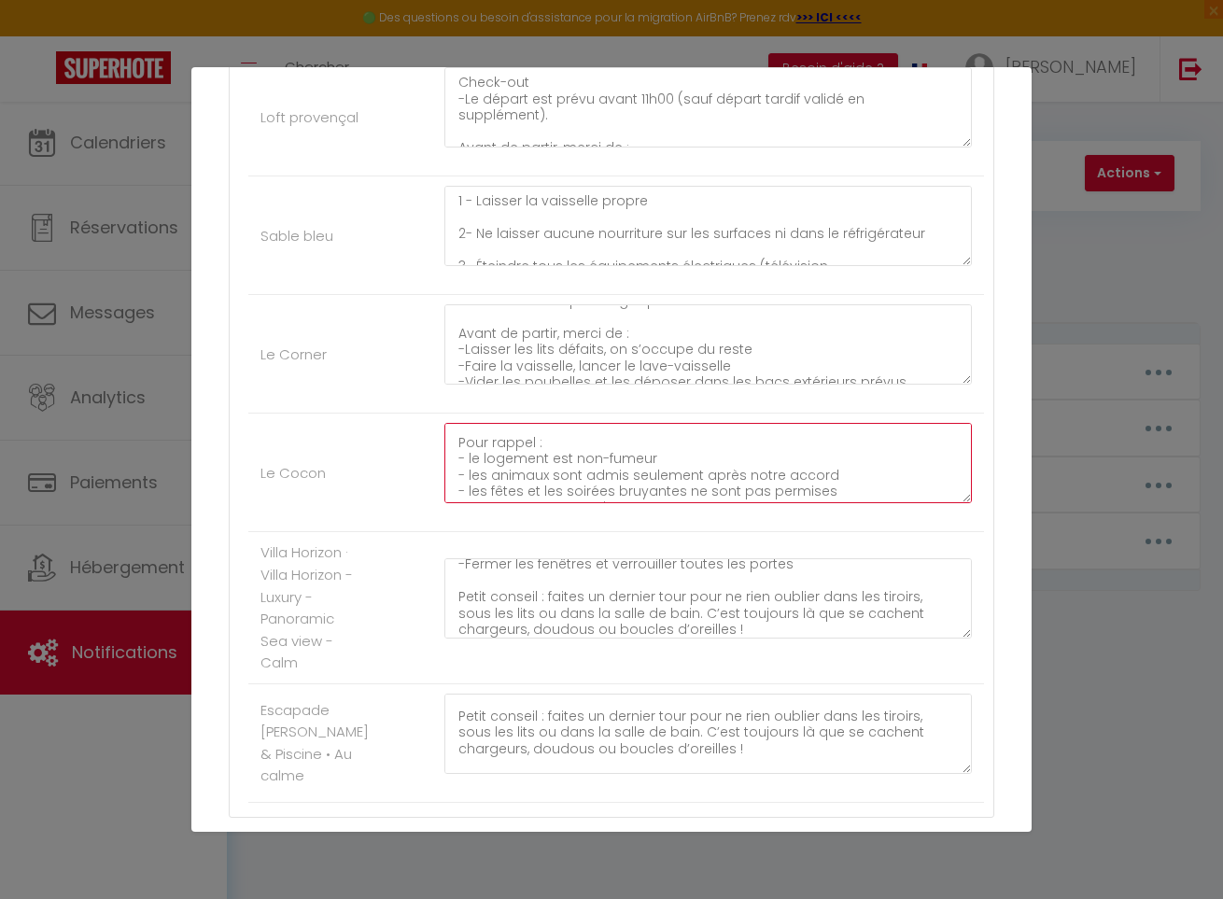
paste textarea "Avant de partir, merci de"
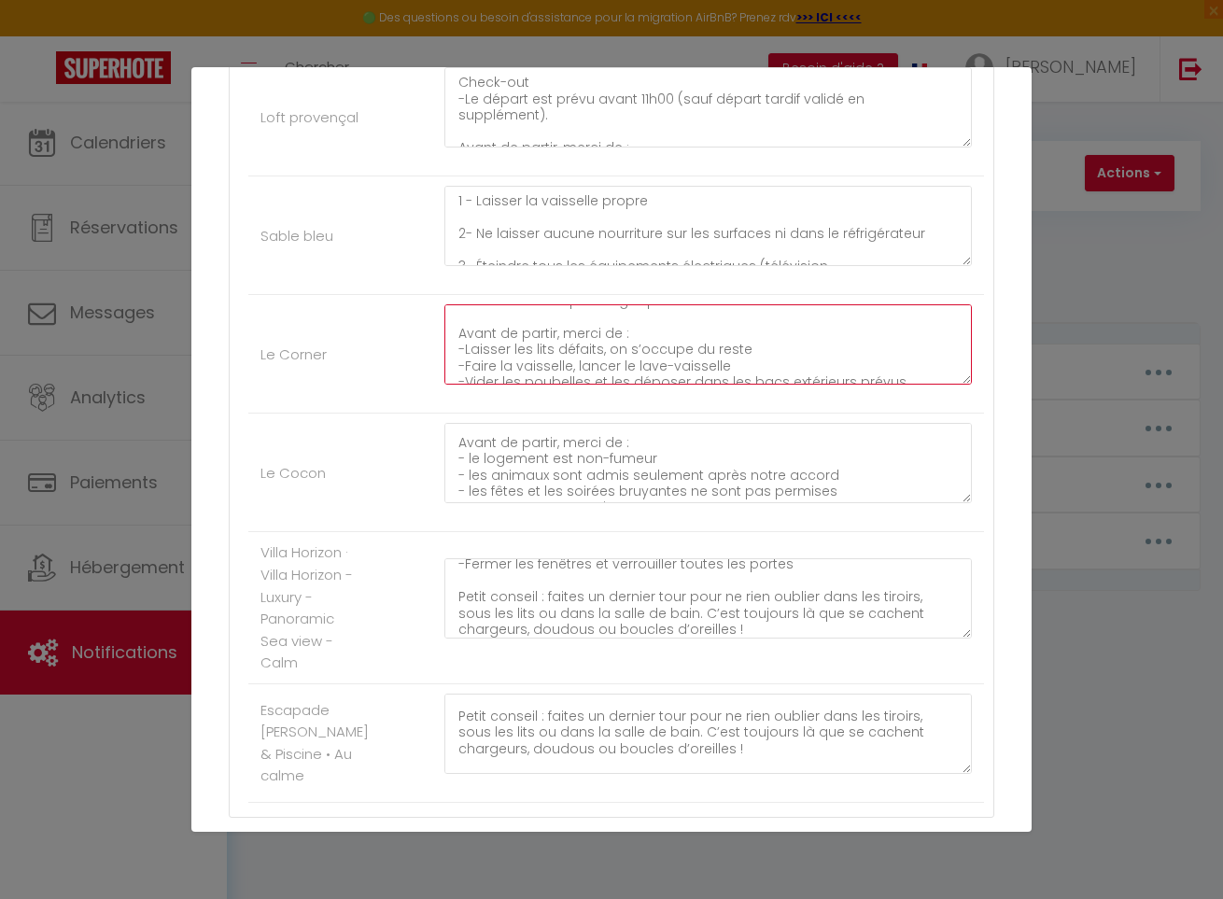
click at [546, 353] on textarea "Check-out -Le départ est prévu avant 11h00 -Vous avez besoin d’un peu plus de t…" at bounding box center [709, 344] width 528 height 80
click at [548, 347] on textarea "Check-out -Le départ est prévu avant 11h00 -Vous avez besoin d’un peu plus de t…" at bounding box center [709, 344] width 528 height 80
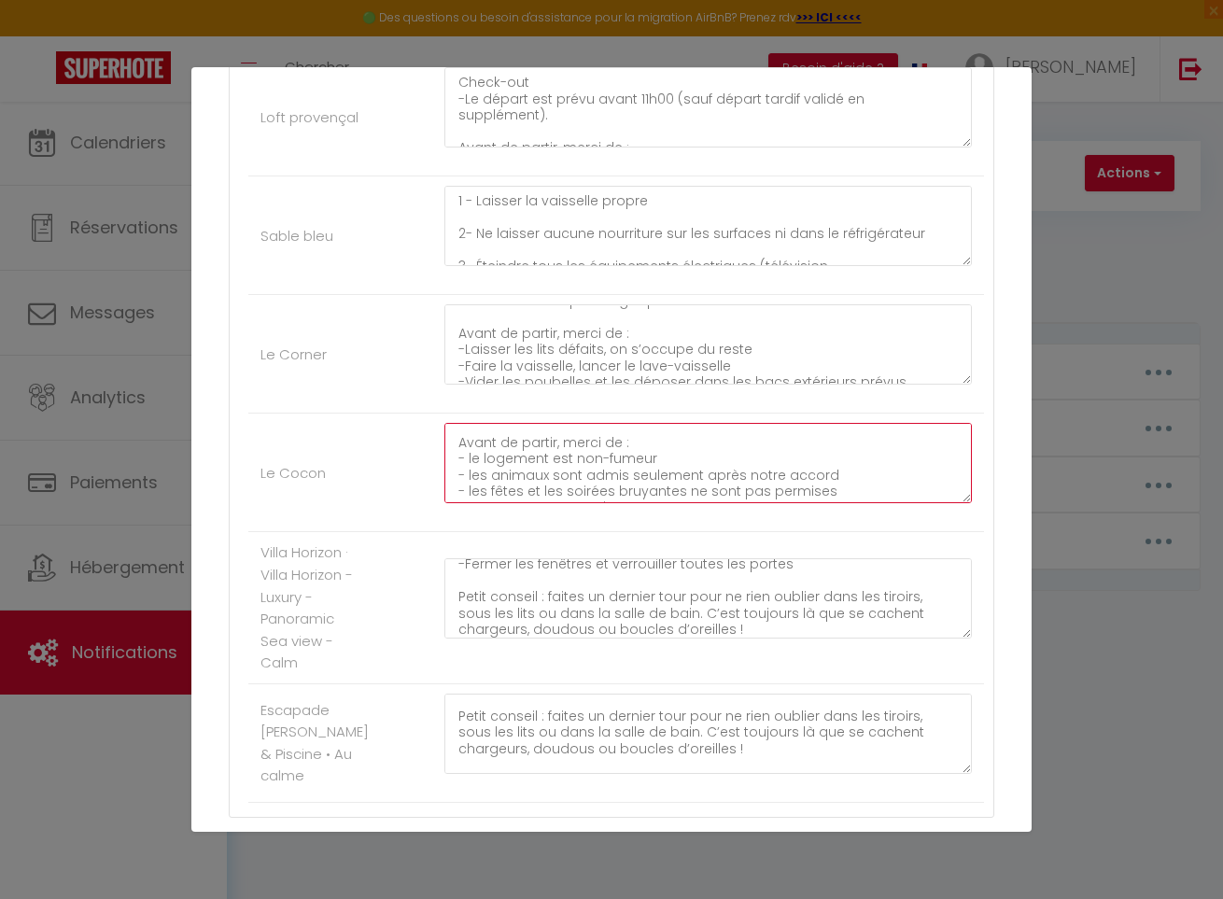
click at [552, 456] on textarea "Check-out -Le départ est prévu avant 11h00 -Vous avez besoin d’un peu plus de t…" at bounding box center [709, 463] width 528 height 80
paste textarea "Laisser les lits défaits, on s’occupe du reste"
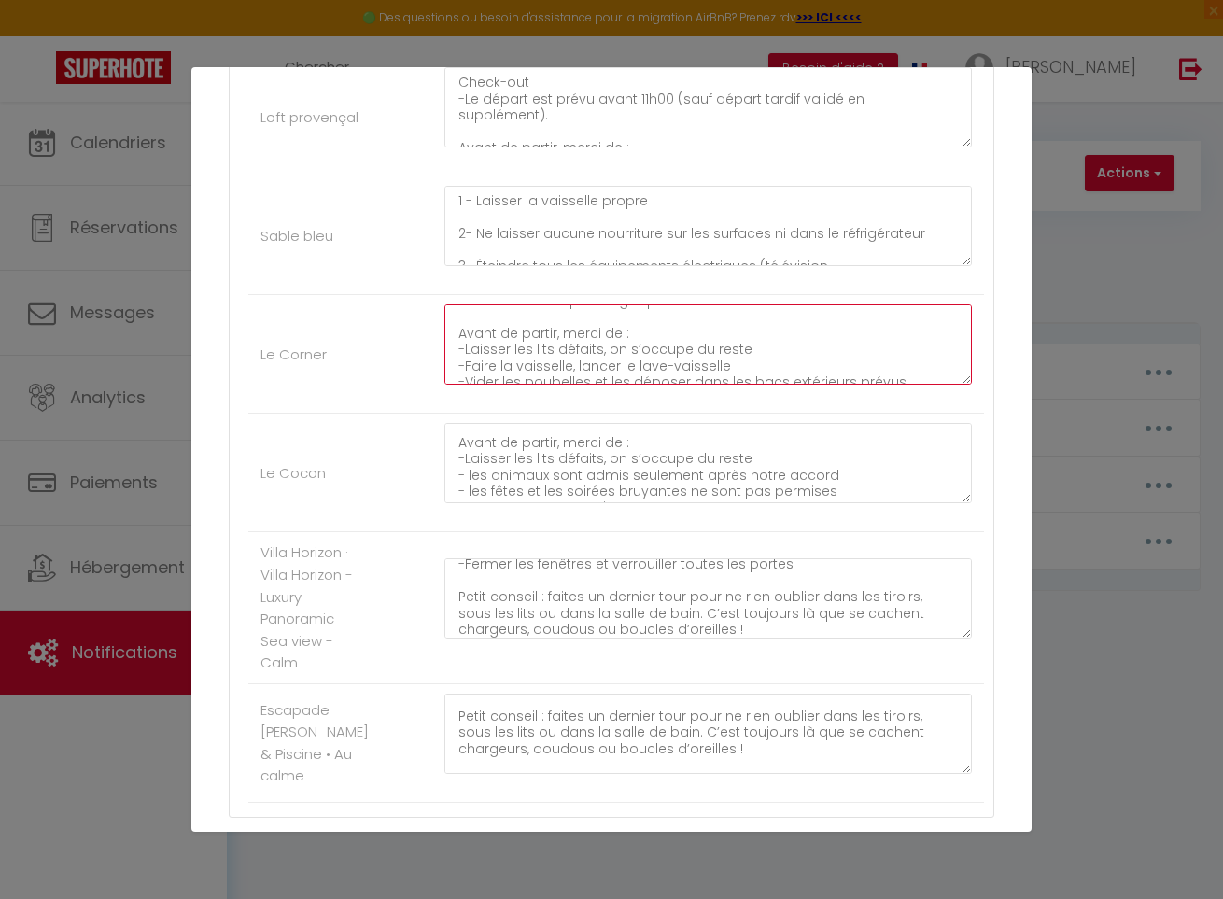
click at [508, 364] on textarea "Check-out -Le départ est prévu avant 11h00 -Vous avez besoin d’un peu plus de t…" at bounding box center [709, 344] width 528 height 80
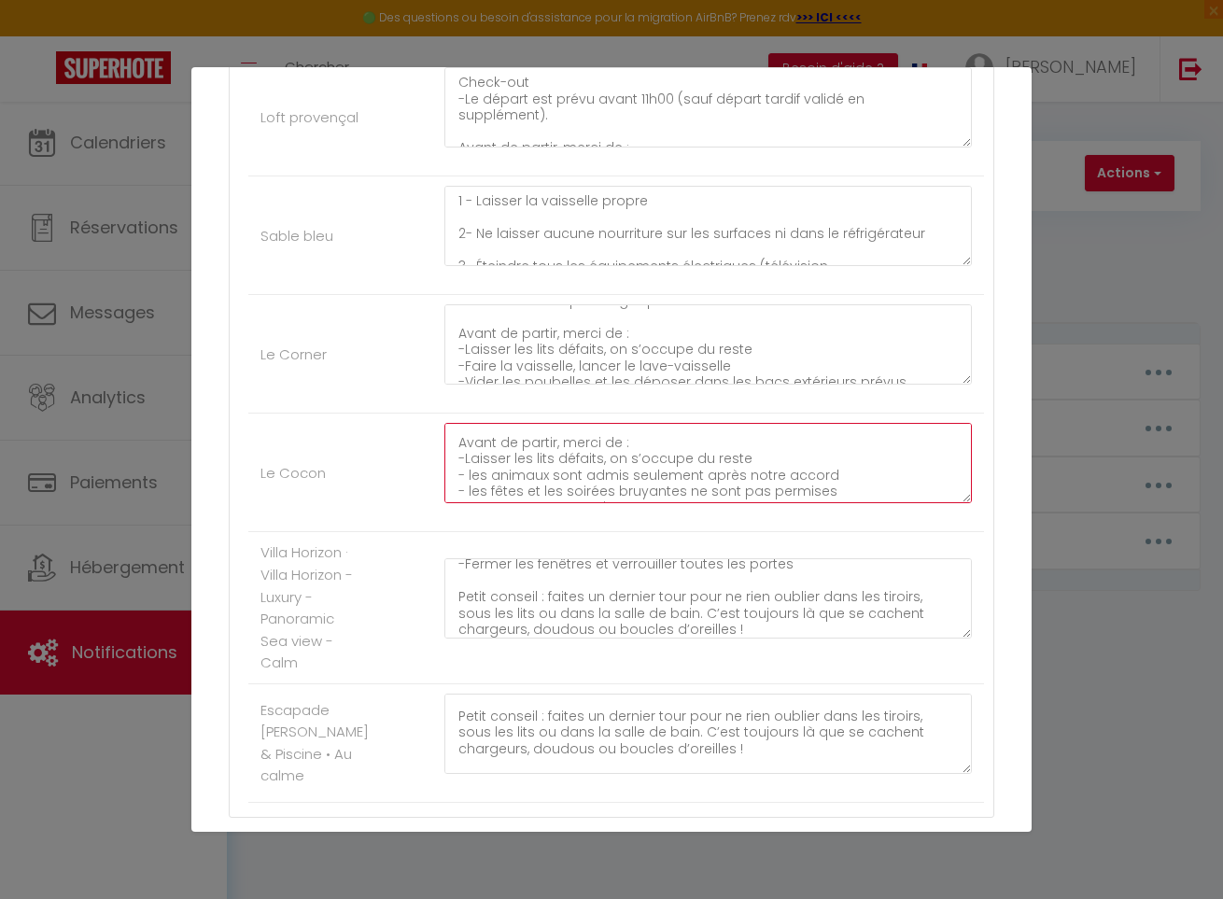
click at [519, 473] on textarea "Check-out -Le départ est prévu avant 11h00 -Vous avez besoin d’un peu plus de t…" at bounding box center [709, 463] width 528 height 80
paste textarea "Faire la vaisselle, lancer le lave-vaisselle"
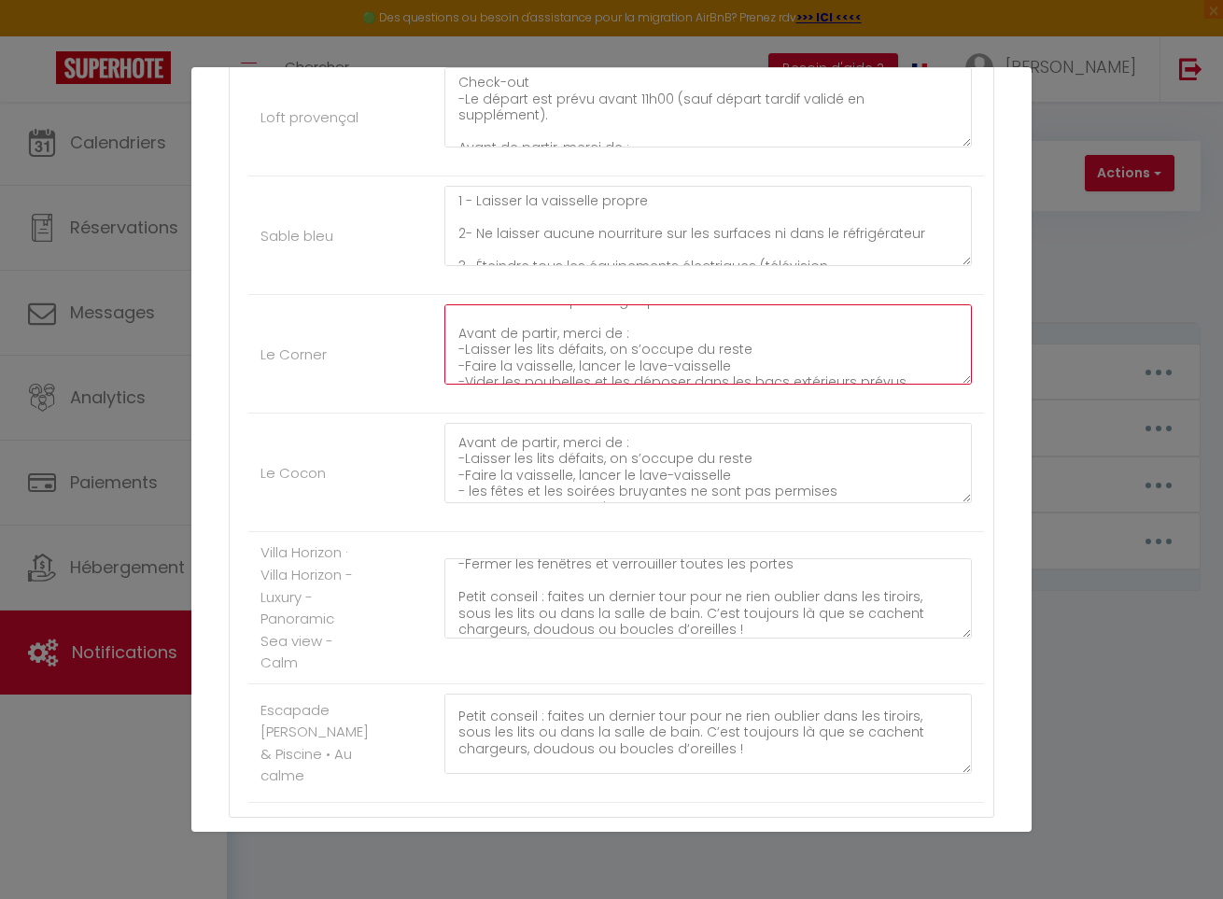
click at [547, 361] on textarea "Check-out -Le départ est prévu avant 11h00 -Vous avez besoin d’un peu plus de t…" at bounding box center [709, 344] width 528 height 80
click at [538, 341] on textarea "Check-out -Le départ est prévu avant 11h00 -Vous avez besoin d’un peu plus de t…" at bounding box center [709, 344] width 528 height 80
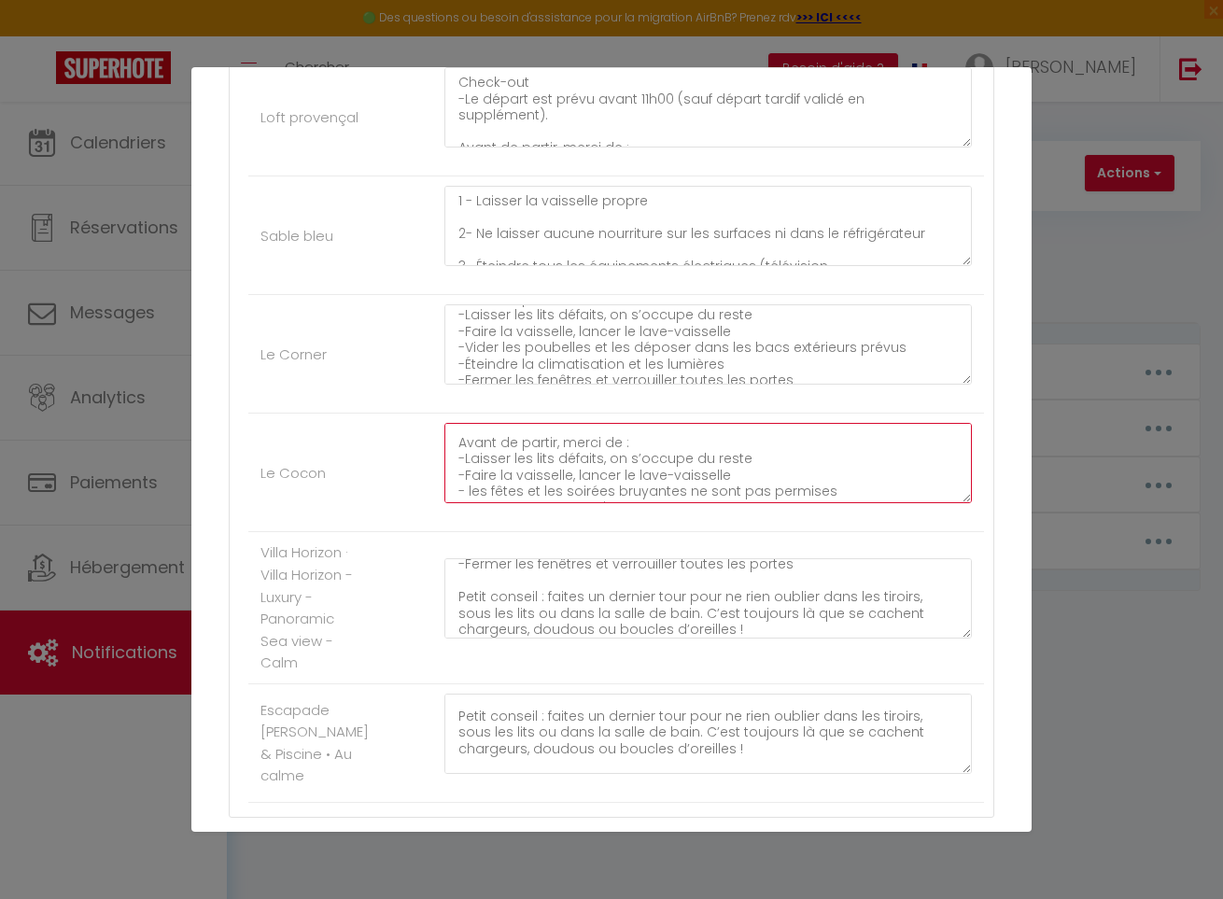
click at [526, 488] on textarea "Check-out -Le départ est prévu avant 11h00 -Vous avez besoin d’un peu plus de t…" at bounding box center [709, 463] width 528 height 80
paste textarea "Vider les poubelles et les déposer dans les bacs extérieurs prévu"
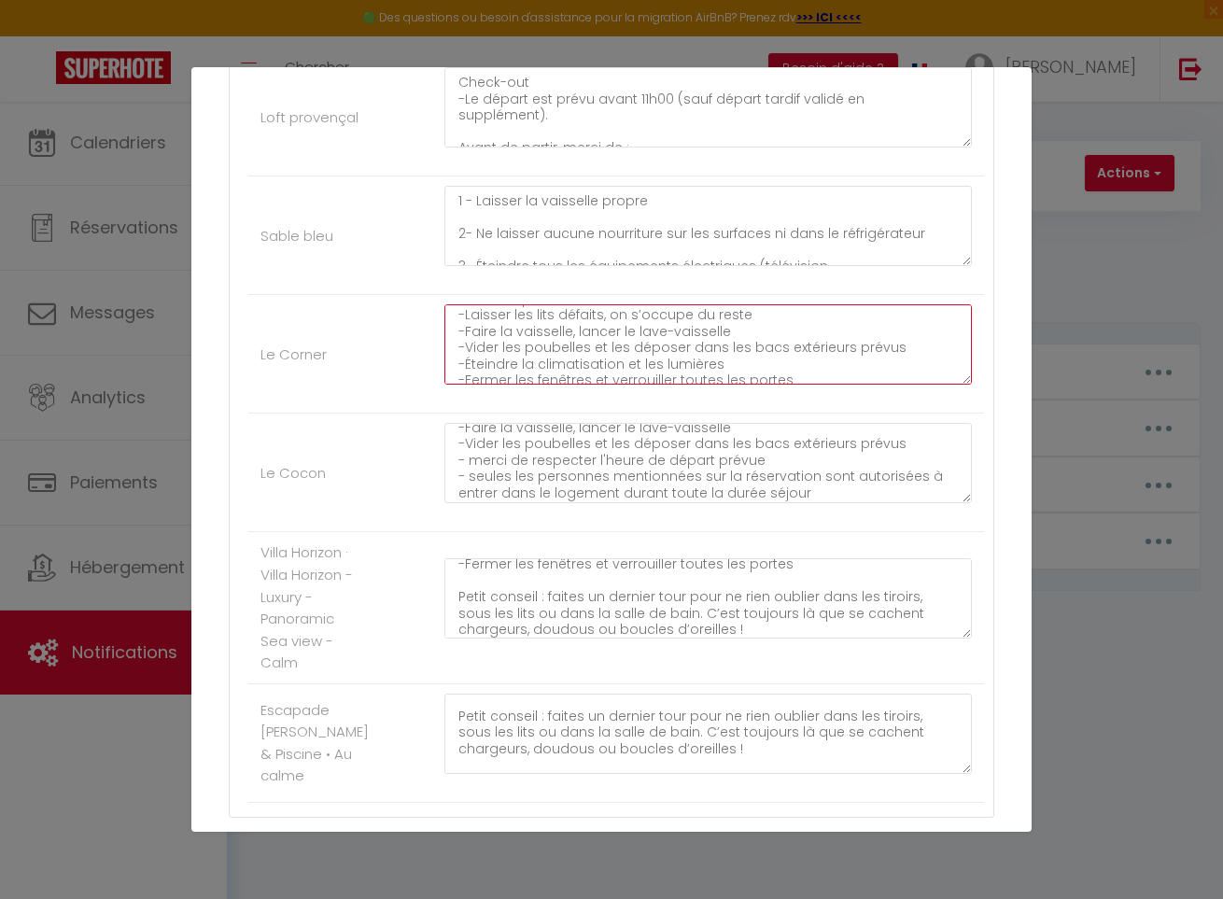
click at [515, 360] on textarea "Check-out -Le départ est prévu avant 11h00 -Vous avez besoin d’un peu plus de t…" at bounding box center [709, 344] width 528 height 80
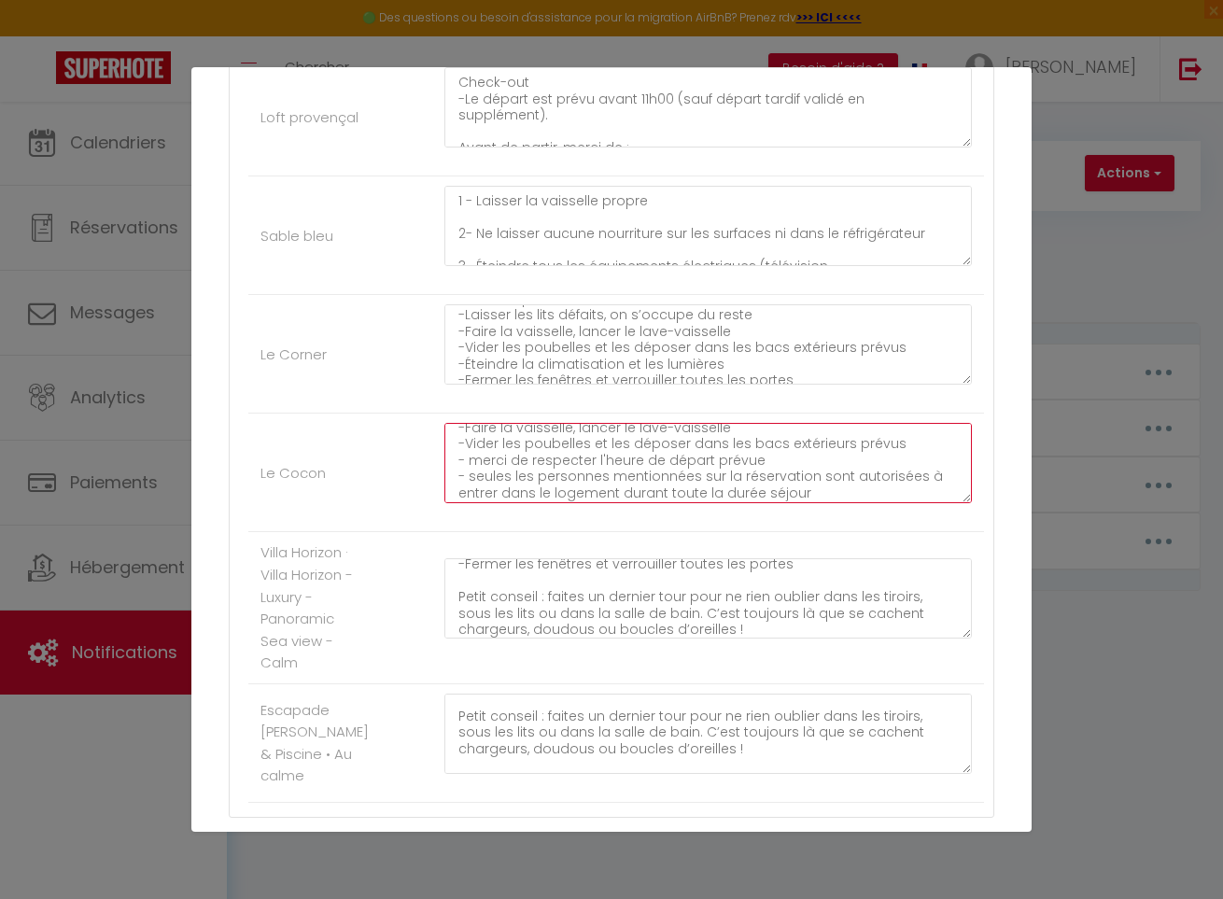
click at [508, 459] on textarea "Check-out -Le départ est prévu avant 11h00 -Vous avez besoin d’un peu plus de t…" at bounding box center [709, 463] width 528 height 80
paste textarea "Éteindre la climatisation et les lumières"
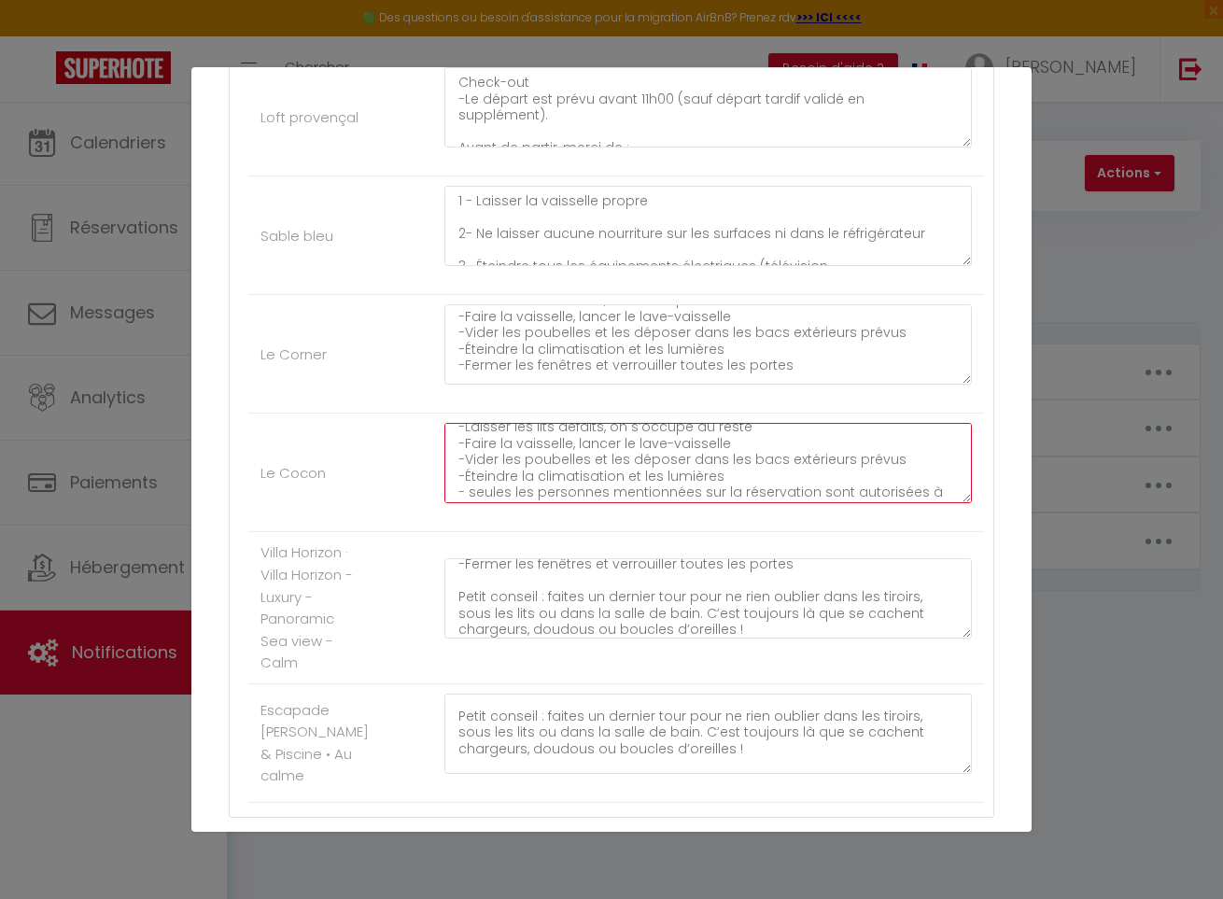
scroll to position [122, 0]
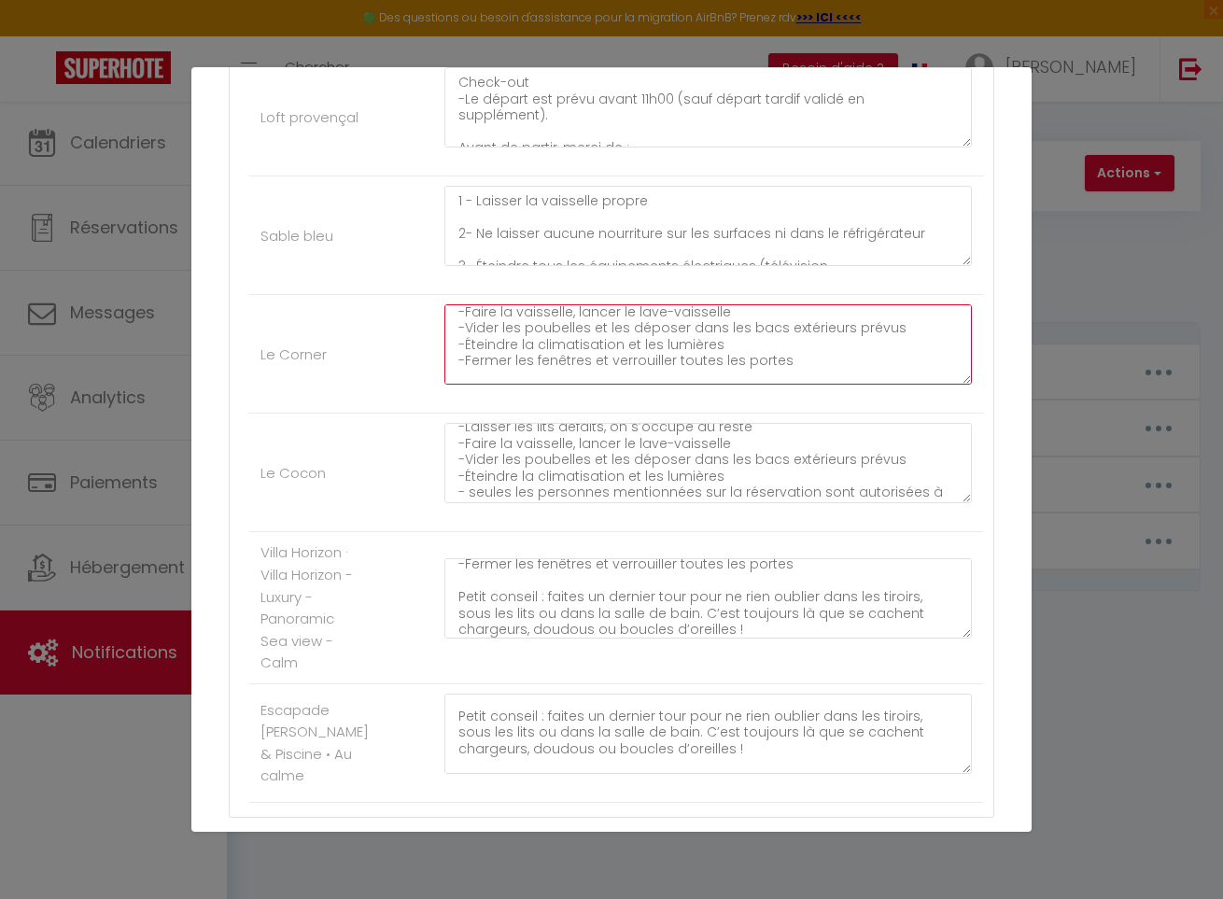
click at [530, 360] on textarea "Check-out -Le départ est prévu avant 11h00 -Vous avez besoin d’un peu plus de t…" at bounding box center [709, 344] width 528 height 80
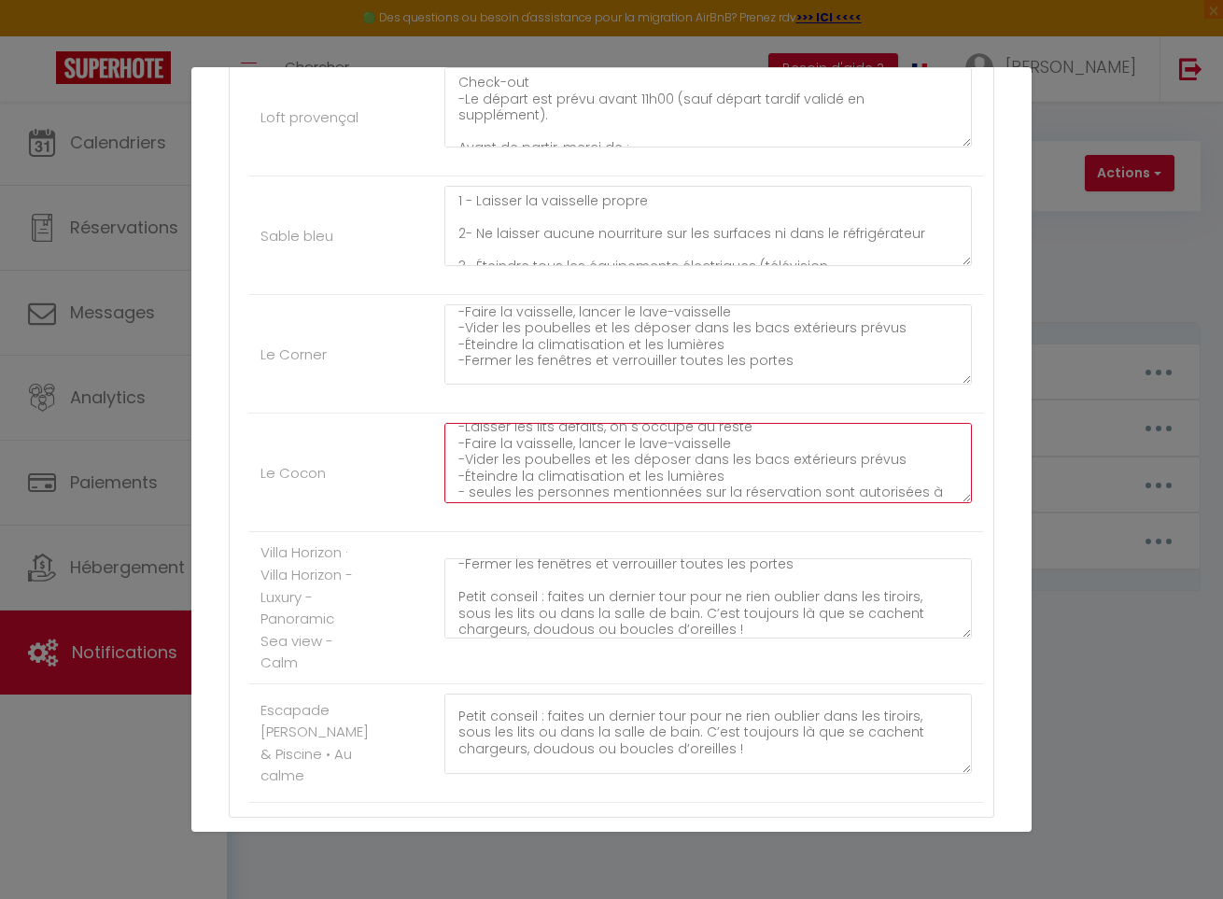
click at [535, 488] on textarea "Check-out -Le départ est prévu avant 11h00 -Vous avez besoin d’un peu plus de t…" at bounding box center [709, 463] width 528 height 80
paste textarea "Fermer les fenêtres et verrouiller toutes les portes"
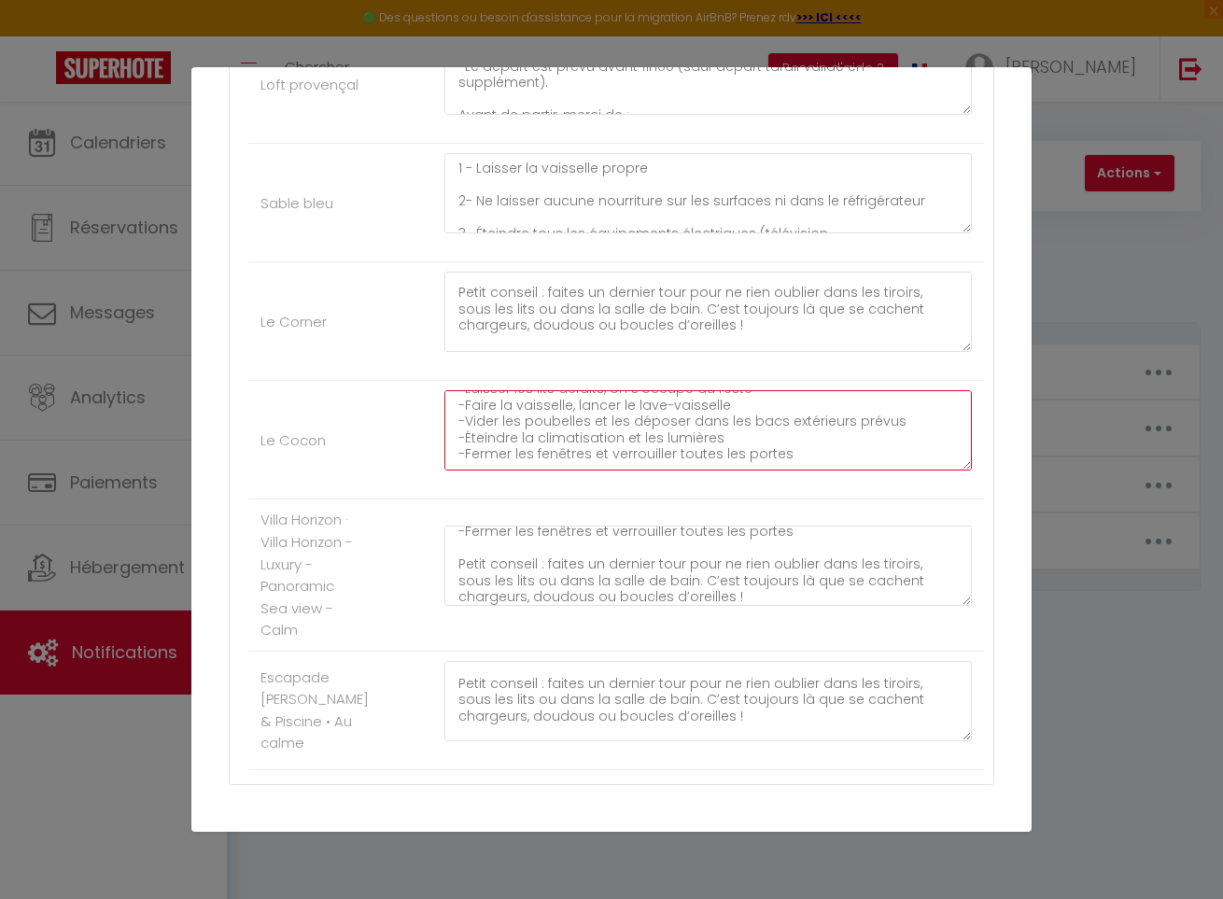
scroll to position [195, 0]
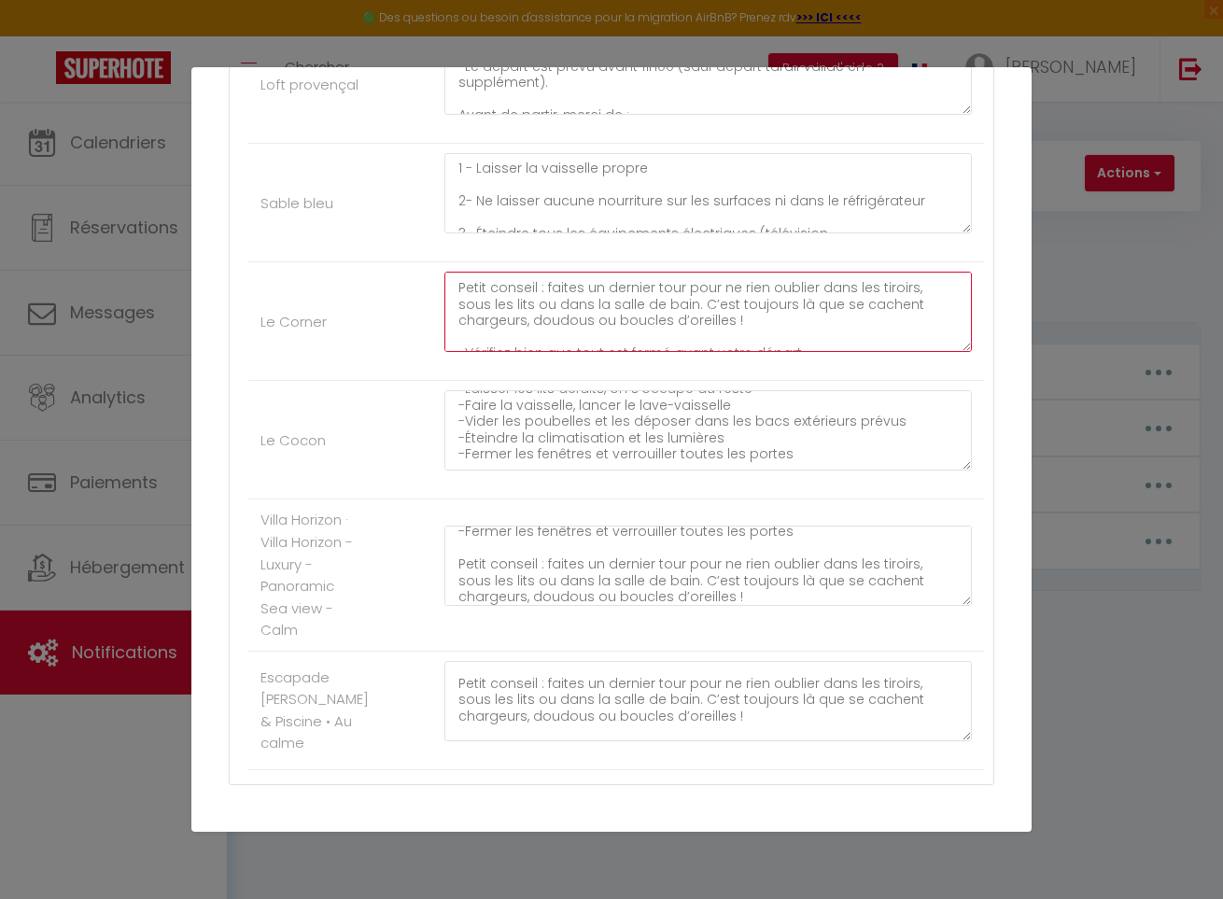
click at [549, 293] on textarea "Check-out -Le départ est prévu avant 11h00 -Vous avez besoin d’un peu plus de t…" at bounding box center [709, 312] width 528 height 80
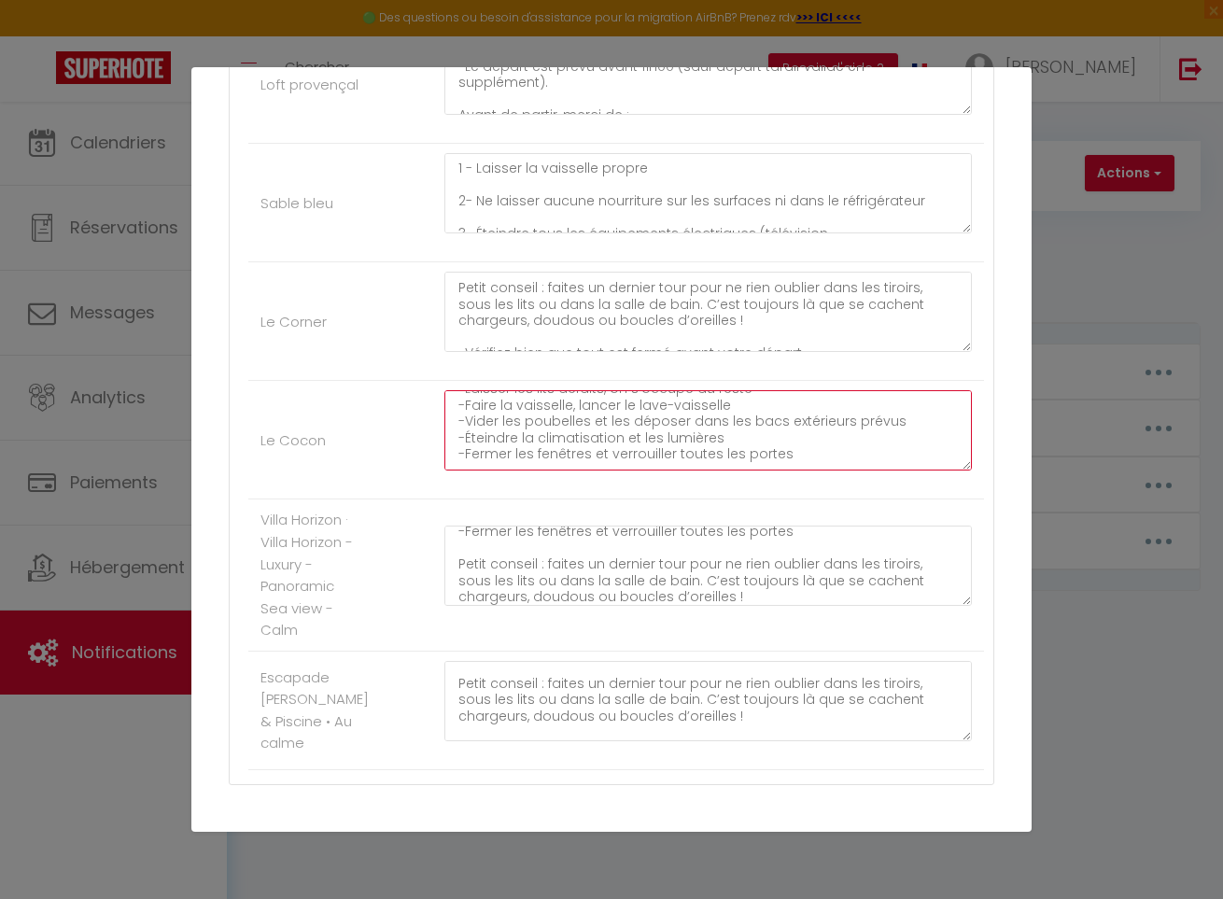
click at [554, 456] on textarea "Check-out -Le départ est prévu avant 11h00 -Vous avez besoin d’un peu plus de t…" at bounding box center [709, 430] width 528 height 80
paste textarea "Petit conseil : faites un dernier tour pour ne rien oublier dans les tiroirs, s…"
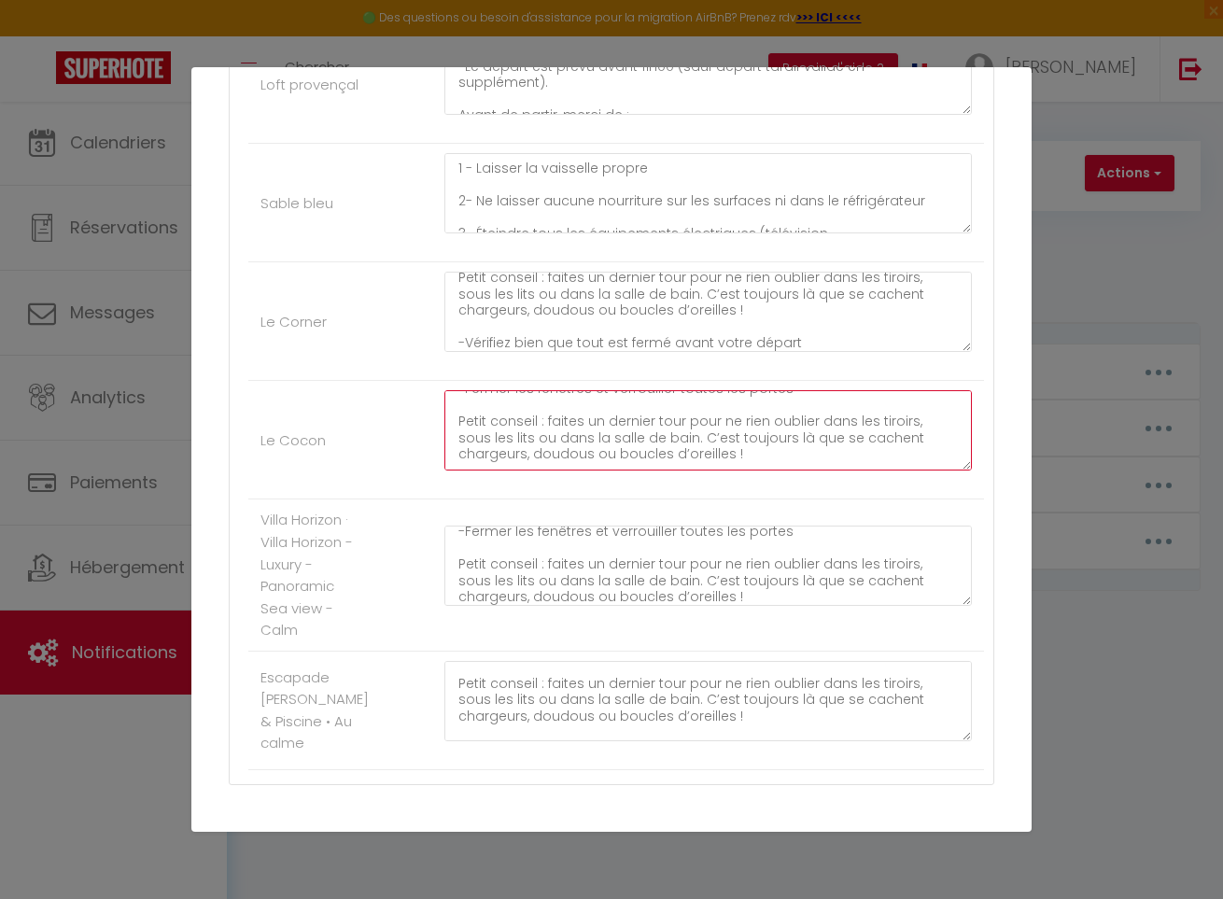
scroll to position [205, 0]
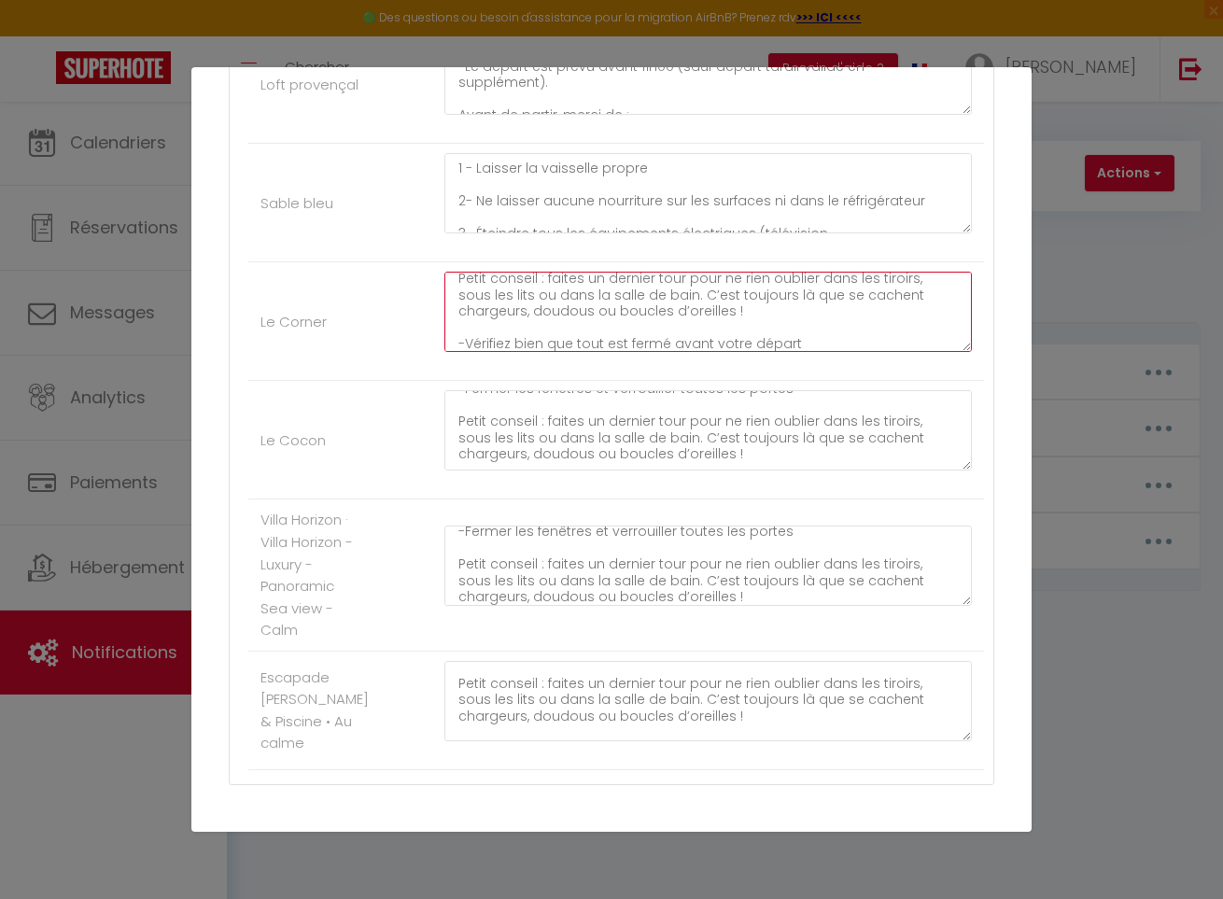
click at [586, 336] on textarea "Check-out -Le départ est prévu avant 11h00 -Vous avez besoin d’un peu plus de t…" at bounding box center [709, 312] width 528 height 80
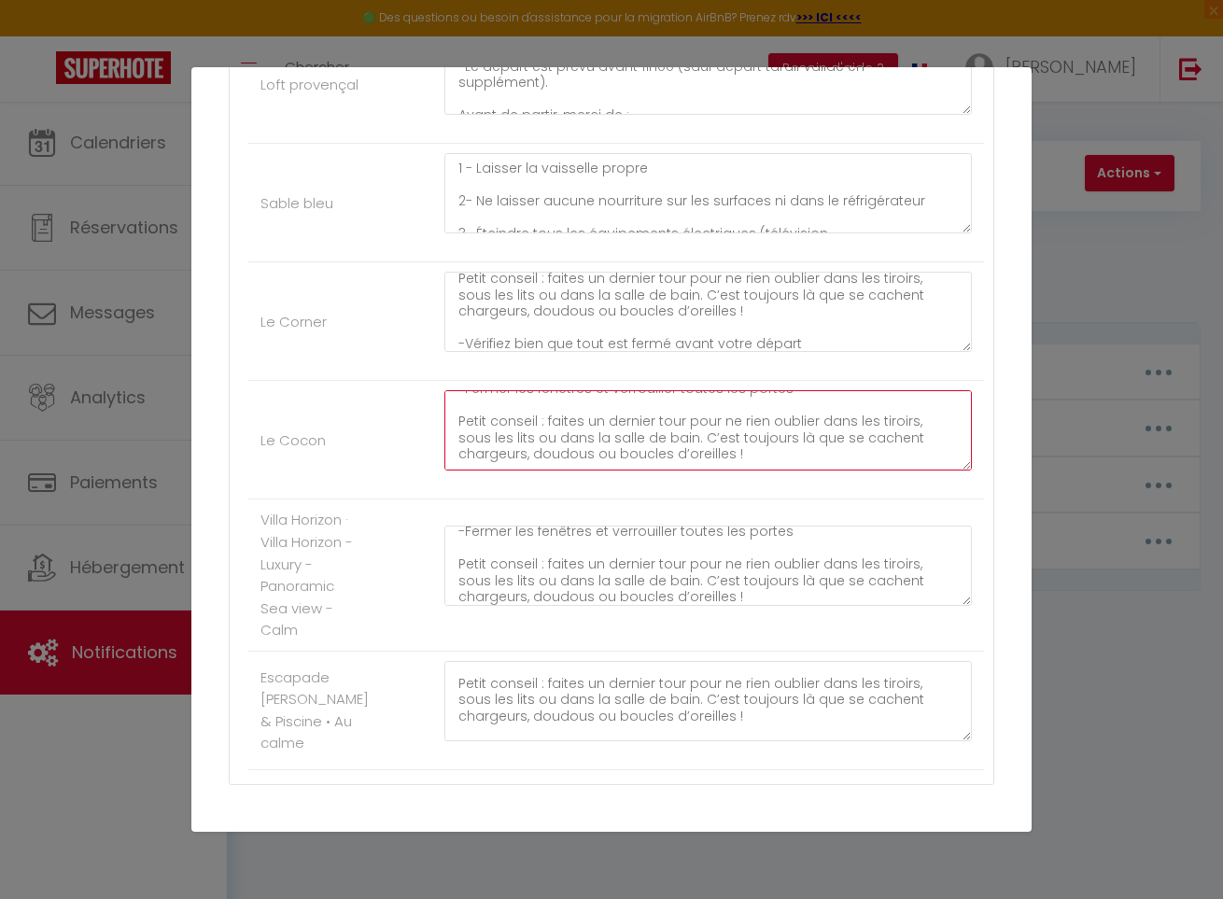
click at [550, 454] on textarea "Check-out -Le départ est prévu avant 11h00 -Vous avez besoin d’un peu plus de t…" at bounding box center [709, 430] width 528 height 80
paste textarea "-Vérifiez bien que tout est fermé avant votre départ"
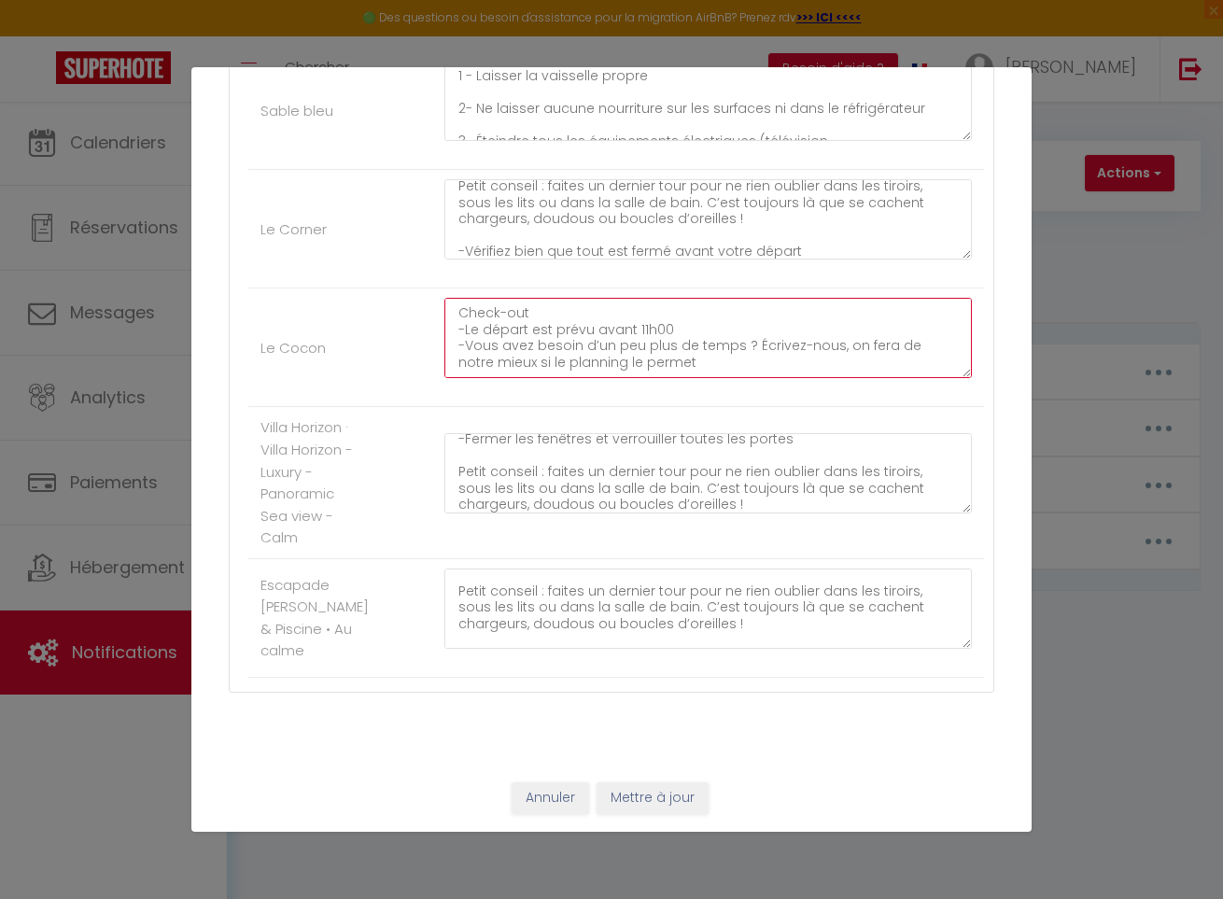
scroll to position [1144, 0]
click at [642, 791] on button "Mettre à jour" at bounding box center [653, 799] width 112 height 32
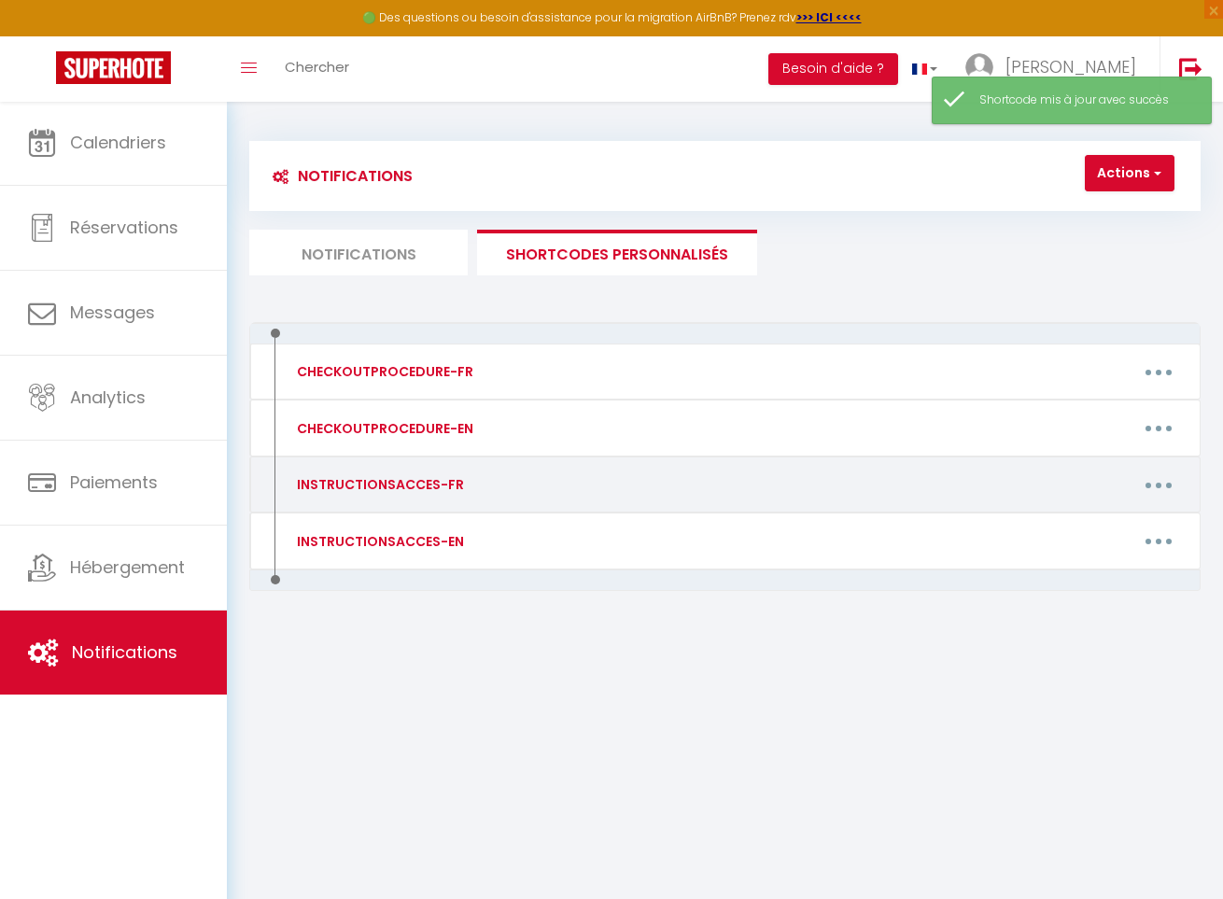
click at [1147, 478] on button "button" at bounding box center [1159, 484] width 49 height 35
click at [1094, 526] on link "Editer" at bounding box center [1109, 531] width 138 height 32
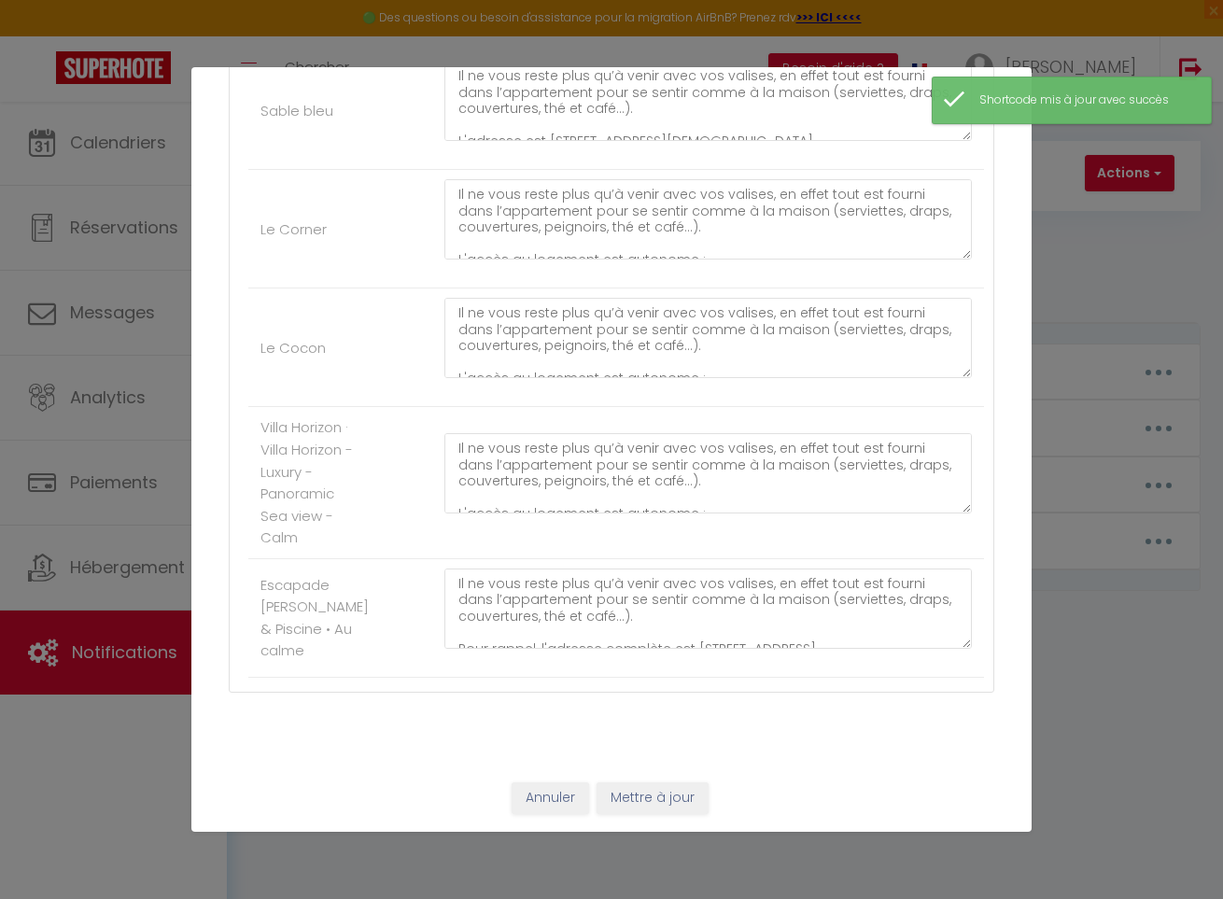
click at [545, 798] on button "Annuler" at bounding box center [551, 799] width 78 height 32
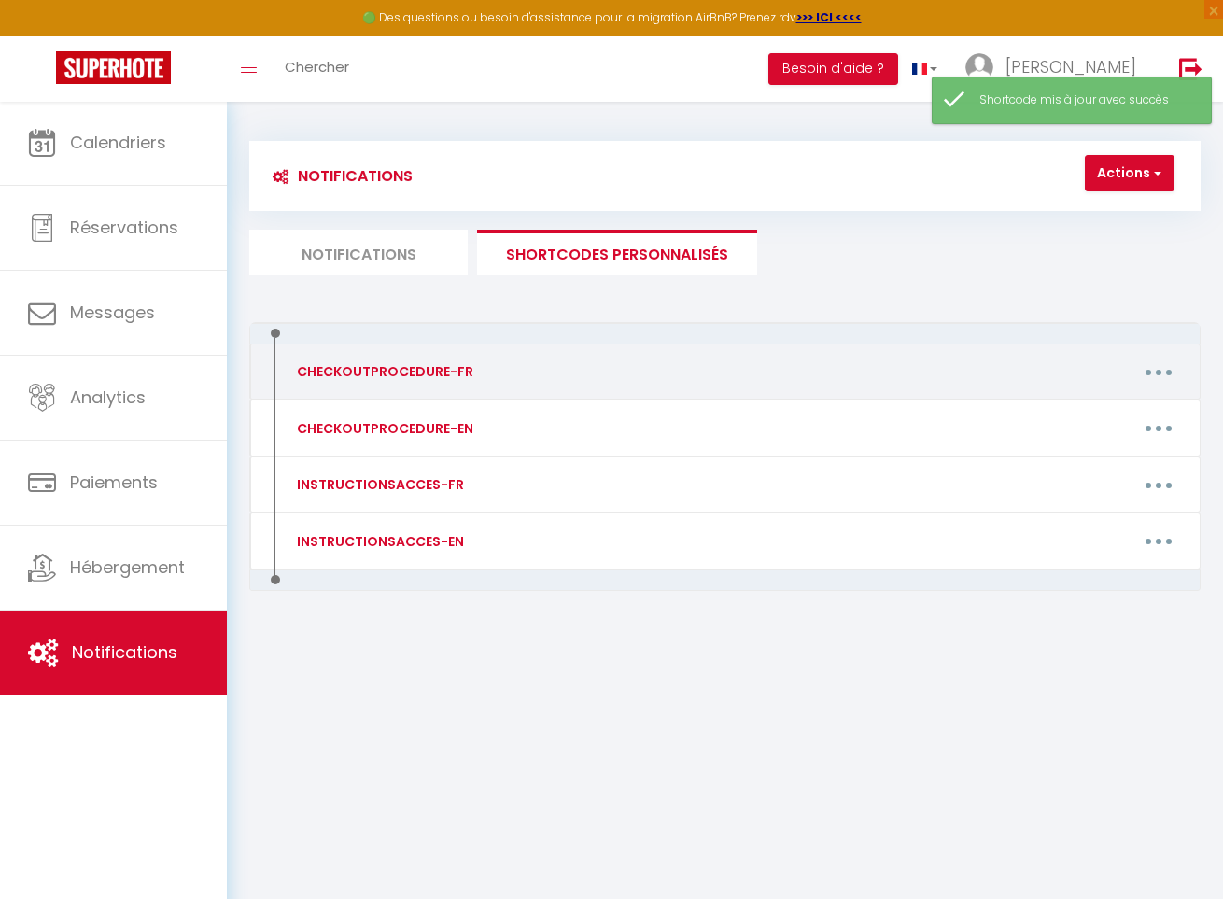
click at [1140, 369] on button "button" at bounding box center [1159, 371] width 49 height 35
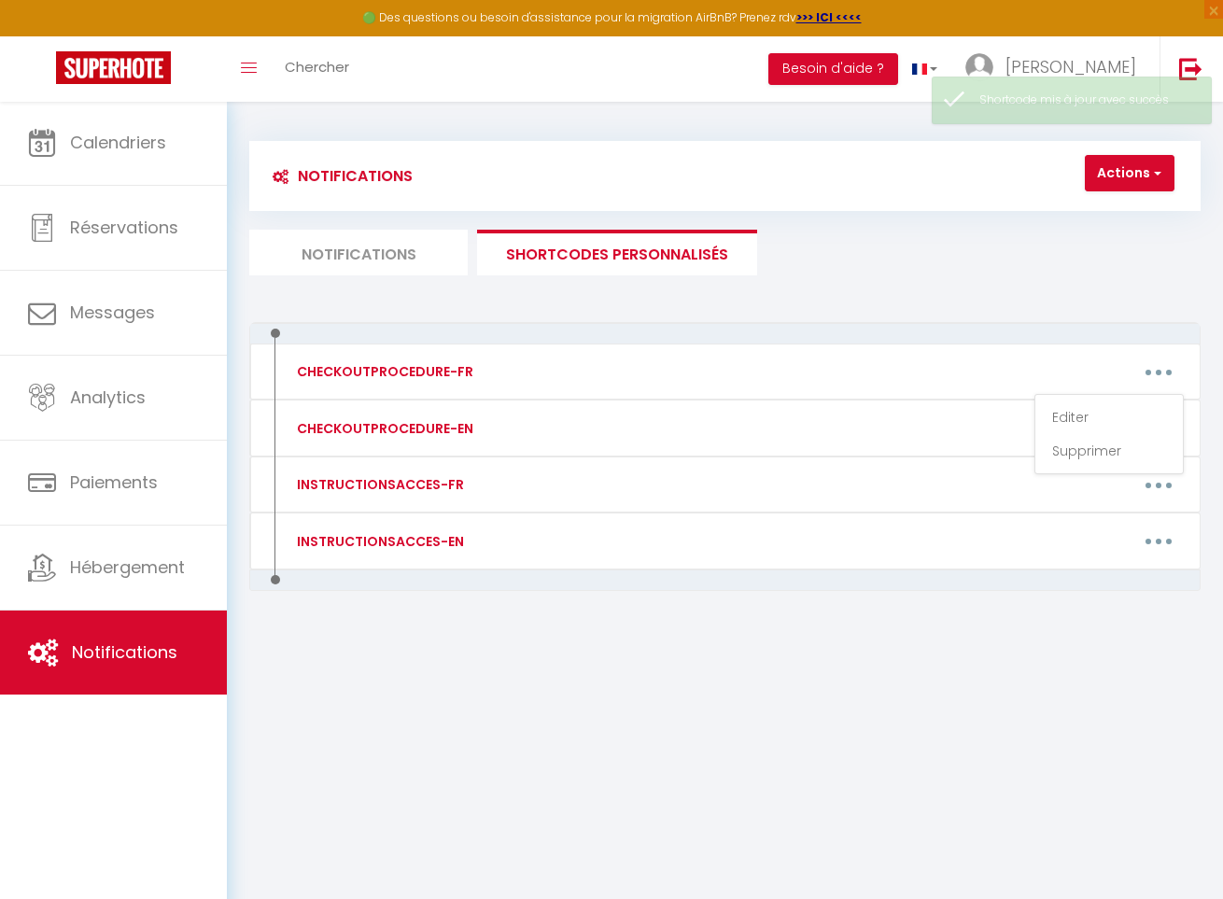
click at [1095, 403] on link "Editer" at bounding box center [1109, 418] width 138 height 32
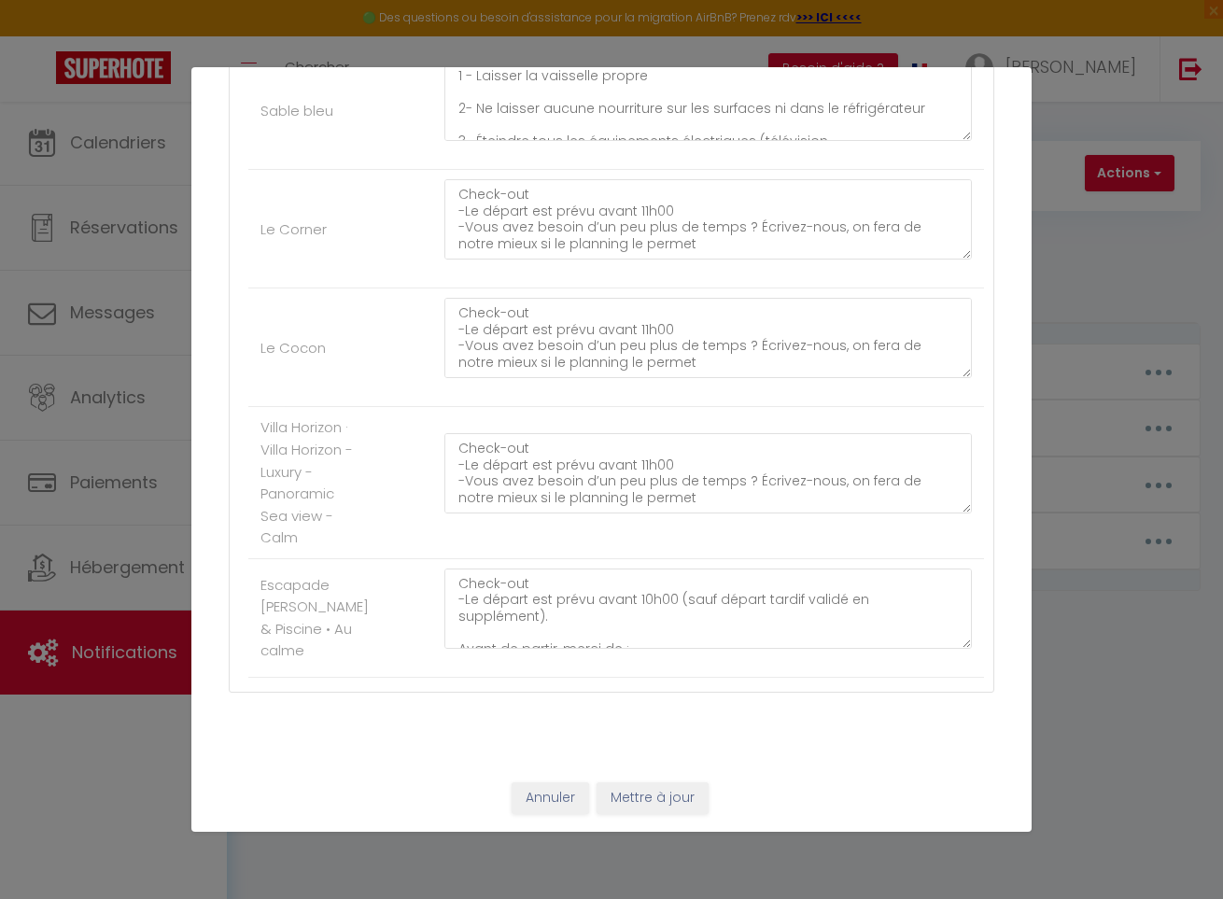
click at [541, 802] on button "Annuler" at bounding box center [551, 799] width 78 height 32
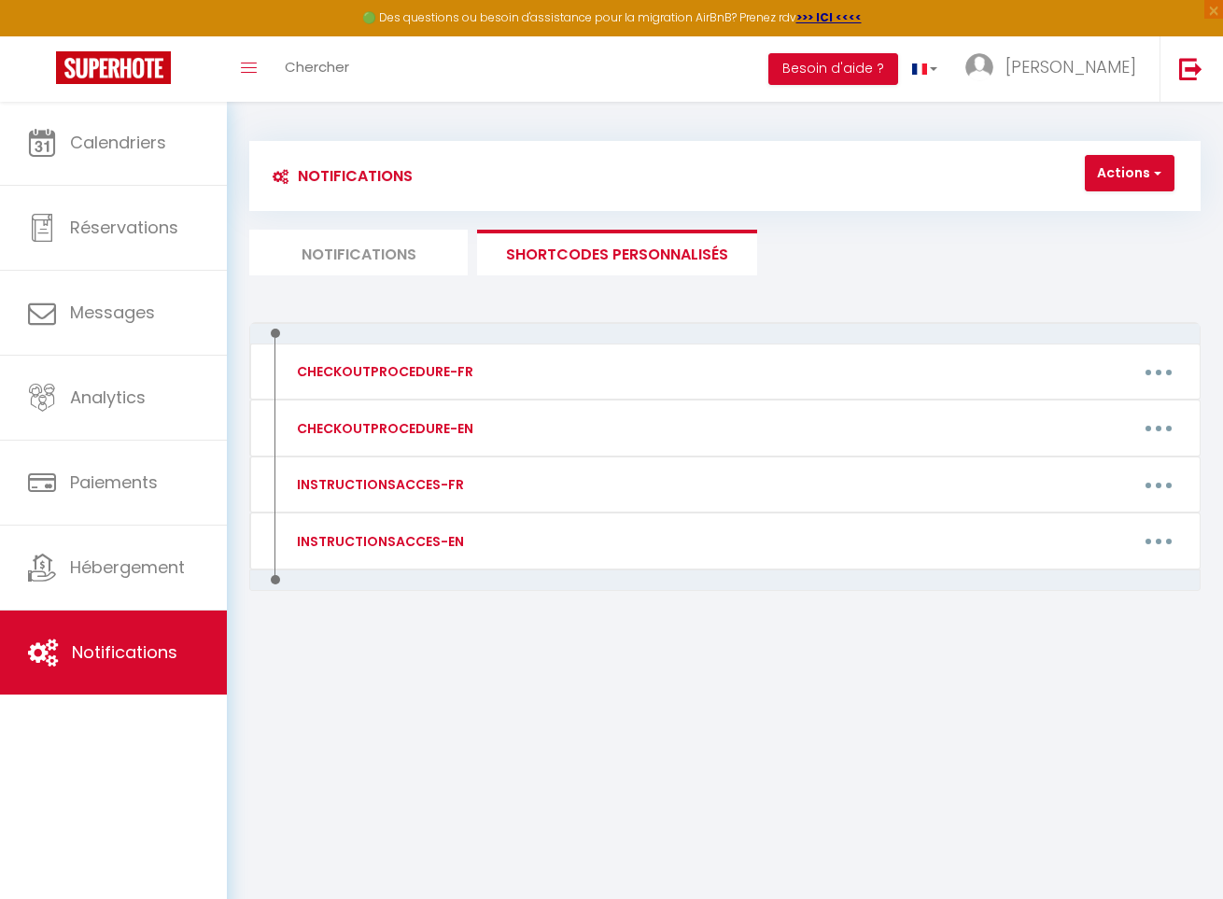
click at [328, 249] on li "Notifications" at bounding box center [358, 253] width 219 height 46
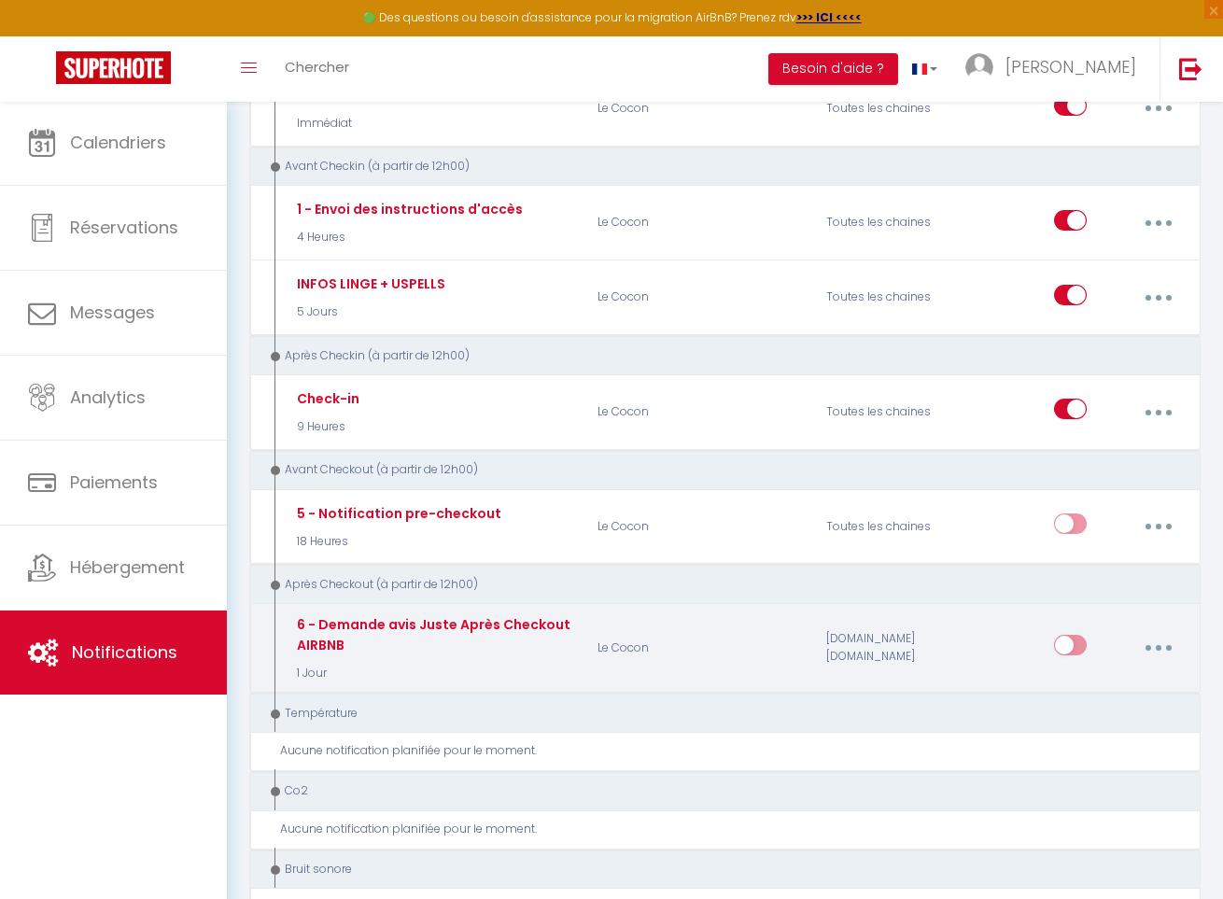
scroll to position [375, 0]
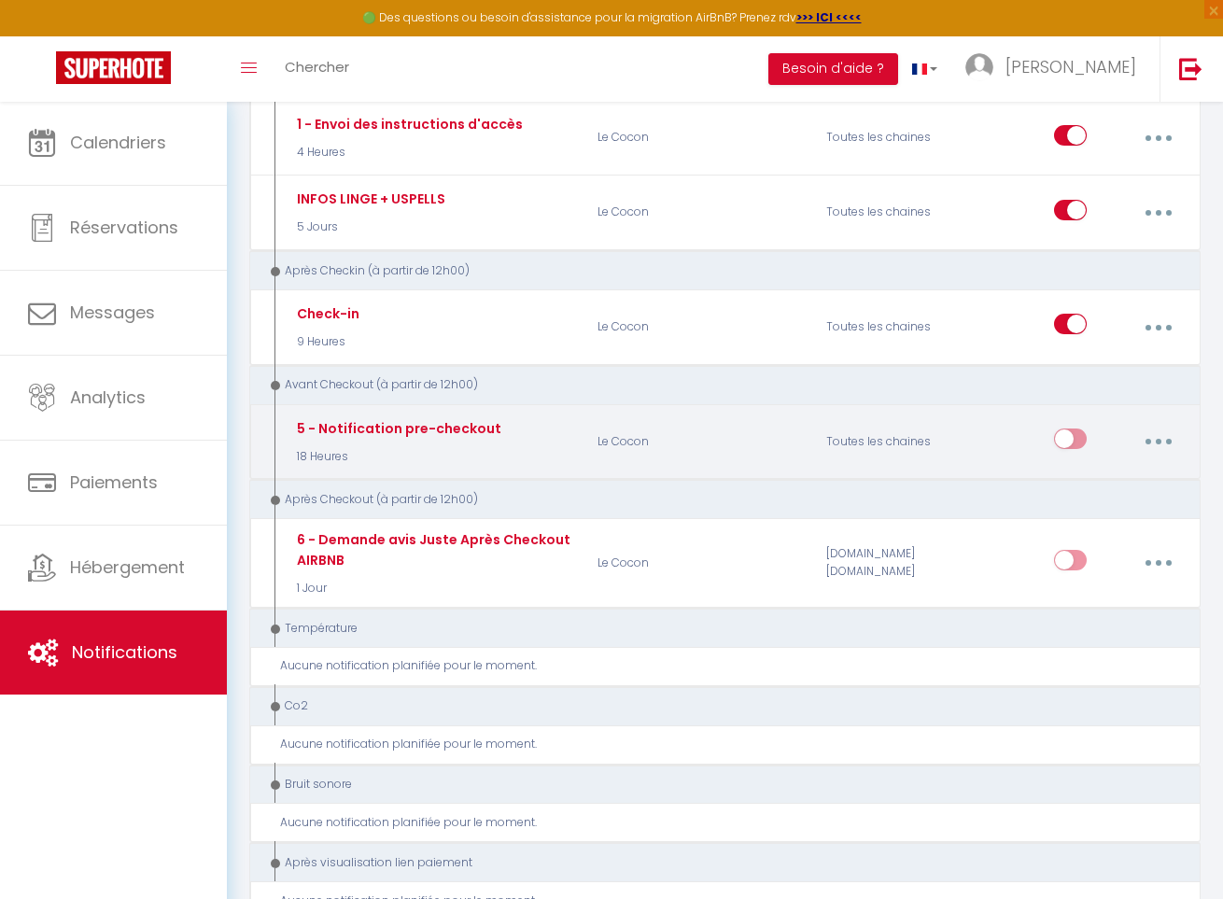
click at [1072, 429] on input "checkbox" at bounding box center [1070, 443] width 33 height 28
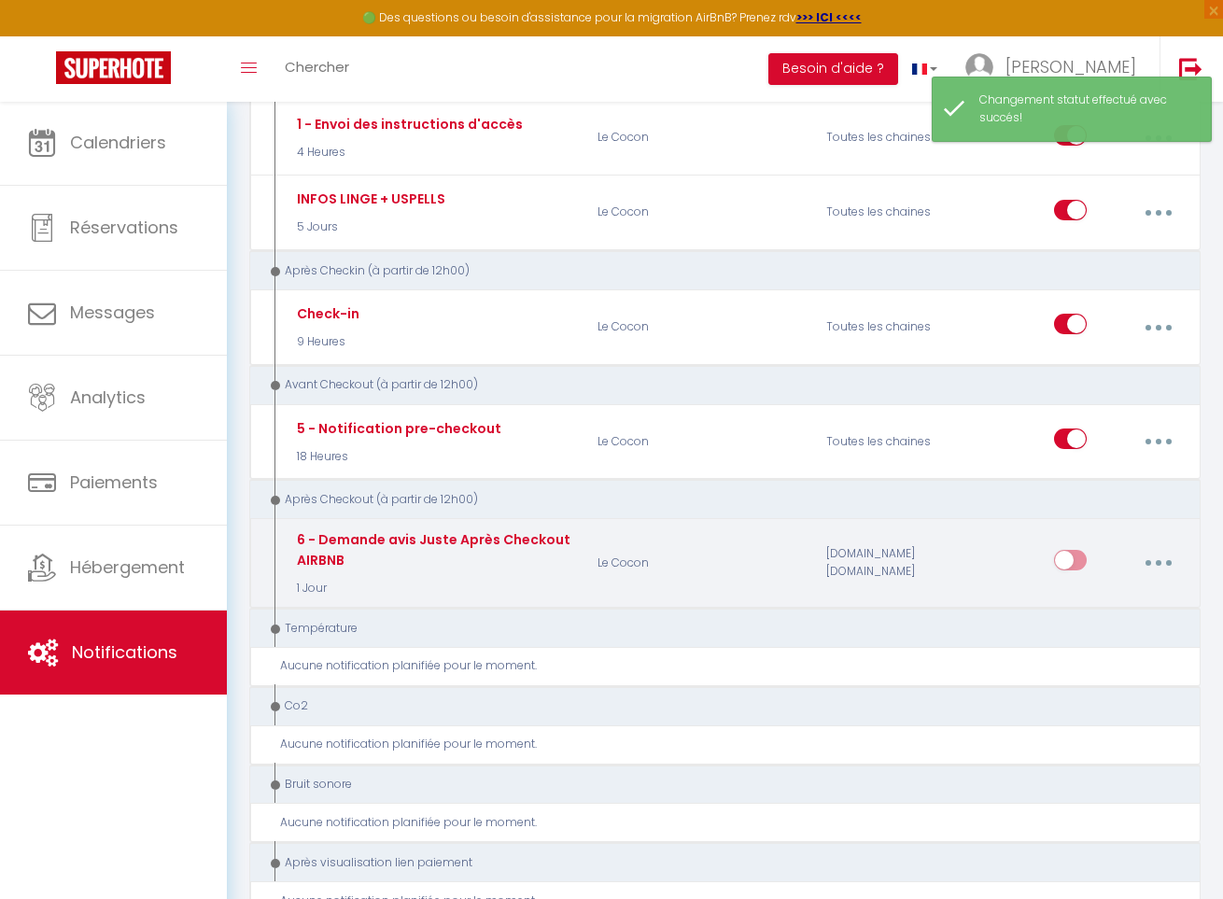
click at [1153, 553] on button "button" at bounding box center [1158, 562] width 49 height 35
click at [1109, 596] on link "Editer" at bounding box center [1108, 609] width 138 height 32
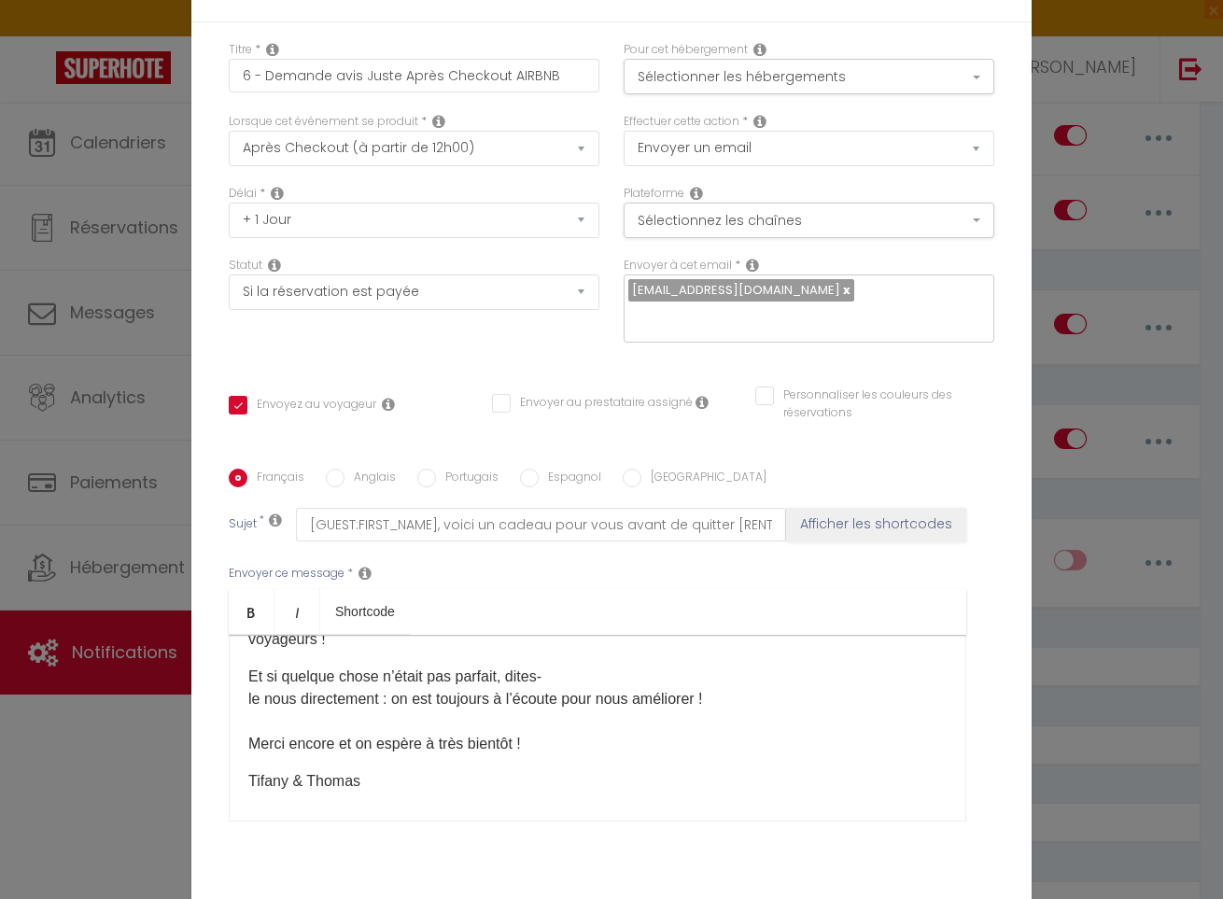
scroll to position [170, 0]
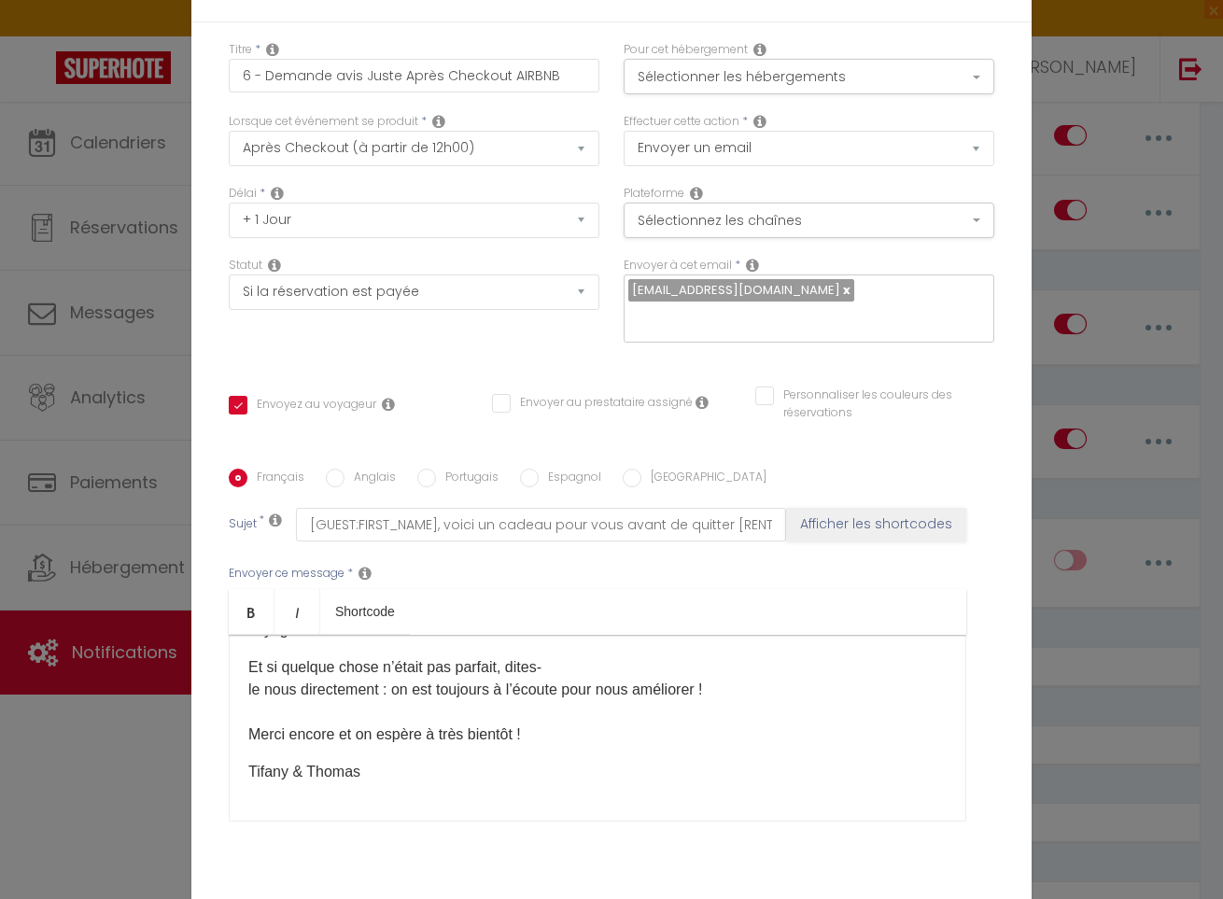
click at [307, 779] on p "Tifany & Thomas" at bounding box center [597, 772] width 699 height 22
drag, startPoint x: 310, startPoint y: 775, endPoint x: 218, endPoint y: 767, distance: 92.8
click at [218, 767] on div "Titre * 6 - Demande avis Juste Après Checkout AIRBNB Pour cet hébergement Sélec…" at bounding box center [611, 469] width 841 height 894
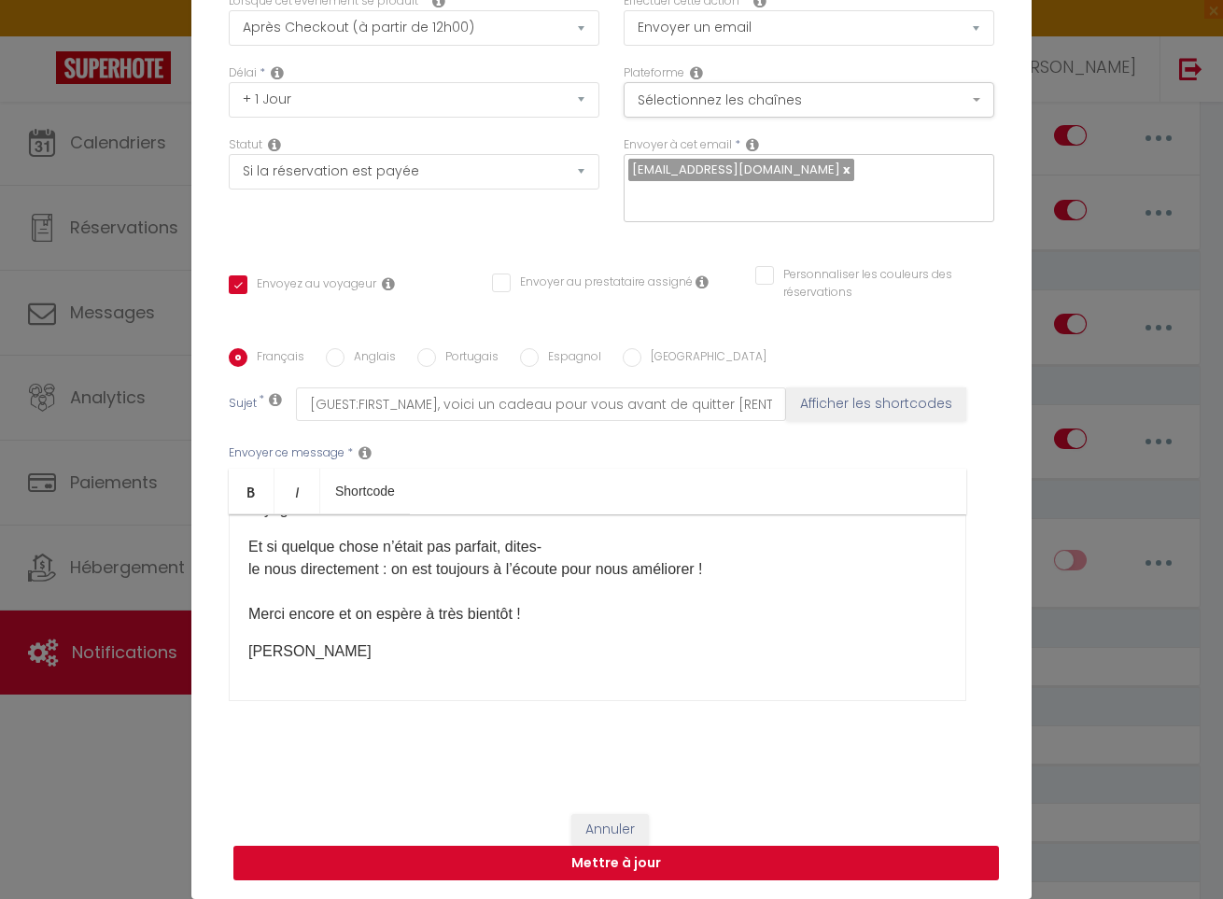
click at [640, 863] on button "Mettre à jour" at bounding box center [616, 863] width 766 height 35
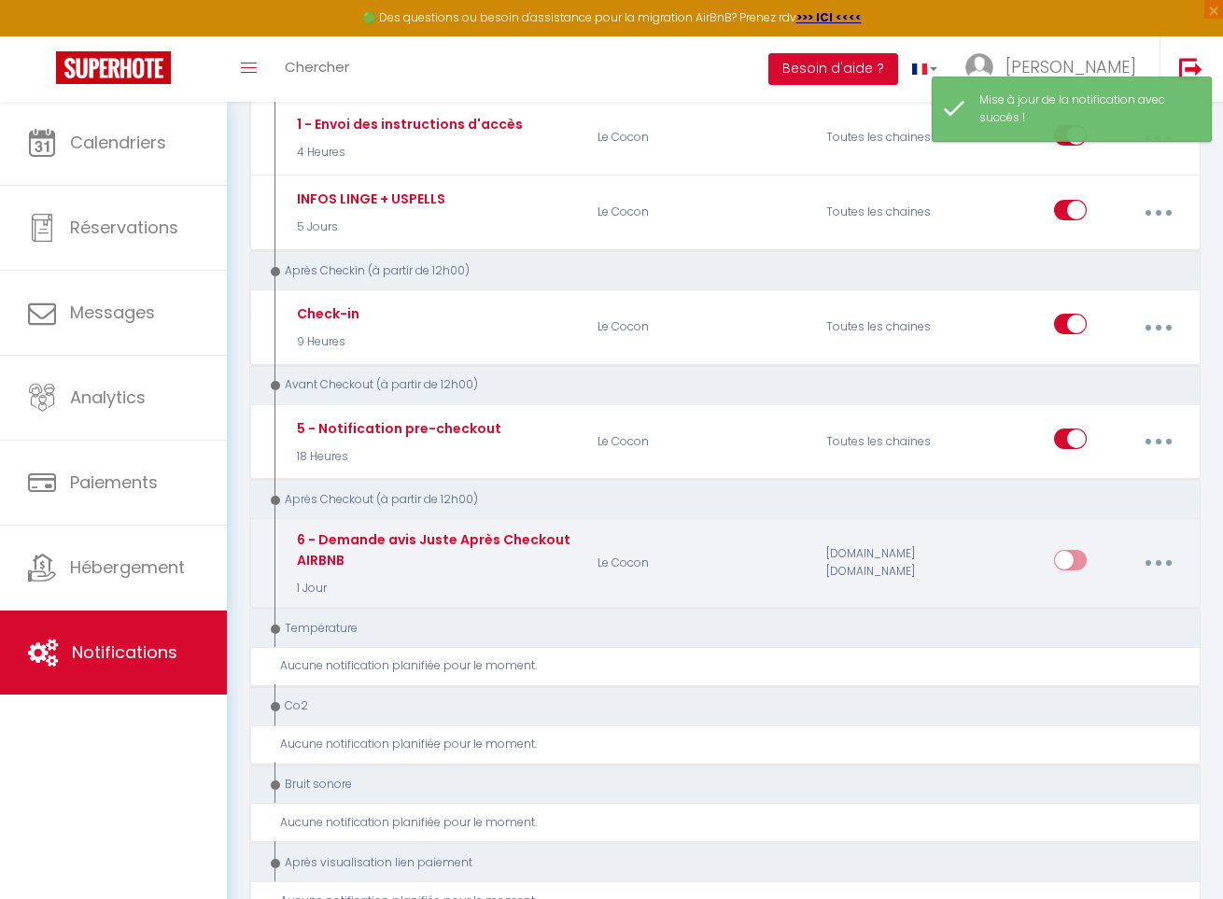
click at [1066, 553] on input "checkbox" at bounding box center [1070, 564] width 33 height 28
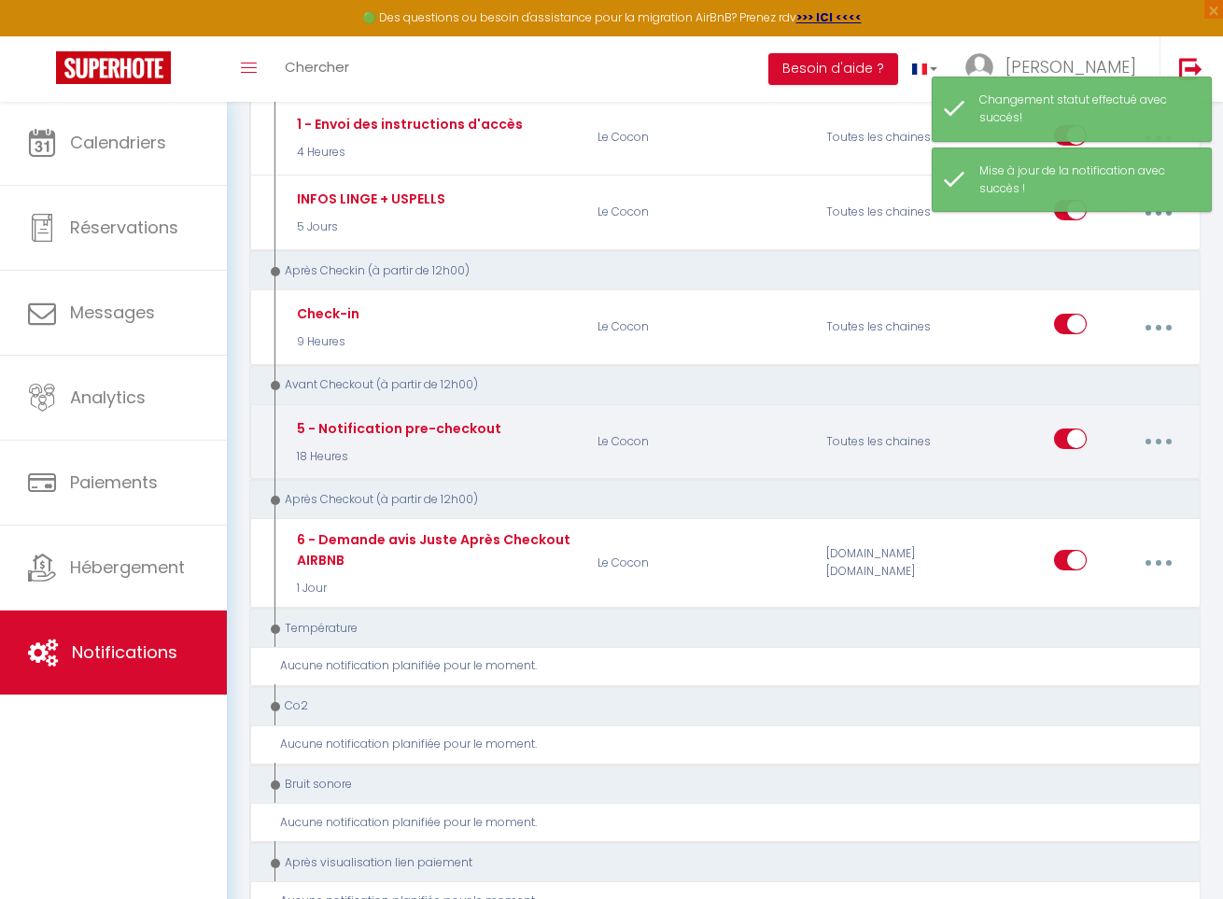
click at [1169, 434] on button "button" at bounding box center [1158, 441] width 49 height 35
click at [1095, 475] on link "Editer" at bounding box center [1108, 488] width 138 height 32
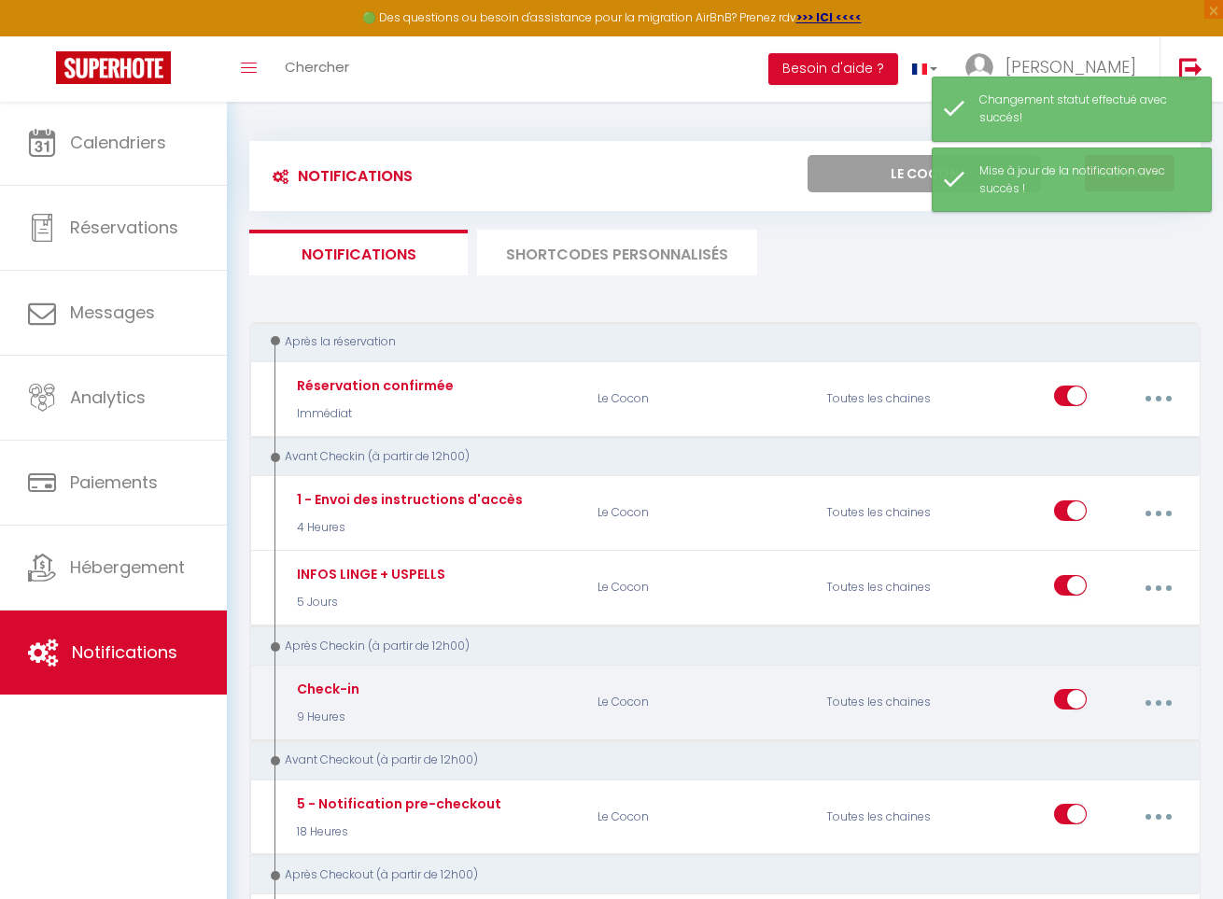
scroll to position [-1, 0]
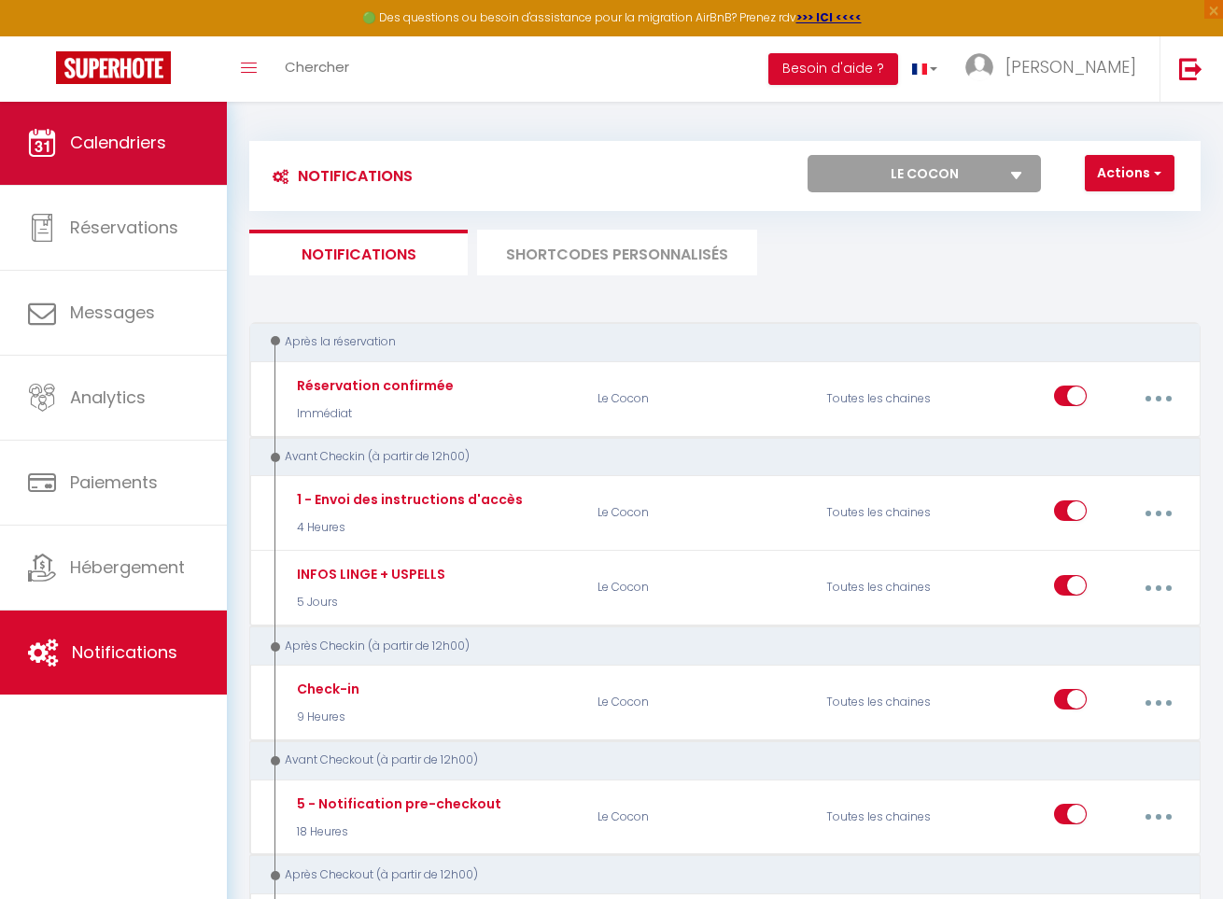
click at [135, 136] on span "Calendriers" at bounding box center [118, 142] width 96 height 23
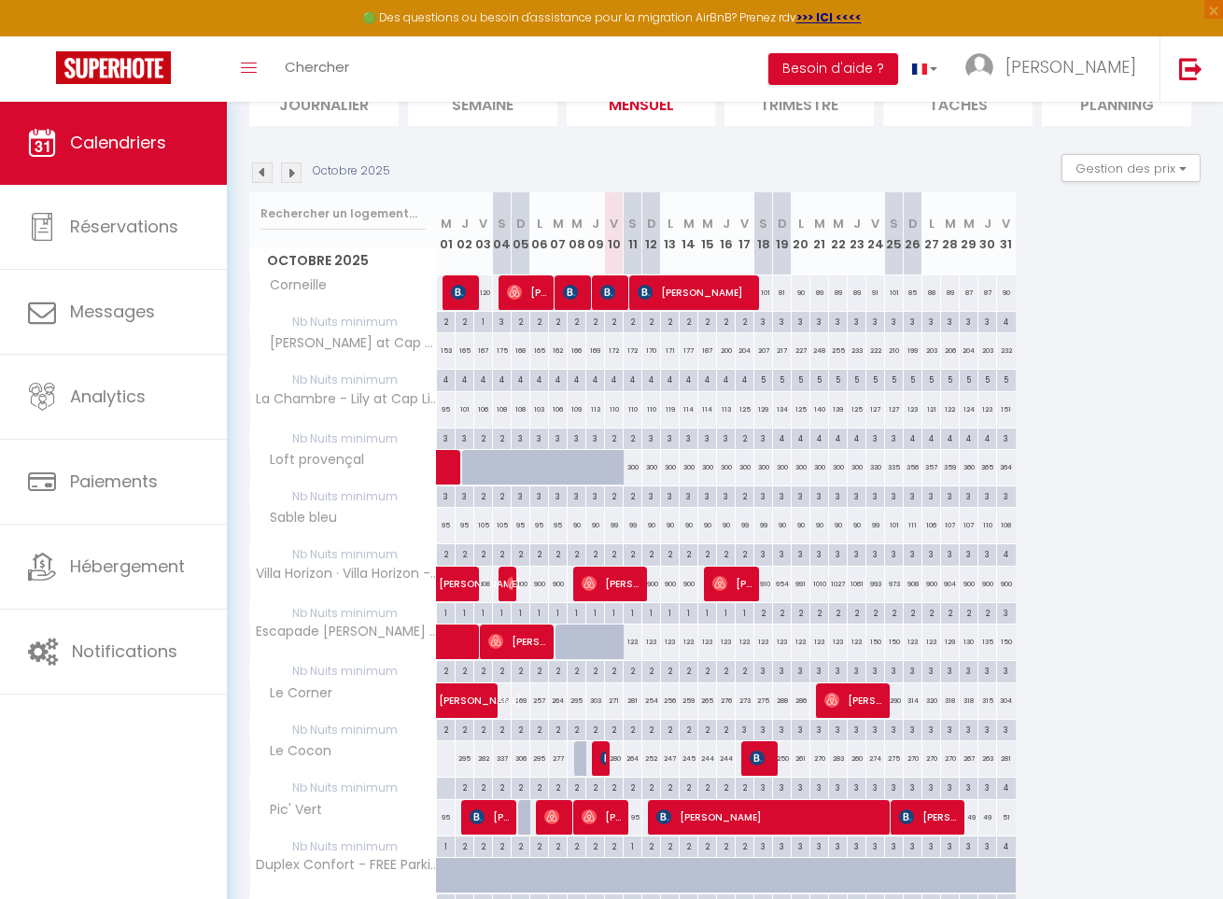
scroll to position [151, 0]
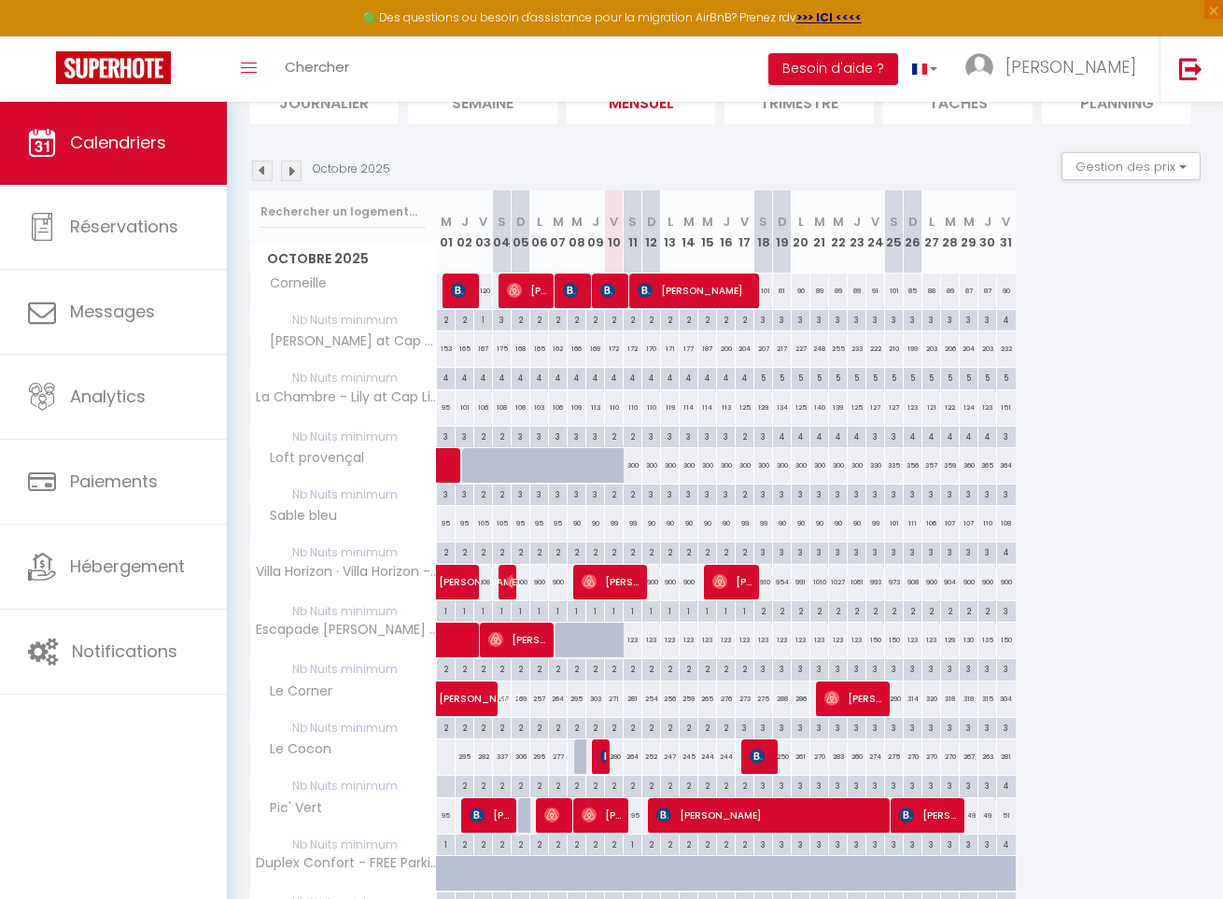
click at [748, 747] on div at bounding box center [751, 757] width 19 height 35
click at [761, 755] on img at bounding box center [757, 756] width 15 height 15
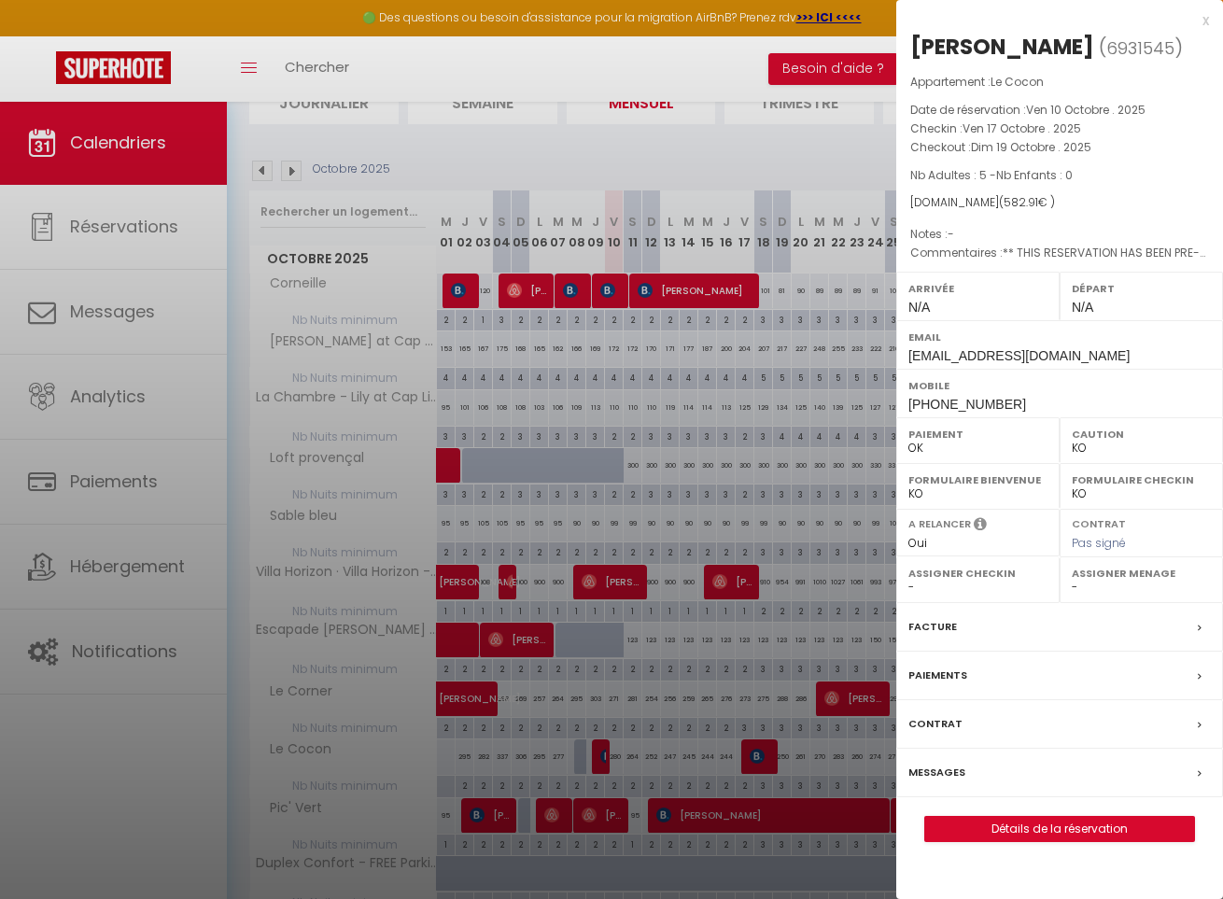
click at [942, 767] on label "Messages" at bounding box center [937, 773] width 57 height 20
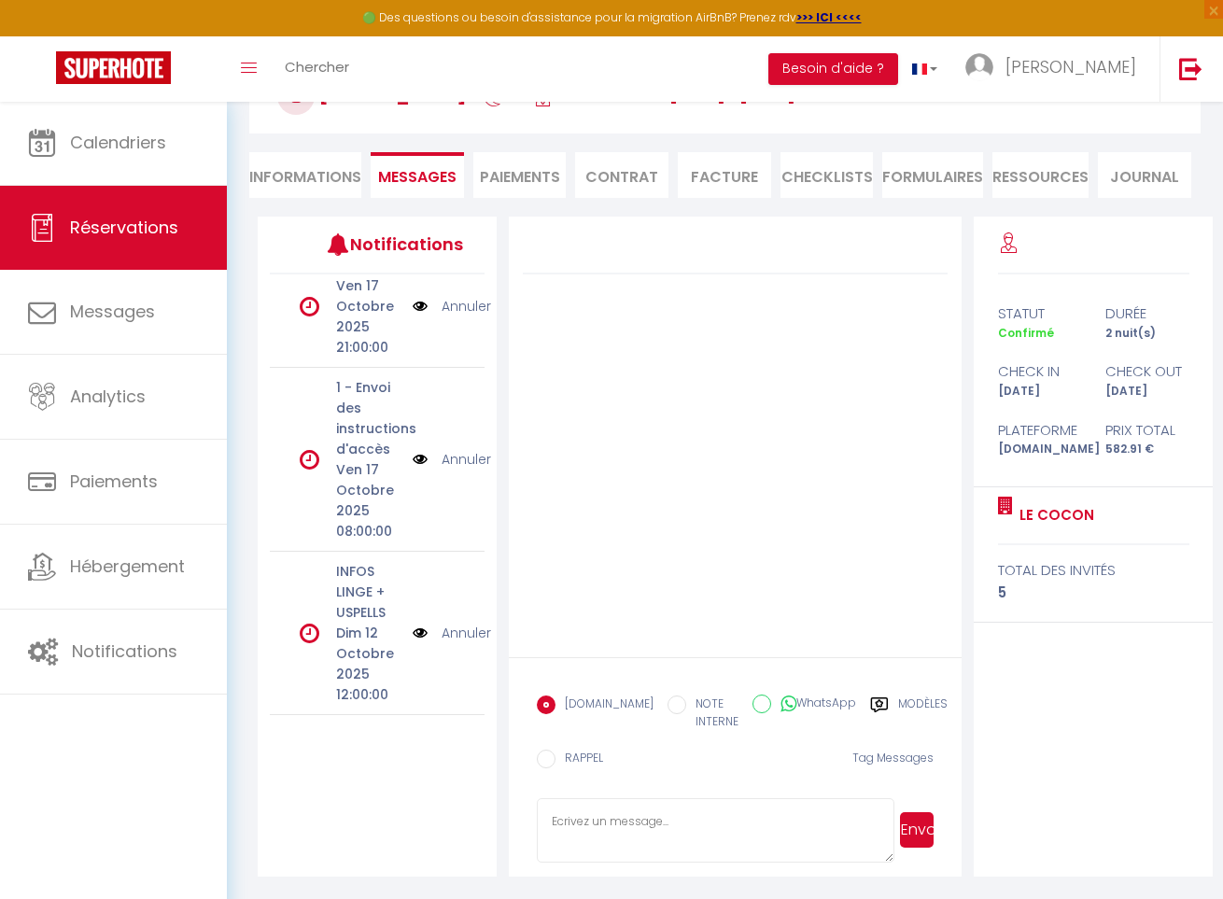
scroll to position [459, 0]
click at [898, 702] on label "Modèles" at bounding box center [922, 715] width 49 height 38
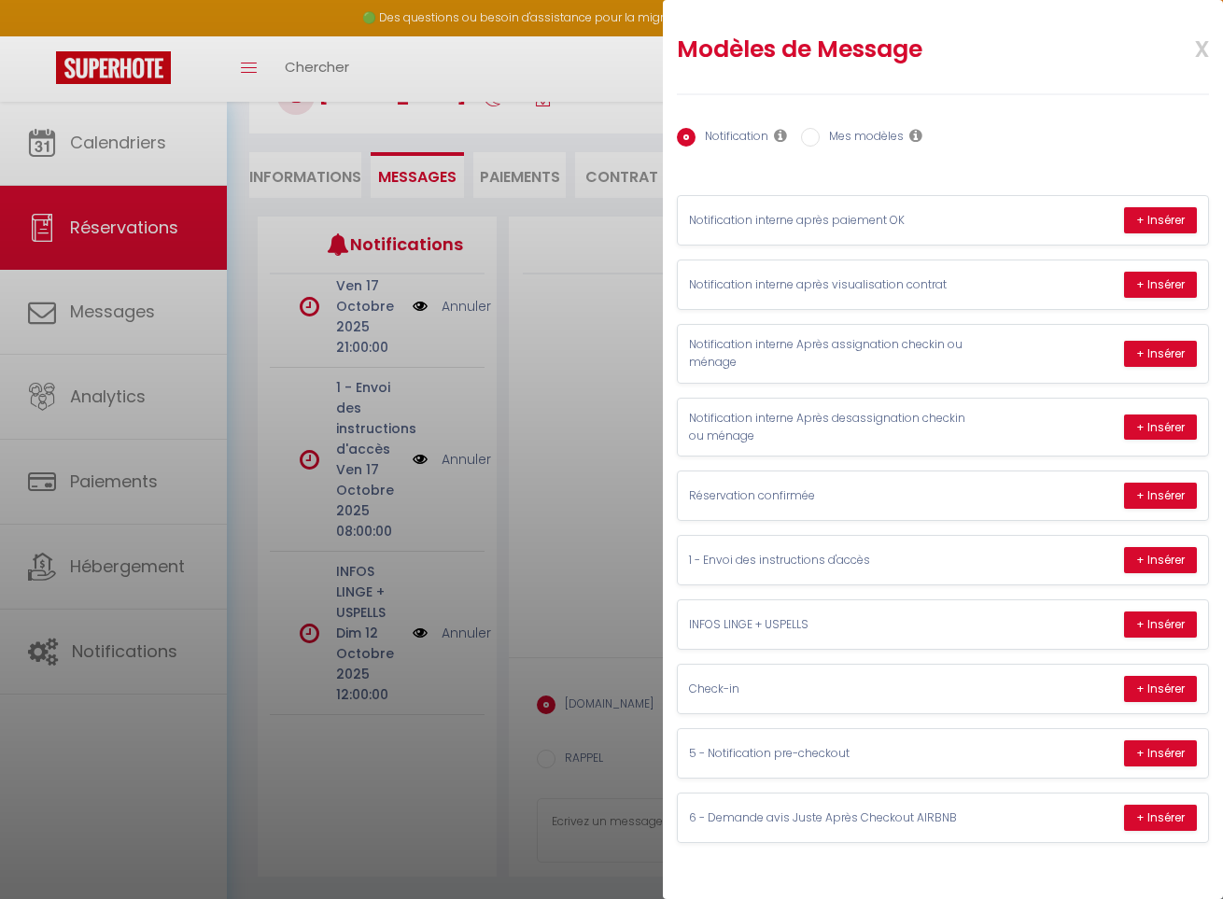
scroll to position [128, 0]
click at [1153, 494] on button "+ Insérer" at bounding box center [1160, 496] width 73 height 26
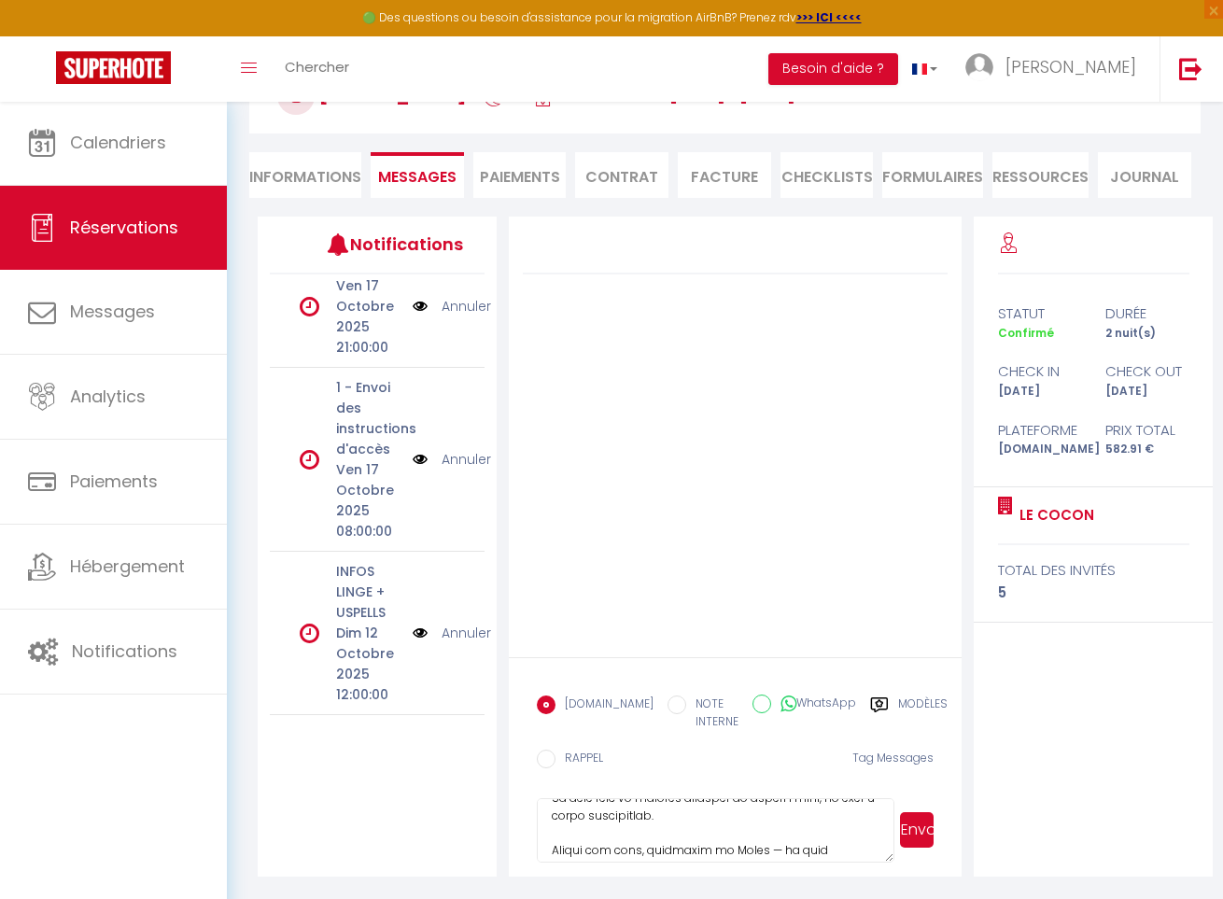
scroll to position [1360, 0]
click at [918, 837] on button "Envoyer" at bounding box center [917, 830] width 34 height 35
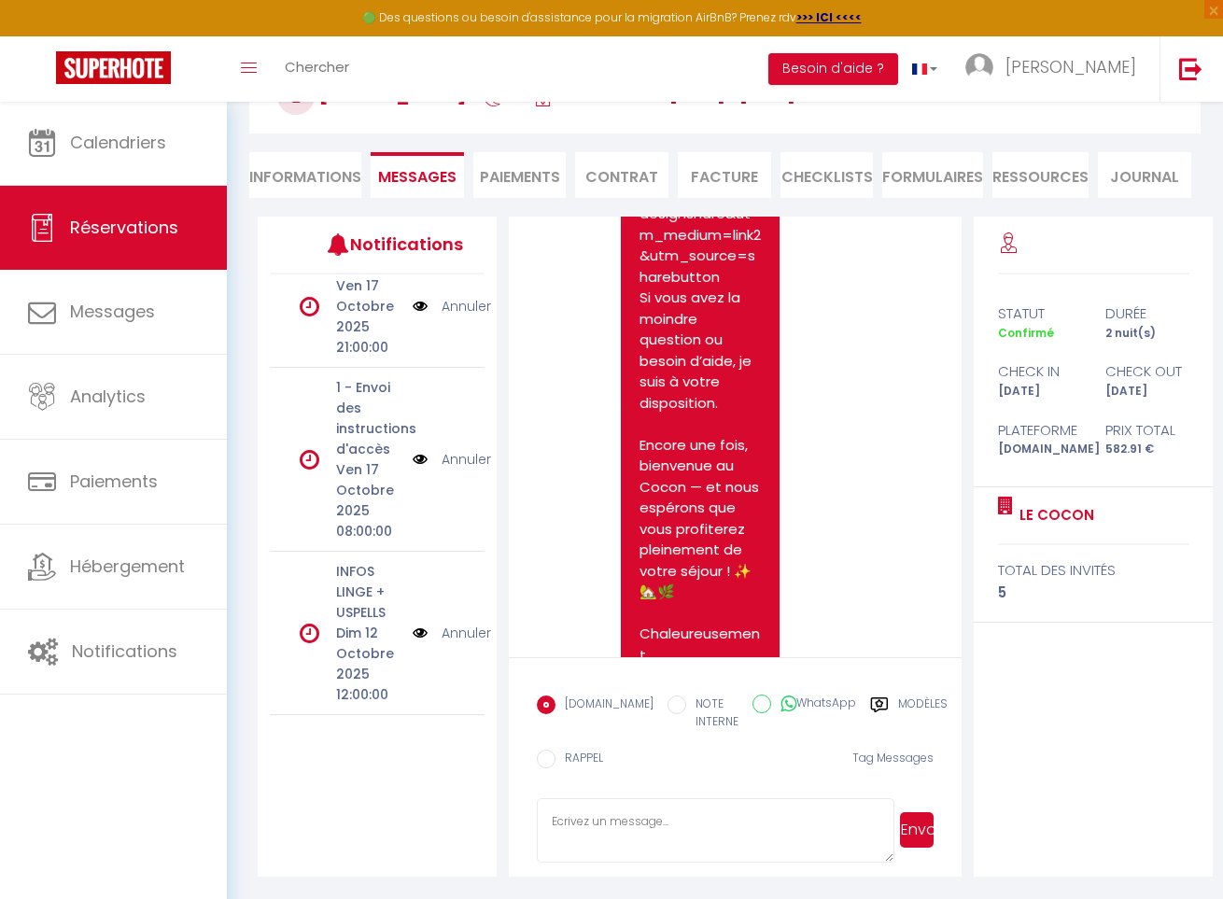
scroll to position [3916, 0]
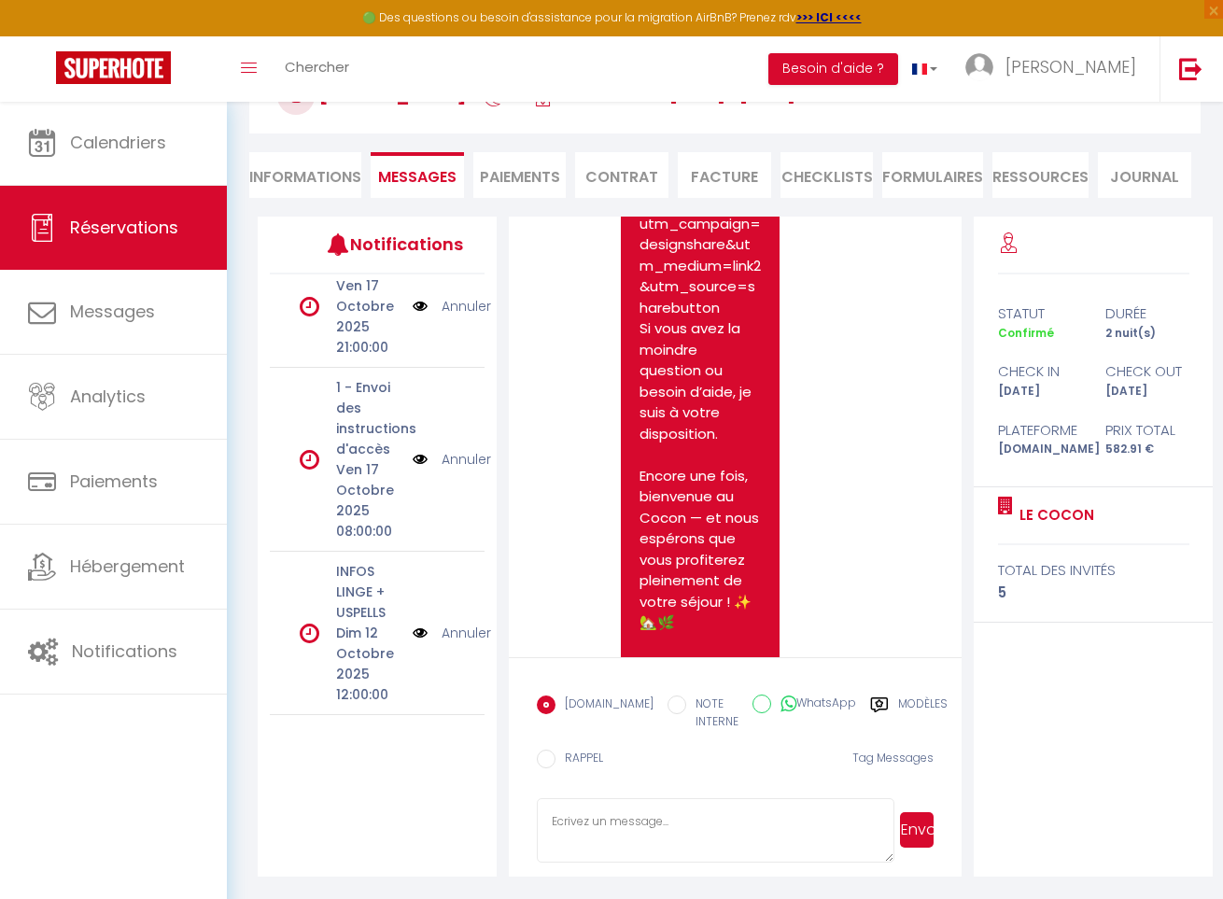
click at [717, 213] on link "[URL][DOMAIN_NAME]" at bounding box center [695, 192] width 111 height 41
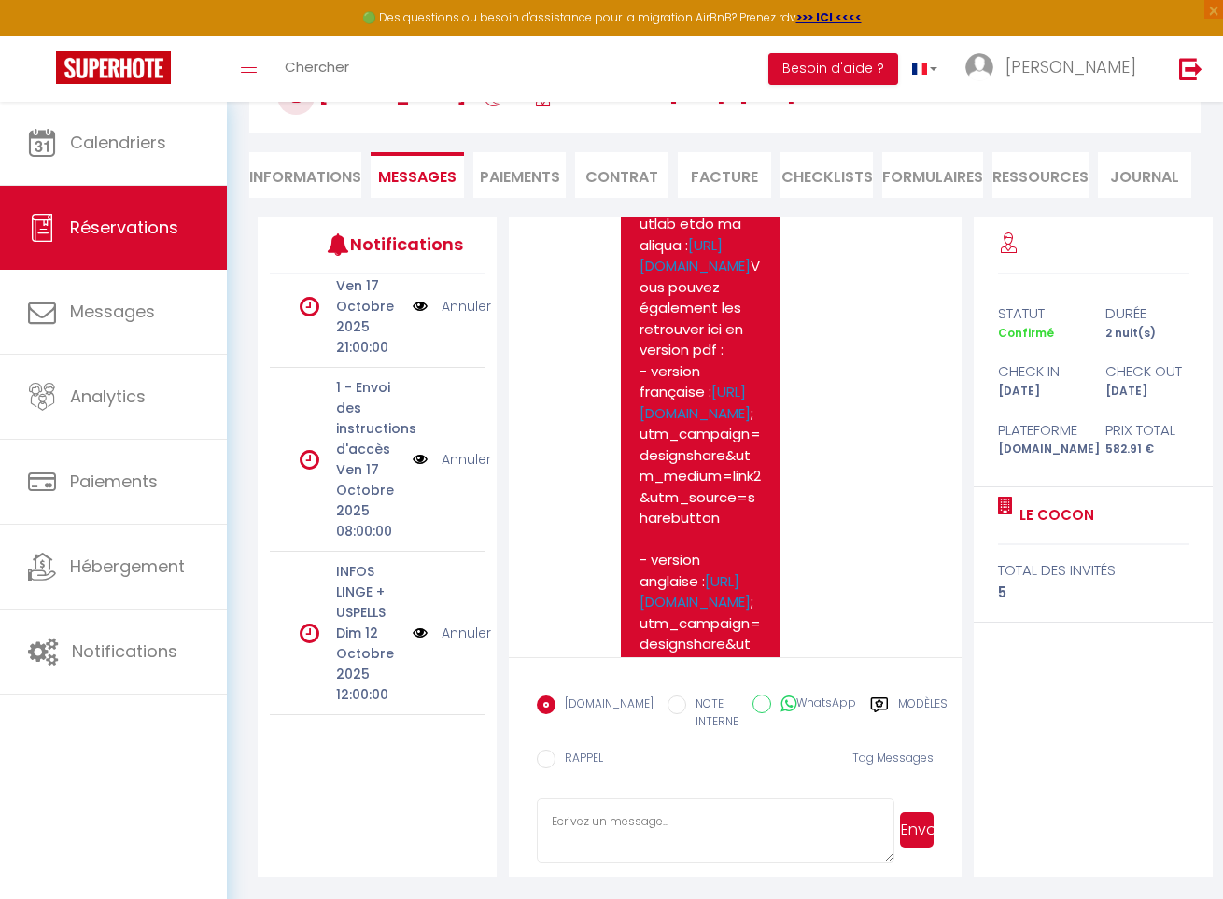
scroll to position [3494, 0]
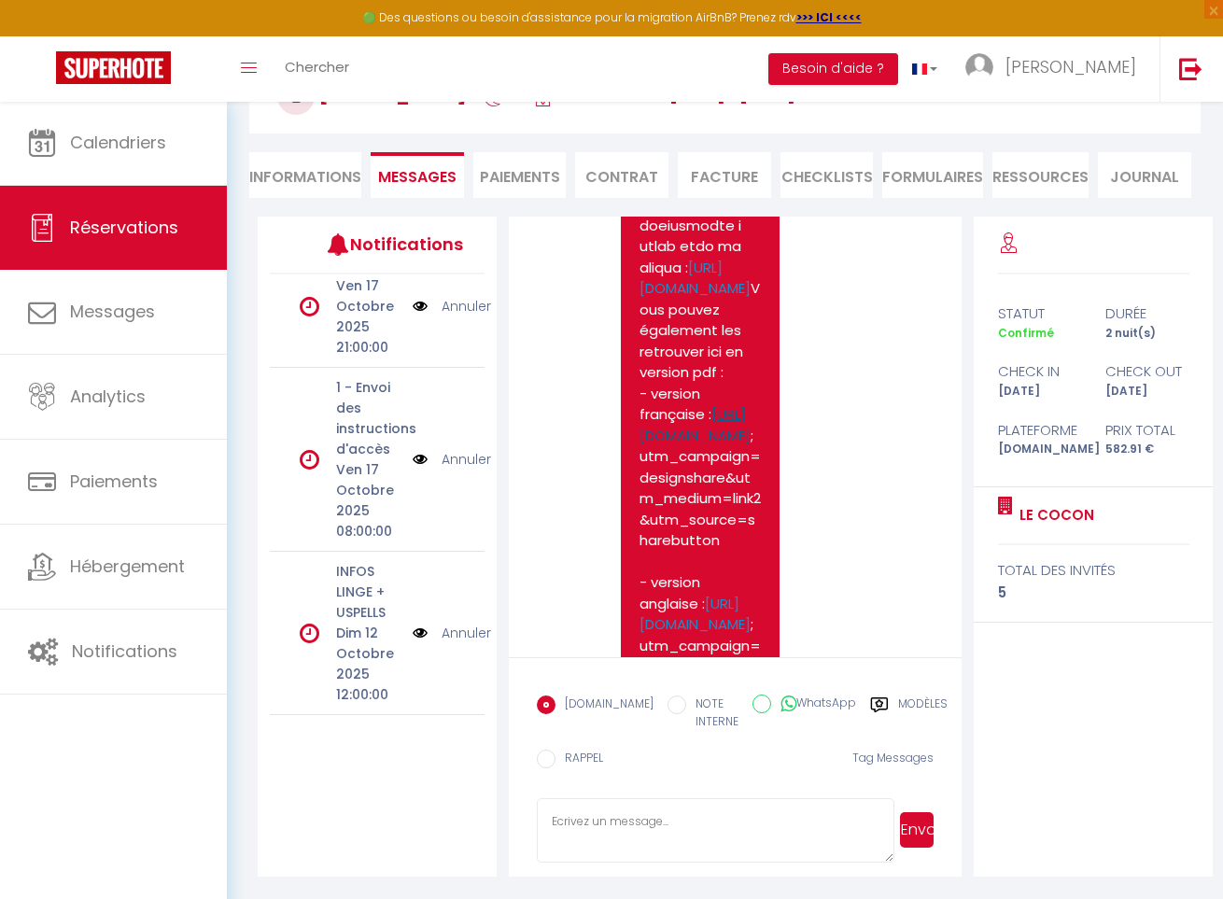
click at [731, 444] on link "[URL][DOMAIN_NAME]" at bounding box center [695, 424] width 111 height 41
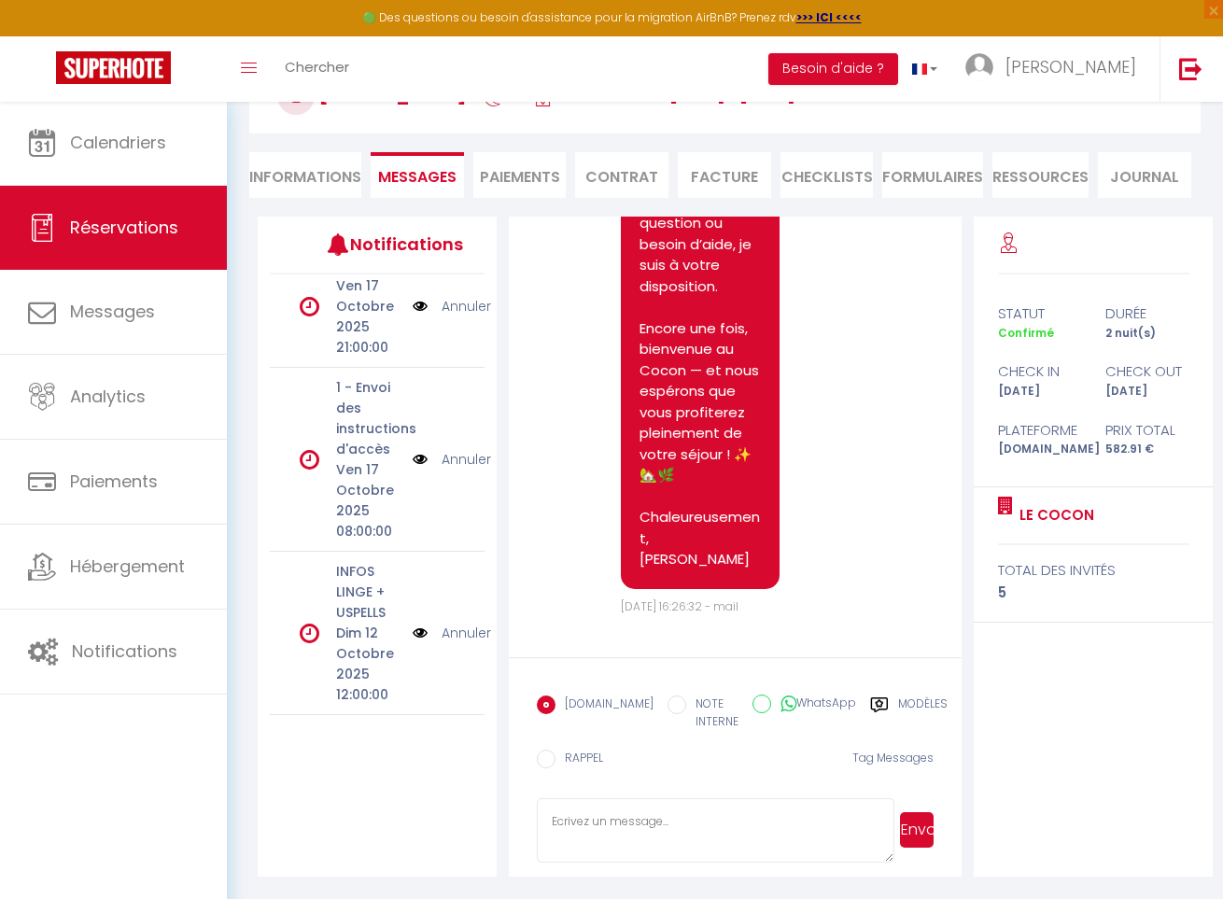
scroll to position [4275, 0]
click at [320, 186] on li "Informations" at bounding box center [305, 175] width 112 height 46
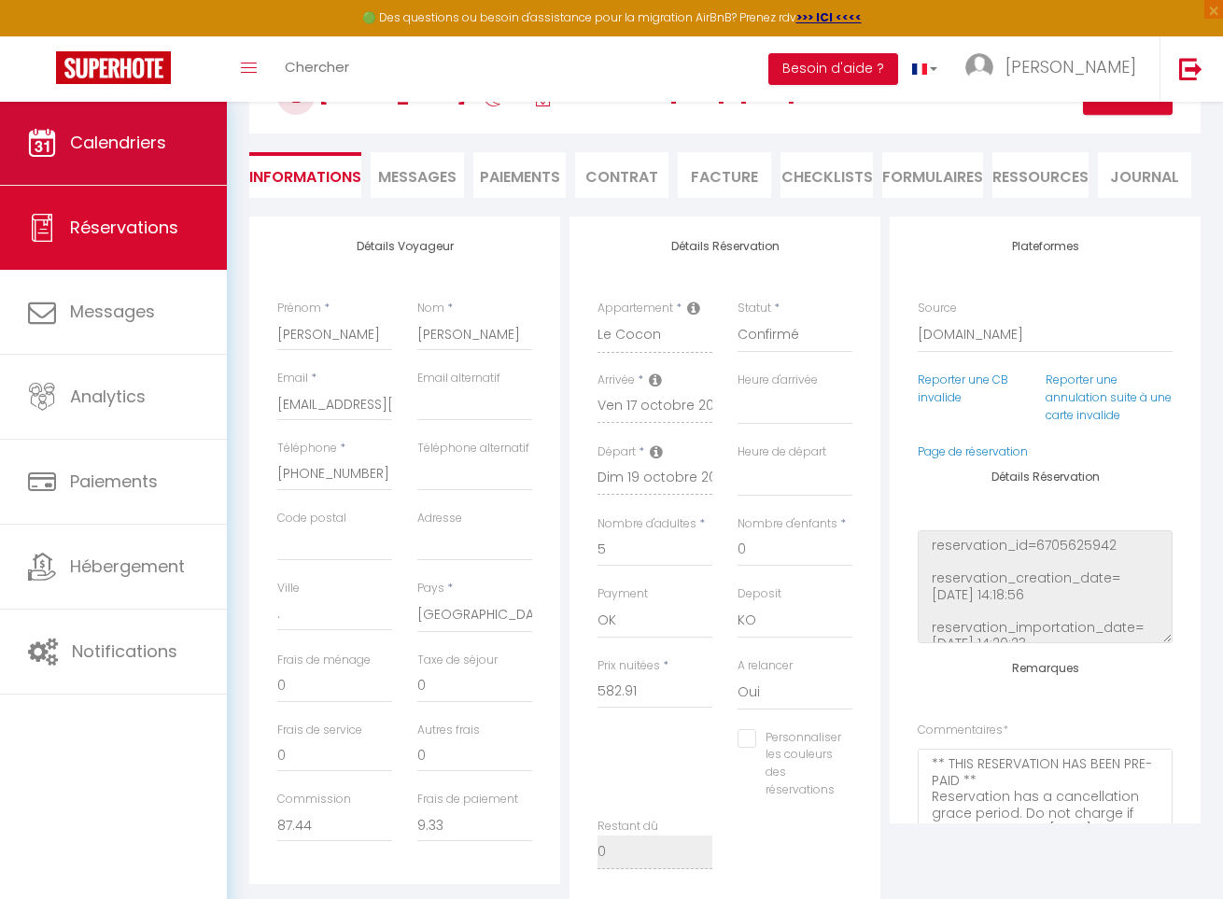
click at [147, 148] on span "Calendriers" at bounding box center [118, 142] width 96 height 23
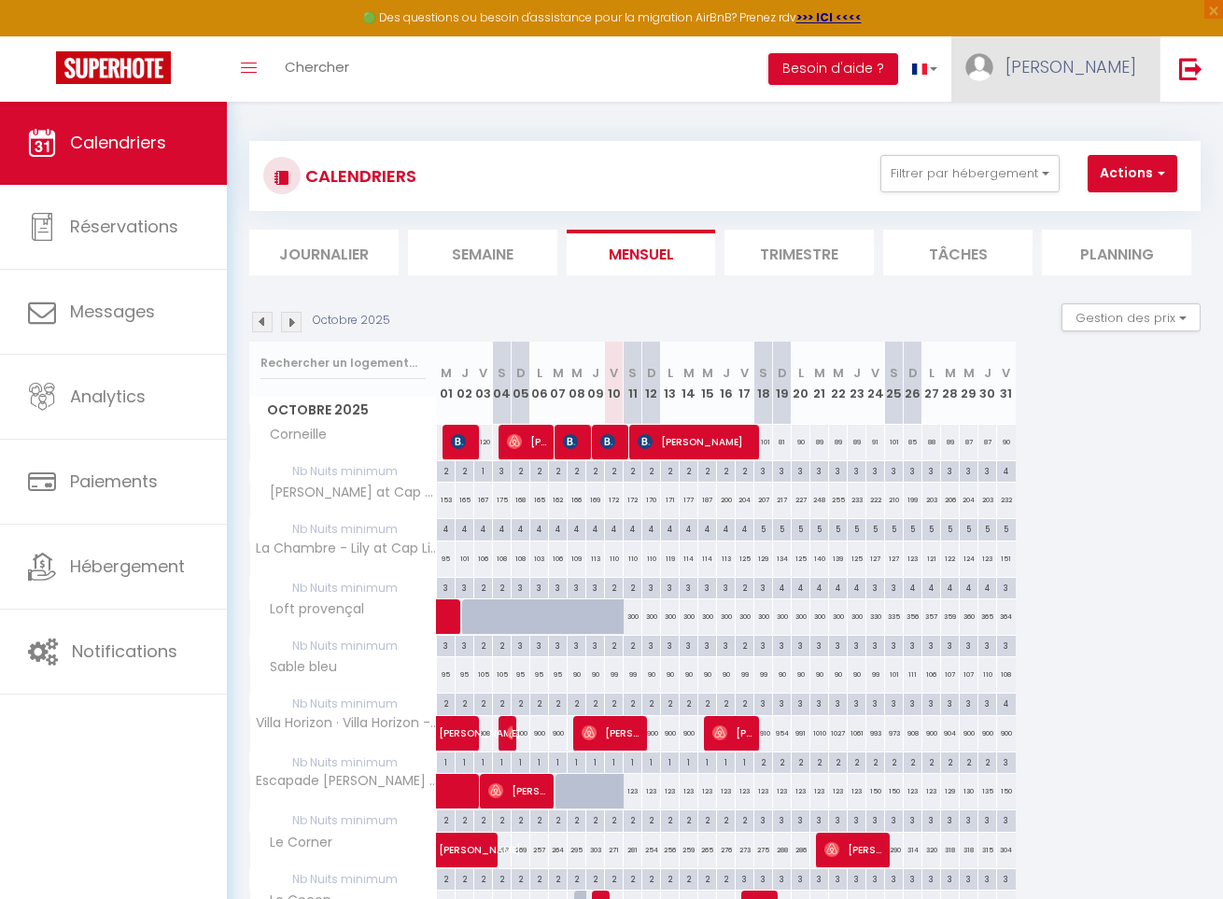
click at [1082, 71] on link "[PERSON_NAME]" at bounding box center [1056, 68] width 208 height 65
click at [1077, 127] on link "Paramètres" at bounding box center [1085, 130] width 138 height 32
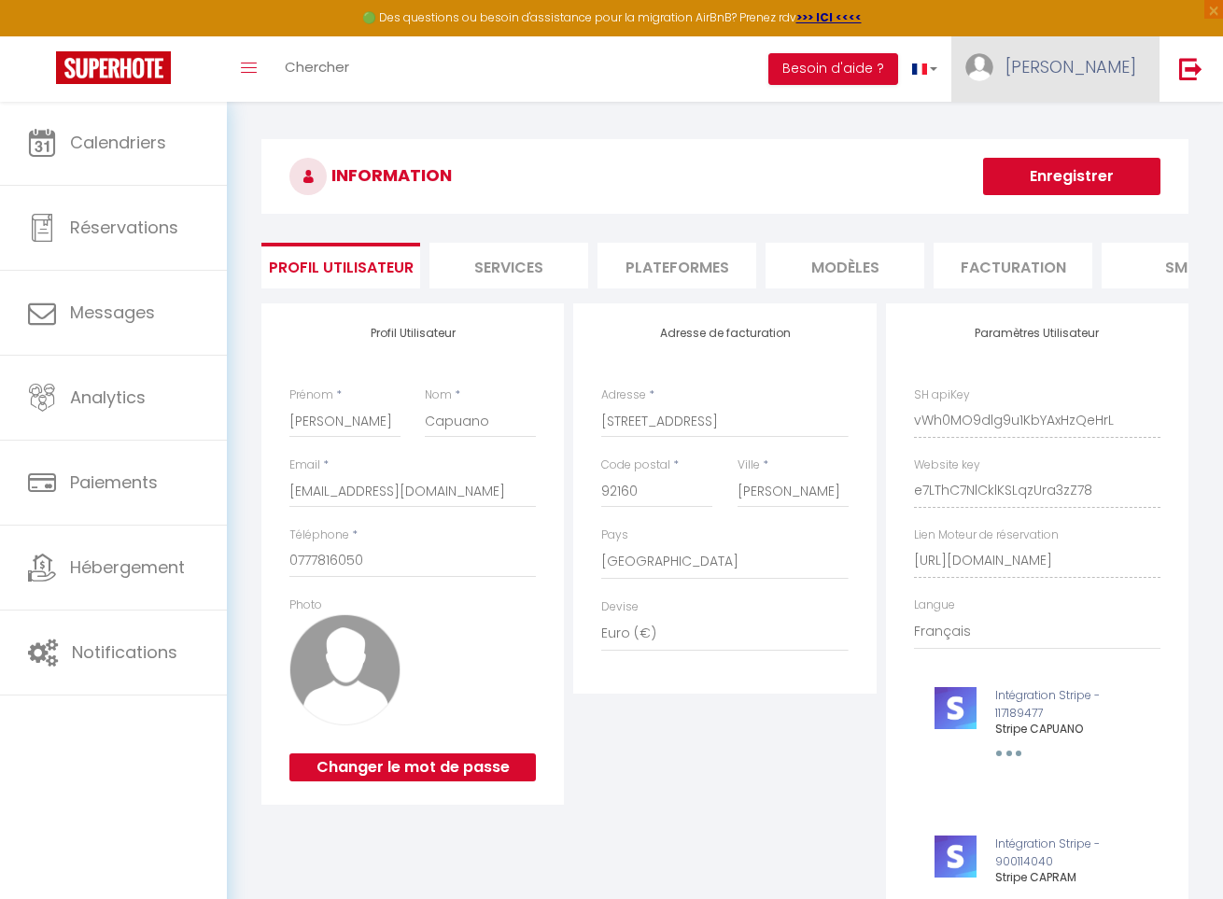
click at [1109, 63] on span "[PERSON_NAME]" at bounding box center [1071, 66] width 131 height 23
click at [1075, 160] on link "Équipe" at bounding box center [1085, 164] width 138 height 32
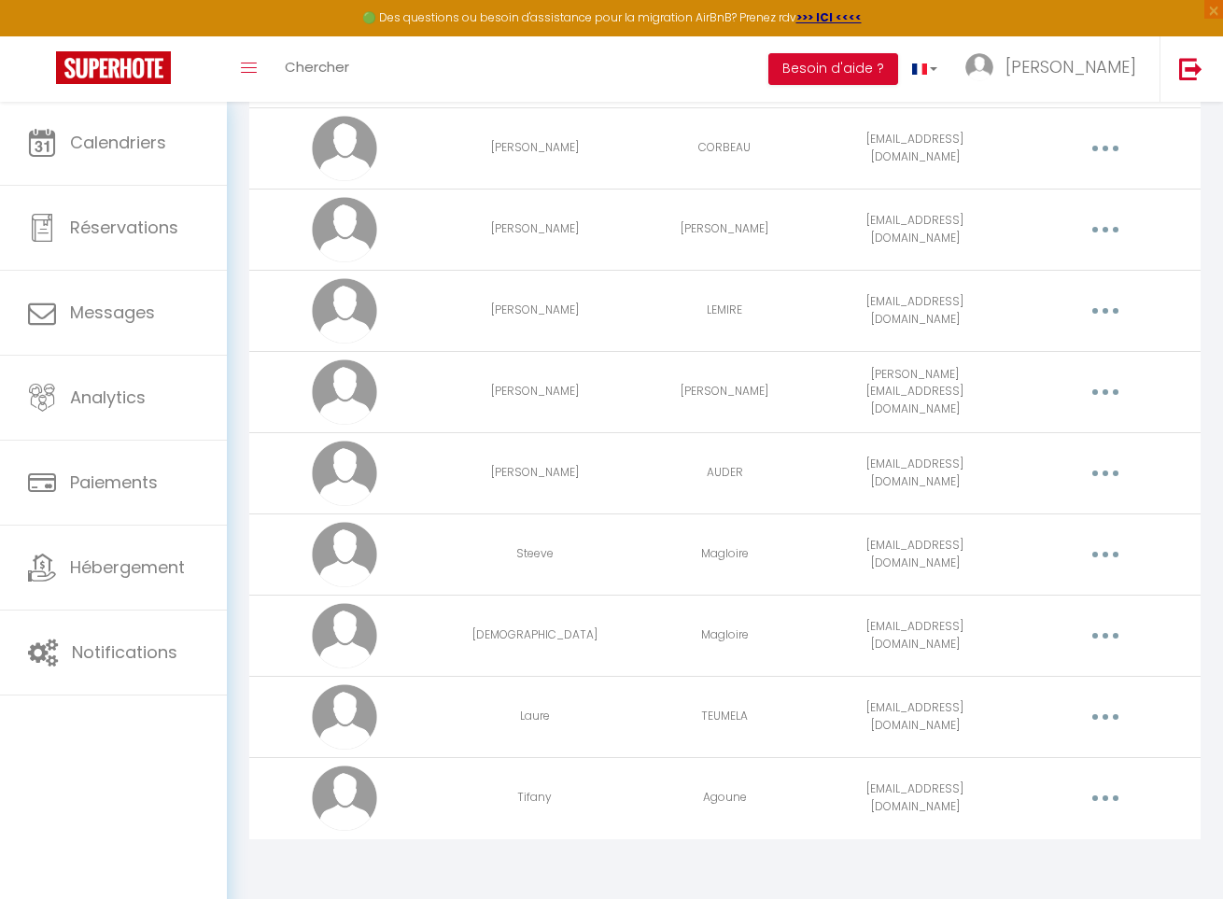
scroll to position [230, 0]
click at [1095, 796] on button "button" at bounding box center [1105, 799] width 49 height 35
click at [1069, 836] on link "Editer" at bounding box center [1056, 845] width 138 height 32
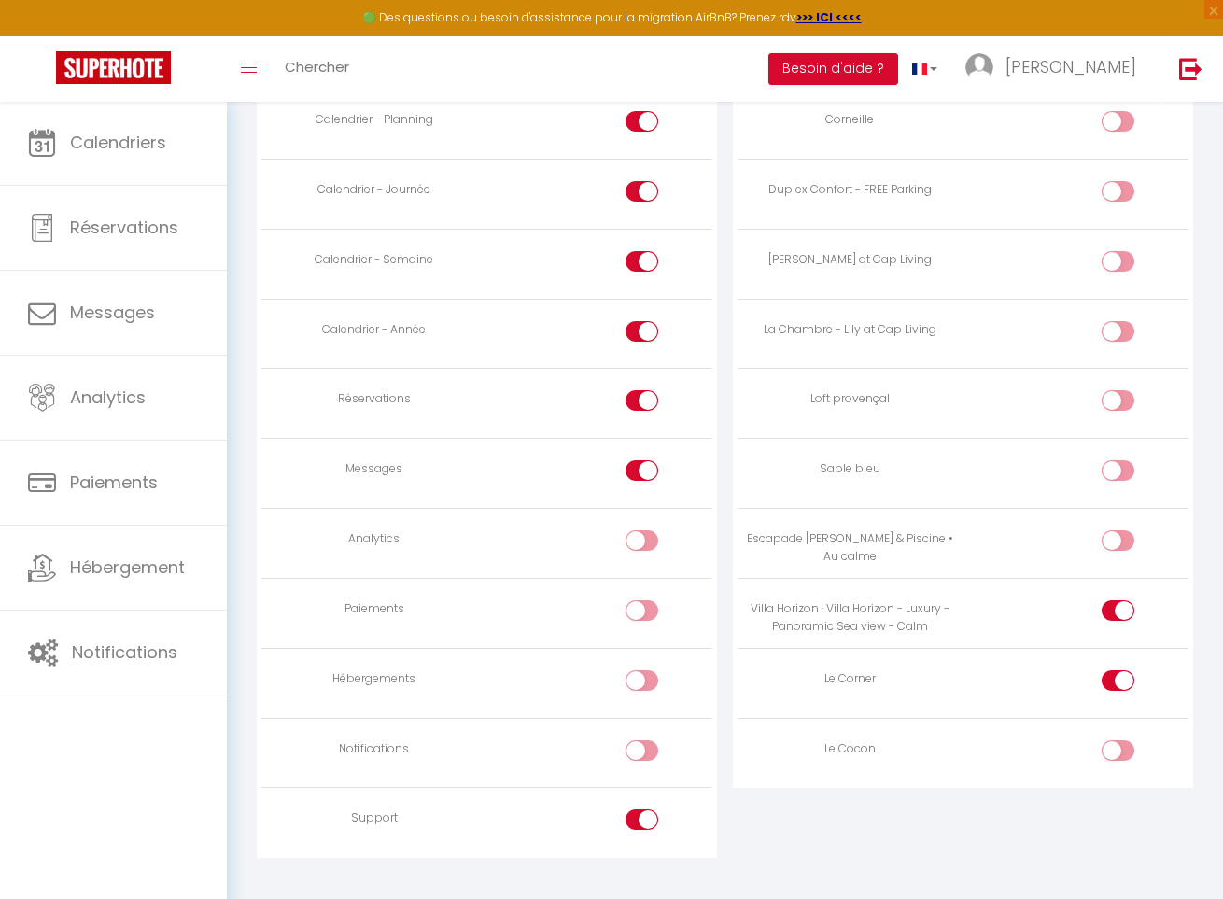
scroll to position [1208, 0]
click at [1120, 738] on input "checkbox" at bounding box center [1134, 752] width 33 height 28
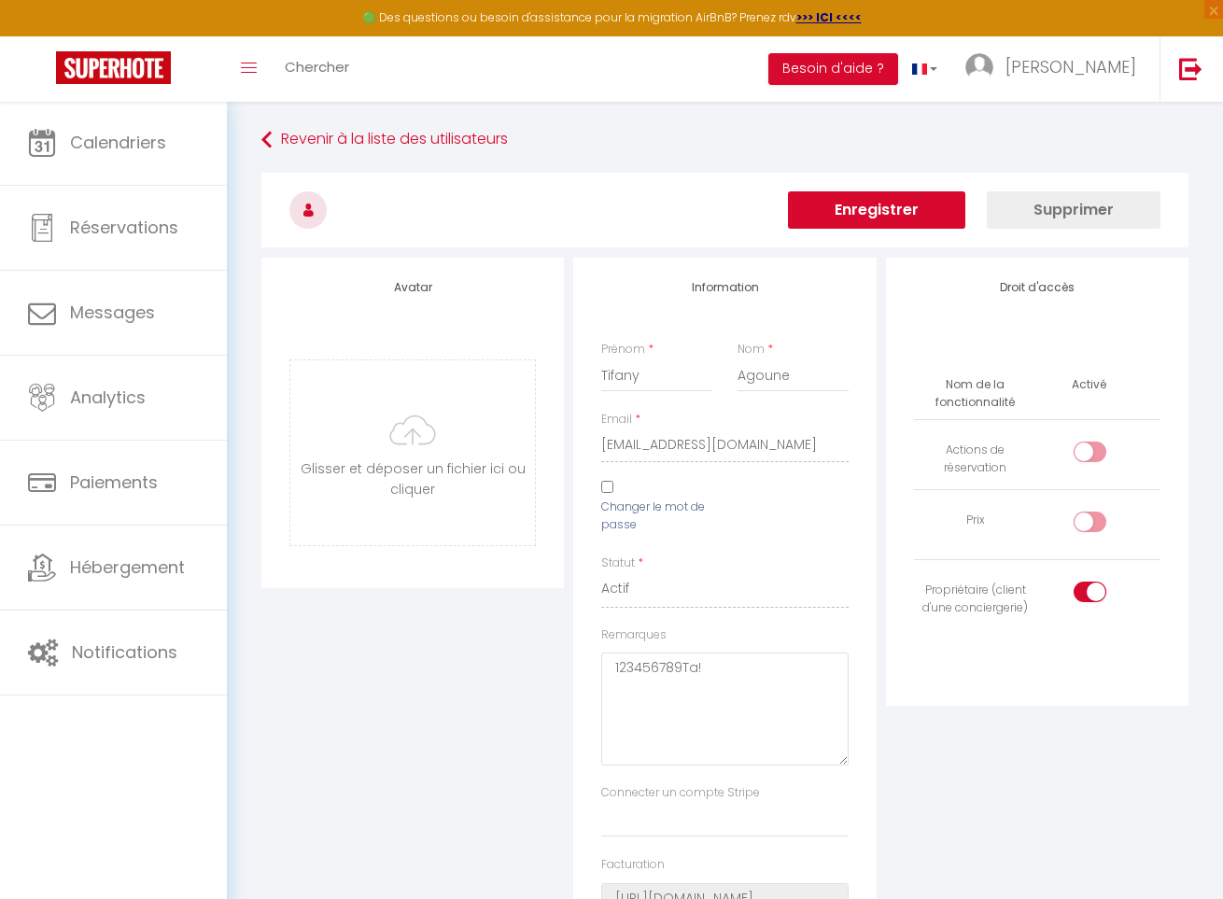
scroll to position [0, 0]
click at [905, 213] on button "Enregistrer" at bounding box center [876, 209] width 177 height 37
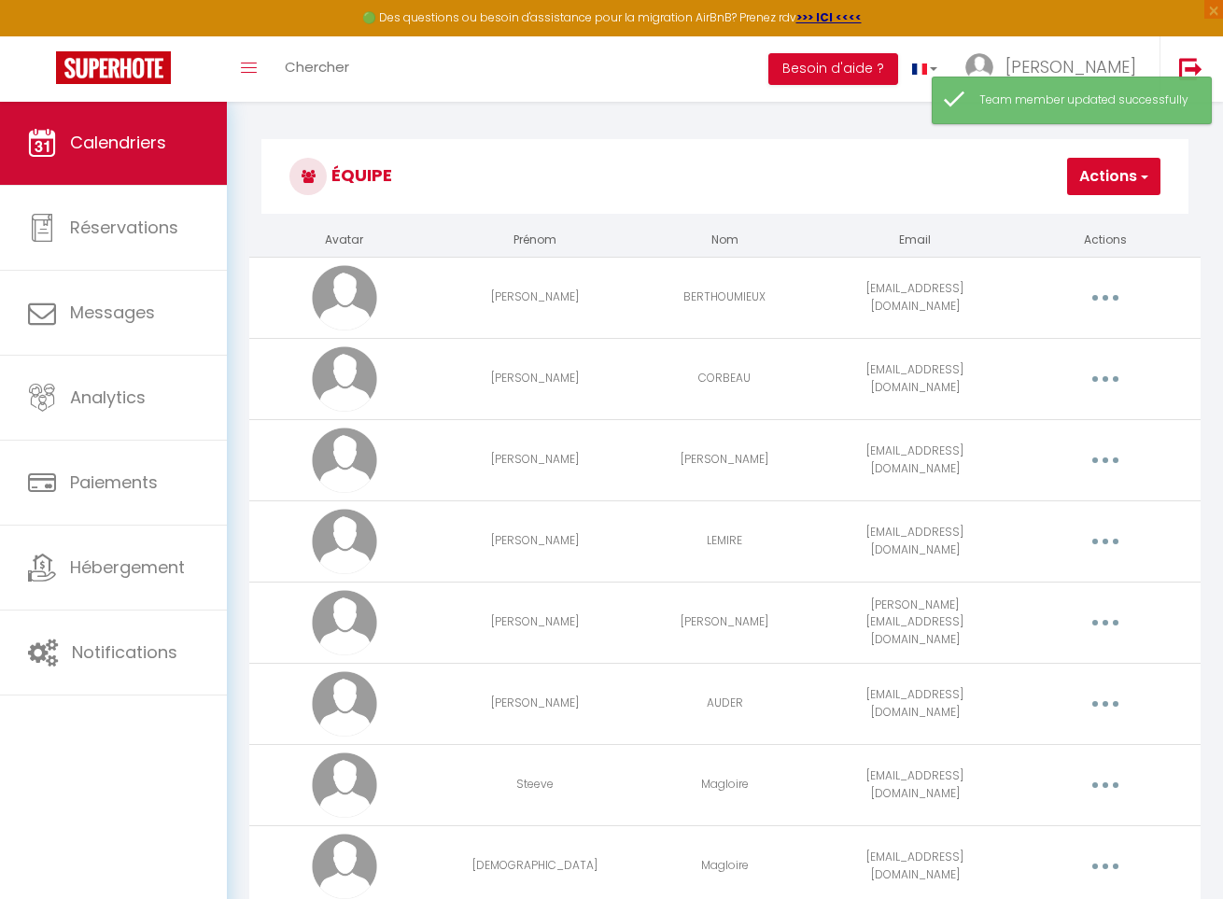
click at [72, 148] on span "Calendriers" at bounding box center [118, 142] width 96 height 23
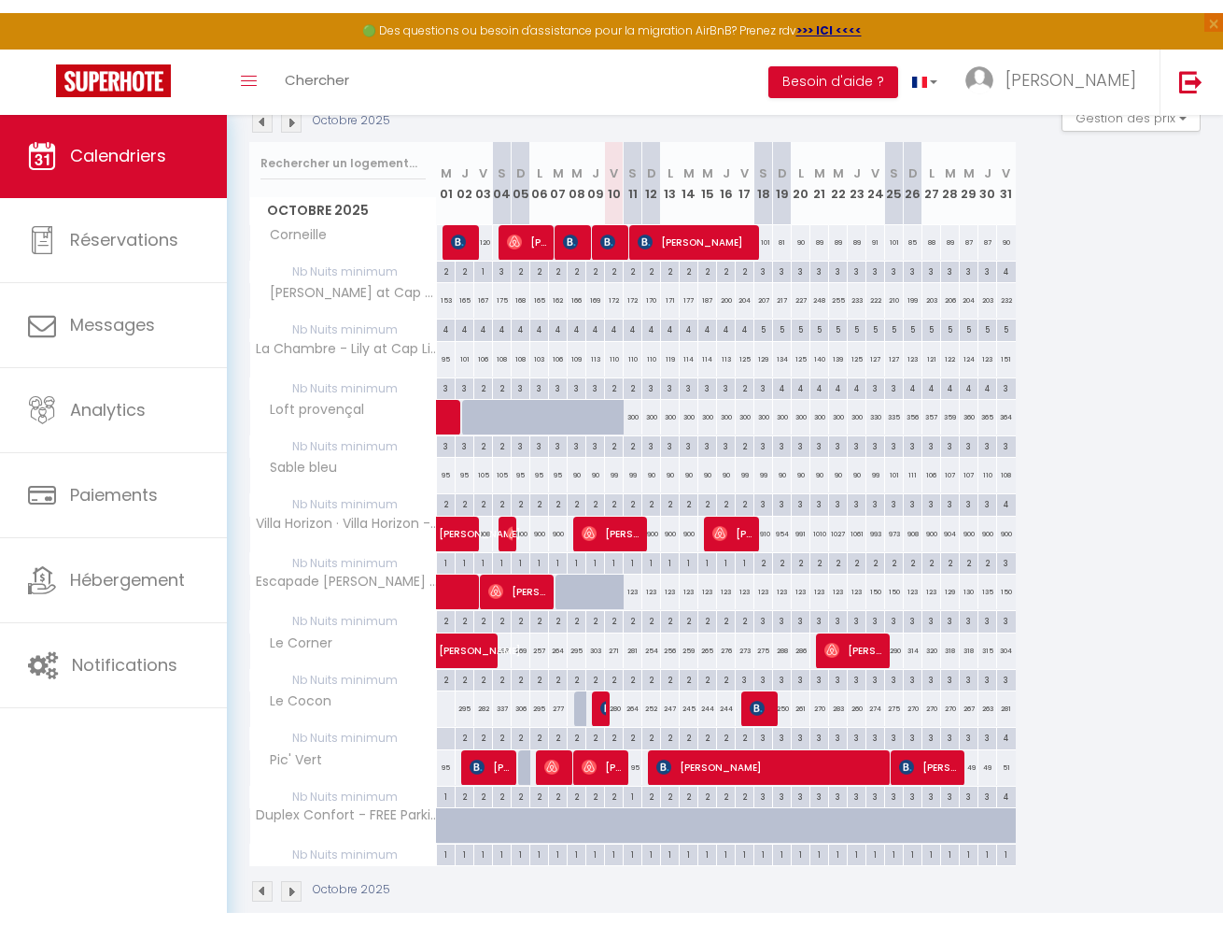
scroll to position [212, 0]
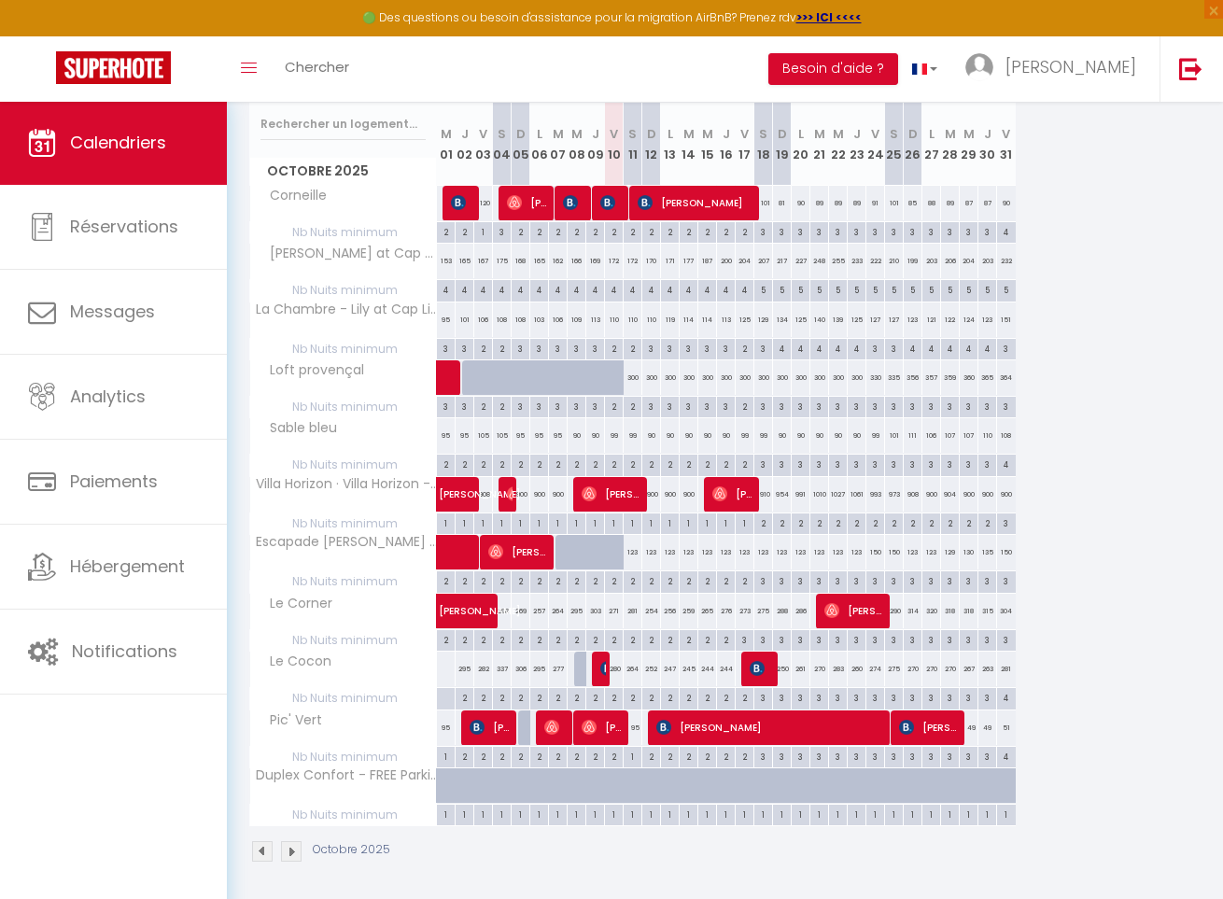
scroll to position [238, 0]
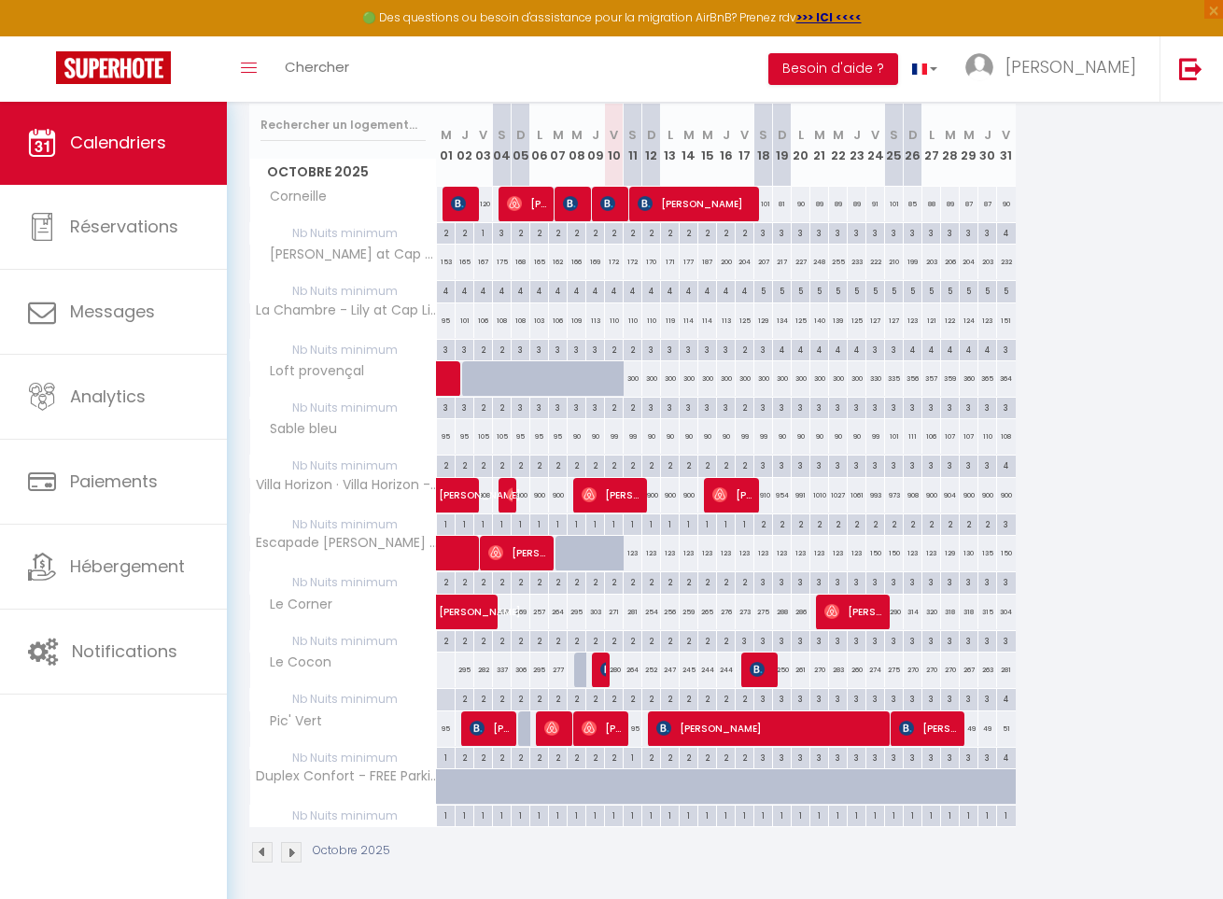
click at [588, 725] on img at bounding box center [589, 728] width 15 height 15
select select "OK"
select select "1"
select select "0"
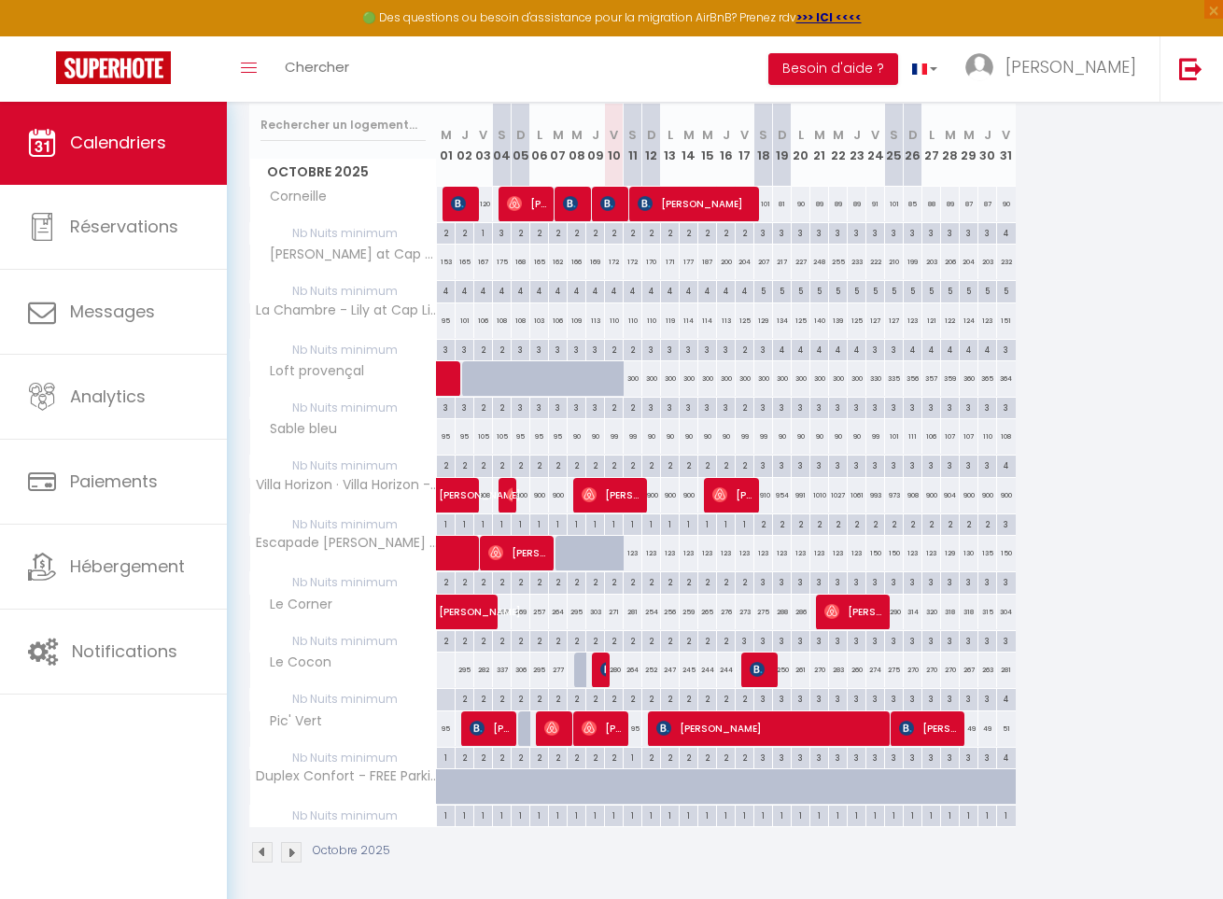
select select "1"
select select
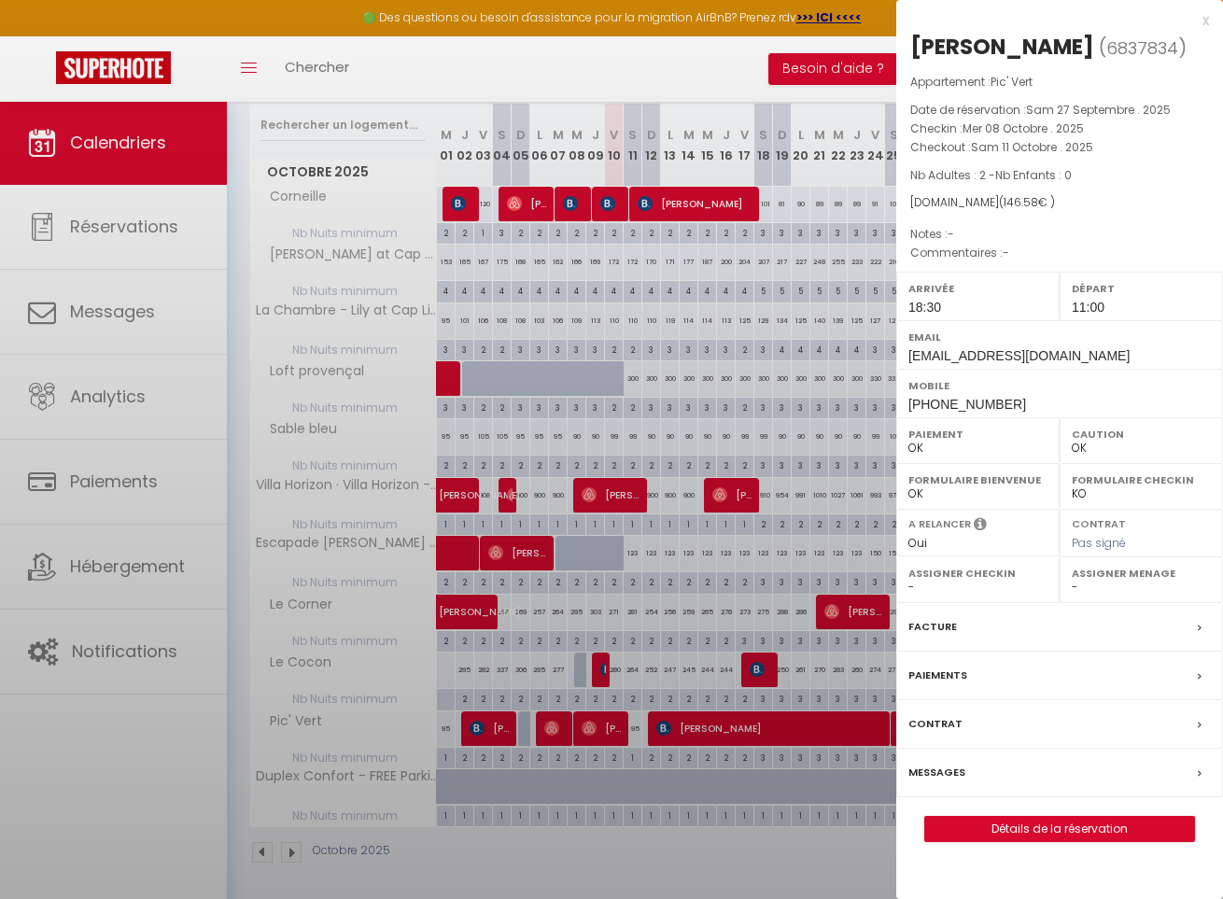
select select "18566"
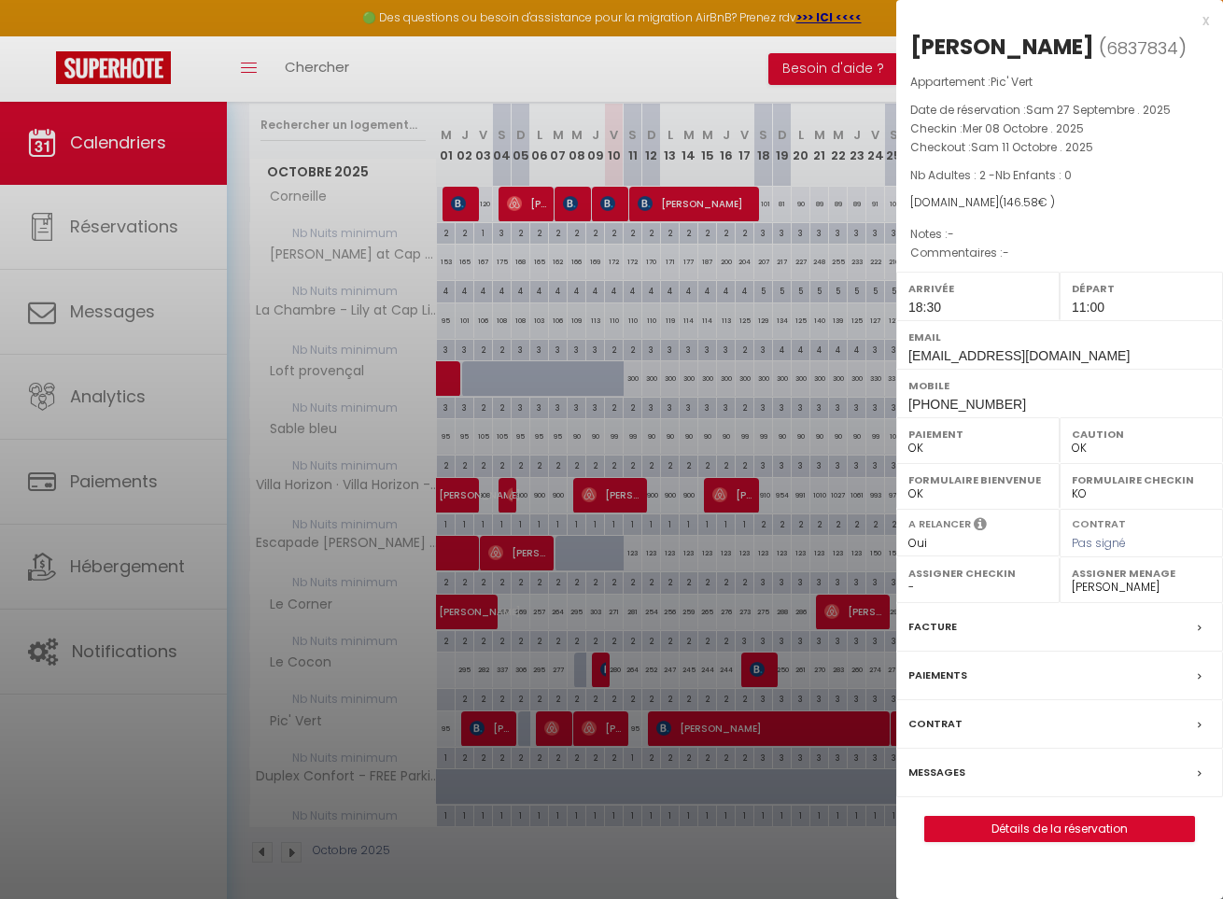
click at [1201, 21] on div "x" at bounding box center [1053, 20] width 313 height 22
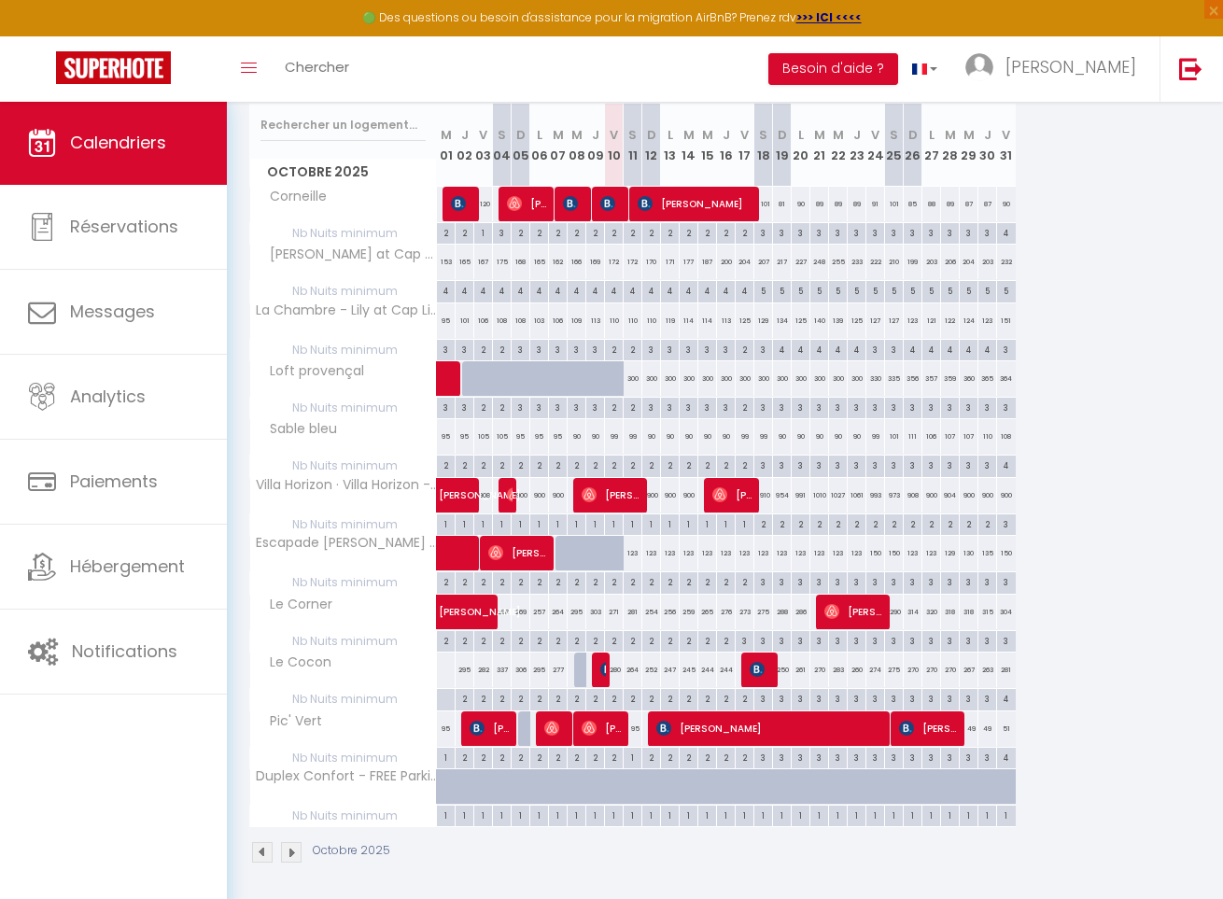
click at [838, 718] on span "[PERSON_NAME]" at bounding box center [772, 728] width 231 height 35
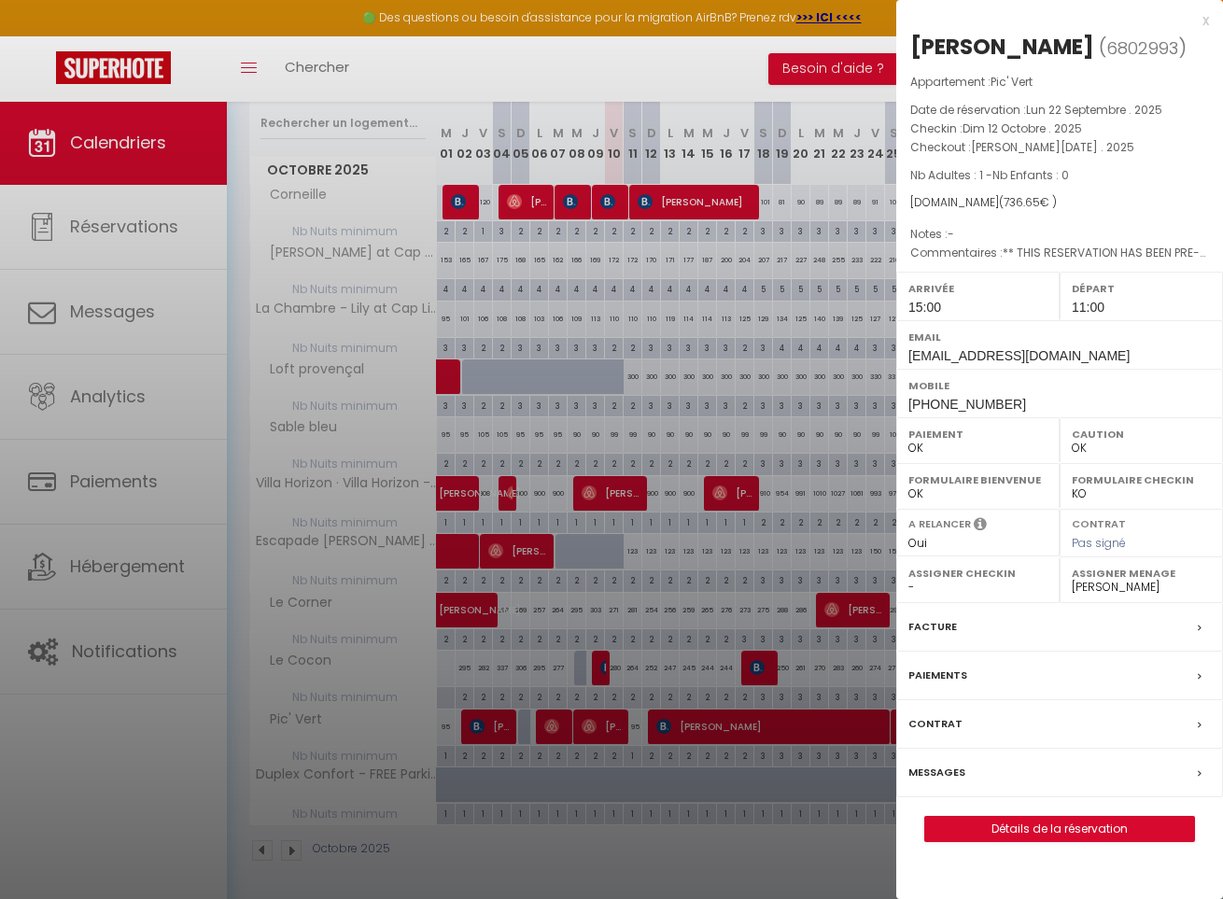
click at [1202, 16] on div "x" at bounding box center [1053, 20] width 313 height 22
